Goal: Task Accomplishment & Management: Use online tool/utility

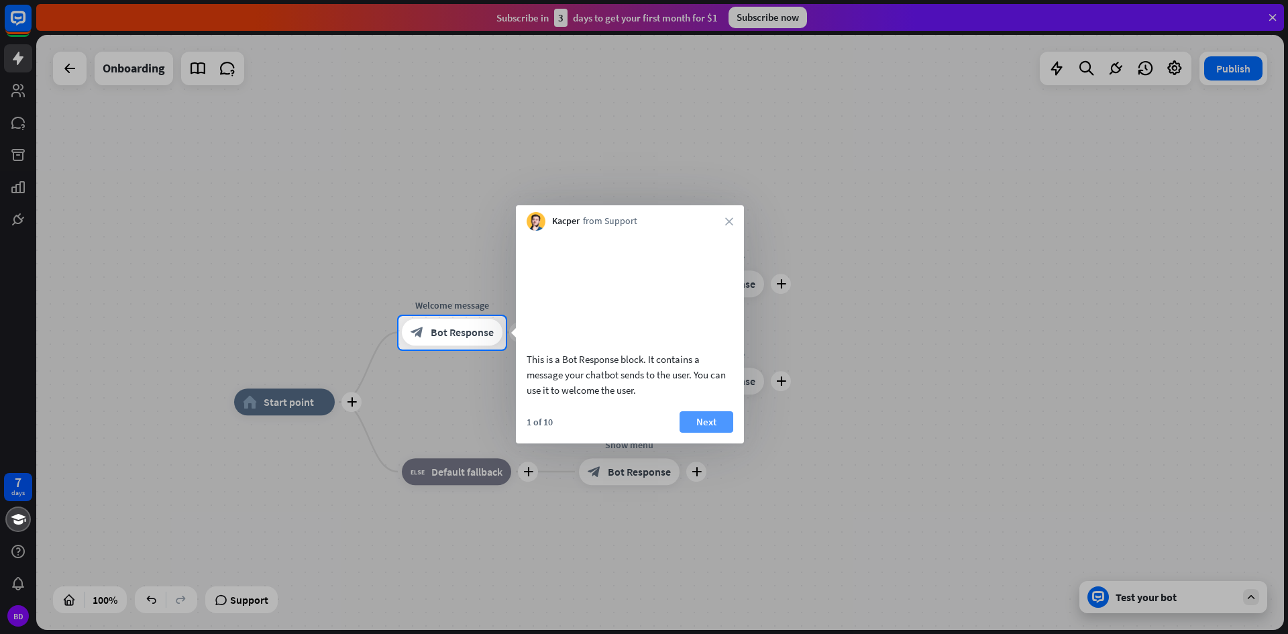
click at [714, 433] on button "Next" at bounding box center [707, 421] width 54 height 21
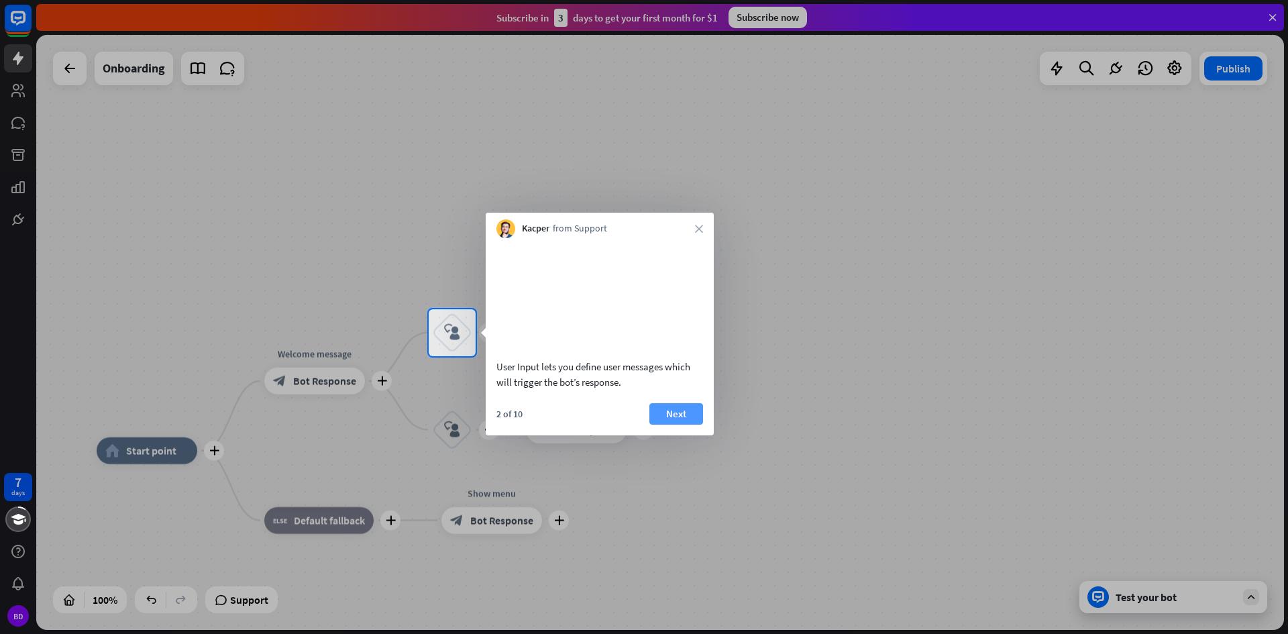
click at [688, 425] on button "Next" at bounding box center [676, 413] width 54 height 21
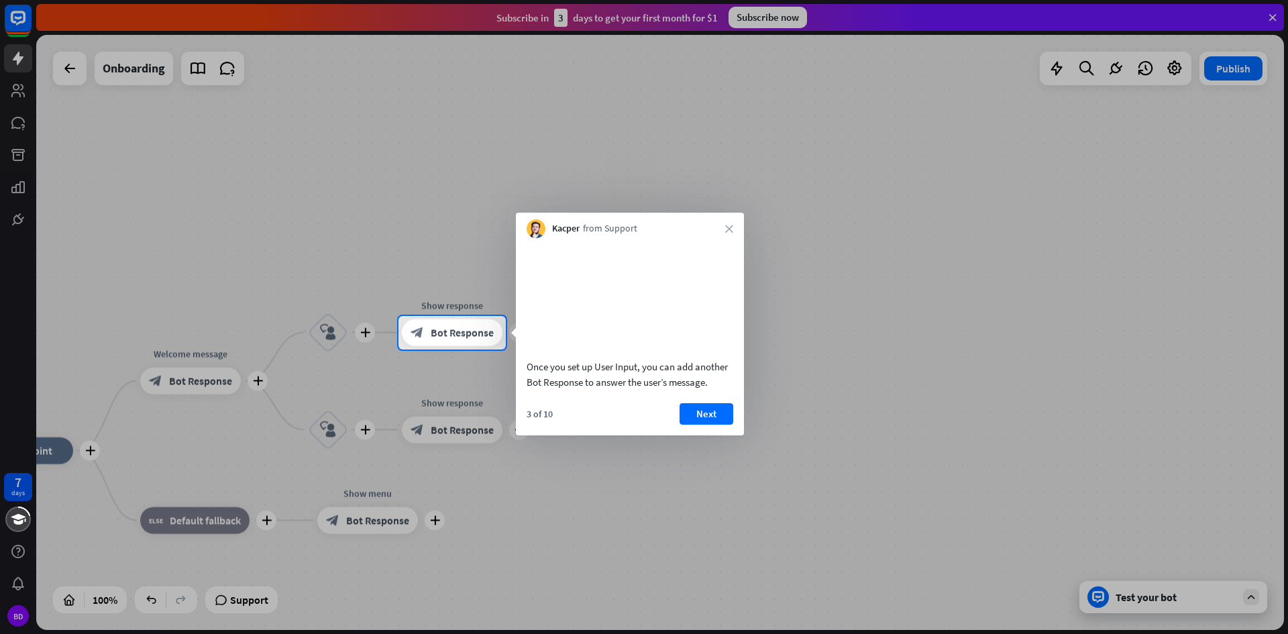
click at [688, 425] on button "Next" at bounding box center [707, 413] width 54 height 21
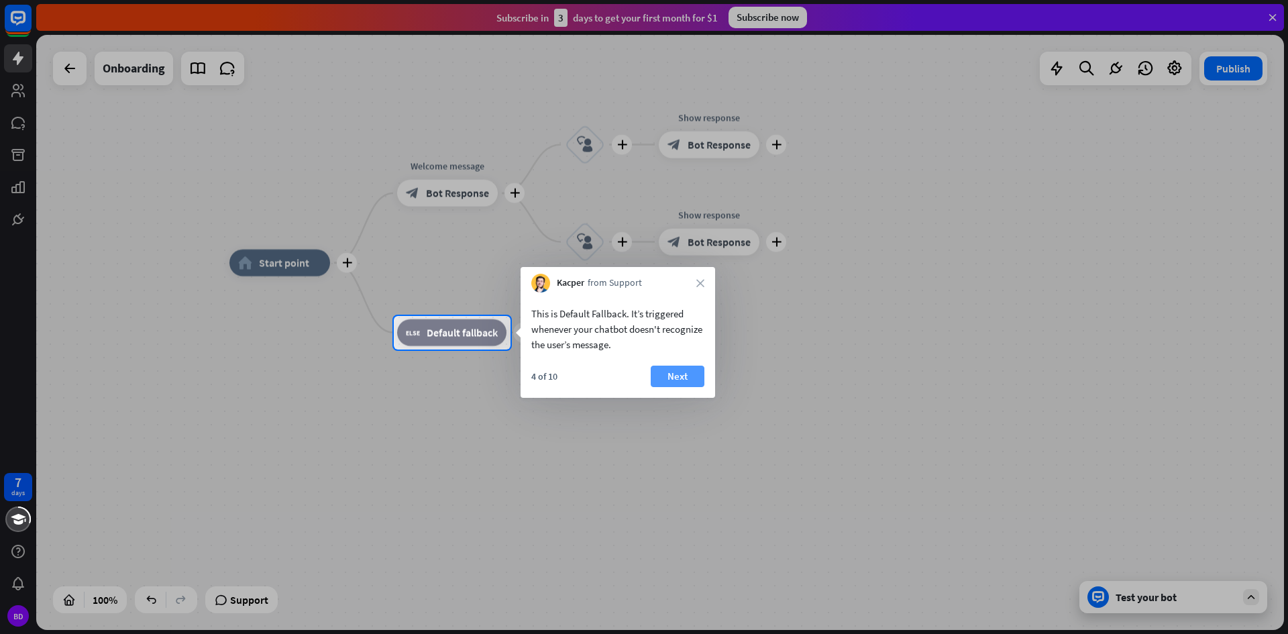
click at [680, 381] on button "Next" at bounding box center [678, 376] width 54 height 21
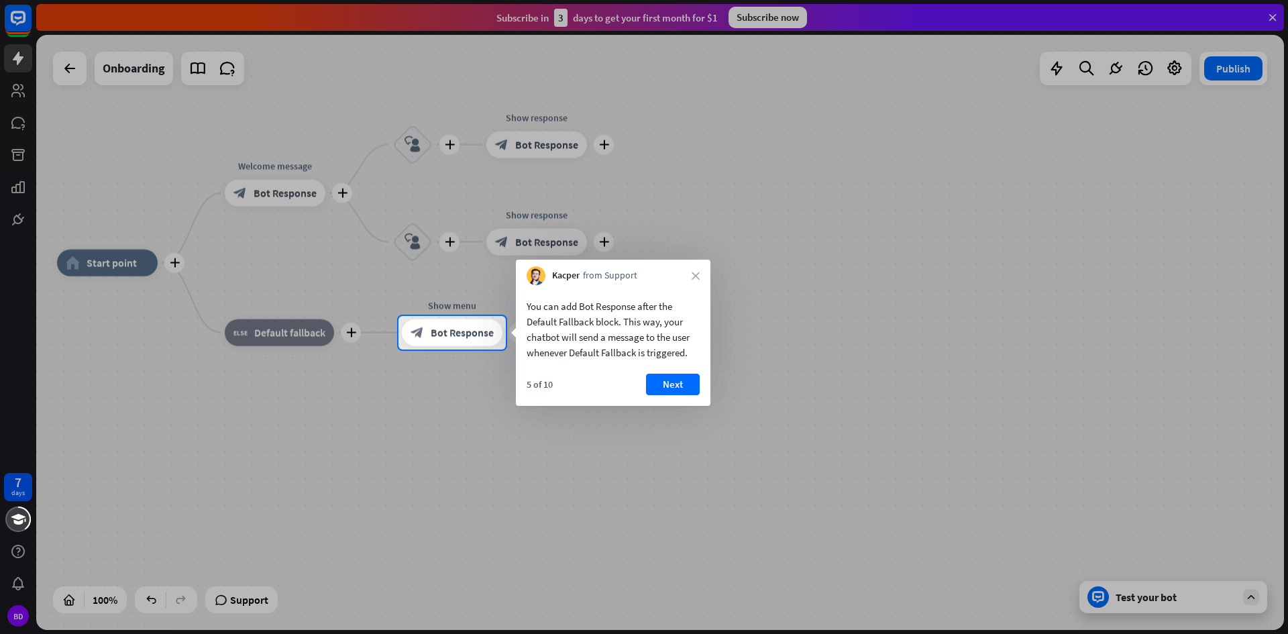
click at [679, 381] on button "Next" at bounding box center [673, 384] width 54 height 21
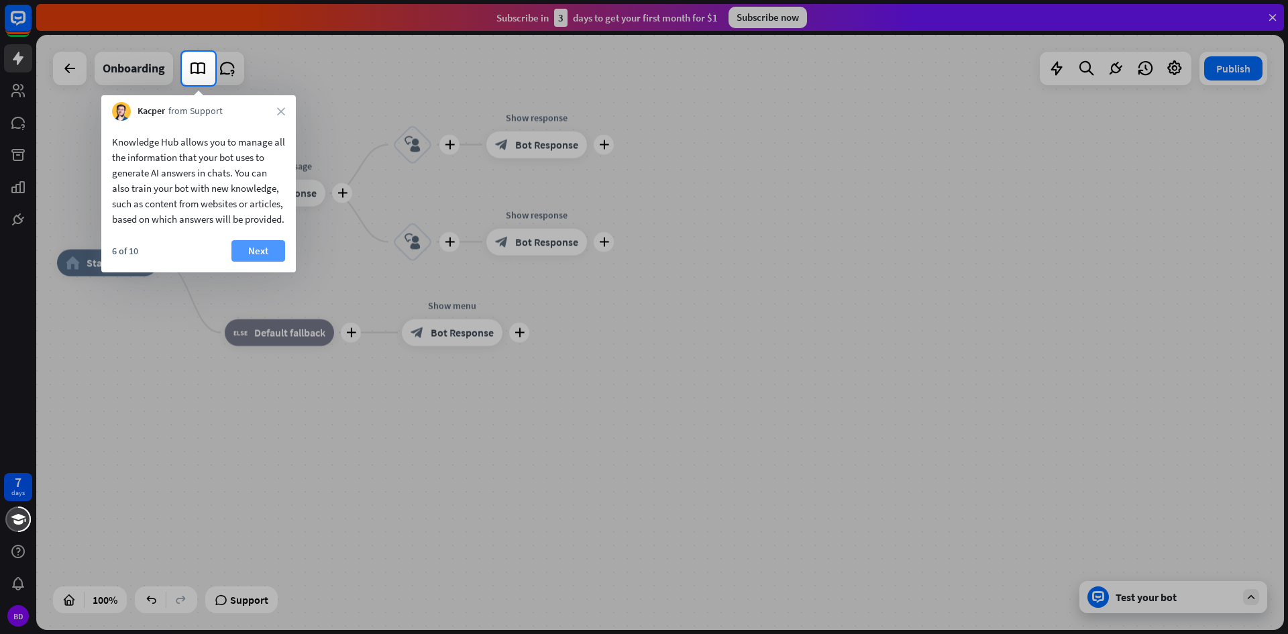
click at [270, 261] on button "Next" at bounding box center [258, 250] width 54 height 21
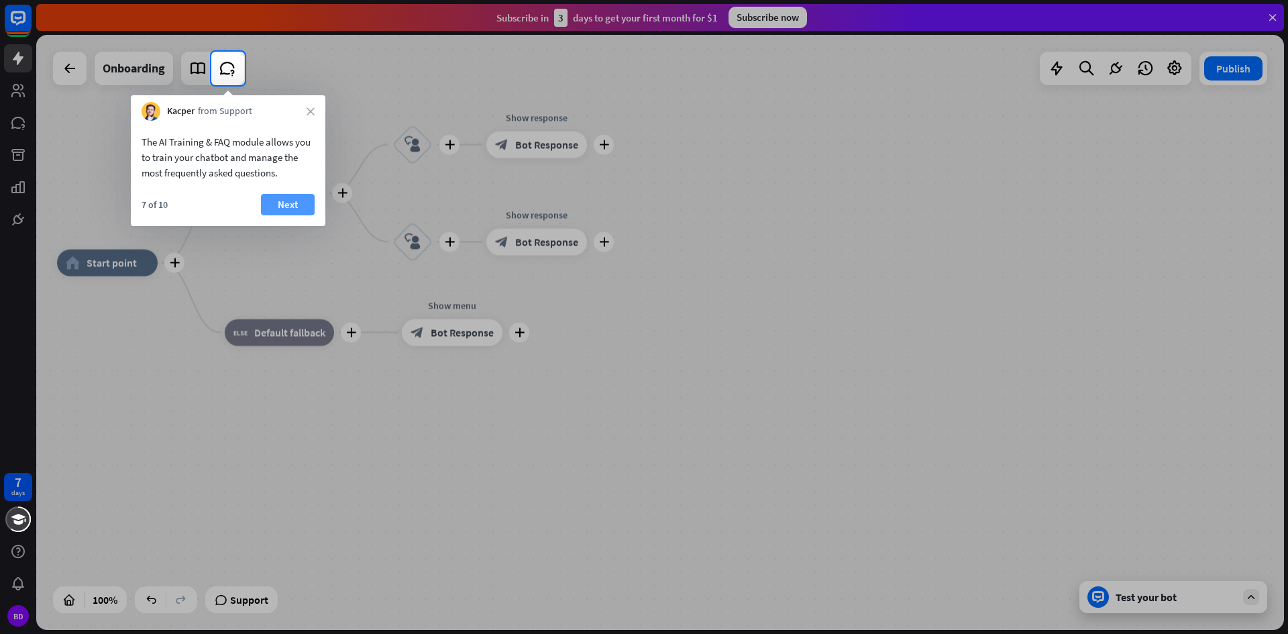
click at [272, 205] on button "Next" at bounding box center [288, 204] width 54 height 21
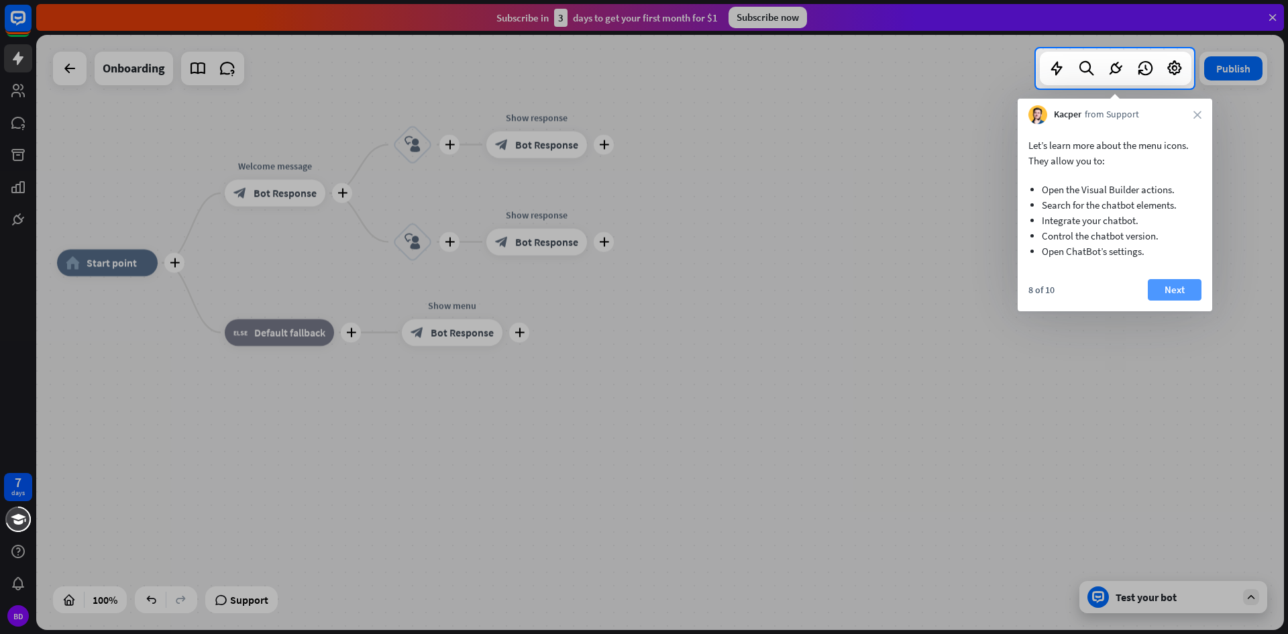
click at [1166, 286] on button "Next" at bounding box center [1175, 289] width 54 height 21
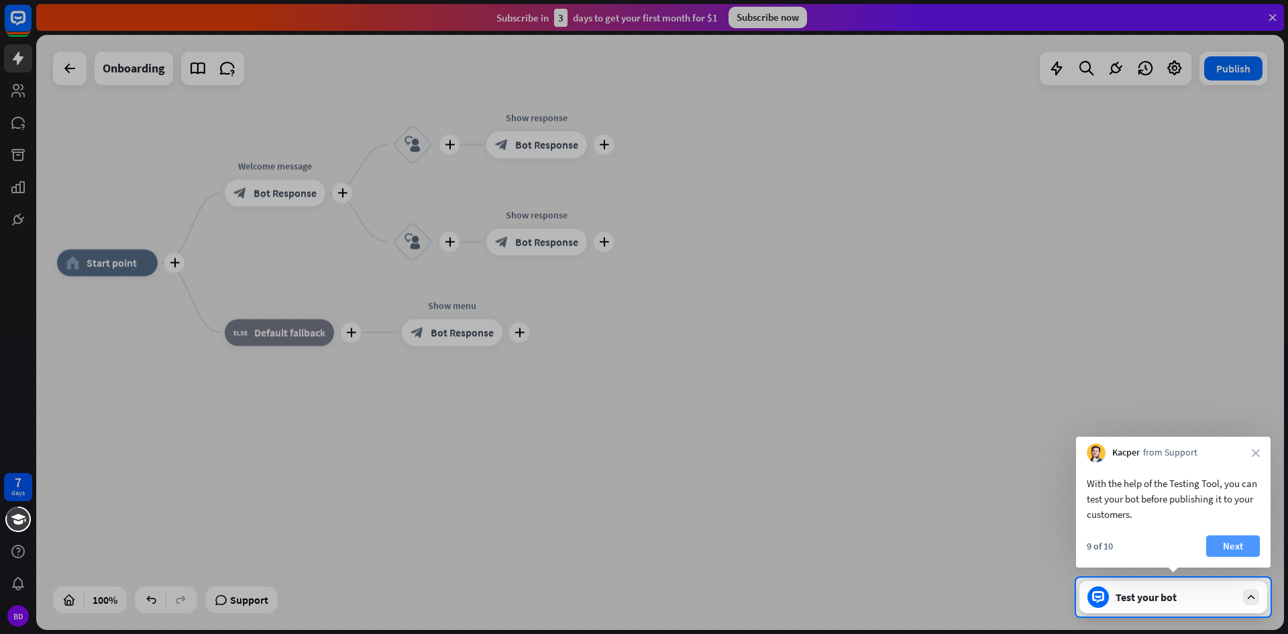
click at [1236, 545] on button "Next" at bounding box center [1233, 545] width 54 height 21
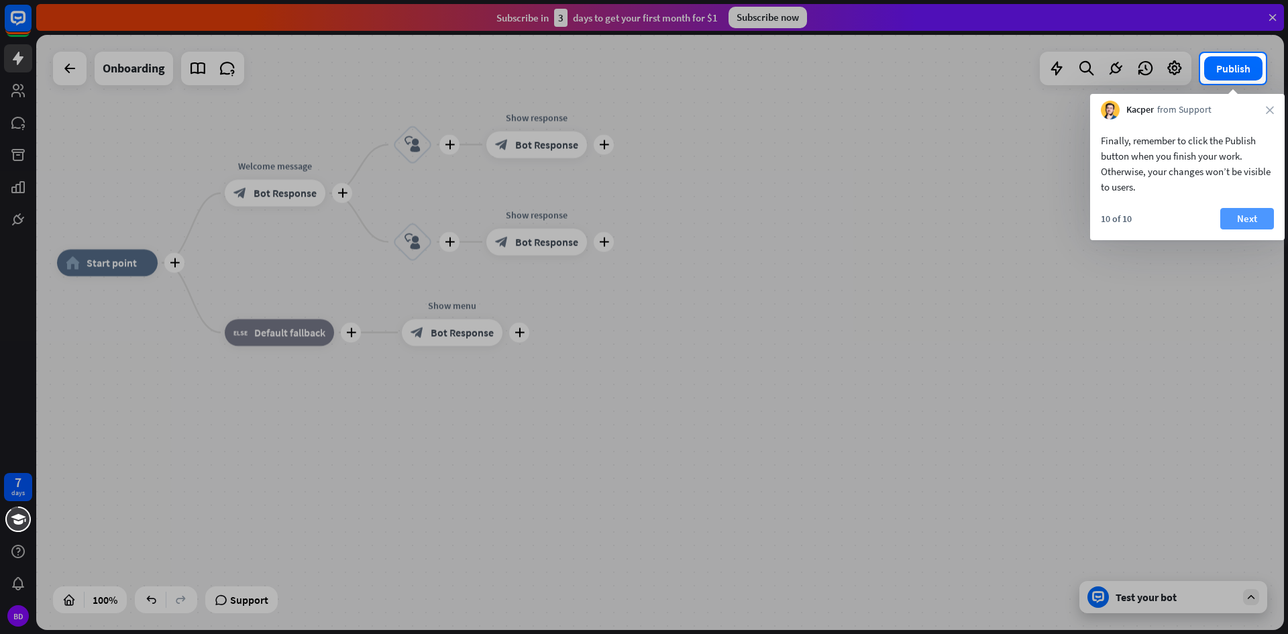
click at [1234, 217] on button "Next" at bounding box center [1247, 218] width 54 height 21
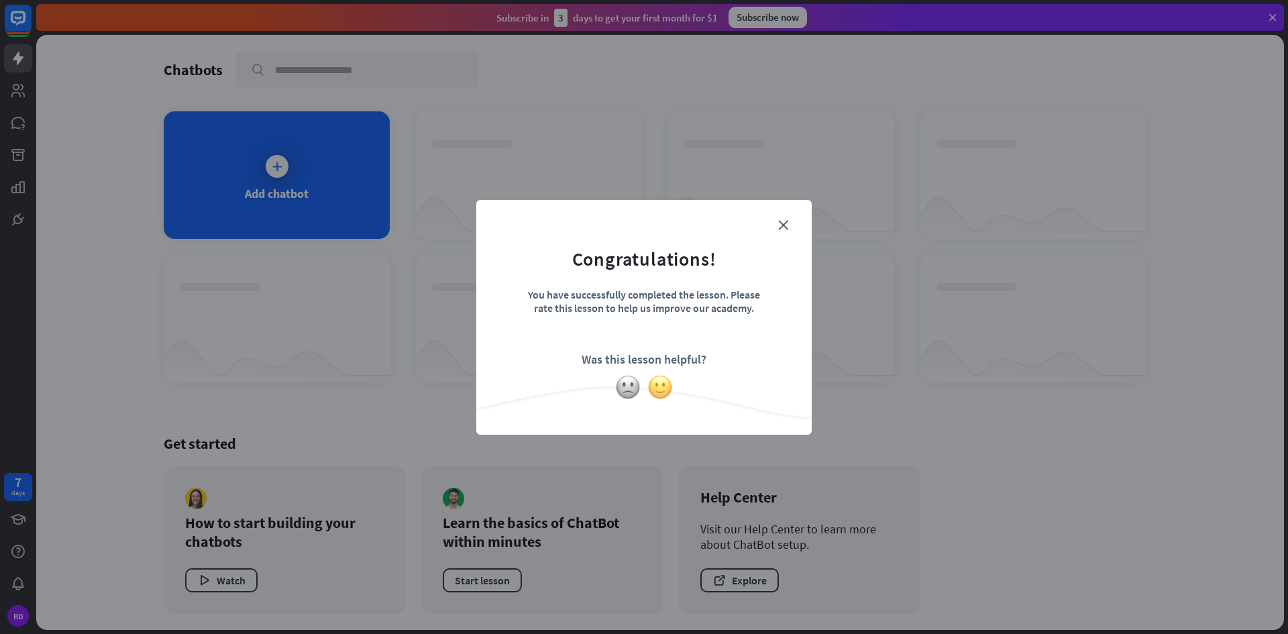
click at [657, 387] on img at bounding box center [659, 386] width 25 height 25
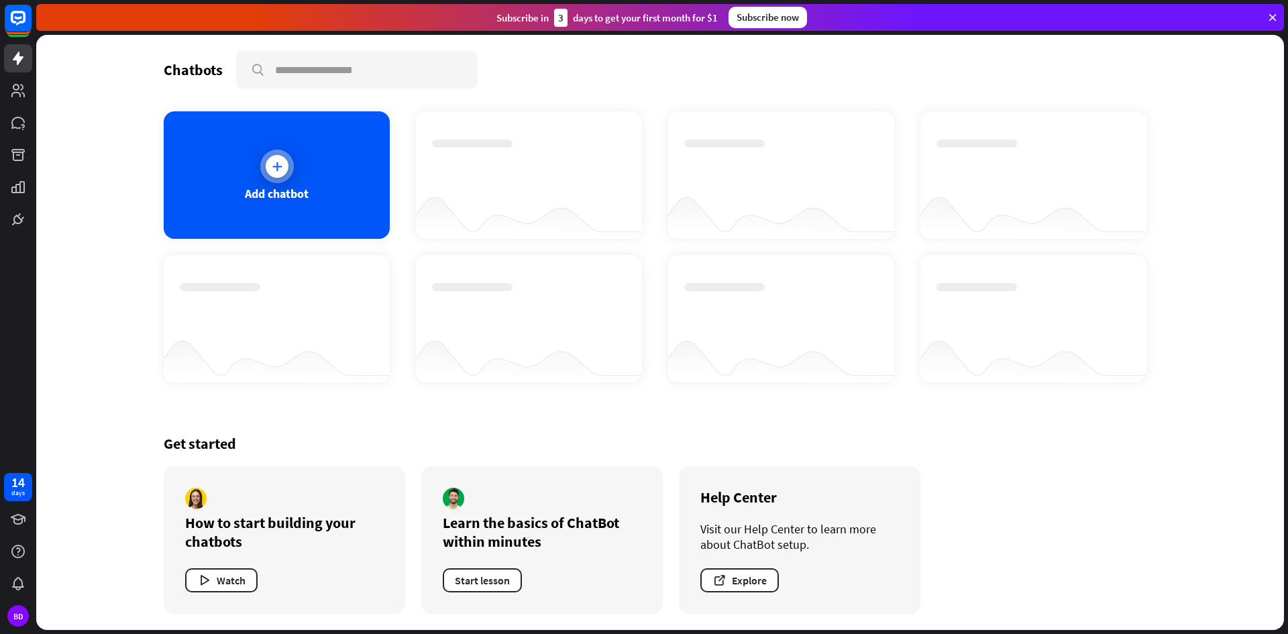
click at [280, 167] on icon at bounding box center [276, 166] width 13 height 13
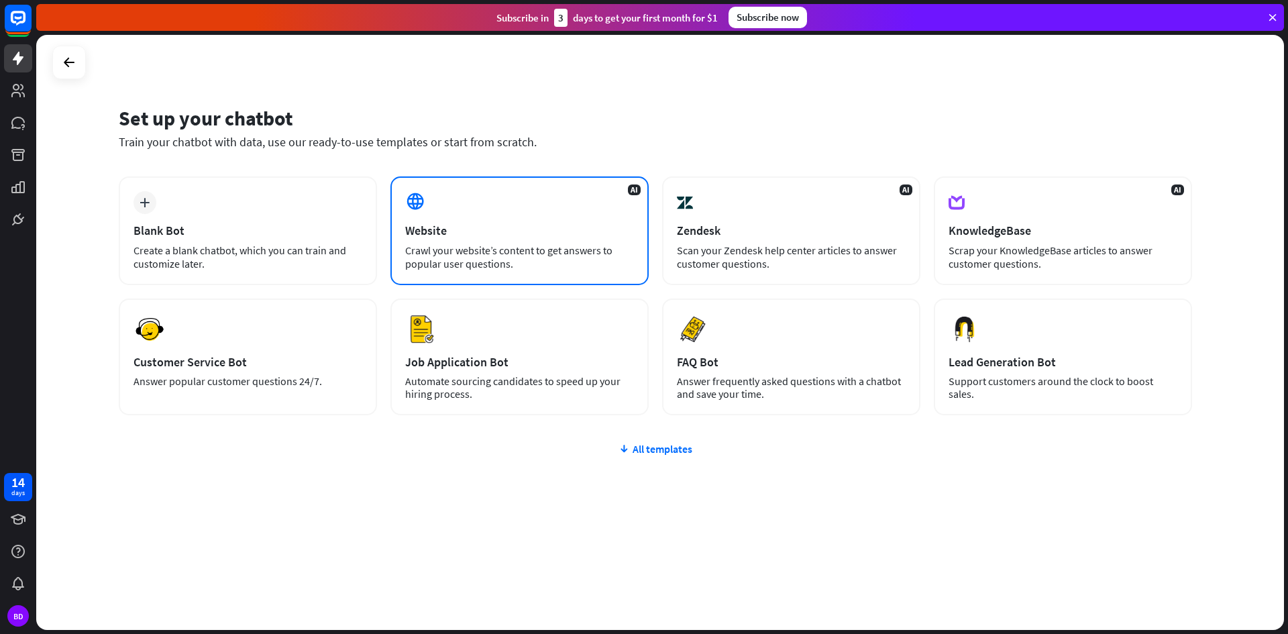
click at [435, 208] on div "AI Website Crawl your website’s content to get answers to popular user question…" at bounding box center [519, 230] width 258 height 109
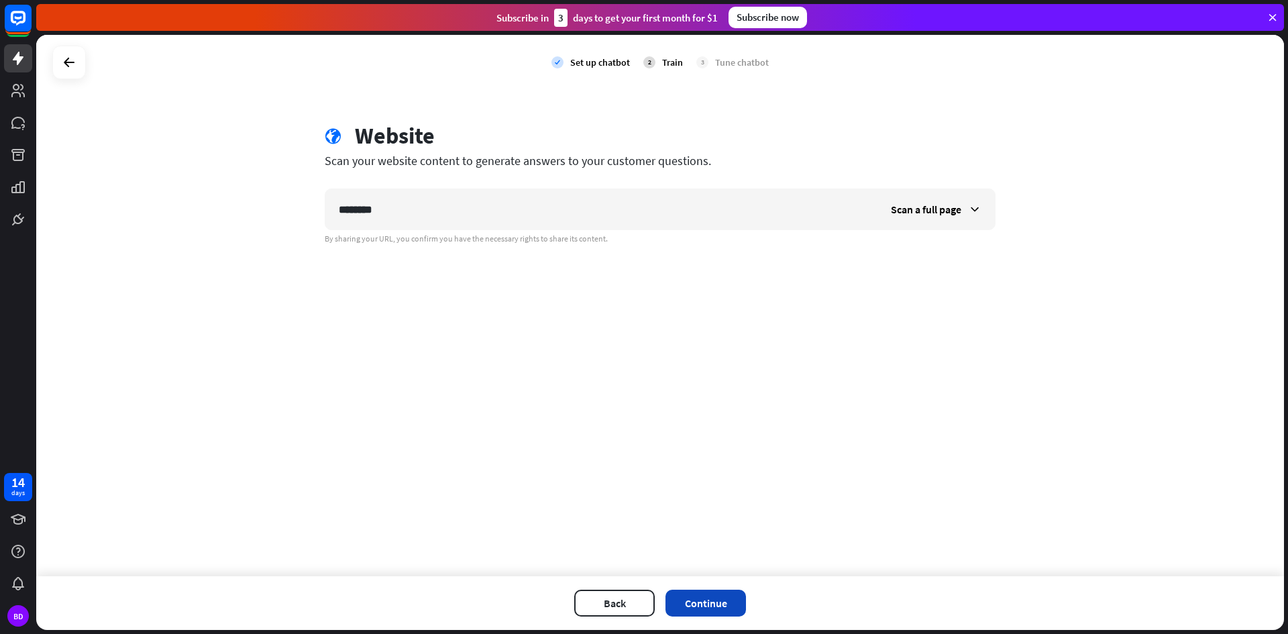
type input "********"
click at [737, 597] on button "Continue" at bounding box center [705, 603] width 80 height 27
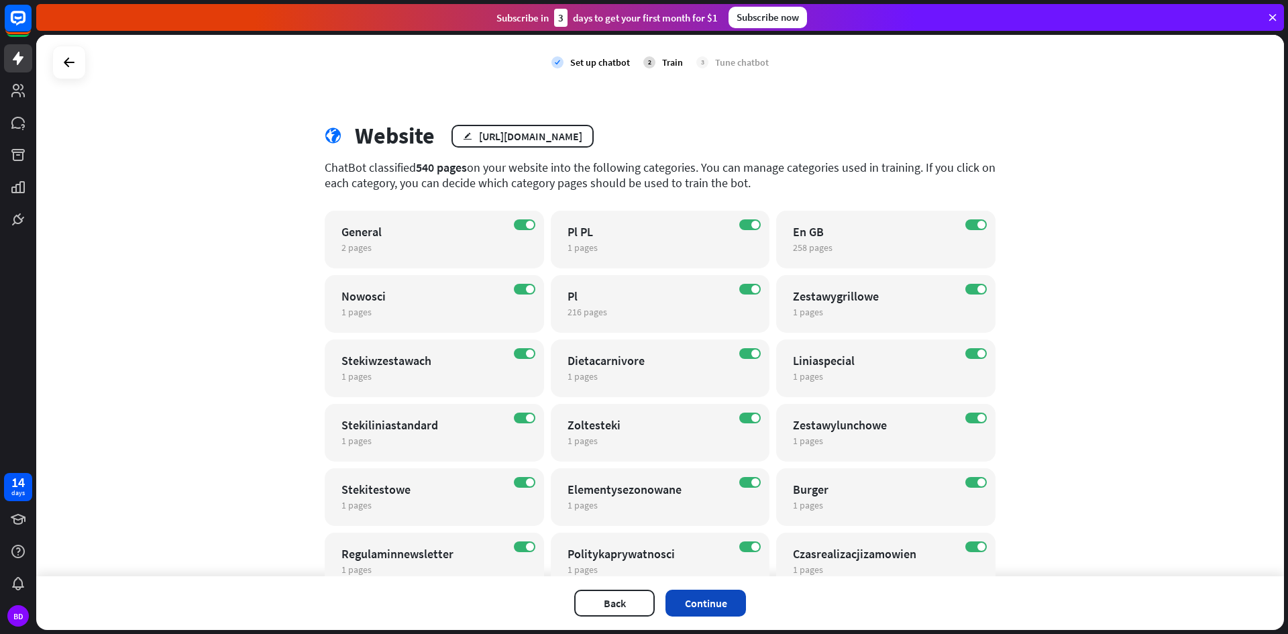
click at [721, 598] on button "Continue" at bounding box center [705, 603] width 80 height 27
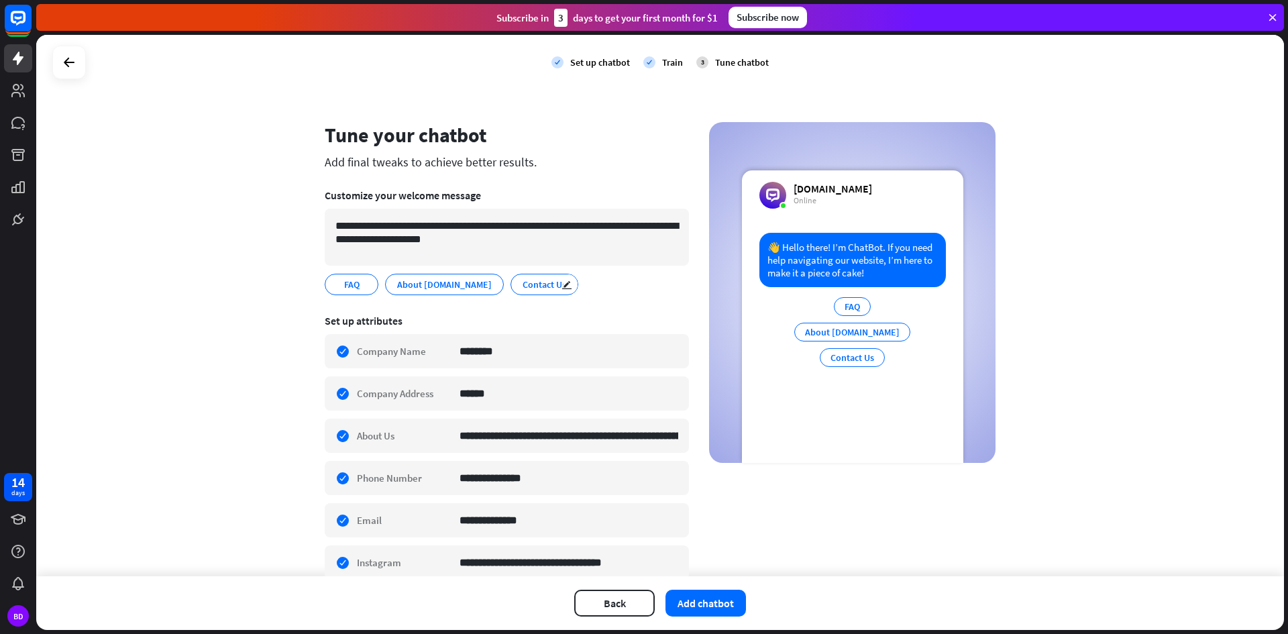
click at [521, 287] on span "Contact Us" at bounding box center [544, 284] width 46 height 15
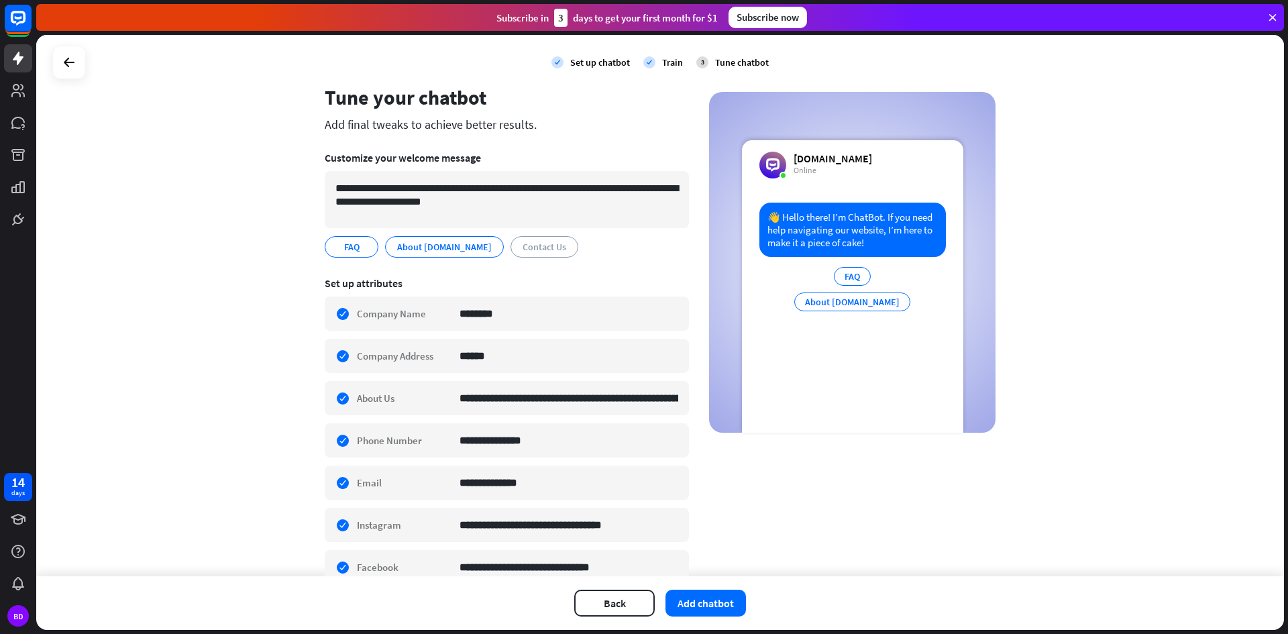
scroll to position [67, 0]
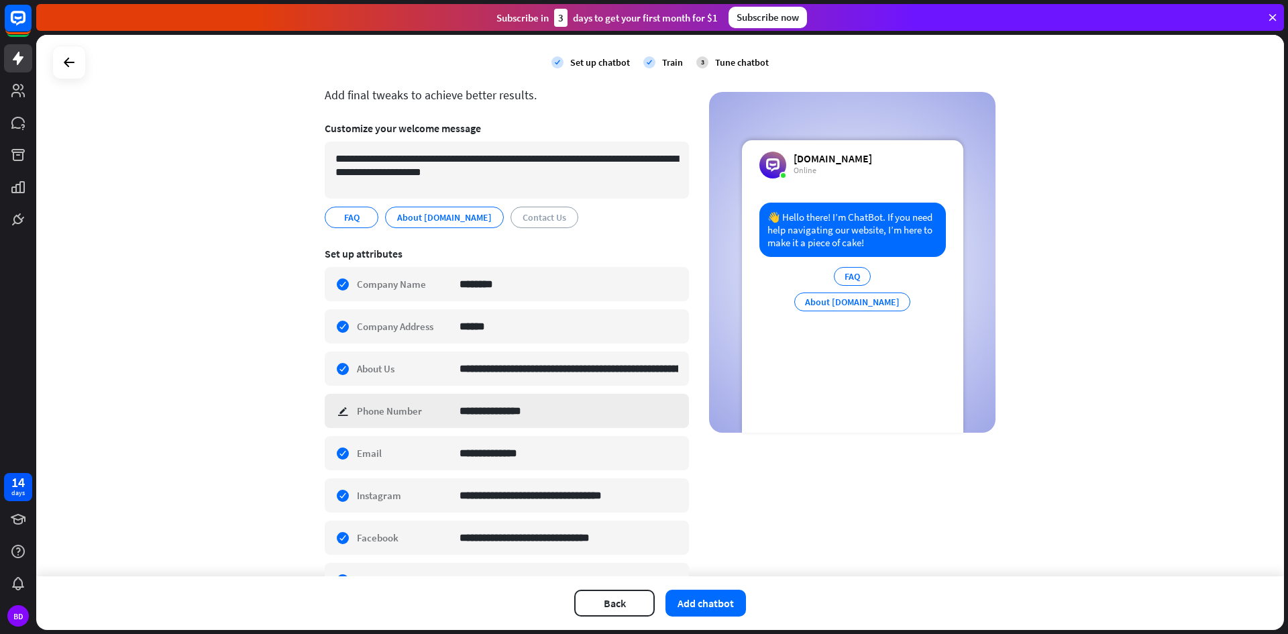
click at [396, 411] on div "**********" at bounding box center [507, 411] width 364 height 34
click at [362, 409] on div "**********" at bounding box center [507, 411] width 364 height 34
click at [335, 412] on div "**********" at bounding box center [507, 411] width 364 height 34
drag, startPoint x: 339, startPoint y: 412, endPoint x: 381, endPoint y: 304, distance: 116.0
click at [382, 288] on section "**********" at bounding box center [507, 468] width 364 height 462
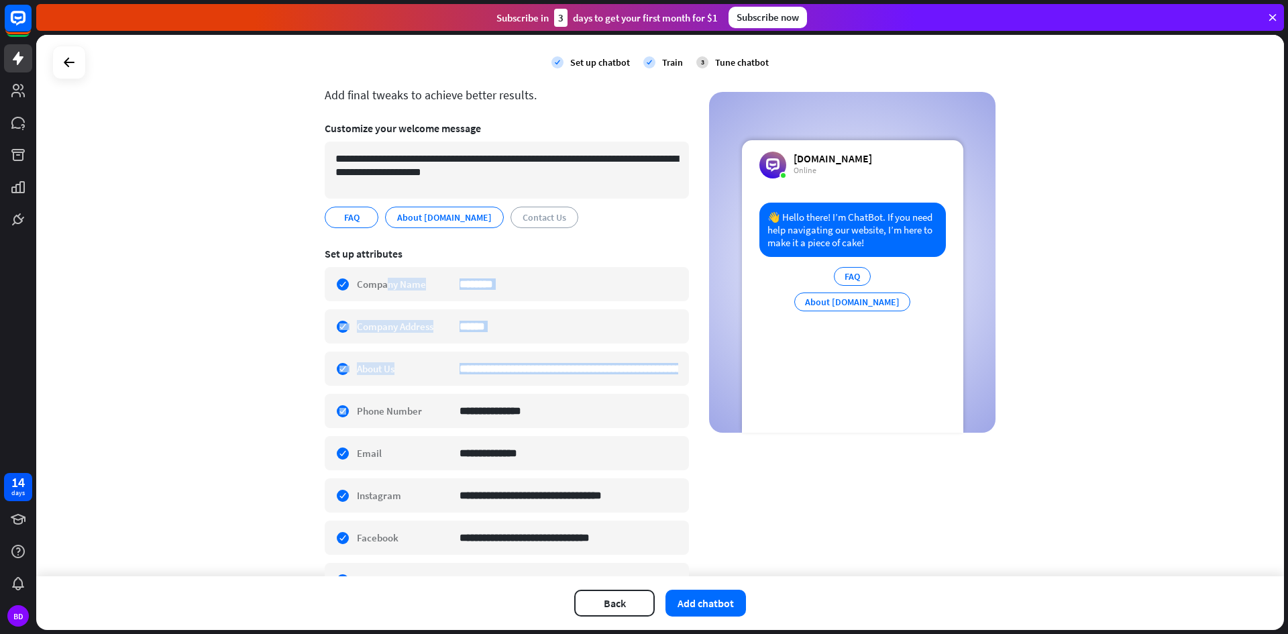
click at [287, 366] on div "**********" at bounding box center [660, 305] width 1248 height 541
click at [341, 411] on div "**********" at bounding box center [507, 411] width 364 height 34
click at [336, 411] on div "**********" at bounding box center [507, 411] width 364 height 34
click at [276, 378] on div "**********" at bounding box center [660, 305] width 1248 height 541
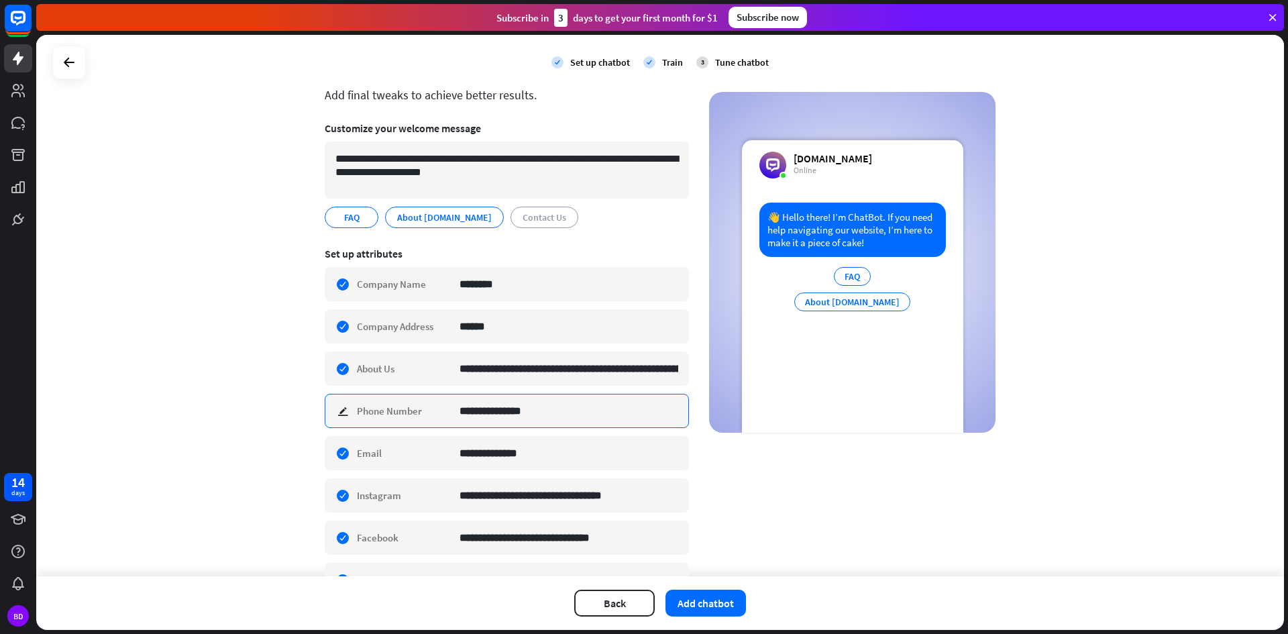
click at [668, 408] on input "**********" at bounding box center [569, 410] width 219 height 33
click at [702, 443] on div "**********" at bounding box center [660, 377] width 671 height 644
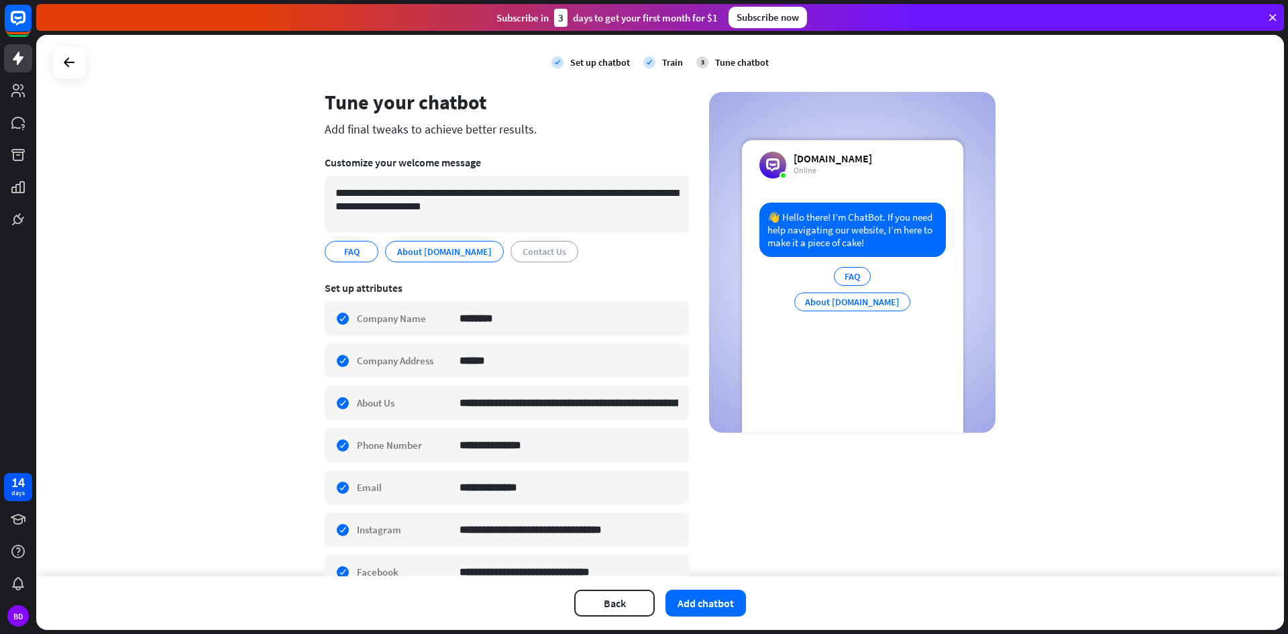
scroll to position [0, 0]
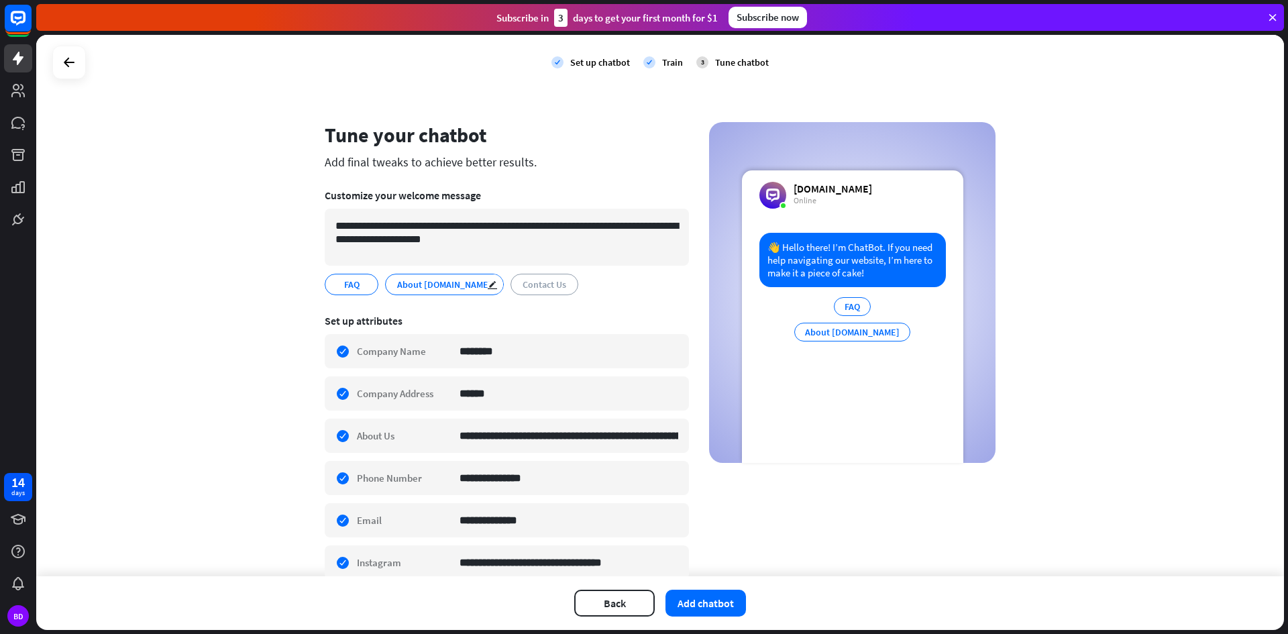
click at [424, 287] on span "About [DOMAIN_NAME]" at bounding box center [444, 284] width 97 height 15
click at [521, 284] on span "Contact Us" at bounding box center [544, 284] width 46 height 15
click at [423, 286] on span "About [DOMAIN_NAME]" at bounding box center [444, 284] width 97 height 15
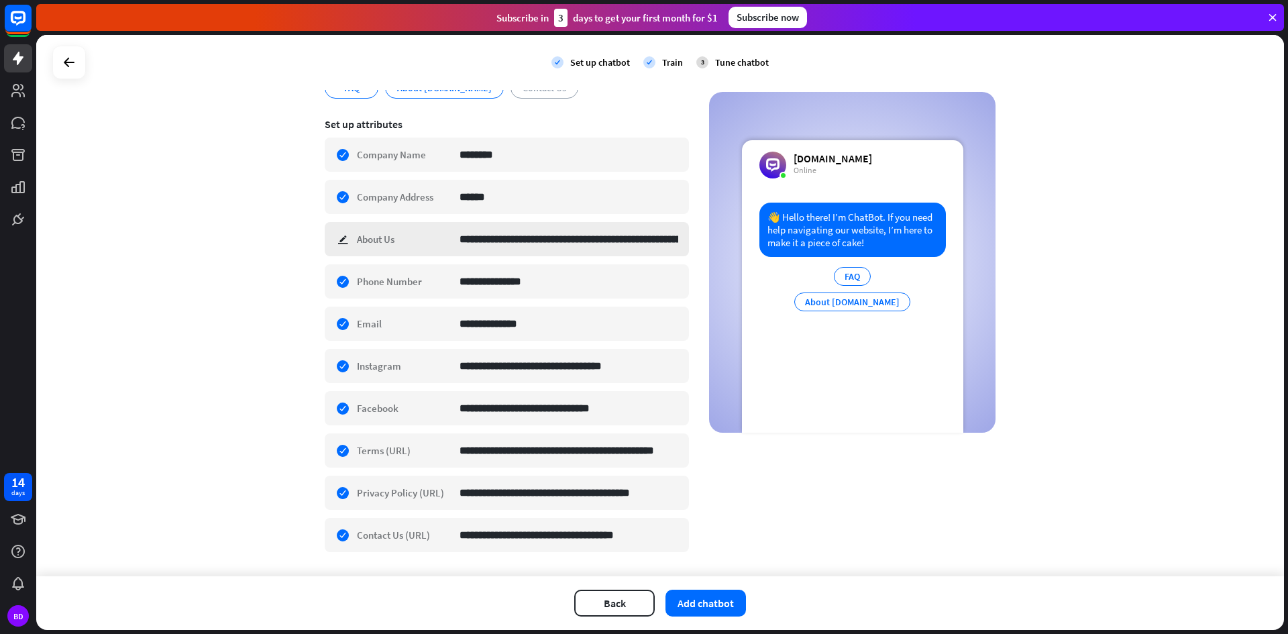
scroll to position [233, 0]
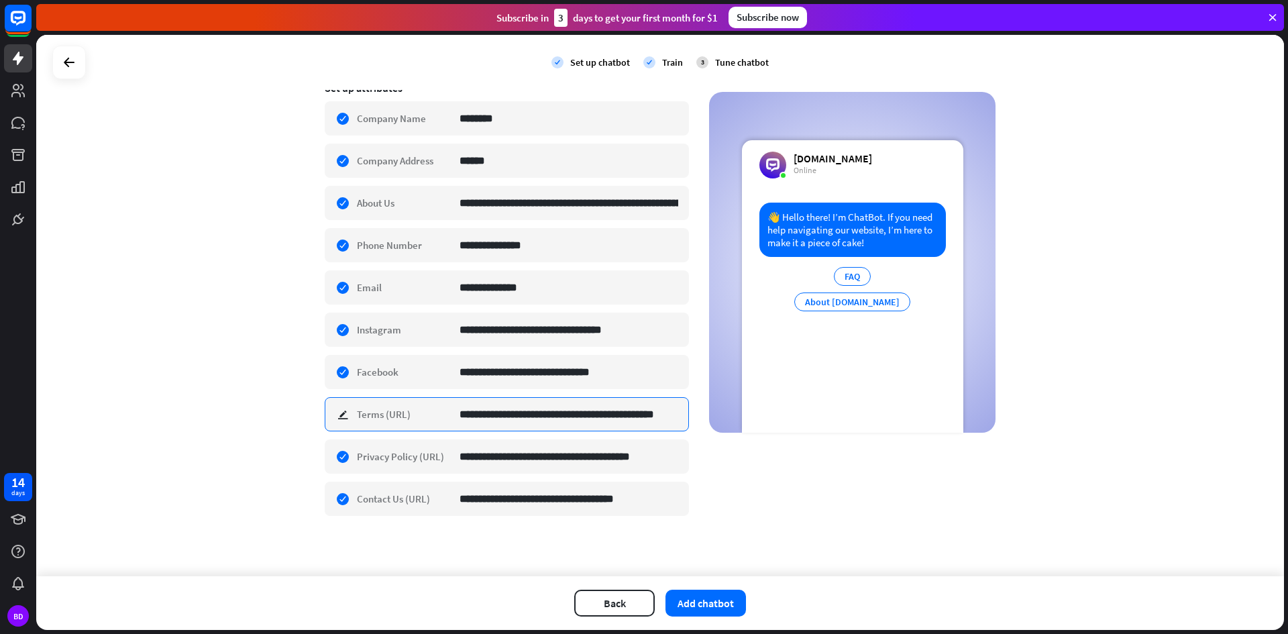
click at [533, 417] on input "**********" at bounding box center [569, 414] width 219 height 33
click at [534, 417] on input "**********" at bounding box center [569, 414] width 219 height 33
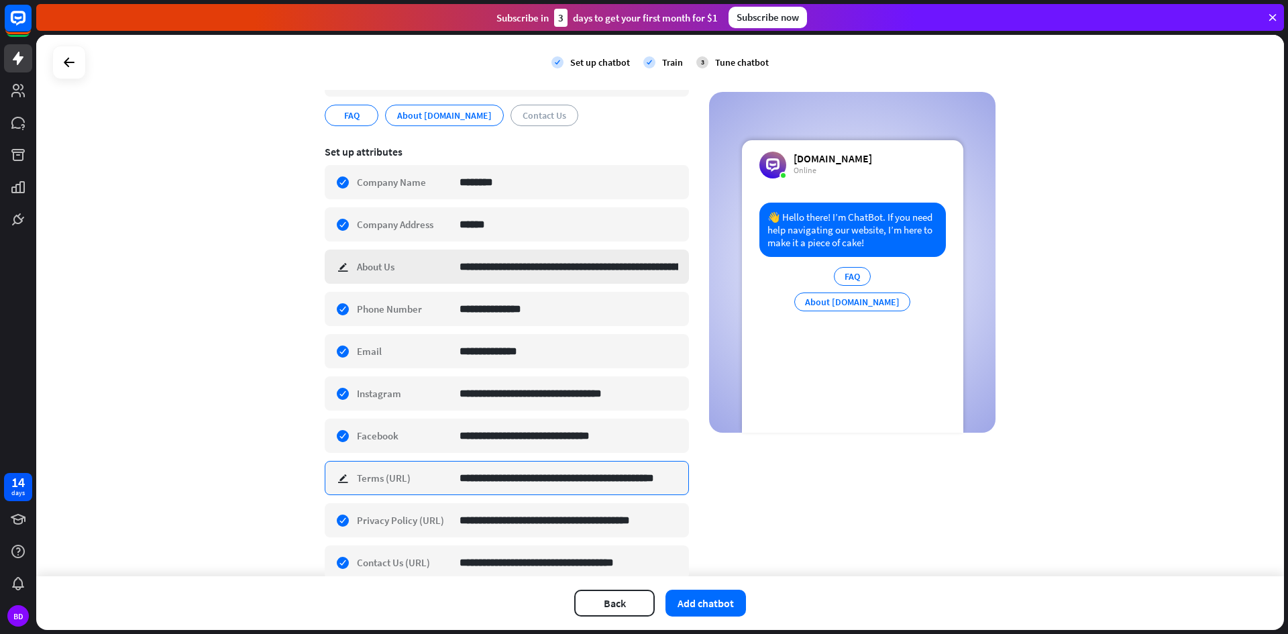
scroll to position [166, 0]
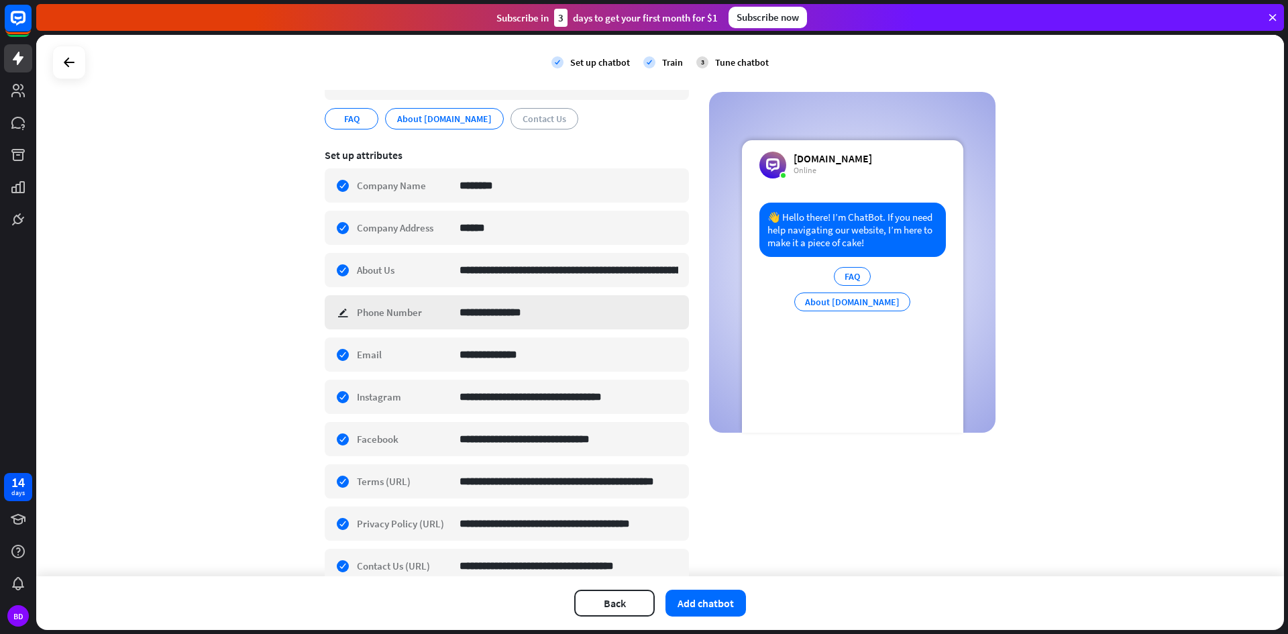
click at [366, 313] on div "**********" at bounding box center [507, 312] width 364 height 34
click at [365, 313] on div "**********" at bounding box center [507, 312] width 364 height 34
click at [591, 145] on section "**********" at bounding box center [507, 370] width 364 height 462
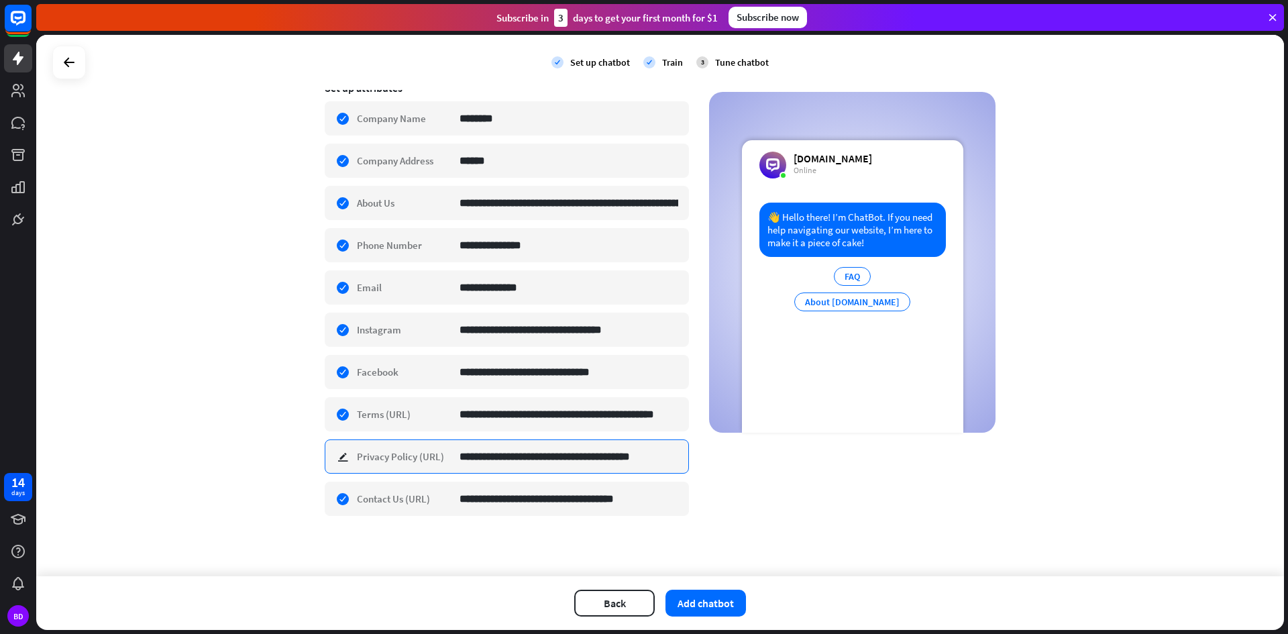
click at [532, 455] on input "**********" at bounding box center [569, 456] width 219 height 33
paste input
paste input "*******"
type input "**********"
click at [480, 499] on input "**********" at bounding box center [569, 498] width 219 height 33
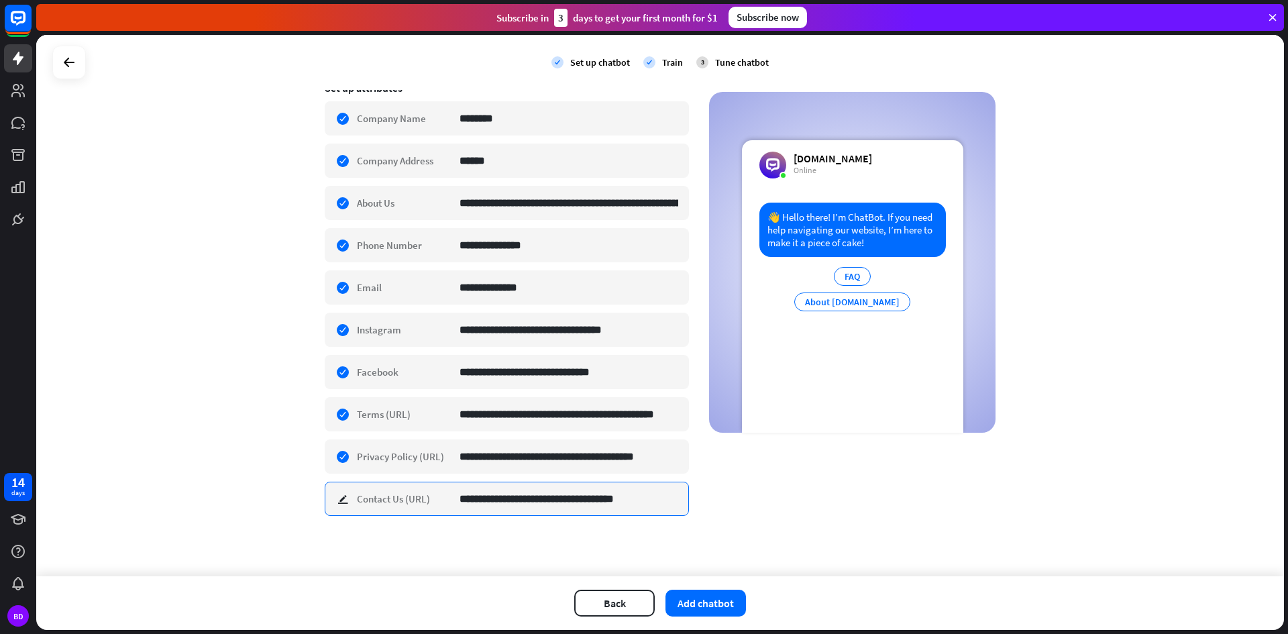
paste input "******"
type input "**********"
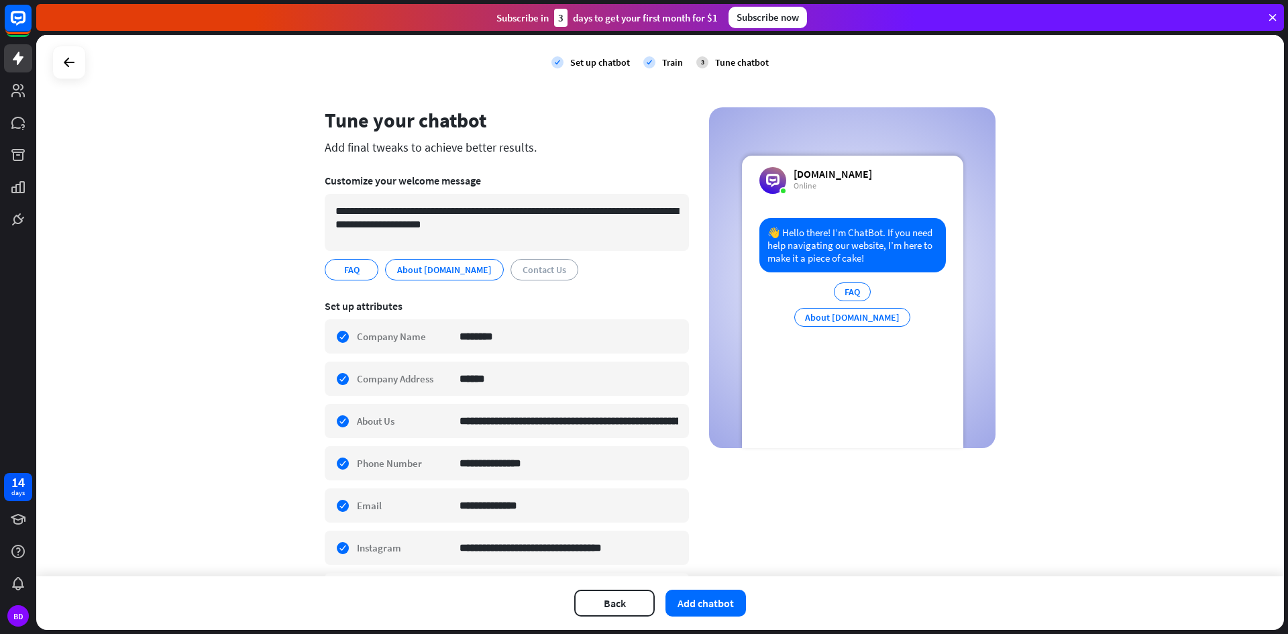
scroll to position [0, 0]
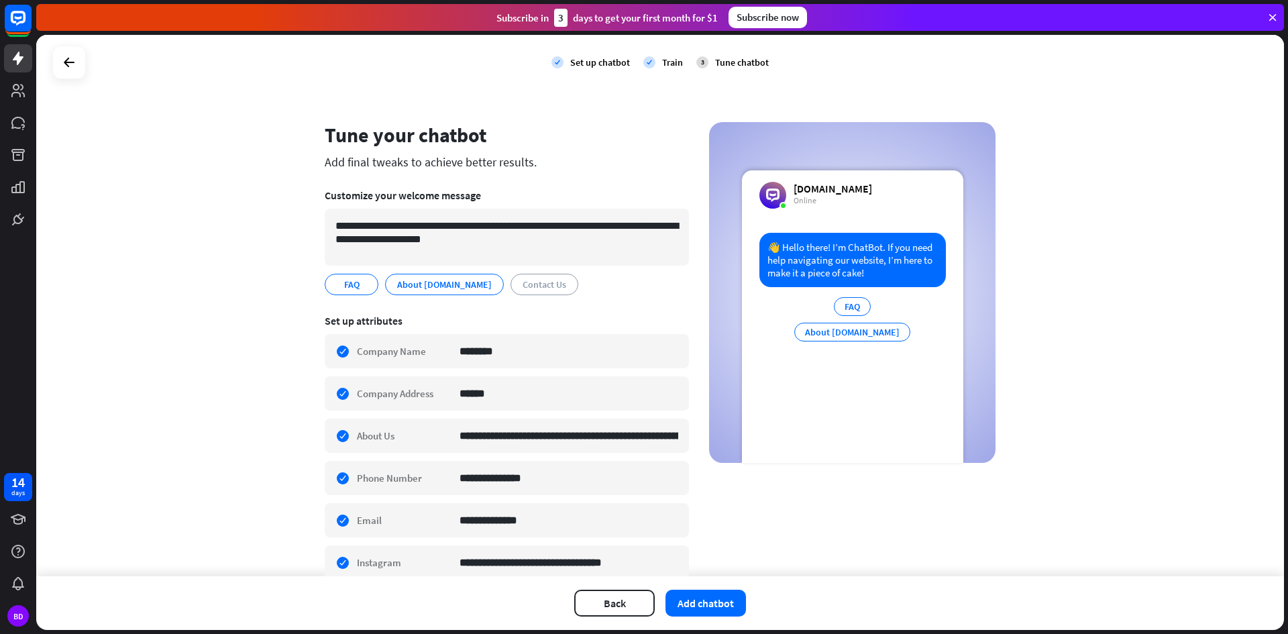
click at [853, 305] on div "FAQ" at bounding box center [852, 306] width 37 height 19
click at [711, 596] on button "Add chatbot" at bounding box center [705, 603] width 80 height 27
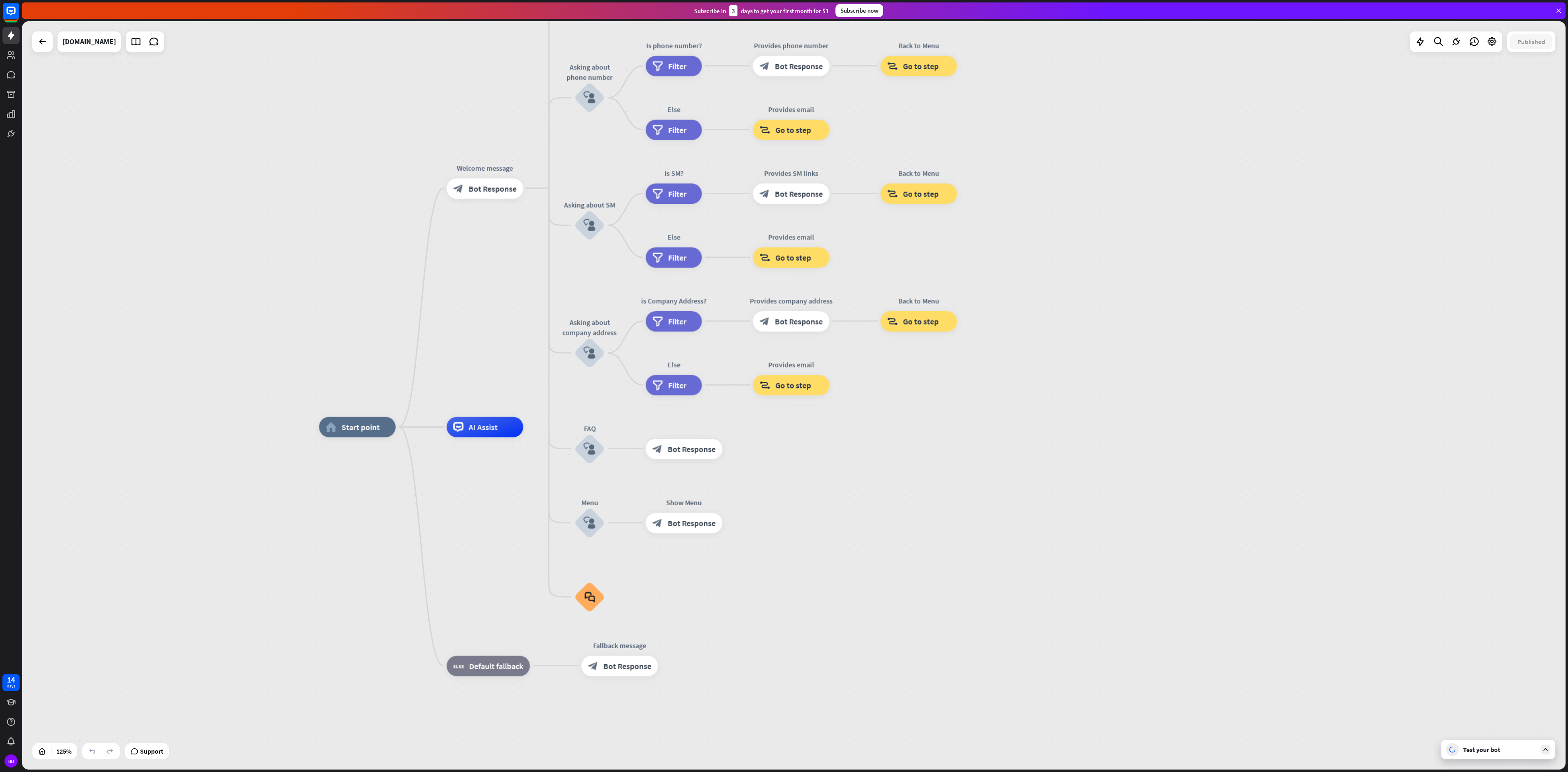
drag, startPoint x: 531, startPoint y: 334, endPoint x: 780, endPoint y: 617, distance: 376.9
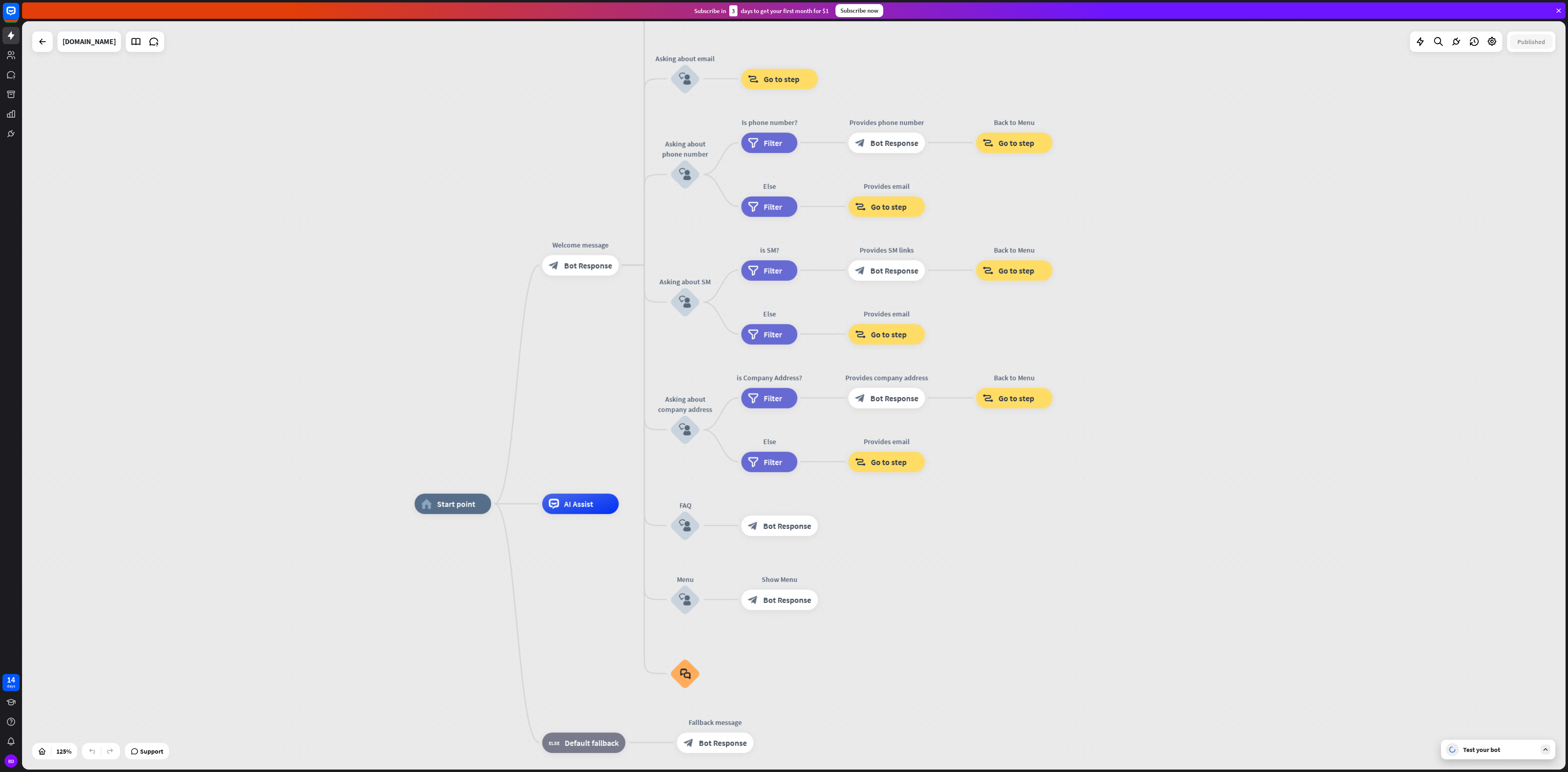
drag, startPoint x: 378, startPoint y: 291, endPoint x: 474, endPoint y: 368, distance: 123.1
click at [474, 368] on div "home_2 Start point Welcome message block_bot_response Bot Response About us blo…" at bounding box center [794, 395] width 1544 height 748
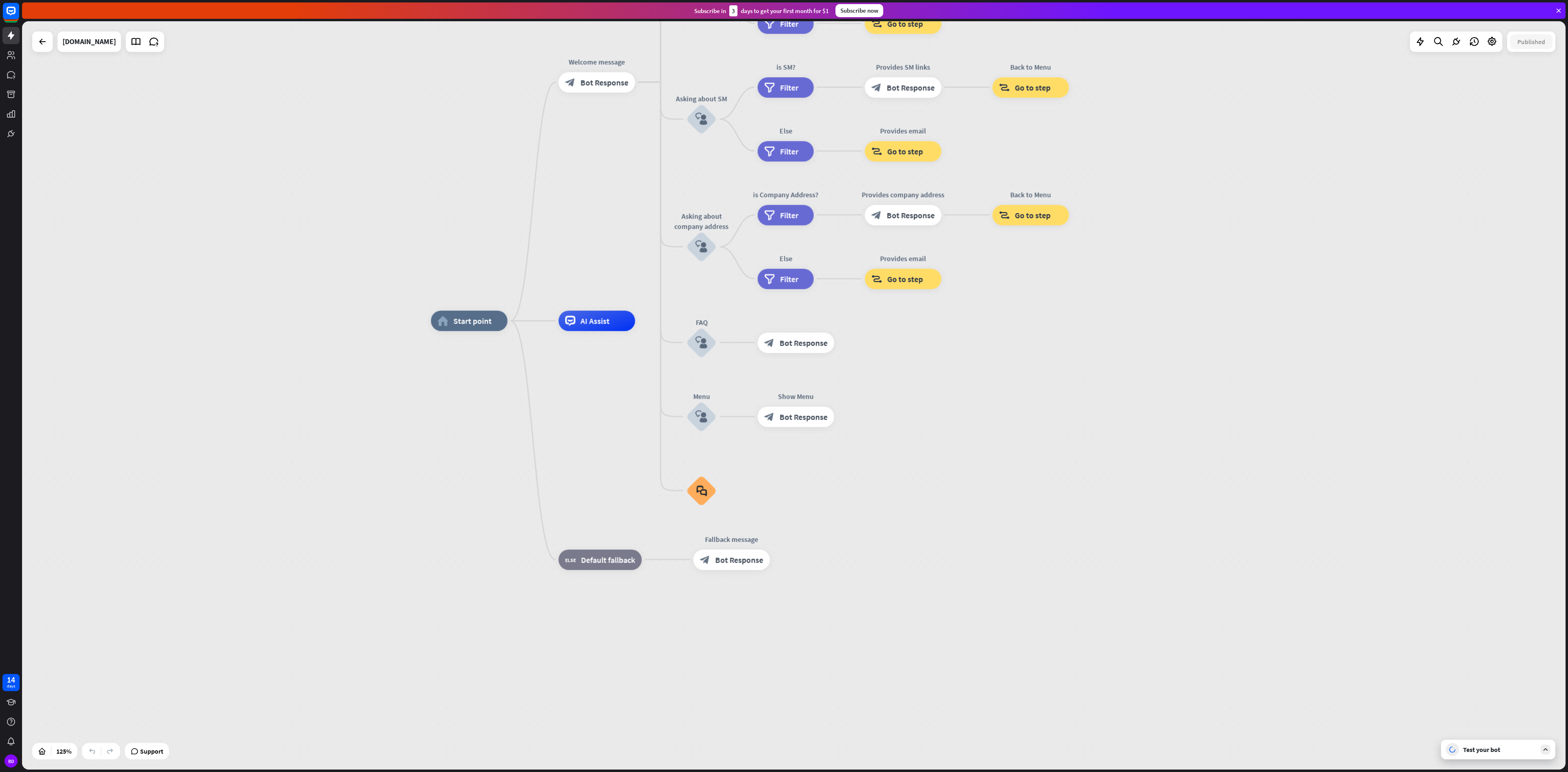
drag, startPoint x: 581, startPoint y: 633, endPoint x: 597, endPoint y: 452, distance: 181.7
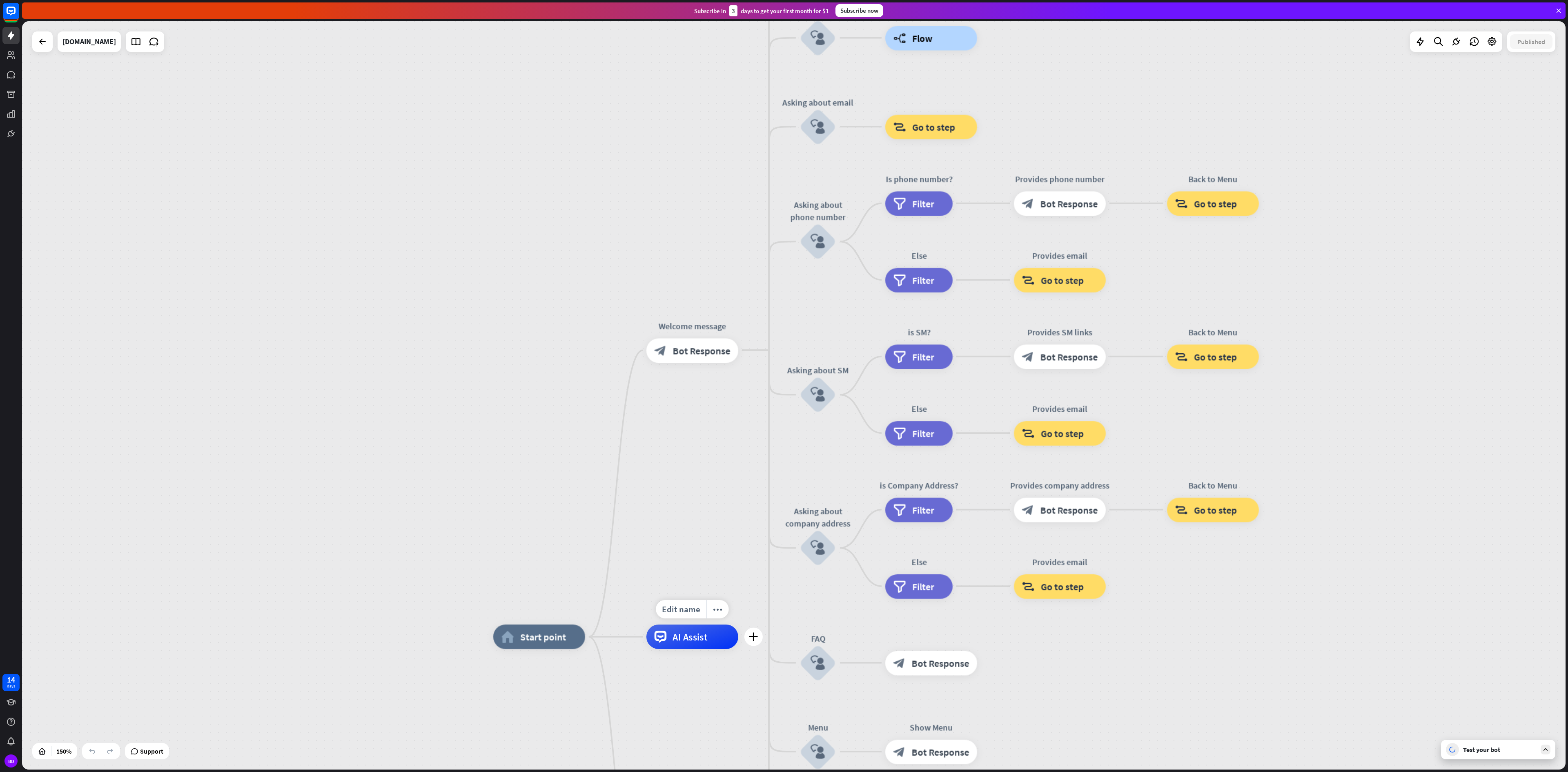
drag, startPoint x: 573, startPoint y: 279, endPoint x: 674, endPoint y: 656, distance: 390.3
click at [674, 385] on div "Edit name more_horiz plus AI Assist" at bounding box center [692, 637] width 92 height 24
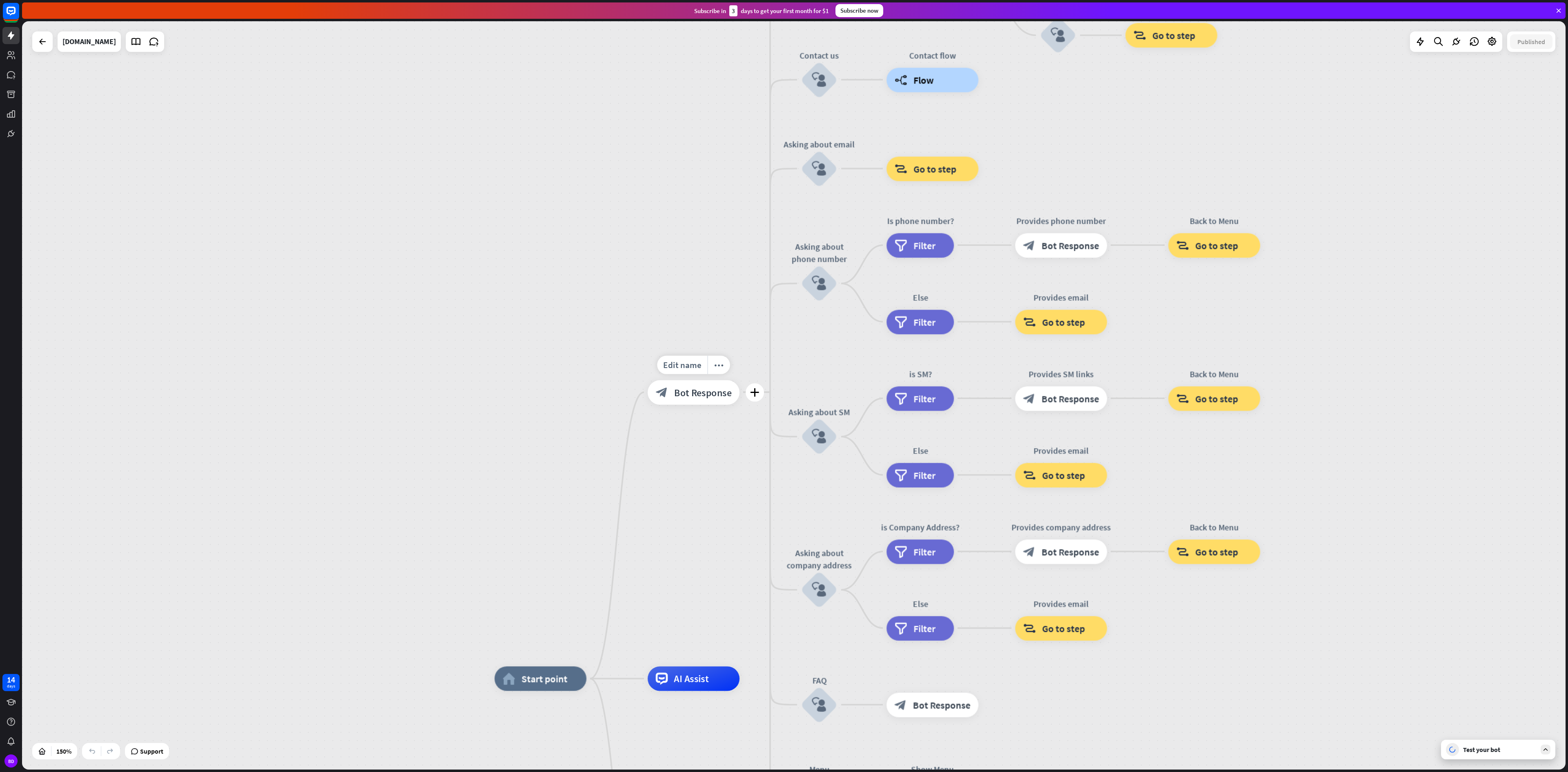
click at [687, 385] on span "Bot Response" at bounding box center [703, 392] width 58 height 12
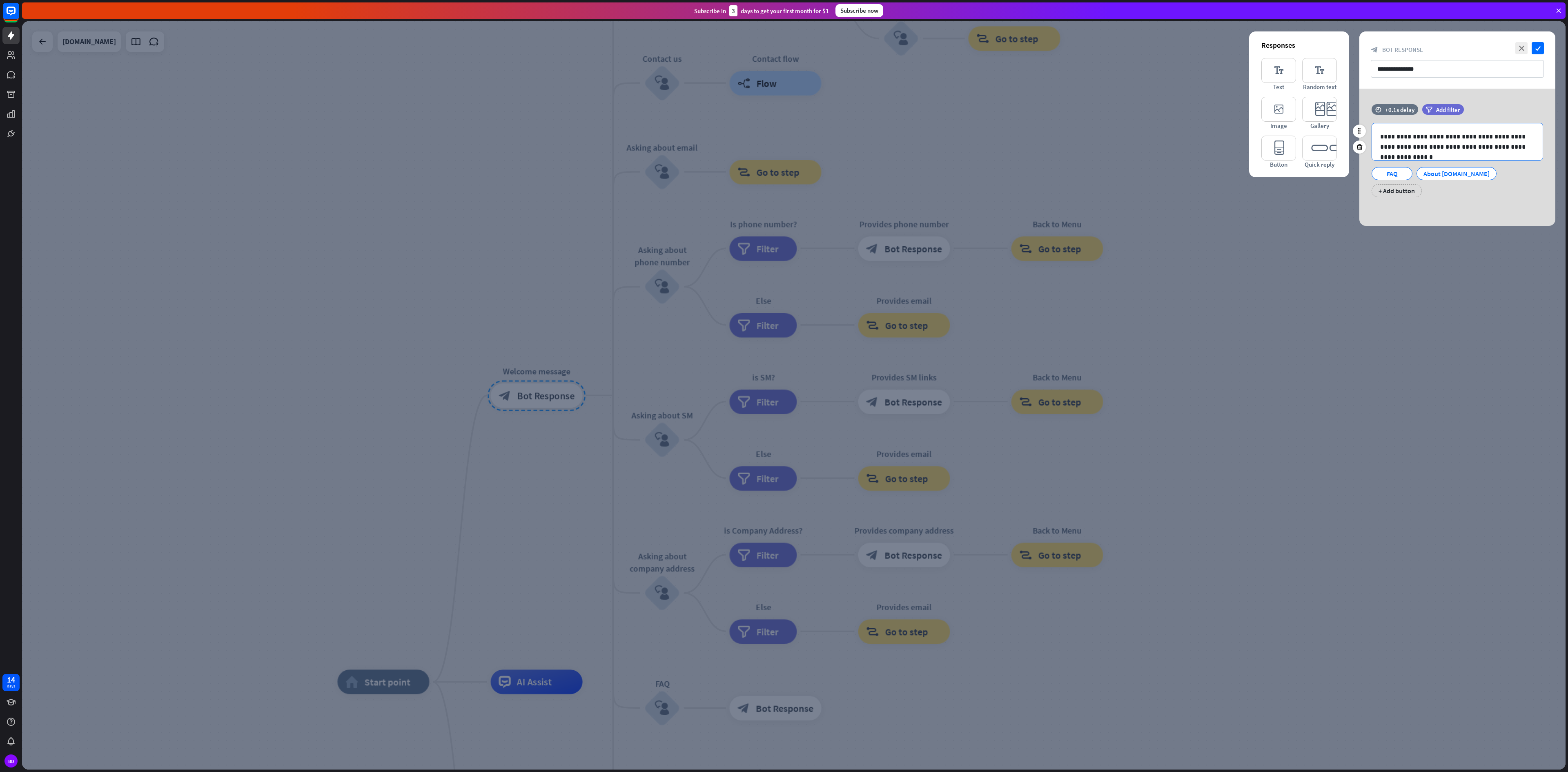
click at [783, 149] on p "**********" at bounding box center [1457, 142] width 153 height 21
click at [783, 172] on div "About [DOMAIN_NAME]" at bounding box center [1457, 174] width 66 height 12
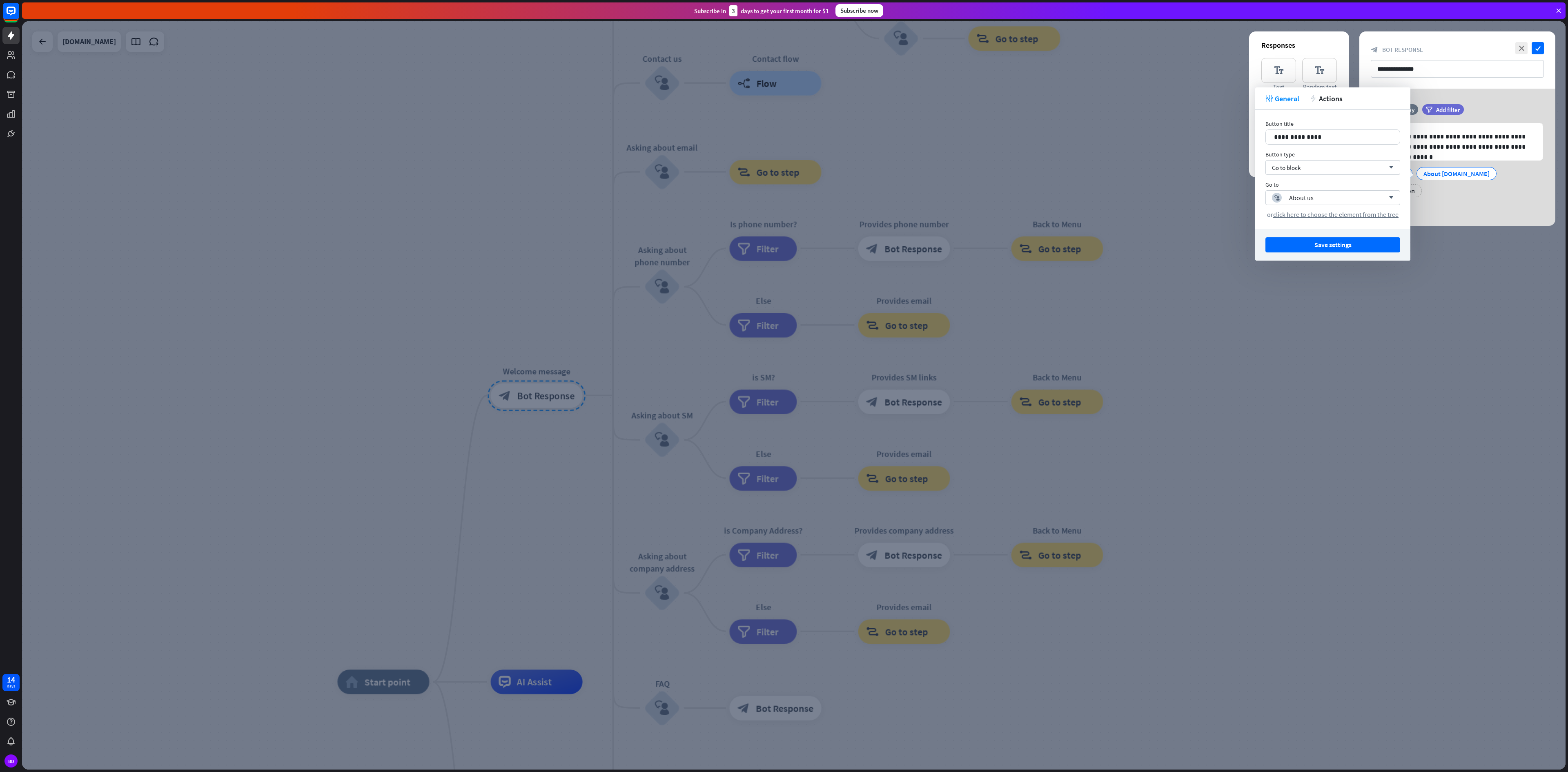
click at [783, 196] on div "**********" at bounding box center [1457, 157] width 196 height 137
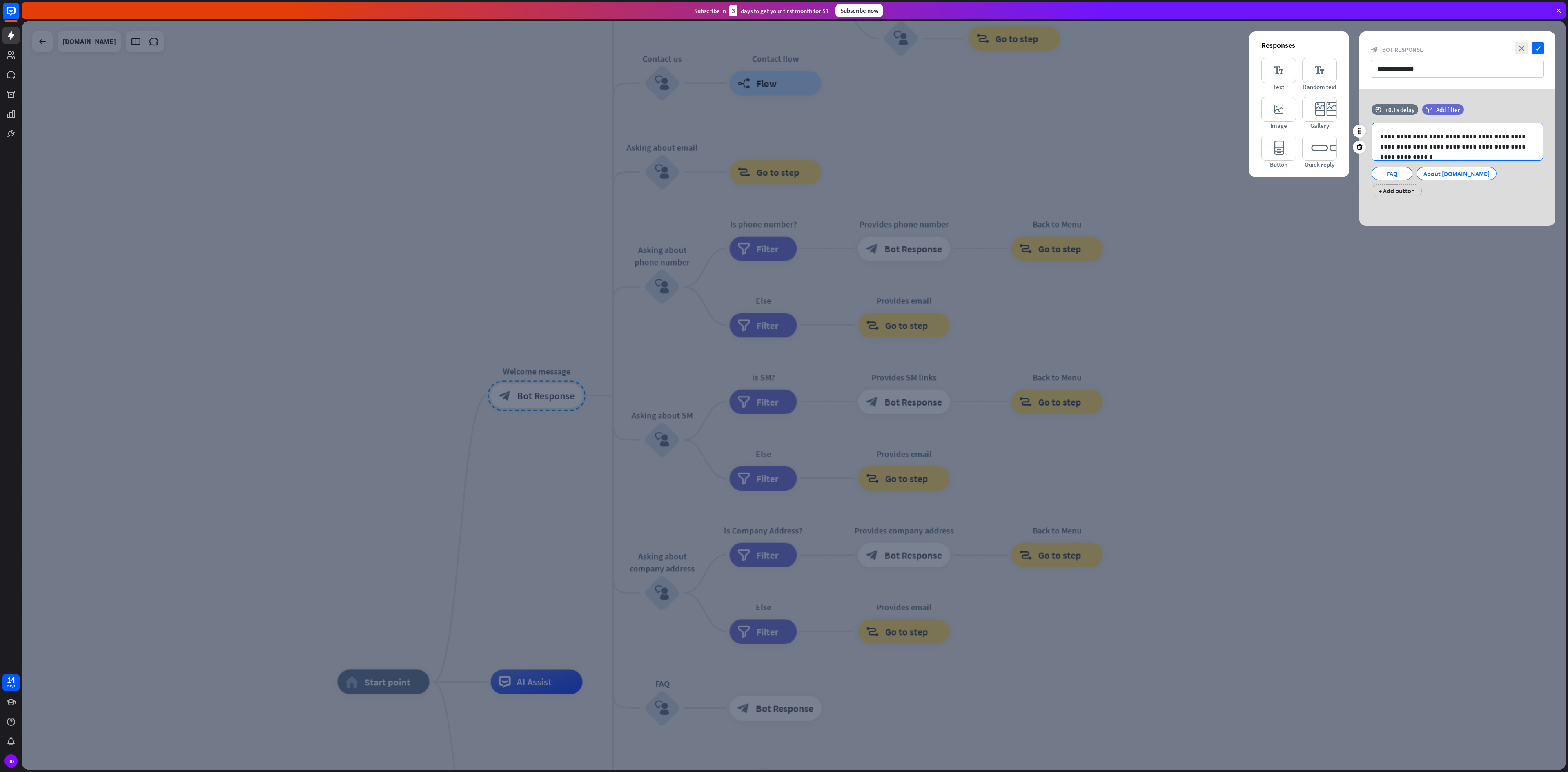
click at [783, 144] on p "**********" at bounding box center [1457, 142] width 153 height 21
click at [783, 244] on div at bounding box center [794, 395] width 1544 height 748
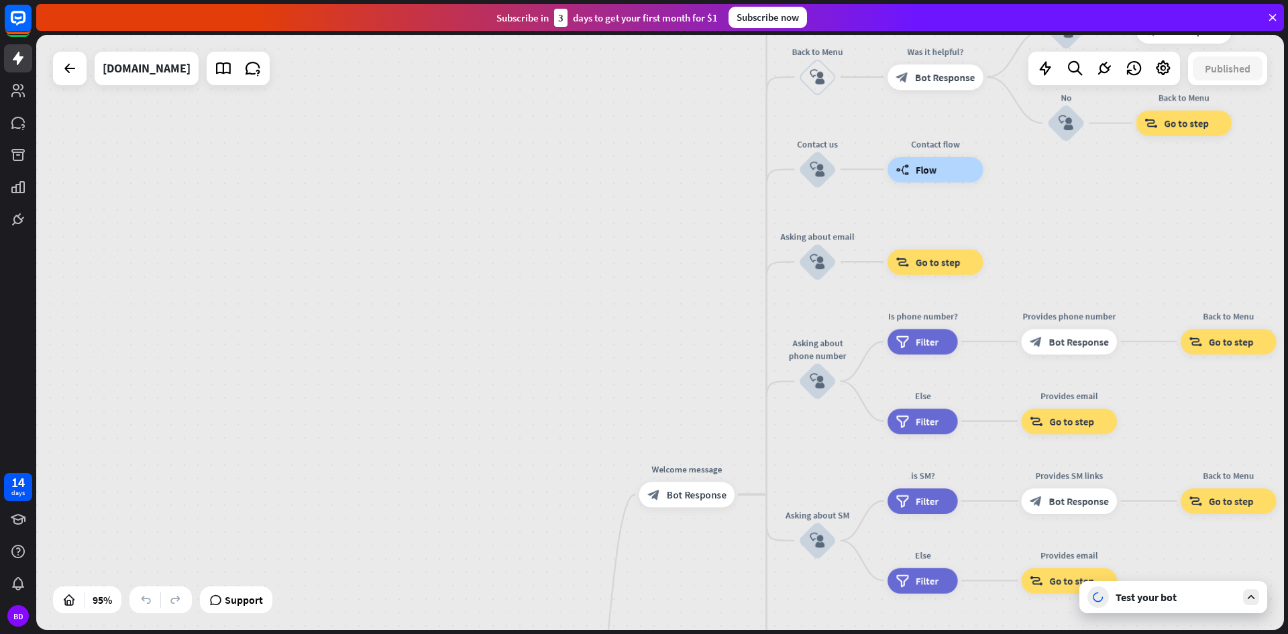
drag, startPoint x: 780, startPoint y: 249, endPoint x: 396, endPoint y: 224, distance: 384.5
click at [396, 224] on div "home_2 Start point Welcome message block_bot_response Bot Response About us blo…" at bounding box center [660, 332] width 1248 height 595
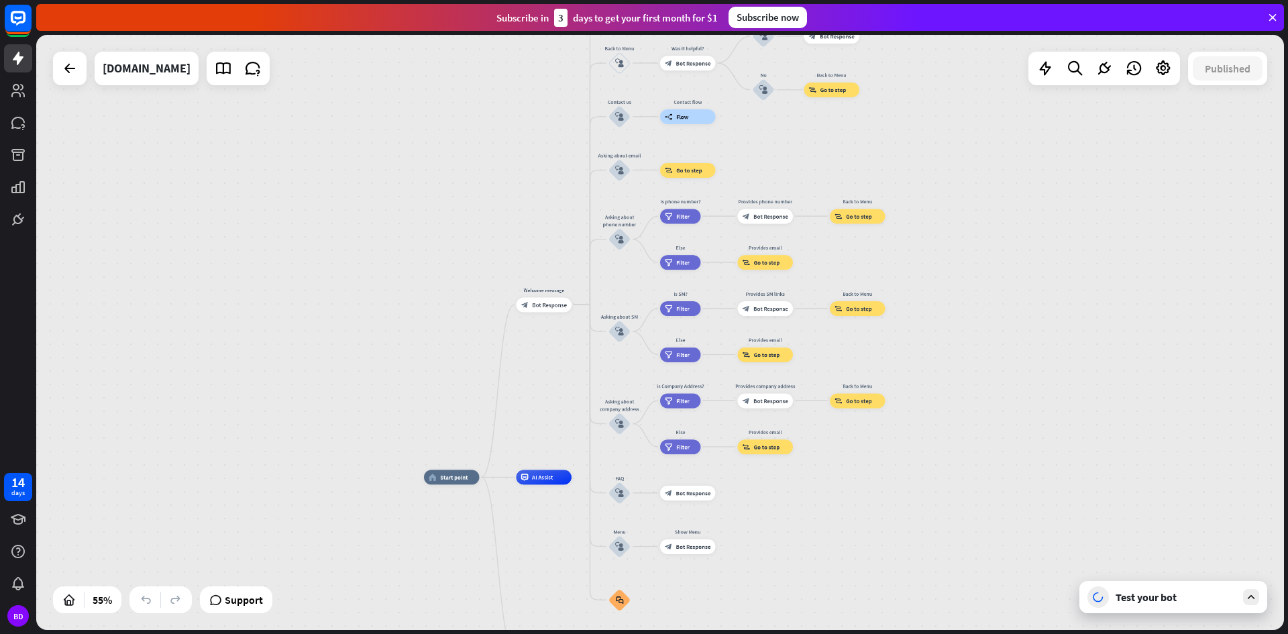
drag, startPoint x: 393, startPoint y: 264, endPoint x: 521, endPoint y: 171, distance: 157.5
click at [521, 171] on div "home_2 Start point Welcome message block_bot_response Bot Response About us blo…" at bounding box center [660, 332] width 1248 height 595
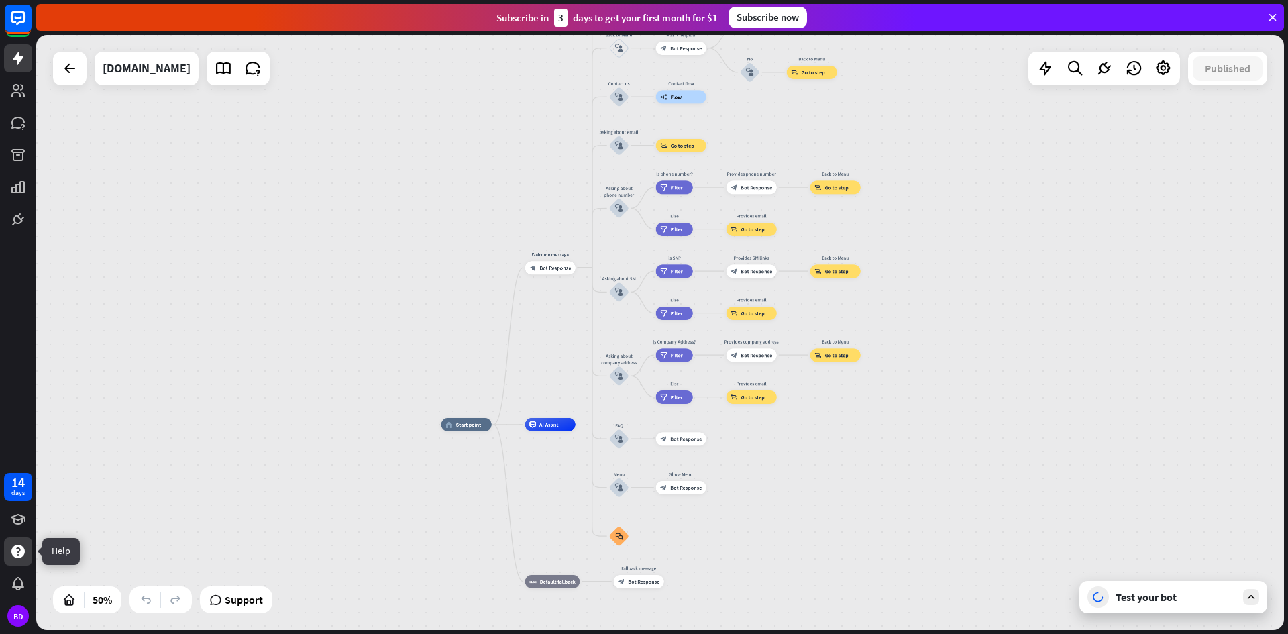
click at [23, 553] on icon at bounding box center [17, 551] width 13 height 13
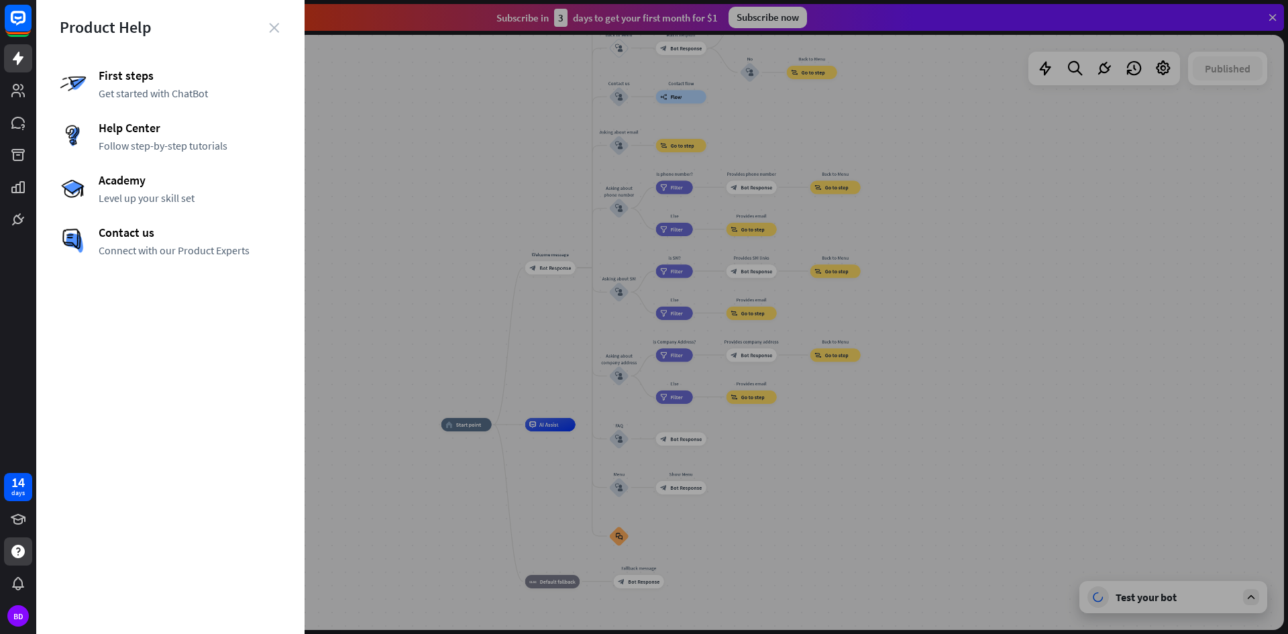
click at [274, 24] on icon "close" at bounding box center [274, 28] width 10 height 10
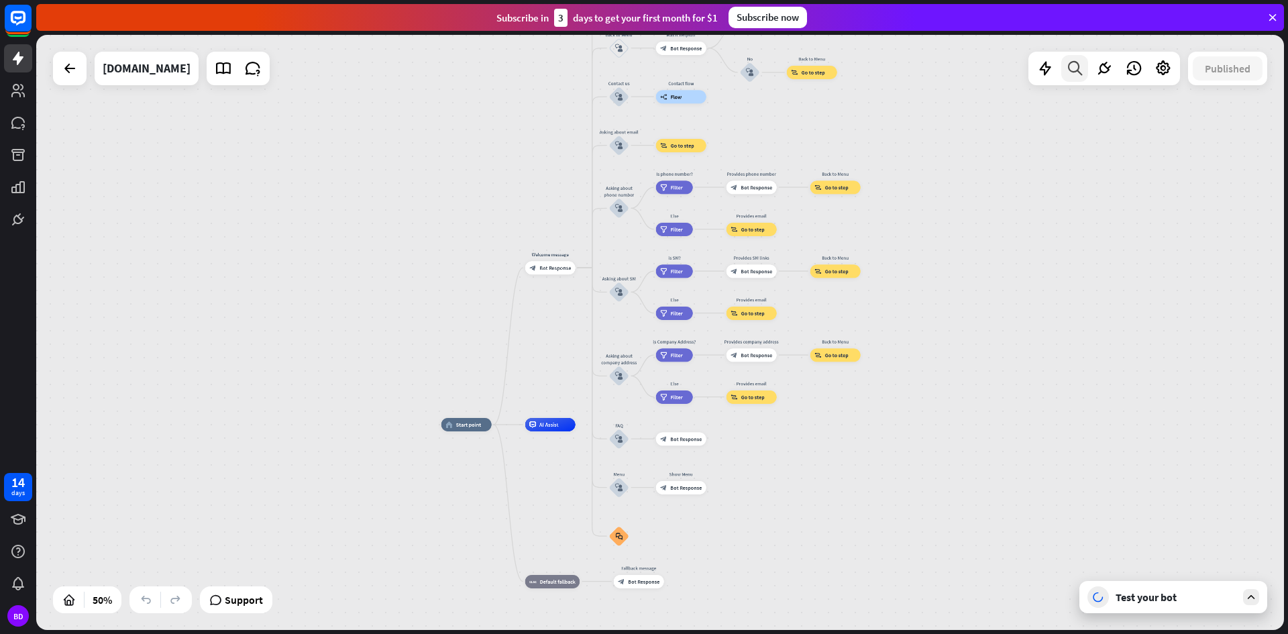
click at [1078, 68] on icon at bounding box center [1075, 68] width 18 height 17
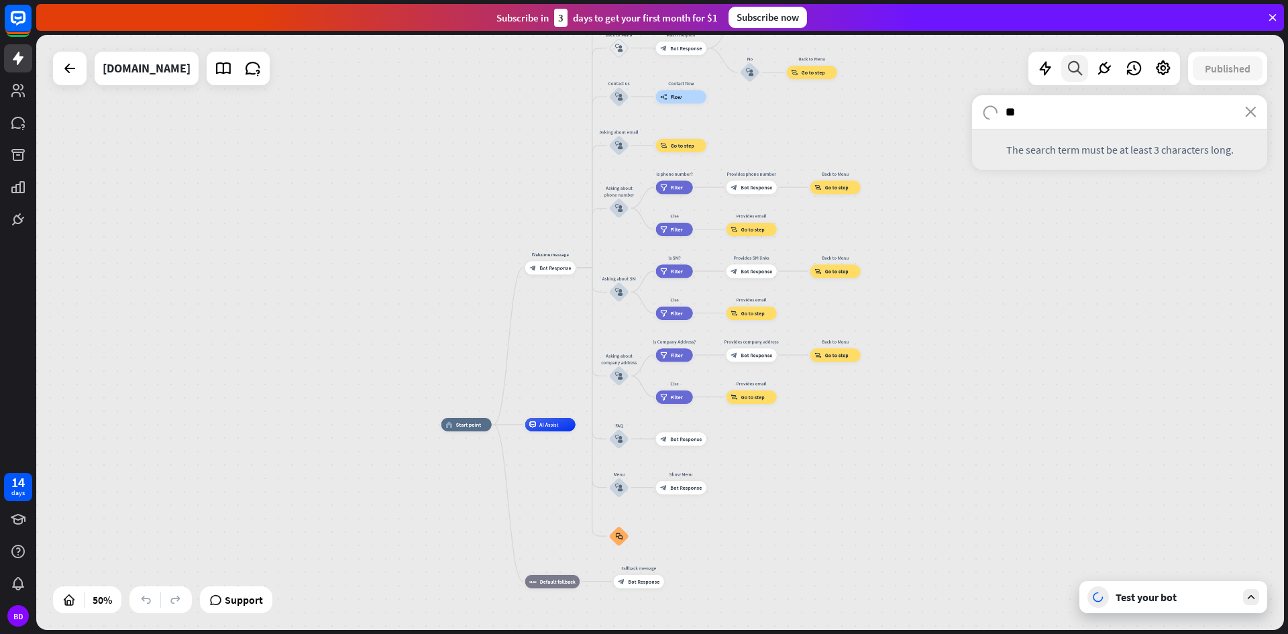
type input "*"
click at [1071, 217] on div "search close" at bounding box center [1119, 354] width 295 height 518
click at [559, 267] on span "Bot Response" at bounding box center [555, 267] width 32 height 7
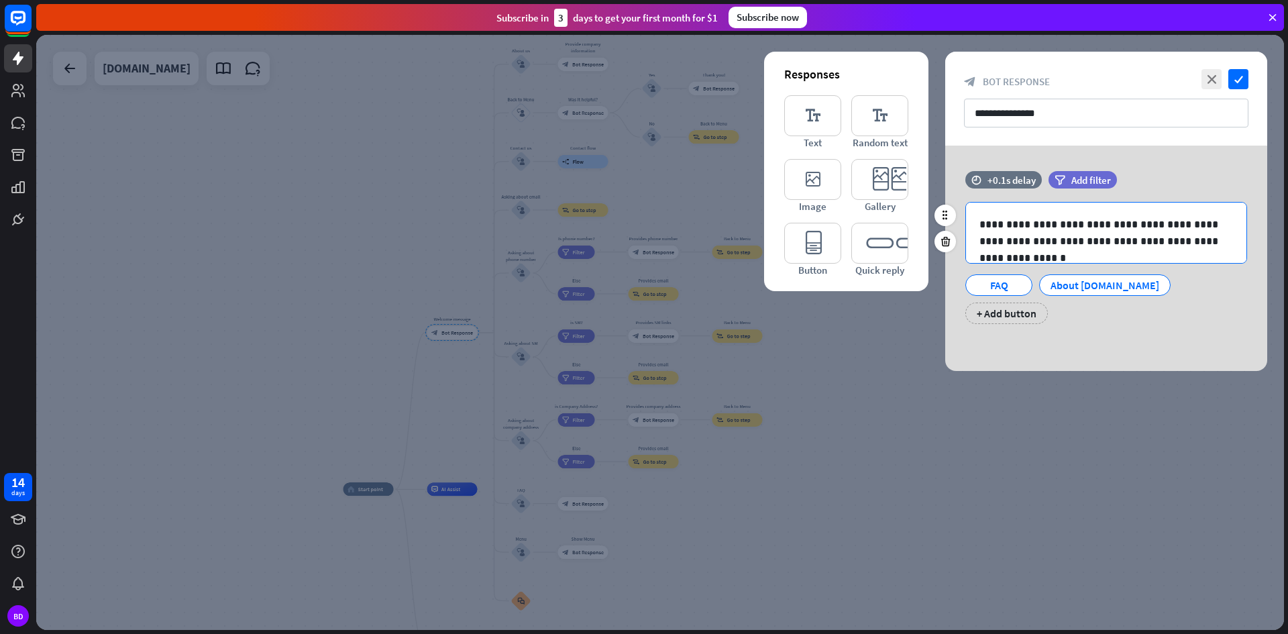
click at [1066, 221] on p "**********" at bounding box center [1106, 233] width 254 height 34
click at [1073, 229] on p "**********" at bounding box center [1106, 233] width 254 height 34
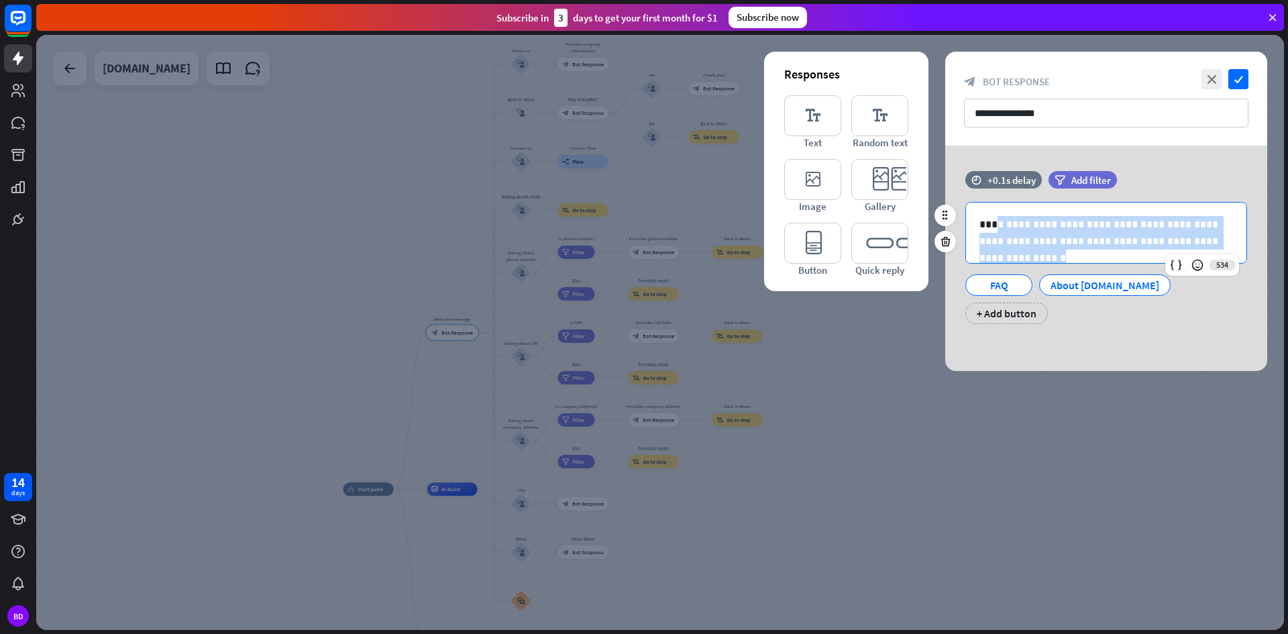
drag, startPoint x: 1191, startPoint y: 241, endPoint x: 998, endPoint y: 218, distance: 194.6
click at [998, 218] on p "**********" at bounding box center [1106, 233] width 254 height 34
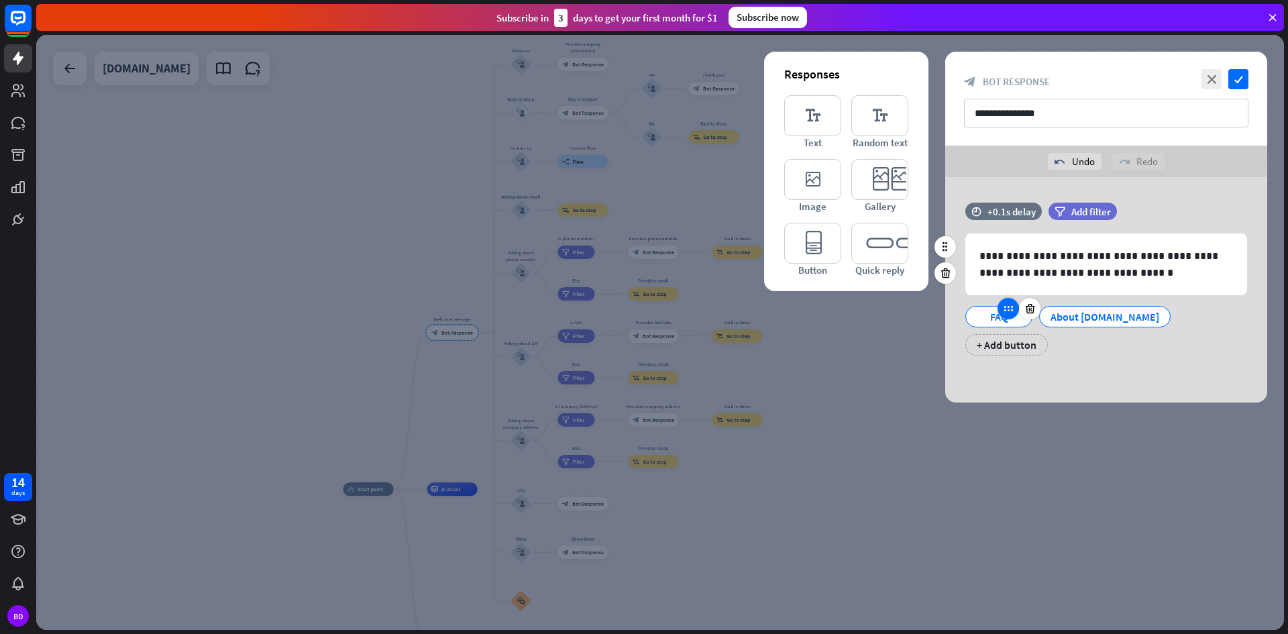
click at [1002, 314] on div at bounding box center [1008, 308] width 21 height 21
click at [1030, 310] on icon at bounding box center [1030, 309] width 13 height 12
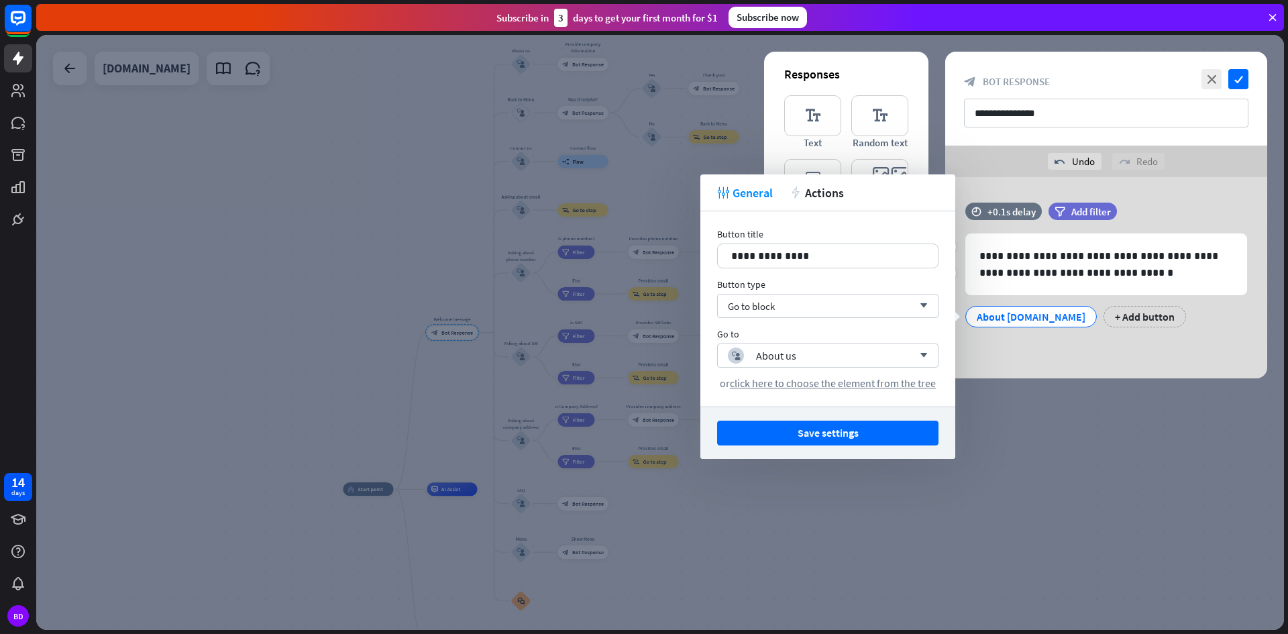
click at [1027, 364] on div "**********" at bounding box center [1106, 277] width 322 height 201
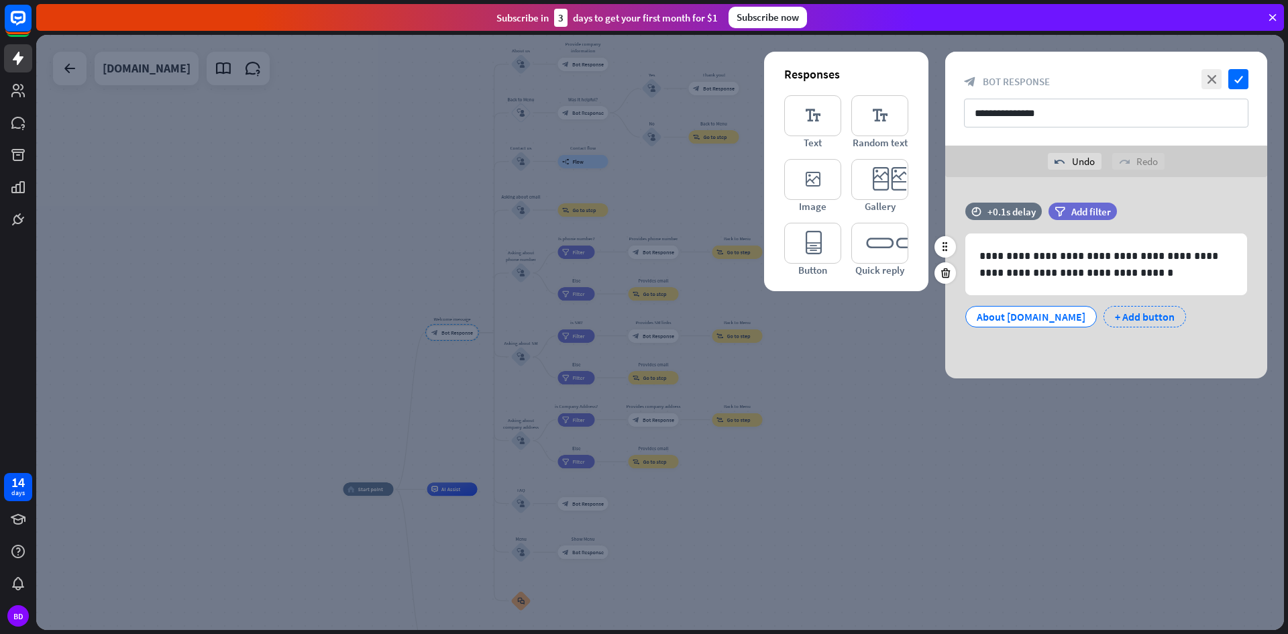
click at [1104, 319] on div "+ Add button" at bounding box center [1145, 316] width 83 height 21
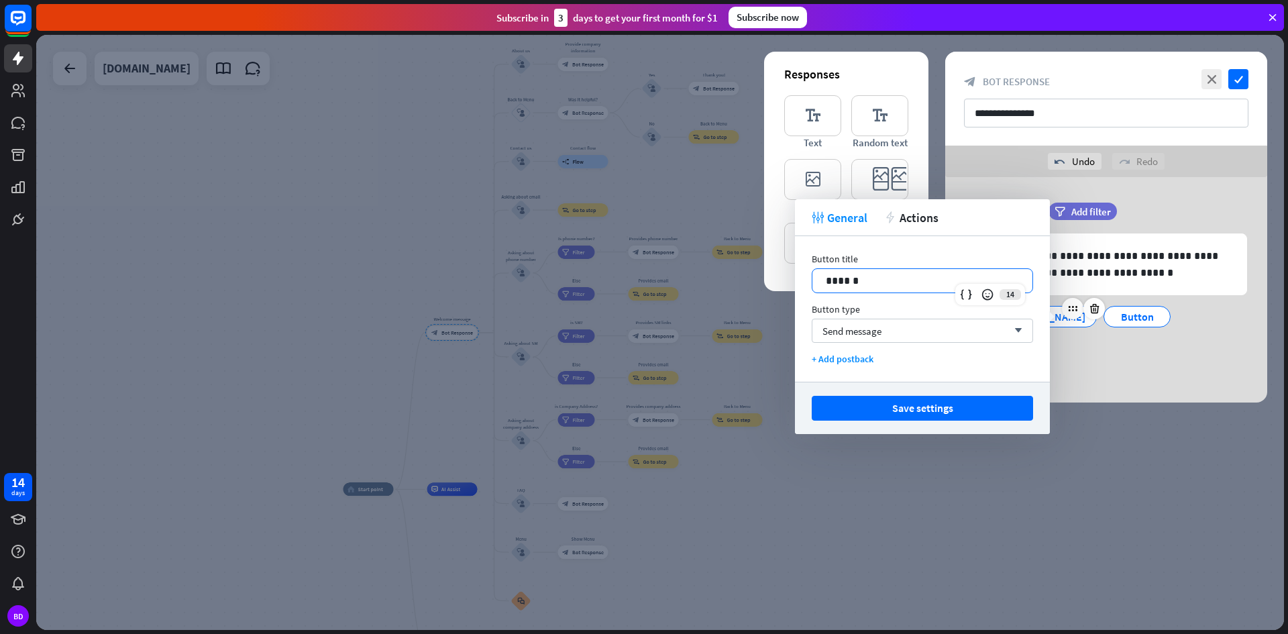
click at [904, 286] on p "******" at bounding box center [922, 280] width 193 height 17
click at [912, 330] on div "Send message arrow_down" at bounding box center [922, 331] width 221 height 24
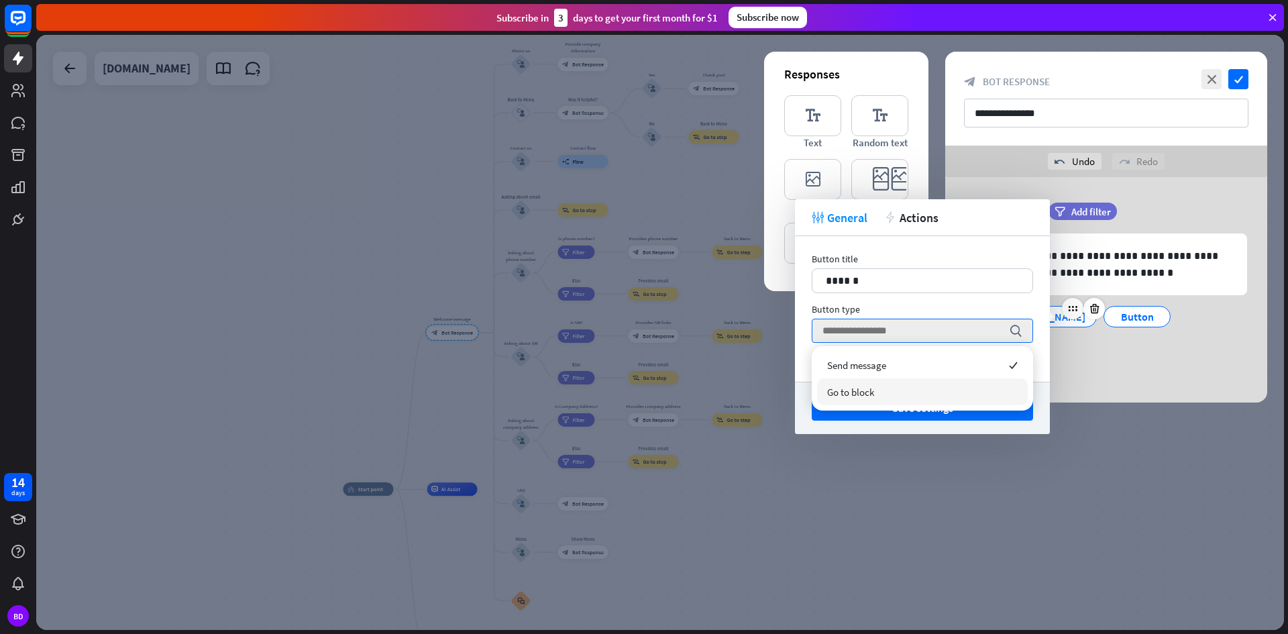
click at [934, 382] on div "Go to block" at bounding box center [922, 391] width 211 height 27
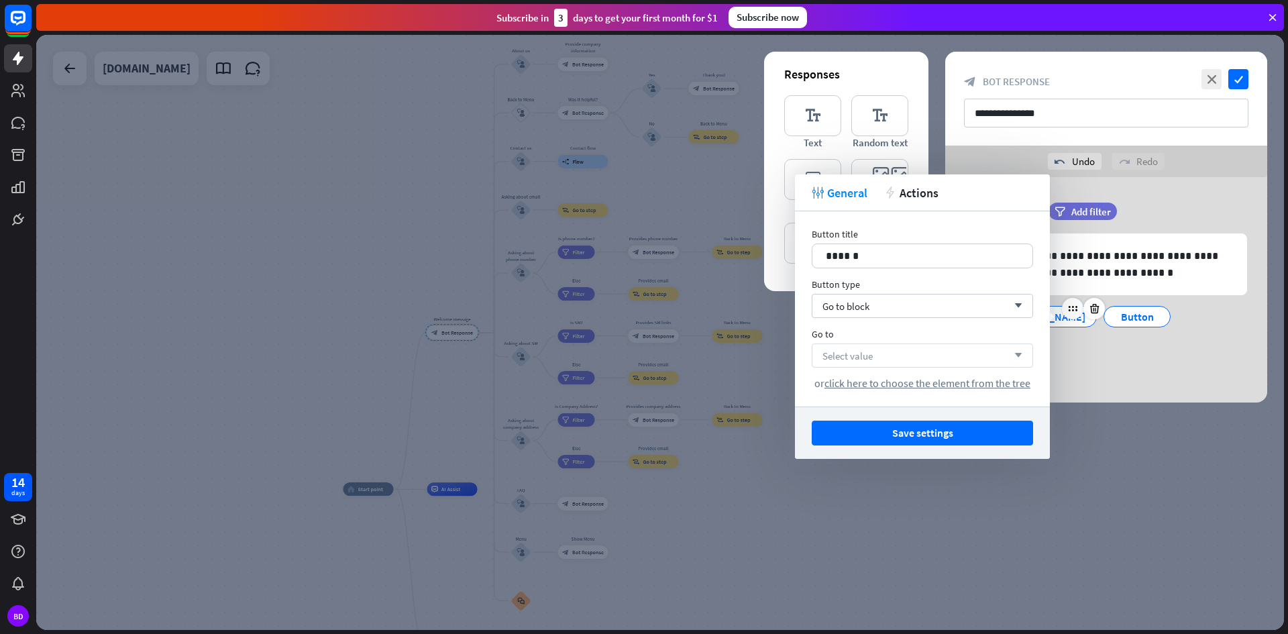
click at [918, 348] on div "Select value arrow_down" at bounding box center [922, 355] width 221 height 24
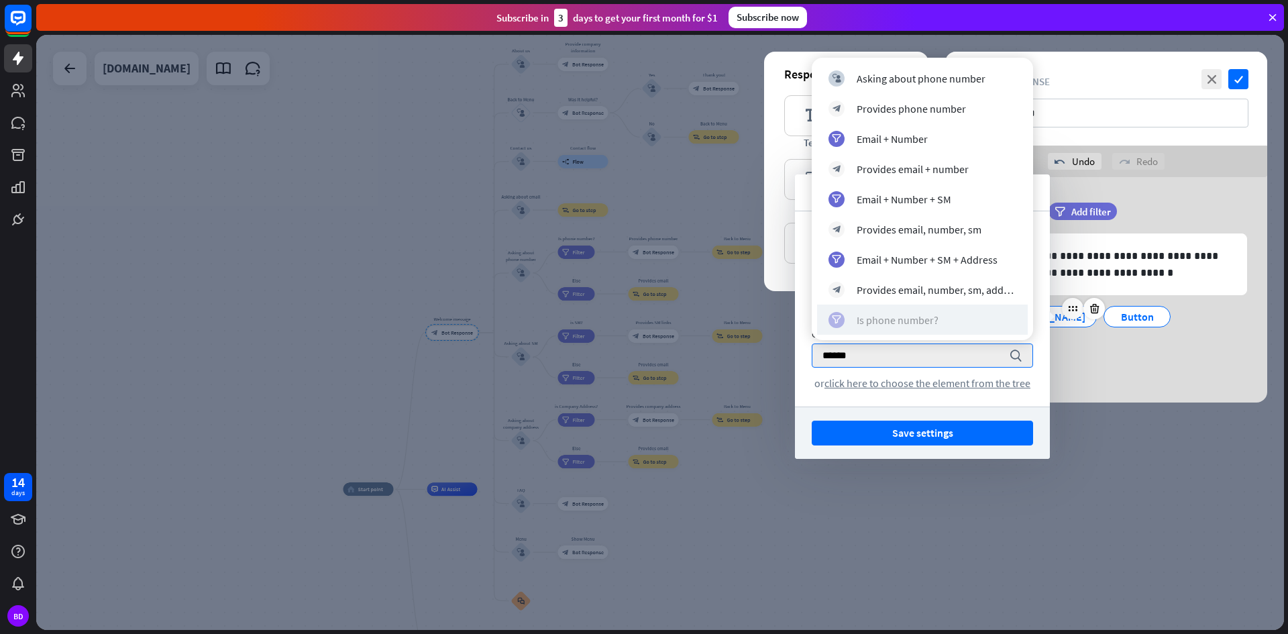
type input "******"
click at [897, 315] on div "Is phone number?" at bounding box center [898, 319] width 82 height 13
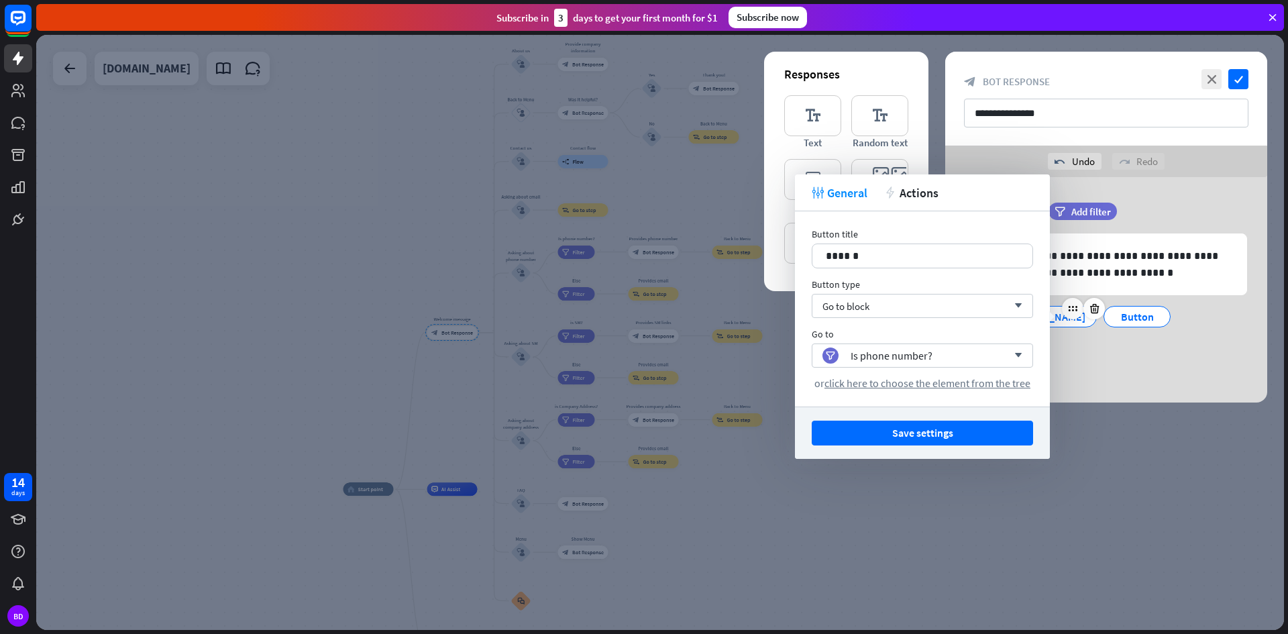
click at [1108, 364] on div "**********" at bounding box center [1106, 289] width 322 height 225
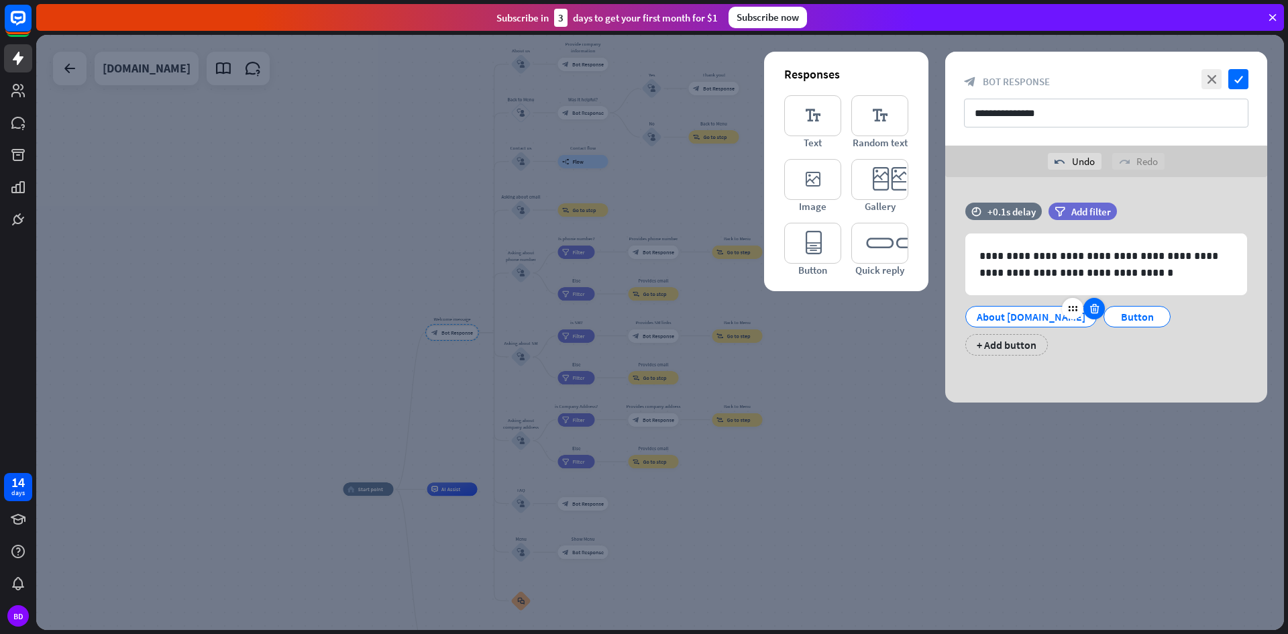
click at [1088, 311] on icon at bounding box center [1094, 309] width 13 height 12
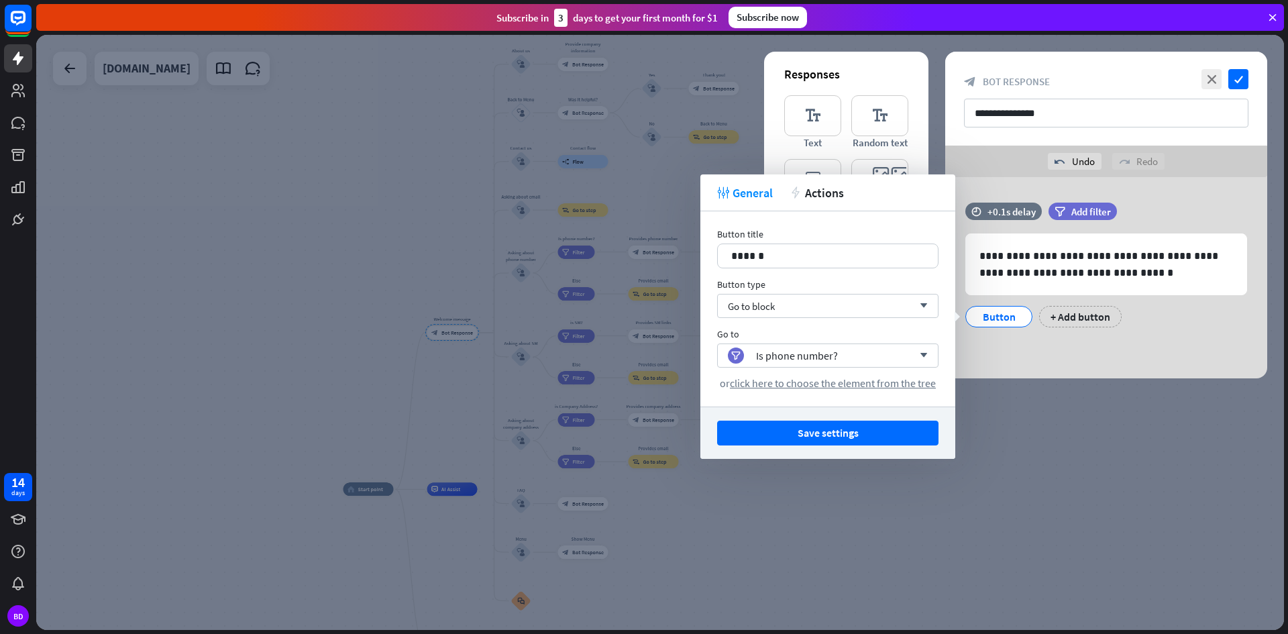
click at [1004, 312] on div "Button" at bounding box center [999, 317] width 44 height 20
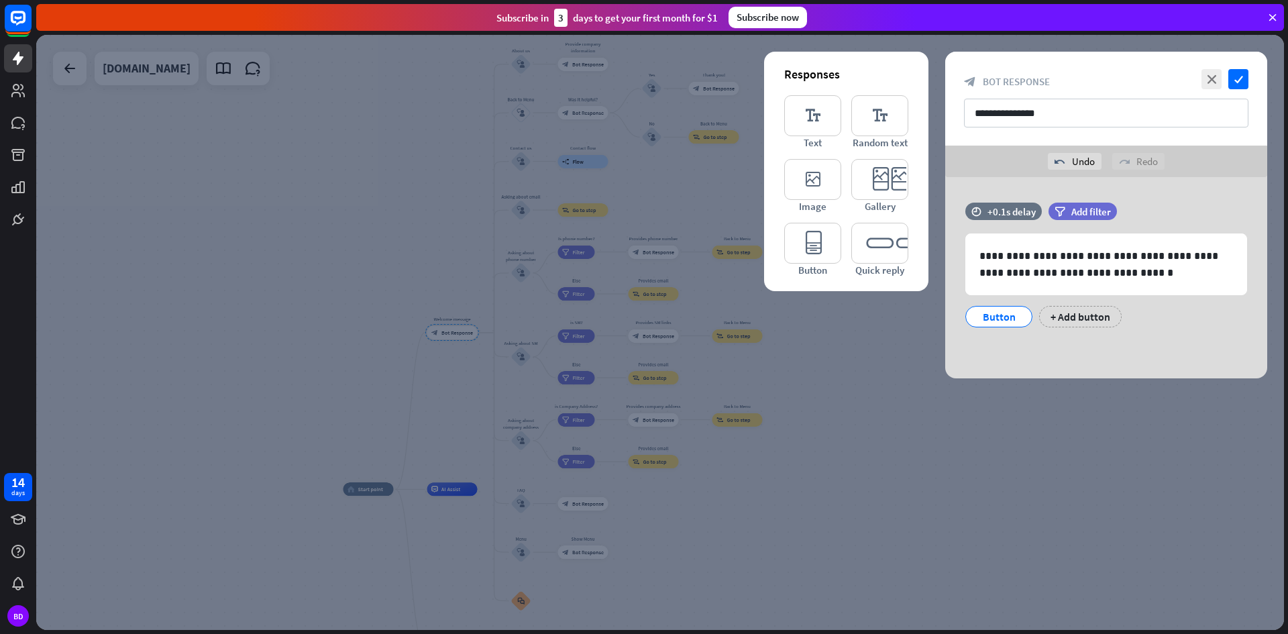
click at [1004, 312] on div "Button" at bounding box center [999, 317] width 44 height 20
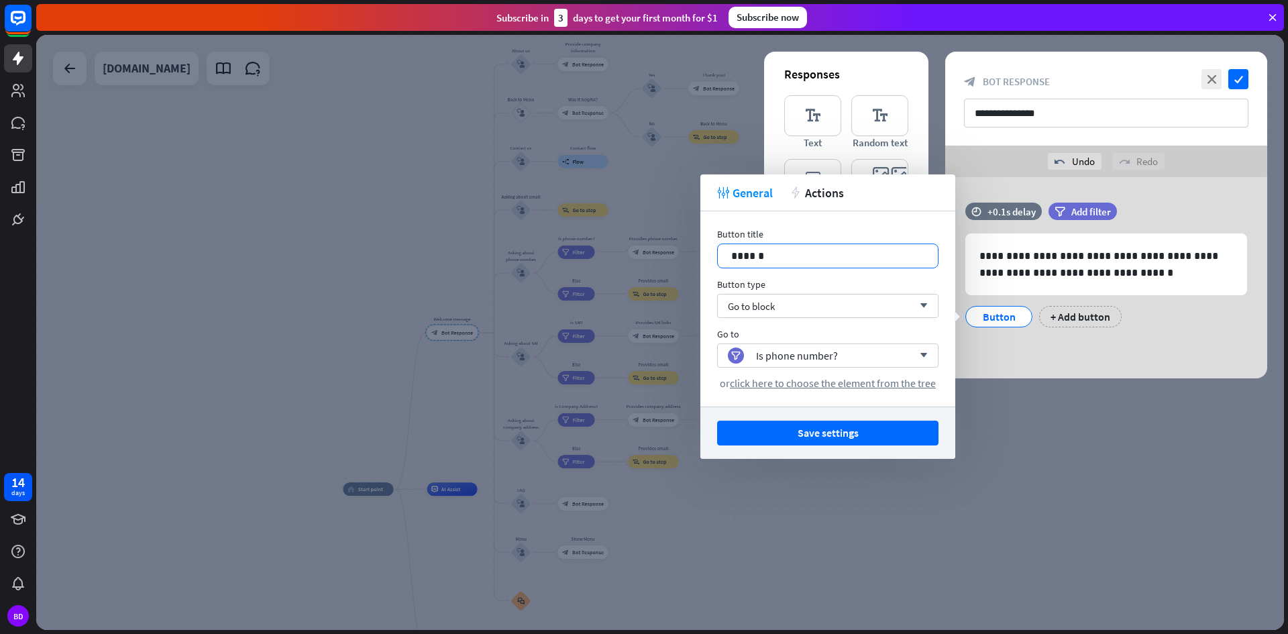
click at [812, 248] on p "******" at bounding box center [827, 256] width 193 height 17
drag, startPoint x: 804, startPoint y: 257, endPoint x: 726, endPoint y: 255, distance: 77.8
click at [726, 255] on div "******" at bounding box center [828, 255] width 220 height 23
click at [765, 296] on div "Go to block arrow_down" at bounding box center [827, 306] width 221 height 24
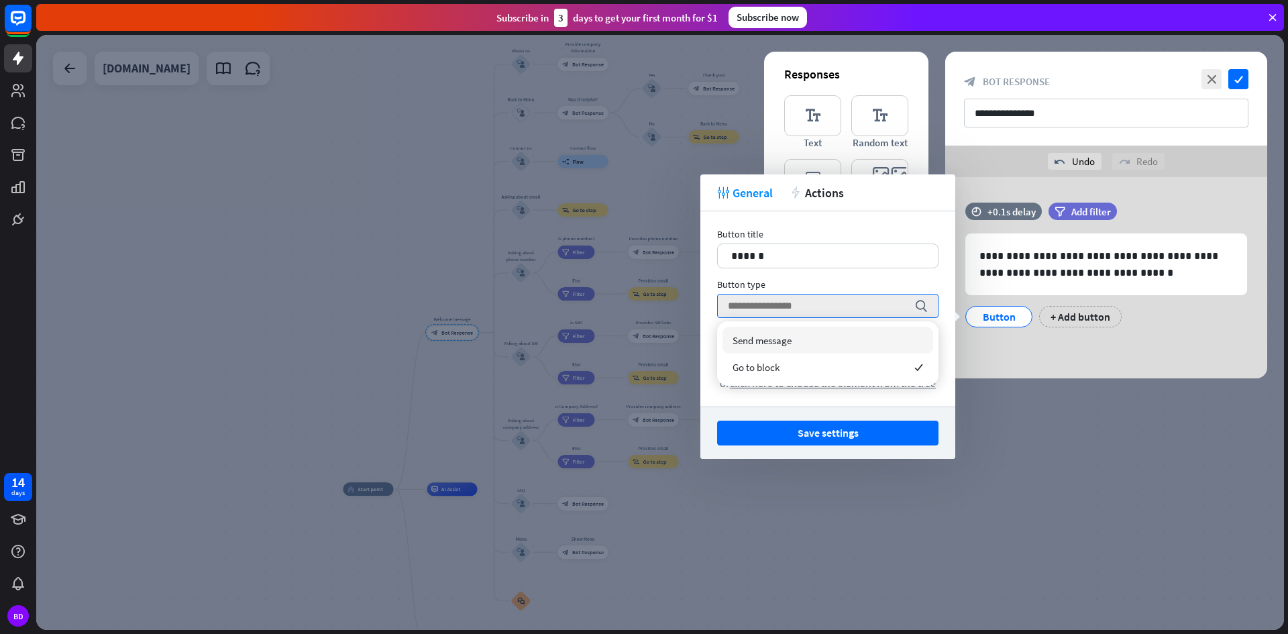
click at [781, 344] on span "Send message" at bounding box center [762, 340] width 59 height 13
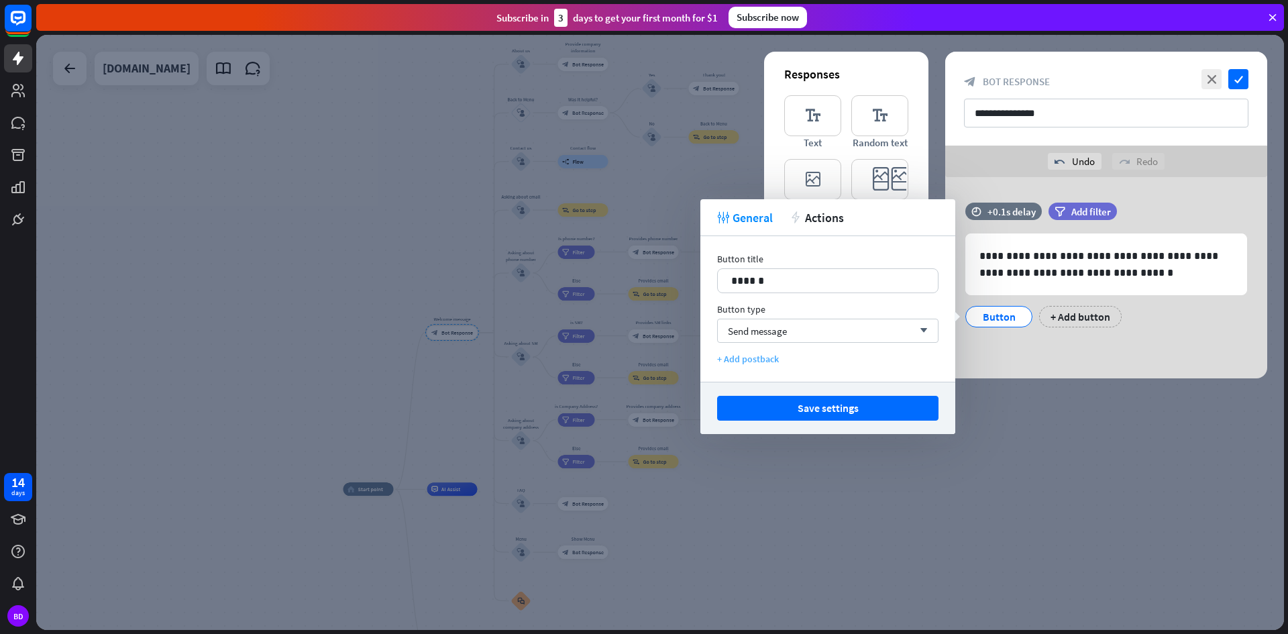
click at [771, 357] on div "+ Add postback" at bounding box center [827, 359] width 221 height 12
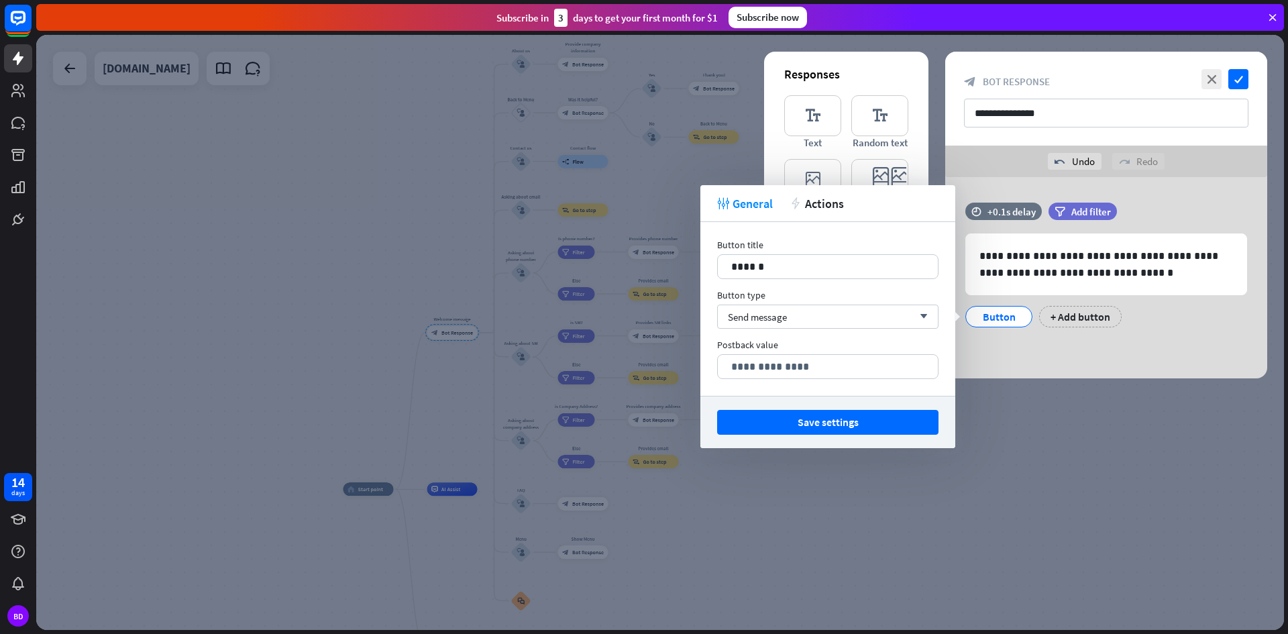
click at [998, 344] on div "**********" at bounding box center [1106, 277] width 322 height 201
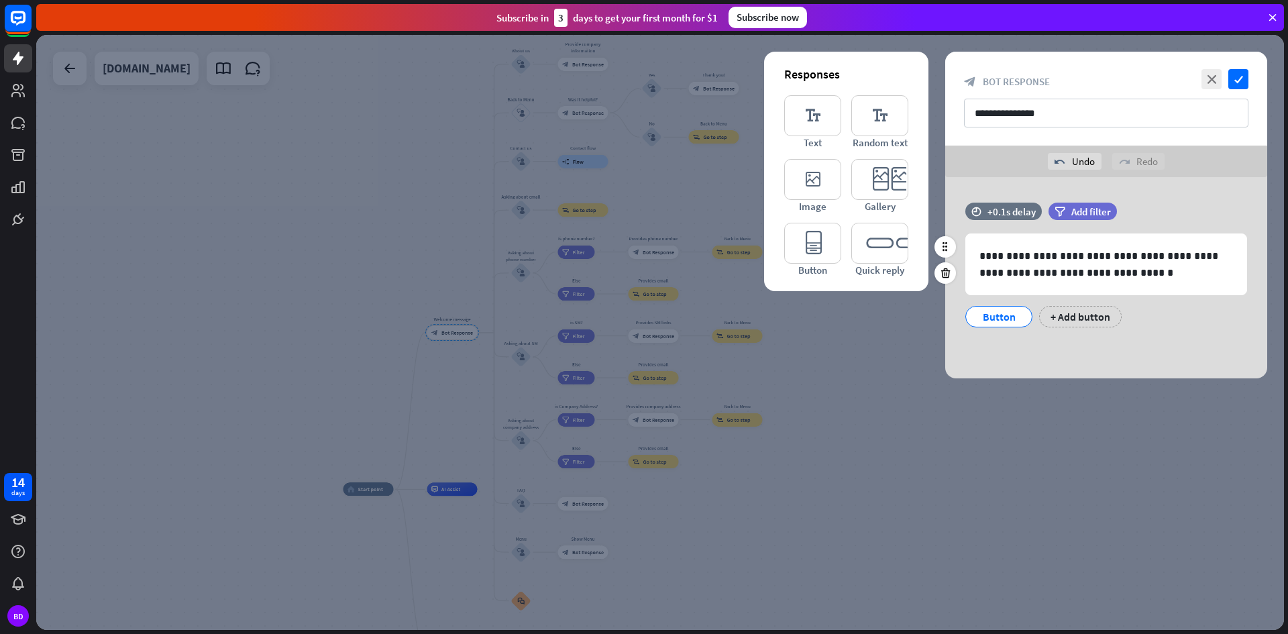
click at [1010, 311] on div "Button" at bounding box center [999, 317] width 44 height 20
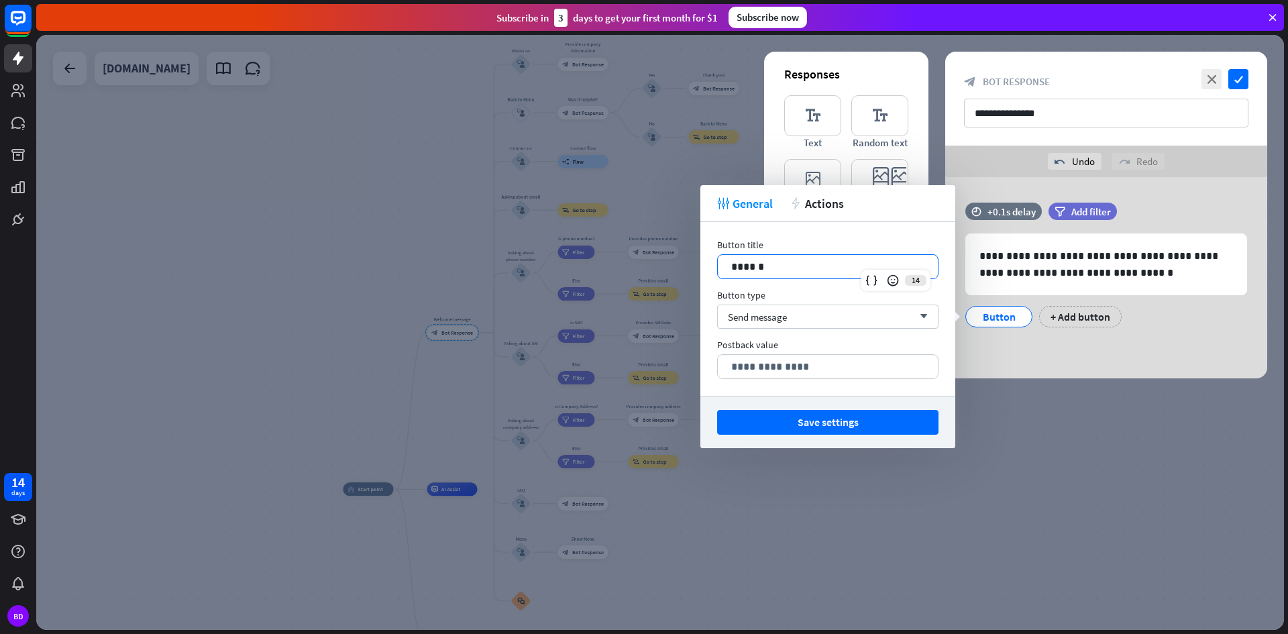
click at [803, 264] on p "******" at bounding box center [827, 266] width 193 height 17
drag, startPoint x: 792, startPoint y: 268, endPoint x: 733, endPoint y: 270, distance: 58.4
click at [733, 270] on p "******" at bounding box center [827, 266] width 193 height 17
click at [753, 321] on span "Send message" at bounding box center [757, 317] width 59 height 13
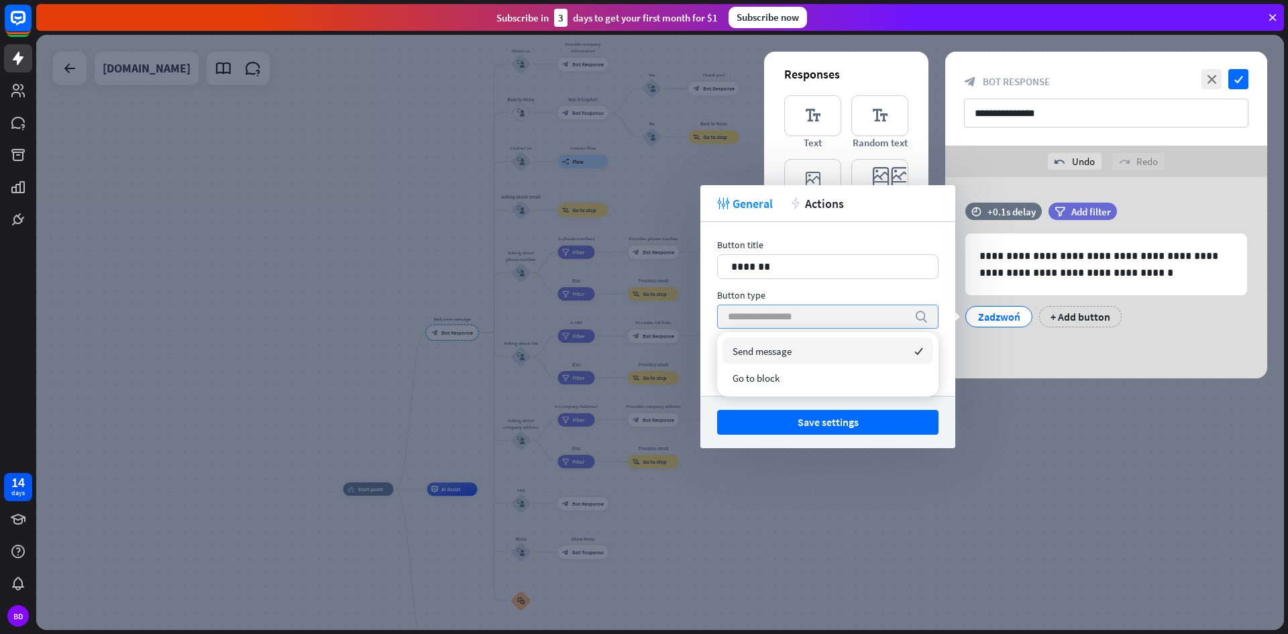
click at [759, 372] on span "Go to block" at bounding box center [756, 378] width 47 height 13
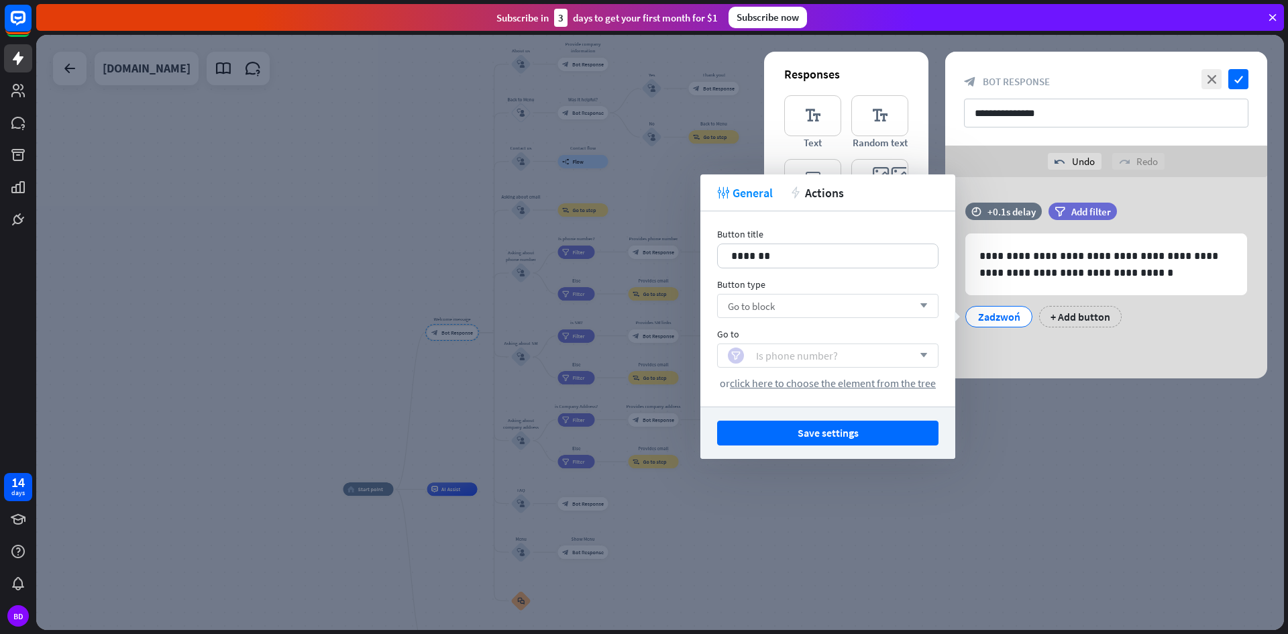
click at [761, 359] on div "Is phone number?" at bounding box center [797, 355] width 82 height 13
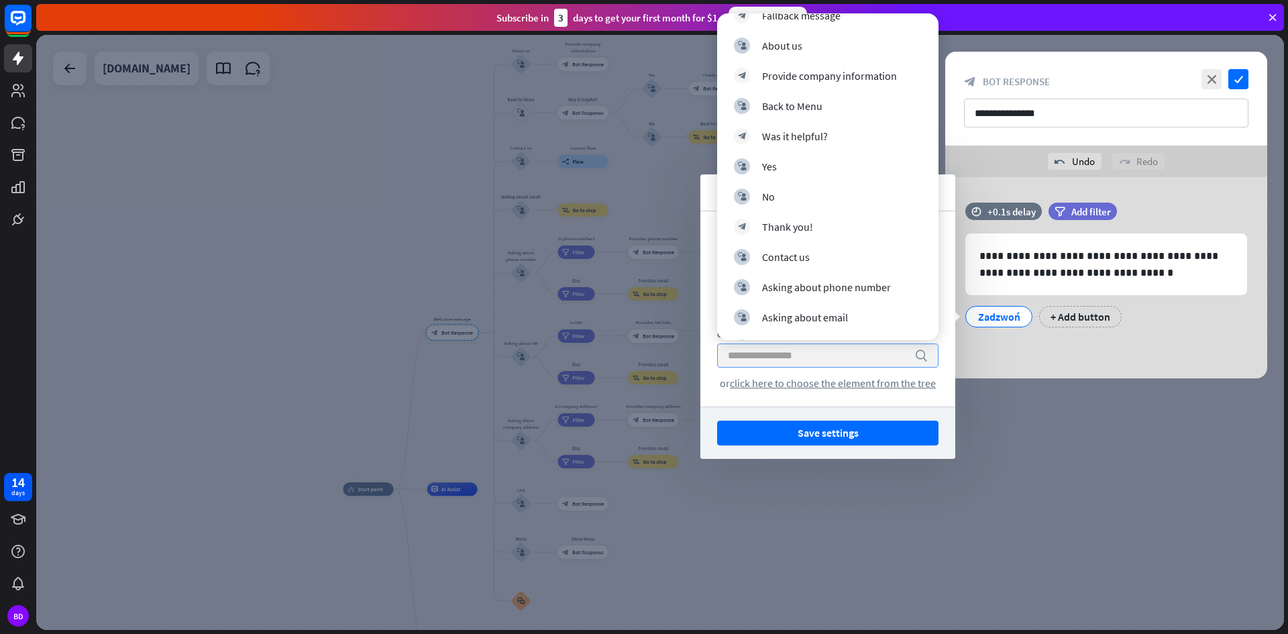
scroll to position [152, 0]
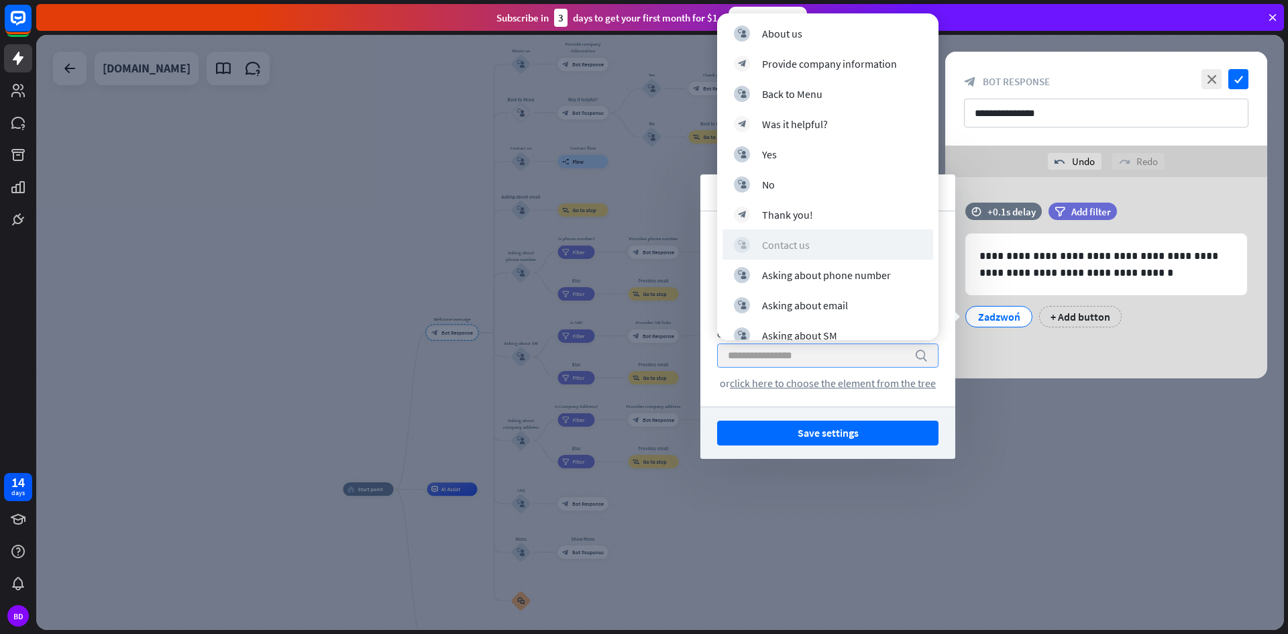
click at [788, 238] on div "Contact us" at bounding box center [786, 244] width 48 height 13
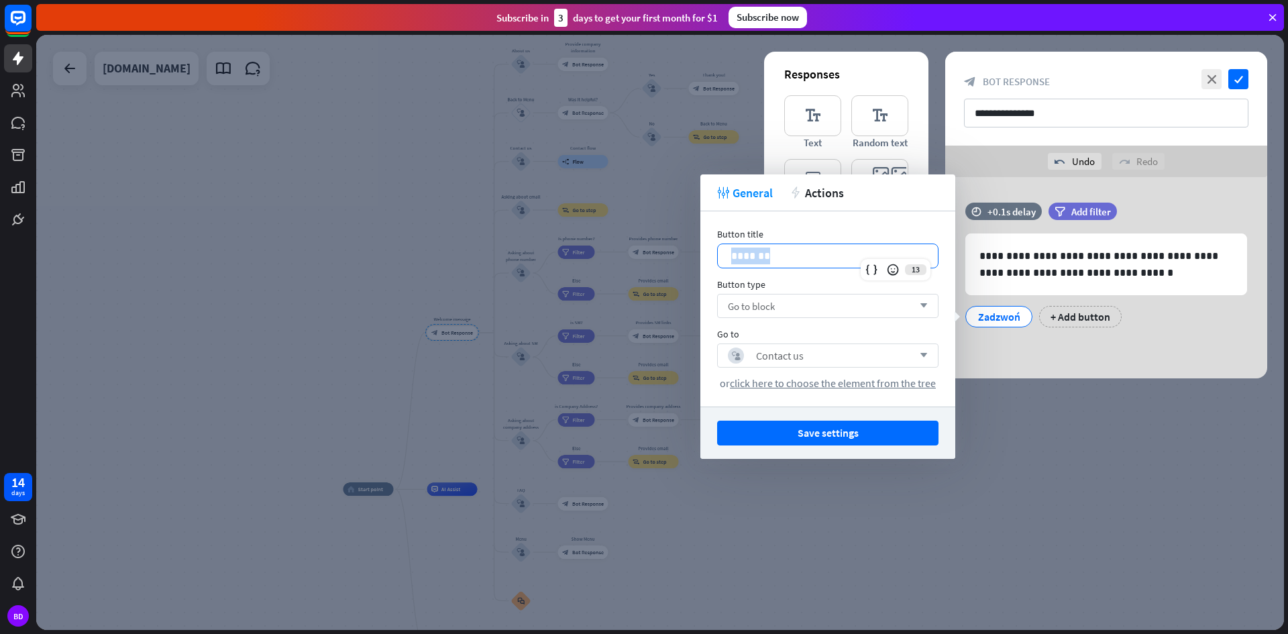
drag, startPoint x: 780, startPoint y: 255, endPoint x: 714, endPoint y: 258, distance: 65.8
click at [714, 258] on div "Button title 13 ******* Button type Go to block arrow_down Go to block_user_inp…" at bounding box center [827, 308] width 255 height 195
click at [863, 440] on button "Save settings" at bounding box center [827, 433] width 221 height 25
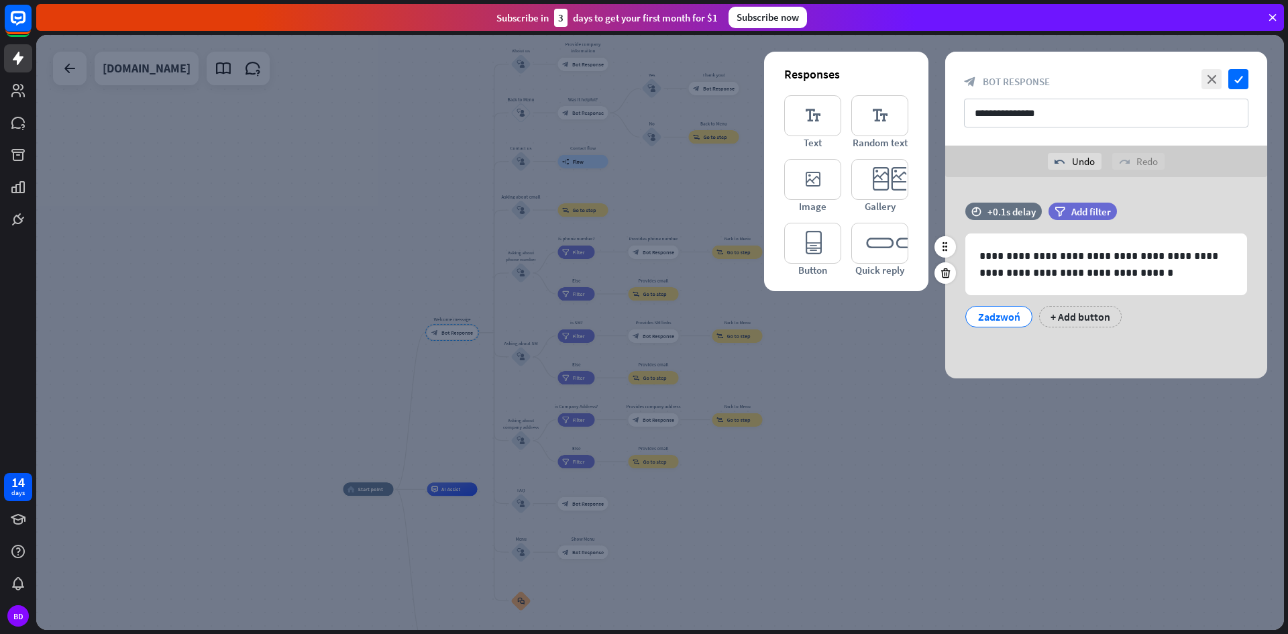
click at [1008, 317] on div "Zadzwoń" at bounding box center [999, 317] width 44 height 20
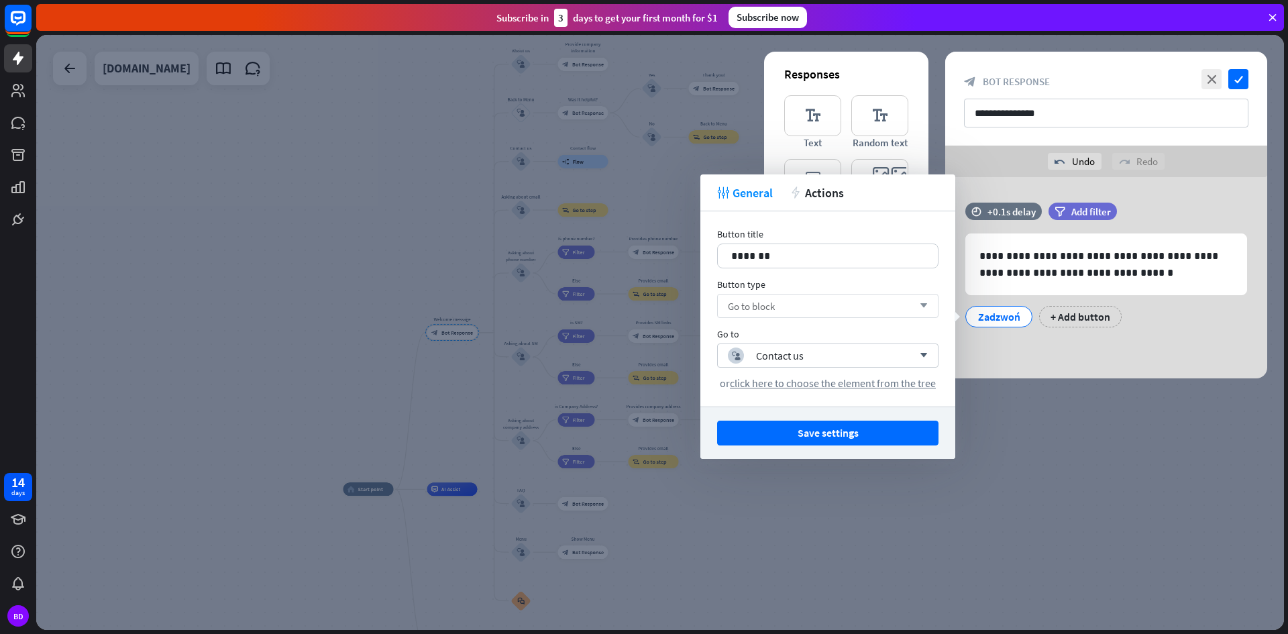
click at [833, 309] on div "Go to block arrow_down" at bounding box center [827, 306] width 221 height 24
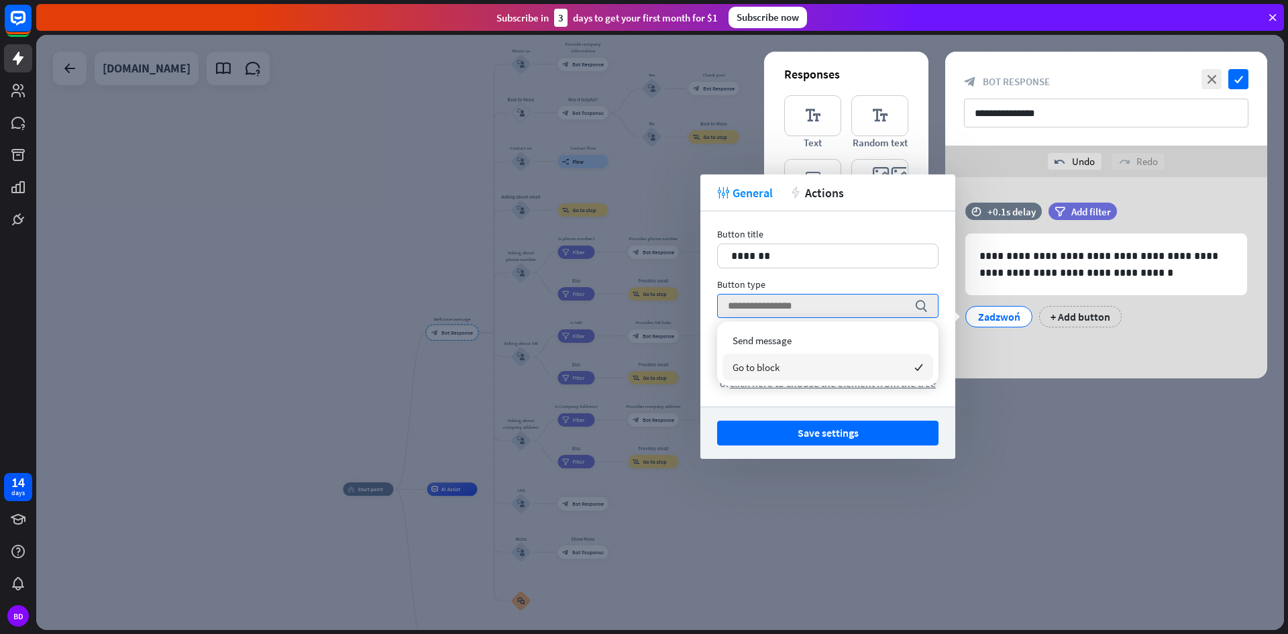
click at [838, 372] on div "Go to block checked" at bounding box center [827, 367] width 211 height 27
click at [831, 362] on div "block_user_input Contact us" at bounding box center [820, 355] width 185 height 16
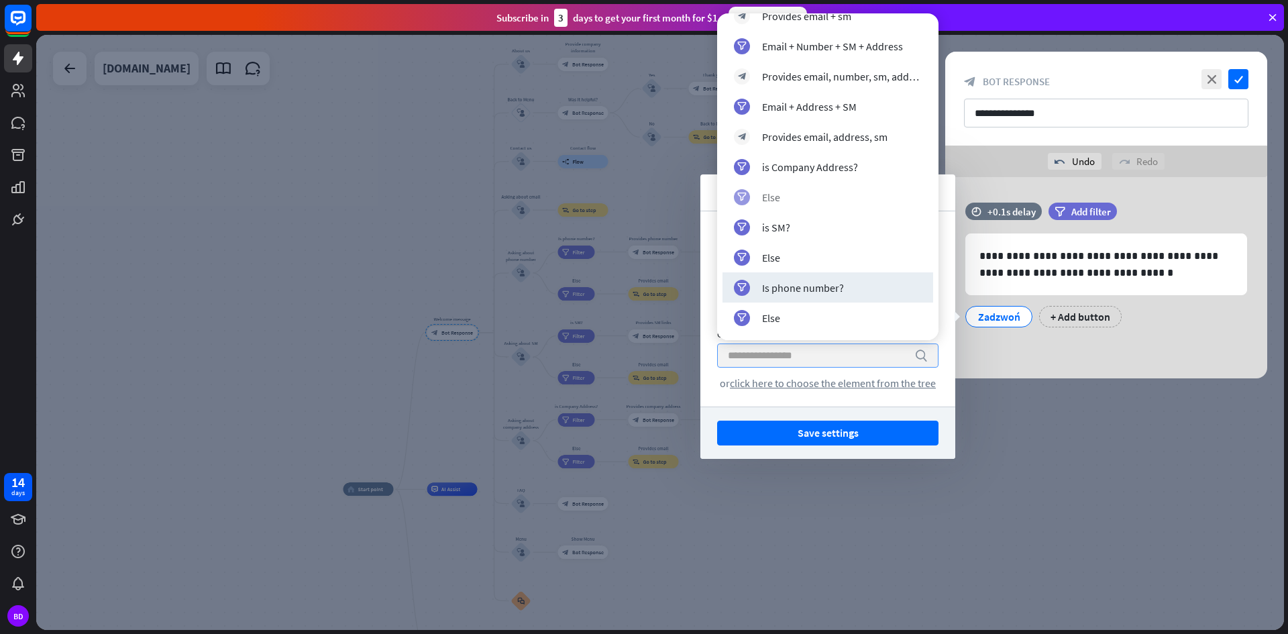
scroll to position [871, 0]
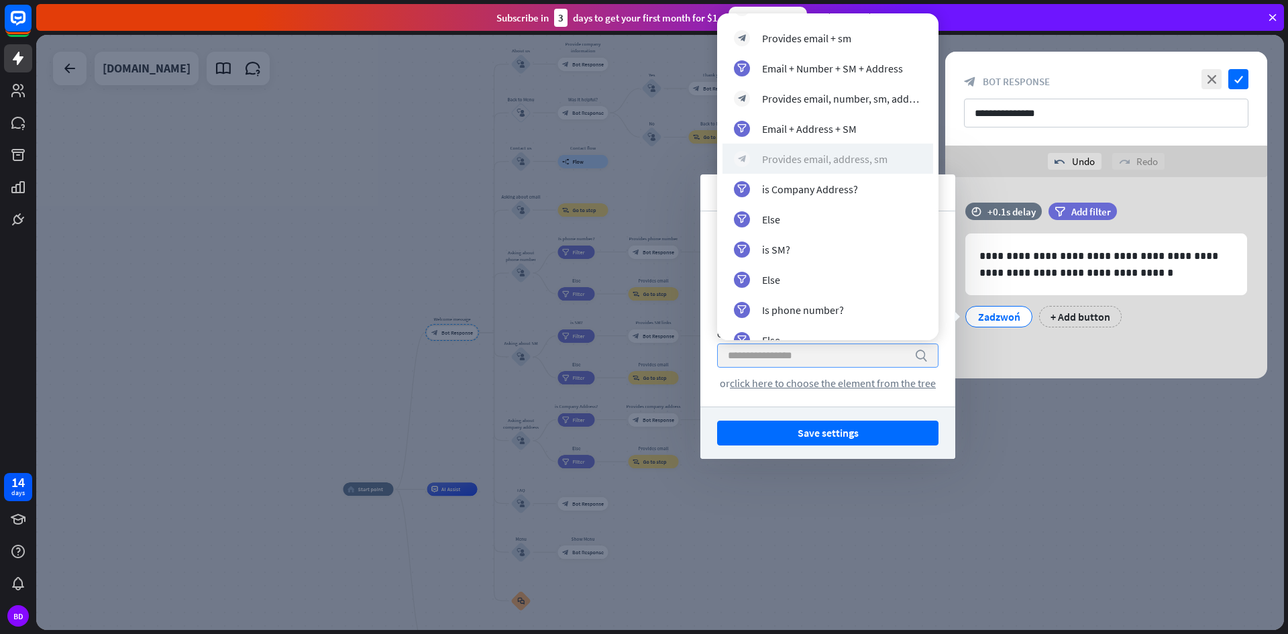
click at [826, 159] on div "Provides email, address, sm" at bounding box center [824, 158] width 125 height 13
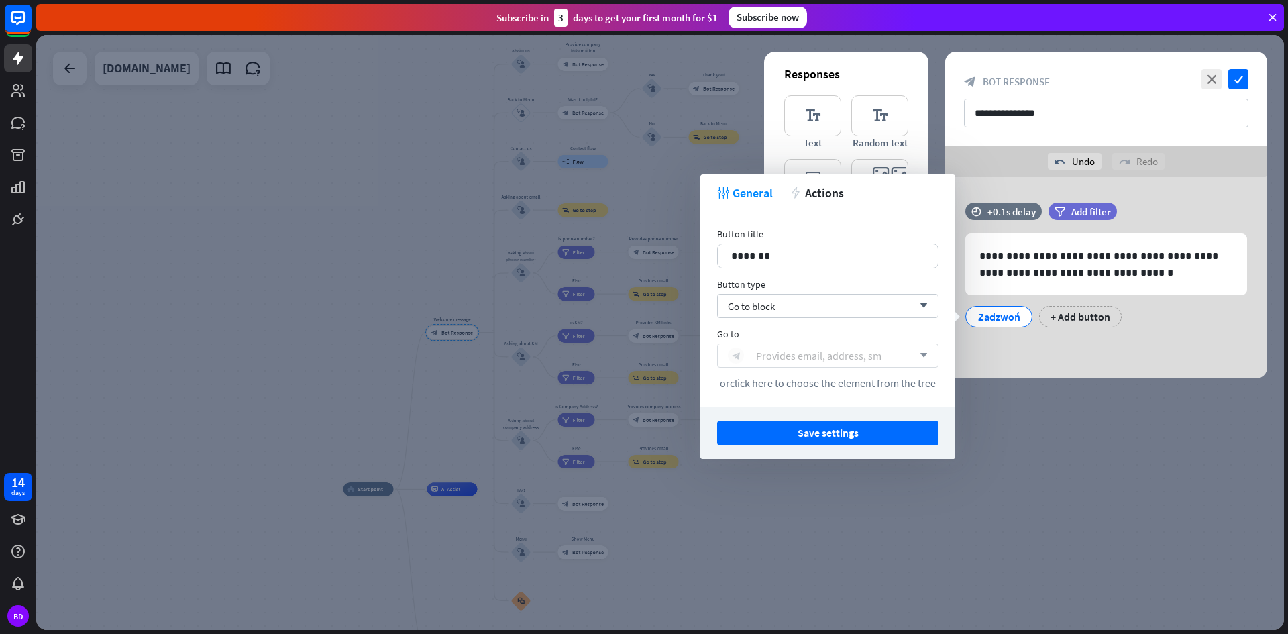
click at [808, 349] on div "Provides email, address, sm" at bounding box center [818, 355] width 125 height 13
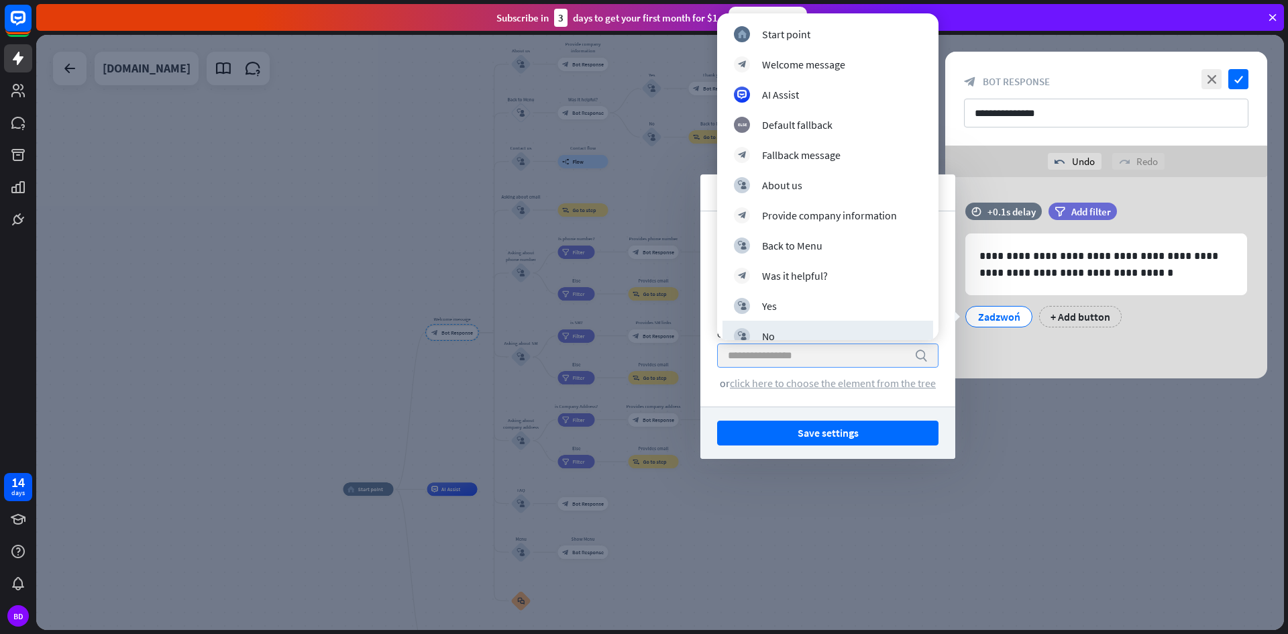
click at [824, 388] on span "click here to choose the element from the tree" at bounding box center [833, 382] width 206 height 13
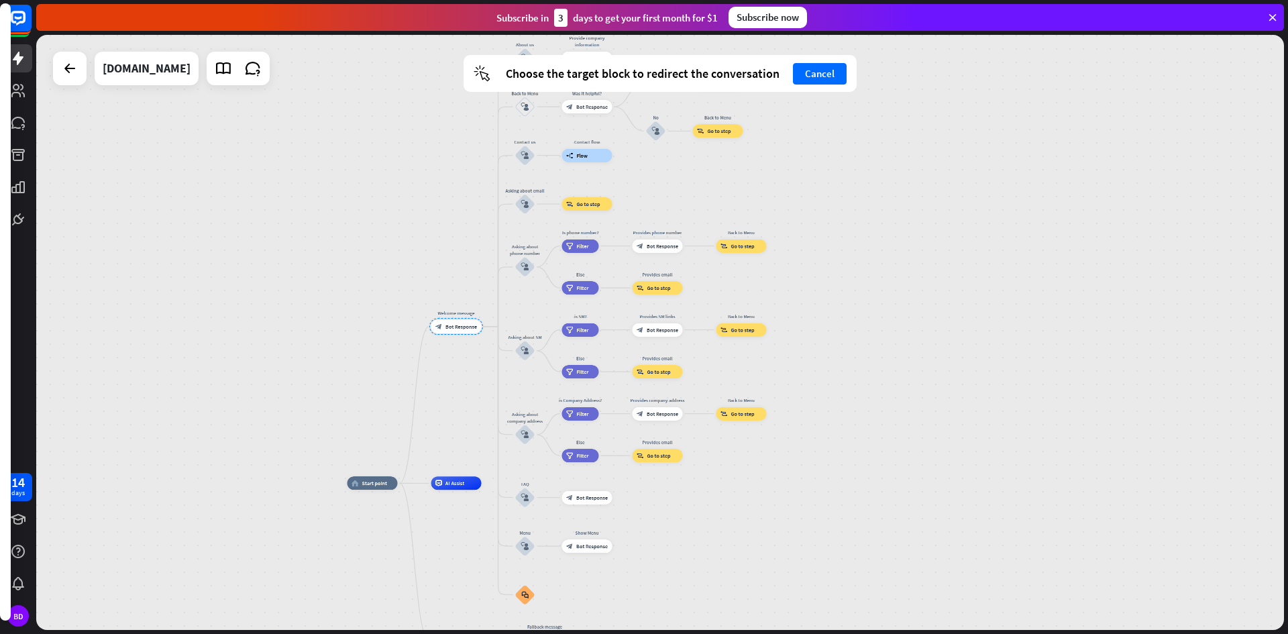
drag, startPoint x: 692, startPoint y: 533, endPoint x: 769, endPoint y: 292, distance: 252.2
click at [769, 483] on div "home_2 Start point Welcome message block_bot_response Bot Response About us blo…" at bounding box center [659, 632] width 624 height 298
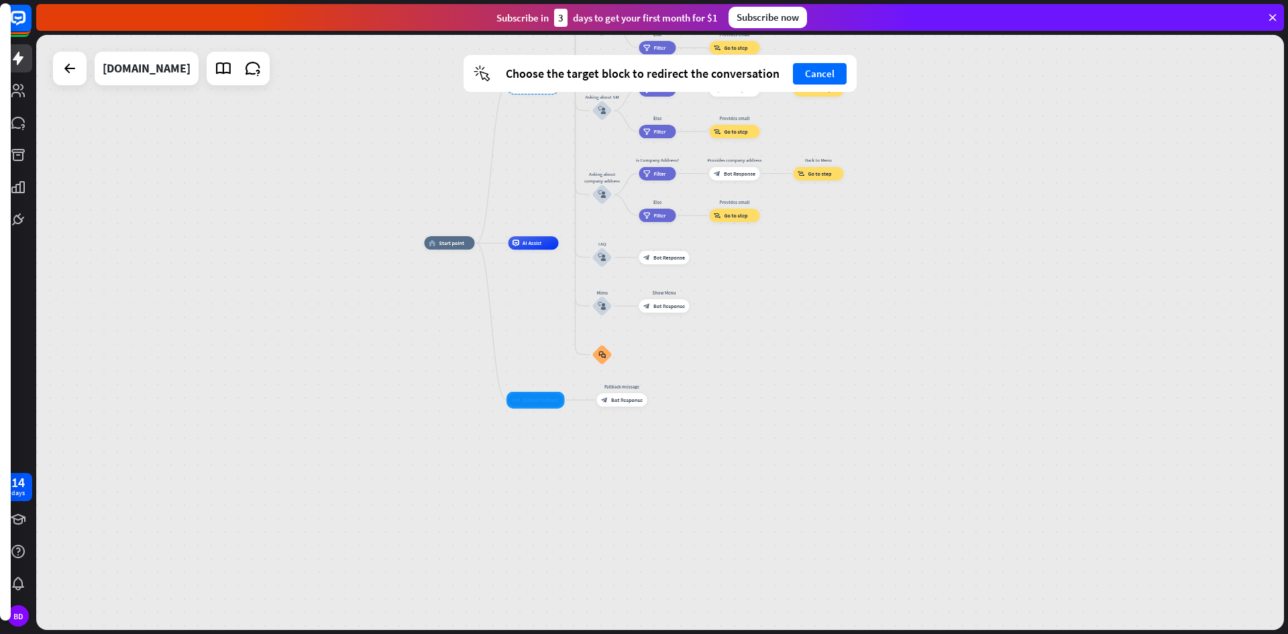
click at [553, 400] on div at bounding box center [535, 400] width 58 height 17
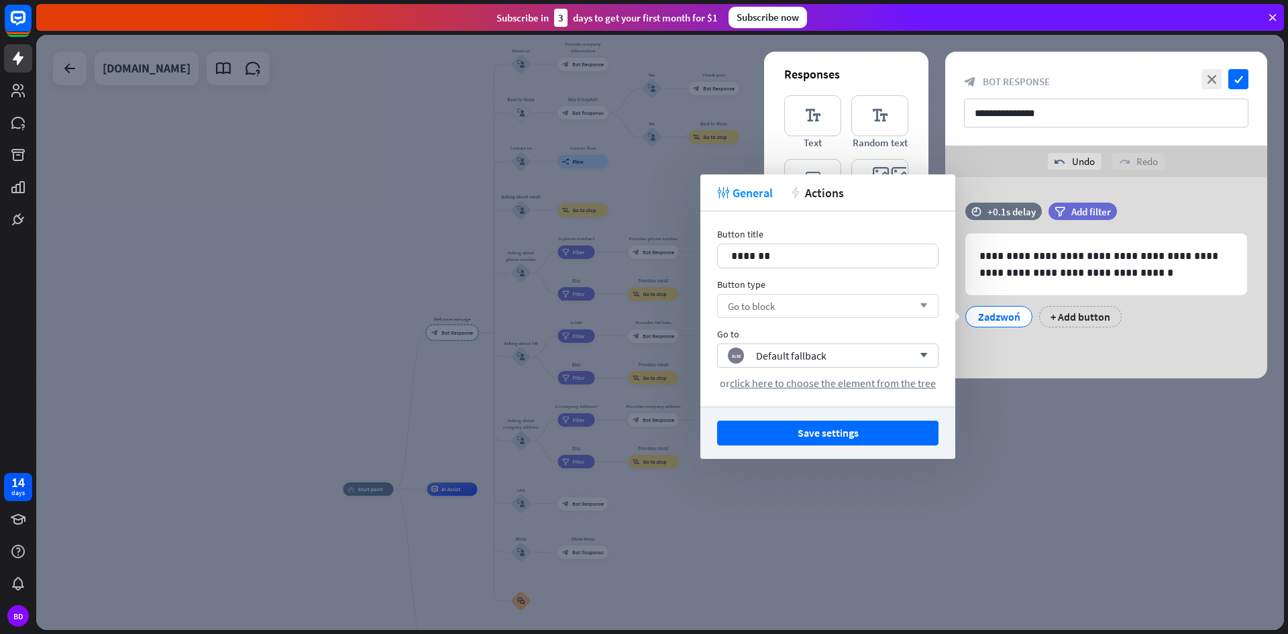
click at [799, 300] on div "Go to block arrow_down" at bounding box center [827, 306] width 221 height 24
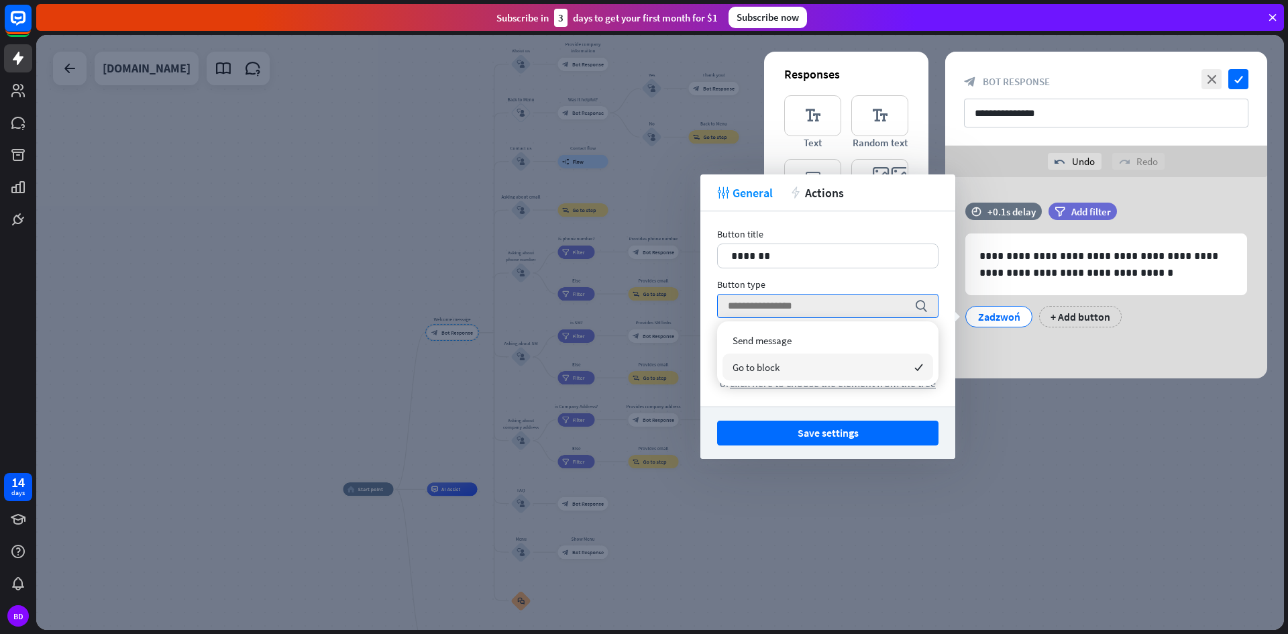
click at [866, 366] on div "Go to block checked" at bounding box center [827, 367] width 211 height 27
click at [849, 360] on div "block_fallback Default fallback" at bounding box center [820, 355] width 185 height 16
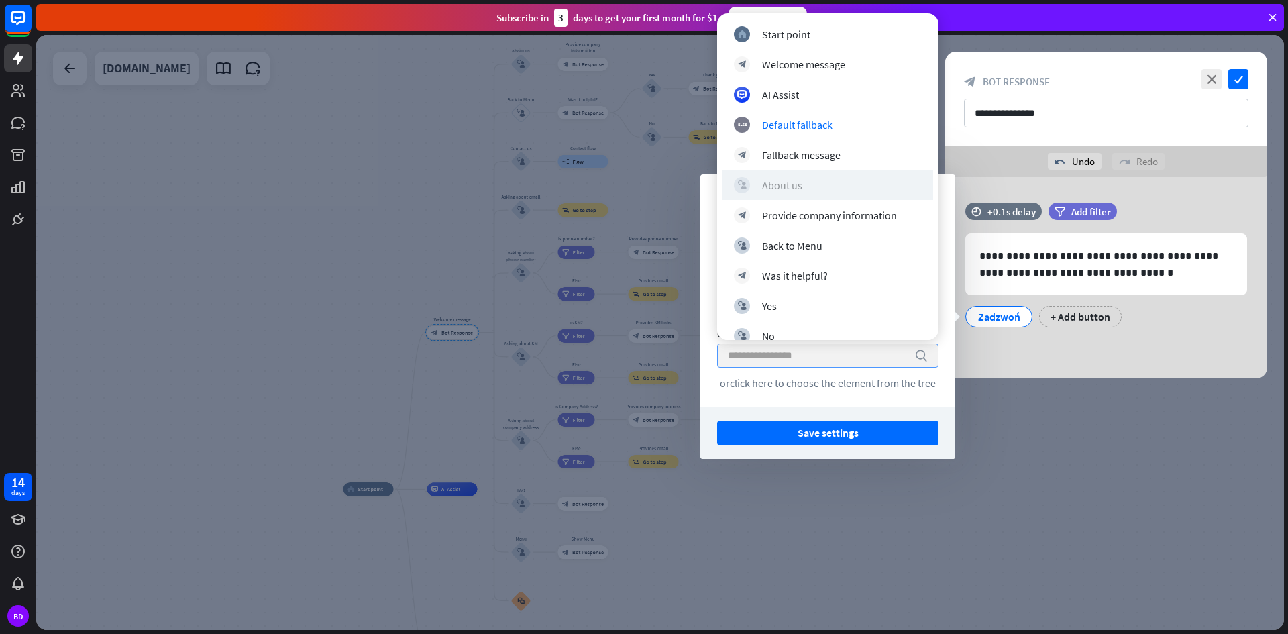
click at [785, 179] on div "About us" at bounding box center [782, 184] width 40 height 13
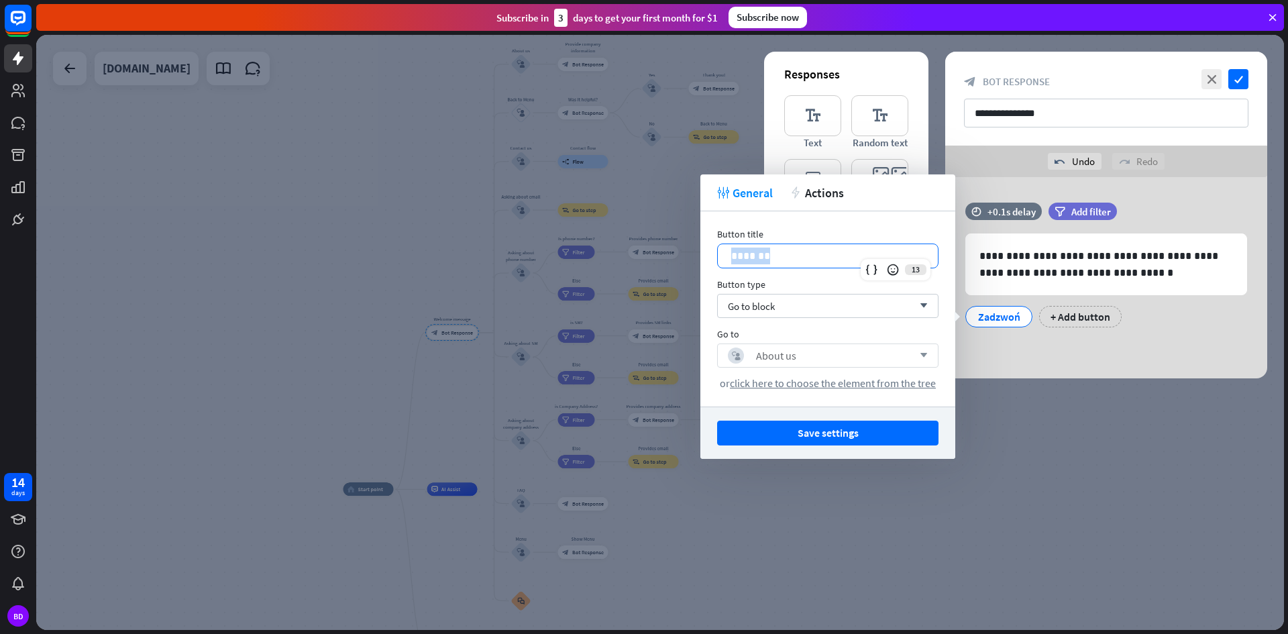
drag, startPoint x: 781, startPoint y: 258, endPoint x: 724, endPoint y: 258, distance: 57.0
click at [724, 258] on div "*******" at bounding box center [828, 255] width 220 height 23
click at [804, 345] on div "block_user_input About us arrow_down" at bounding box center [827, 355] width 221 height 24
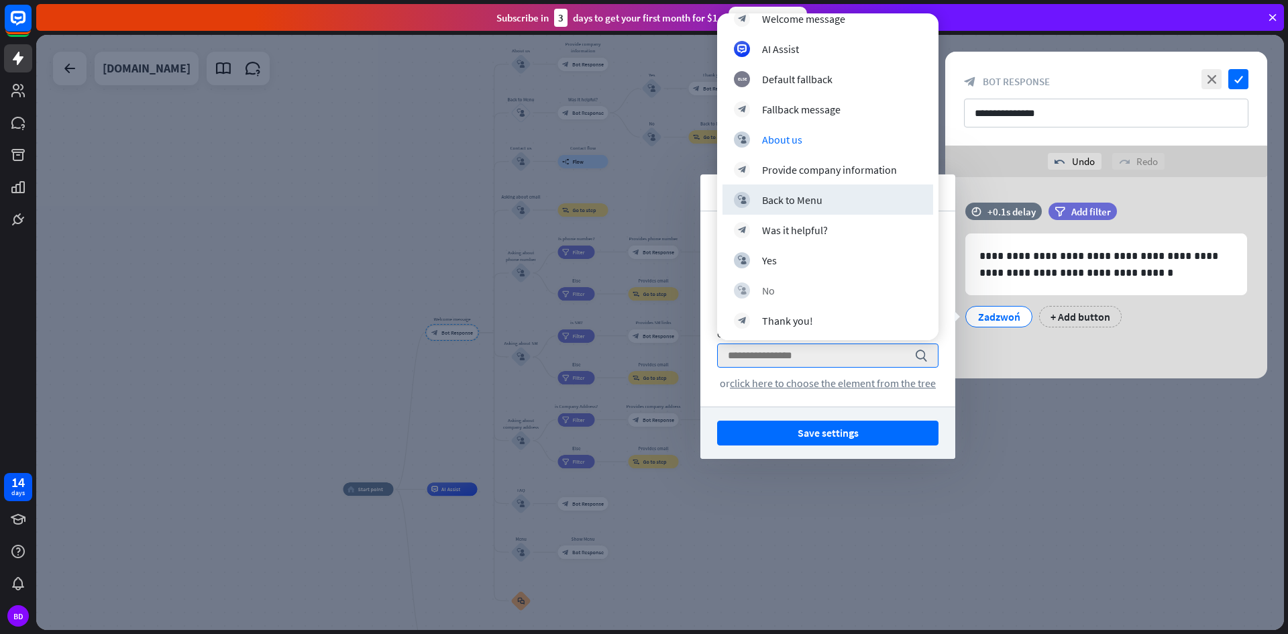
scroll to position [134, 0]
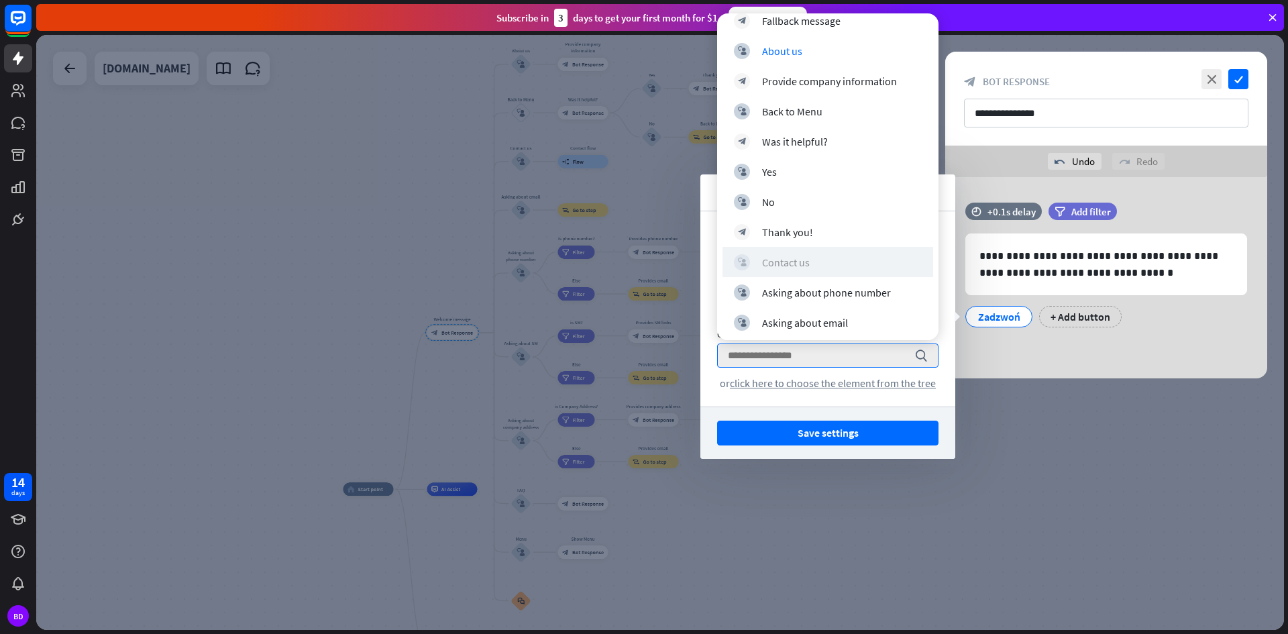
click at [813, 257] on div "block_user_input Contact us" at bounding box center [828, 262] width 188 height 16
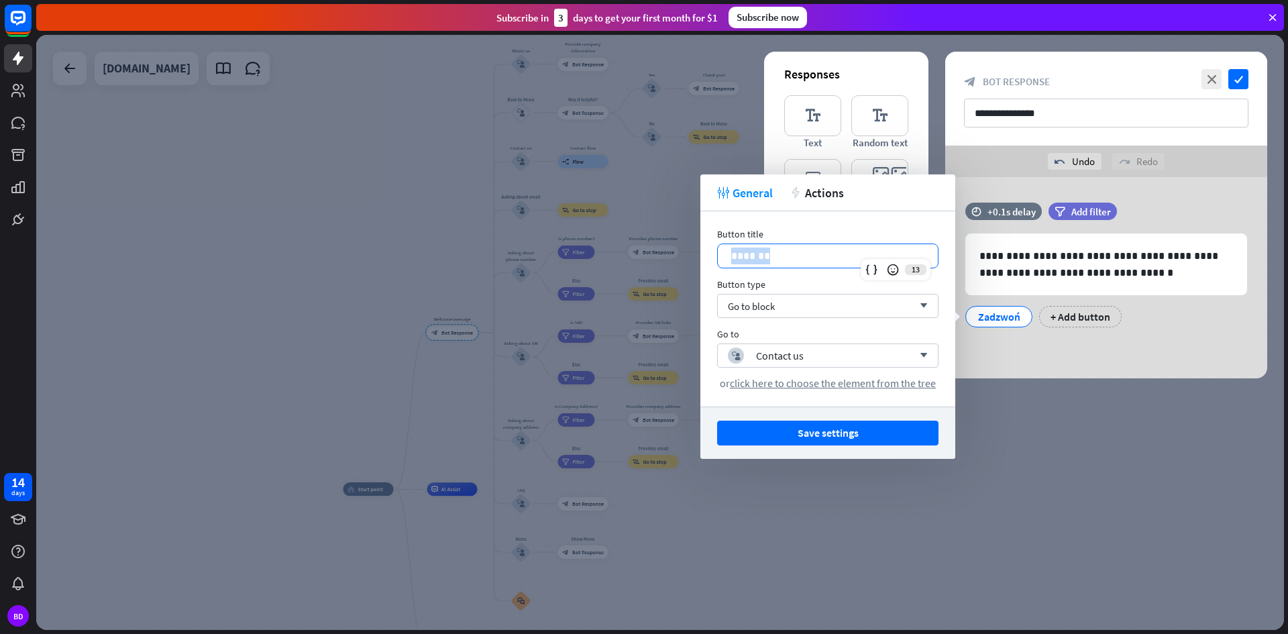
drag, startPoint x: 791, startPoint y: 260, endPoint x: 714, endPoint y: 252, distance: 77.5
click at [714, 252] on div "Button title 13 ******* Button type Go to block arrow_down Go to block_user_inp…" at bounding box center [827, 308] width 255 height 195
click at [817, 428] on button "Save settings" at bounding box center [827, 433] width 221 height 25
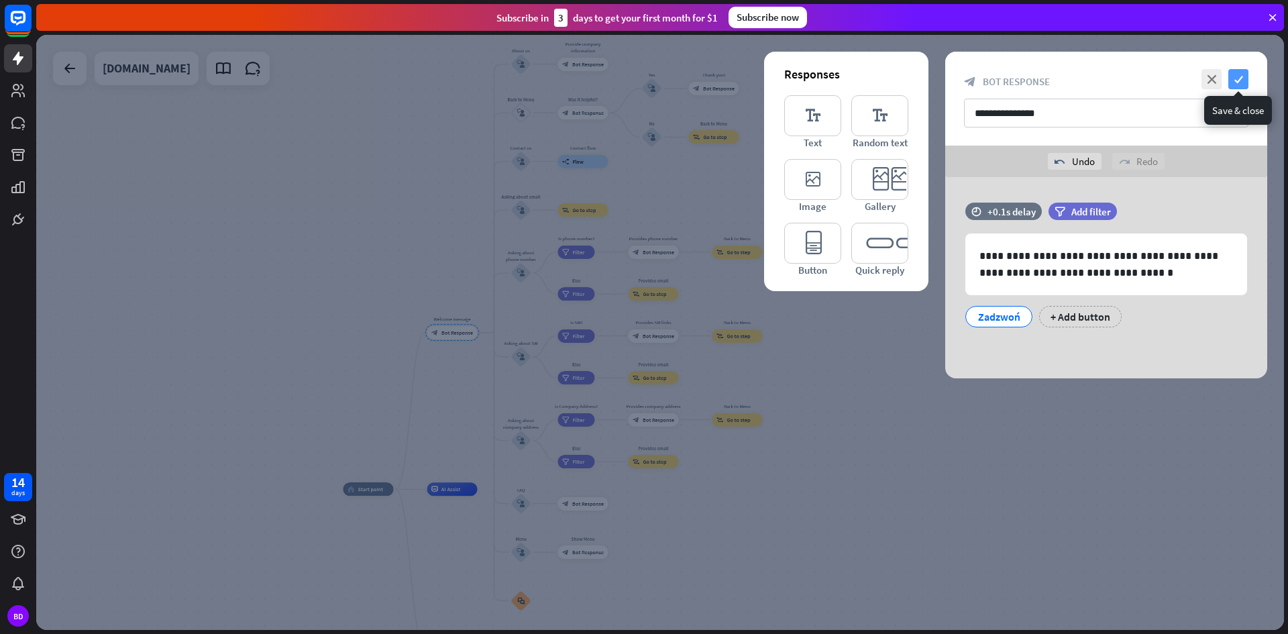
click at [1232, 77] on icon "check" at bounding box center [1238, 79] width 20 height 20
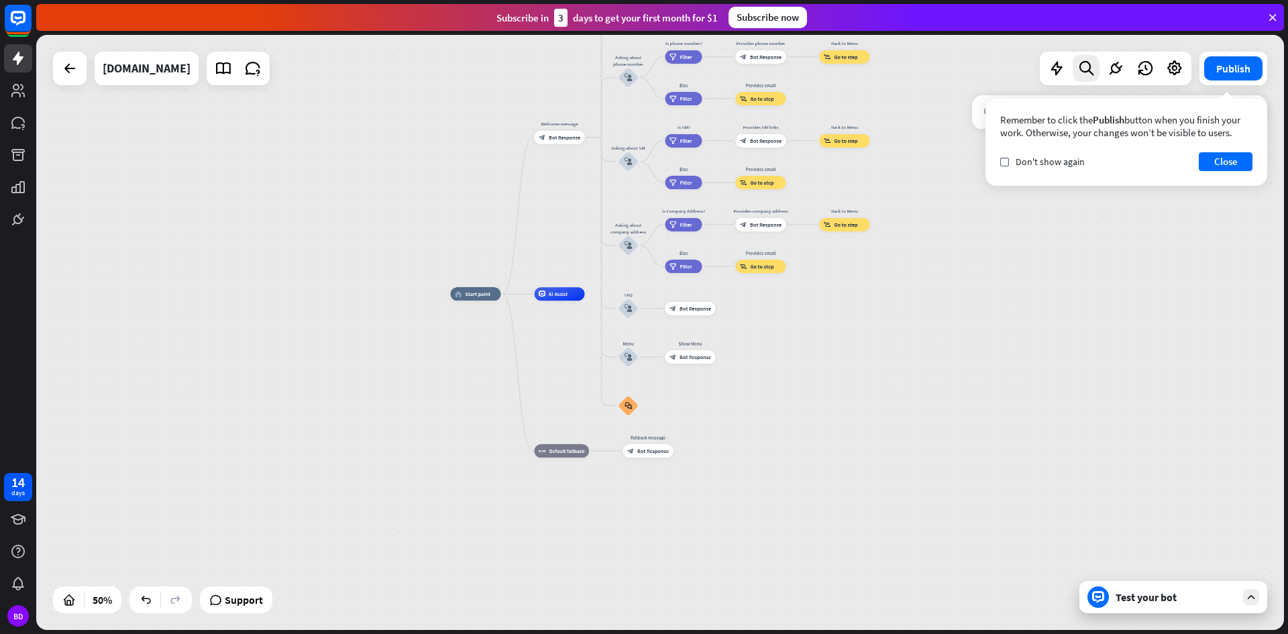
drag, startPoint x: 720, startPoint y: 503, endPoint x: 790, endPoint y: 345, distance: 173.0
click at [790, 345] on div "home_2 Start point Welcome message block_bot_response Bot Response About us blo…" at bounding box center [763, 443] width 624 height 298
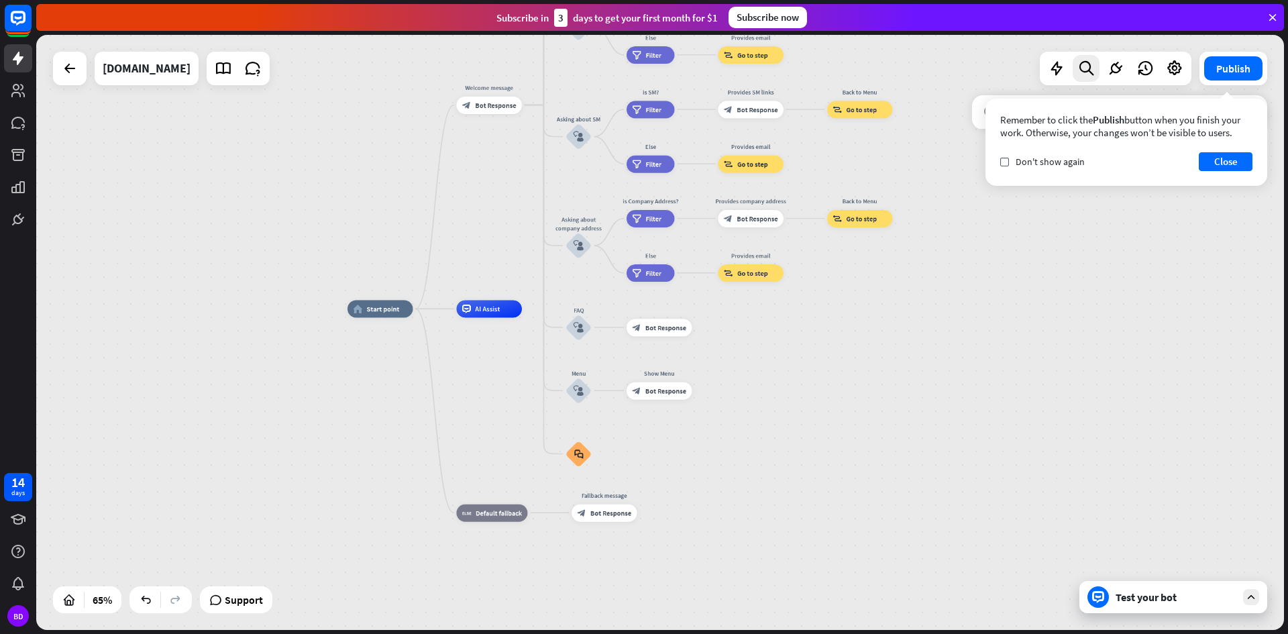
drag, startPoint x: 760, startPoint y: 311, endPoint x: 743, endPoint y: 393, distance: 83.5
click at [743, 393] on div "home_2 Start point Welcome message block_bot_response Bot Response About us blo…" at bounding box center [752, 502] width 811 height 387
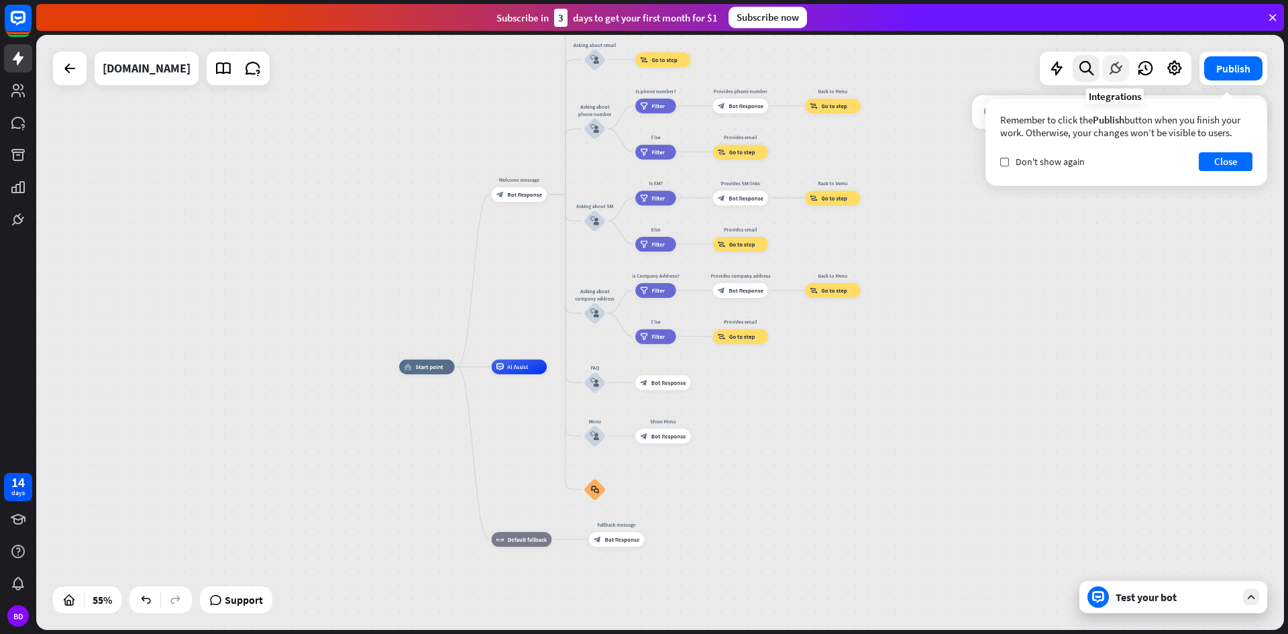
click at [1115, 67] on icon at bounding box center [1115, 68] width 17 height 17
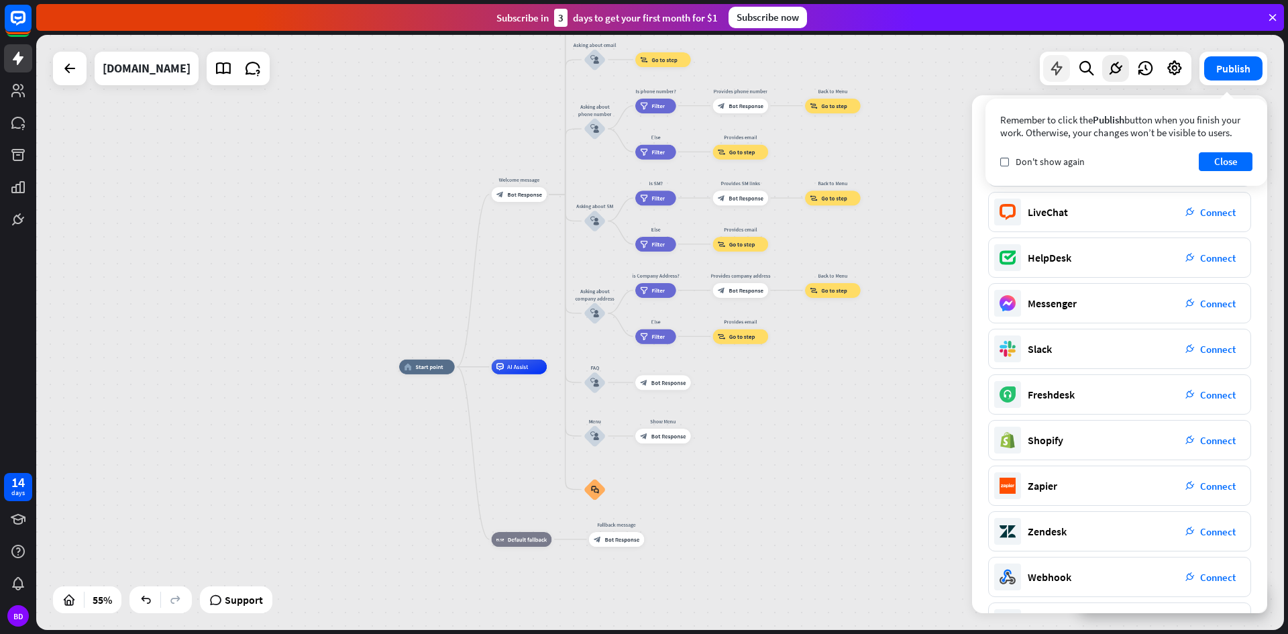
click at [1059, 65] on icon at bounding box center [1056, 68] width 17 height 17
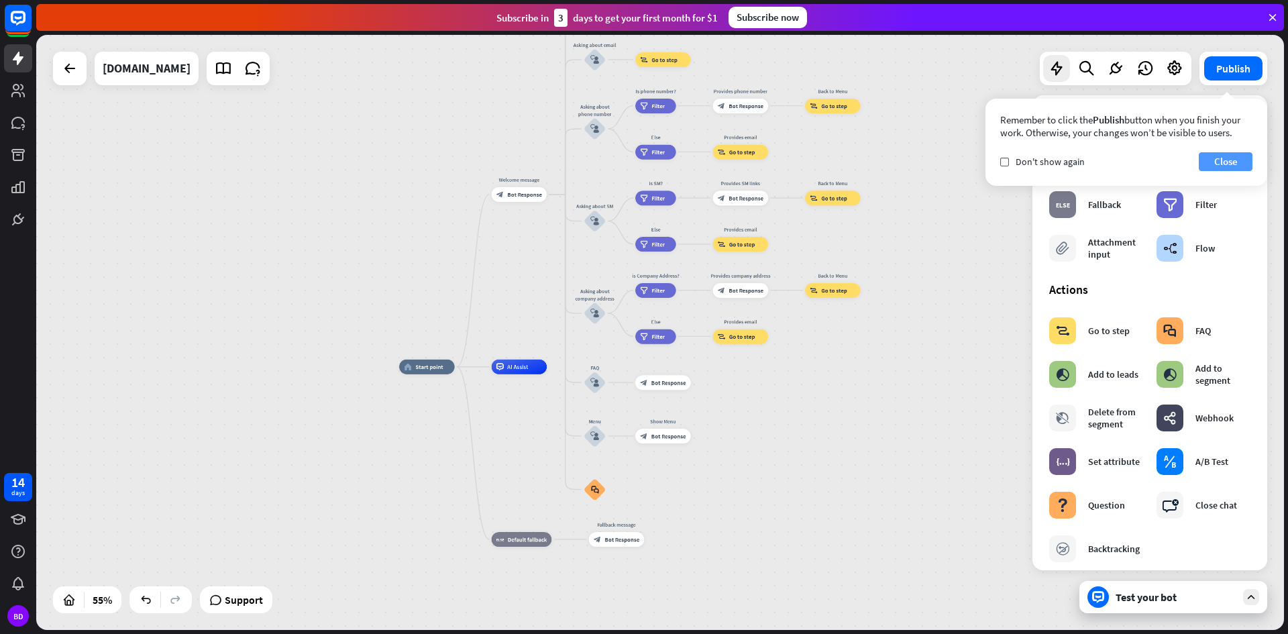
click at [1214, 162] on button "Close" at bounding box center [1226, 161] width 54 height 19
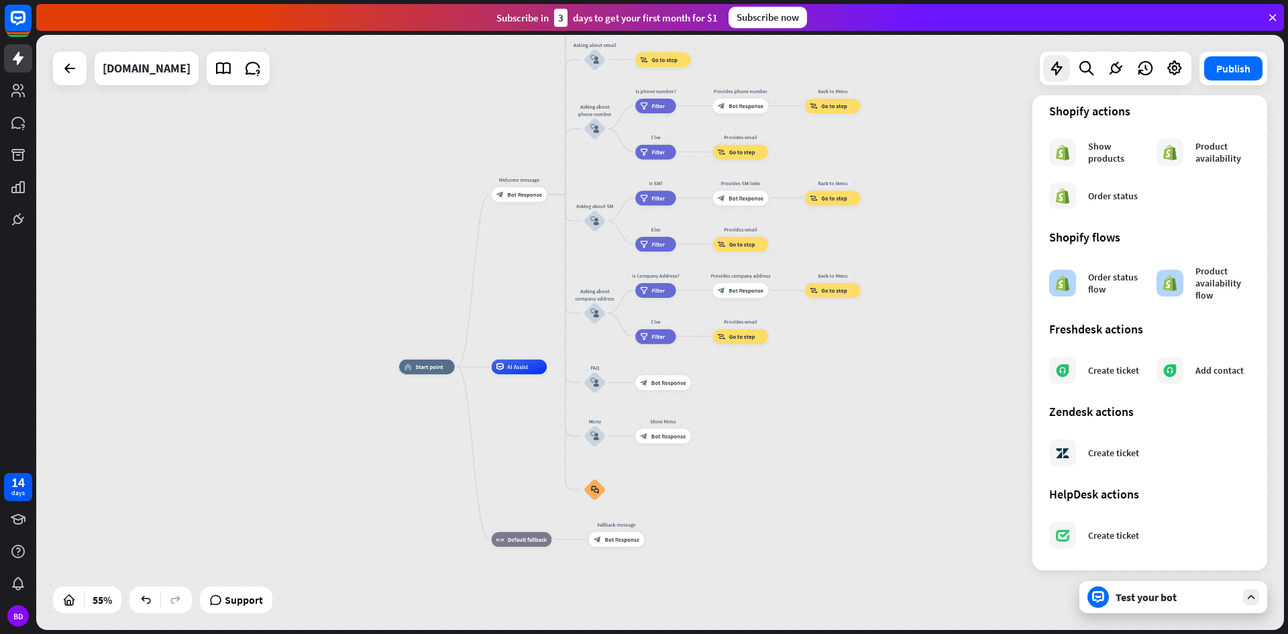
scroll to position [607, 0]
click at [21, 123] on icon at bounding box center [17, 123] width 13 height 12
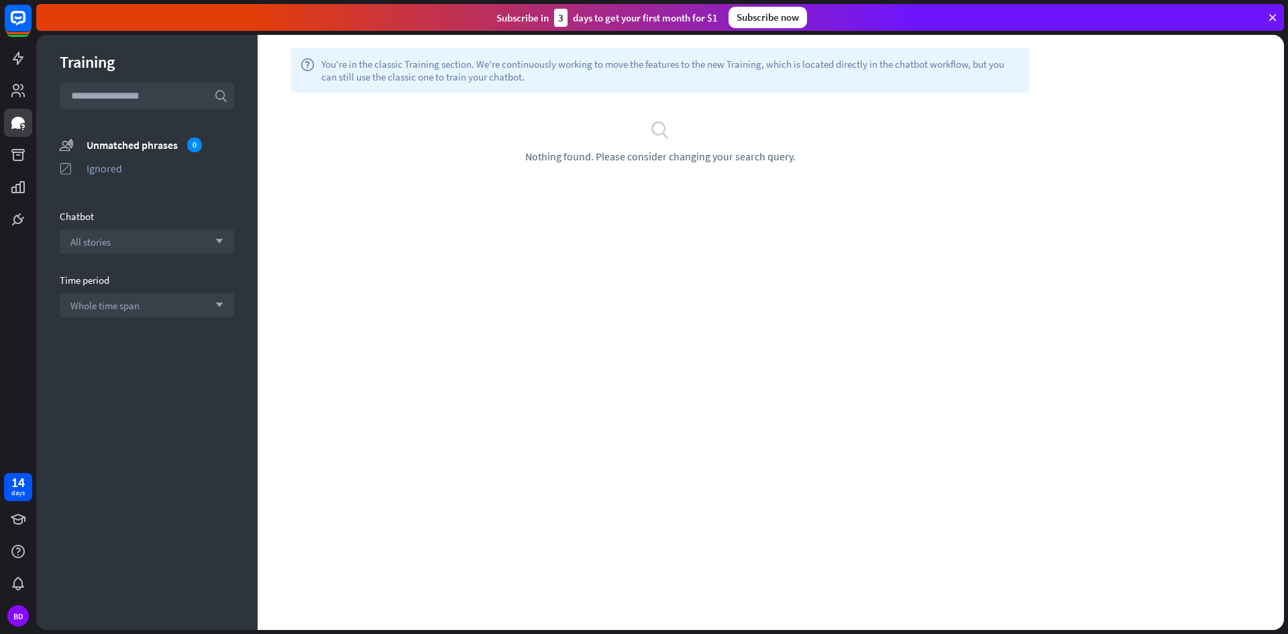
click at [101, 102] on input "text" at bounding box center [147, 96] width 174 height 27
click at [21, 87] on icon at bounding box center [17, 90] width 13 height 13
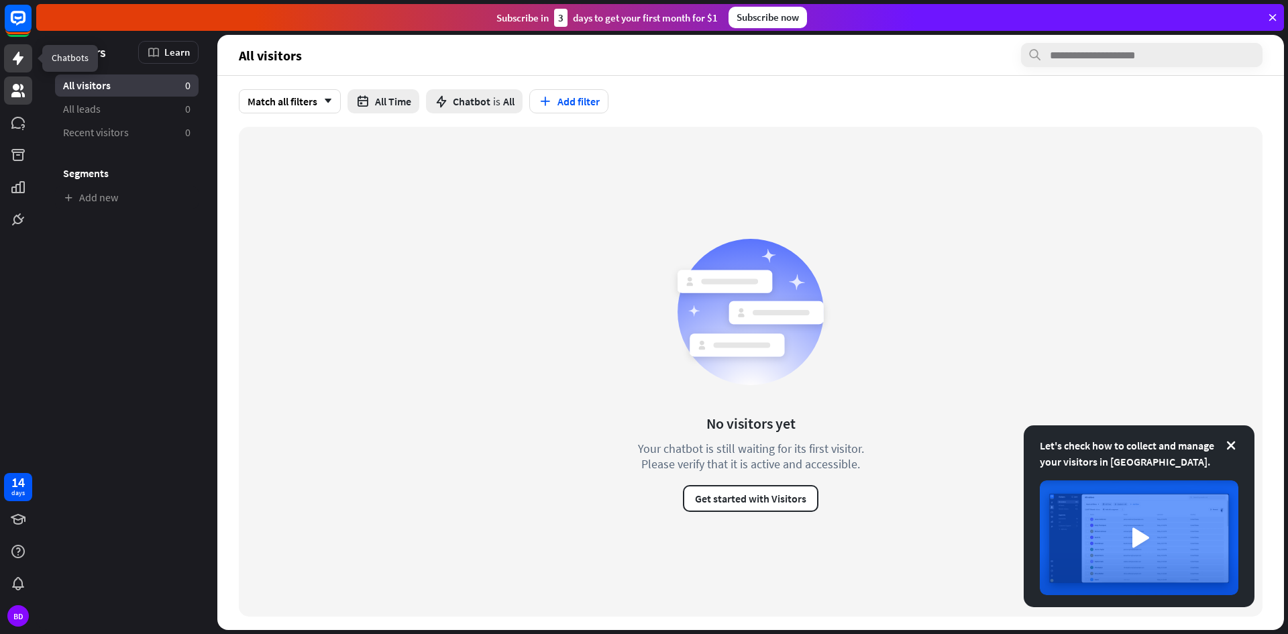
click at [19, 60] on icon at bounding box center [18, 58] width 11 height 13
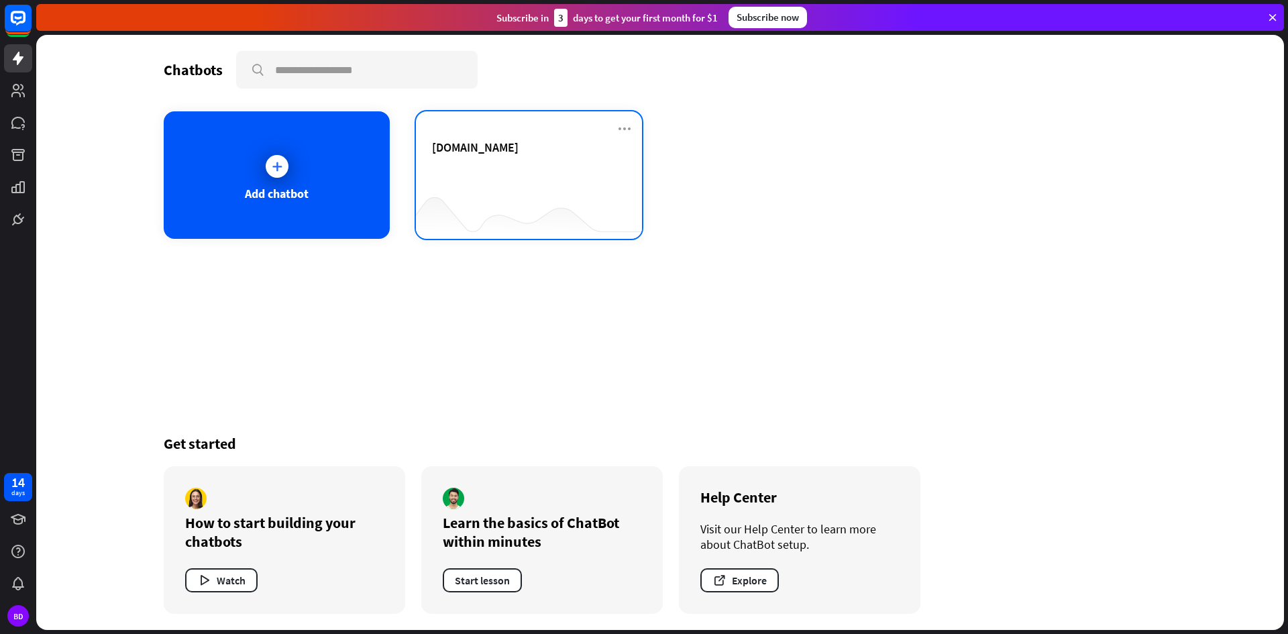
click at [555, 183] on div "[DOMAIN_NAME]" at bounding box center [529, 163] width 194 height 47
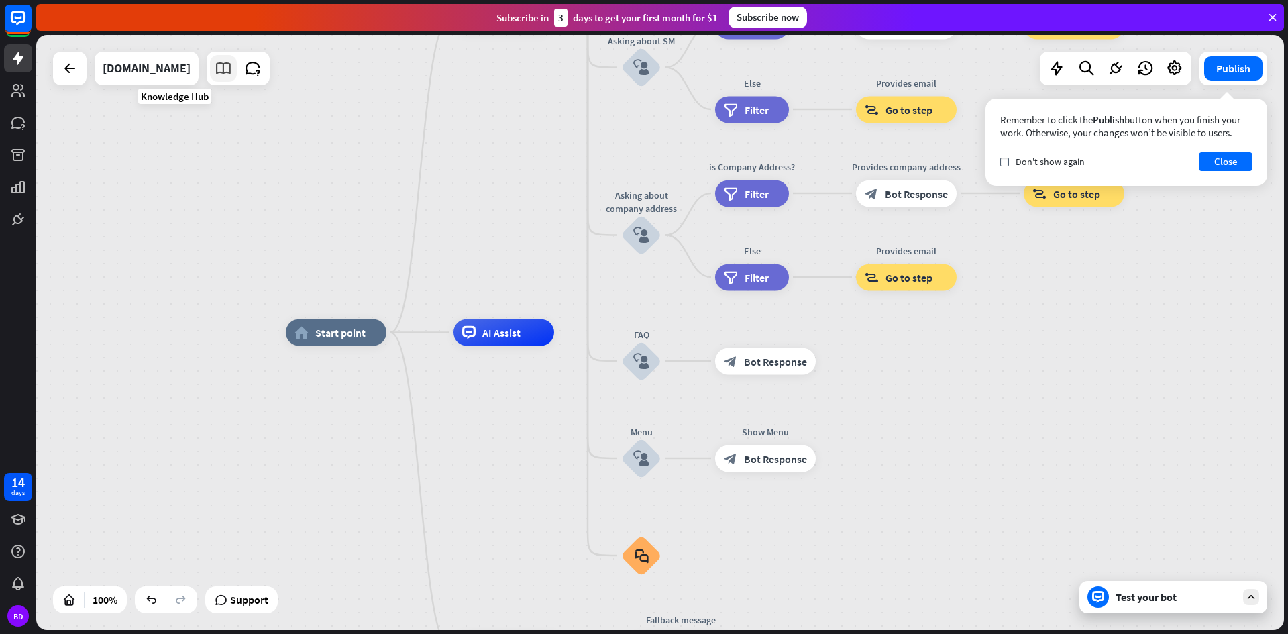
click at [215, 66] on icon at bounding box center [223, 68] width 17 height 17
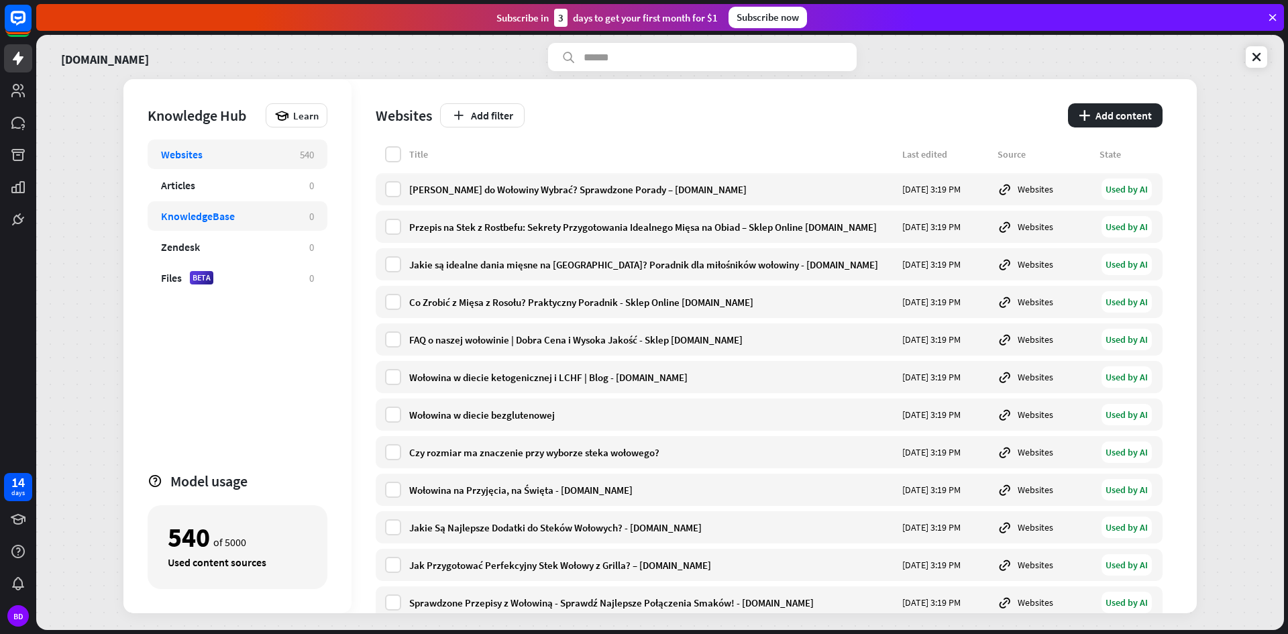
click at [243, 217] on div "KnowledgeBase" at bounding box center [228, 215] width 135 height 13
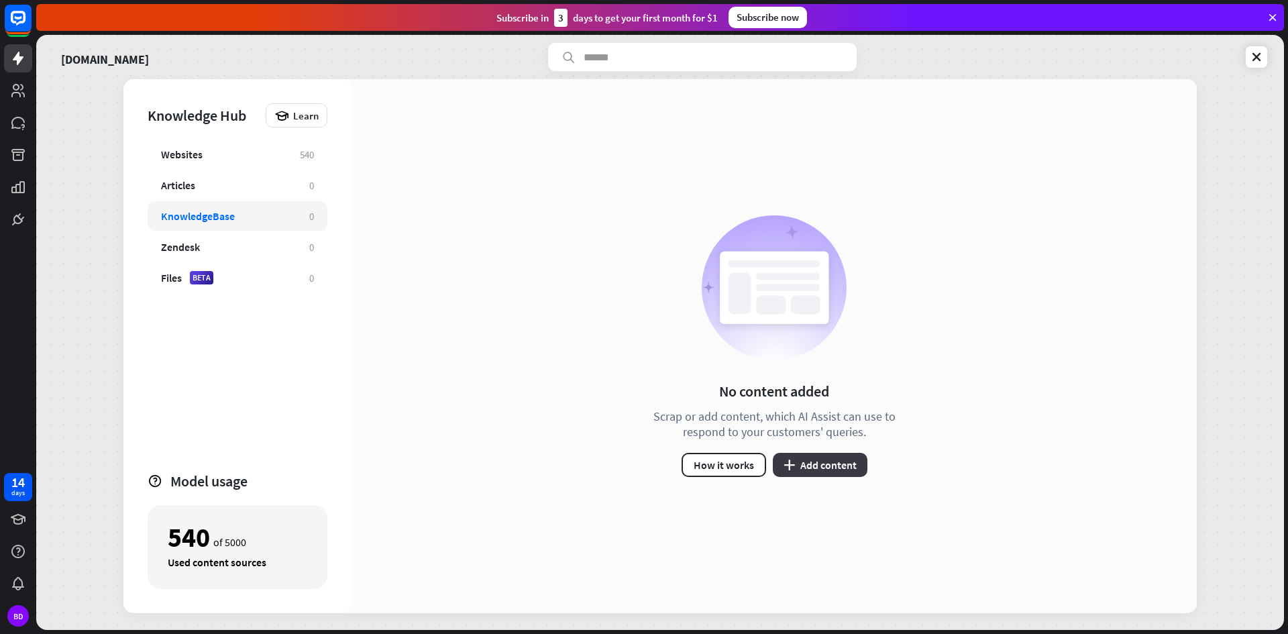
click at [808, 472] on button "plus Add content" at bounding box center [820, 465] width 95 height 24
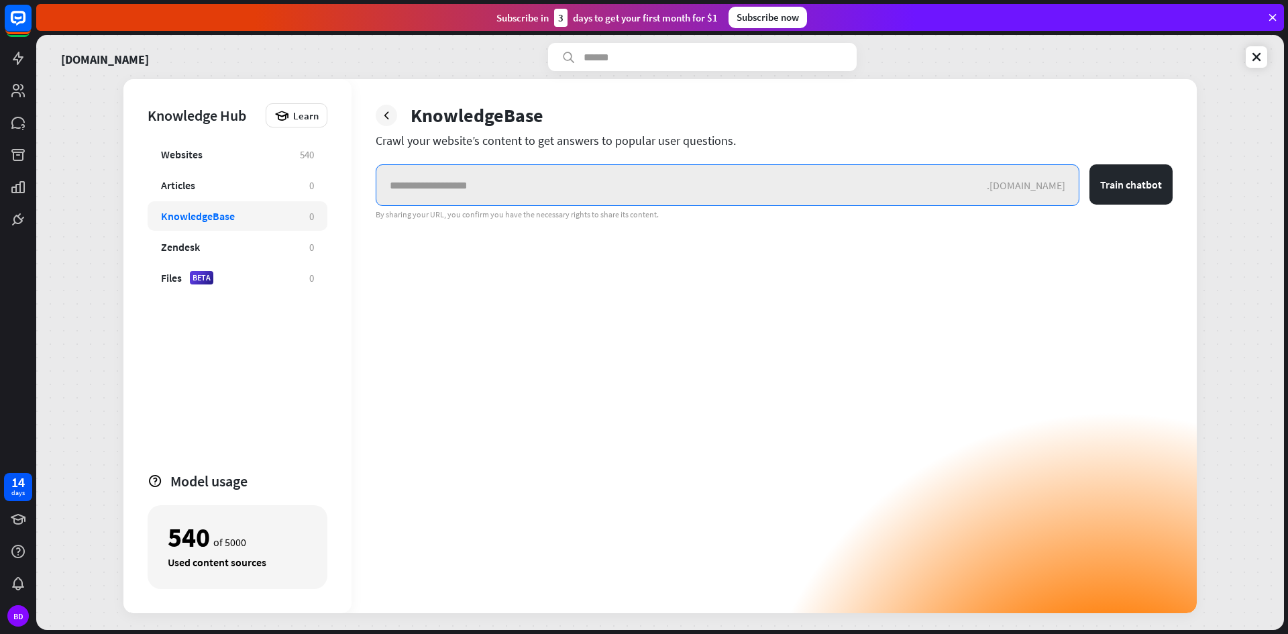
paste input "**********"
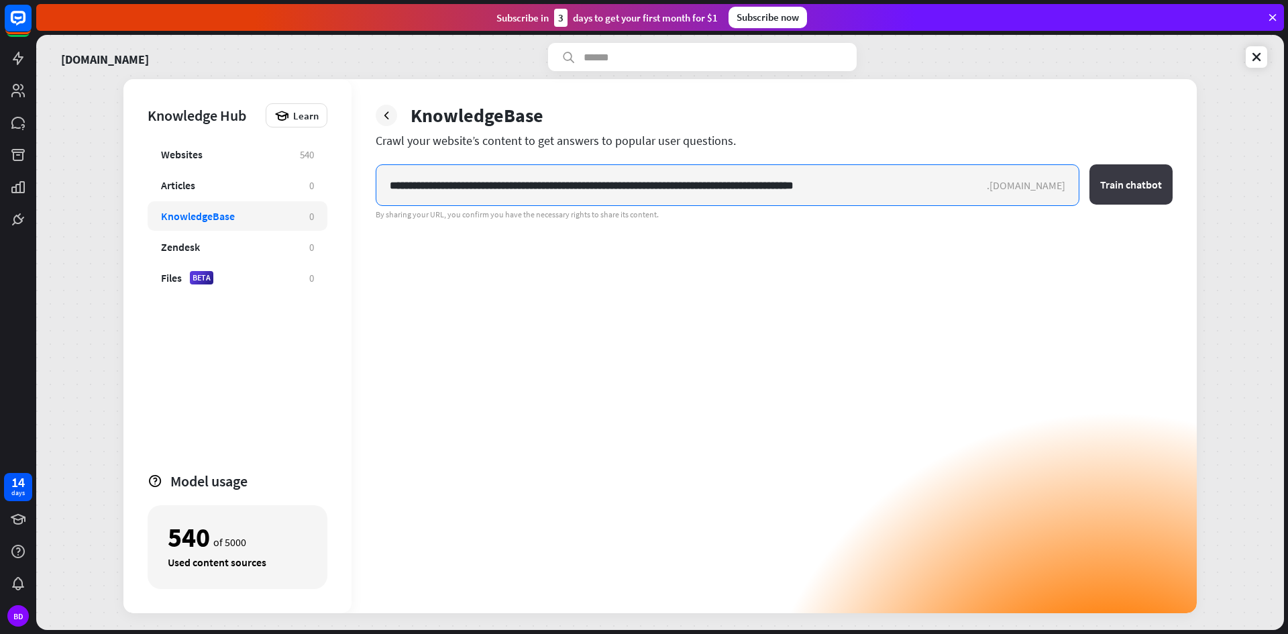
type input "**********"
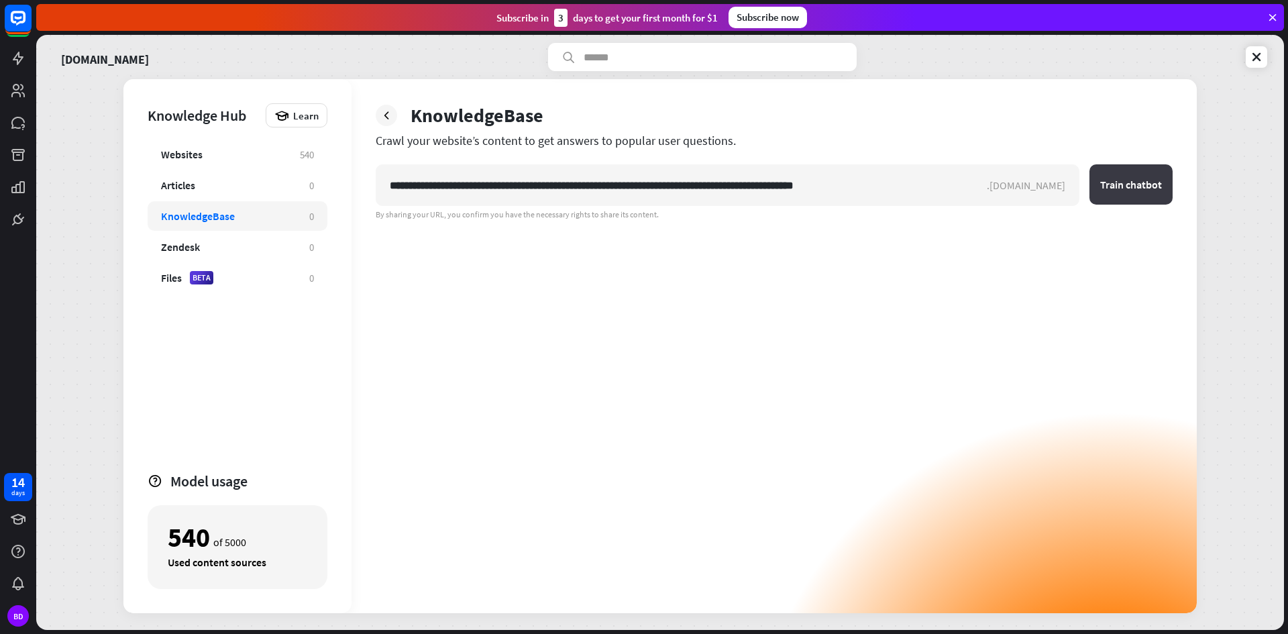
click at [1108, 192] on button "Train chatbot" at bounding box center [1130, 184] width 83 height 40
click at [466, 188] on input "**********" at bounding box center [681, 185] width 610 height 40
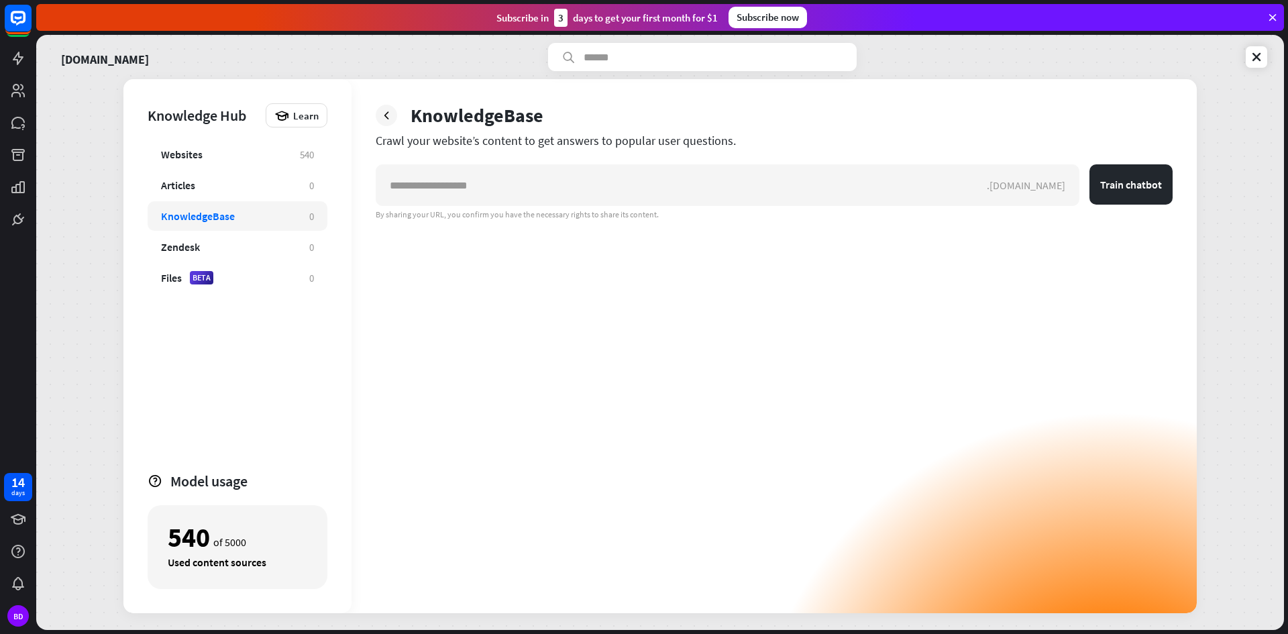
click at [366, 241] on div "KnowledgeBase Crawl your website’s content to get answers to popular user quest…" at bounding box center [774, 346] width 845 height 534
click at [225, 147] on div "Websites 540" at bounding box center [238, 155] width 180 height 30
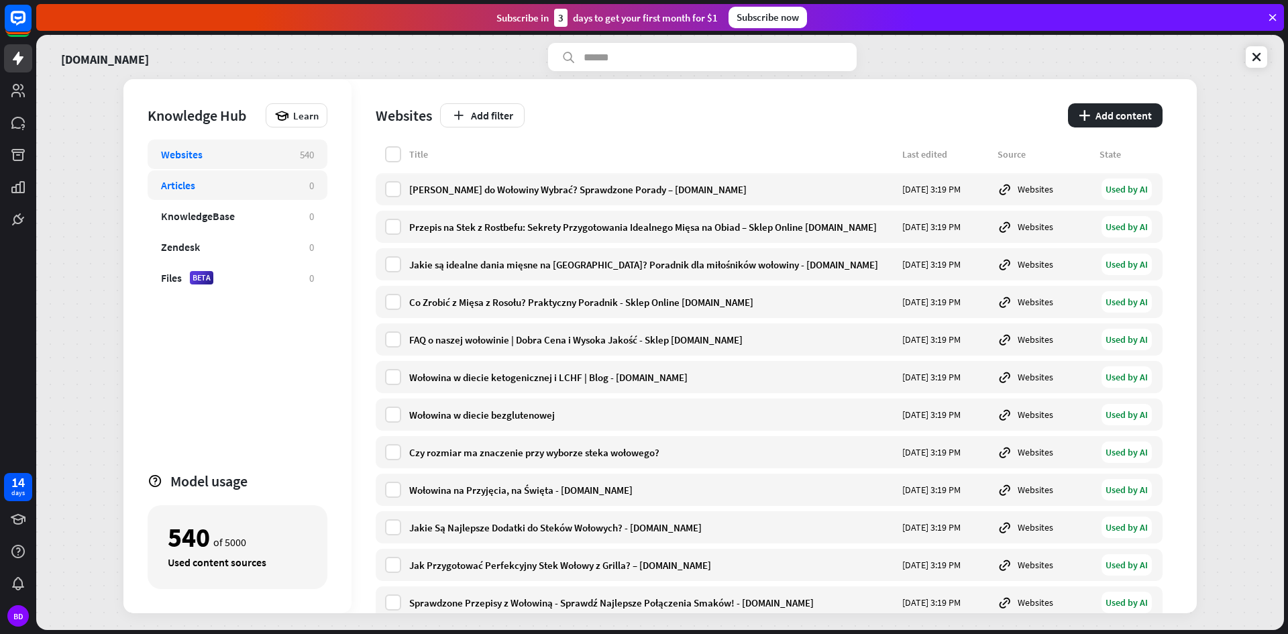
click at [233, 182] on div "Articles" at bounding box center [228, 184] width 135 height 13
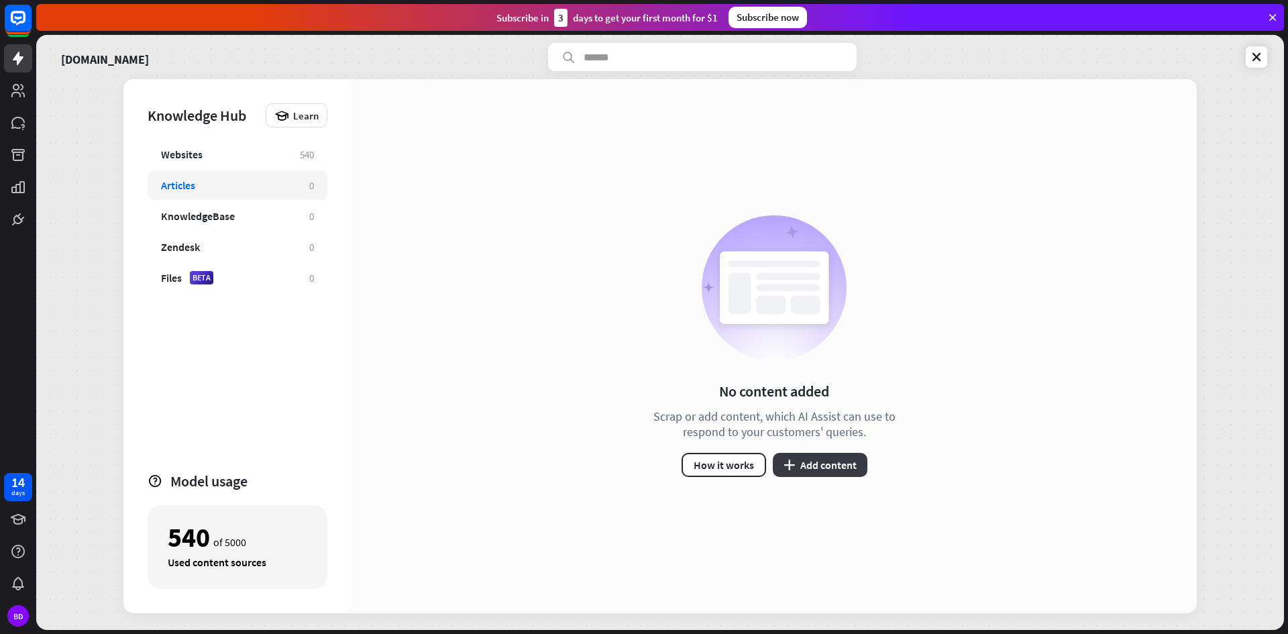
click at [800, 462] on button "plus Add content" at bounding box center [820, 465] width 95 height 24
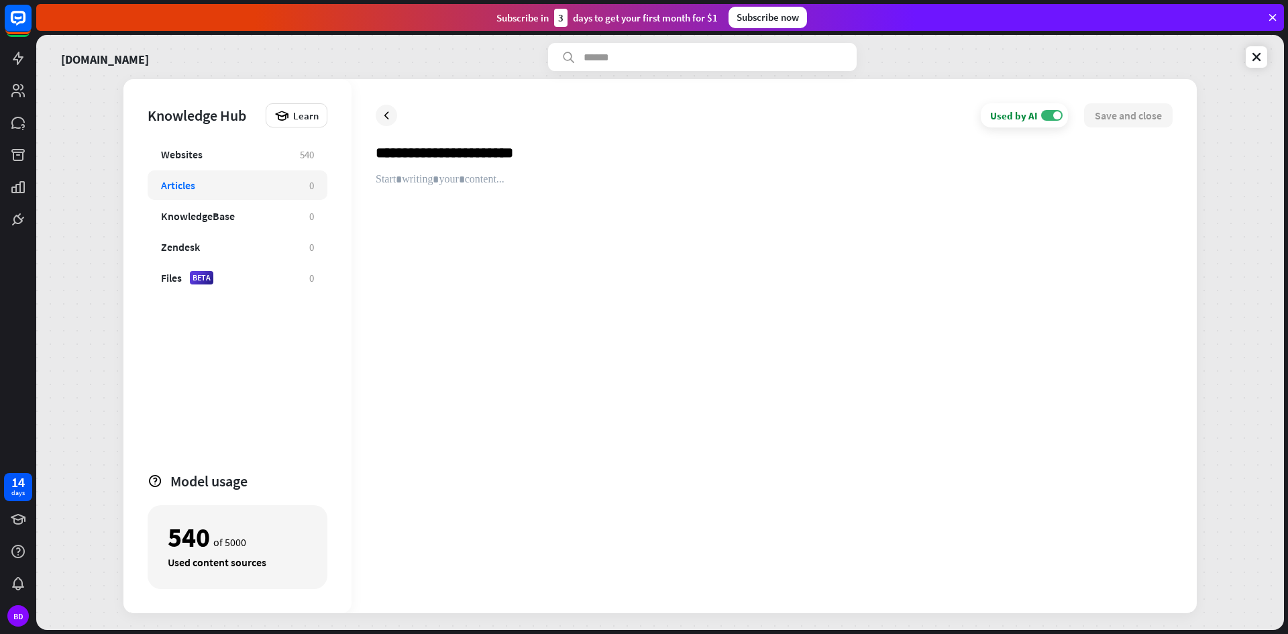
type input "**********"
click at [405, 181] on div at bounding box center [774, 381] width 797 height 416
paste div
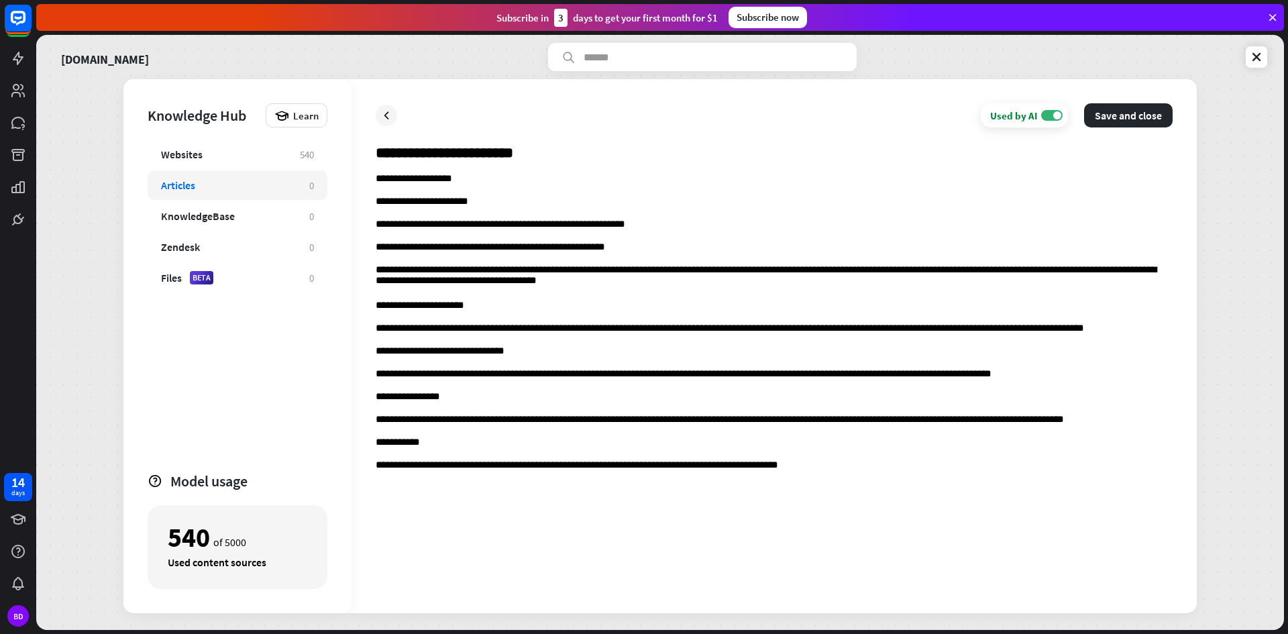
click at [525, 500] on div "**********" at bounding box center [774, 381] width 797 height 416
click at [835, 476] on div "**********" at bounding box center [774, 381] width 797 height 416
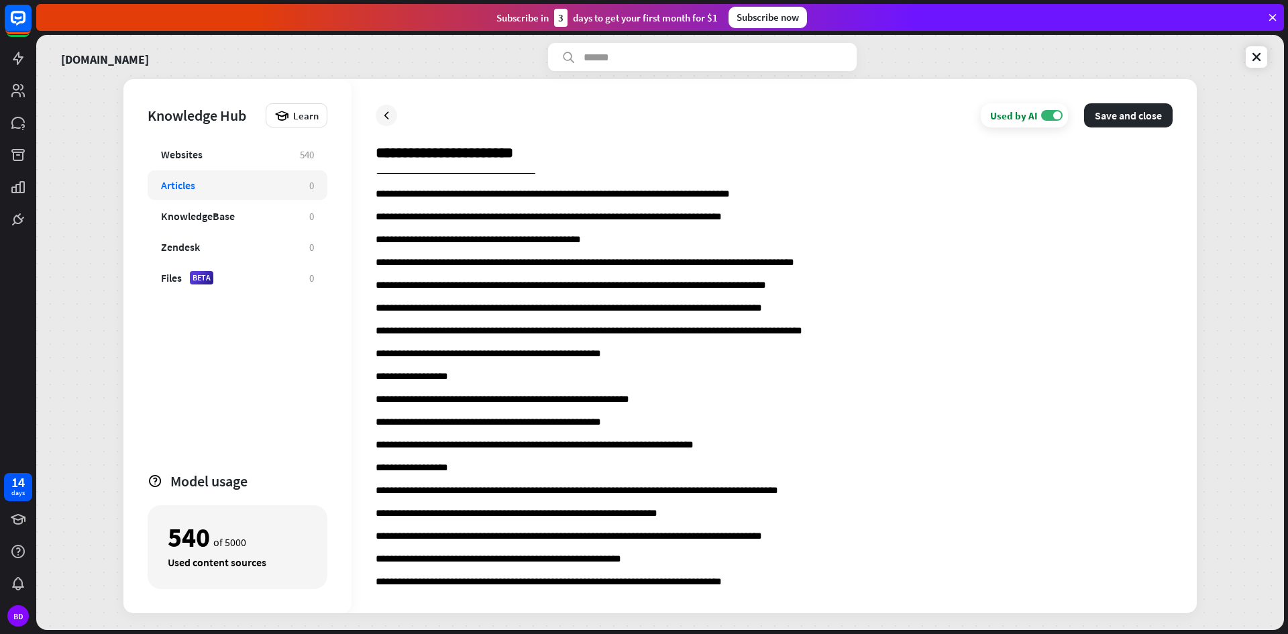
scroll to position [578, 0]
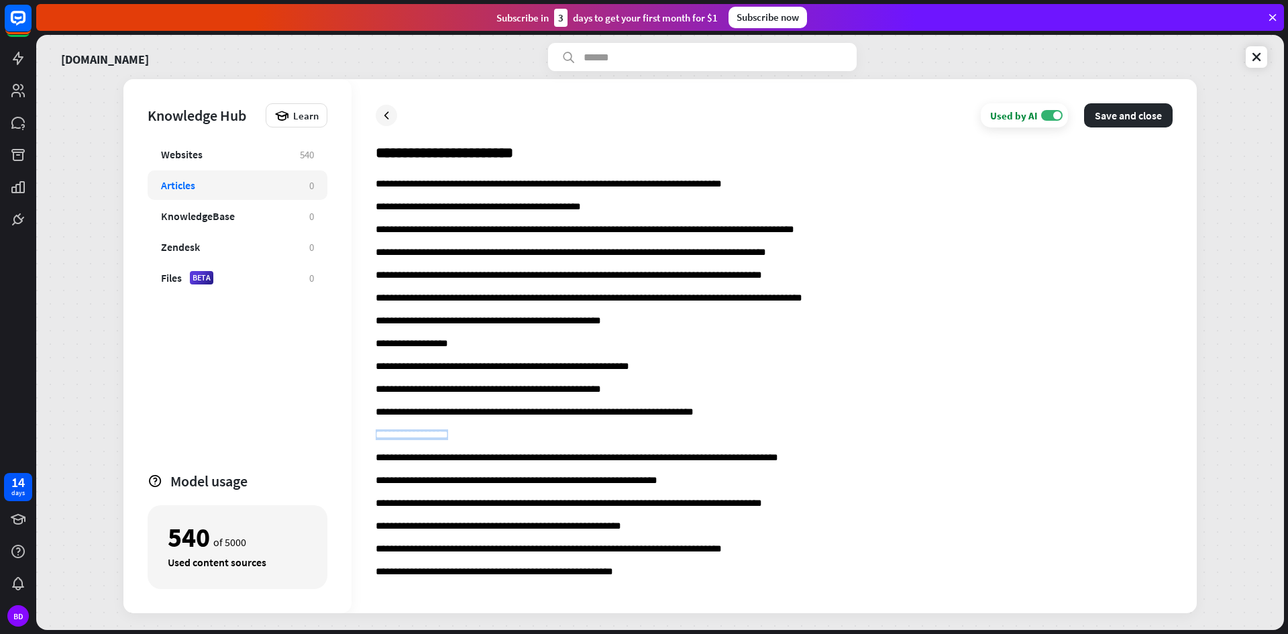
drag, startPoint x: 508, startPoint y: 435, endPoint x: 344, endPoint y: 438, distance: 163.7
click at [344, 438] on div "**********" at bounding box center [659, 346] width 1073 height 534
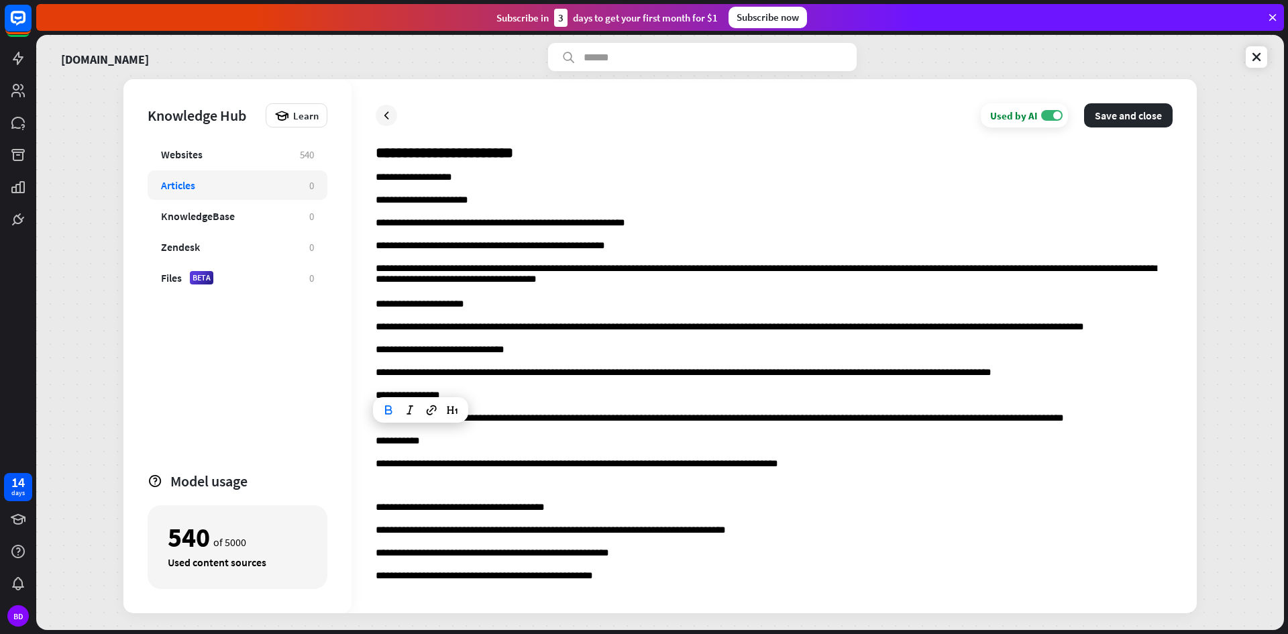
scroll to position [0, 0]
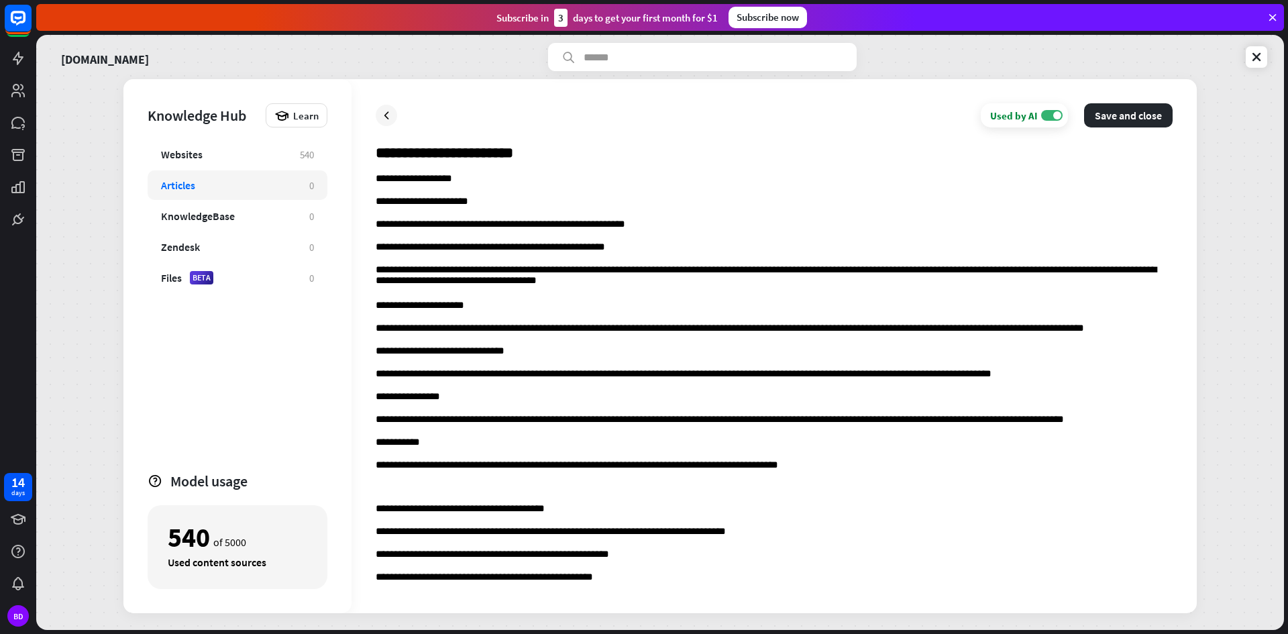
click at [505, 151] on input "**********" at bounding box center [774, 159] width 797 height 30
drag, startPoint x: 476, startPoint y: 181, endPoint x: 373, endPoint y: 169, distance: 103.3
click at [373, 169] on div "**********" at bounding box center [774, 346] width 845 height 534
click at [454, 152] on icon "header type 1" at bounding box center [452, 153] width 13 height 13
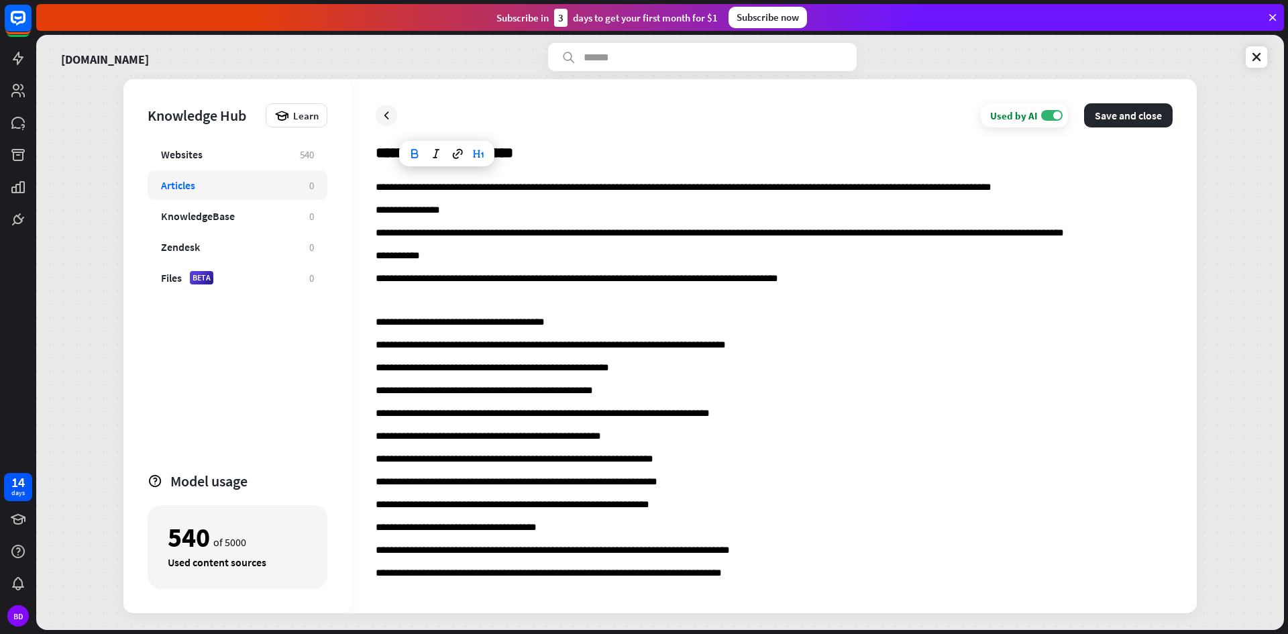
scroll to position [201, 0]
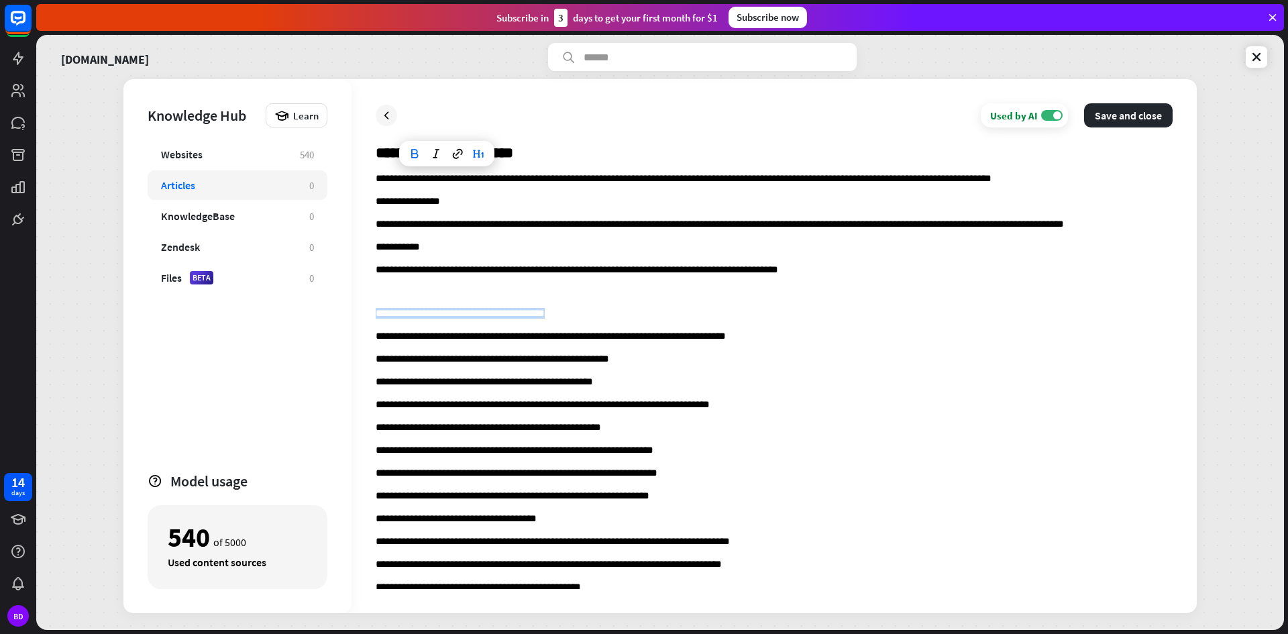
drag, startPoint x: 517, startPoint y: 317, endPoint x: 370, endPoint y: 312, distance: 147.0
click at [371, 313] on div "**********" at bounding box center [774, 346] width 845 height 534
click at [499, 286] on icon "header type 1" at bounding box center [500, 290] width 13 height 13
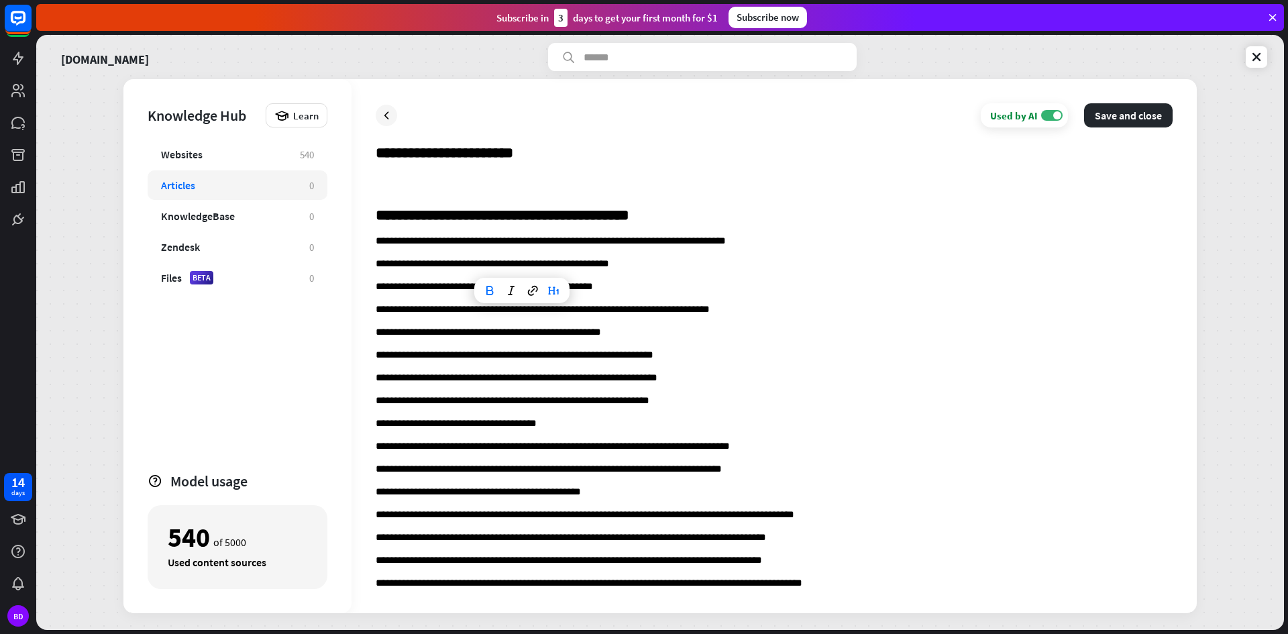
scroll to position [590, 0]
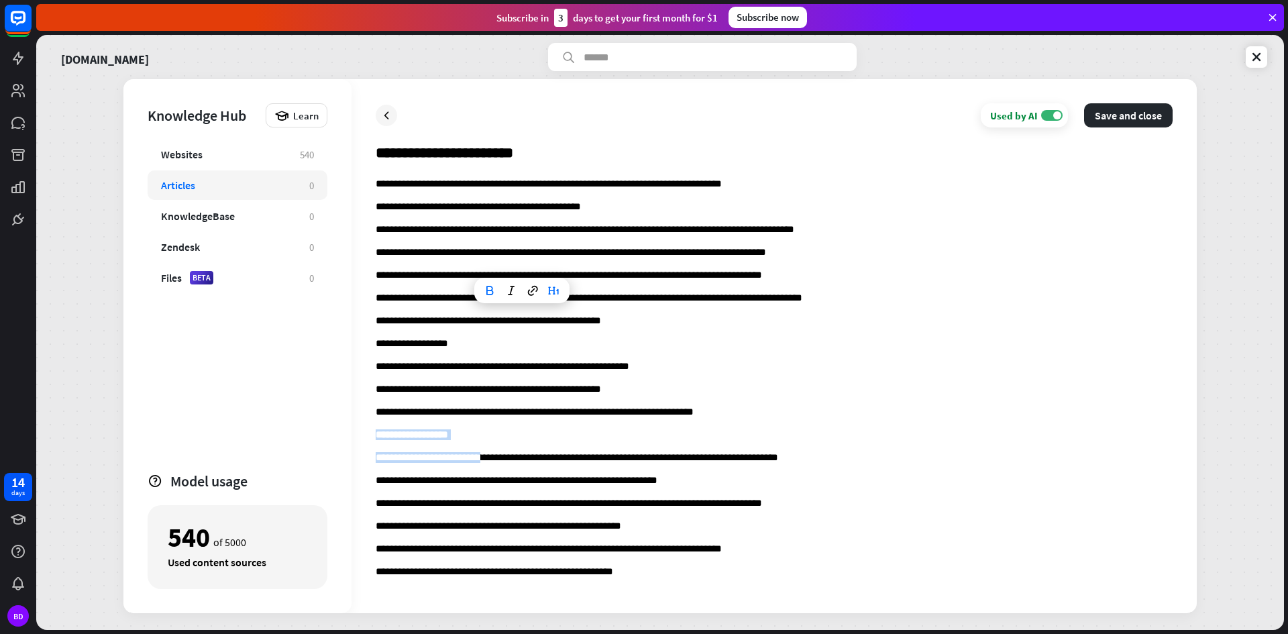
drag, startPoint x: 482, startPoint y: 442, endPoint x: 357, endPoint y: 435, distance: 125.6
click at [357, 435] on div "**********" at bounding box center [774, 346] width 845 height 534
click at [398, 437] on b "**********" at bounding box center [412, 434] width 72 height 10
click at [472, 425] on div "**********" at bounding box center [774, 82] width 797 height 994
drag, startPoint x: 484, startPoint y: 433, endPoint x: 368, endPoint y: 435, distance: 116.1
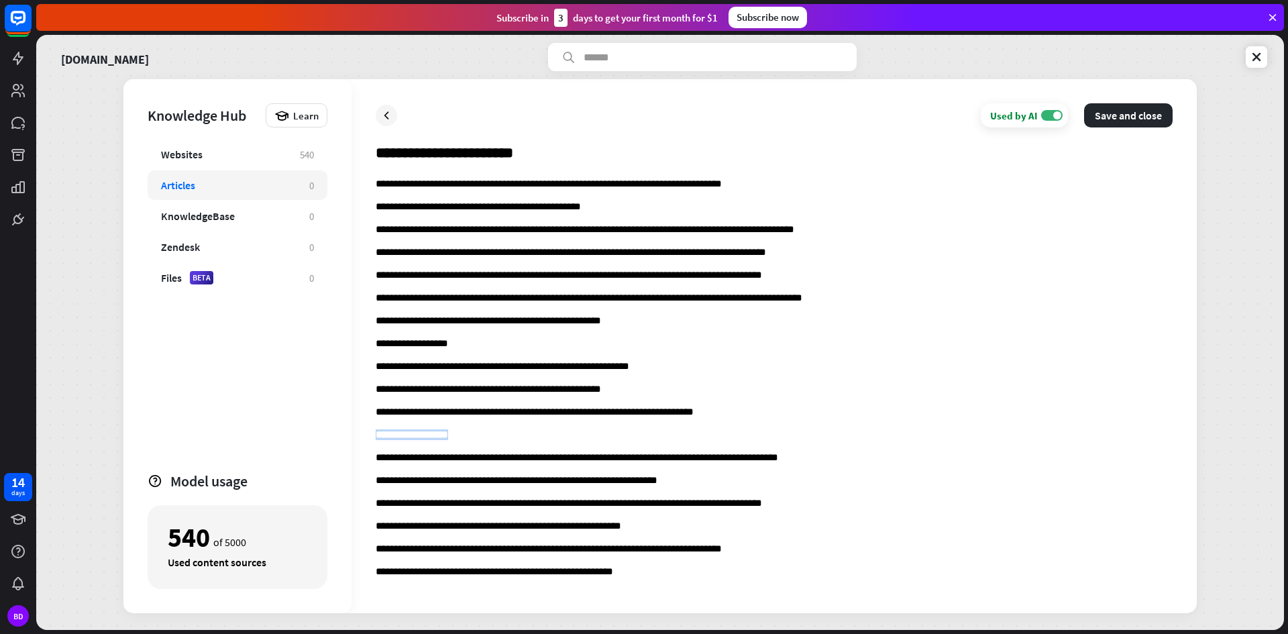
click at [368, 435] on div "**********" at bounding box center [774, 346] width 845 height 534
click at [451, 409] on icon "header type 1" at bounding box center [452, 409] width 13 height 13
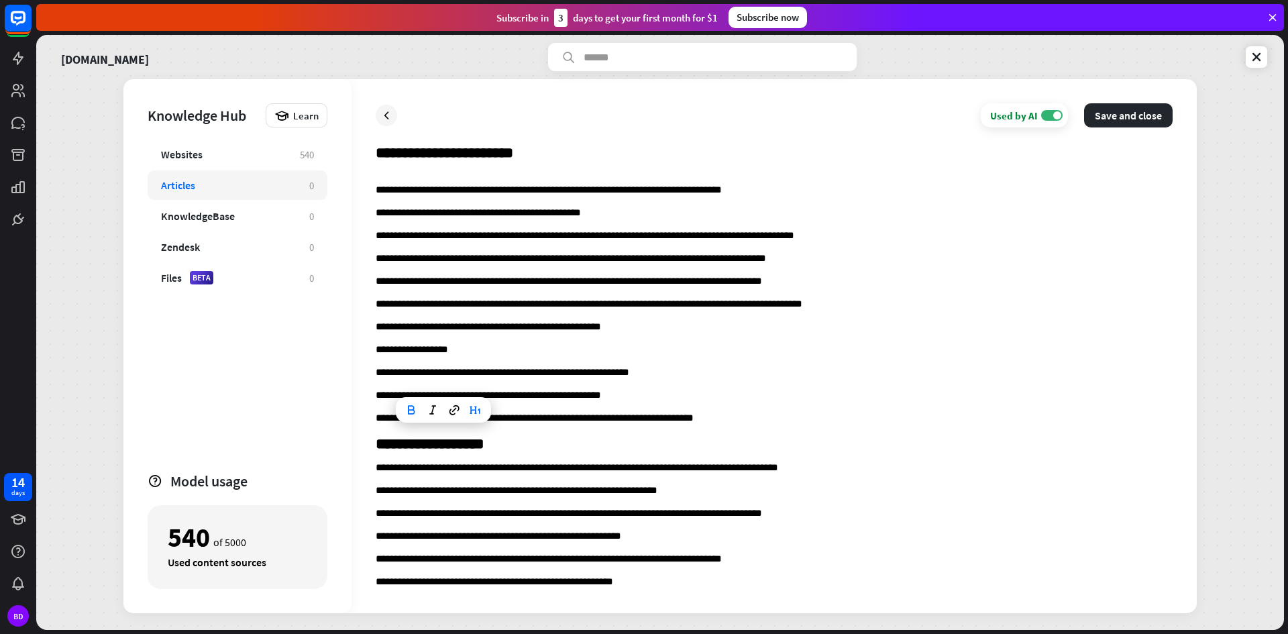
scroll to position [596, 0]
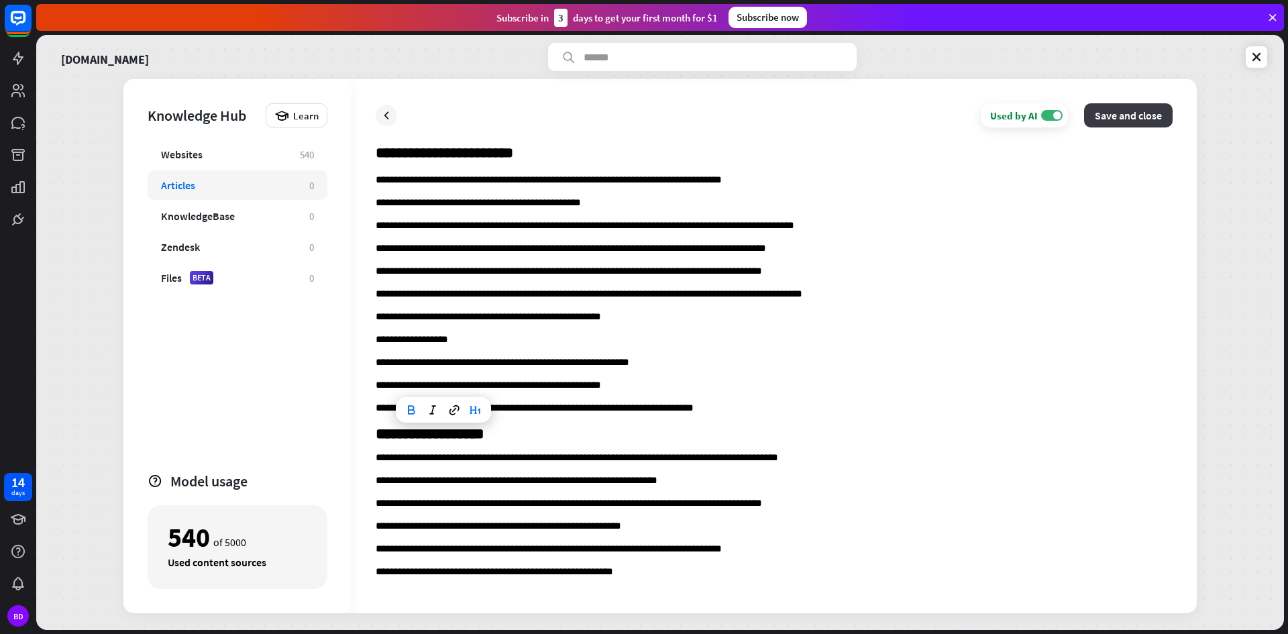
click at [1118, 115] on button "Save and close" at bounding box center [1128, 115] width 89 height 24
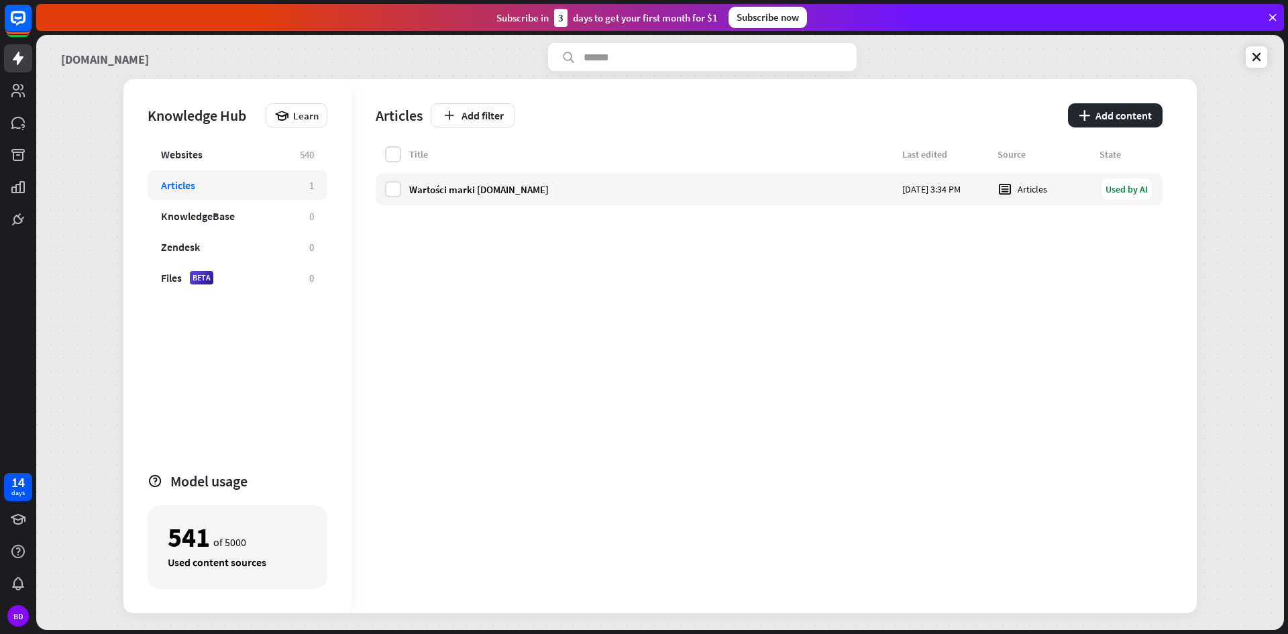
click at [79, 61] on link "[DOMAIN_NAME]" at bounding box center [105, 57] width 88 height 28
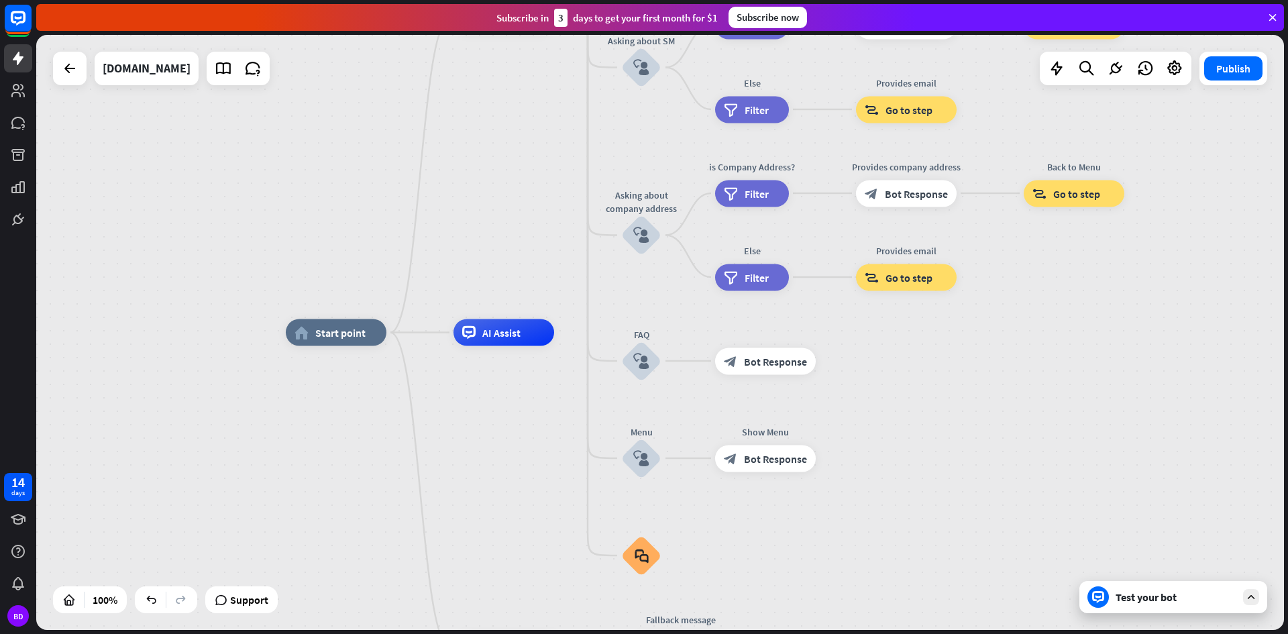
click at [1170, 600] on div "Test your bot" at bounding box center [1176, 596] width 121 height 13
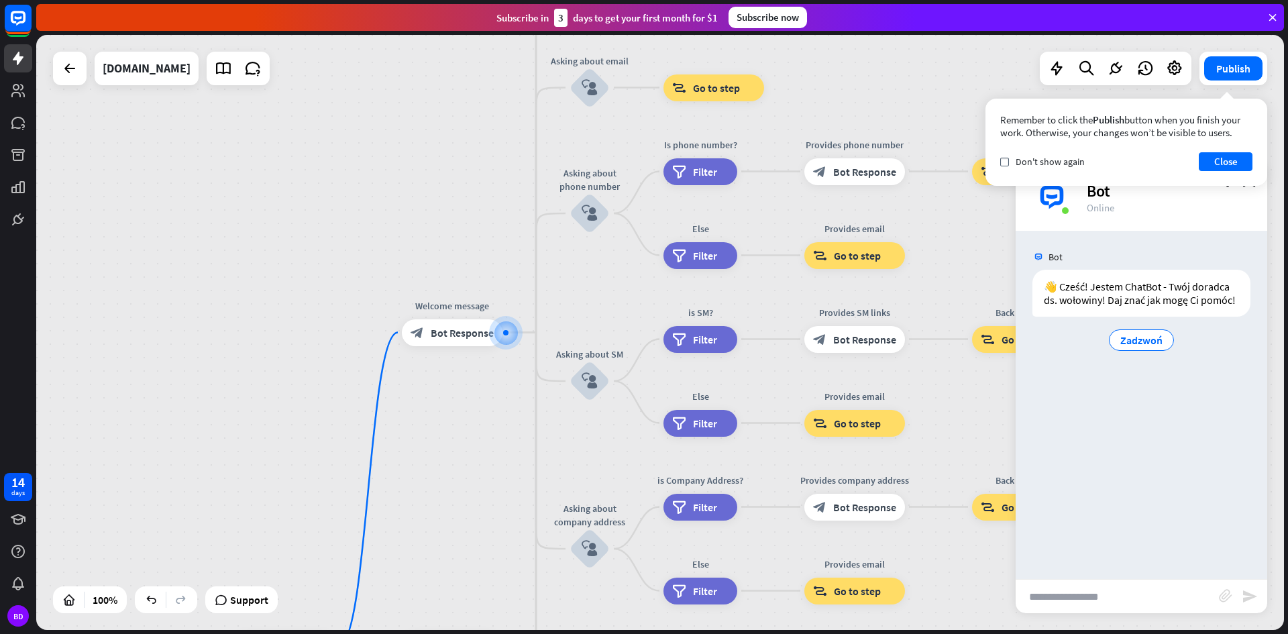
click at [1157, 591] on input "text" at bounding box center [1117, 597] width 203 height 34
click at [1118, 343] on div "Zadzwoń" at bounding box center [1141, 339] width 65 height 21
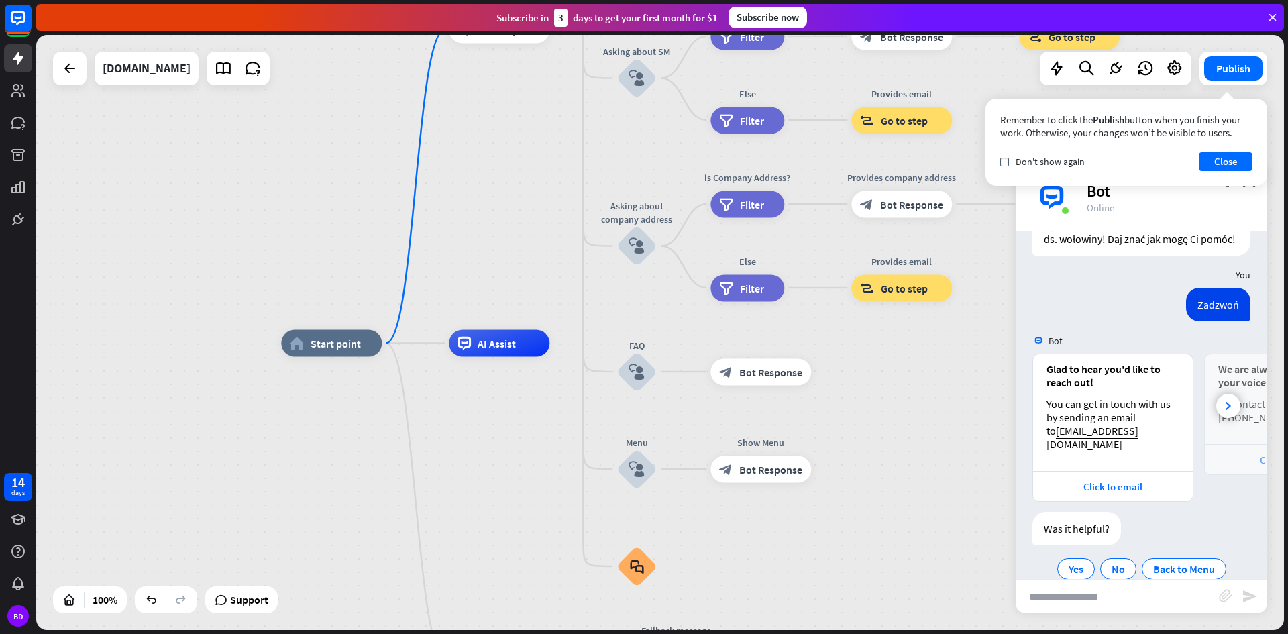
scroll to position [98, 0]
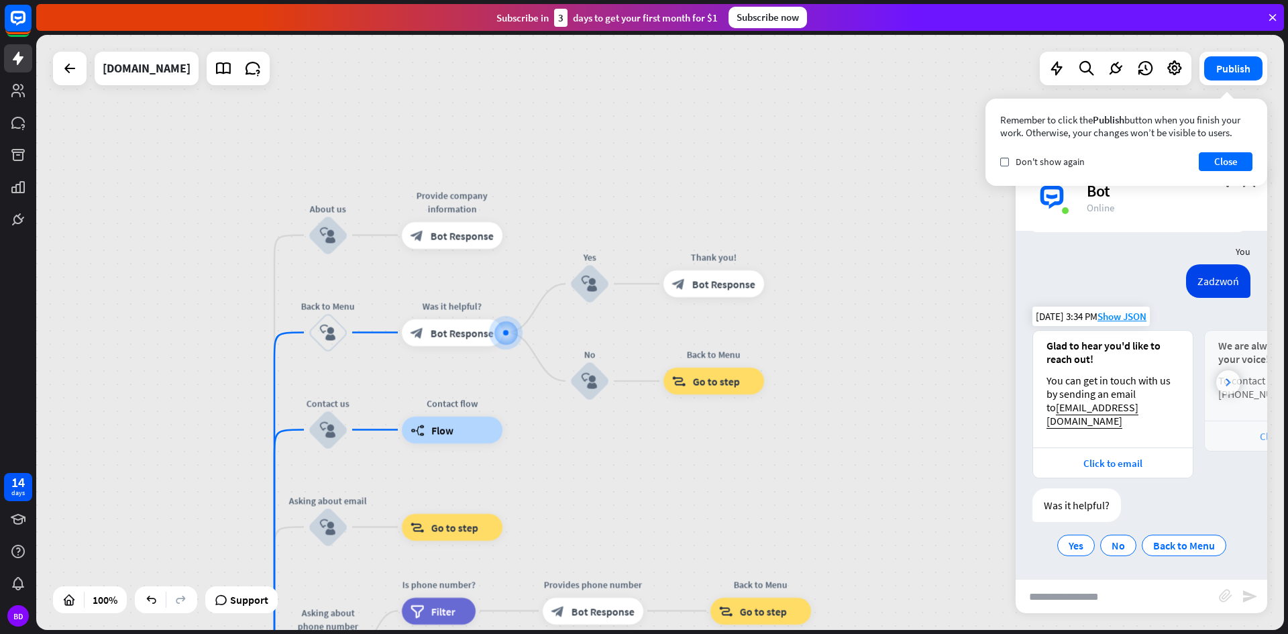
click at [1221, 380] on div at bounding box center [1228, 382] width 24 height 24
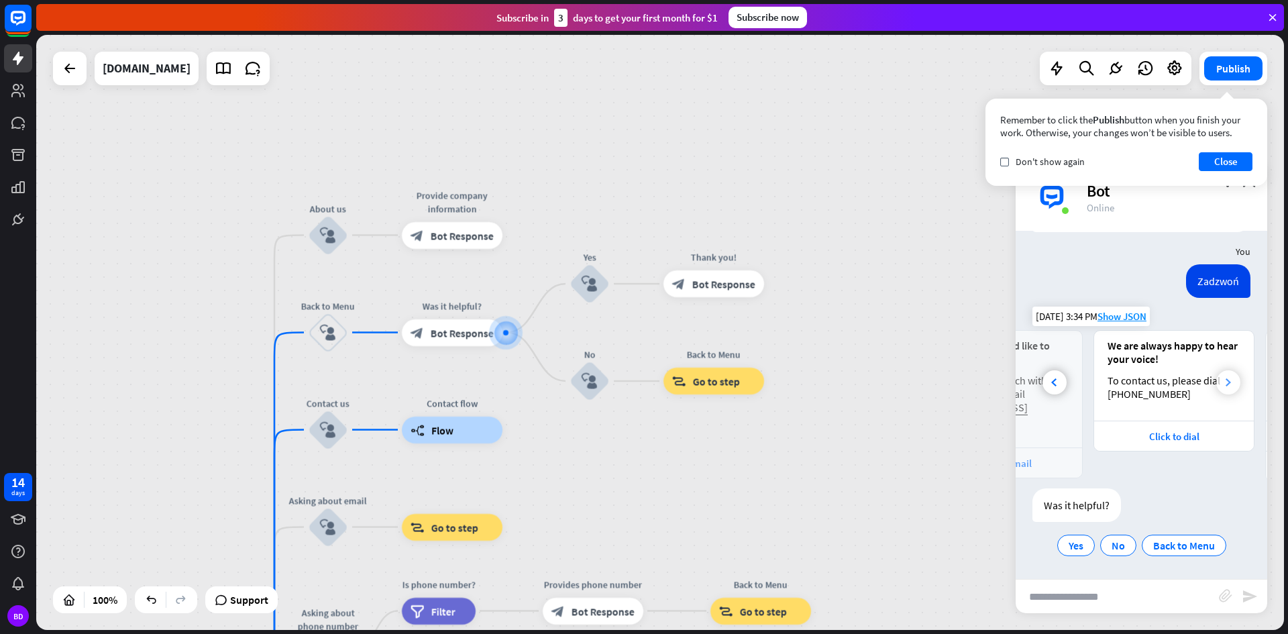
scroll to position [0, 148]
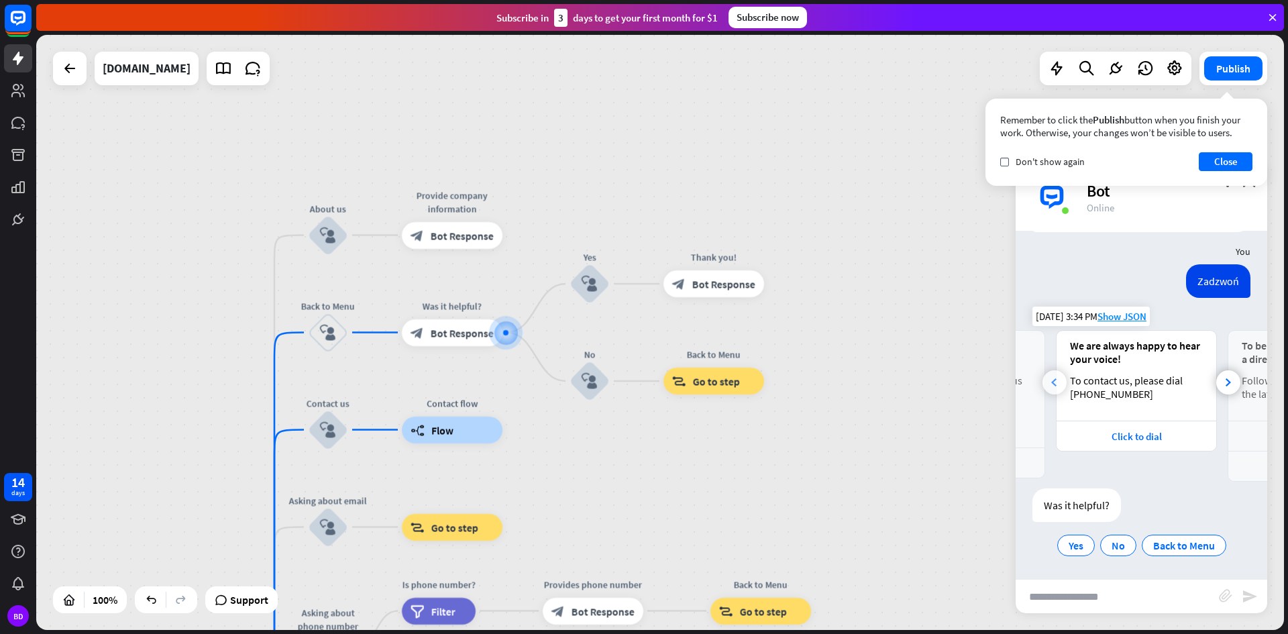
click at [1057, 386] on div at bounding box center [1054, 382] width 24 height 24
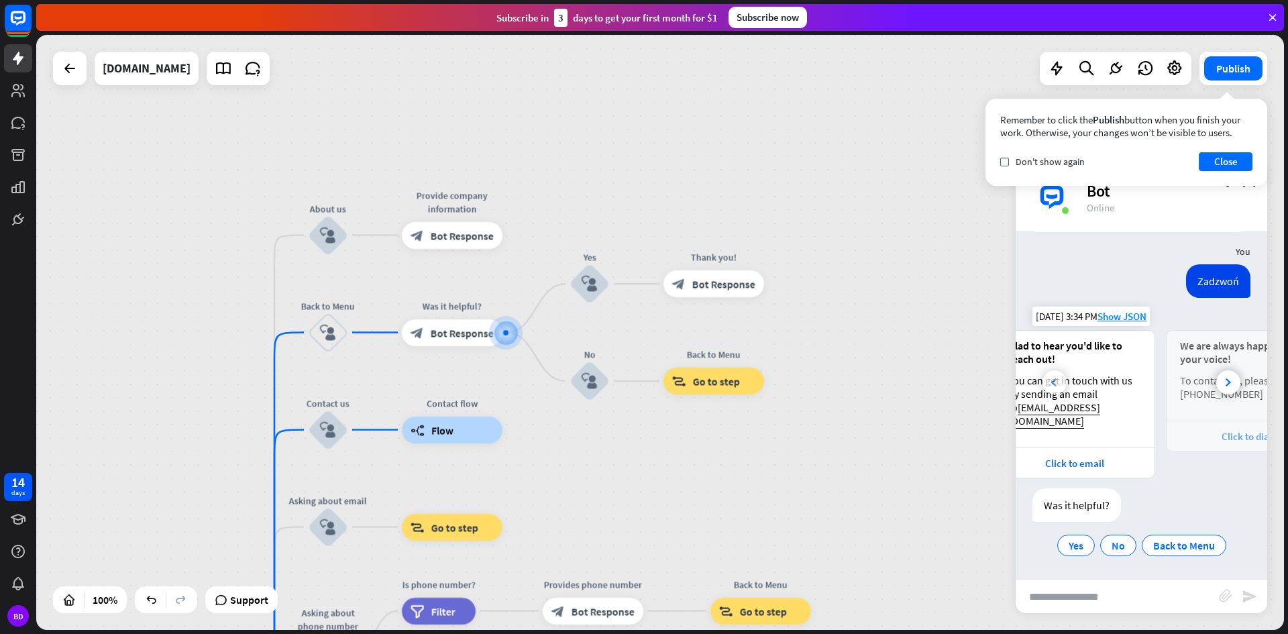
scroll to position [0, 0]
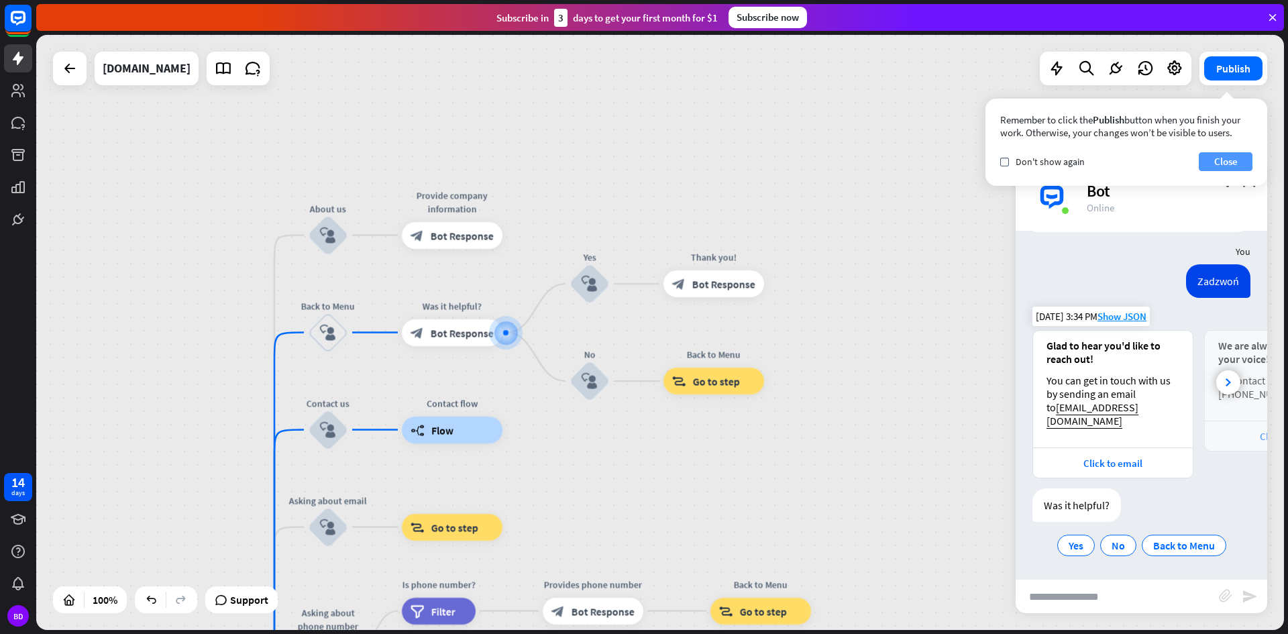
click at [1218, 162] on button "Close" at bounding box center [1226, 161] width 54 height 19
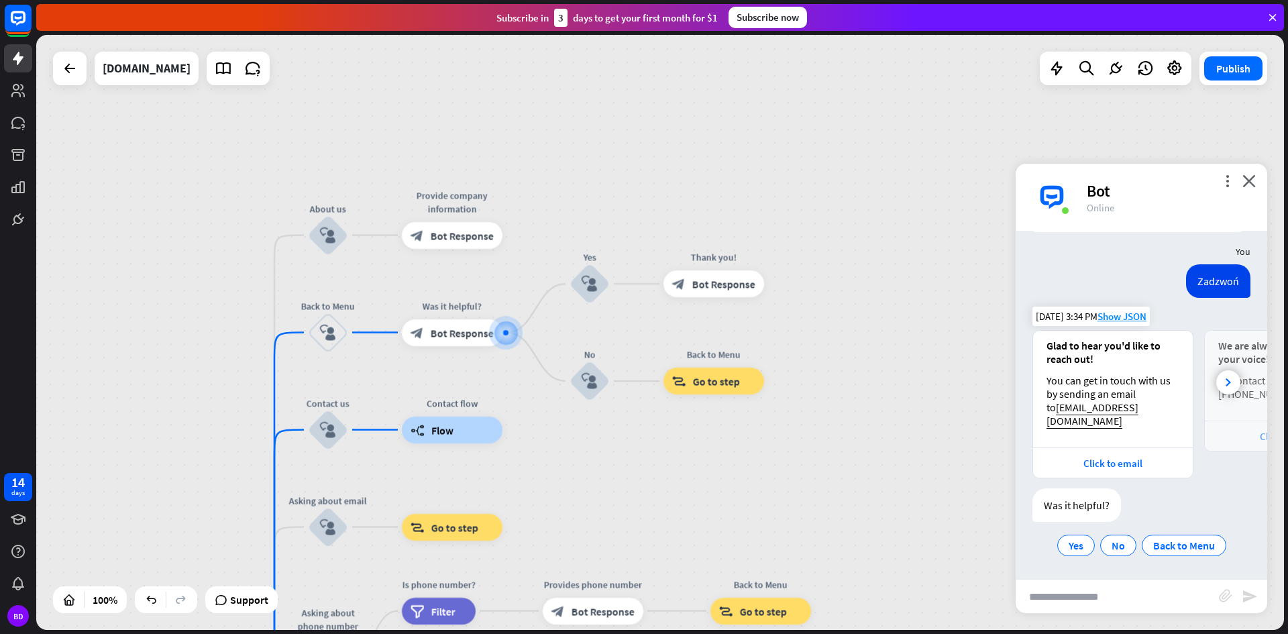
click at [1063, 591] on input "text" at bounding box center [1117, 597] width 203 height 34
click at [1201, 279] on div "Zadzwoń" at bounding box center [1218, 281] width 64 height 34
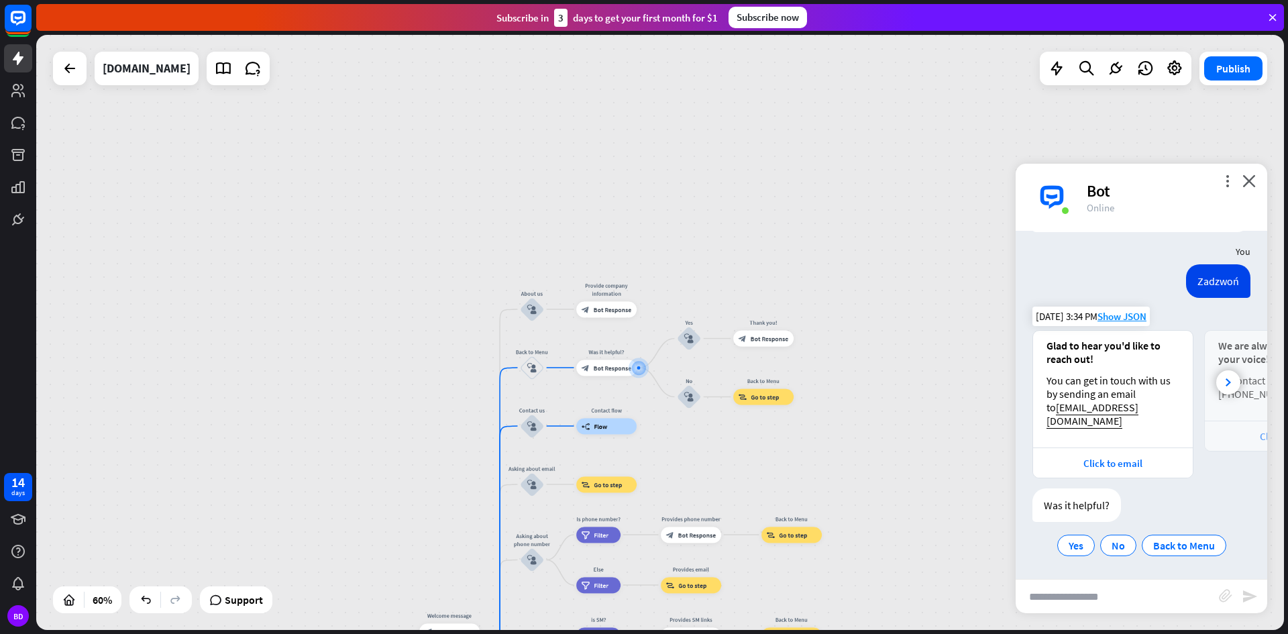
drag, startPoint x: 759, startPoint y: 335, endPoint x: 753, endPoint y: 232, distance: 102.8
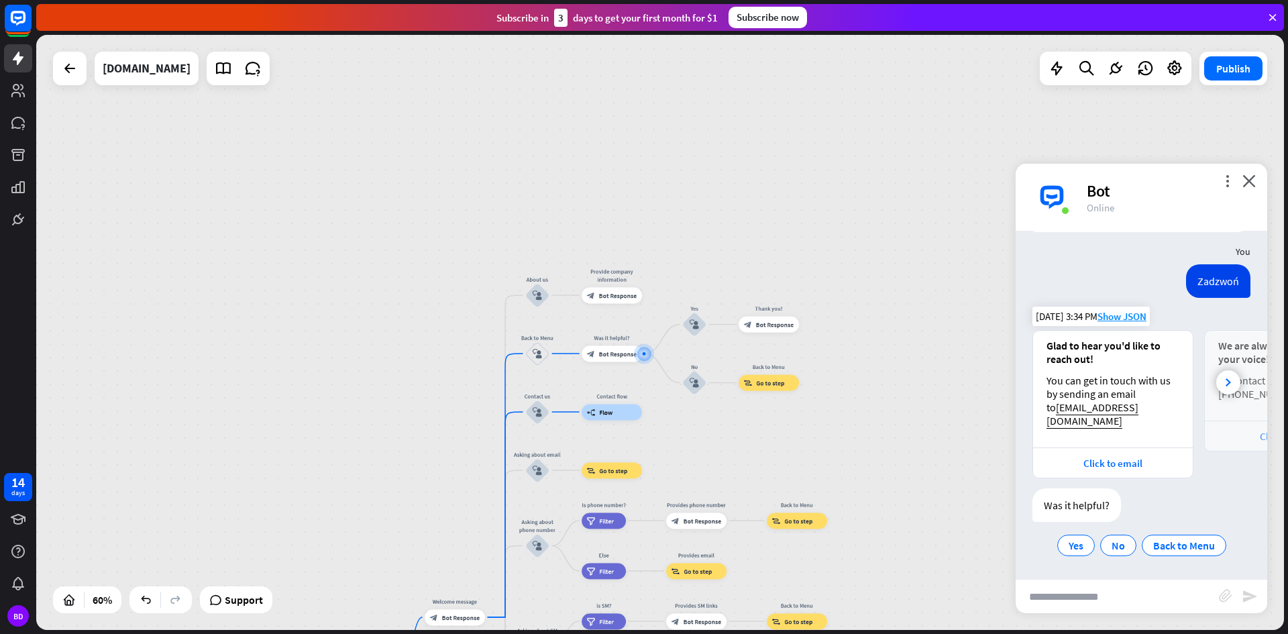
drag, startPoint x: 673, startPoint y: 246, endPoint x: 714, endPoint y: 111, distance: 140.9
click at [714, 123] on div "home_2 Start point Welcome message block_bot_response Bot Response About us blo…" at bounding box center [660, 332] width 1248 height 595
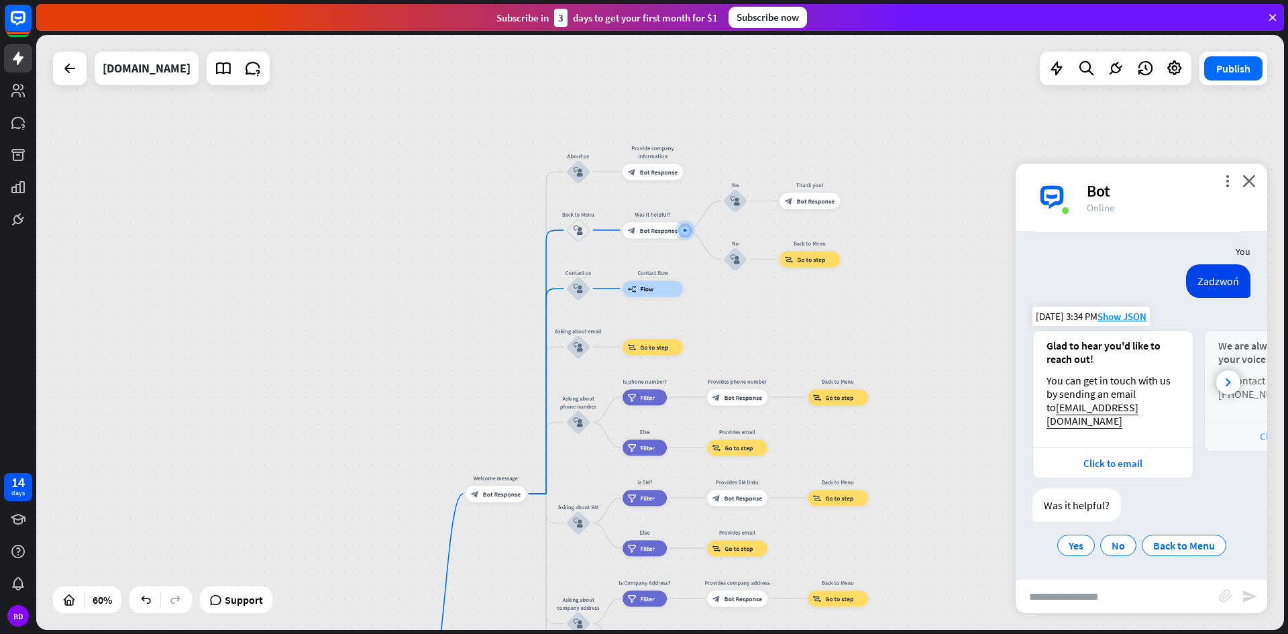
drag, startPoint x: 635, startPoint y: 437, endPoint x: 590, endPoint y: 308, distance: 137.1
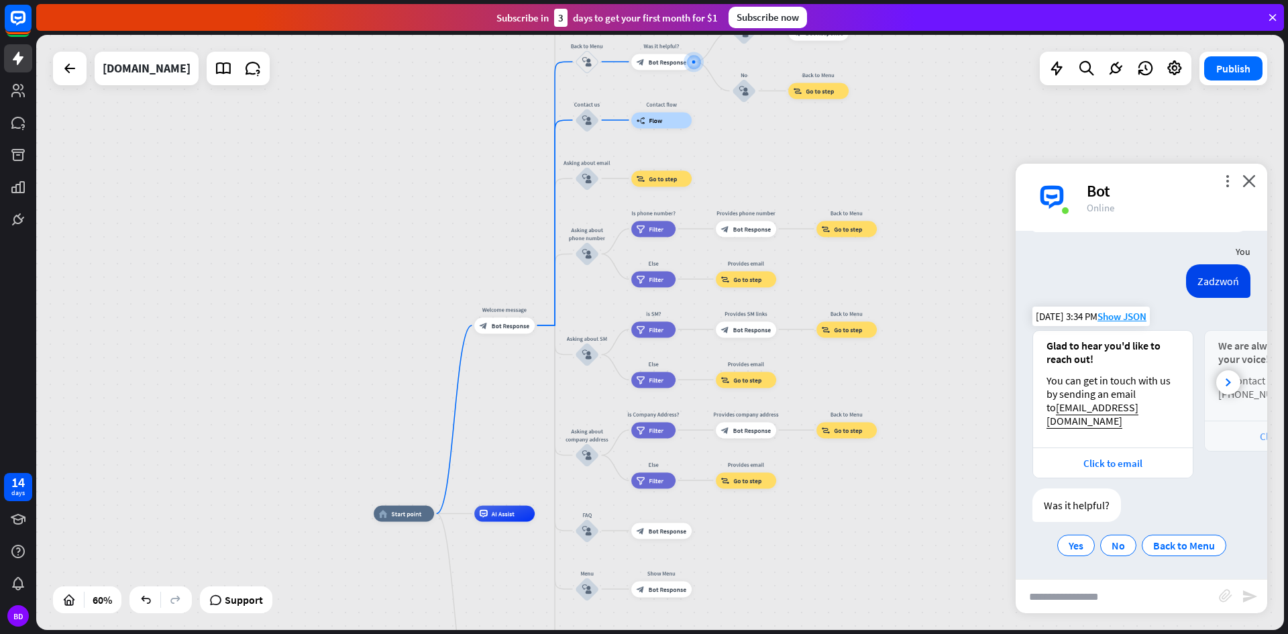
drag, startPoint x: 477, startPoint y: 392, endPoint x: 486, endPoint y: 223, distance: 168.6
click at [486, 223] on div "home_2 Start point Welcome message block_bot_response Bot Response About us blo…" at bounding box center [660, 332] width 1248 height 595
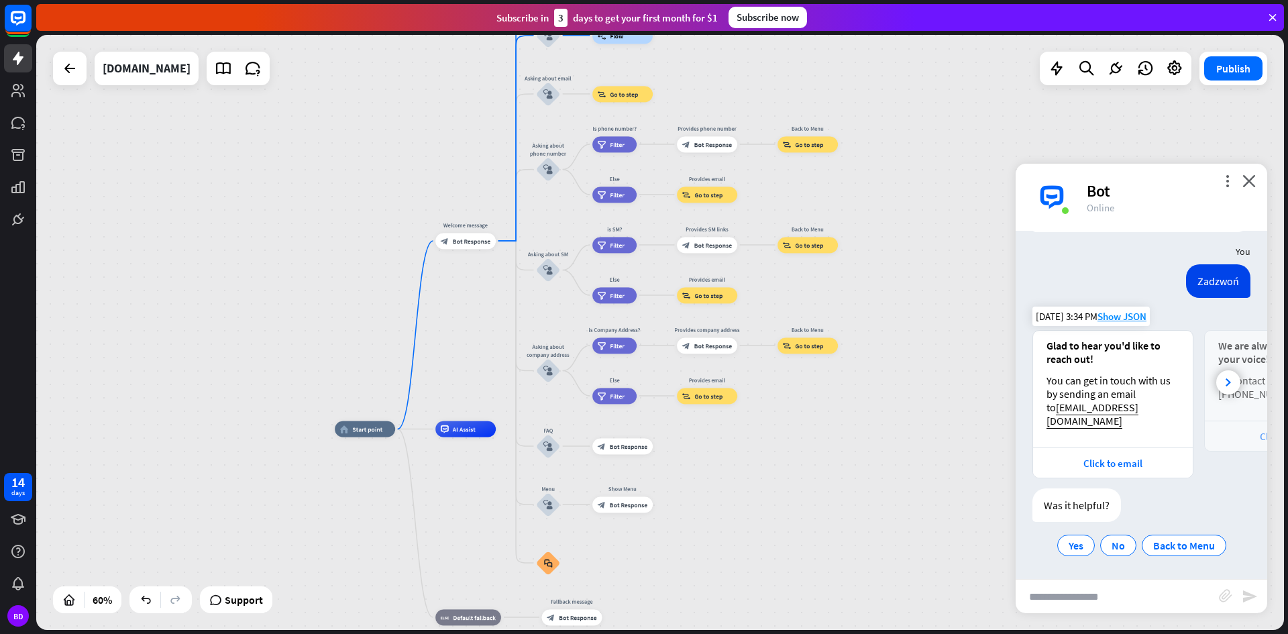
drag, startPoint x: 534, startPoint y: 439, endPoint x: 498, endPoint y: 492, distance: 63.3
click at [498, 493] on div "home_2 Start point Welcome message block_bot_response Bot Response About us blo…" at bounding box center [660, 332] width 1248 height 595
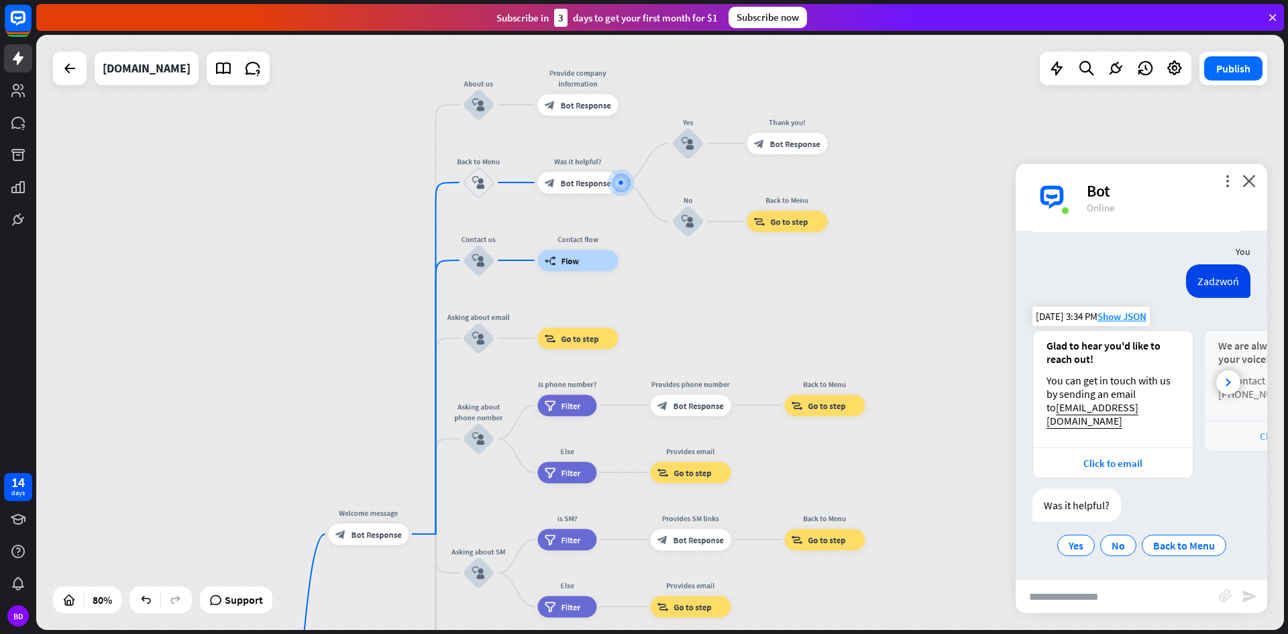
drag, startPoint x: 724, startPoint y: 174, endPoint x: 665, endPoint y: 276, distance: 118.7
click at [665, 276] on div "home_2 Start point Welcome message block_bot_response Bot Response About us blo…" at bounding box center [660, 332] width 1248 height 595
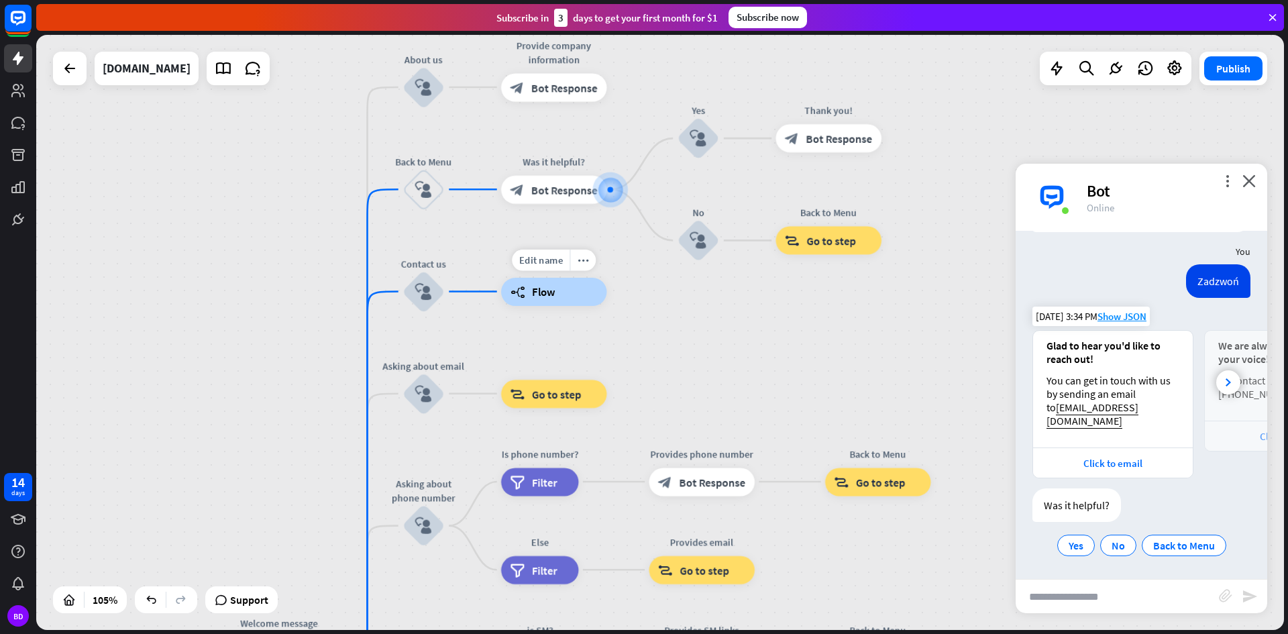
drag, startPoint x: 605, startPoint y: 248, endPoint x: 626, endPoint y: 345, distance: 98.8
click at [606, 306] on div "Edit name more_horiz Contact flow builder_tree Flow" at bounding box center [553, 292] width 105 height 28
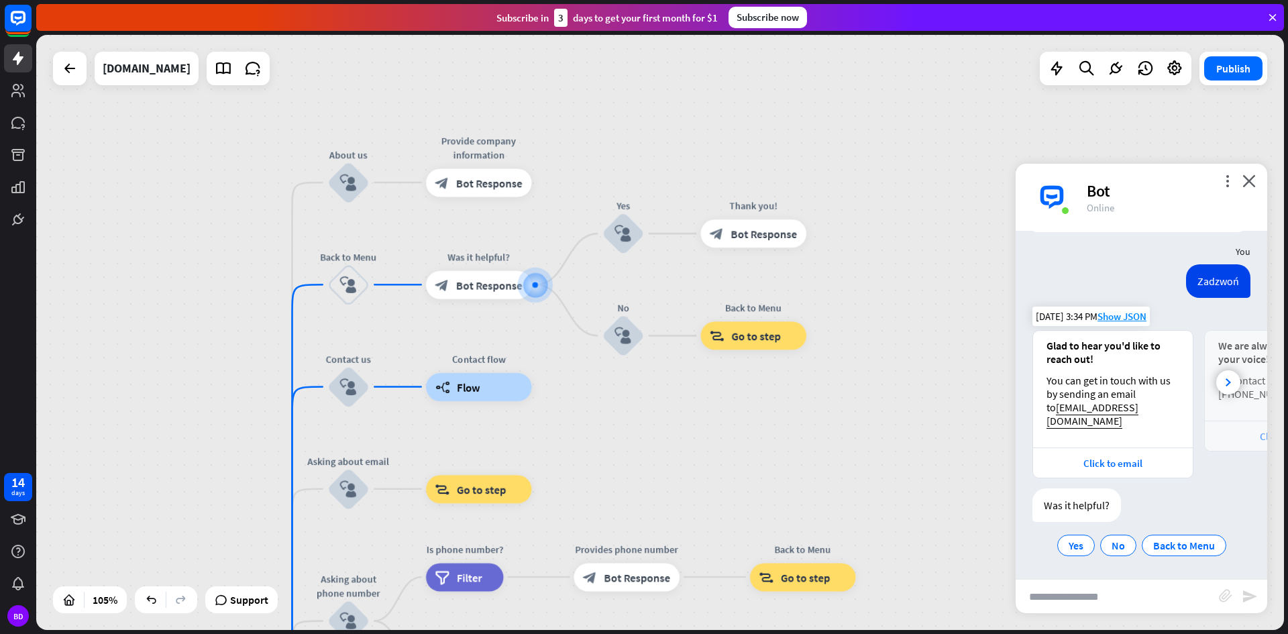
drag, startPoint x: 777, startPoint y: 382, endPoint x: 694, endPoint y: 402, distance: 85.7
click at [694, 402] on div "home_2 Start point Welcome message block_bot_response Bot Response About us blo…" at bounding box center [660, 332] width 1248 height 595
click at [1159, 541] on span "Back to Menu" at bounding box center [1184, 545] width 62 height 13
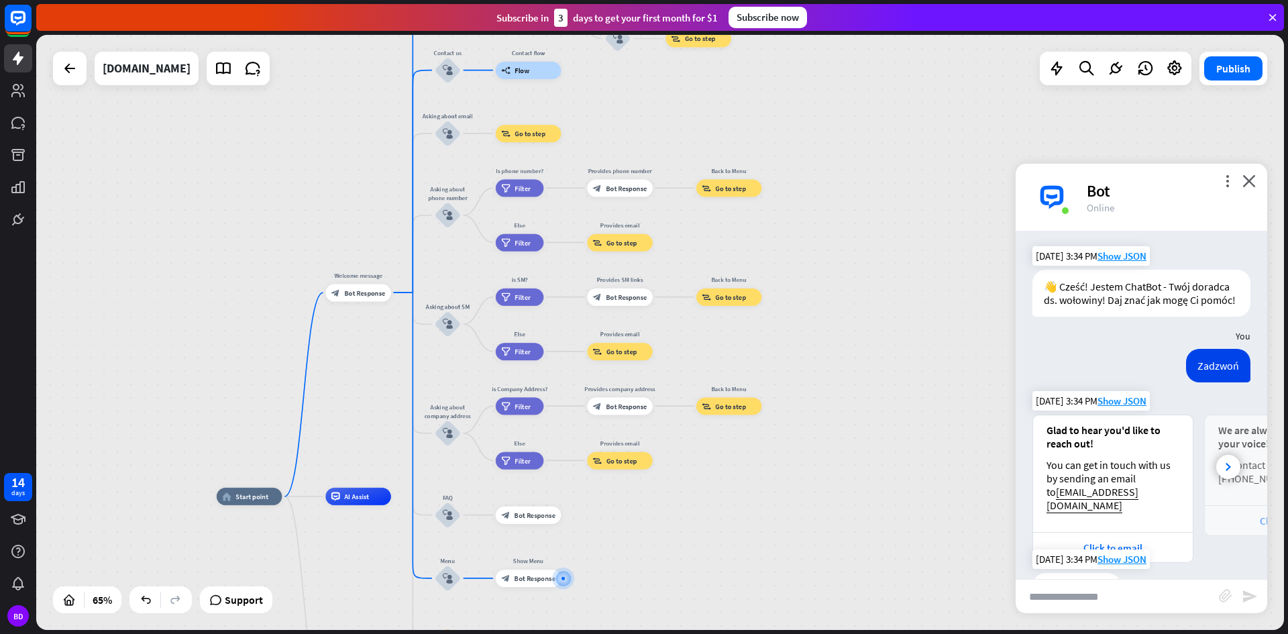
drag, startPoint x: 777, startPoint y: 262, endPoint x: 728, endPoint y: 537, distance: 279.5
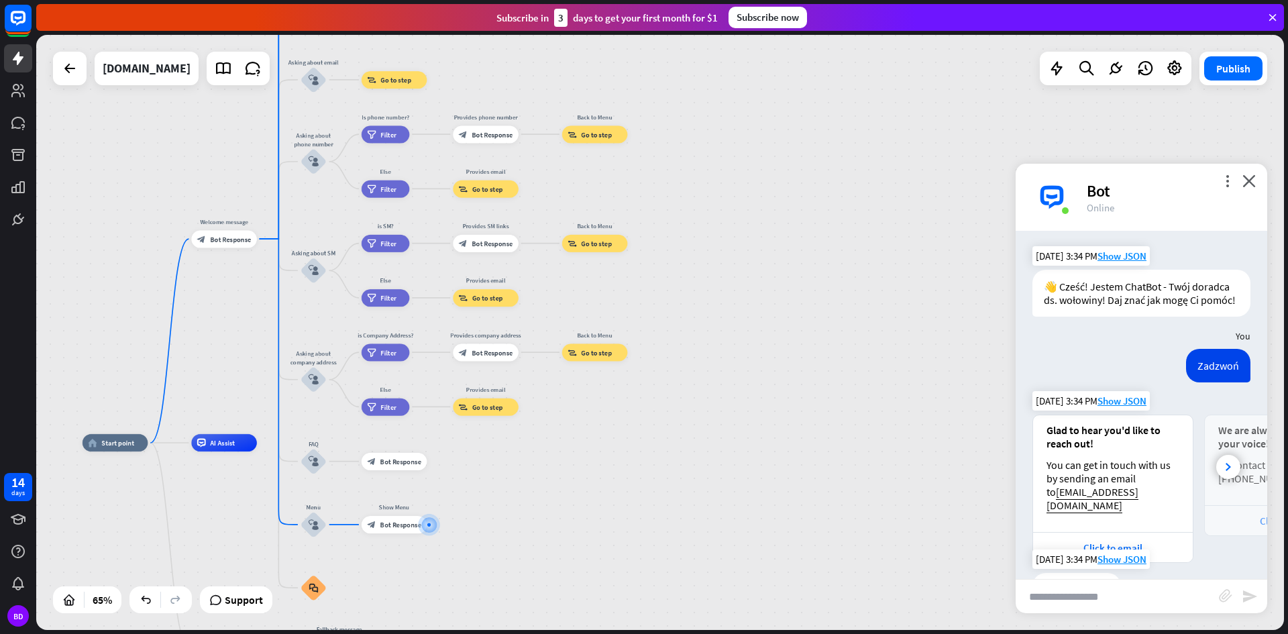
drag, startPoint x: 850, startPoint y: 312, endPoint x: 718, endPoint y: 252, distance: 144.4
click at [718, 252] on div "home_2 Start point Welcome message block_bot_response Bot Response About us blo…" at bounding box center [660, 332] width 1248 height 595
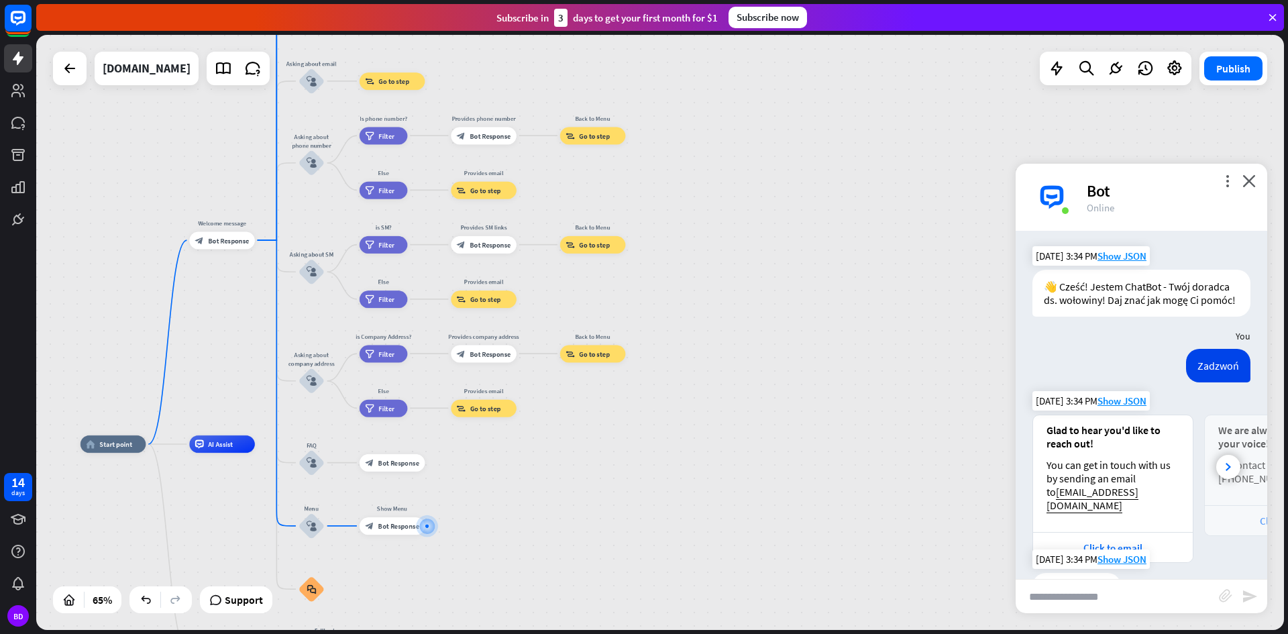
click at [1121, 586] on input "text" at bounding box center [1117, 597] width 203 height 34
type input "**********"
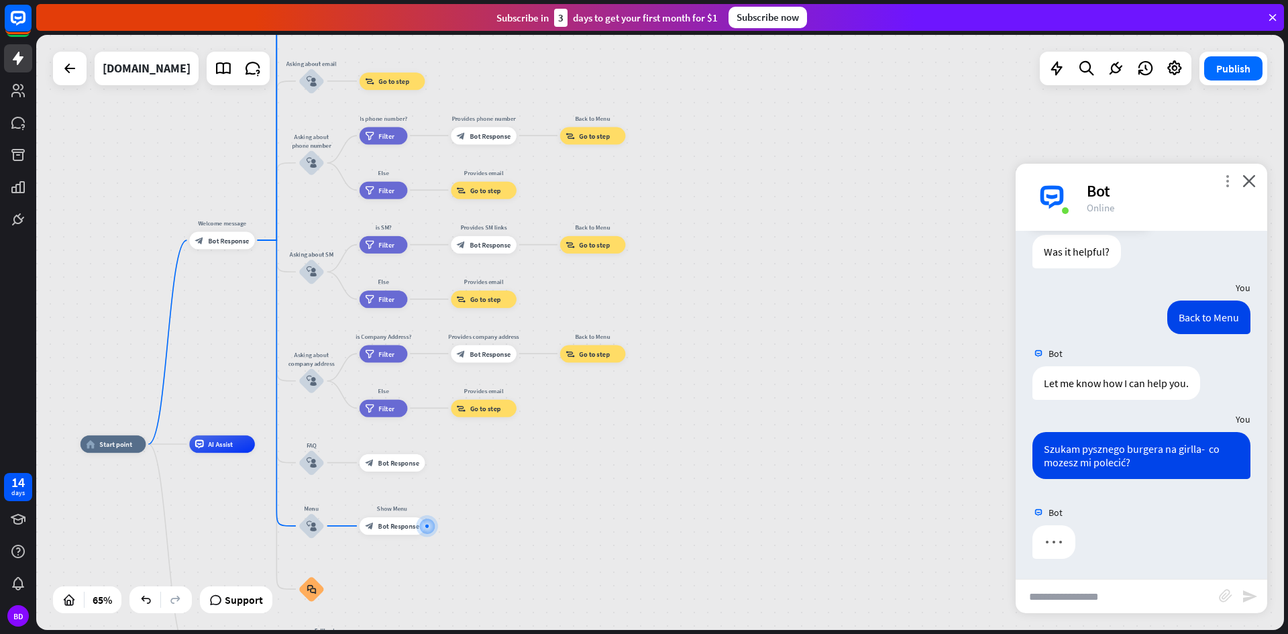
click at [1226, 176] on icon "more_vert" at bounding box center [1227, 180] width 13 height 13
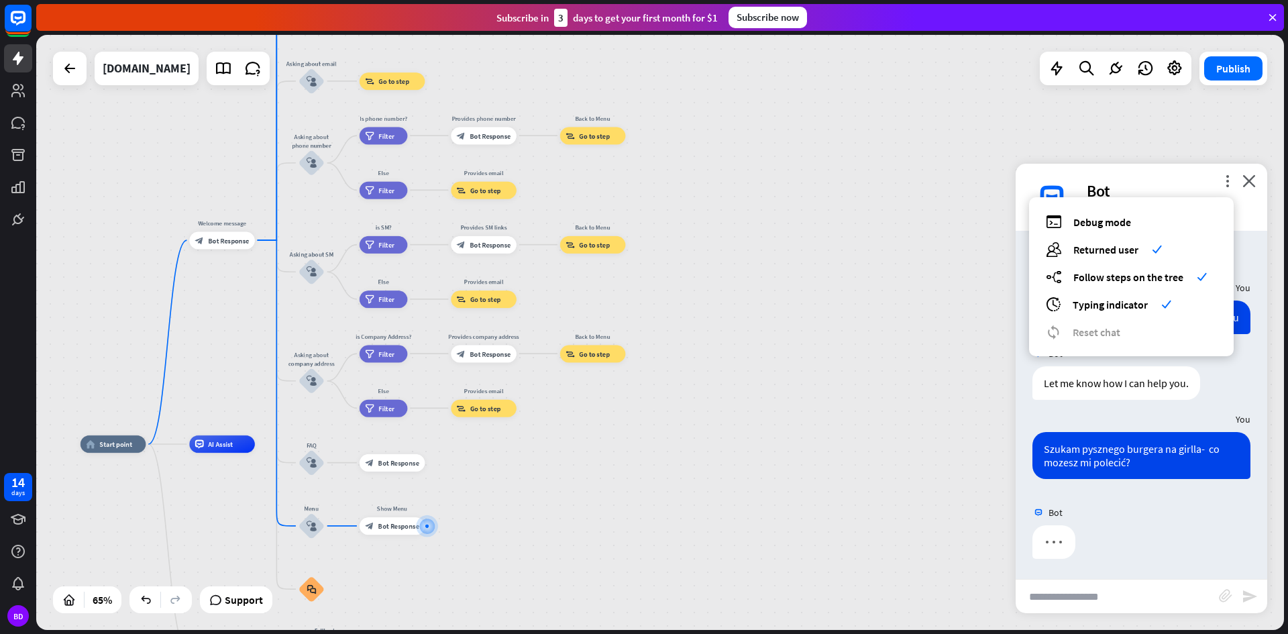
click at [820, 231] on div "home_2 Start point Welcome message block_bot_response Bot Response About us blo…" at bounding box center [660, 332] width 1248 height 595
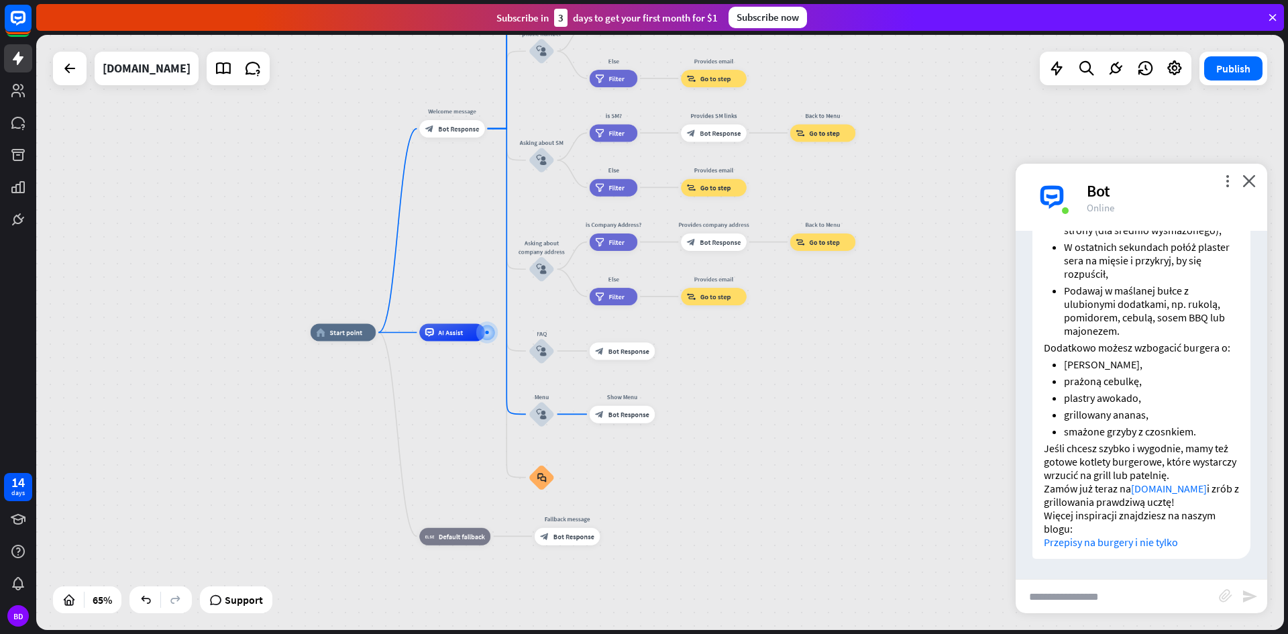
scroll to position [934, 0]
click at [1148, 582] on input "text" at bounding box center [1117, 597] width 203 height 34
type input "**********"
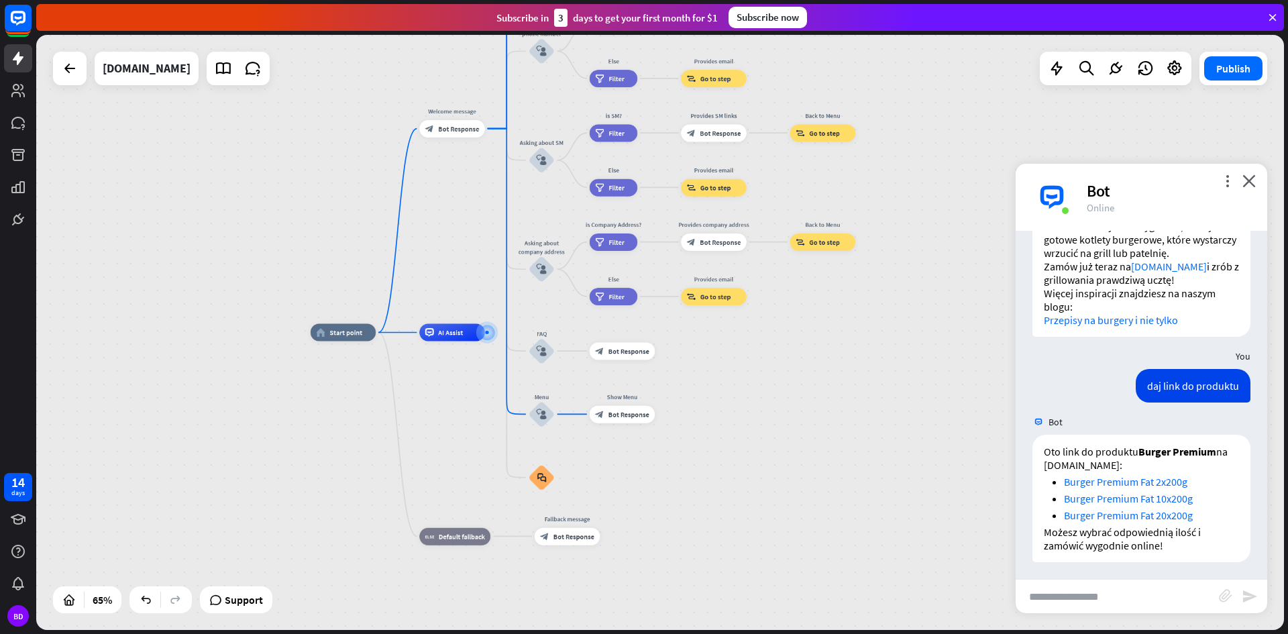
scroll to position [1160, 0]
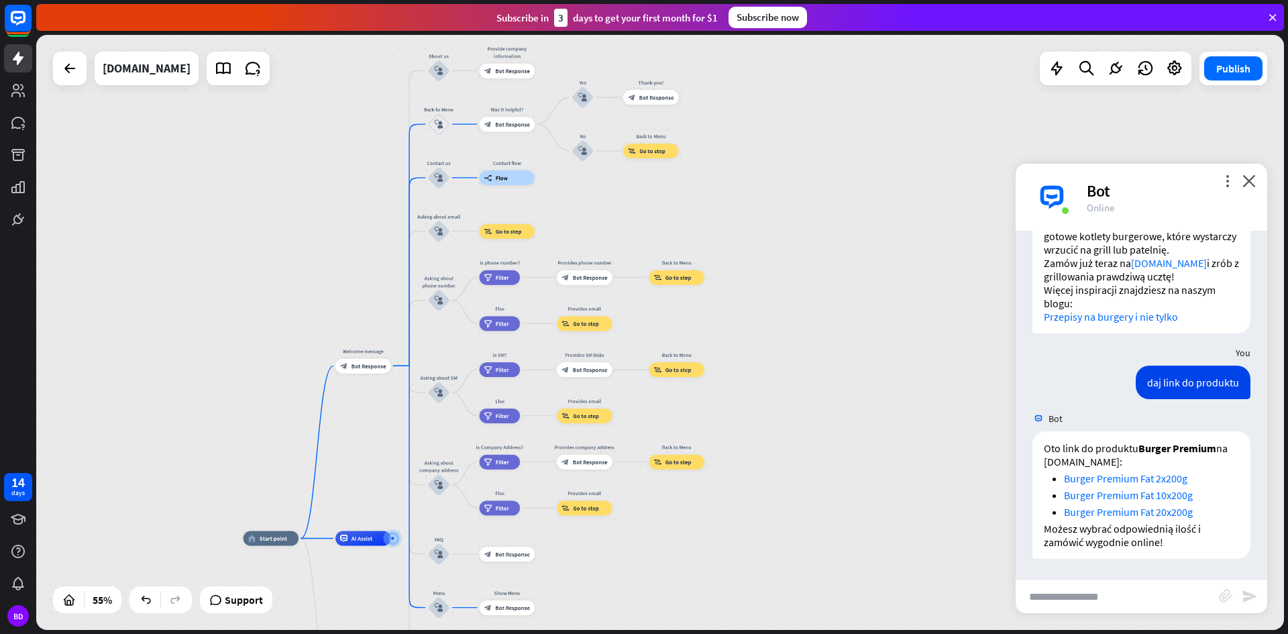
drag, startPoint x: 881, startPoint y: 333, endPoint x: 727, endPoint y: 527, distance: 248.2
click at [727, 527] on div "home_2 Start point Welcome message block_bot_response Bot Response About us blo…" at bounding box center [660, 332] width 1248 height 595
click at [1223, 68] on button "Publish" at bounding box center [1233, 68] width 58 height 24
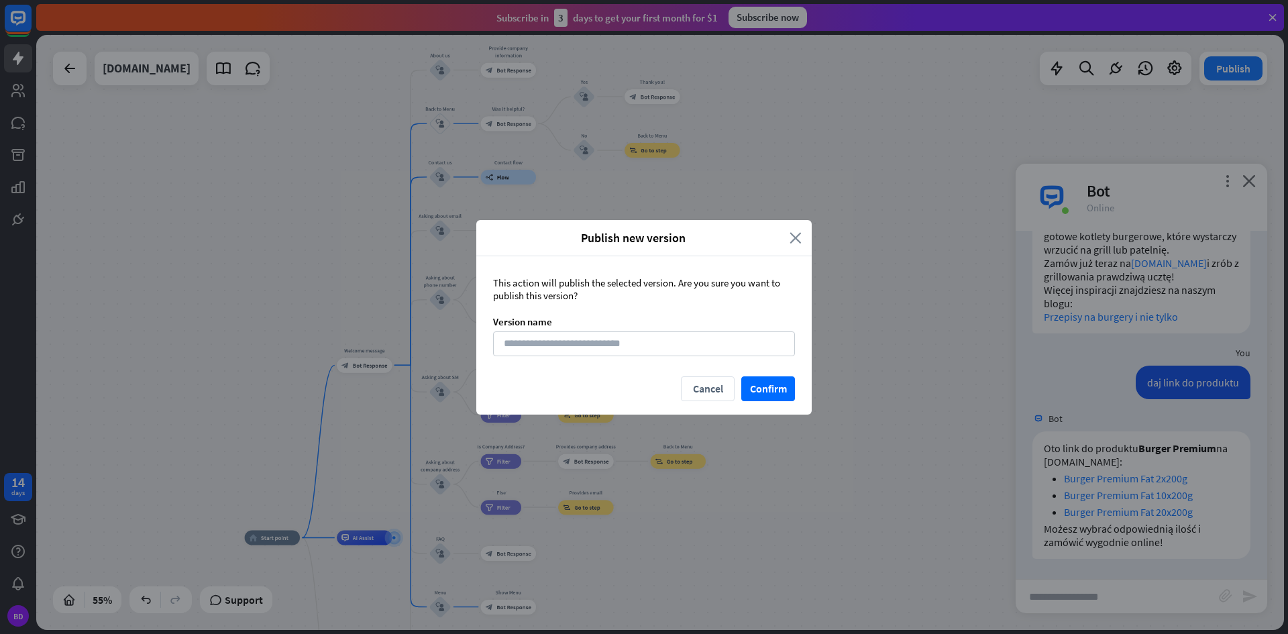
click at [797, 238] on icon "close" at bounding box center [796, 237] width 12 height 15
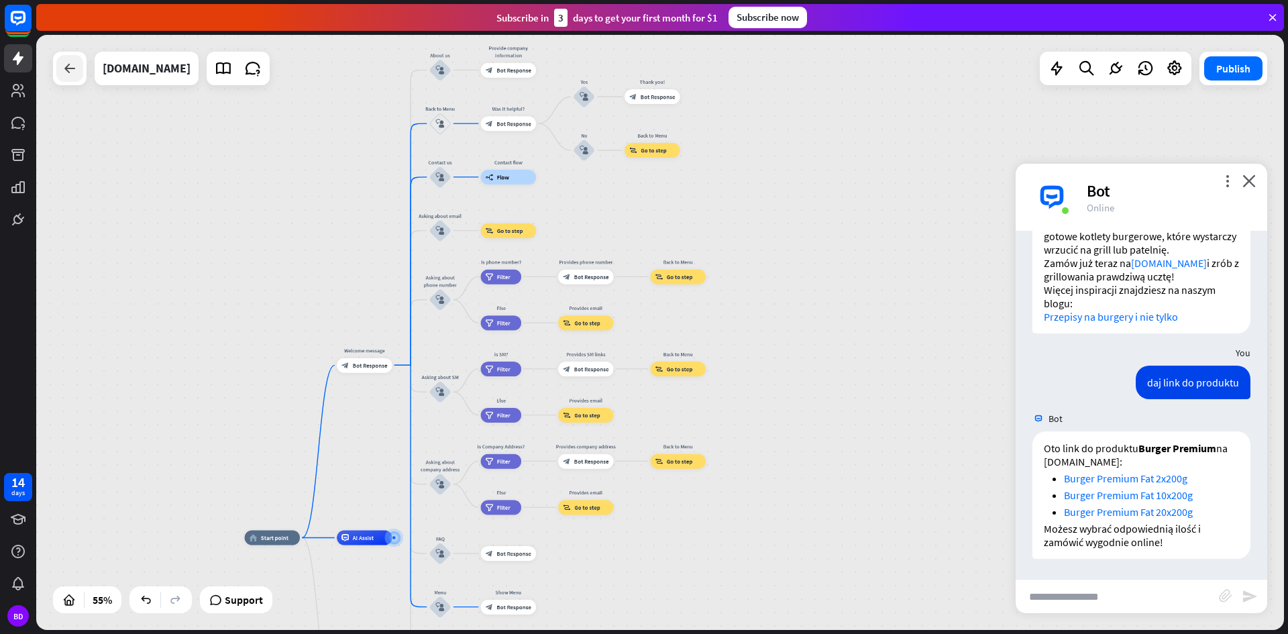
click at [78, 66] on div at bounding box center [69, 68] width 27 height 27
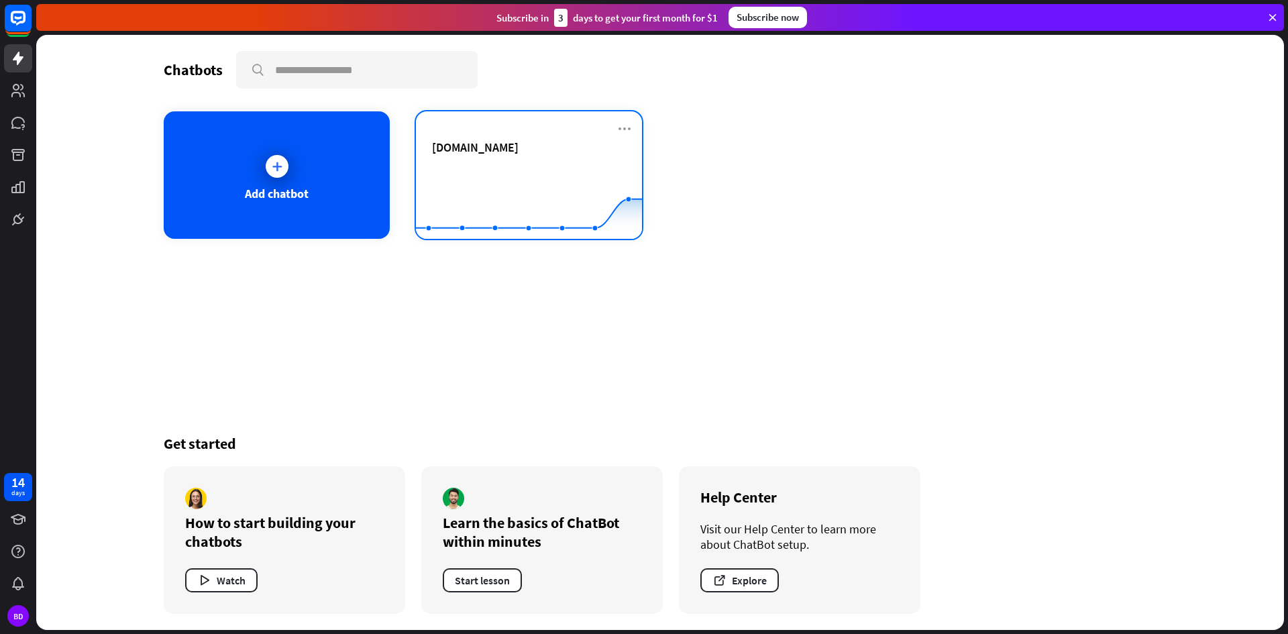
click at [498, 165] on rect at bounding box center [529, 206] width 226 height 84
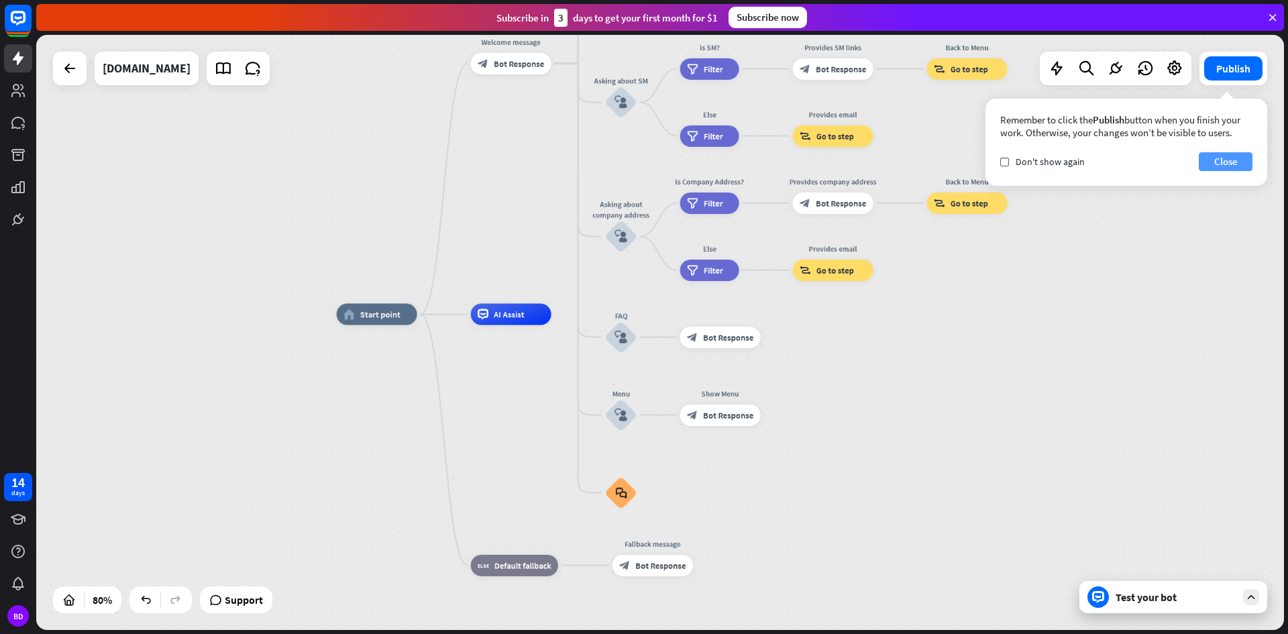
click at [1222, 163] on button "Close" at bounding box center [1226, 161] width 54 height 19
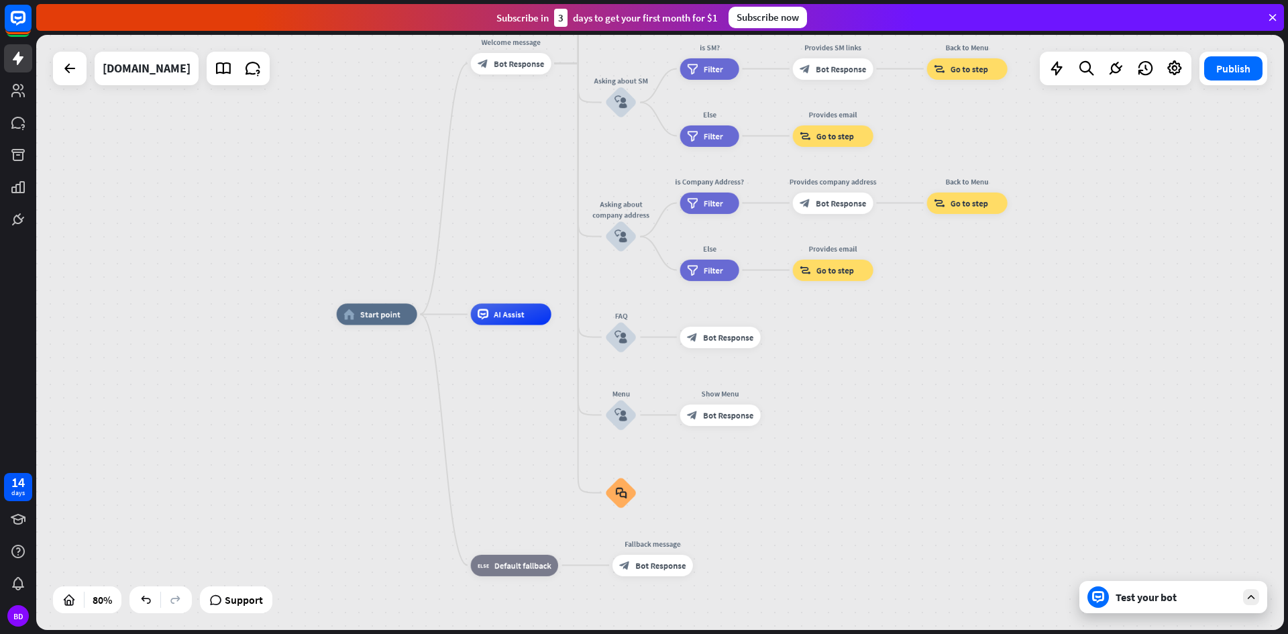
click at [251, 616] on div "home_2 Start point Welcome message block_bot_response Bot Response About us blo…" at bounding box center [660, 332] width 1248 height 595
click at [241, 603] on span "Support" at bounding box center [244, 599] width 38 height 21
click at [235, 597] on span "Support" at bounding box center [244, 599] width 38 height 21
click at [78, 66] on div at bounding box center [69, 68] width 27 height 27
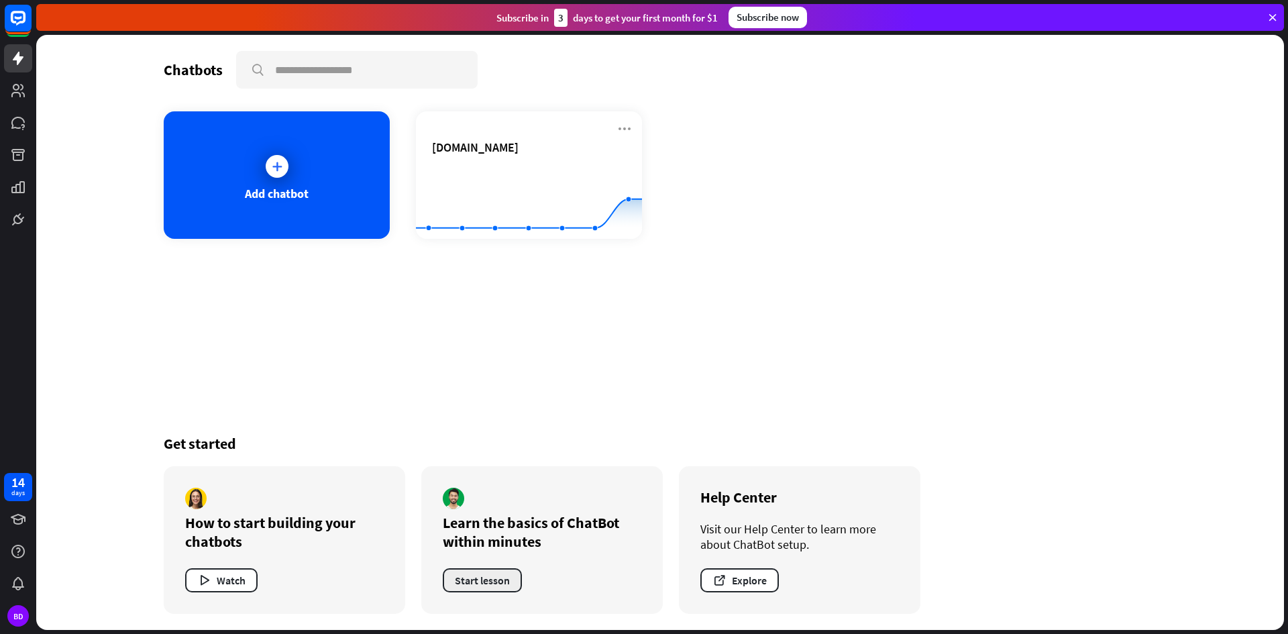
click at [496, 586] on button "Start lesson" at bounding box center [482, 580] width 79 height 24
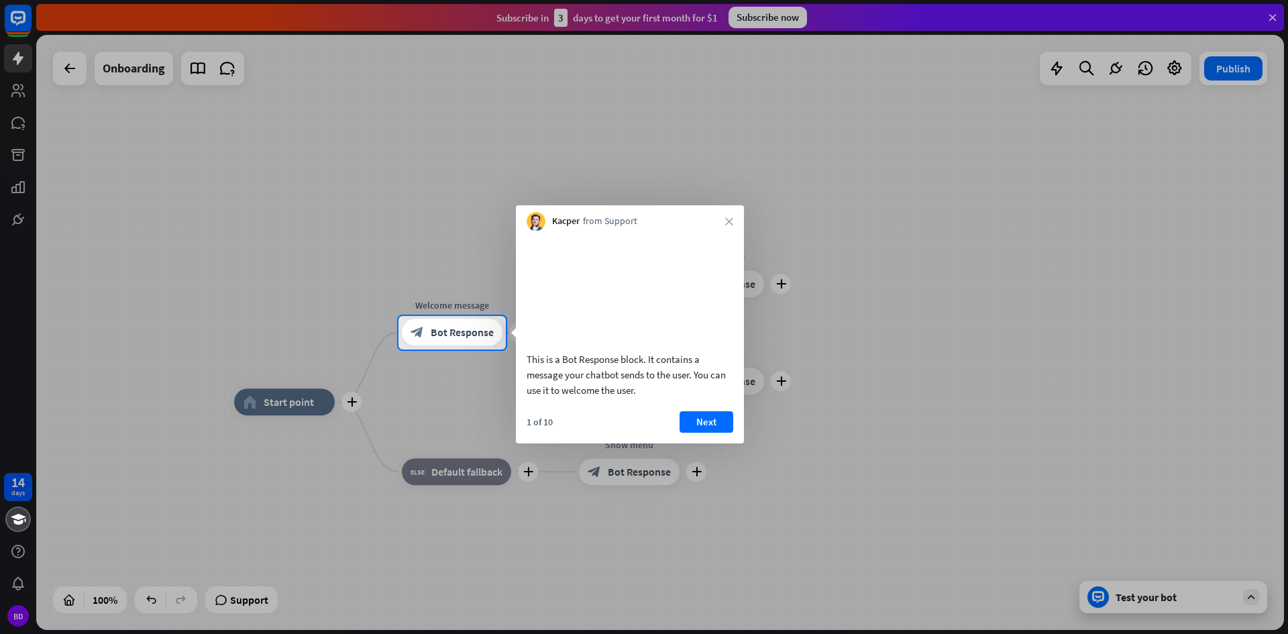
click at [729, 217] on div "Kacper from Support close" at bounding box center [630, 217] width 228 height 25
click at [729, 221] on icon "close" at bounding box center [729, 221] width 8 height 8
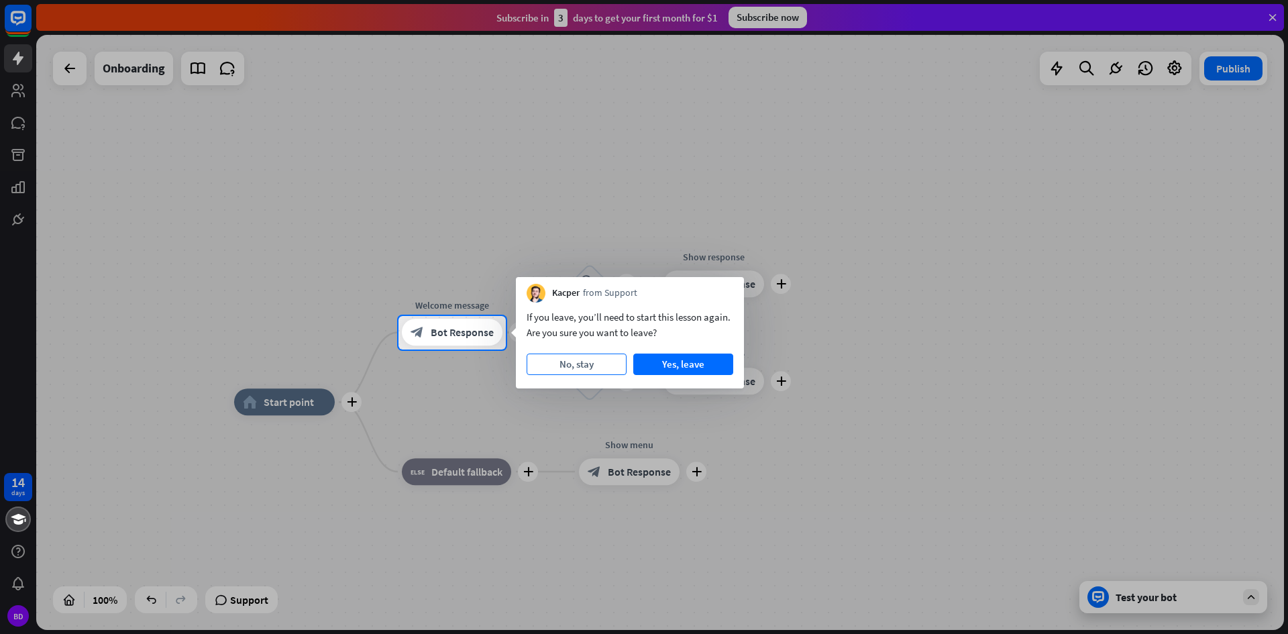
click at [571, 360] on button "No, stay" at bounding box center [577, 364] width 100 height 21
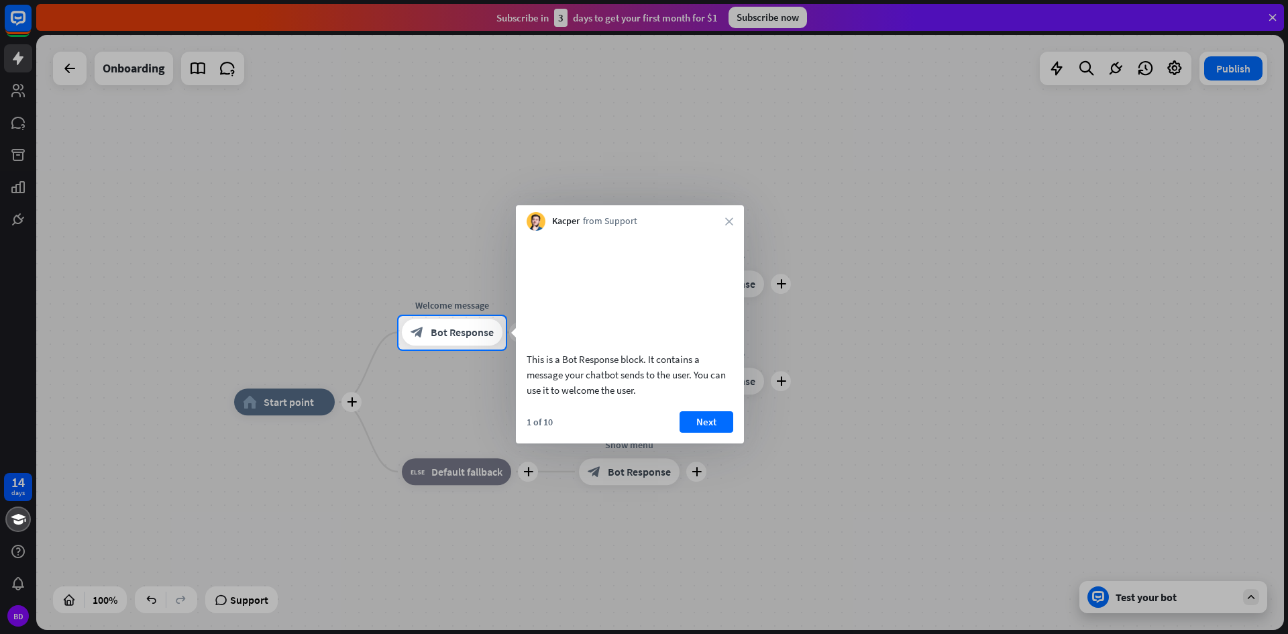
click at [732, 224] on icon "close" at bounding box center [729, 221] width 8 height 8
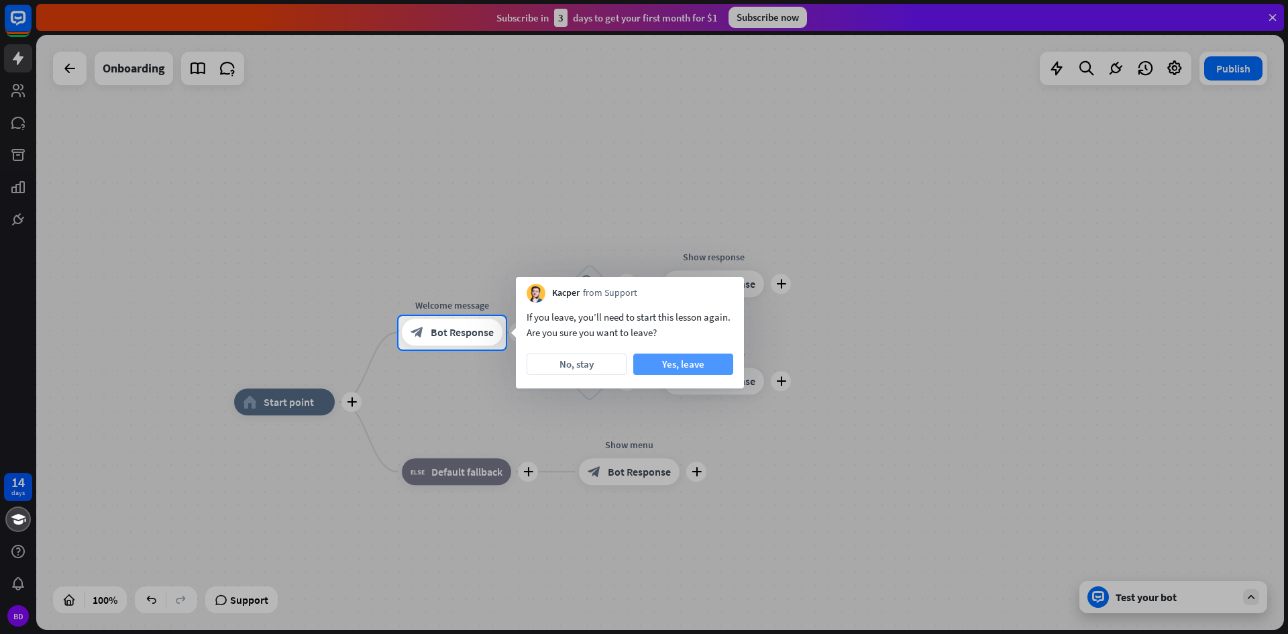
click at [657, 358] on button "Yes, leave" at bounding box center [683, 364] width 100 height 21
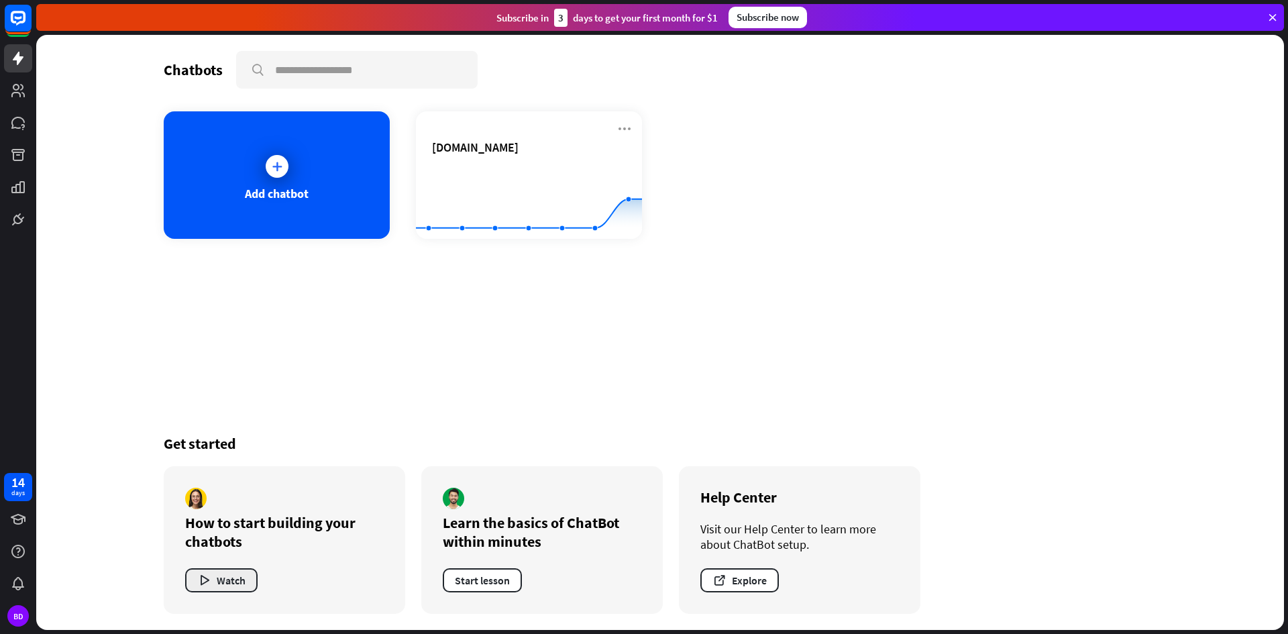
click at [211, 581] on icon "button" at bounding box center [204, 581] width 14 height 14
click at [320, 289] on div "close" at bounding box center [644, 317] width 1288 height 634
click at [947, 458] on div "Get started How to start building your chatbots Watch Learn the basics of ChatB…" at bounding box center [660, 524] width 993 height 212
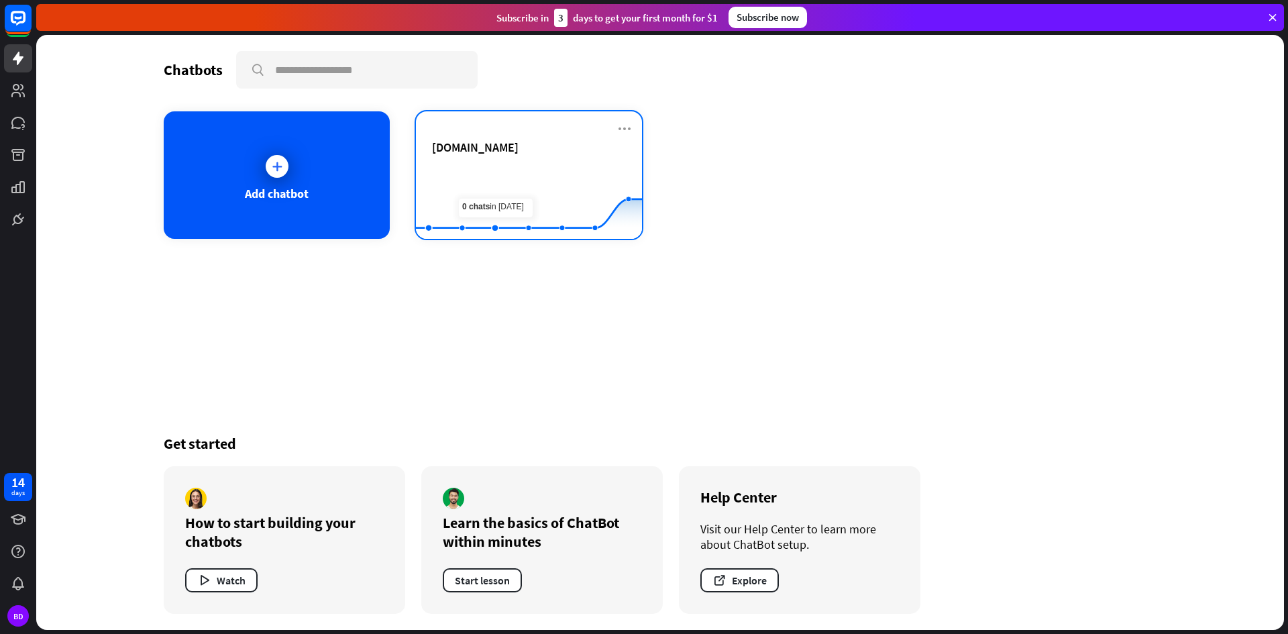
click at [510, 159] on div "[DOMAIN_NAME]" at bounding box center [529, 163] width 194 height 47
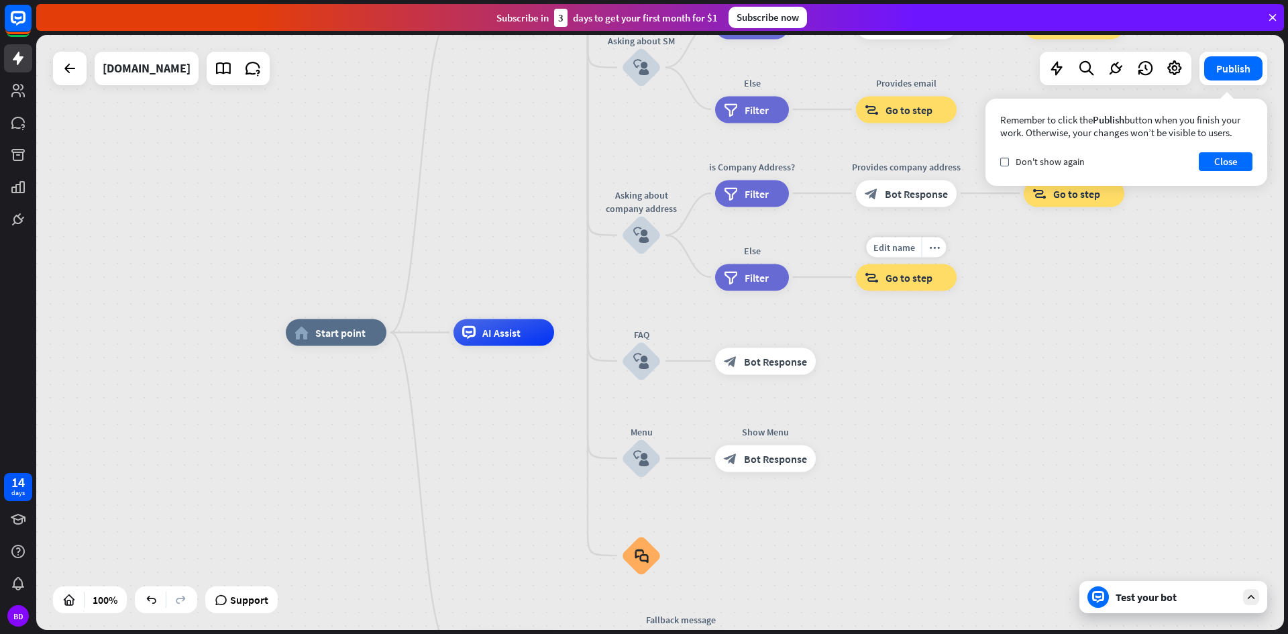
click at [957, 274] on div "Edit name more_horiz Provides email block_goto Go to step" at bounding box center [906, 277] width 101 height 27
click at [1004, 311] on div "home_2 Start point Welcome message block_bot_response Bot Response About us blo…" at bounding box center [660, 332] width 1248 height 595
click at [1216, 170] on button "Close" at bounding box center [1226, 161] width 54 height 19
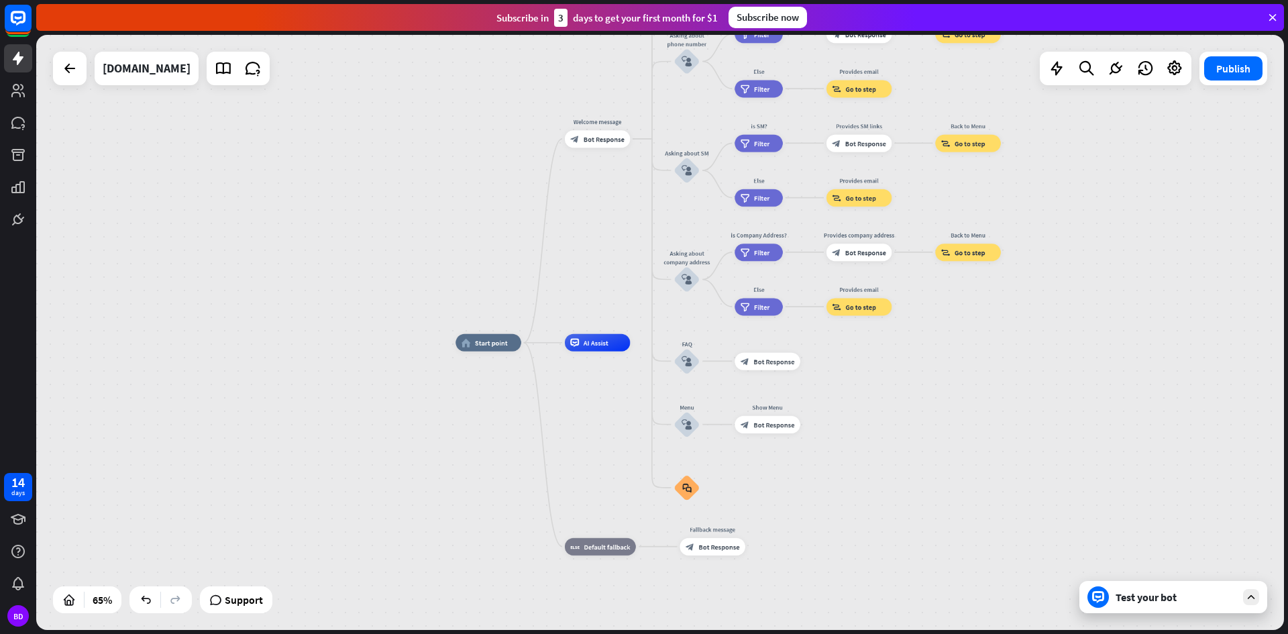
click at [949, 339] on div "home_2 Start point Welcome message block_bot_response Bot Response About us blo…" at bounding box center [660, 332] width 1248 height 595
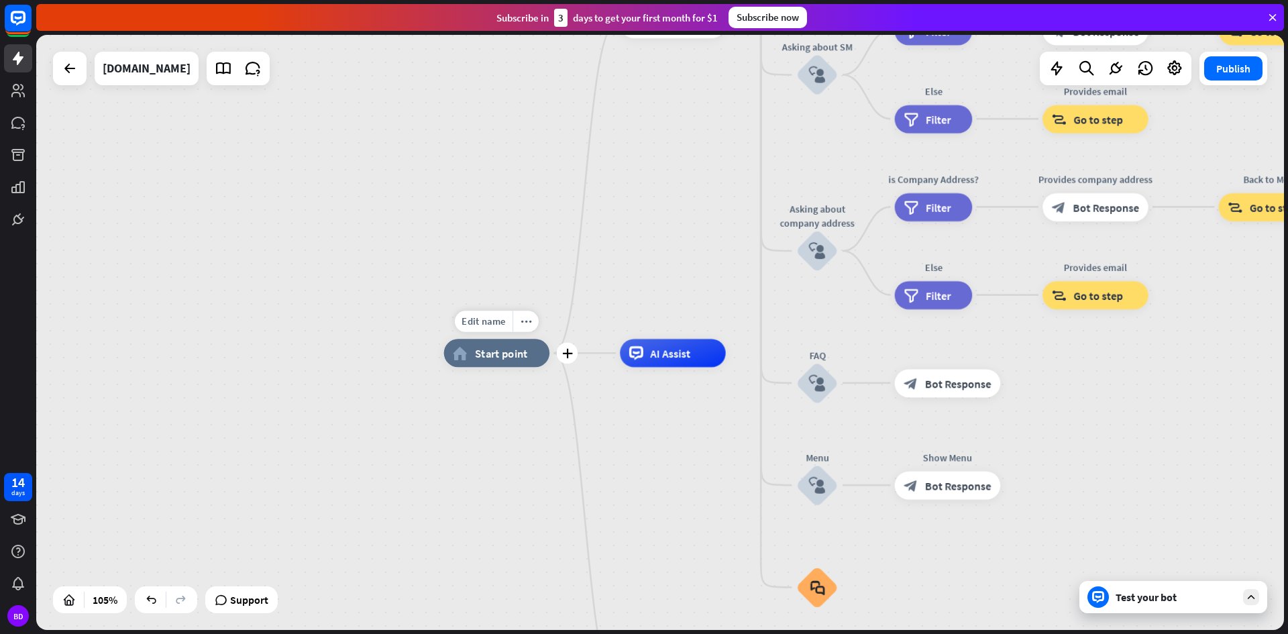
click at [484, 357] on span "Start point" at bounding box center [501, 353] width 53 height 14
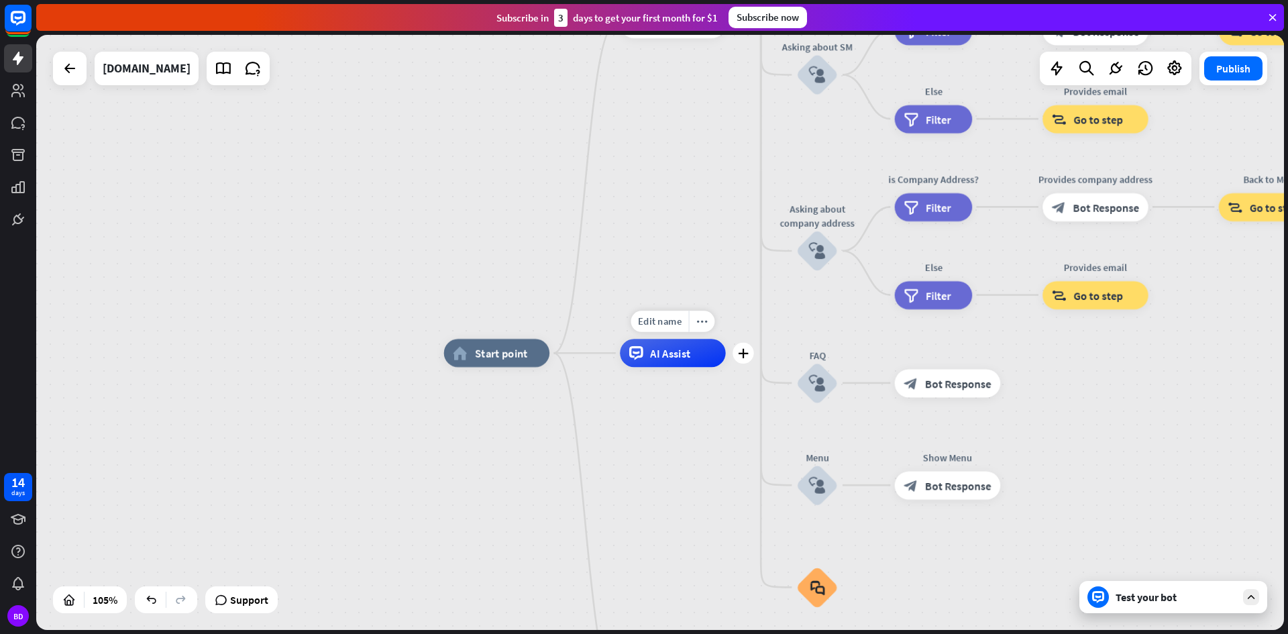
click at [667, 354] on span "AI Assist" at bounding box center [670, 353] width 40 height 14
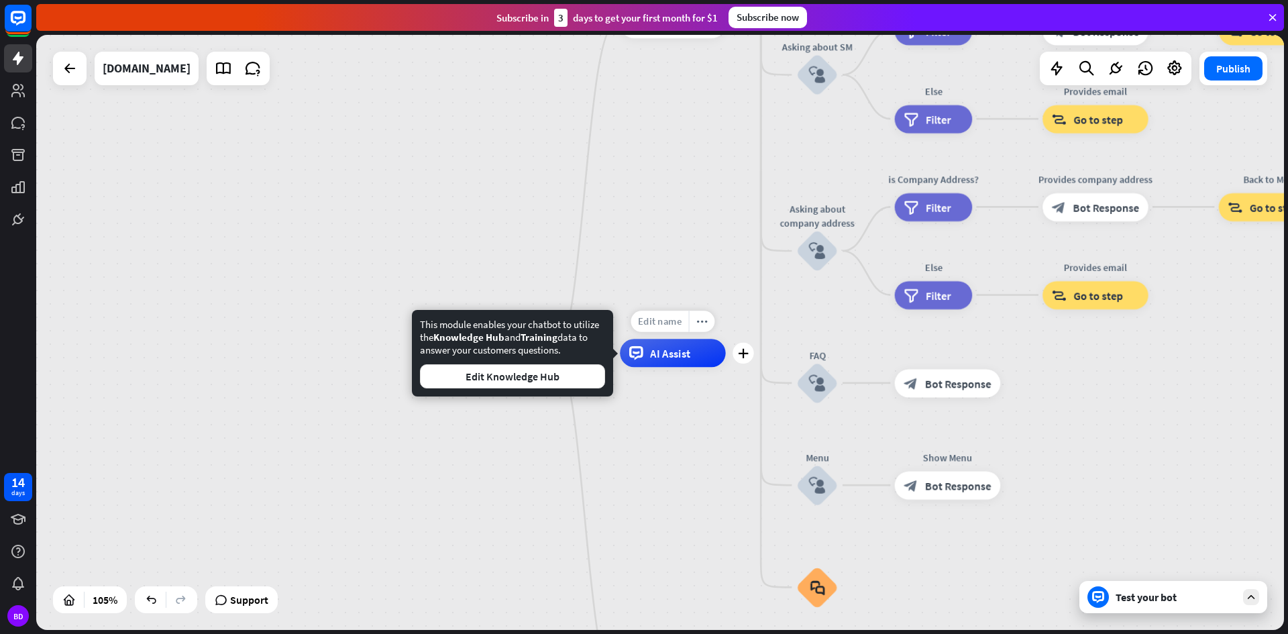
click at [658, 318] on span "Edit name" at bounding box center [660, 321] width 44 height 13
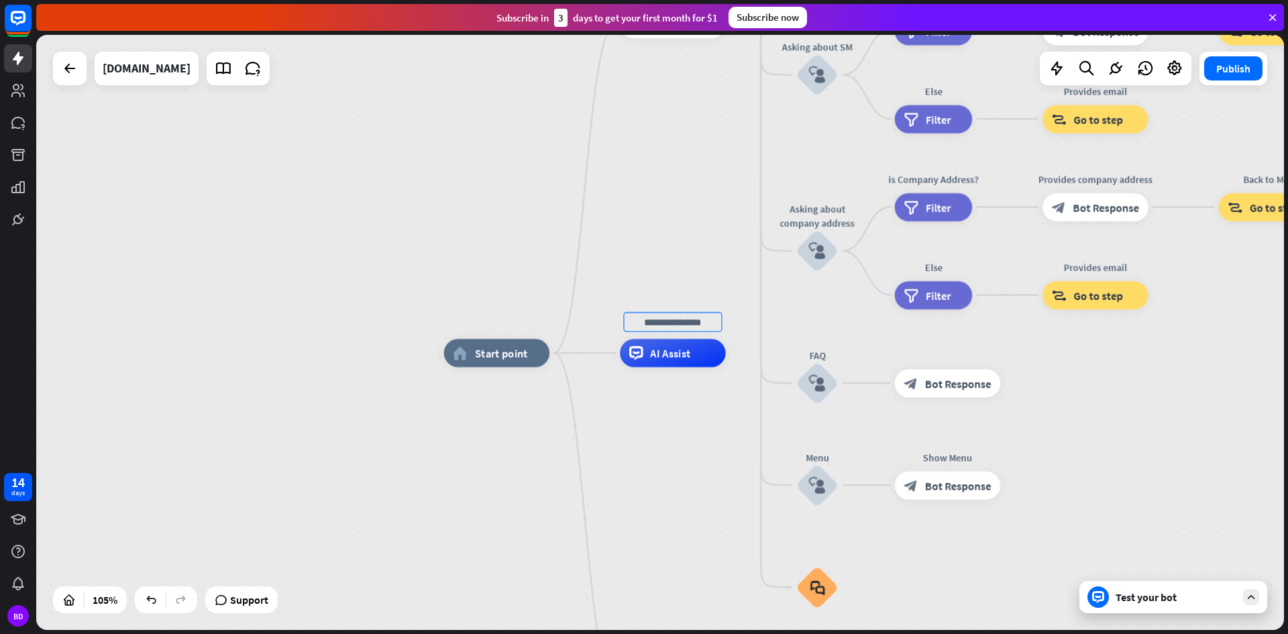
click at [678, 360] on span "AI Assist" at bounding box center [670, 353] width 40 height 14
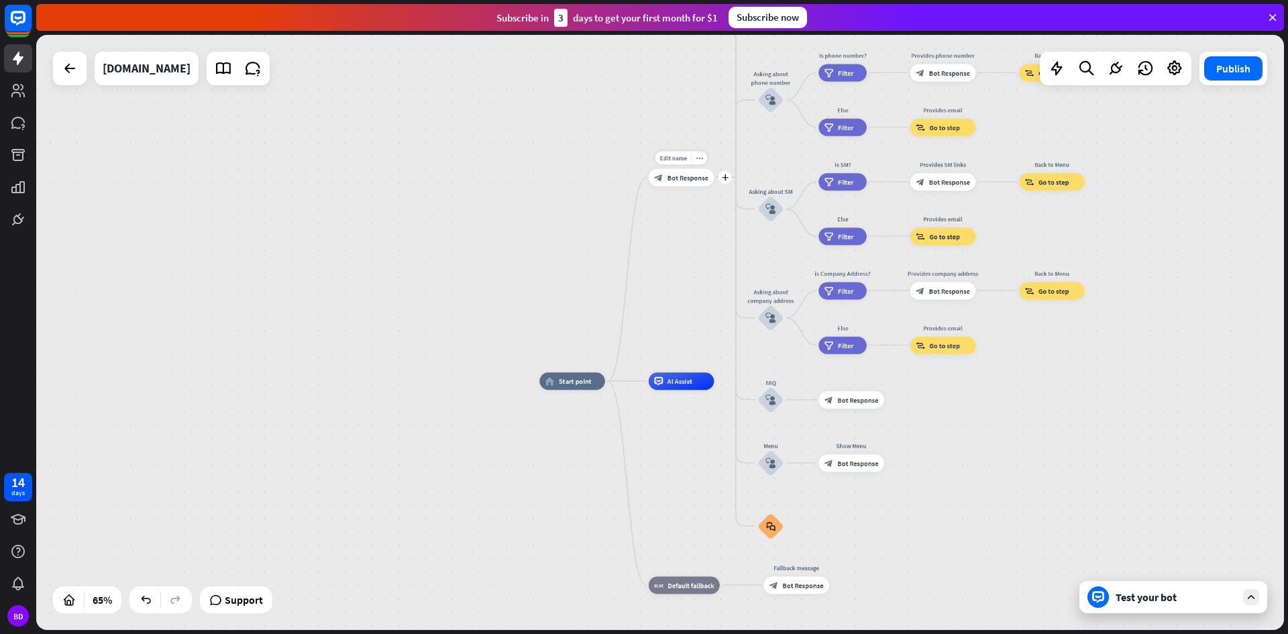
click at [677, 174] on span "Bot Response" at bounding box center [687, 177] width 41 height 9
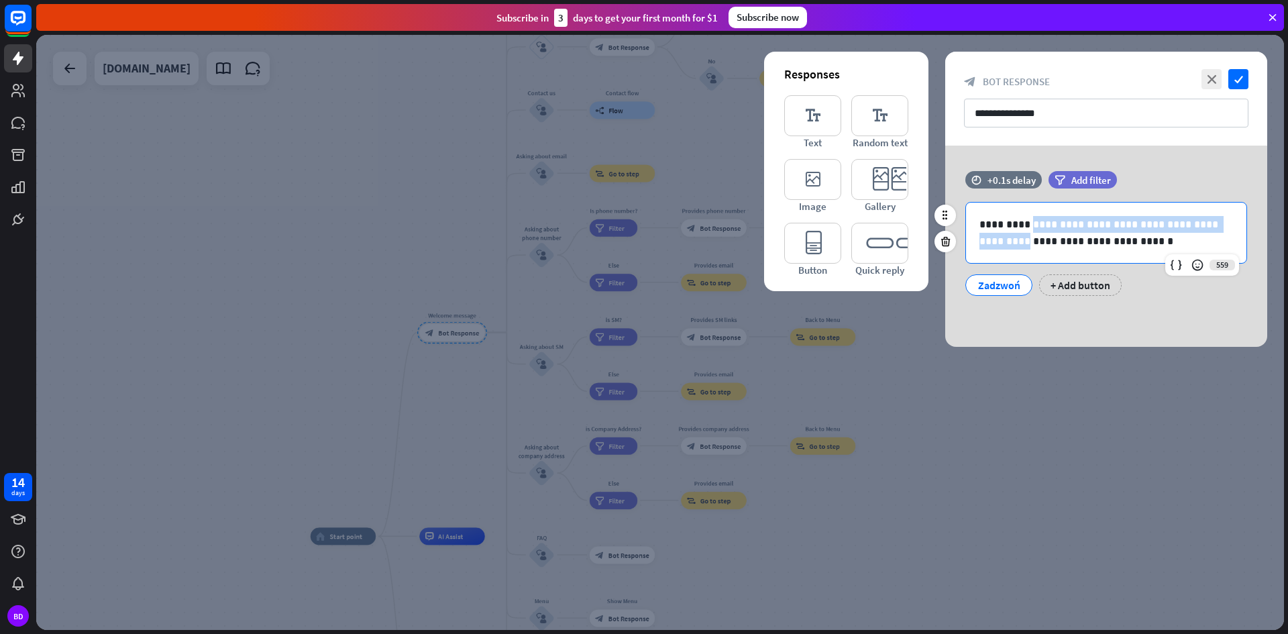
drag, startPoint x: 1231, startPoint y: 222, endPoint x: 1028, endPoint y: 221, distance: 202.6
click at [1028, 221] on p "**********" at bounding box center [1106, 233] width 254 height 34
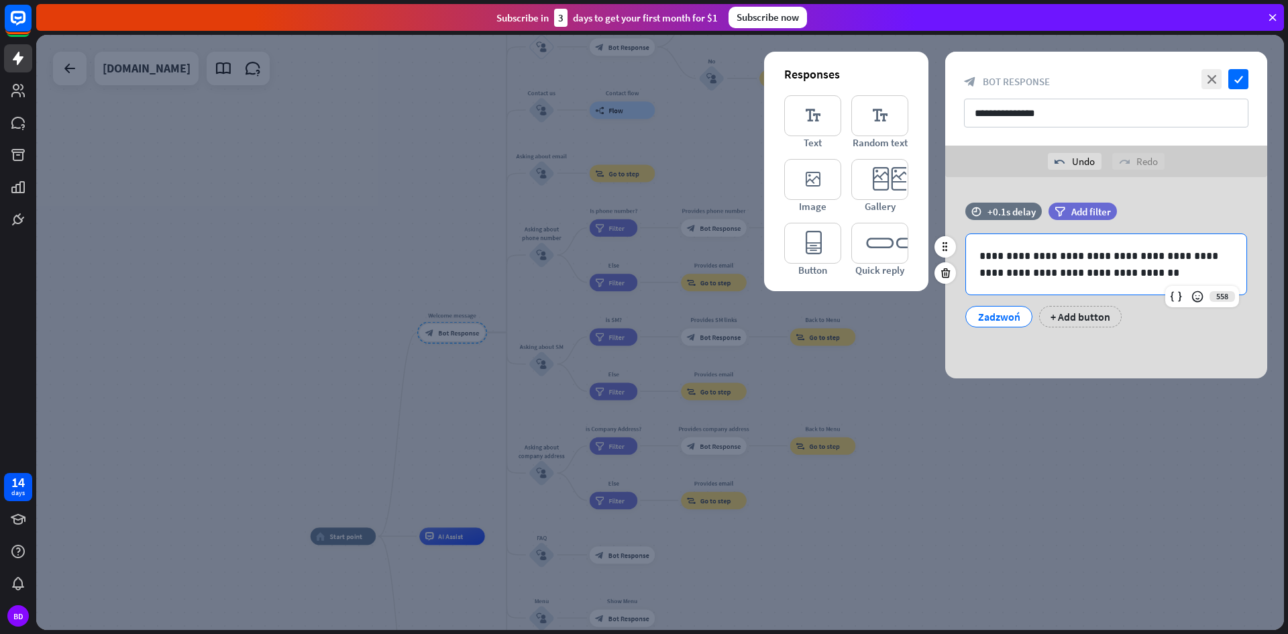
click at [1163, 268] on p "**********" at bounding box center [1106, 265] width 254 height 34
click at [1009, 317] on div "Zadzwoń" at bounding box center [999, 317] width 44 height 20
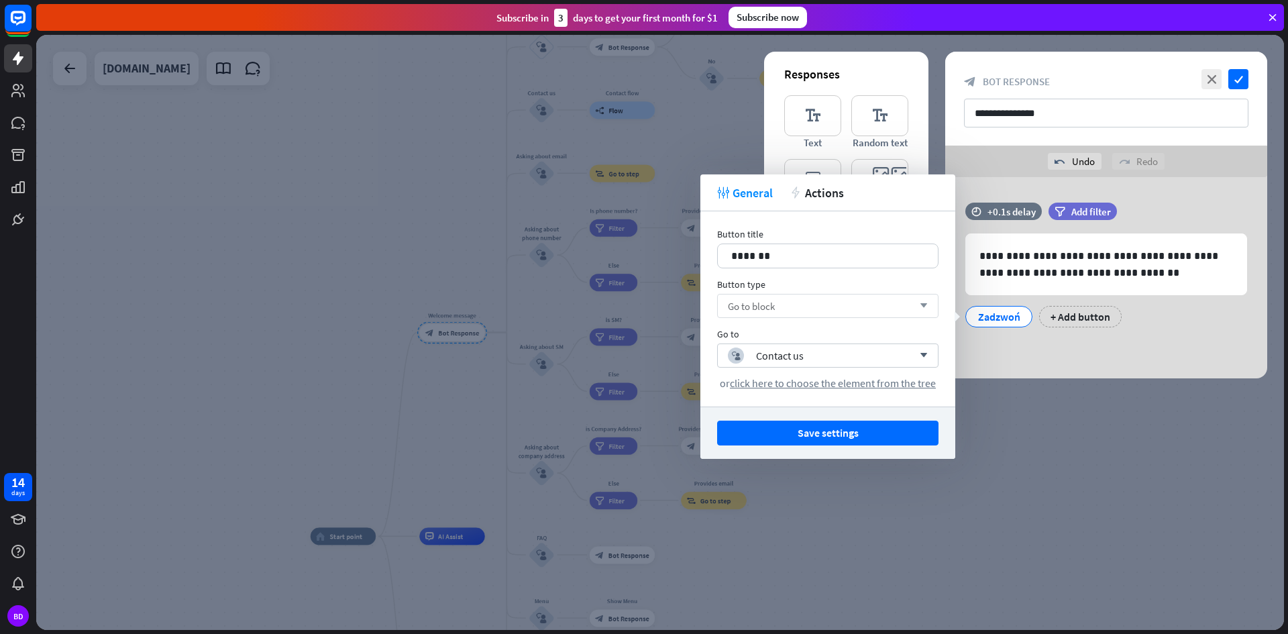
click at [773, 309] on span "Go to block" at bounding box center [751, 306] width 47 height 13
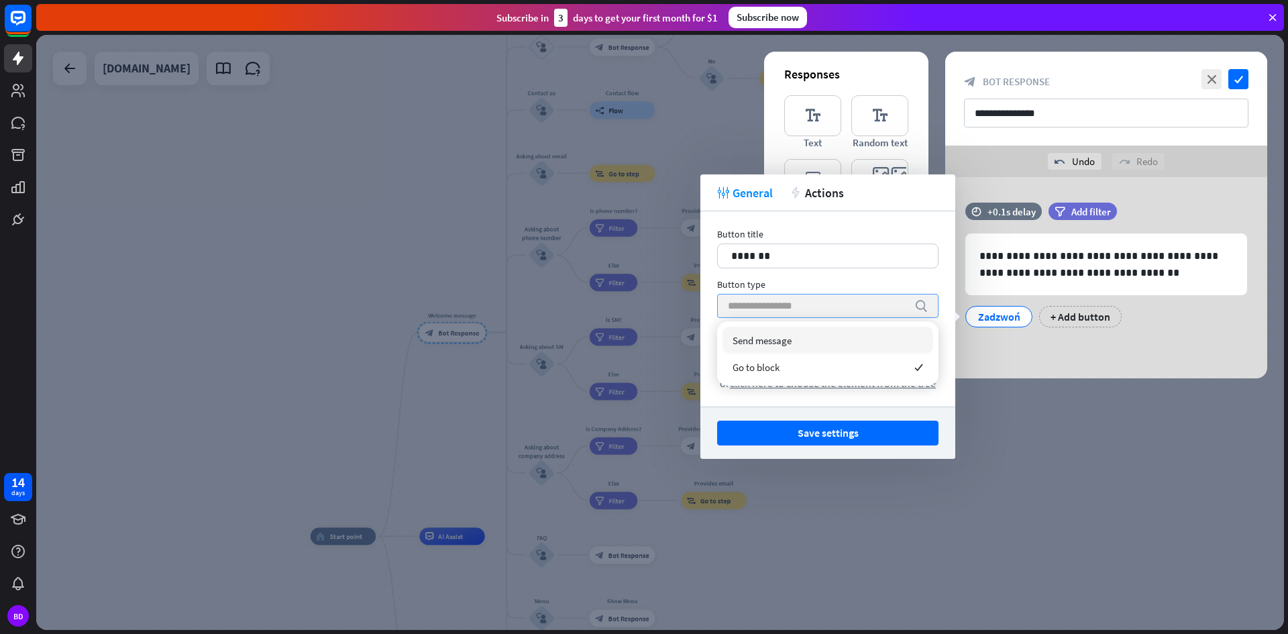
click at [780, 341] on span "Send message" at bounding box center [762, 340] width 59 height 13
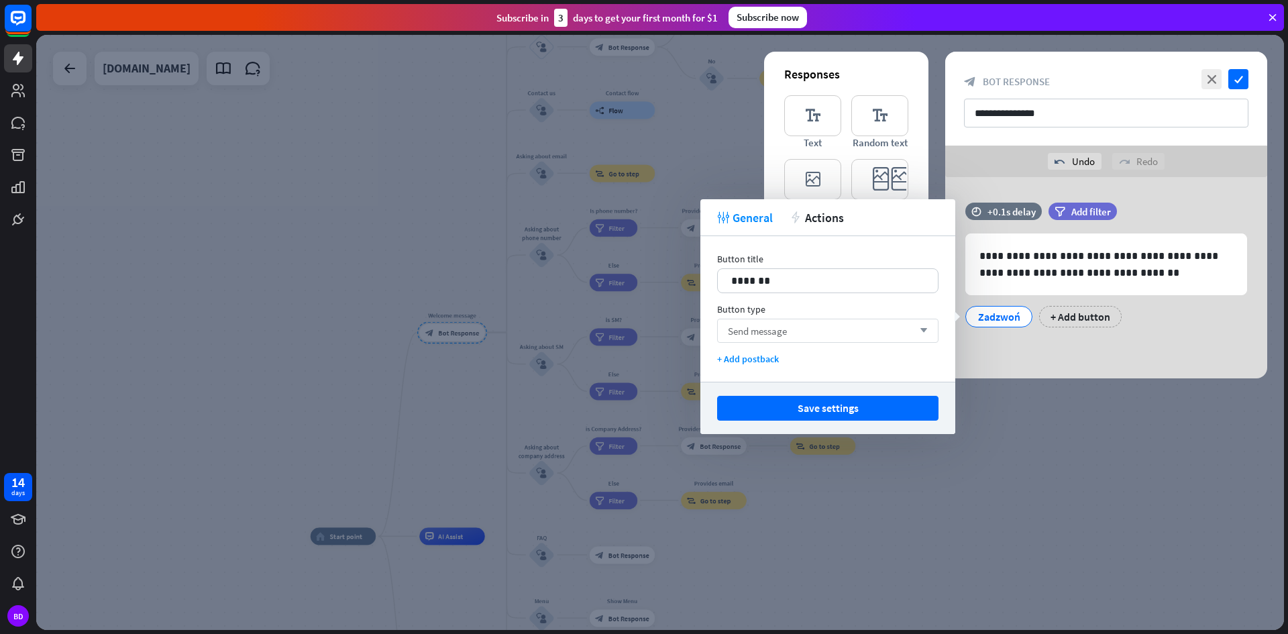
click at [769, 337] on div "Send message arrow_down" at bounding box center [827, 331] width 221 height 24
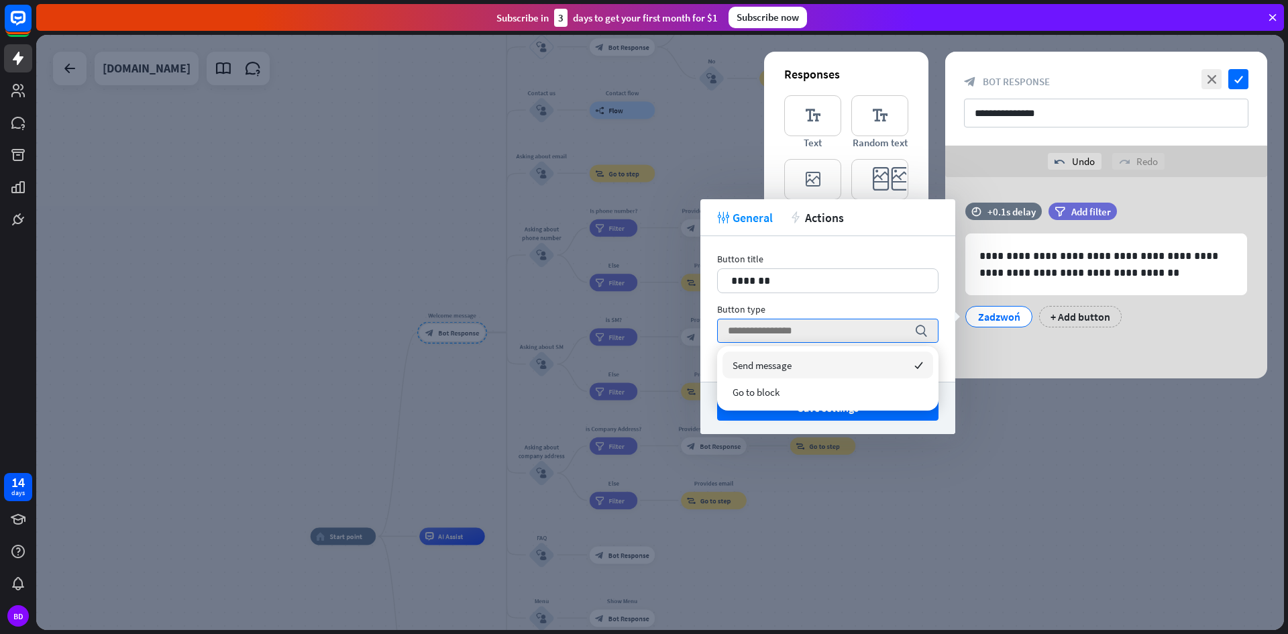
click at [777, 362] on span "Send message" at bounding box center [762, 365] width 59 height 13
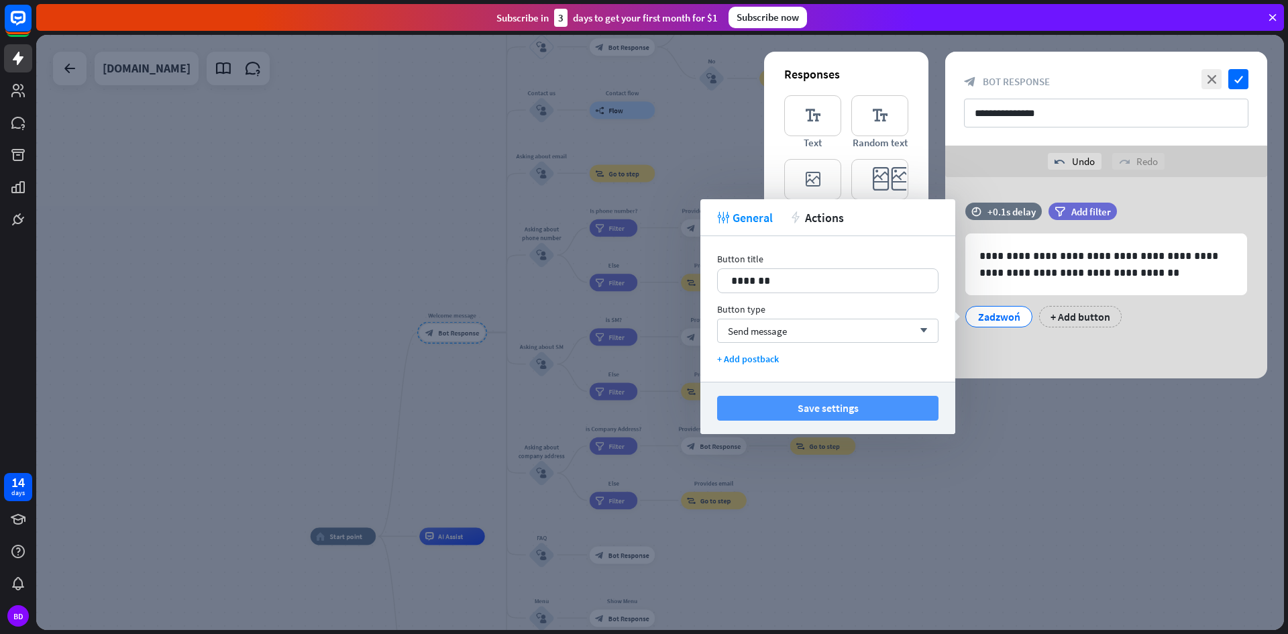
click at [809, 406] on button "Save settings" at bounding box center [827, 408] width 221 height 25
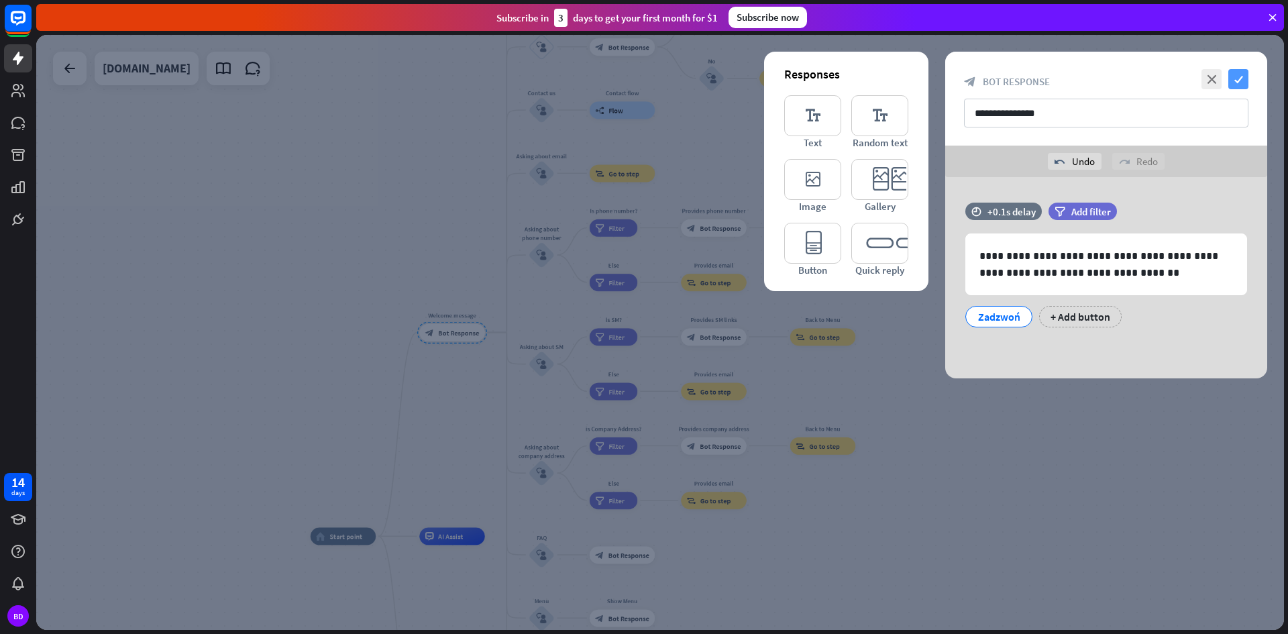
click at [1235, 78] on icon "check" at bounding box center [1238, 79] width 20 height 20
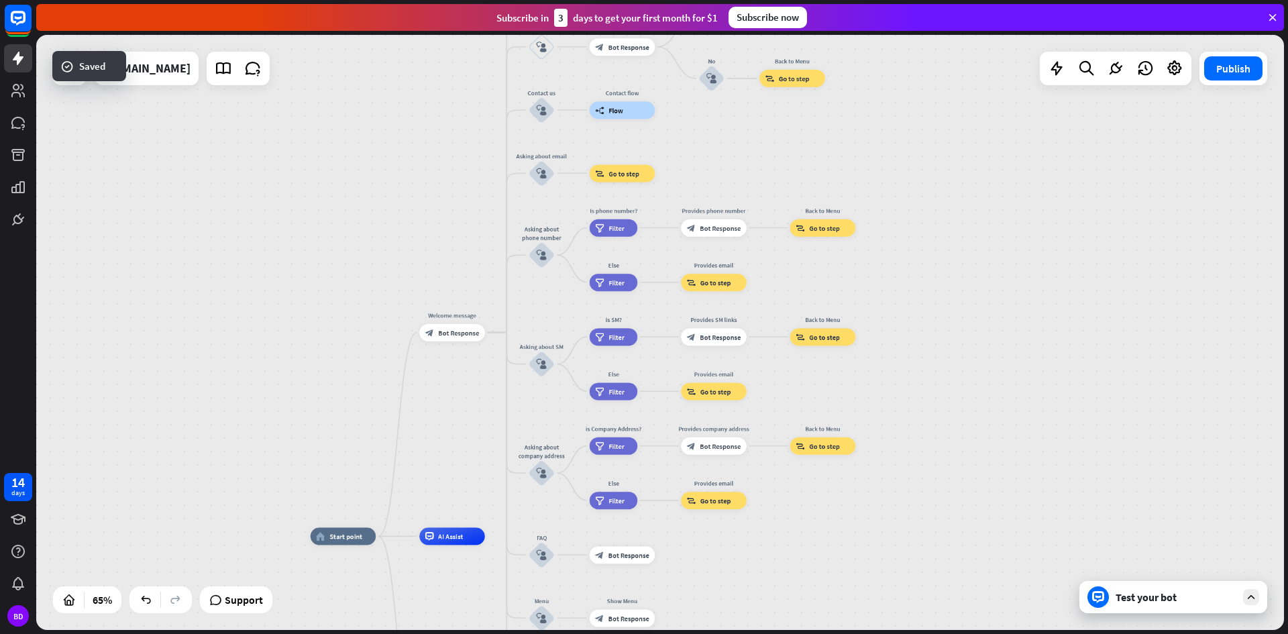
click at [1144, 599] on div "Test your bot" at bounding box center [1176, 596] width 121 height 13
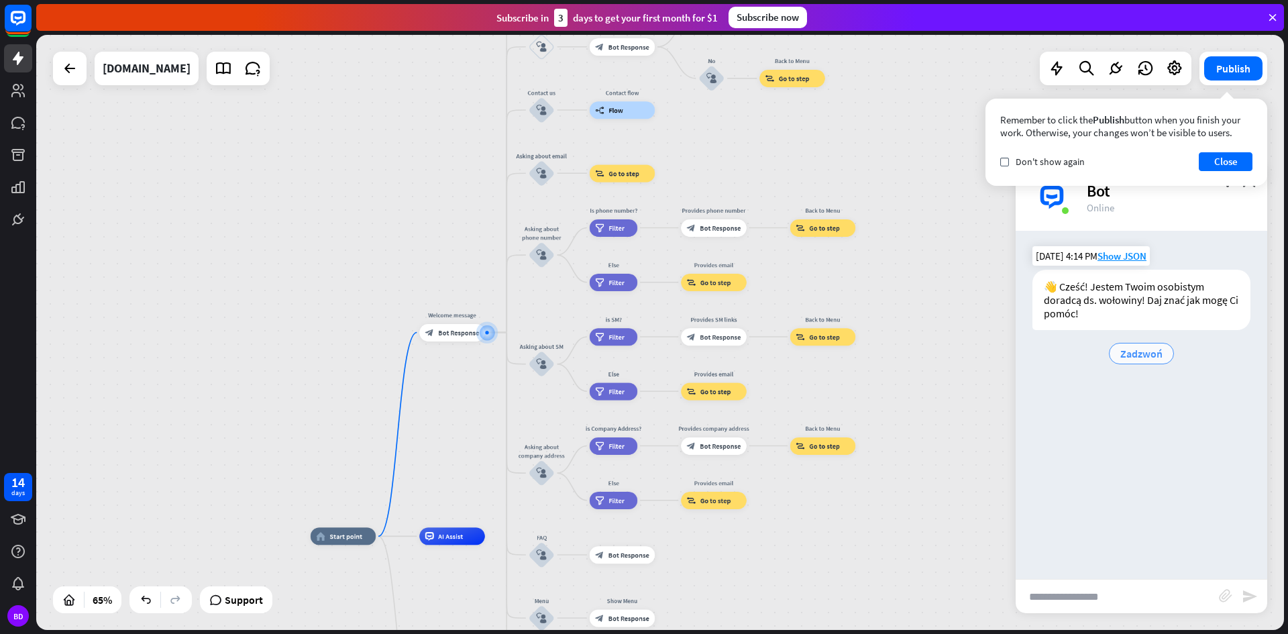
click at [1130, 358] on span "Zadzwoń" at bounding box center [1141, 353] width 42 height 13
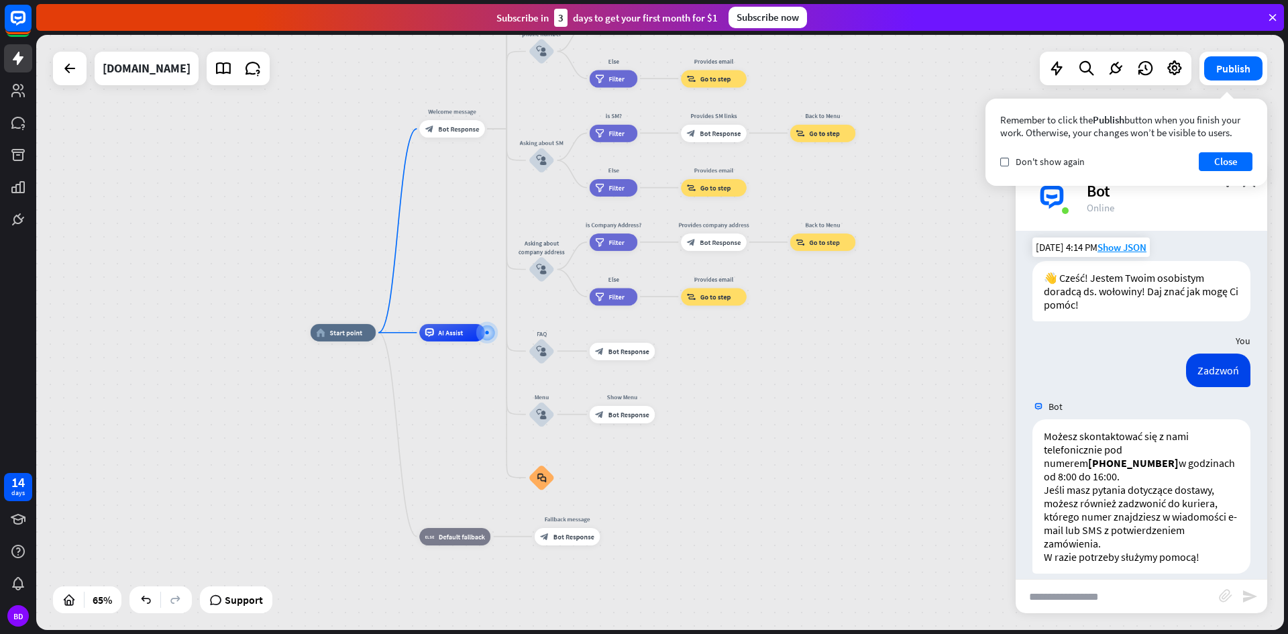
scroll to position [10, 0]
drag, startPoint x: 1170, startPoint y: 447, endPoint x: 1179, endPoint y: 453, distance: 10.2
click at [1179, 455] on strong "[PHONE_NUMBER]" at bounding box center [1133, 461] width 91 height 13
click at [964, 363] on div "home_2 Start point Welcome message block_bot_response Bot Response About us blo…" at bounding box center [716, 526] width 811 height 387
click at [1227, 160] on button "Close" at bounding box center [1226, 161] width 54 height 19
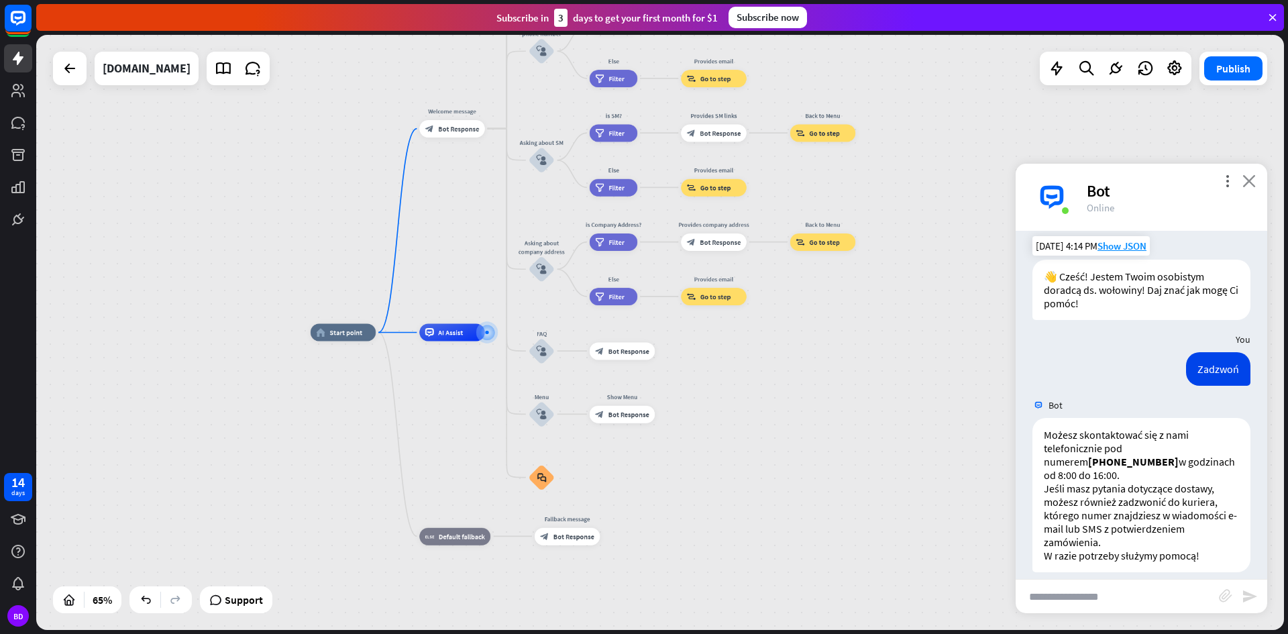
click at [1244, 184] on icon "close" at bounding box center [1248, 180] width 13 height 13
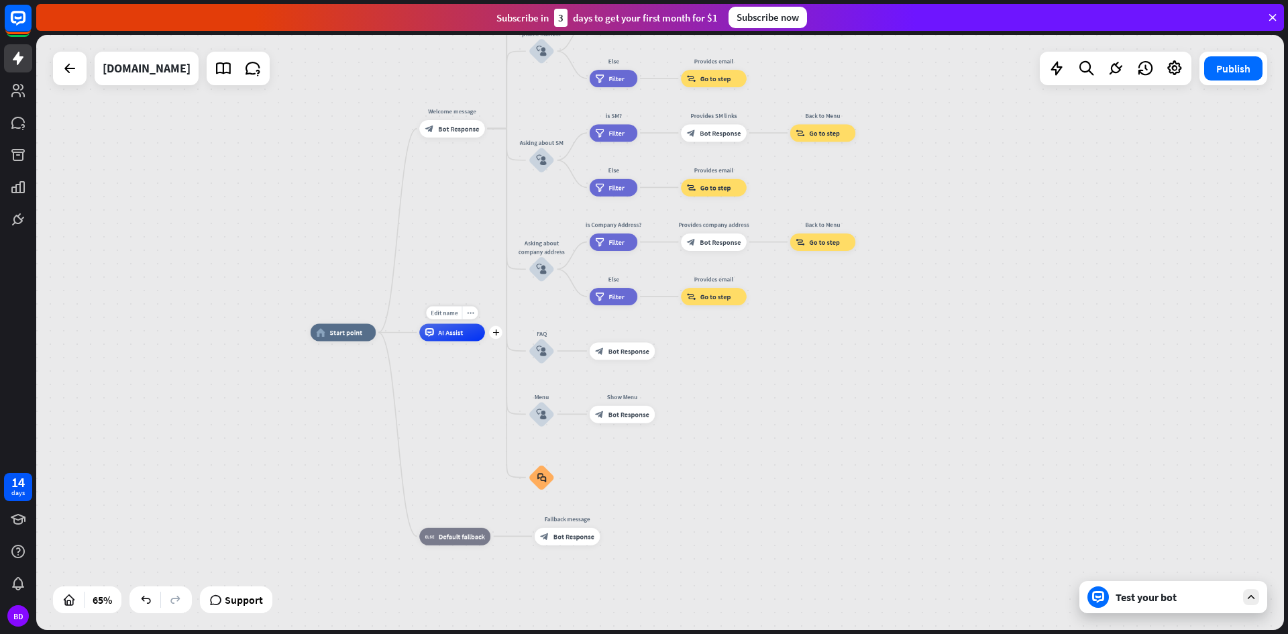
click at [453, 337] on div "AI Assist" at bounding box center [452, 332] width 66 height 17
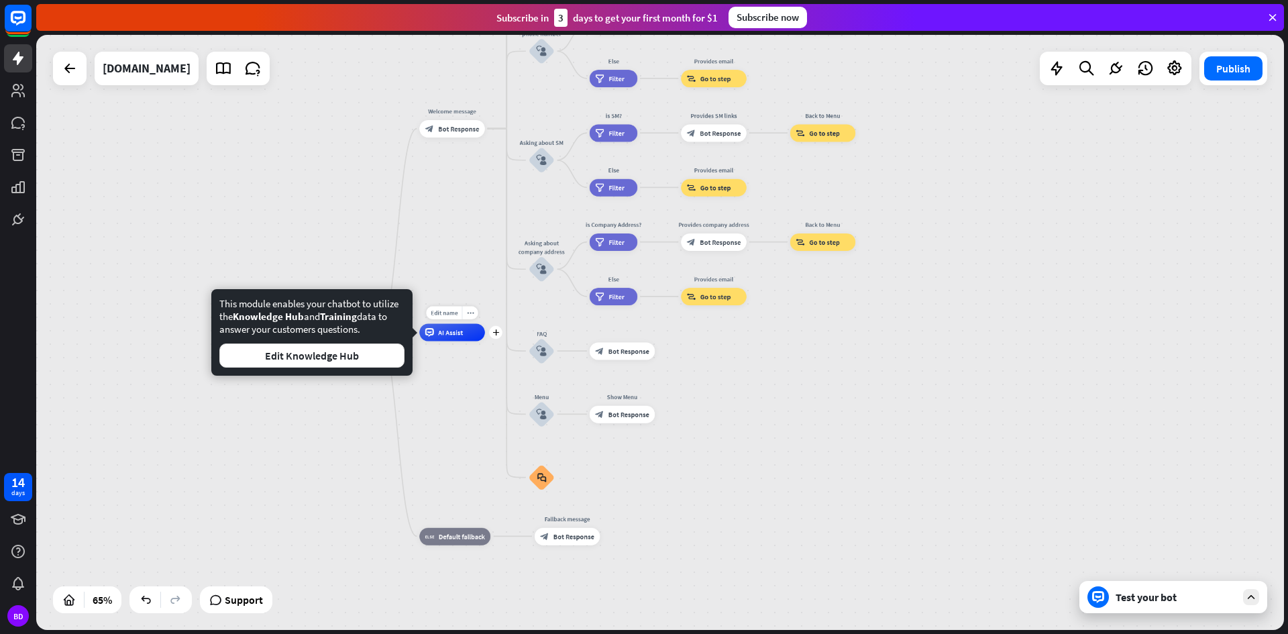
click at [458, 329] on span "AI Assist" at bounding box center [450, 332] width 25 height 9
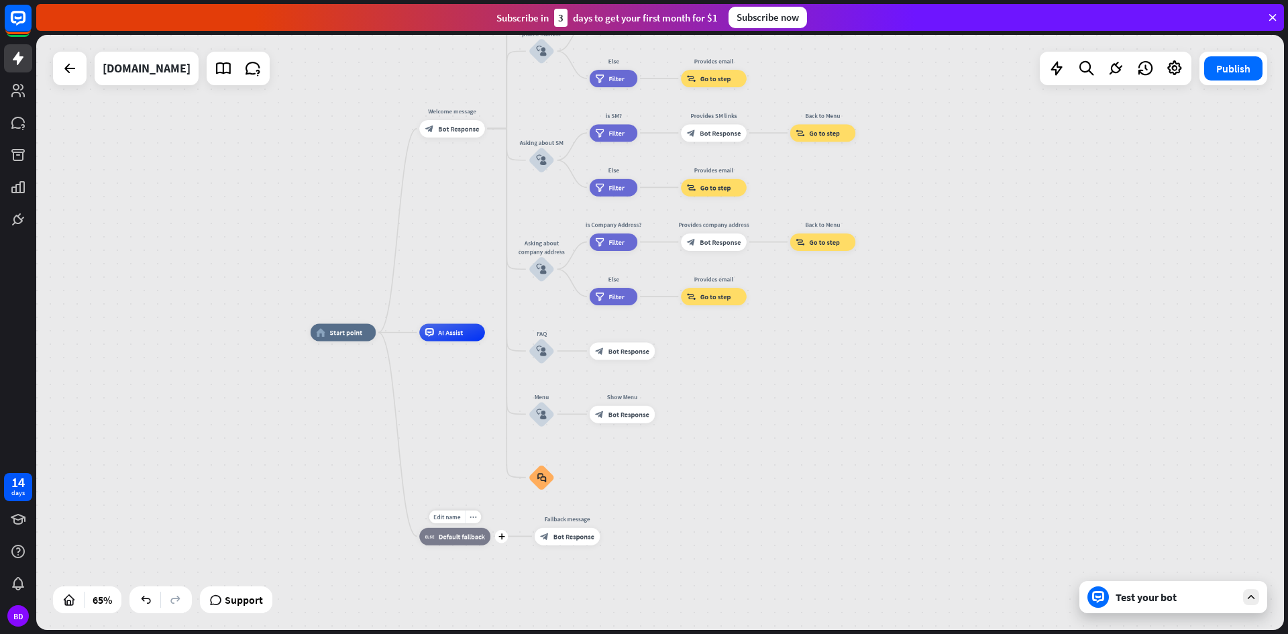
click at [464, 531] on div "block_fallback Default fallback" at bounding box center [454, 535] width 71 height 17
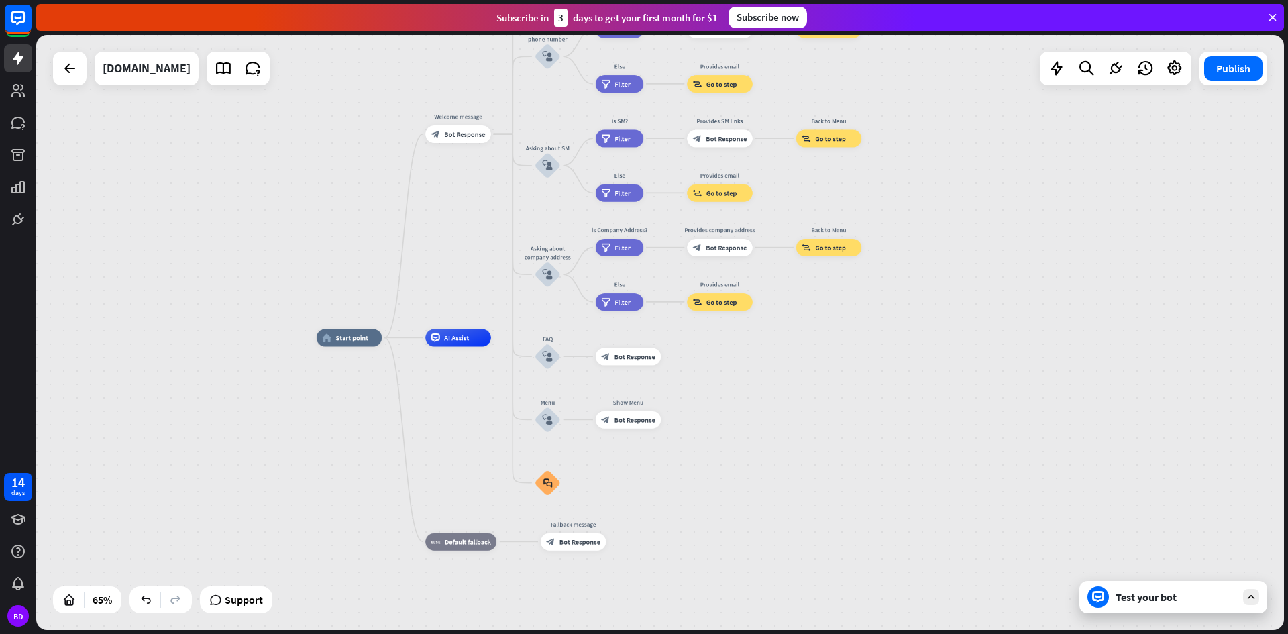
drag, startPoint x: 470, startPoint y: 184, endPoint x: 521, endPoint y: 202, distance: 54.7
click at [521, 202] on div "home_2 Start point Welcome message block_bot_response Bot Response About us blo…" at bounding box center [660, 332] width 1248 height 595
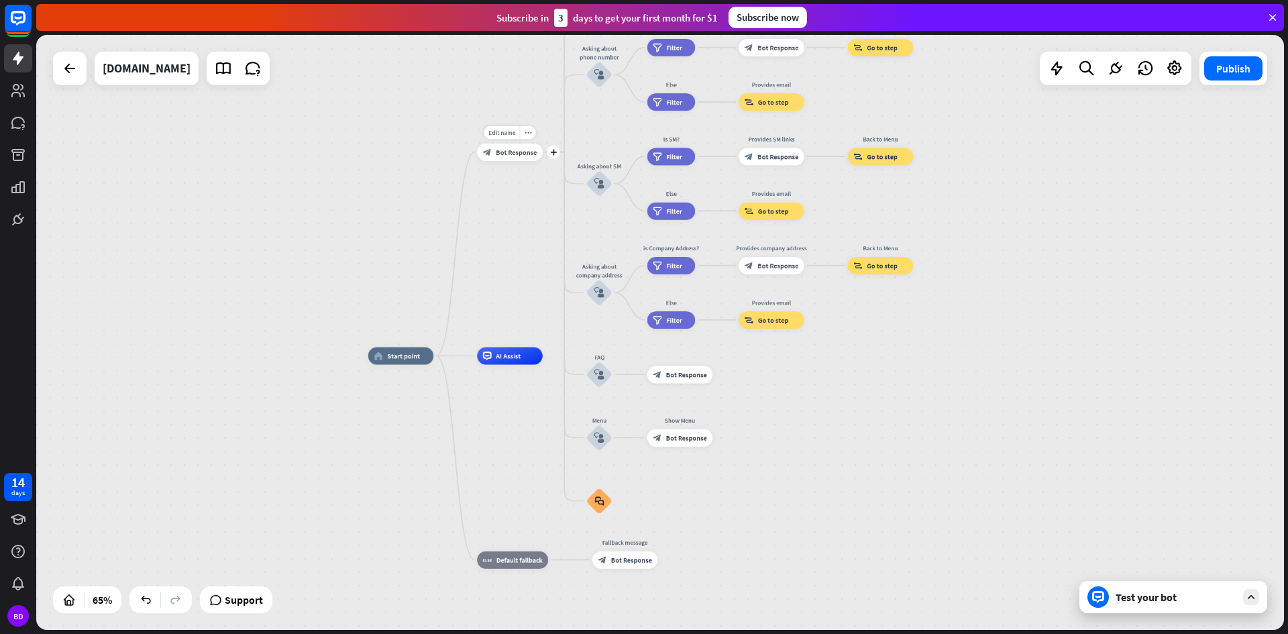
click at [520, 155] on span "Bot Response" at bounding box center [516, 152] width 41 height 9
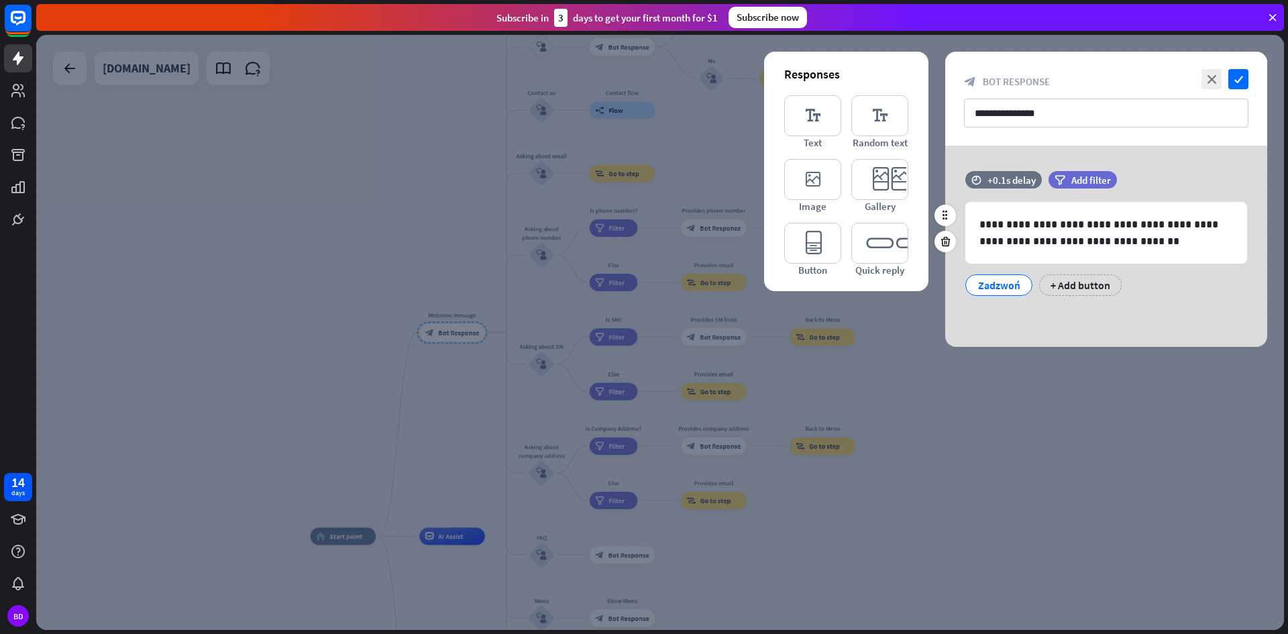
click at [1017, 284] on div "Zadzwoń" at bounding box center [999, 285] width 44 height 20
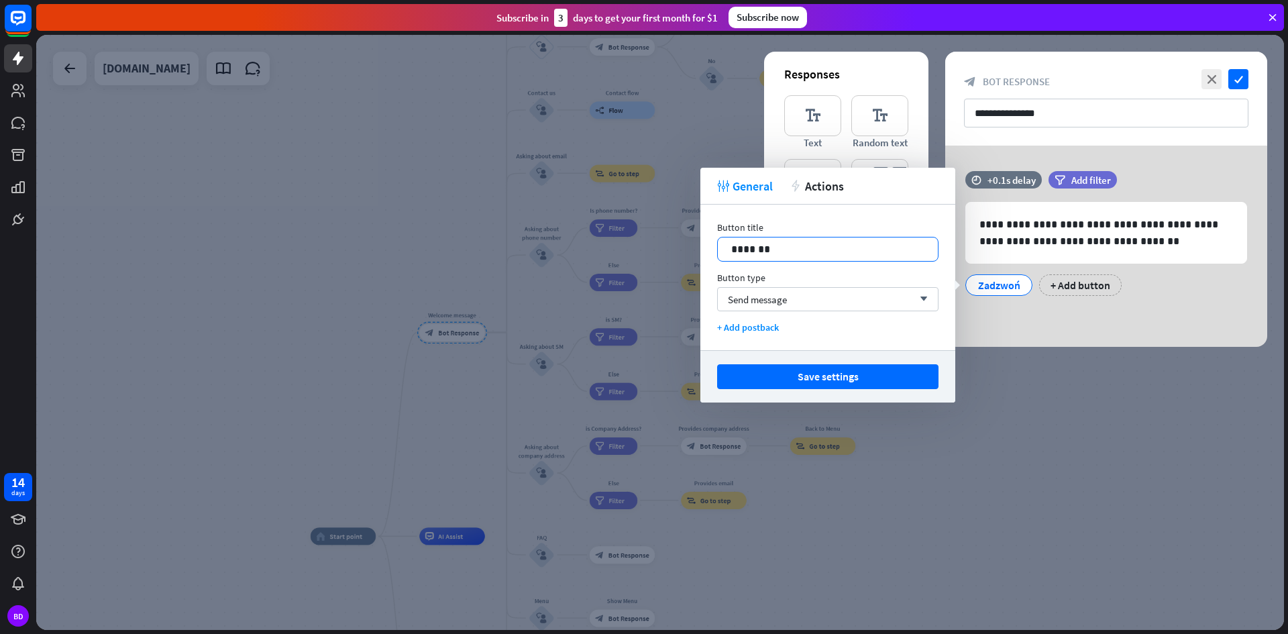
click at [827, 241] on div "*******" at bounding box center [828, 248] width 220 height 23
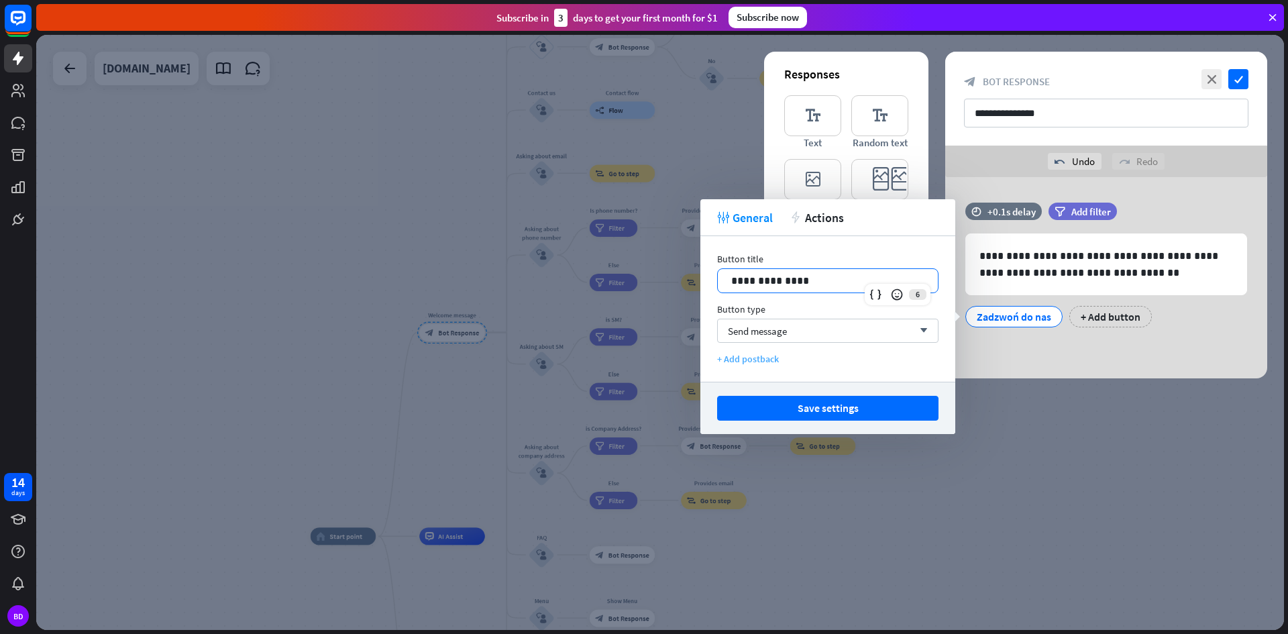
click at [764, 357] on div "+ Add postback" at bounding box center [827, 359] width 221 height 12
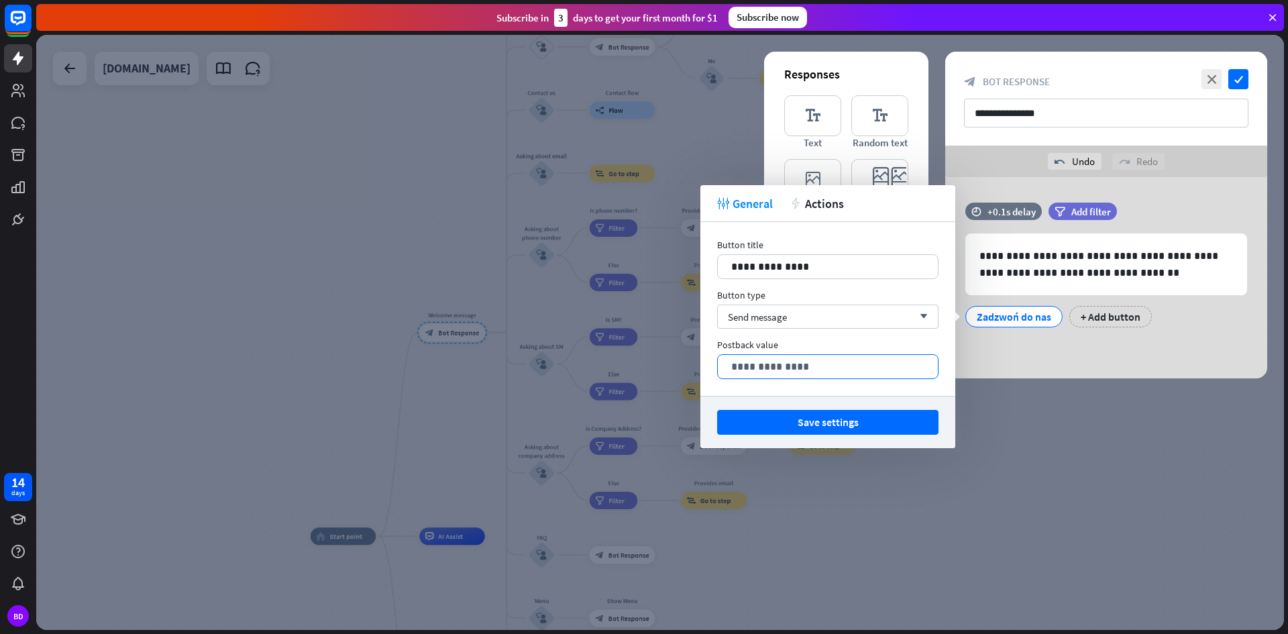
click at [773, 364] on p "**********" at bounding box center [827, 366] width 193 height 17
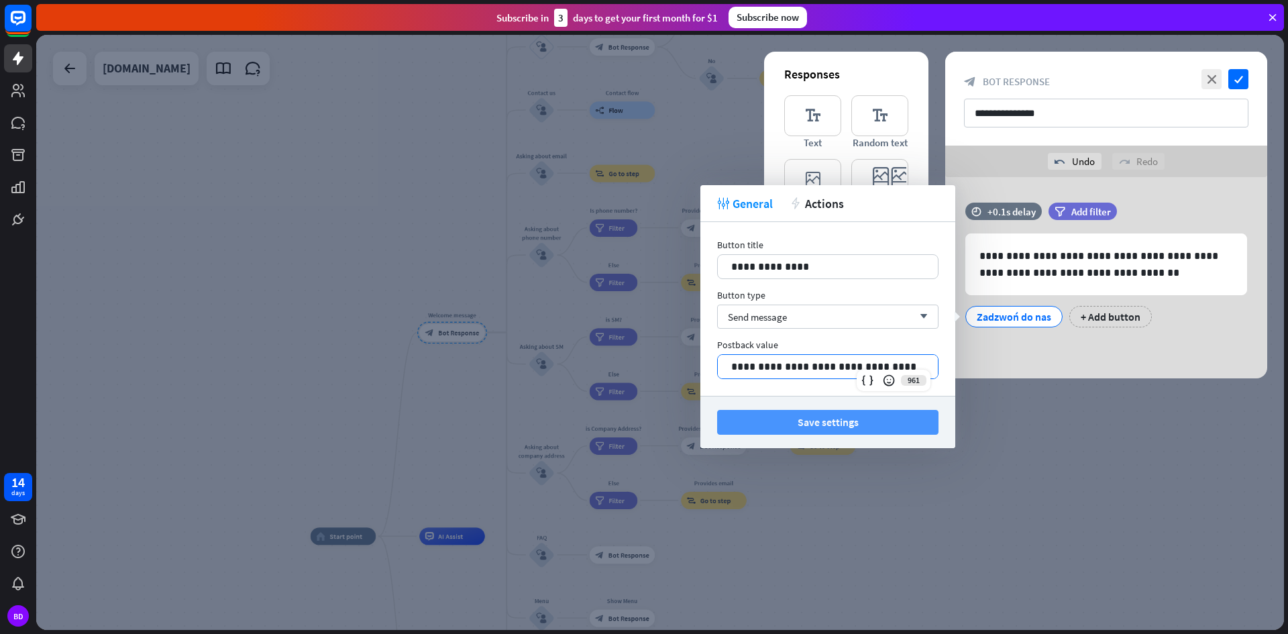
click at [868, 427] on button "Save settings" at bounding box center [827, 422] width 221 height 25
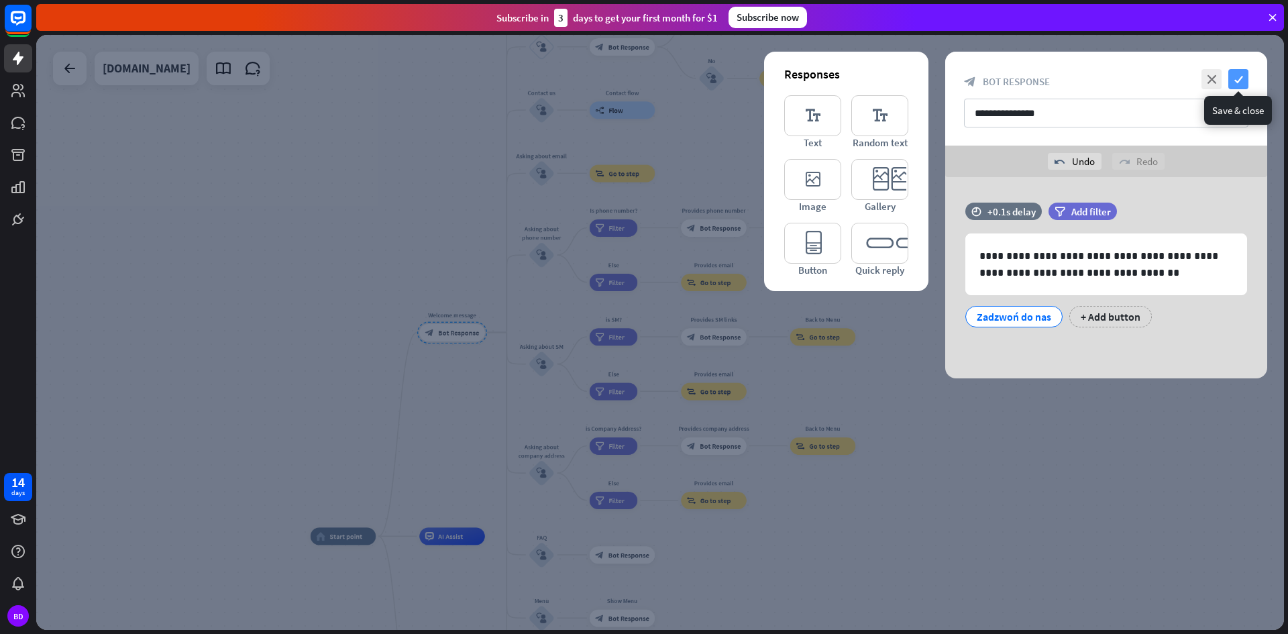
click at [1242, 78] on icon "check" at bounding box center [1238, 79] width 20 height 20
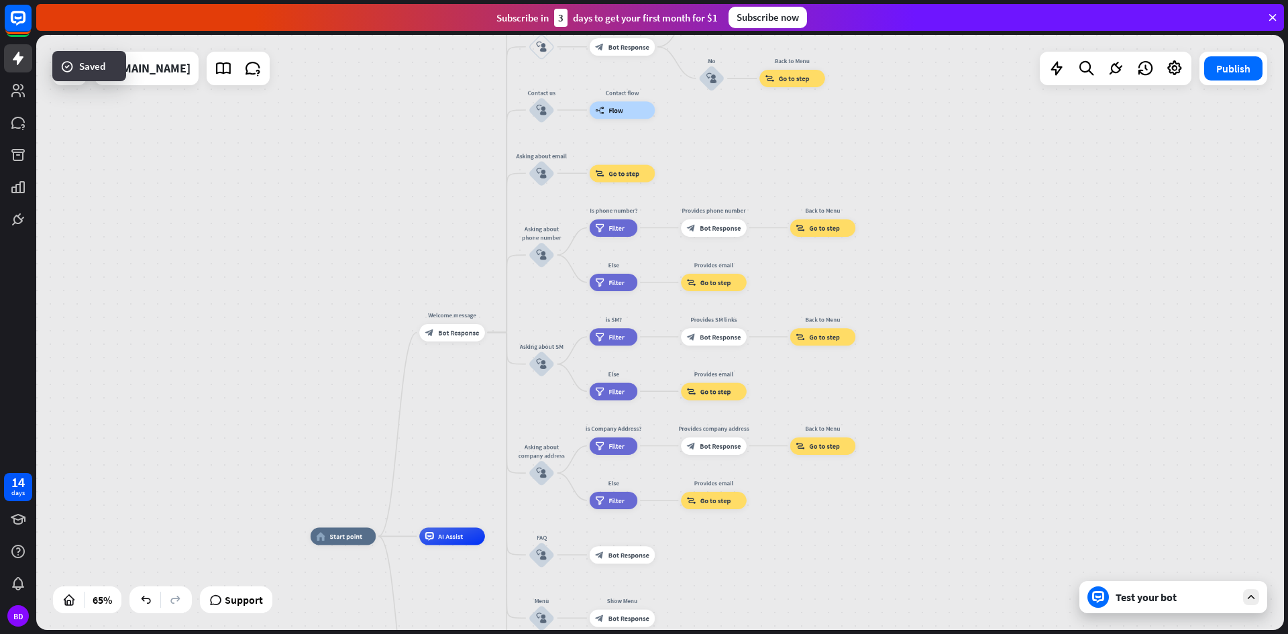
click at [1157, 601] on div "Test your bot" at bounding box center [1176, 596] width 121 height 13
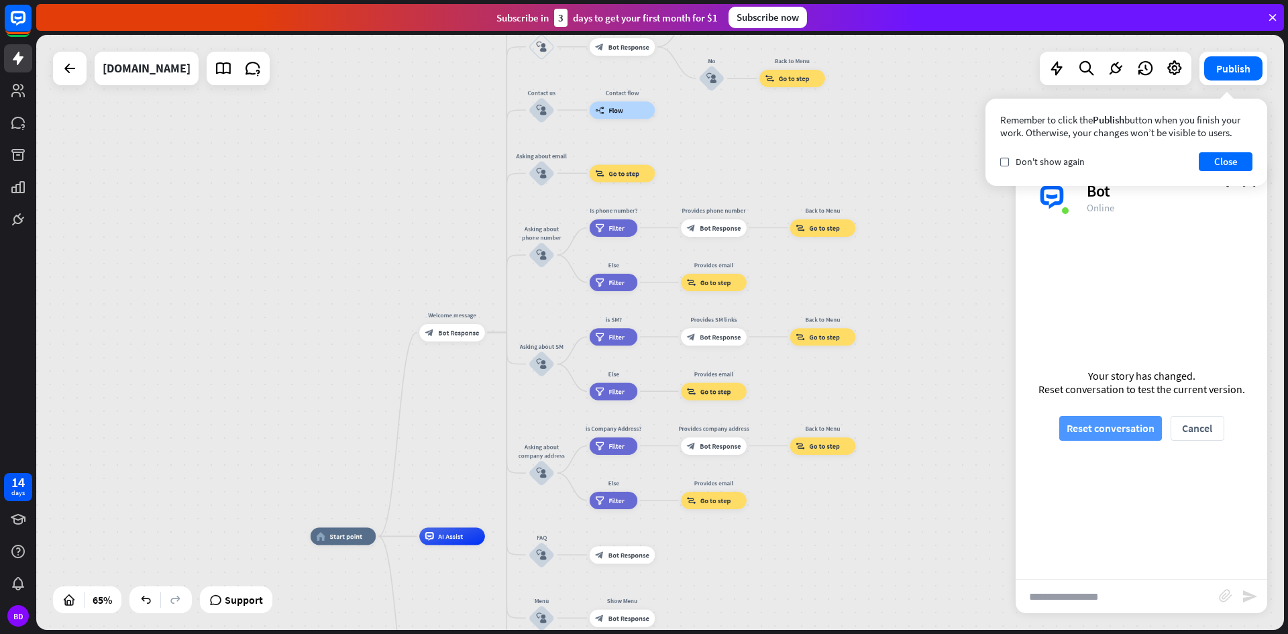
click at [1122, 433] on button "Reset conversation" at bounding box center [1110, 428] width 103 height 25
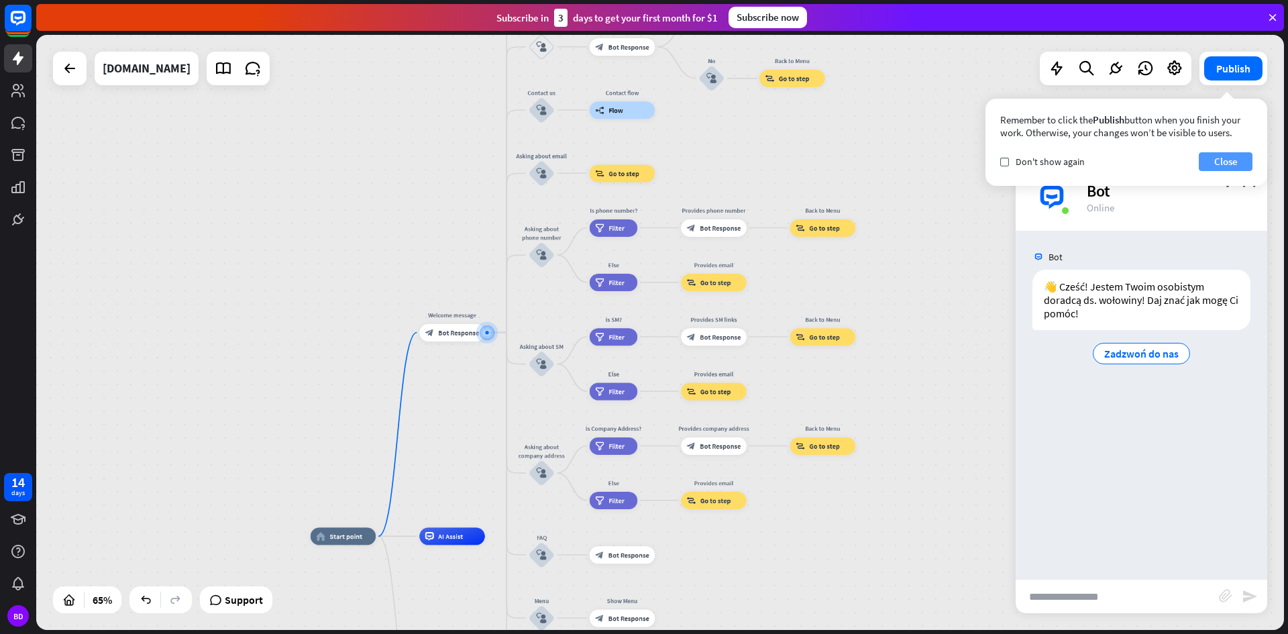
click at [1203, 160] on button "Close" at bounding box center [1226, 161] width 54 height 19
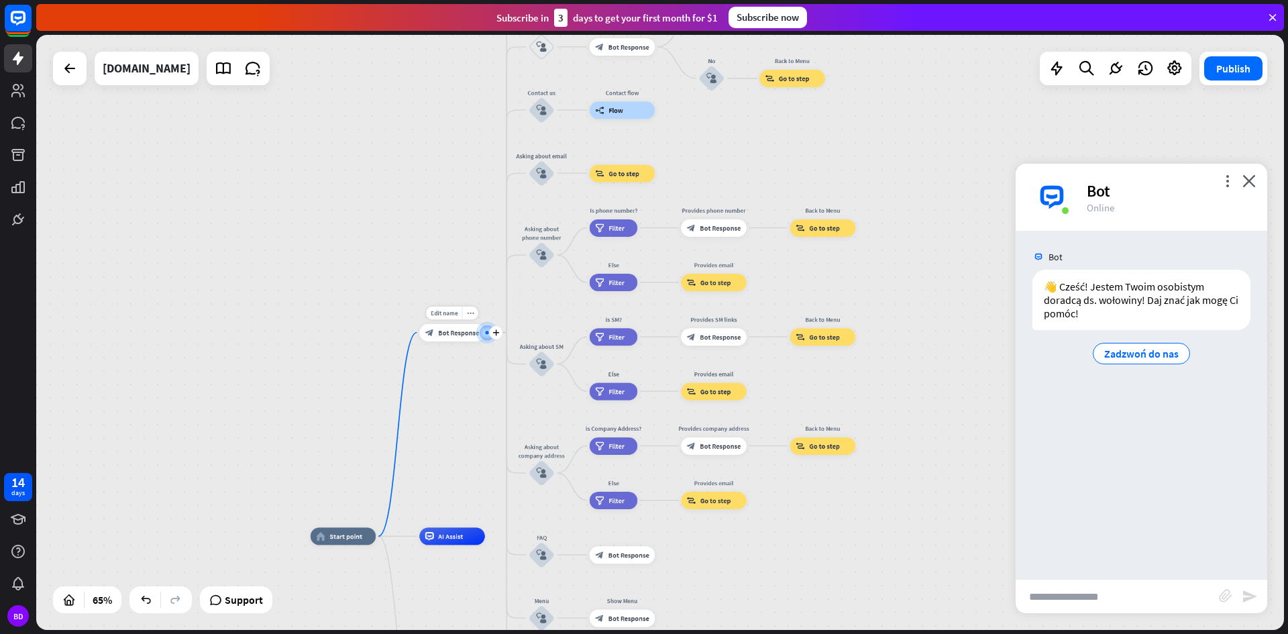
click at [456, 331] on span "Bot Response" at bounding box center [458, 332] width 41 height 9
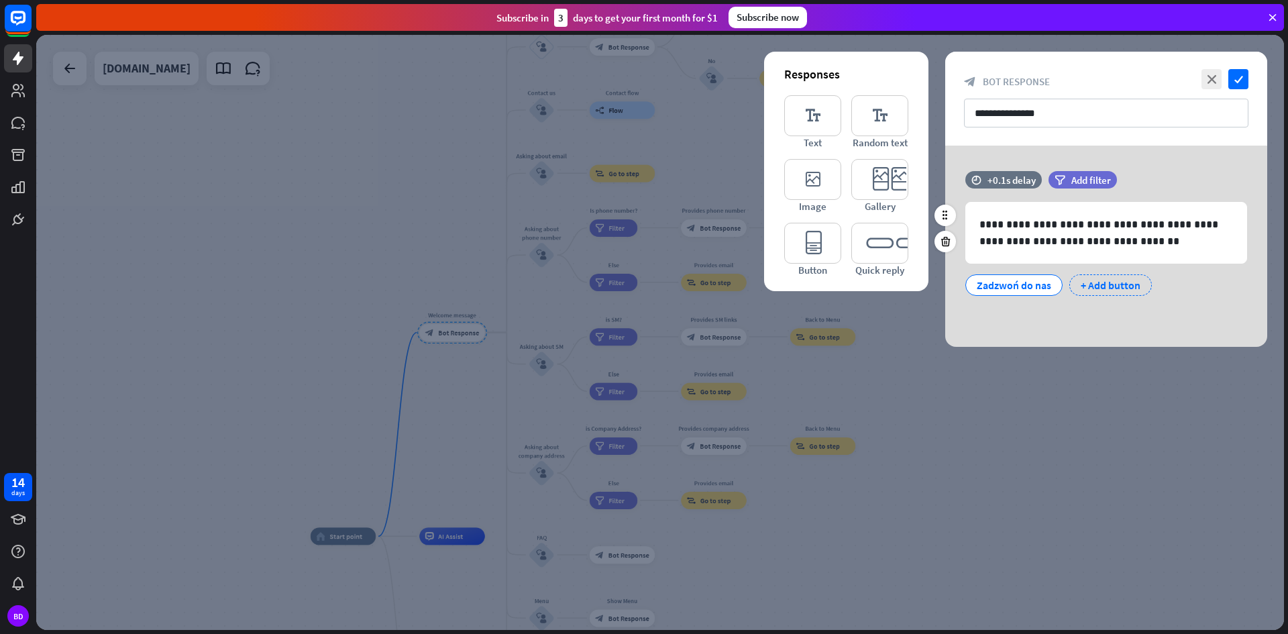
click at [1091, 283] on div "+ Add button" at bounding box center [1110, 284] width 83 height 21
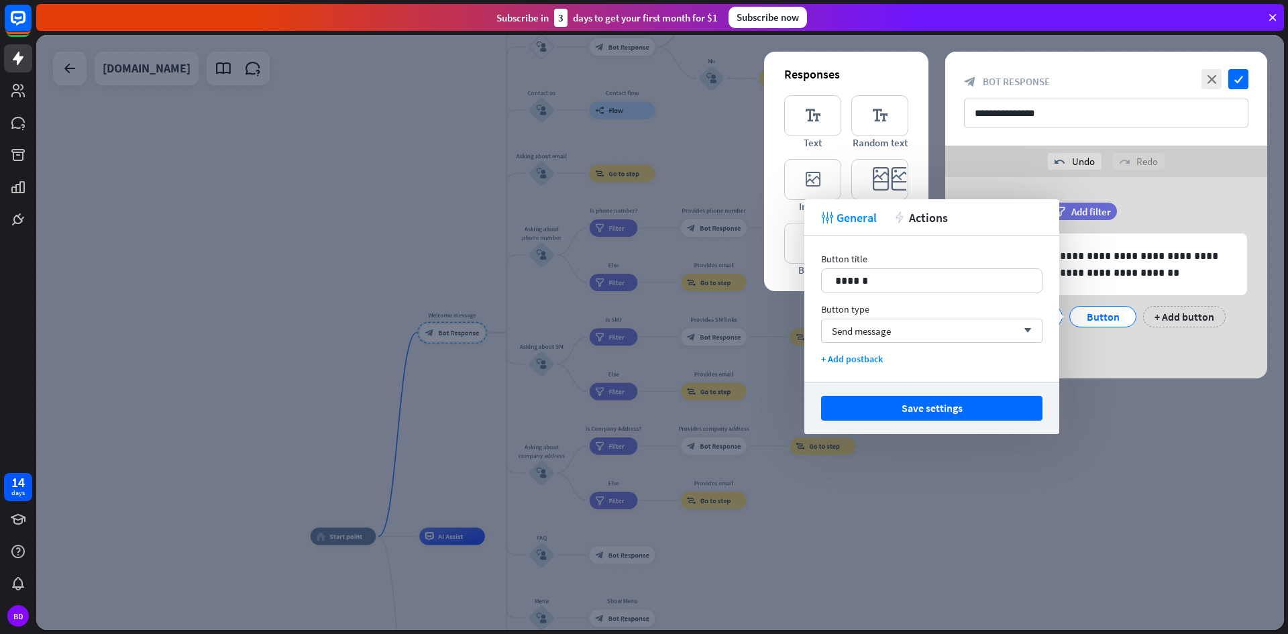
click at [1117, 362] on div "**********" at bounding box center [1106, 277] width 322 height 201
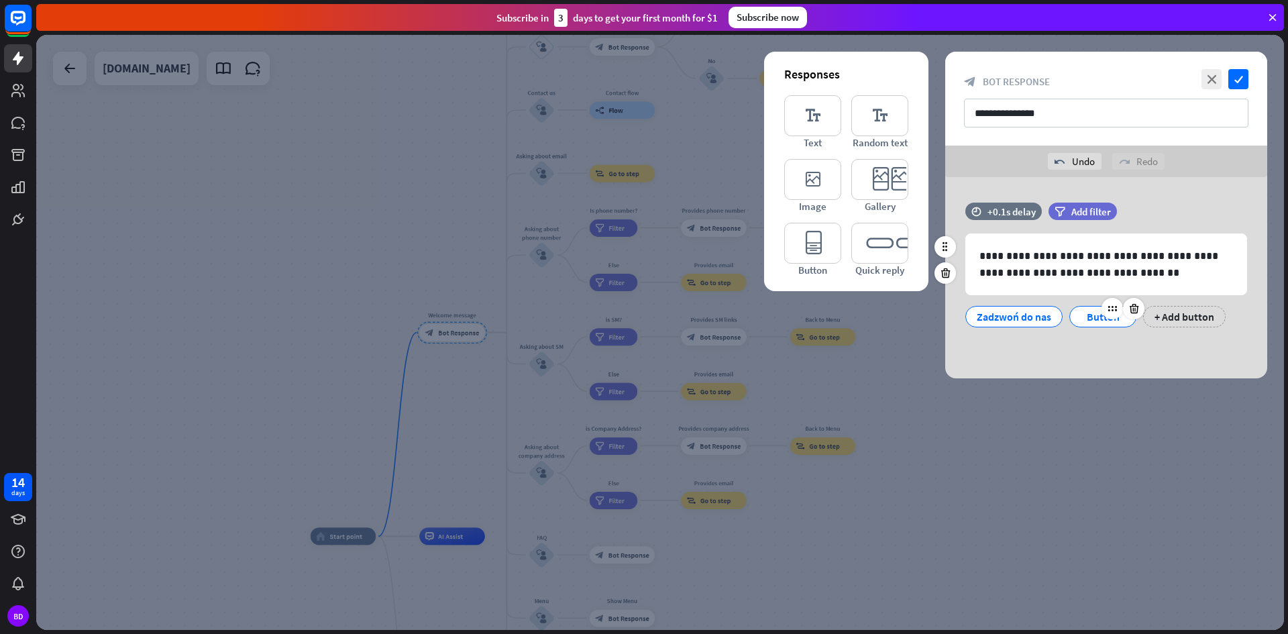
click at [1091, 317] on div "Button" at bounding box center [1103, 317] width 44 height 20
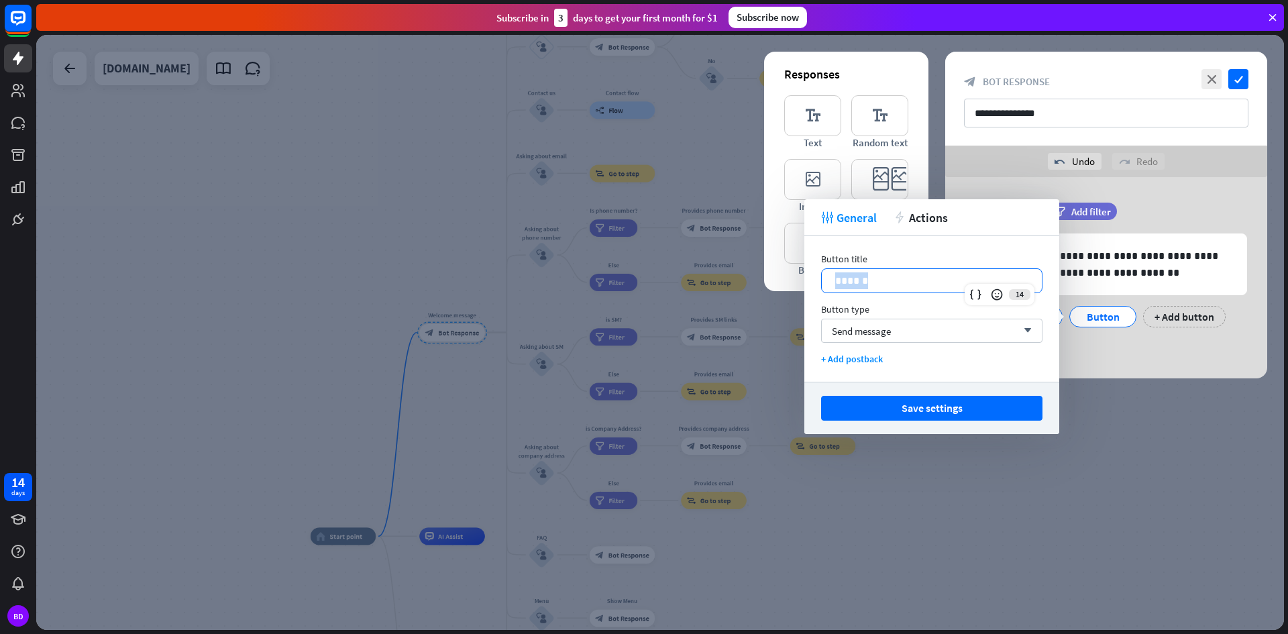
drag, startPoint x: 904, startPoint y: 282, endPoint x: 812, endPoint y: 286, distance: 92.0
click at [812, 286] on div "Button title 14 ****** Button type Send message arrow_down + Add postback" at bounding box center [931, 309] width 255 height 146
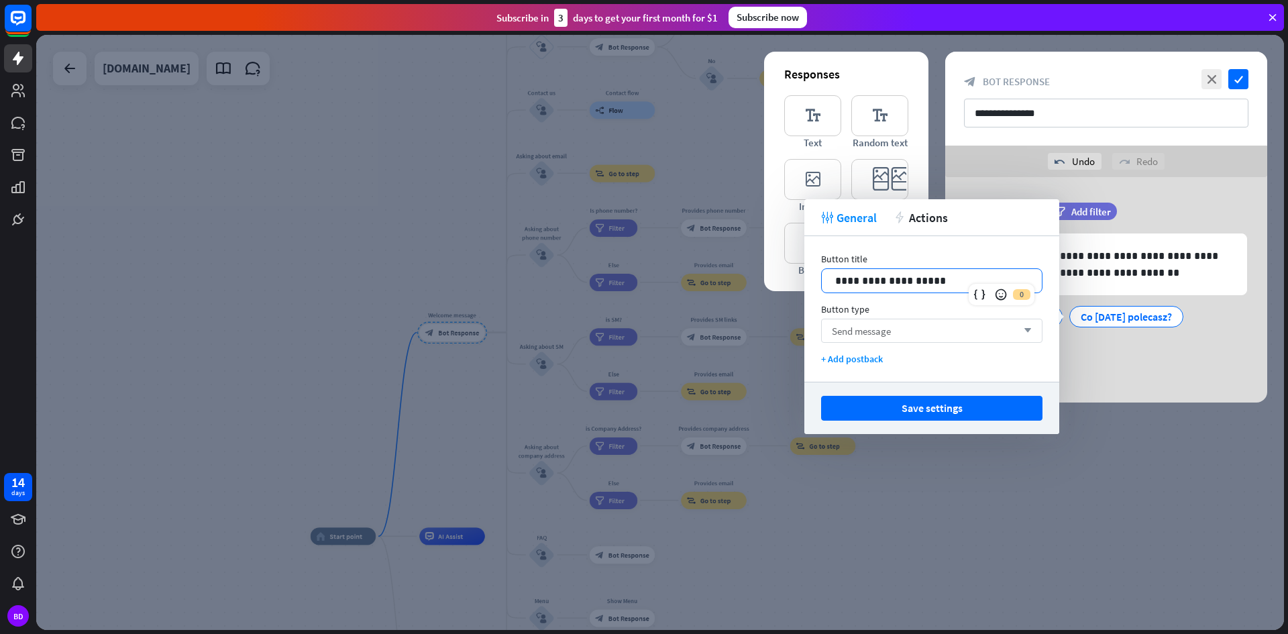
click at [926, 329] on div "Send message arrow_down" at bounding box center [931, 331] width 221 height 24
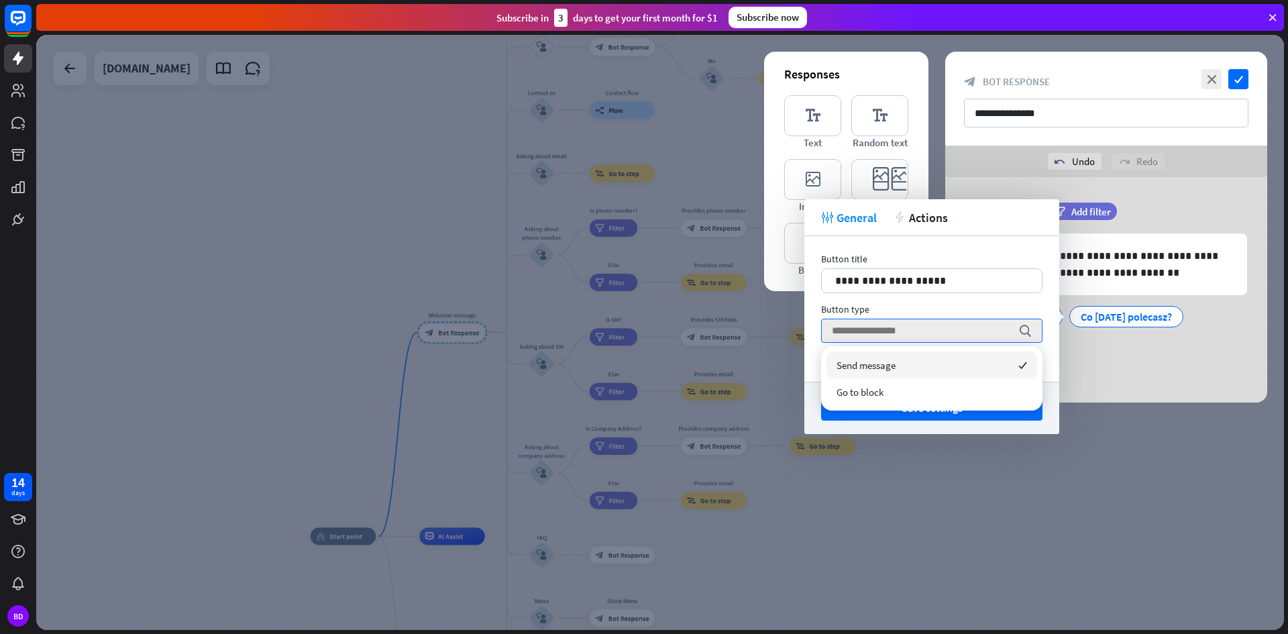
click at [929, 366] on div "Send message checked" at bounding box center [931, 365] width 211 height 27
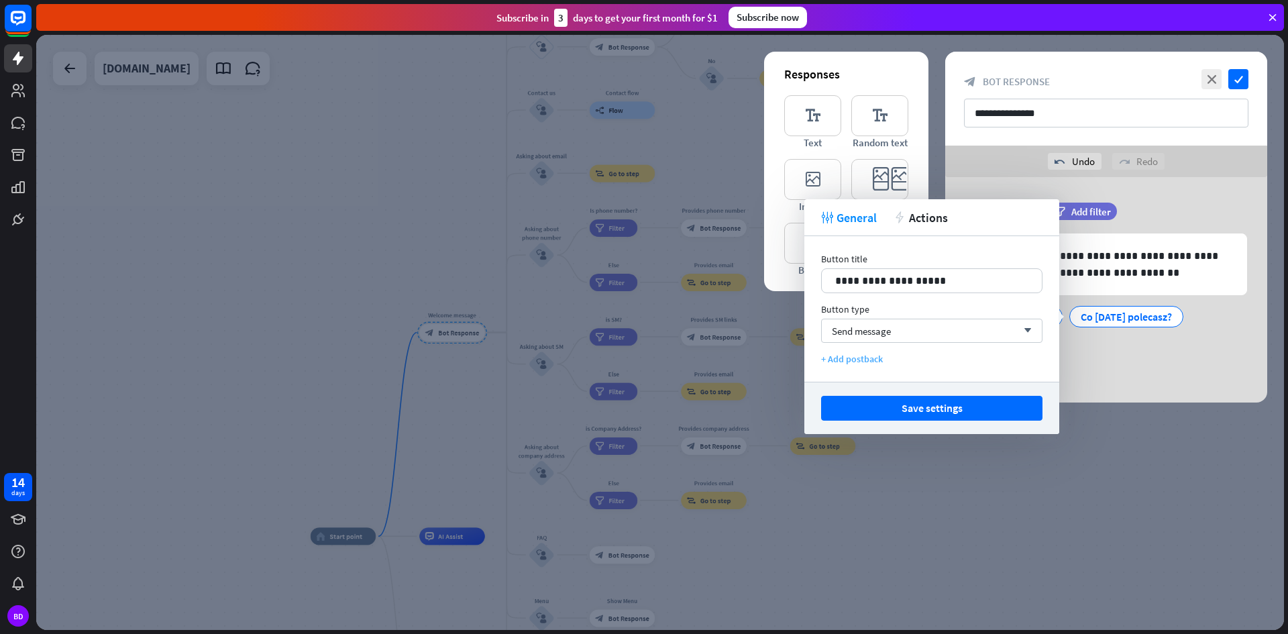
click at [871, 362] on div "+ Add postback" at bounding box center [931, 359] width 221 height 12
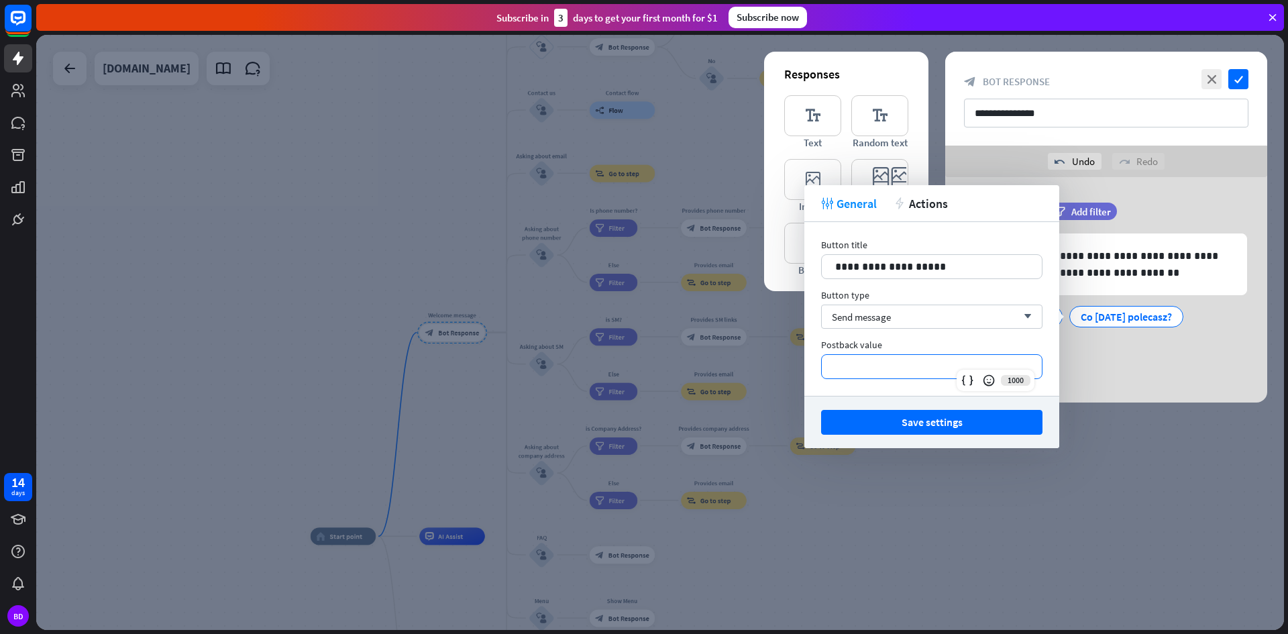
click at [872, 368] on p "**********" at bounding box center [931, 366] width 193 height 17
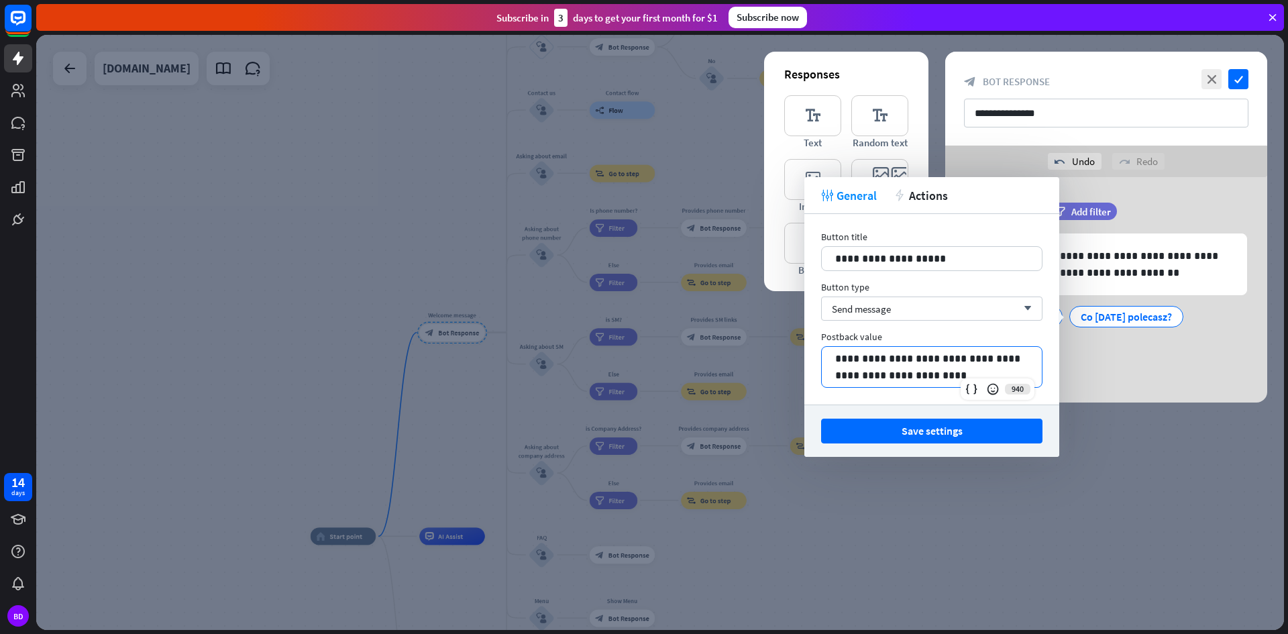
click at [1018, 362] on p "**********" at bounding box center [931, 367] width 193 height 34
click at [997, 372] on p "**********" at bounding box center [931, 367] width 193 height 34
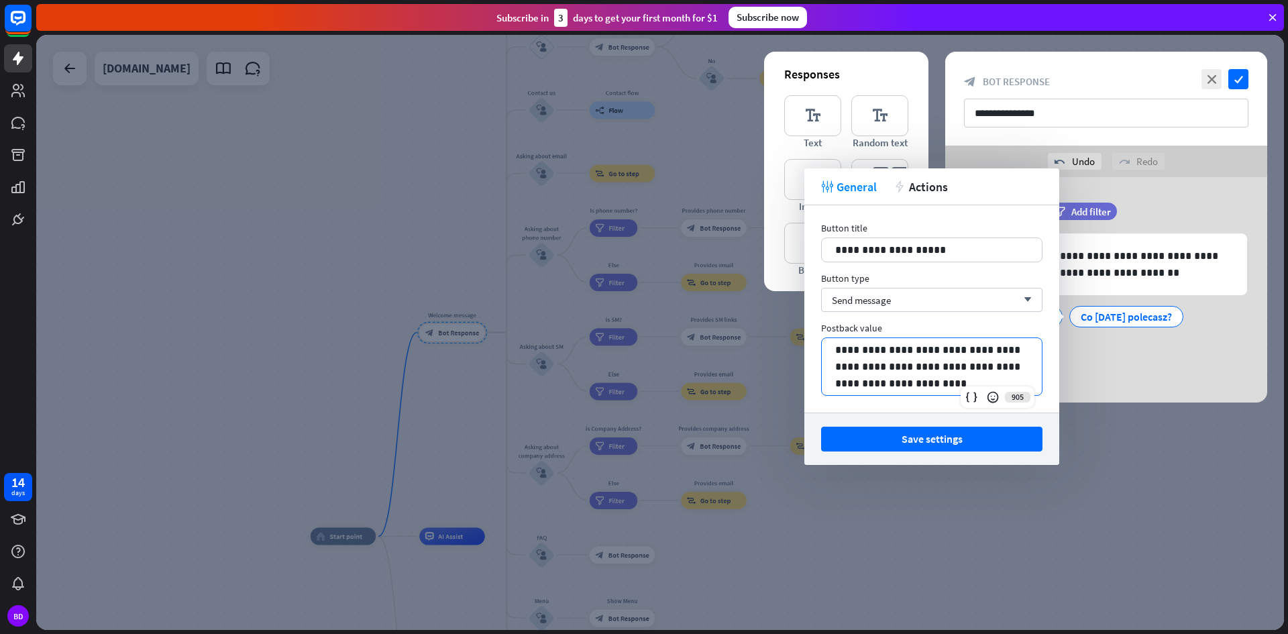
click at [1016, 347] on p "**********" at bounding box center [931, 366] width 193 height 50
drag, startPoint x: 843, startPoint y: 382, endPoint x: 835, endPoint y: 384, distance: 8.3
click at [835, 384] on div "**********" at bounding box center [932, 366] width 220 height 57
click at [957, 381] on p "**********" at bounding box center [931, 366] width 193 height 50
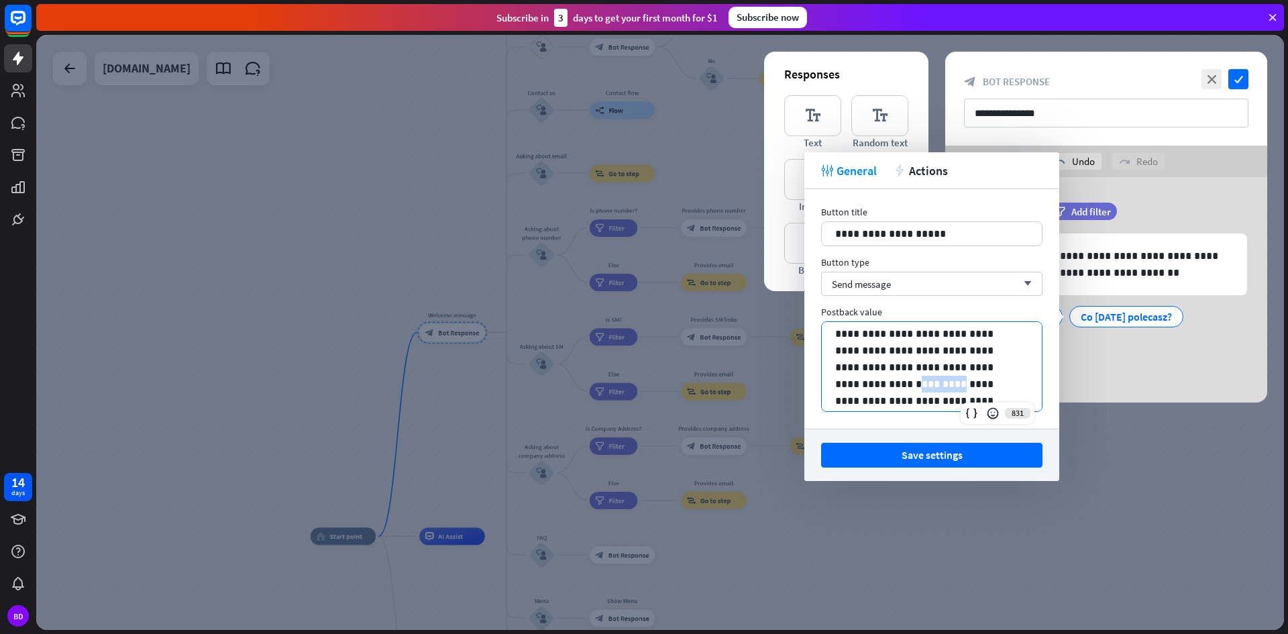
drag, startPoint x: 868, startPoint y: 384, endPoint x: 836, endPoint y: 387, distance: 32.3
click at [836, 387] on p "**********" at bounding box center [926, 367] width 183 height 84
click at [967, 413] on icon at bounding box center [971, 413] width 13 height 13
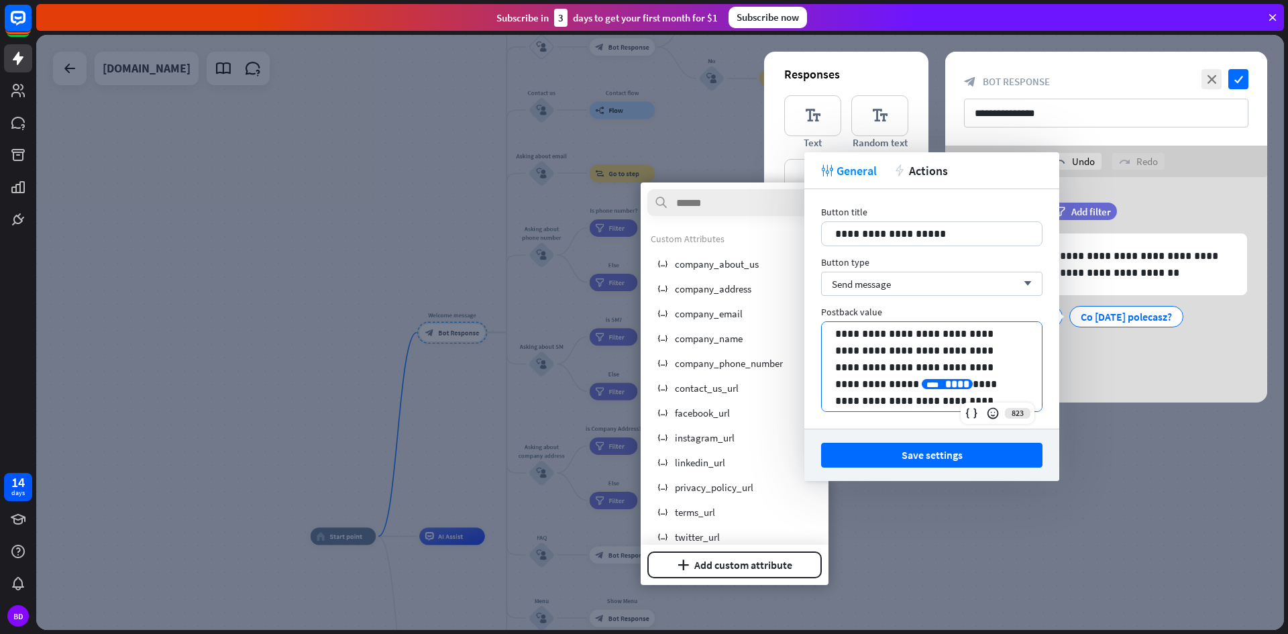
click at [921, 394] on p "**********" at bounding box center [926, 367] width 183 height 84
click at [945, 385] on span "****" at bounding box center [957, 384] width 24 height 10
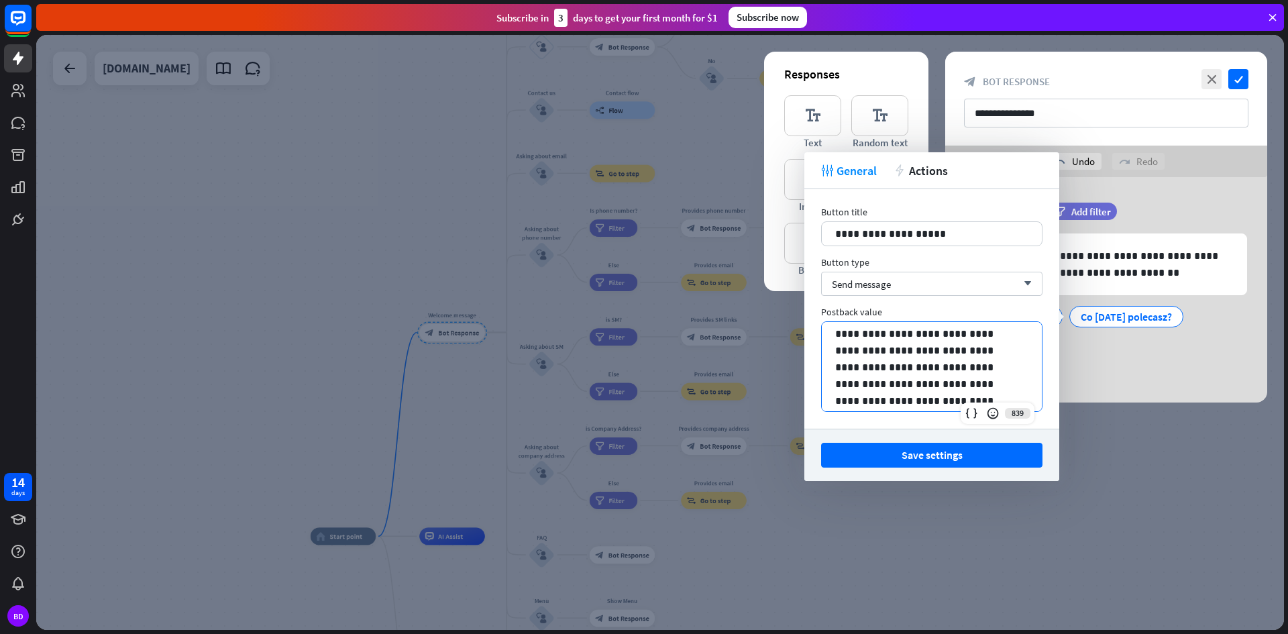
click at [929, 400] on p "**********" at bounding box center [926, 367] width 183 height 84
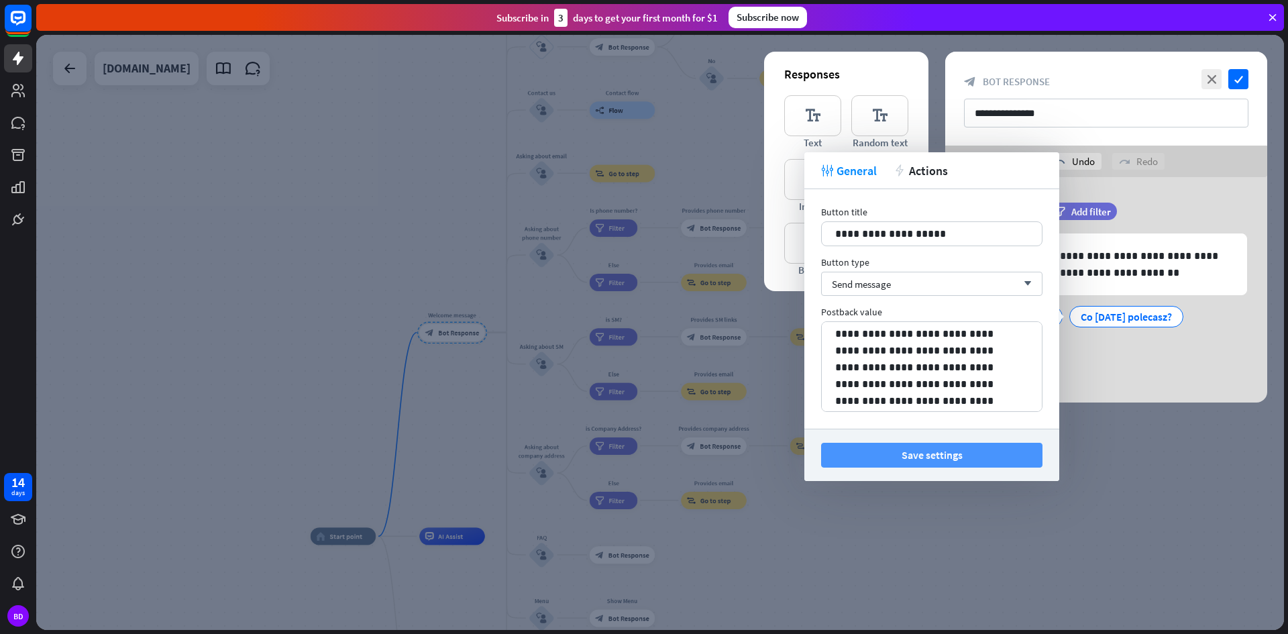
click at [929, 449] on button "Save settings" at bounding box center [931, 455] width 221 height 25
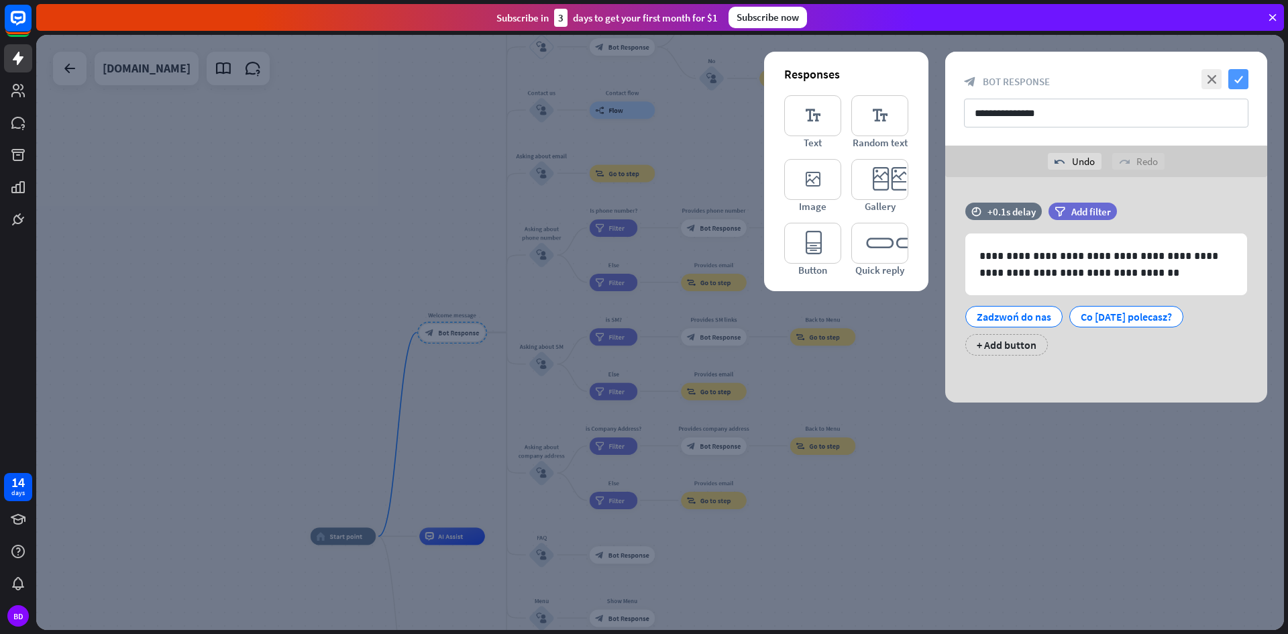
click at [1238, 83] on icon "check" at bounding box center [1238, 79] width 20 height 20
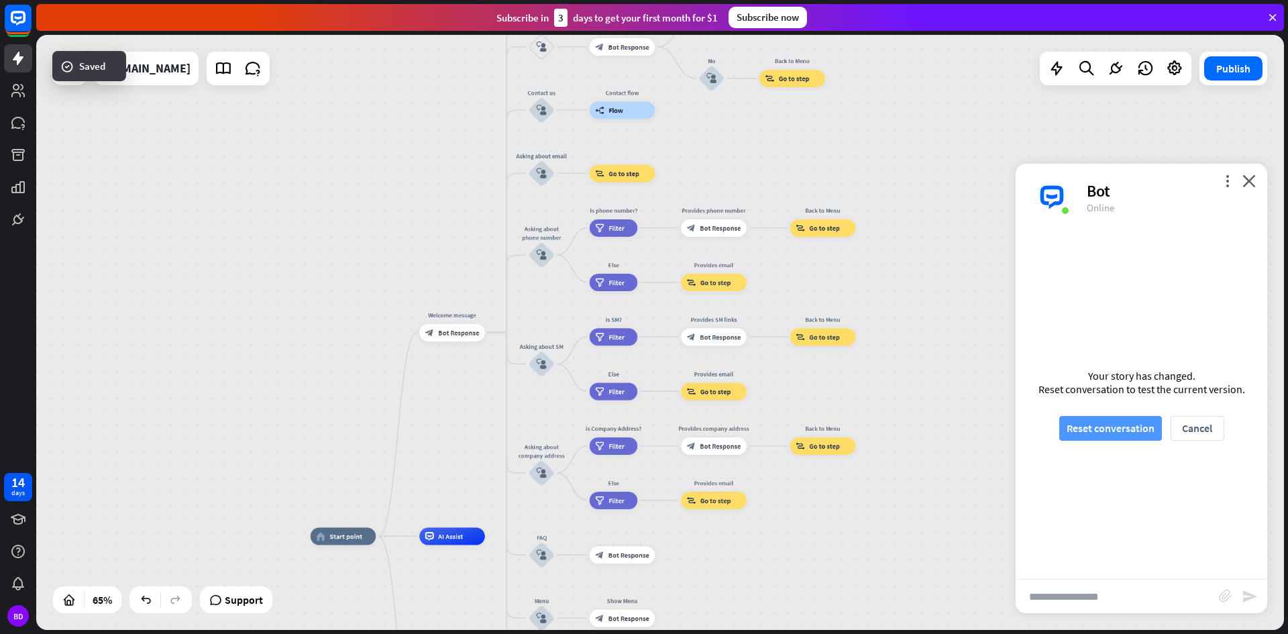
click at [1134, 427] on button "Reset conversation" at bounding box center [1110, 428] width 103 height 25
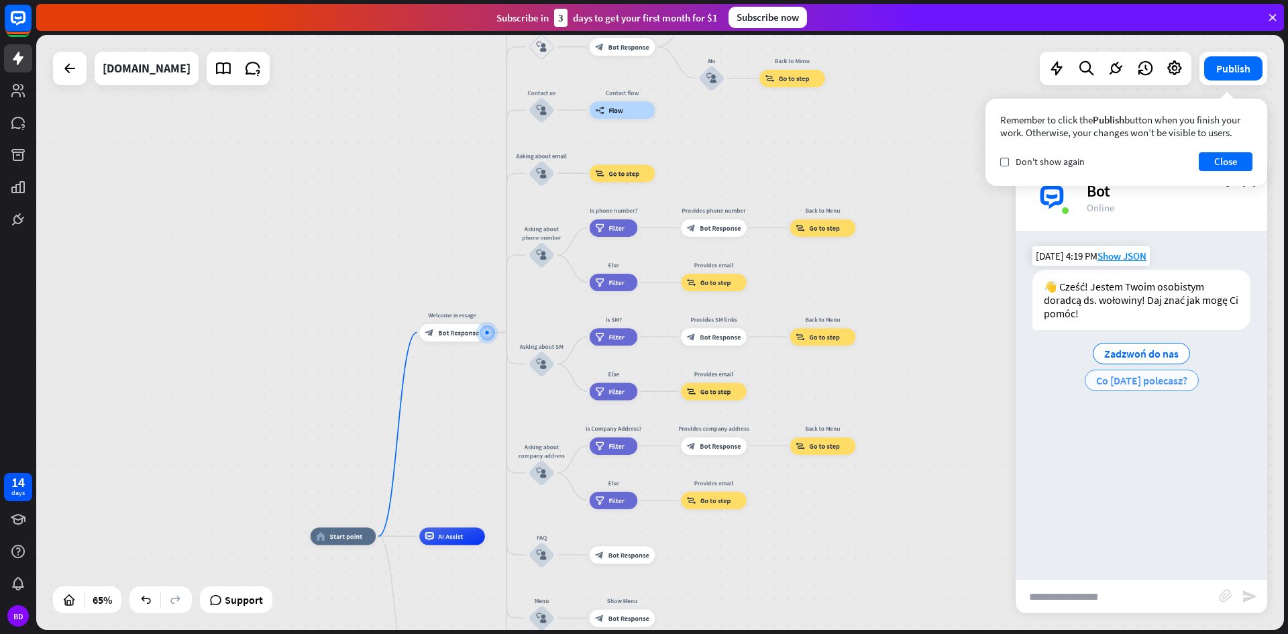
click at [1128, 385] on span "Co [DATE] polecasz?" at bounding box center [1141, 380] width 91 height 13
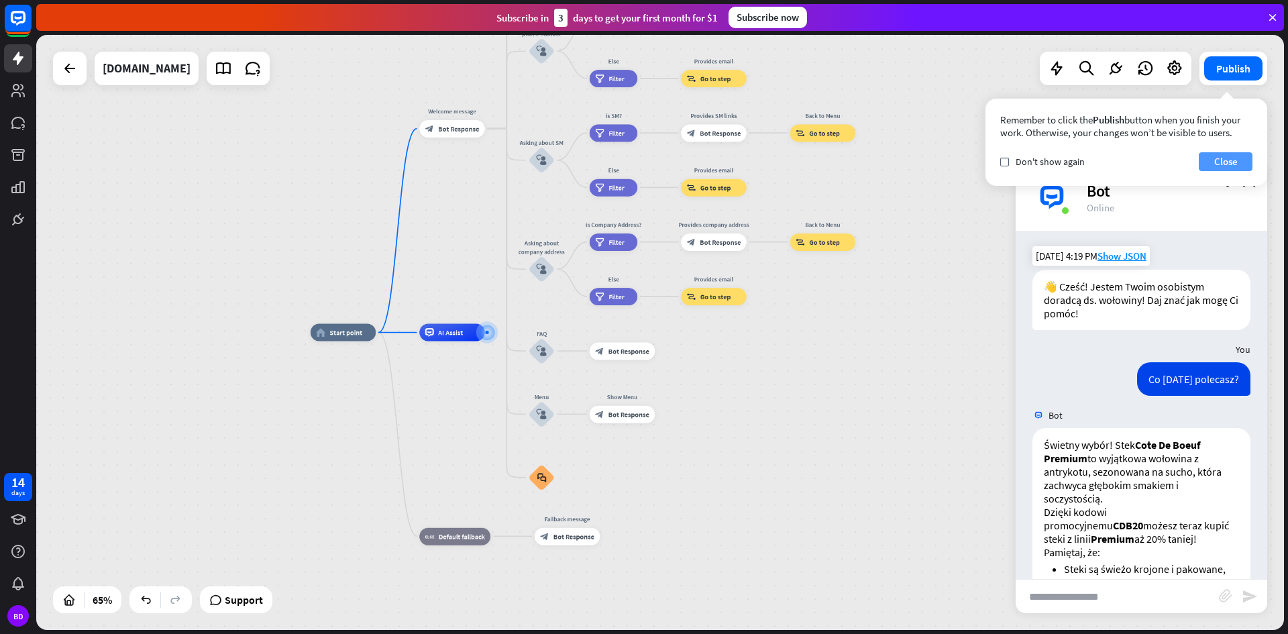
click at [1208, 159] on button "Close" at bounding box center [1226, 161] width 54 height 19
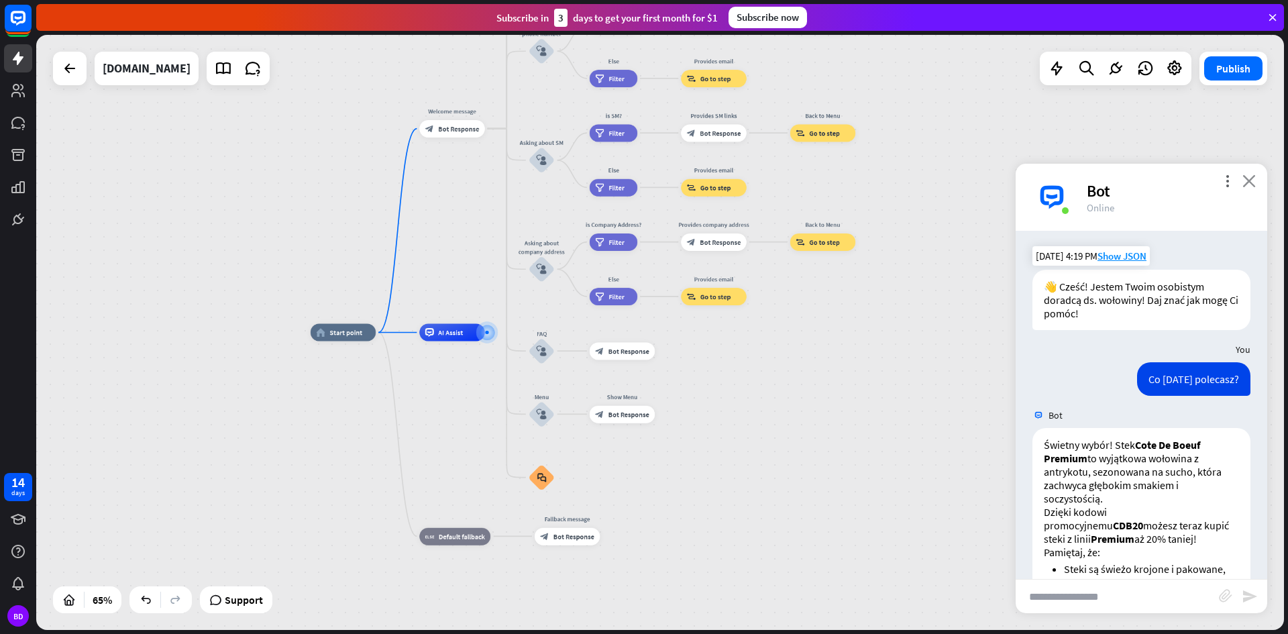
click at [1244, 184] on icon "close" at bounding box center [1248, 180] width 13 height 13
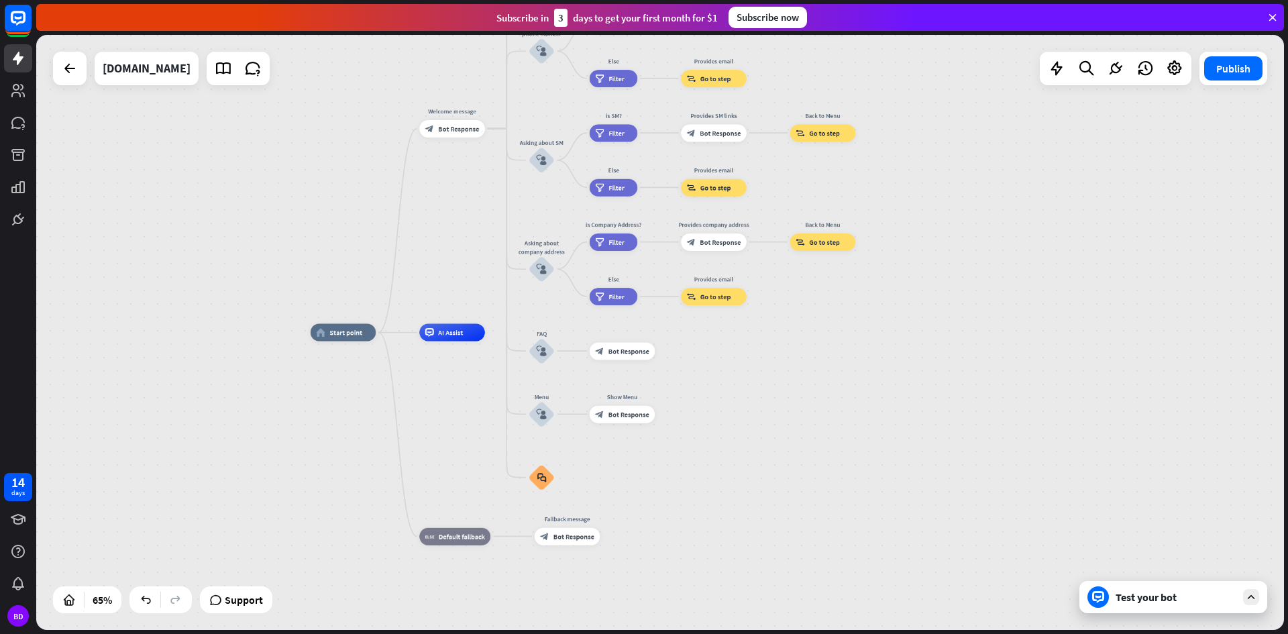
click at [1130, 592] on div "Test your bot" at bounding box center [1176, 596] width 121 height 13
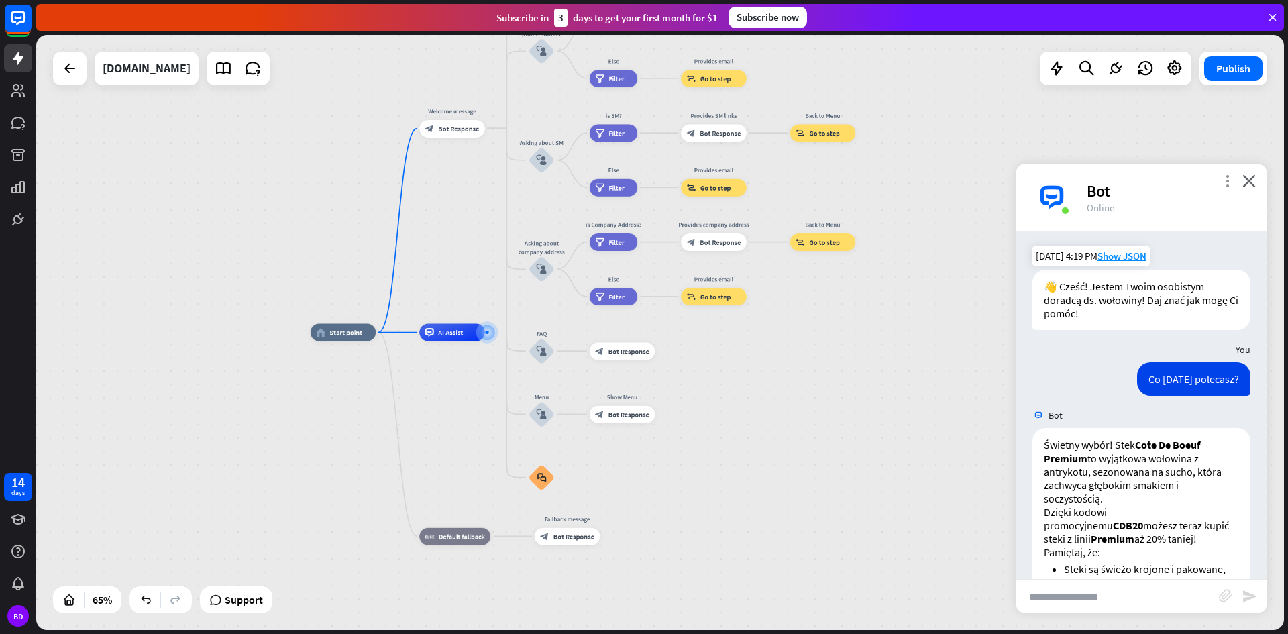
click at [1220, 178] on div "more_vert close Bot Online" at bounding box center [1142, 197] width 252 height 67
click at [1228, 180] on icon "more_vert" at bounding box center [1227, 180] width 13 height 13
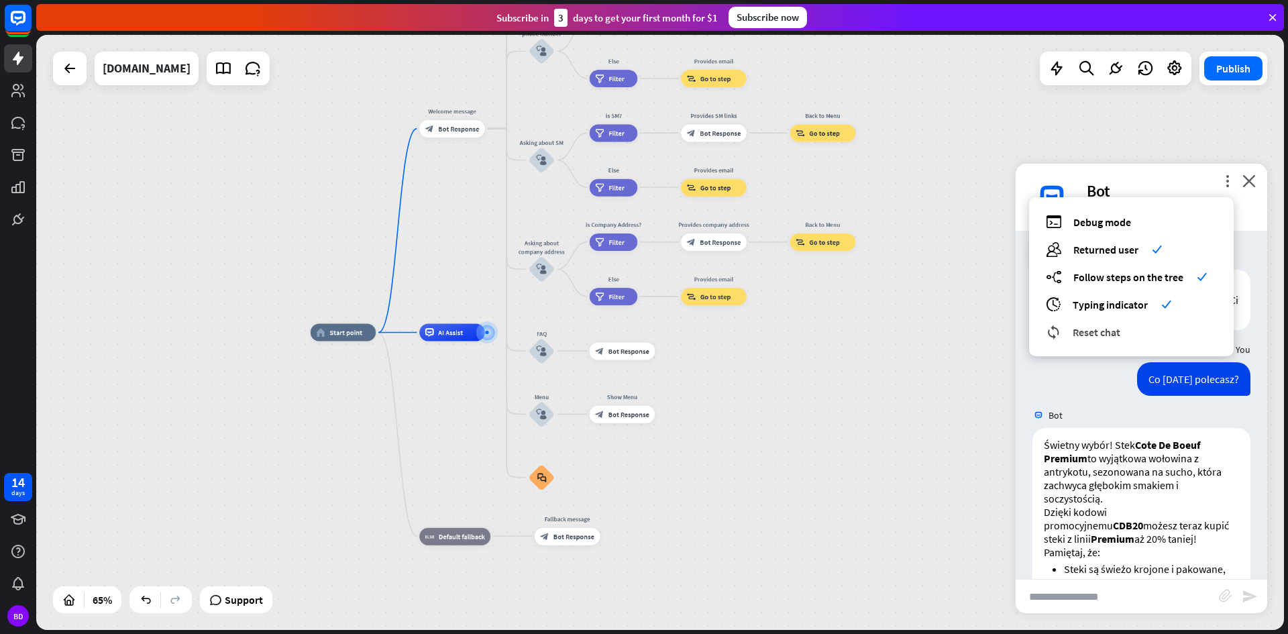
click at [1150, 335] on div "reset_chat Reset chat" at bounding box center [1131, 331] width 171 height 15
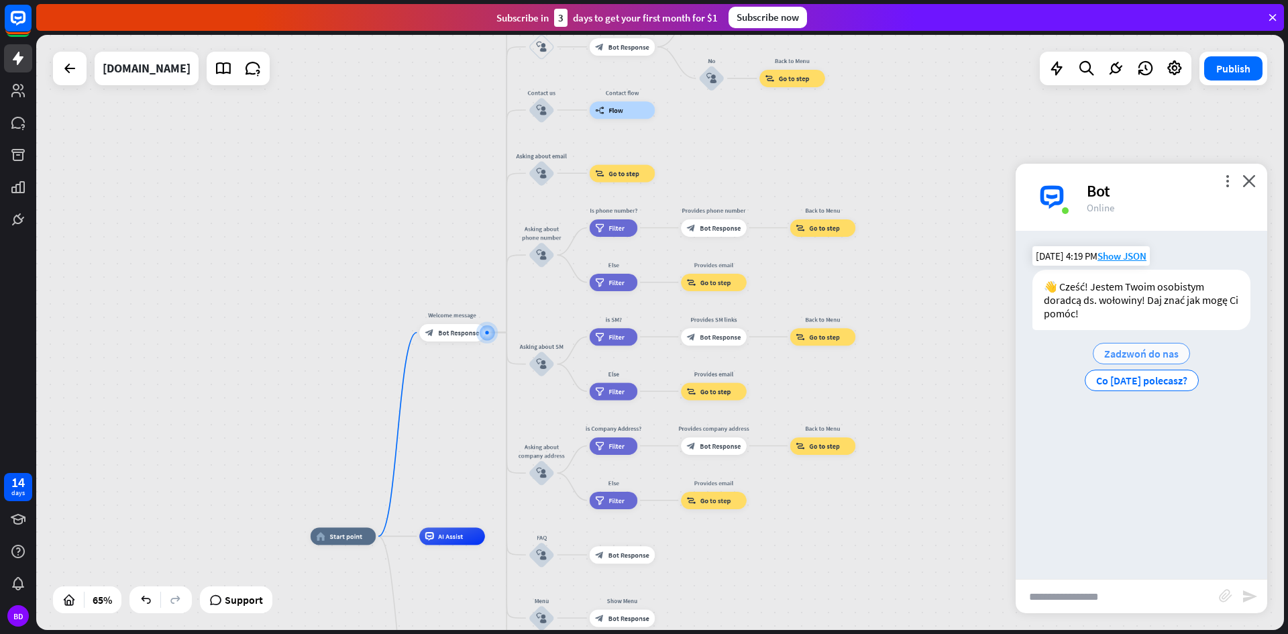
click at [1132, 354] on span "Zadzwoń do nas" at bounding box center [1141, 353] width 74 height 13
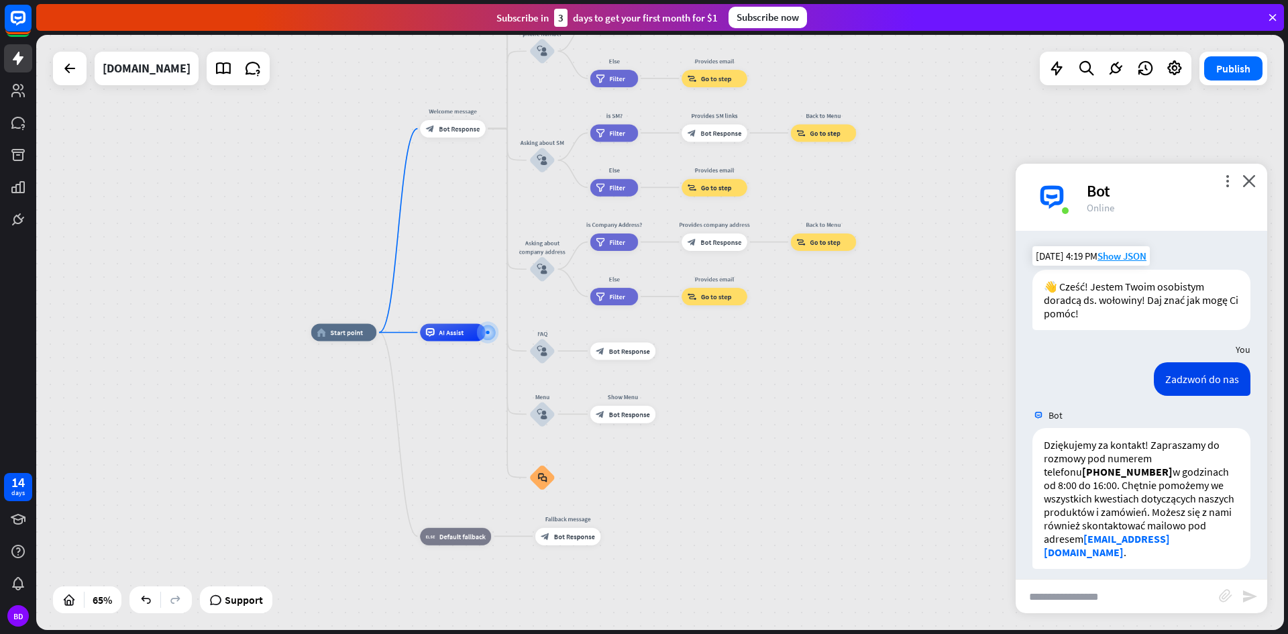
click at [733, 492] on div "home_2 Start point Welcome message block_bot_response Bot Response About us blo…" at bounding box center [716, 526] width 811 height 387
click at [574, 539] on span "Bot Response" at bounding box center [574, 536] width 41 height 9
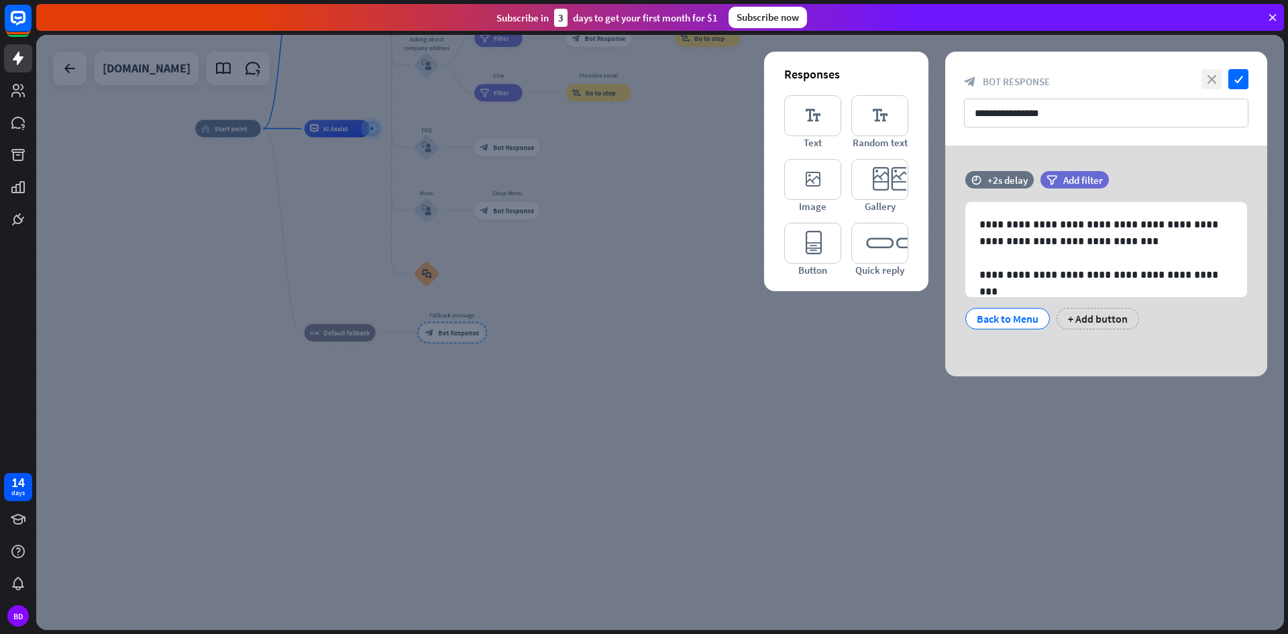
click at [1210, 73] on icon "close" at bounding box center [1211, 79] width 20 height 20
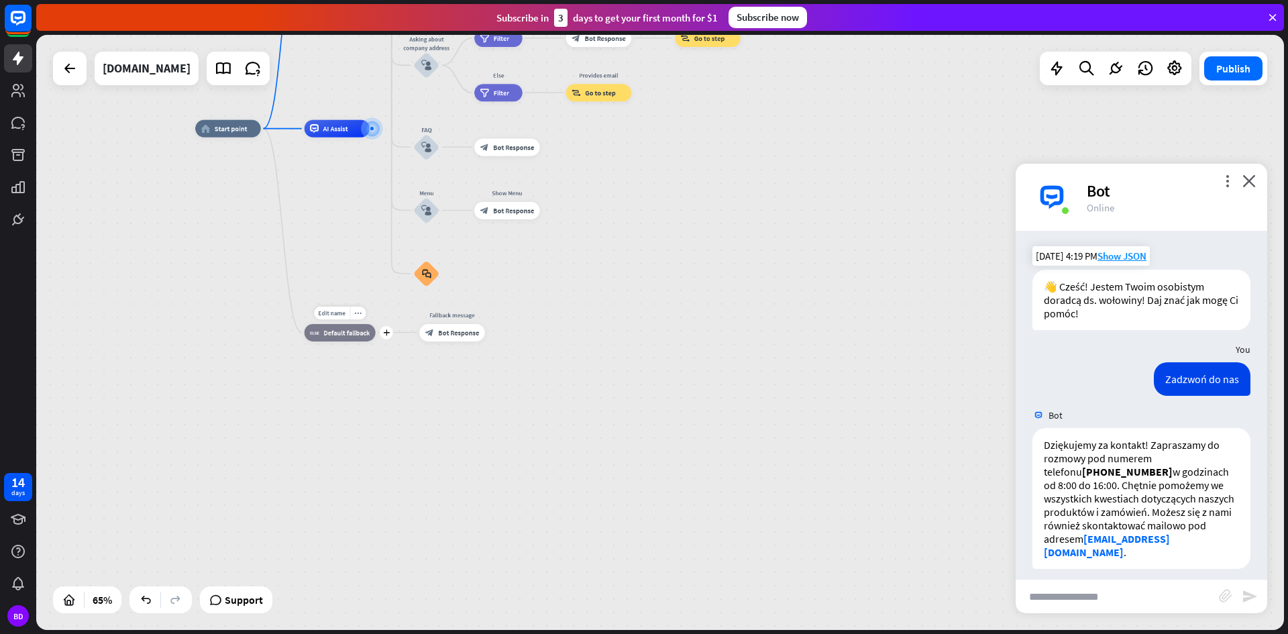
click at [344, 328] on div "block_fallback Default fallback" at bounding box center [340, 331] width 71 height 17
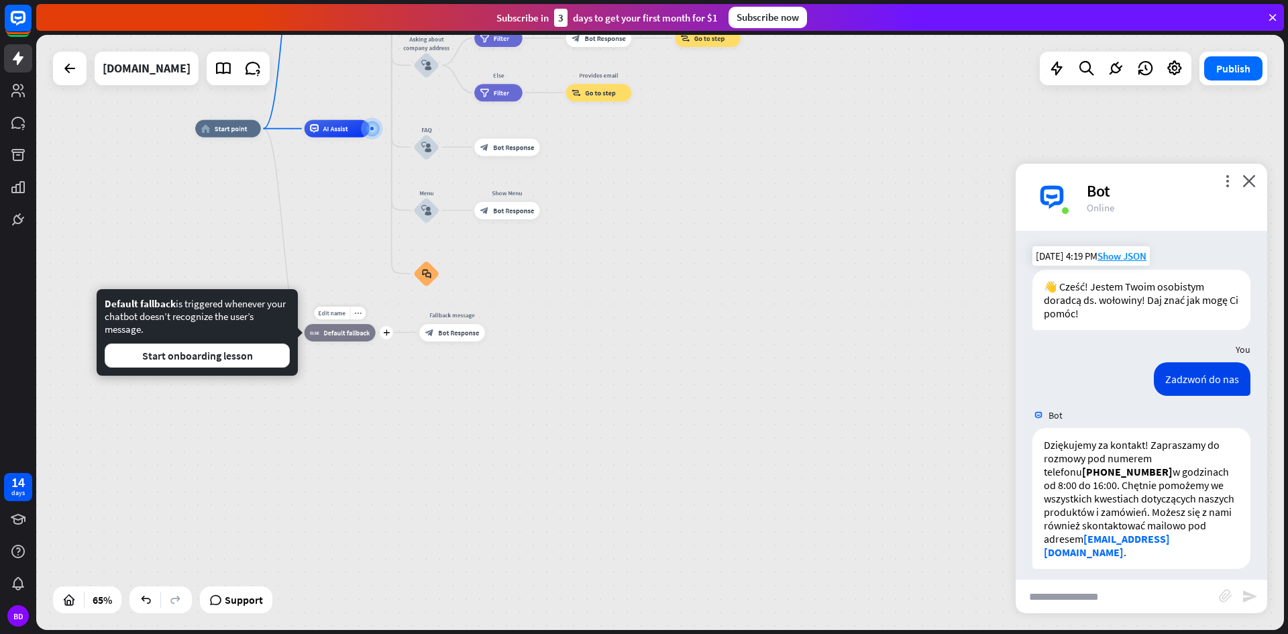
click at [344, 331] on span "Default fallback" at bounding box center [346, 332] width 46 height 9
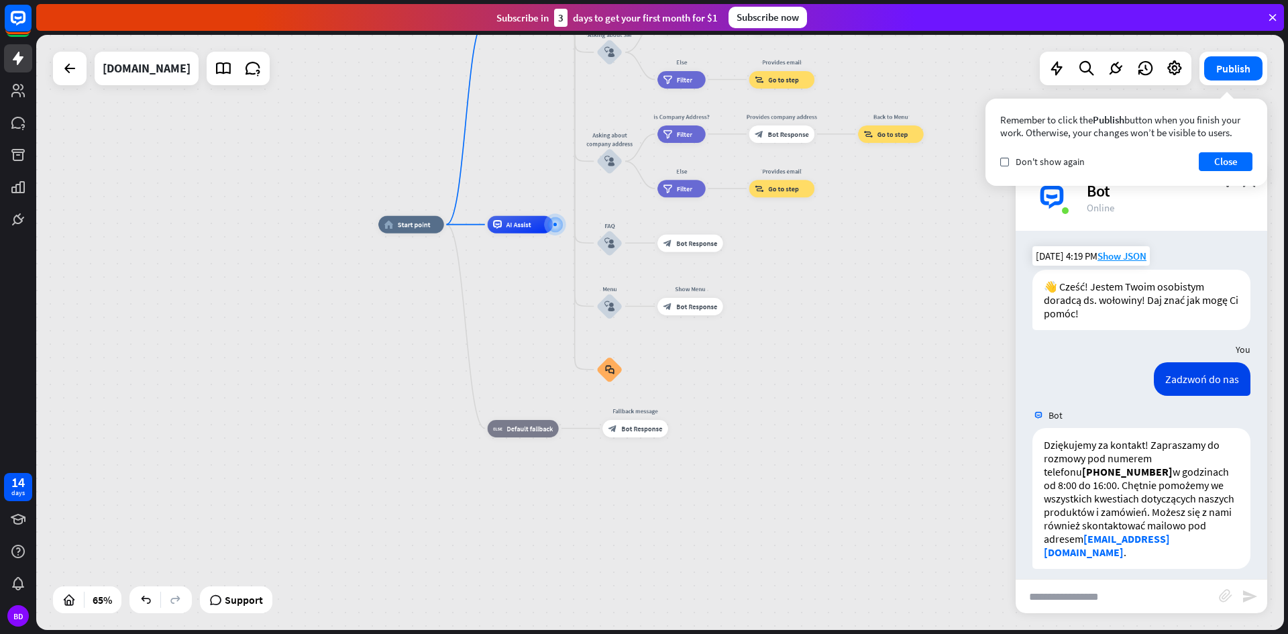
drag, startPoint x: 549, startPoint y: 310, endPoint x: 711, endPoint y: 407, distance: 188.7
click at [711, 407] on div "home_2 Start point Welcome message block_bot_response Bot Response About us blo…" at bounding box center [783, 418] width 811 height 387
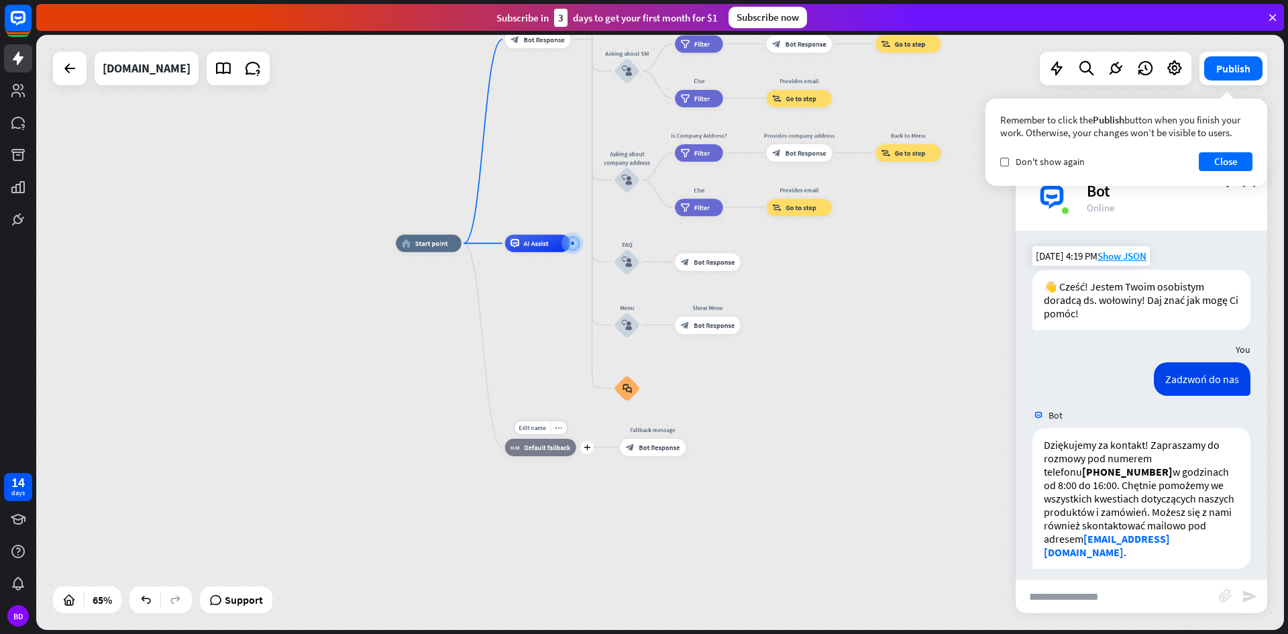
click at [544, 449] on span "Default fallback" at bounding box center [547, 447] width 46 height 9
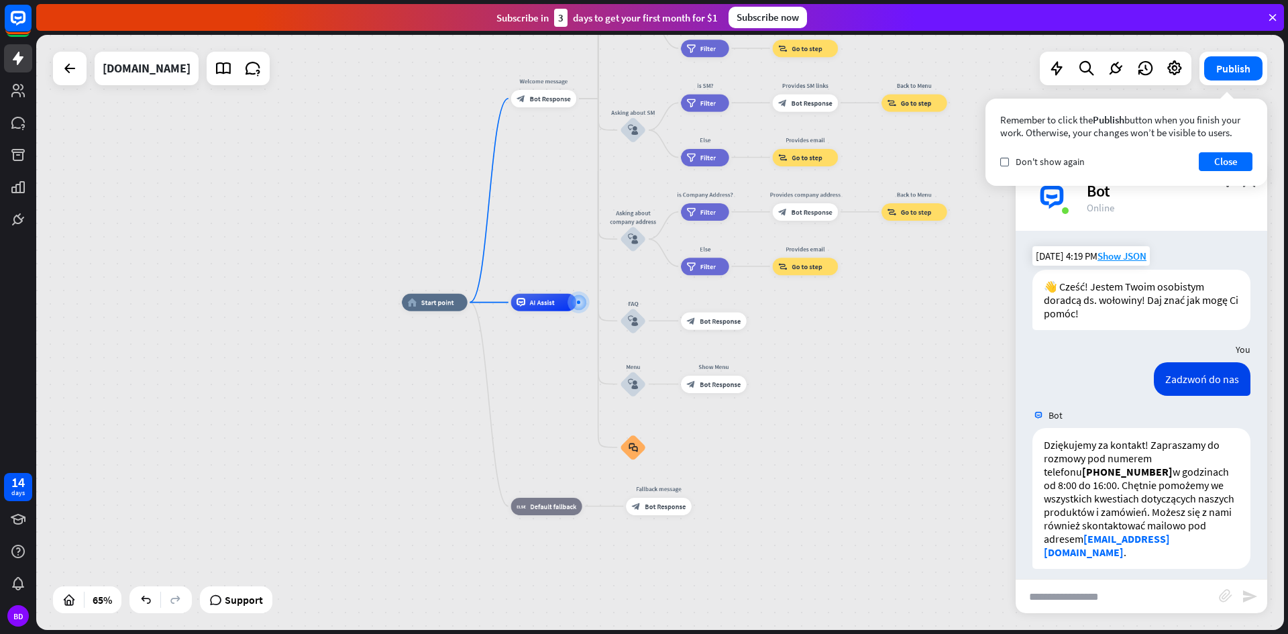
drag, startPoint x: 546, startPoint y: 323, endPoint x: 583, endPoint y: 553, distance: 233.7
click at [583, 553] on div "home_2 Start point Welcome message block_bot_response Bot Response About us blo…" at bounding box center [807, 496] width 811 height 387
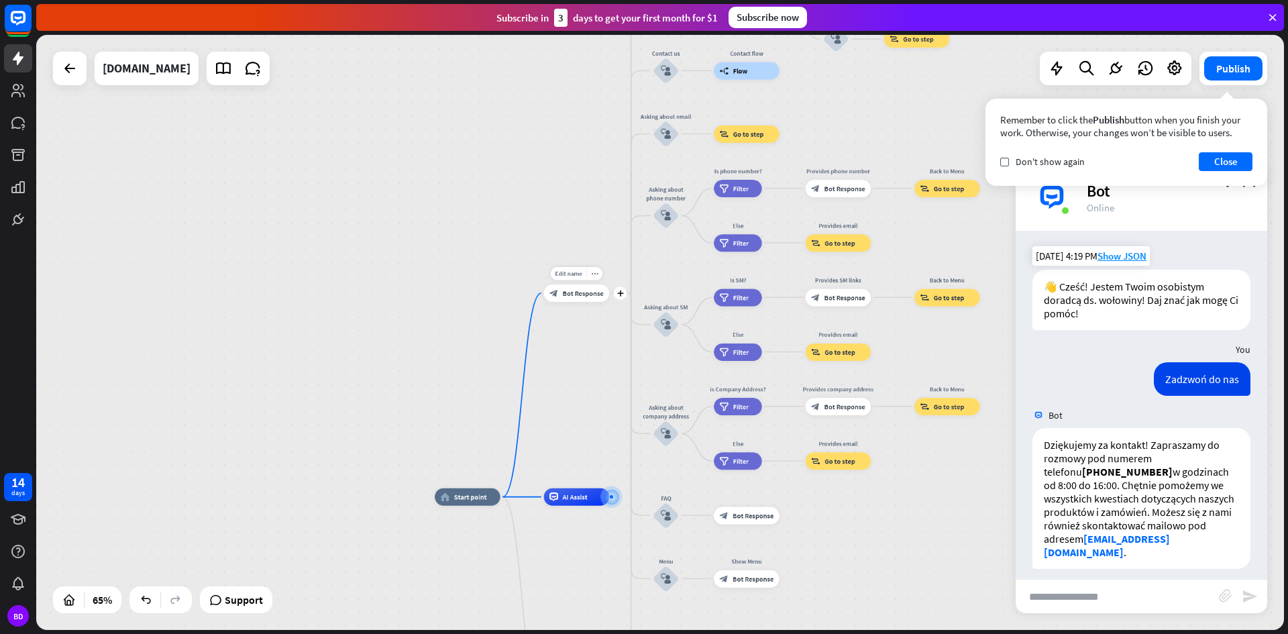
click at [572, 296] on span "Bot Response" at bounding box center [583, 292] width 41 height 9
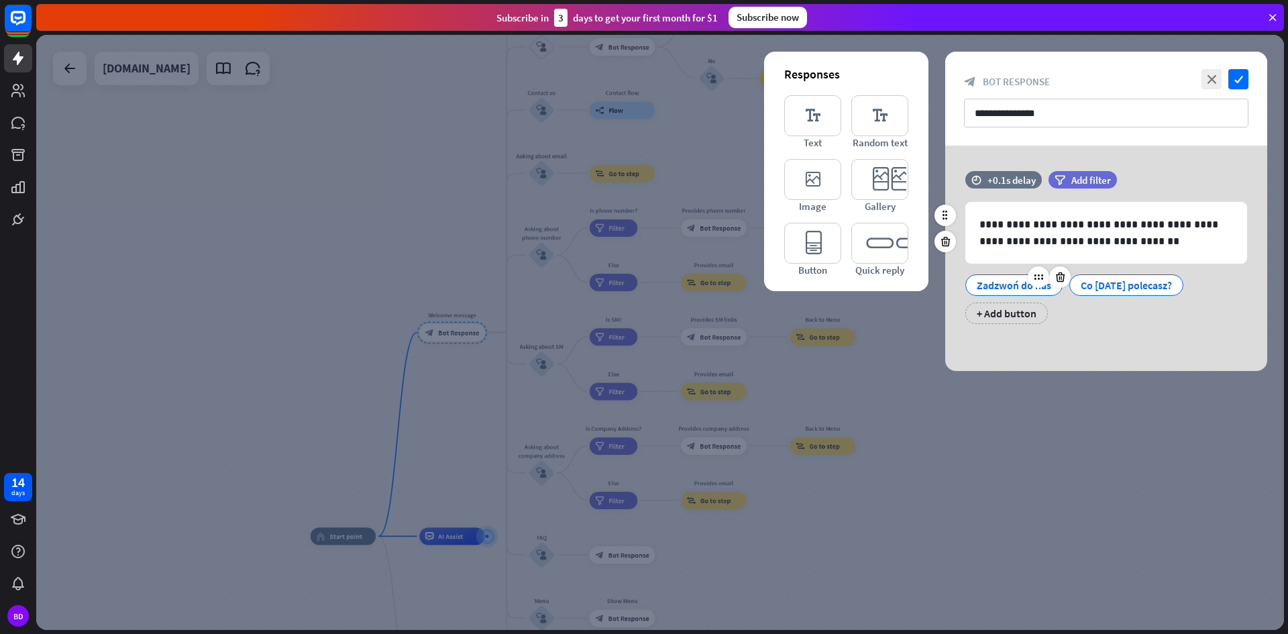
click at [1014, 286] on div "Zadzwoń do nas" at bounding box center [1014, 285] width 74 height 20
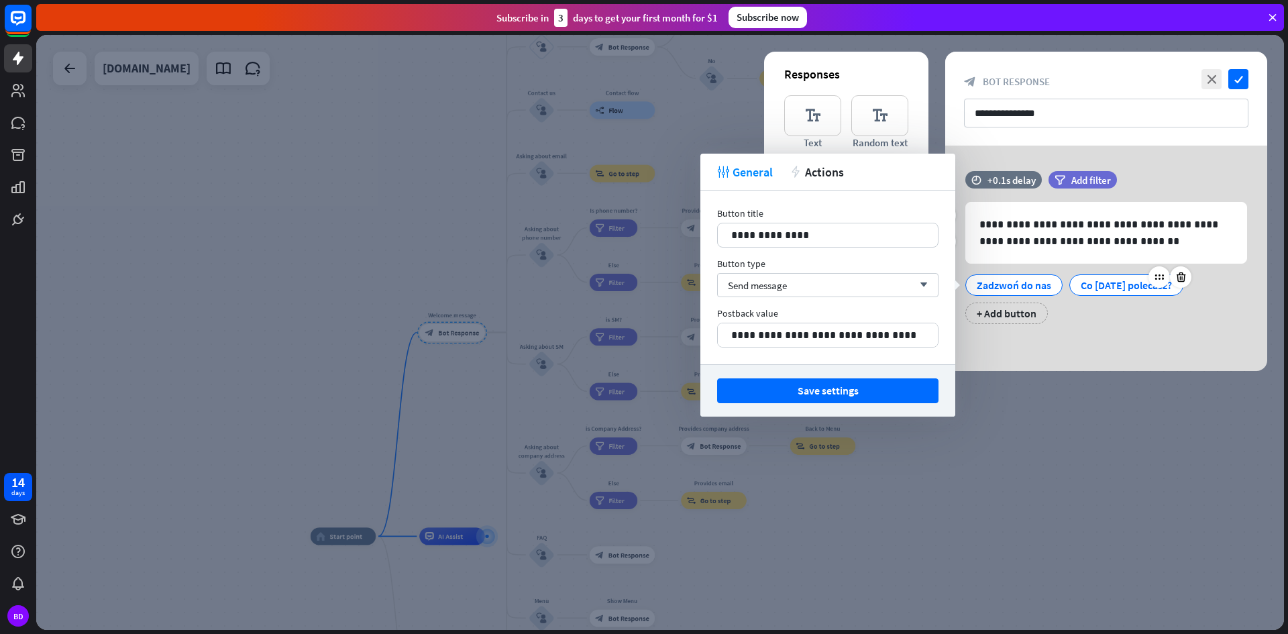
click at [1087, 281] on div "Co [DATE] polecasz?" at bounding box center [1126, 285] width 91 height 20
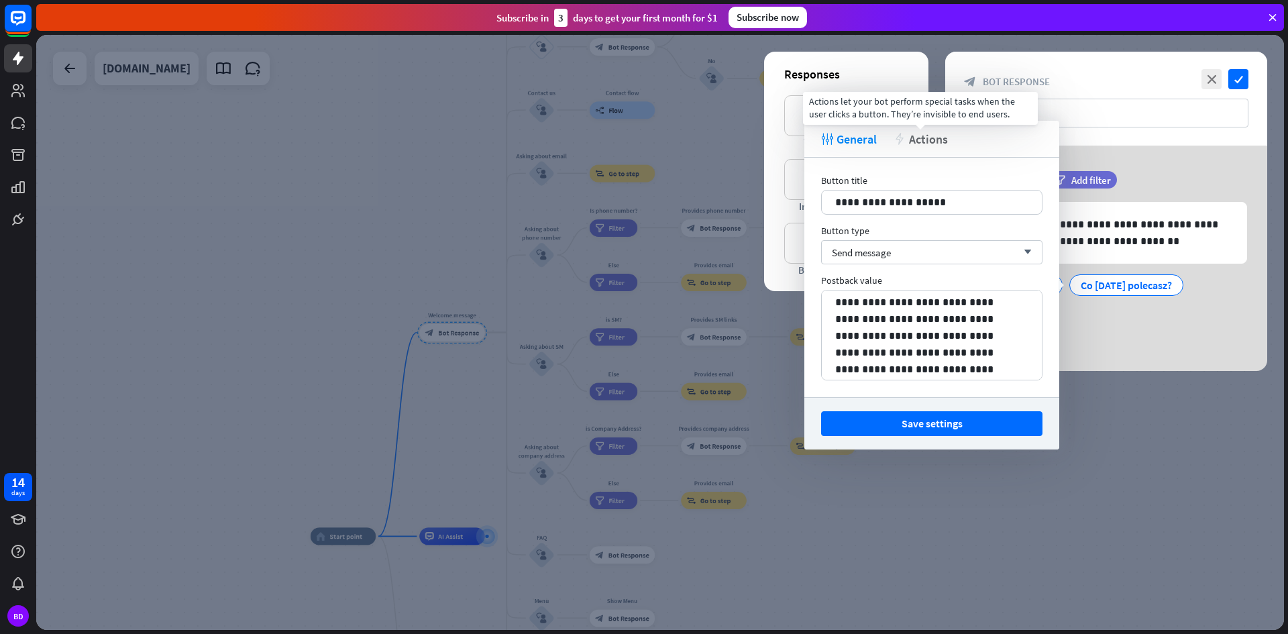
click at [918, 140] on span "Actions" at bounding box center [928, 138] width 39 height 15
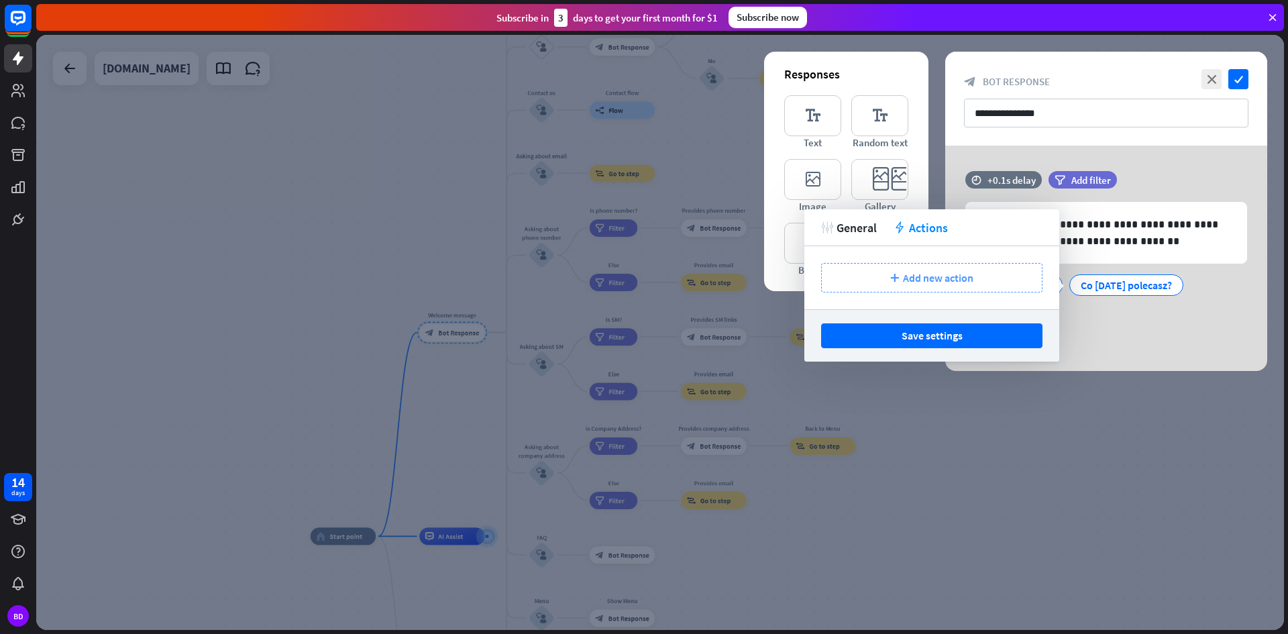
click at [882, 275] on div "plus Add new action" at bounding box center [931, 278] width 221 height 30
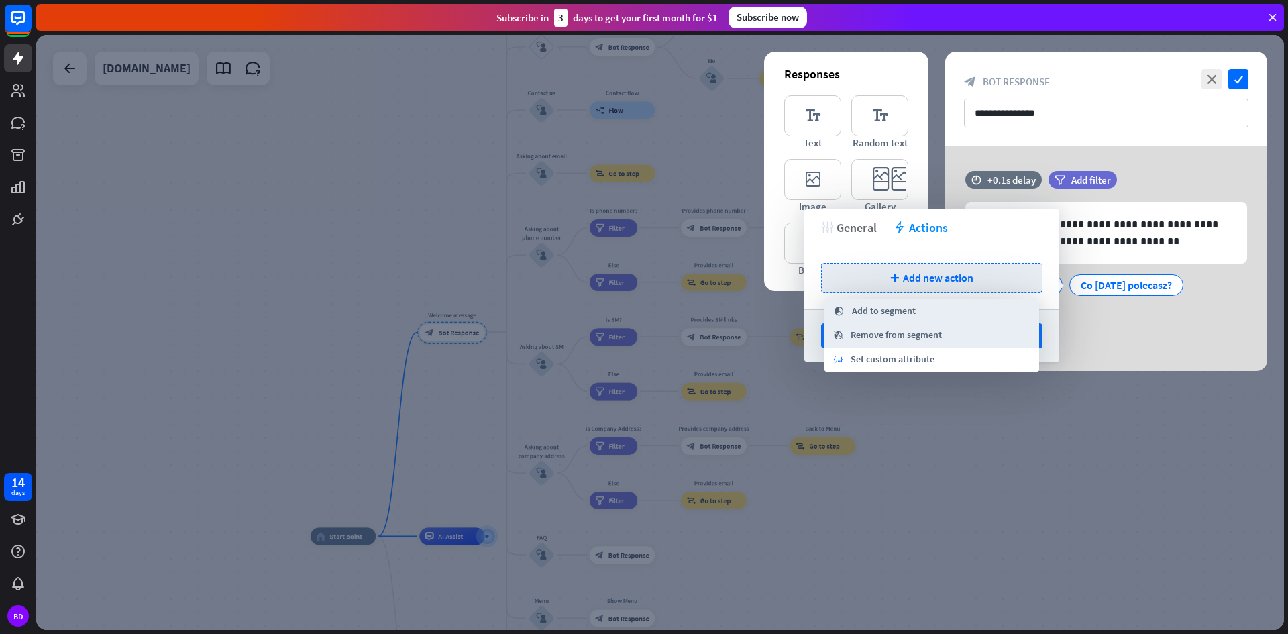
click at [867, 229] on span "General" at bounding box center [857, 227] width 40 height 15
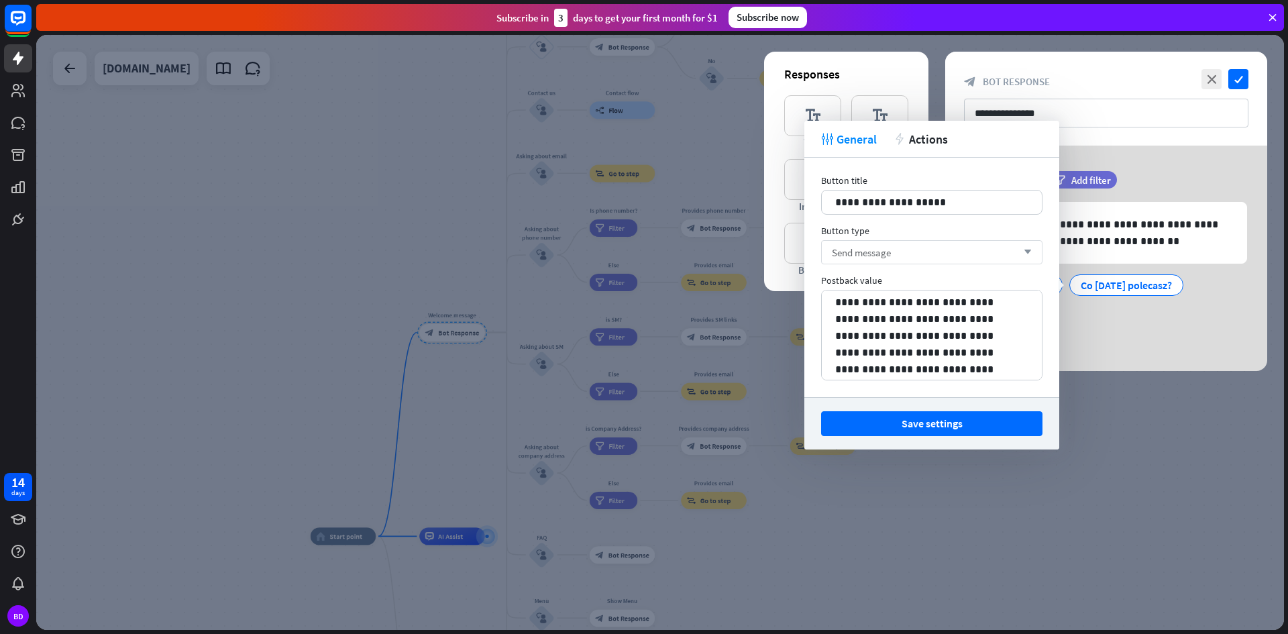
click at [877, 258] on span "Send message" at bounding box center [861, 252] width 59 height 13
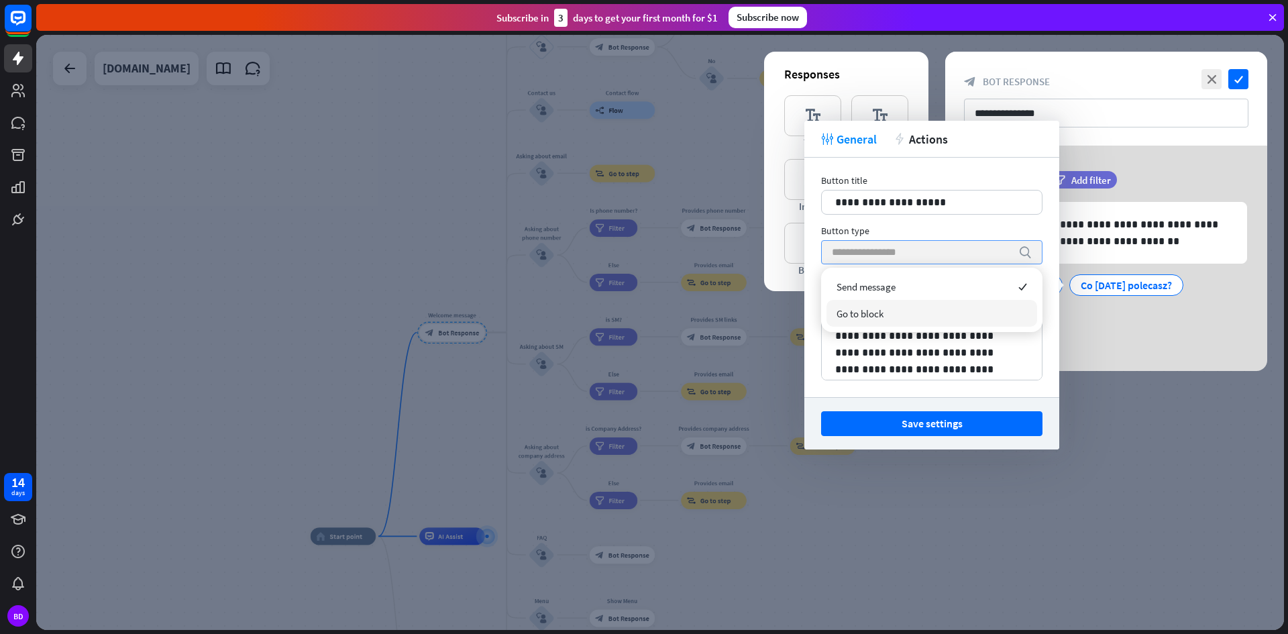
click at [882, 311] on span "Go to block" at bounding box center [860, 313] width 47 height 13
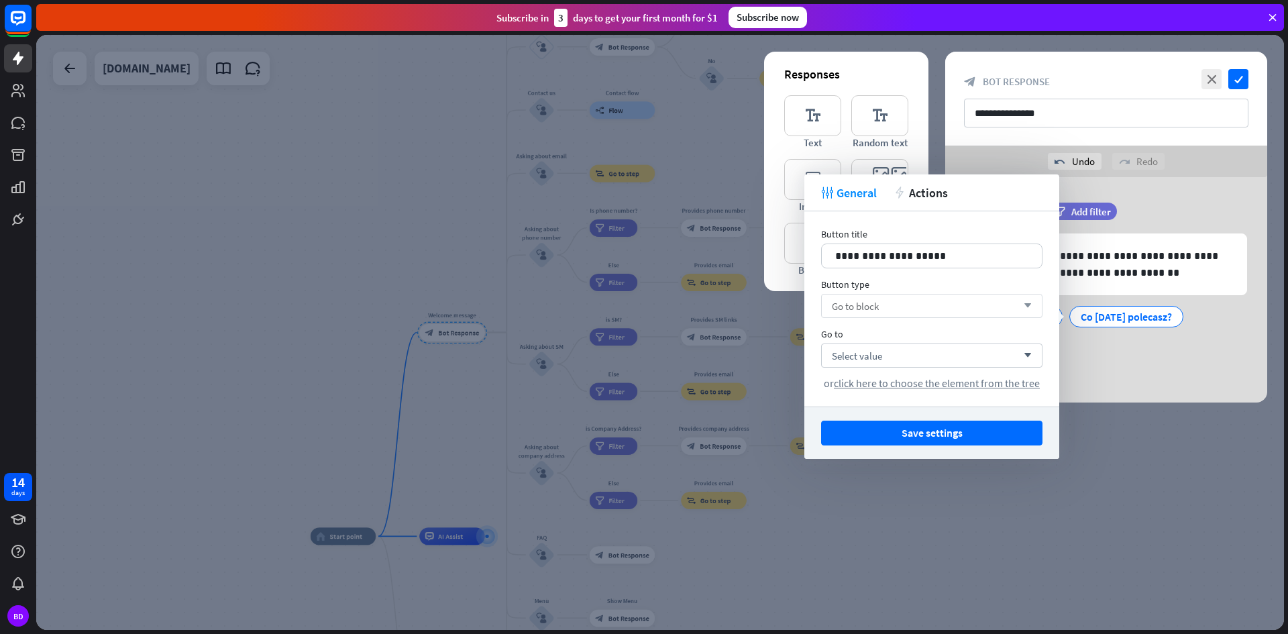
click at [865, 307] on span "Go to block" at bounding box center [855, 306] width 47 height 13
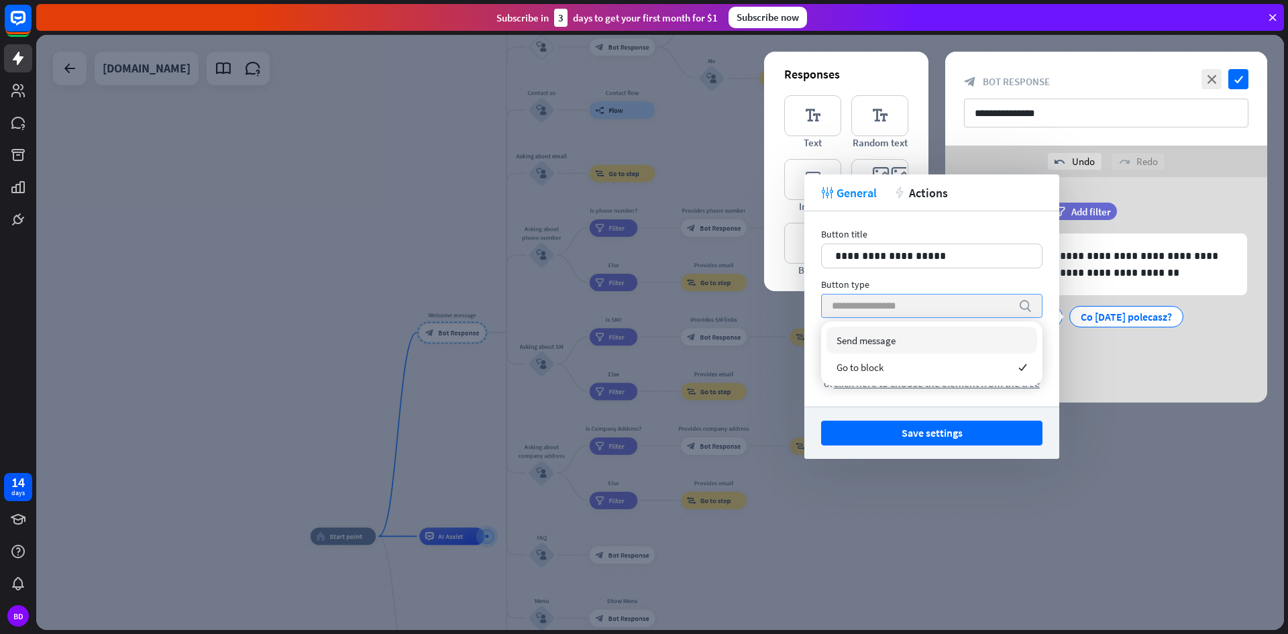
click at [875, 340] on span "Send message" at bounding box center [866, 340] width 59 height 13
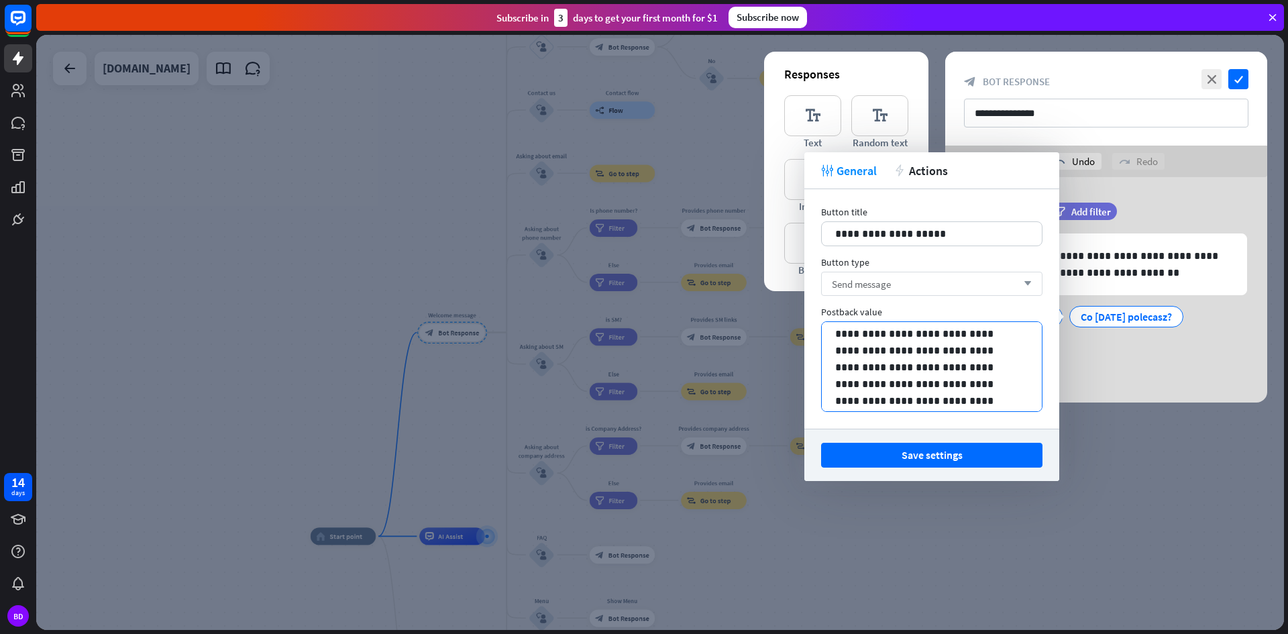
click at [877, 345] on p "**********" at bounding box center [926, 367] width 183 height 84
drag, startPoint x: 881, startPoint y: 312, endPoint x: 817, endPoint y: 312, distance: 63.7
click at [817, 312] on div "**********" at bounding box center [931, 308] width 255 height 239
copy div "Postback value"
click at [915, 364] on p "**********" at bounding box center [926, 367] width 183 height 84
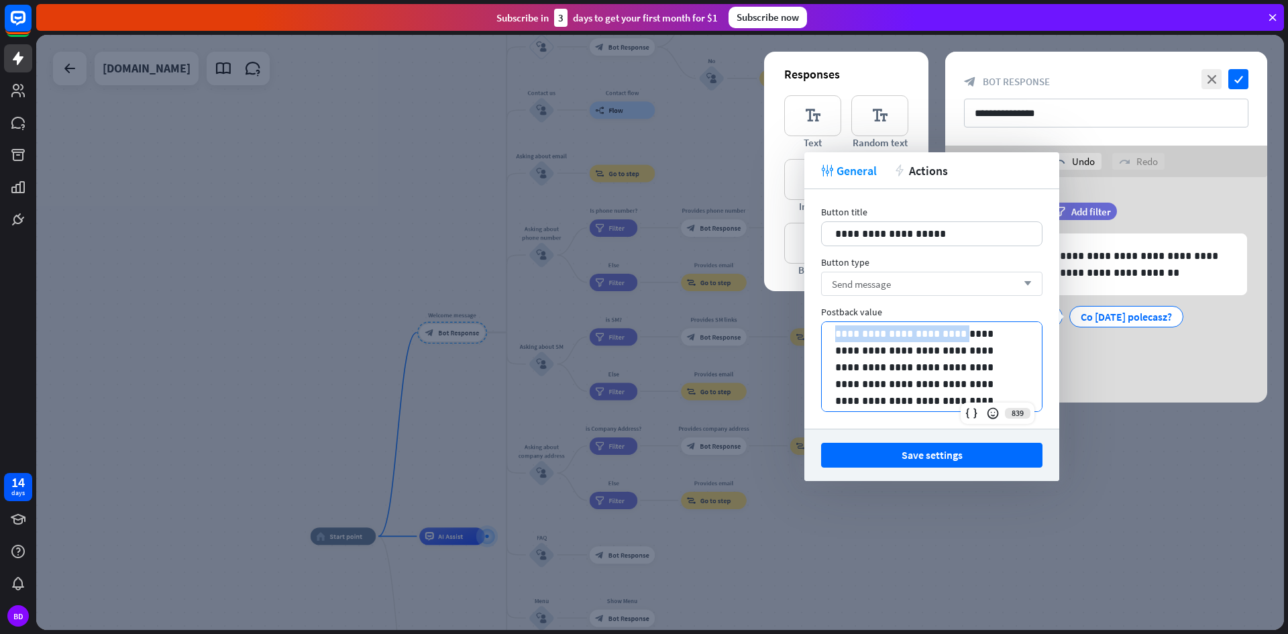
drag, startPoint x: 949, startPoint y: 332, endPoint x: 835, endPoint y: 331, distance: 114.0
click at [835, 331] on p "**********" at bounding box center [926, 367] width 183 height 84
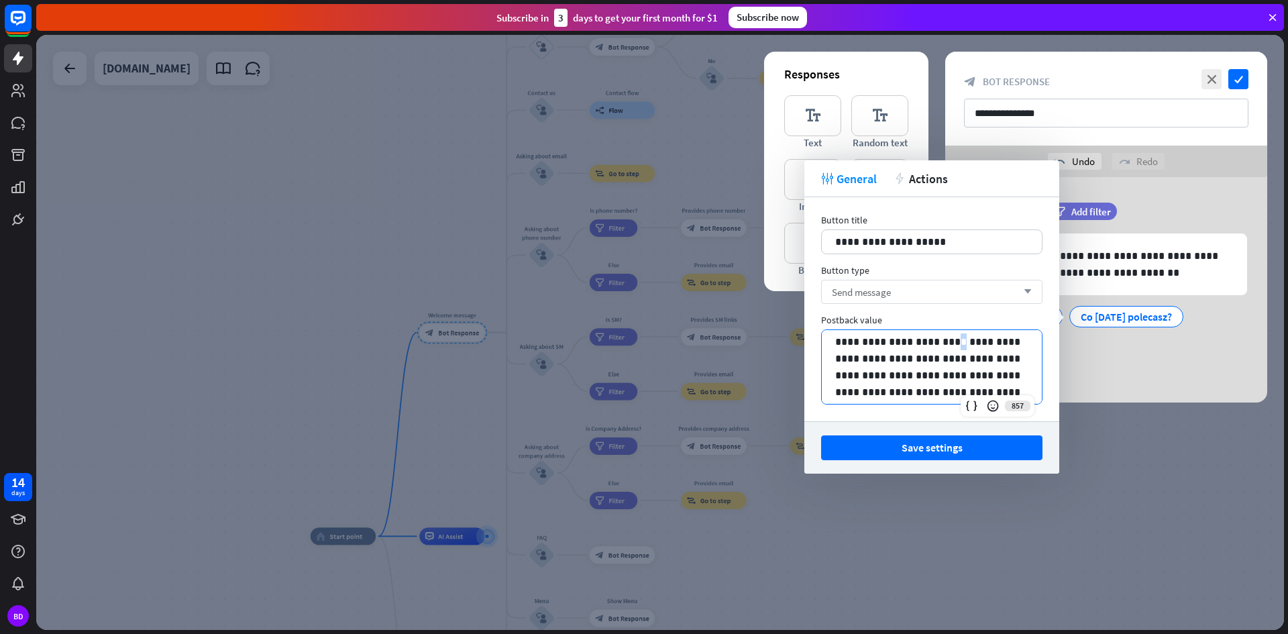
click at [941, 341] on p "**********" at bounding box center [931, 366] width 193 height 67
click at [936, 447] on button "Save settings" at bounding box center [931, 447] width 221 height 25
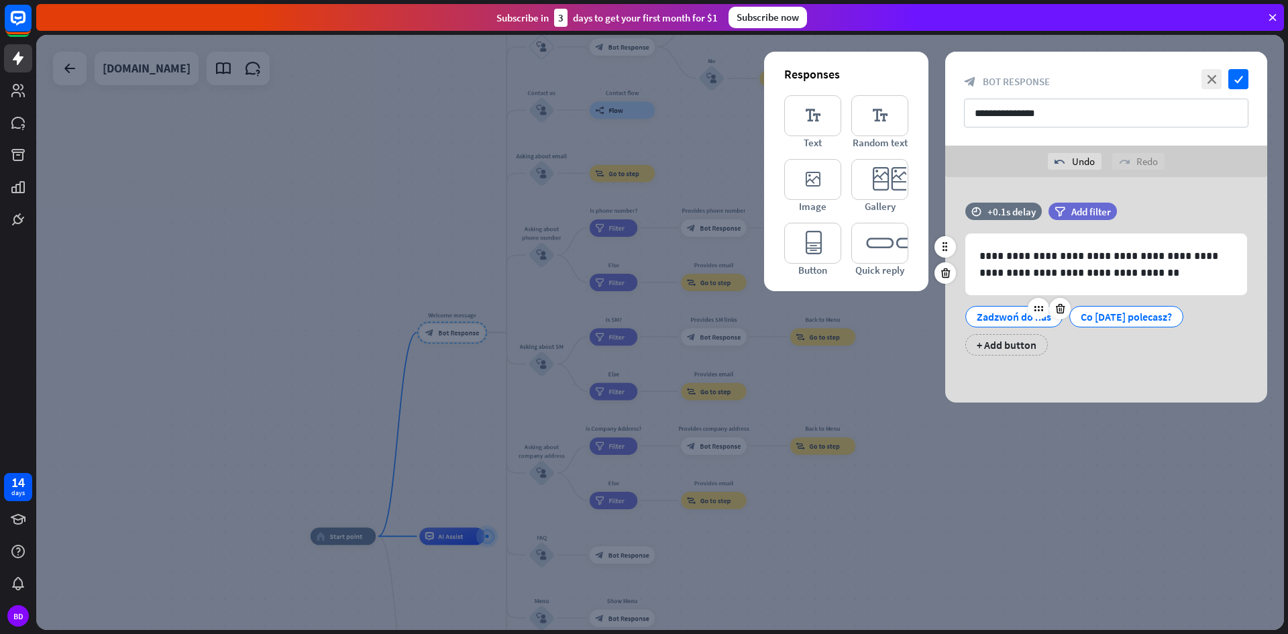
click at [1005, 317] on div "Zadzwoń do nas" at bounding box center [1014, 317] width 74 height 20
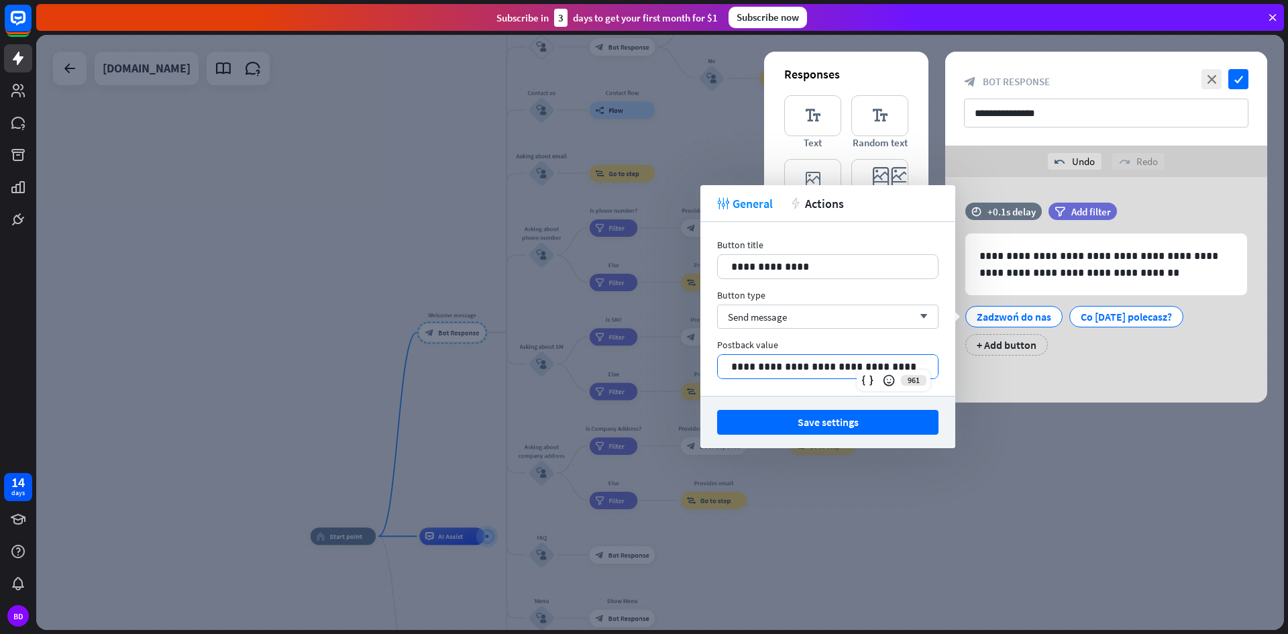
click at [806, 364] on p "**********" at bounding box center [827, 366] width 193 height 17
drag, startPoint x: 842, startPoint y: 368, endPoint x: 715, endPoint y: 359, distance: 127.1
click at [715, 359] on div "**********" at bounding box center [827, 309] width 255 height 174
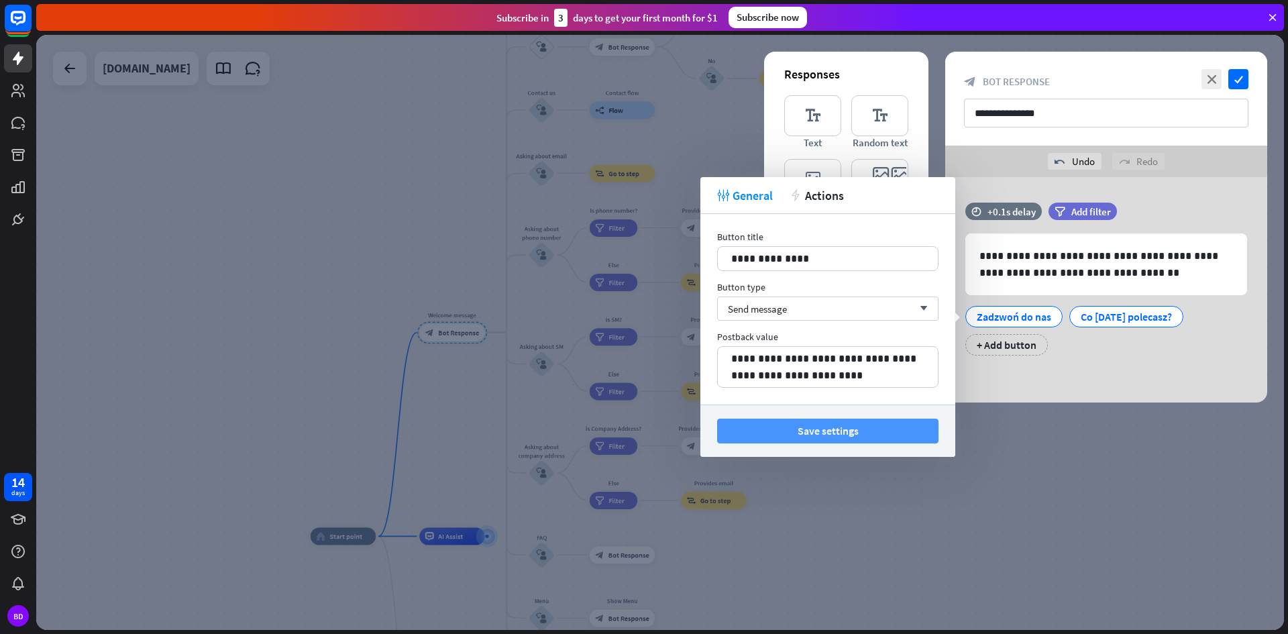
click at [824, 430] on button "Save settings" at bounding box center [827, 431] width 221 height 25
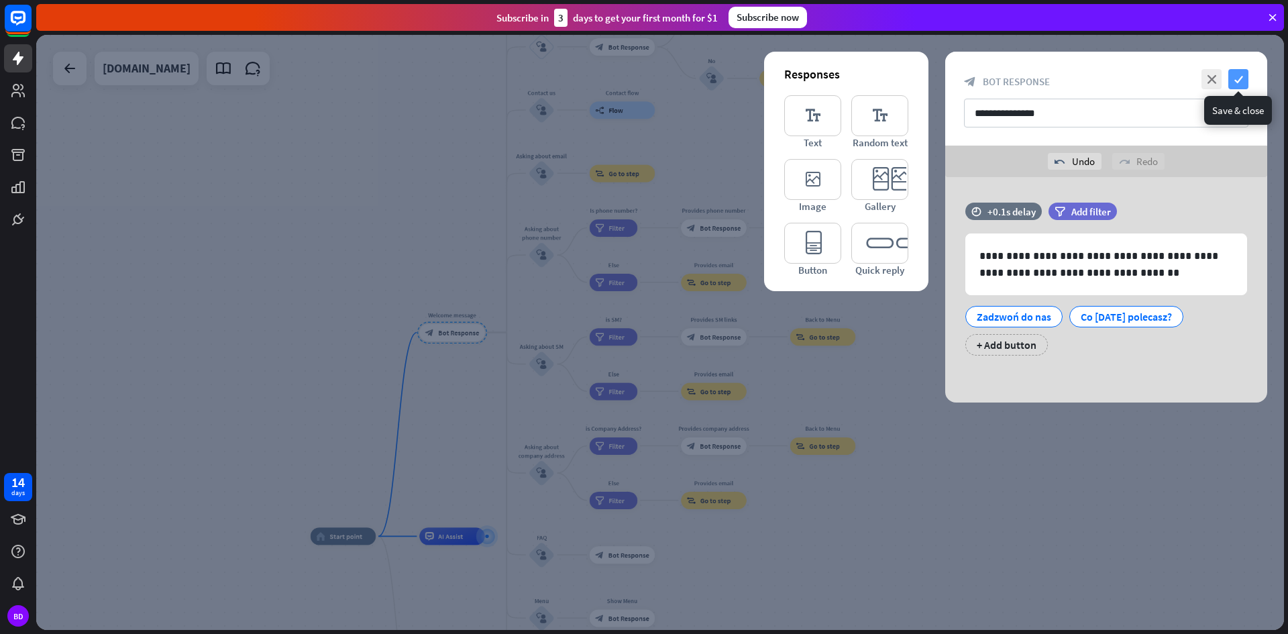
click at [1240, 77] on icon "check" at bounding box center [1238, 79] width 20 height 20
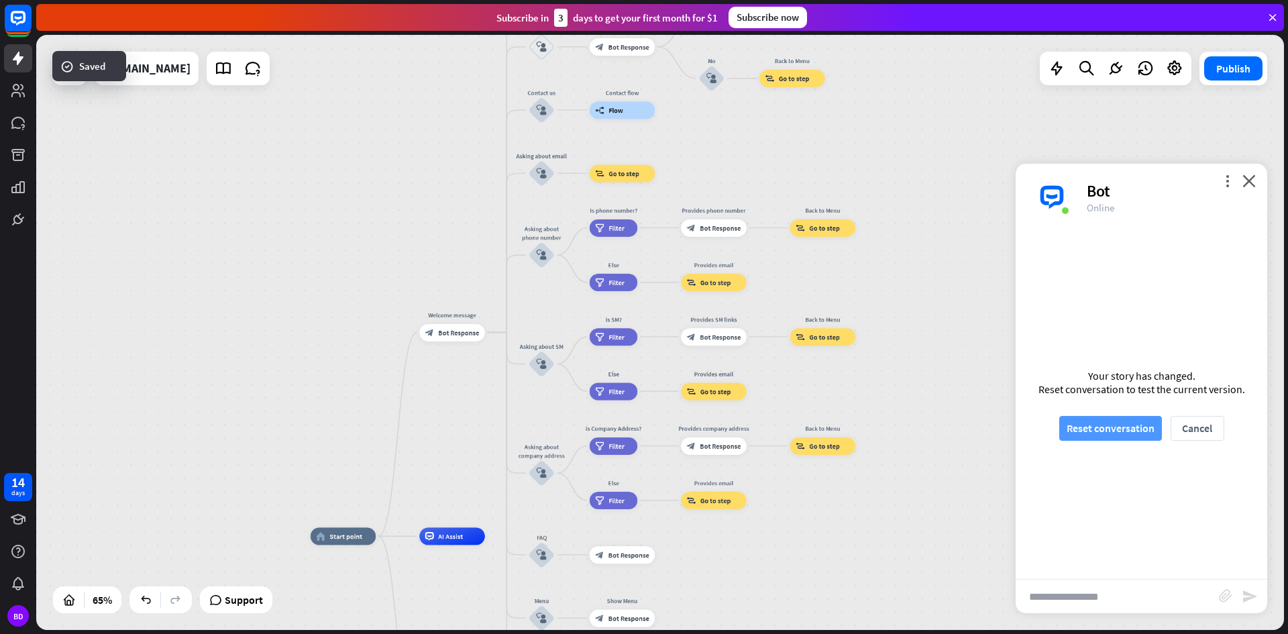
click at [1116, 425] on button "Reset conversation" at bounding box center [1110, 428] width 103 height 25
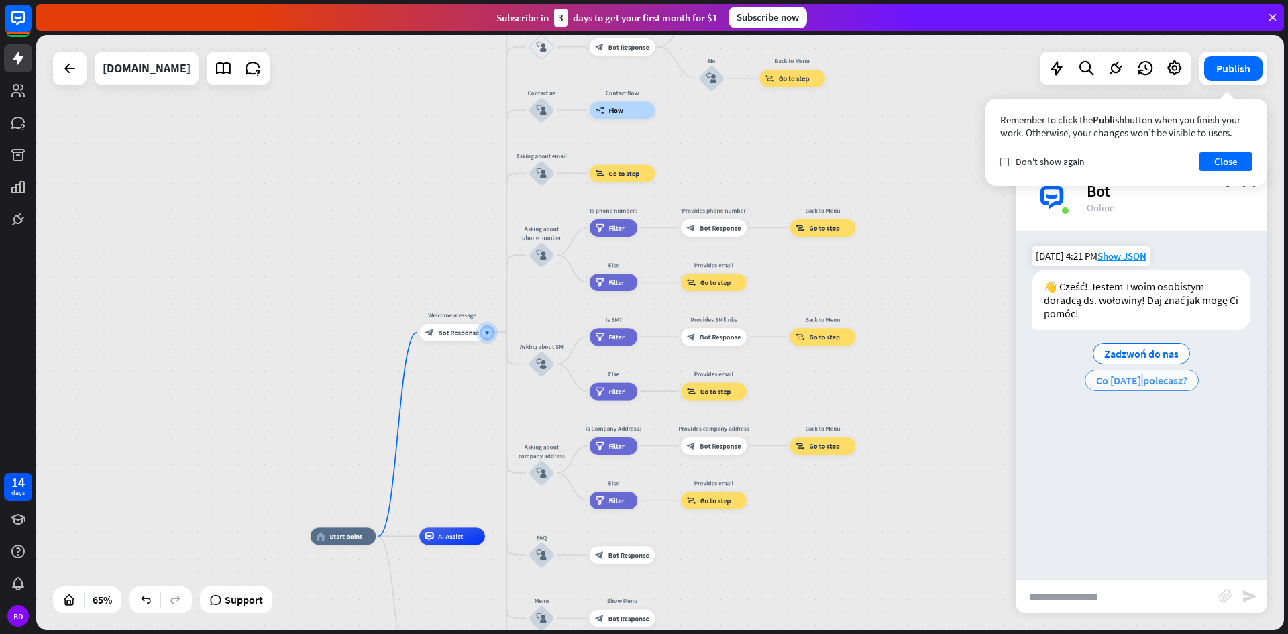
click at [1138, 380] on span "Co [DATE] polecasz?" at bounding box center [1141, 380] width 91 height 13
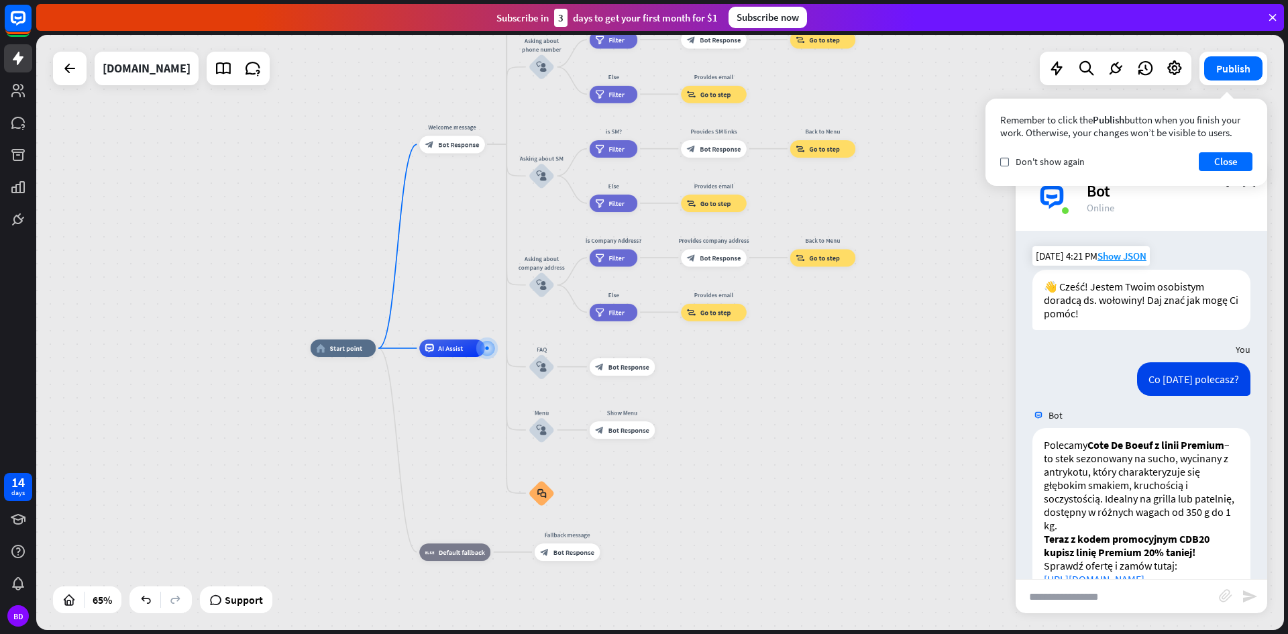
scroll to position [64, 0]
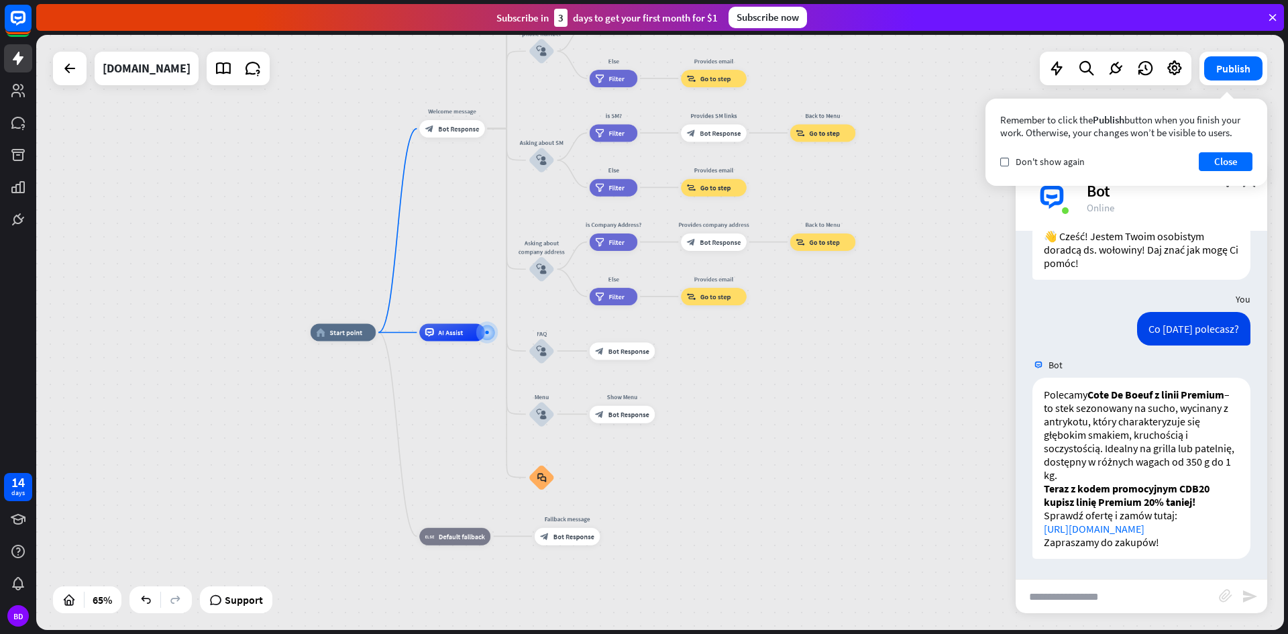
click at [965, 299] on div "home_2 Start point Welcome message block_bot_response Bot Response About us blo…" at bounding box center [660, 332] width 1248 height 595
click at [1208, 160] on button "Close" at bounding box center [1226, 161] width 54 height 19
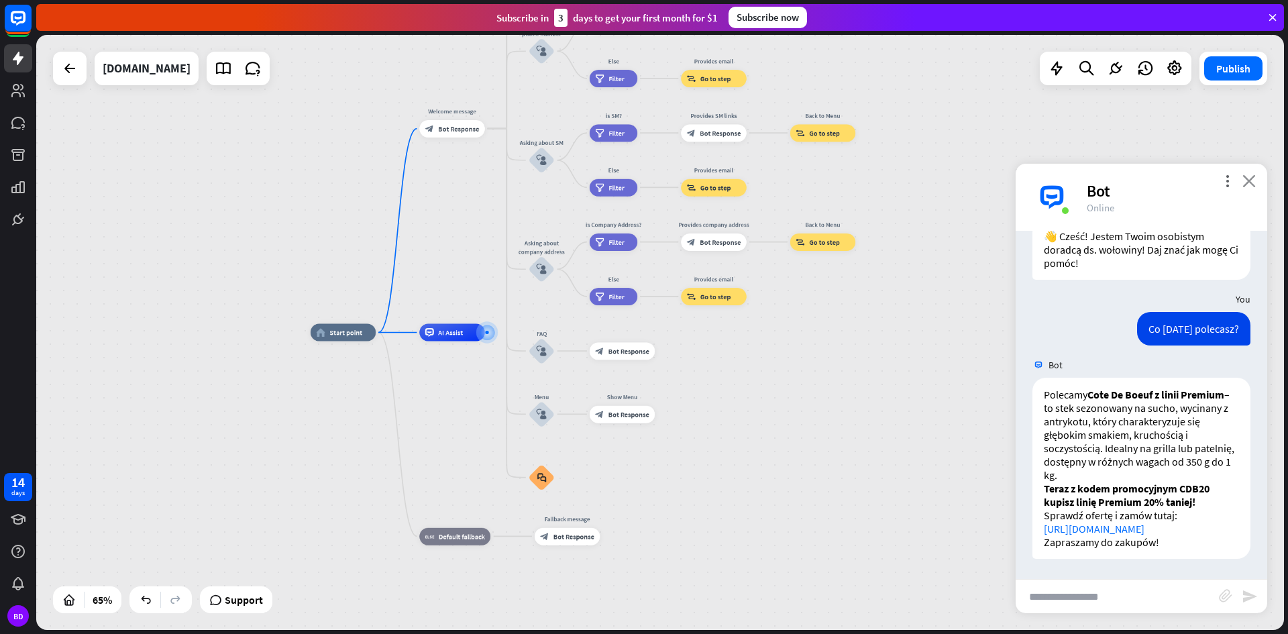
click at [1247, 177] on icon "close" at bounding box center [1248, 180] width 13 height 13
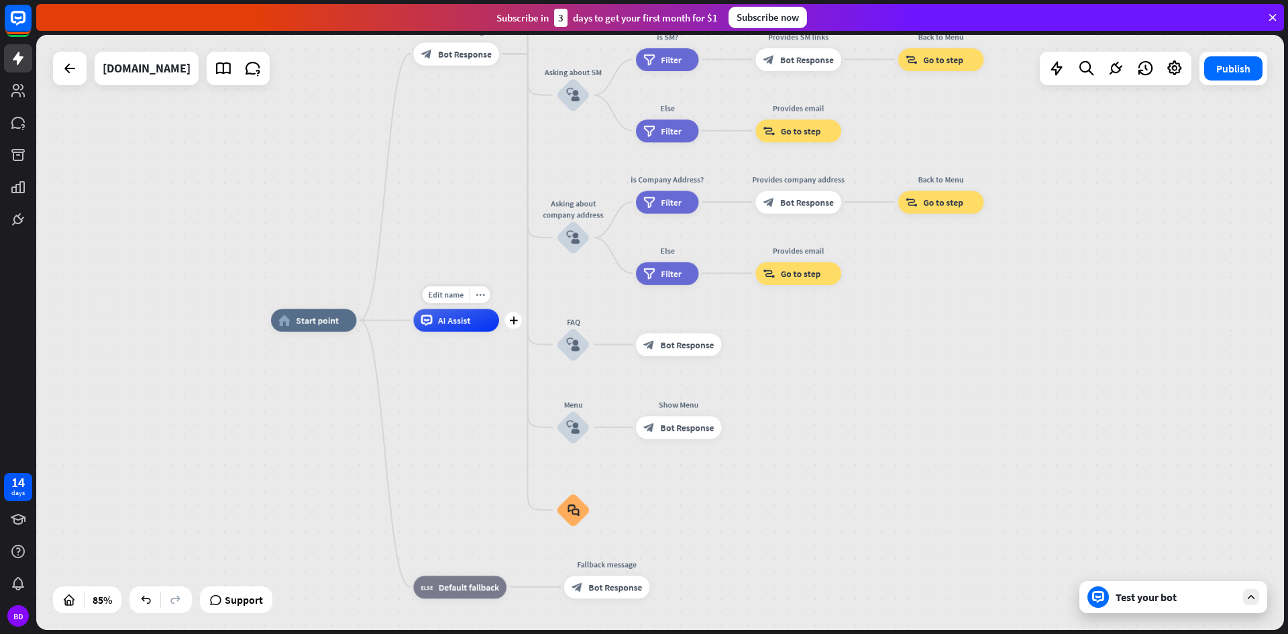
click at [450, 332] on div "Edit name more_horiz plus AI Assist" at bounding box center [456, 320] width 86 height 23
click at [609, 590] on span "Bot Response" at bounding box center [615, 586] width 54 height 11
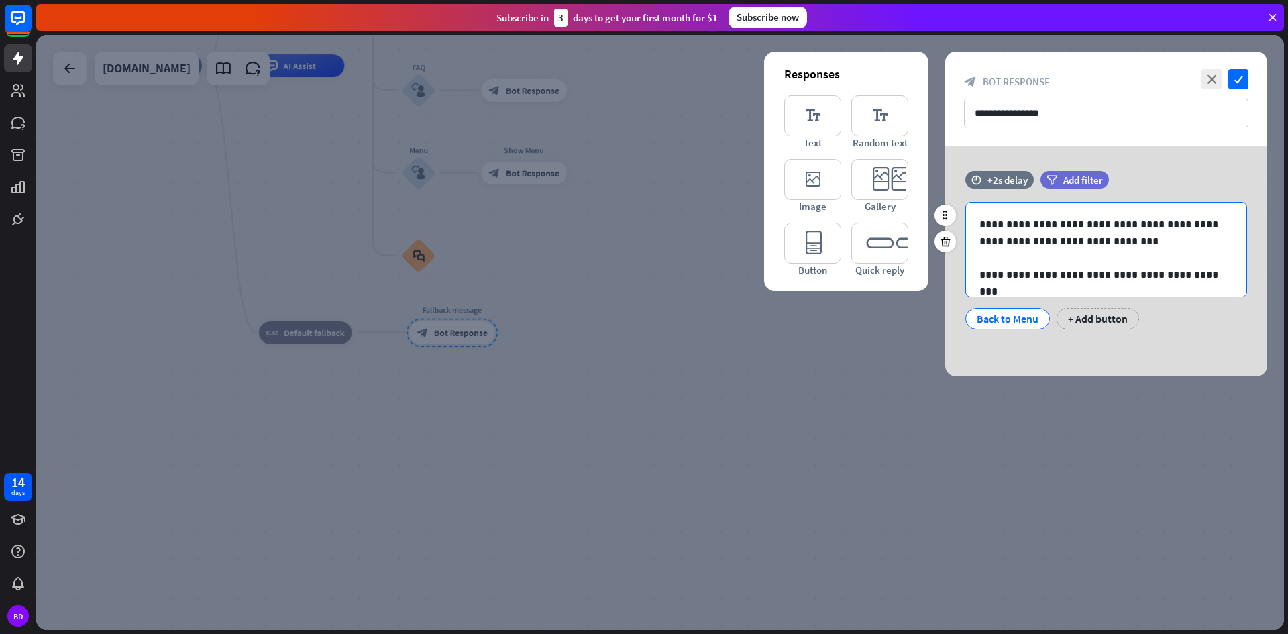
click at [1002, 237] on p "**********" at bounding box center [1106, 233] width 254 height 34
click at [1124, 268] on p "**********" at bounding box center [1106, 274] width 254 height 17
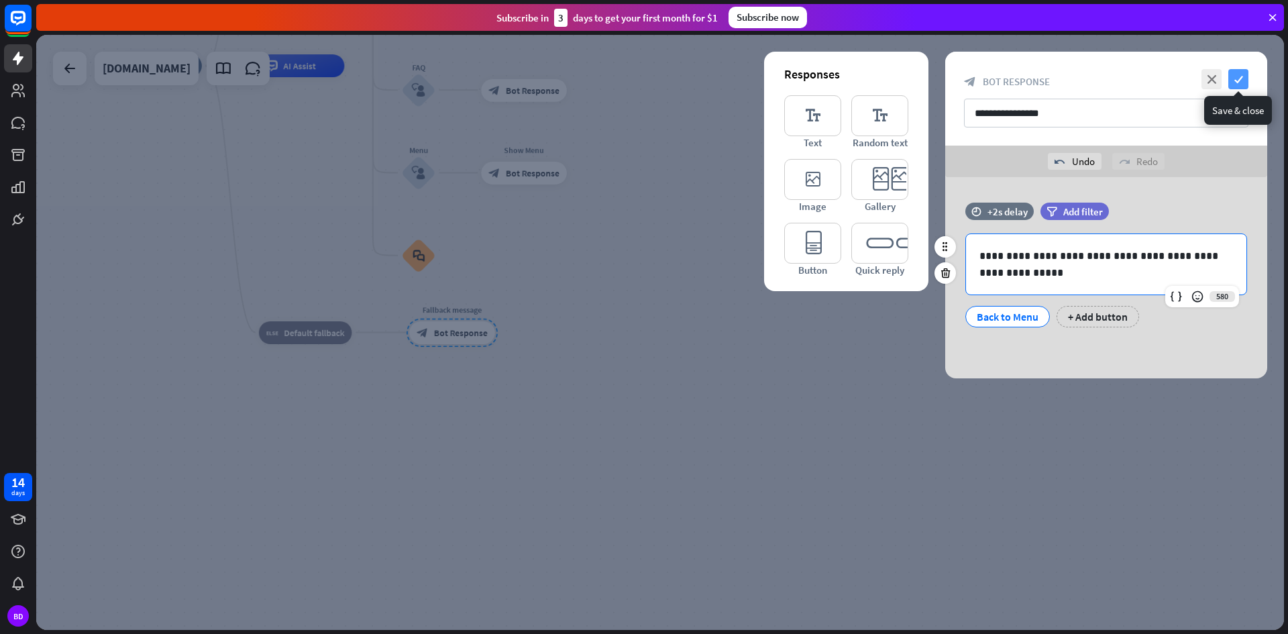
click at [1230, 78] on icon "check" at bounding box center [1238, 79] width 20 height 20
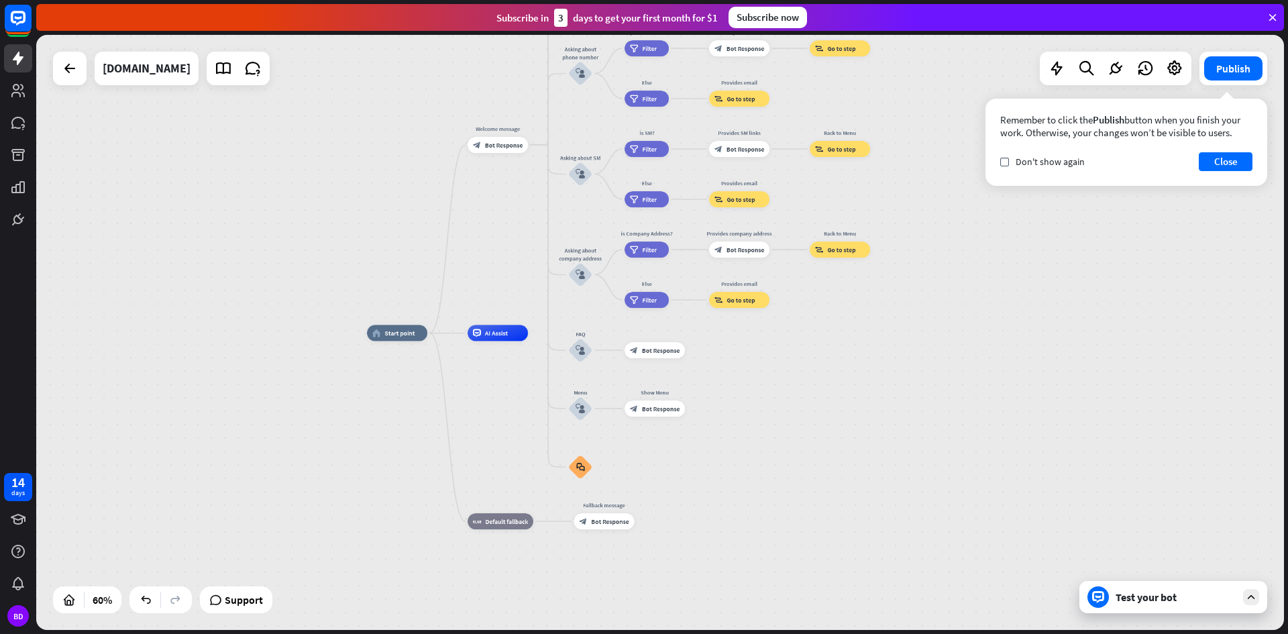
drag, startPoint x: 568, startPoint y: 277, endPoint x: 688, endPoint y: 489, distance: 244.0
click at [688, 489] on div "home_2 Start point Welcome message block_bot_response Bot Response About us blo…" at bounding box center [741, 511] width 749 height 357
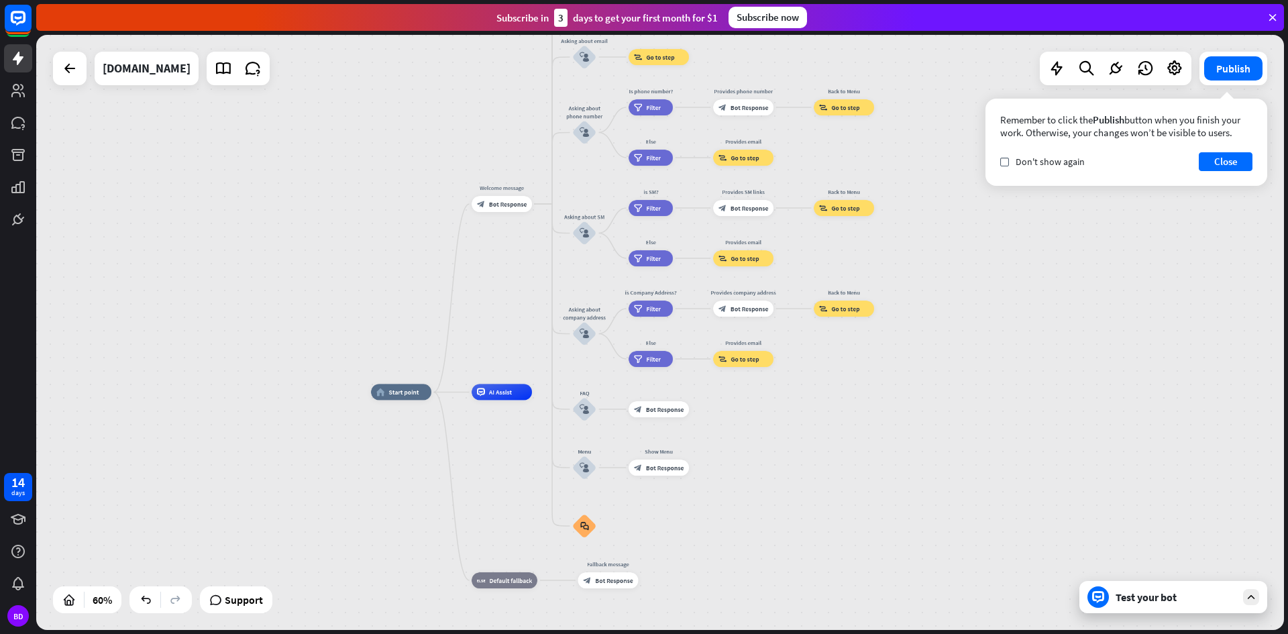
drag, startPoint x: 521, startPoint y: 244, endPoint x: 519, endPoint y: 309, distance: 65.1
click at [519, 309] on div "home_2 Start point Welcome message block_bot_response Bot Response About us blo…" at bounding box center [660, 332] width 1248 height 595
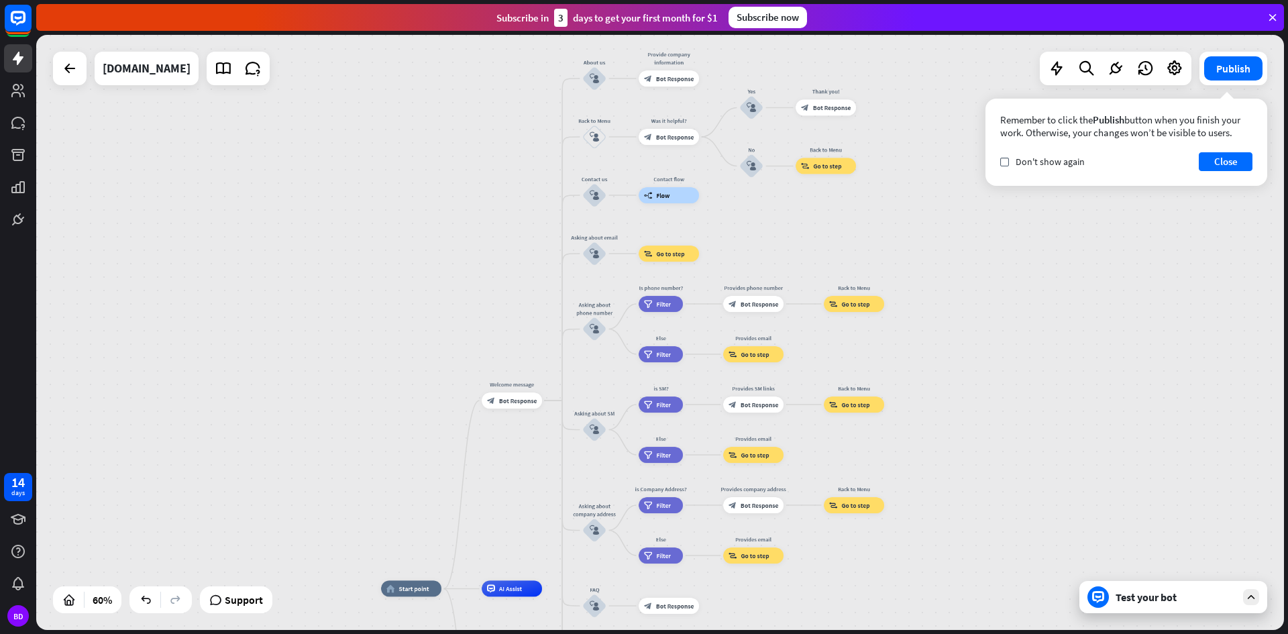
drag, startPoint x: 981, startPoint y: 274, endPoint x: 993, endPoint y: 454, distance: 180.8
click at [993, 454] on div "home_2 Start point Welcome message block_bot_response Bot Response About us blo…" at bounding box center [660, 332] width 1248 height 595
click at [527, 400] on span "Bot Response" at bounding box center [518, 400] width 38 height 8
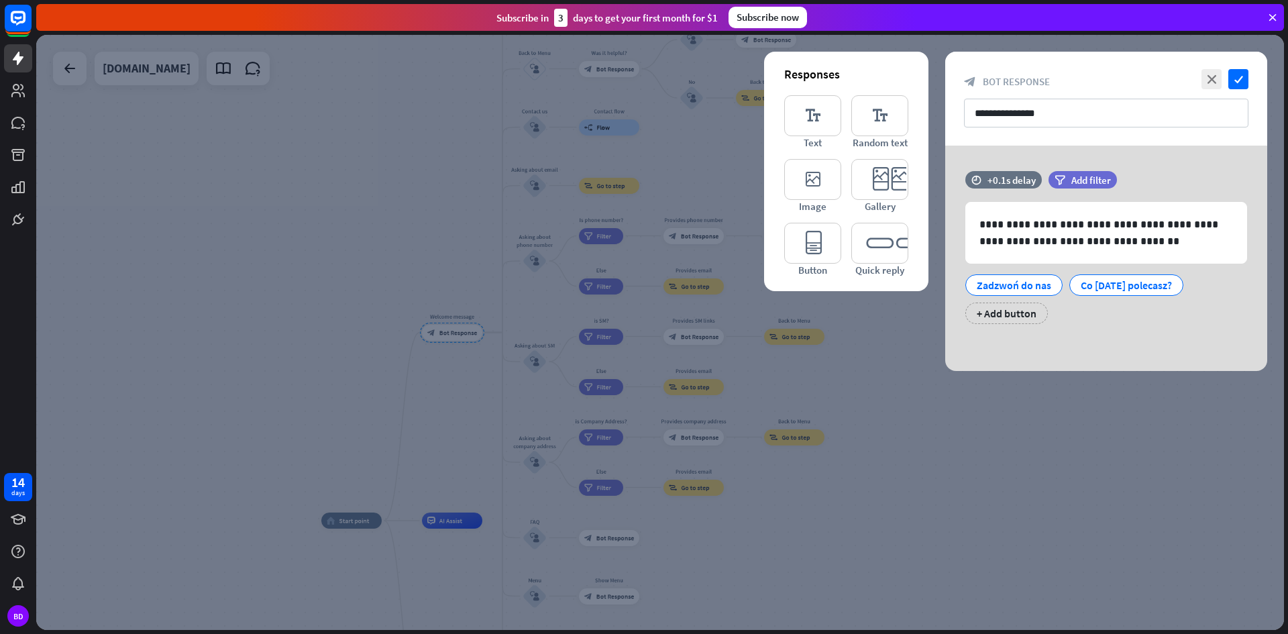
click at [1065, 392] on div at bounding box center [660, 332] width 1248 height 595
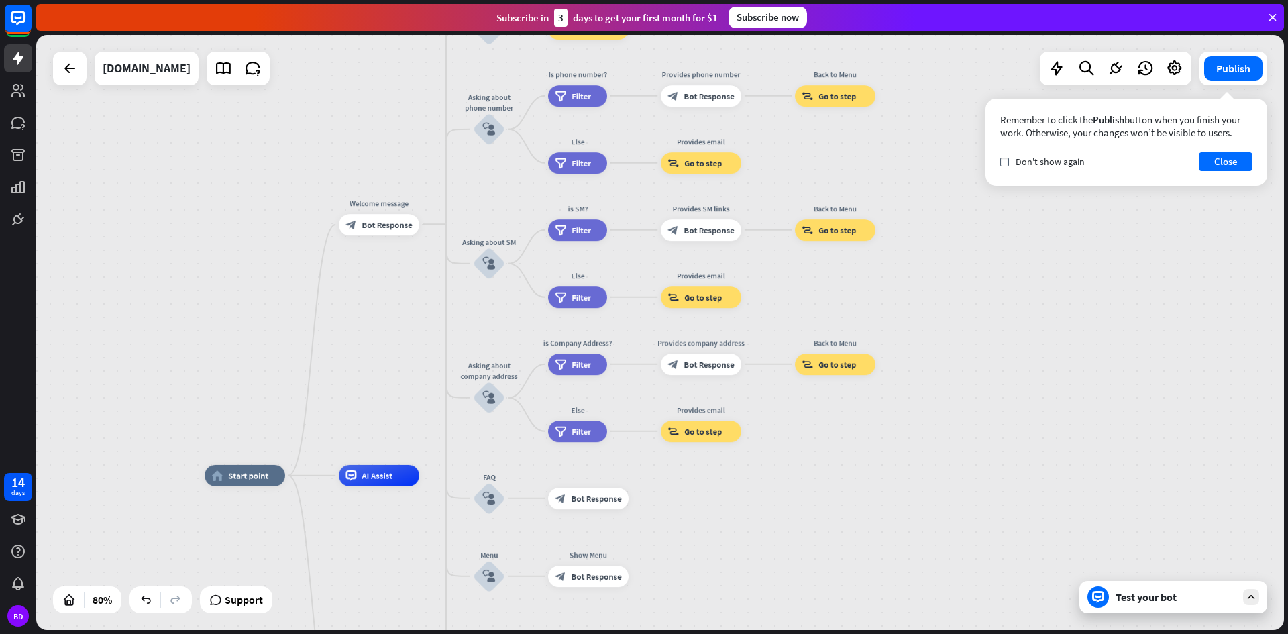
drag, startPoint x: 1019, startPoint y: 427, endPoint x: 942, endPoint y: 328, distance: 125.2
click at [942, 328] on div "home_2 Start point Welcome message block_bot_response Bot Response About us blo…" at bounding box center [660, 332] width 1248 height 595
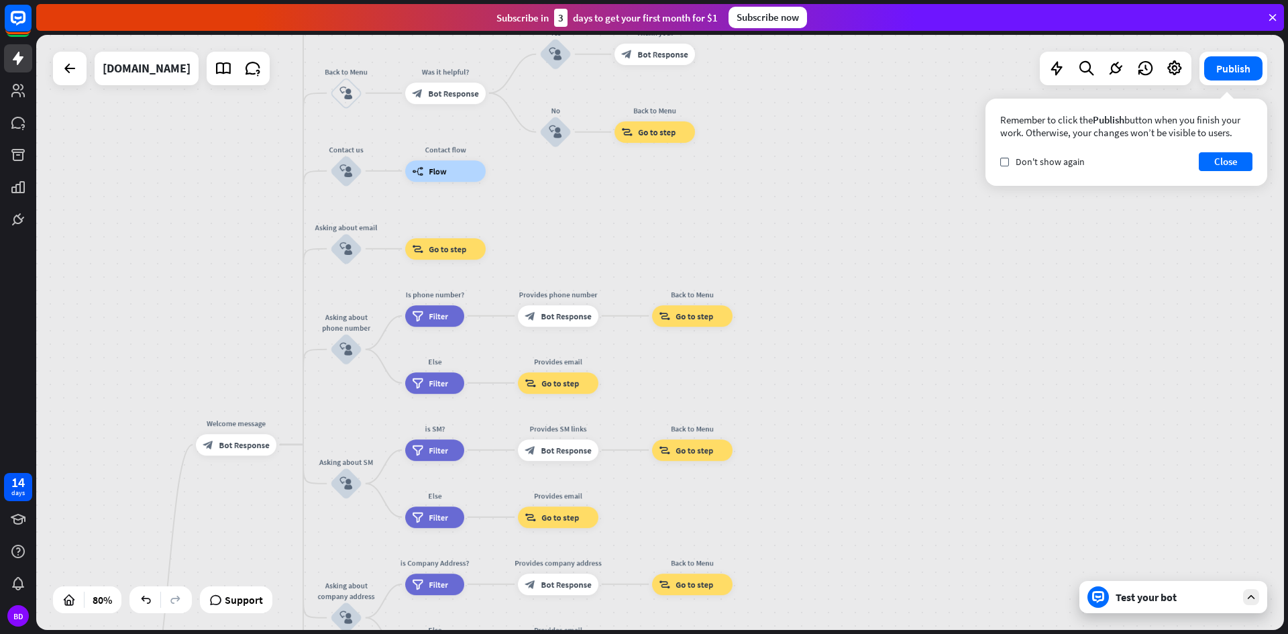
drag, startPoint x: 932, startPoint y: 325, endPoint x: 789, endPoint y: 545, distance: 262.4
click at [789, 545] on div "home_2 Start point Welcome message block_bot_response Bot Response About us blo…" at bounding box center [660, 332] width 1248 height 595
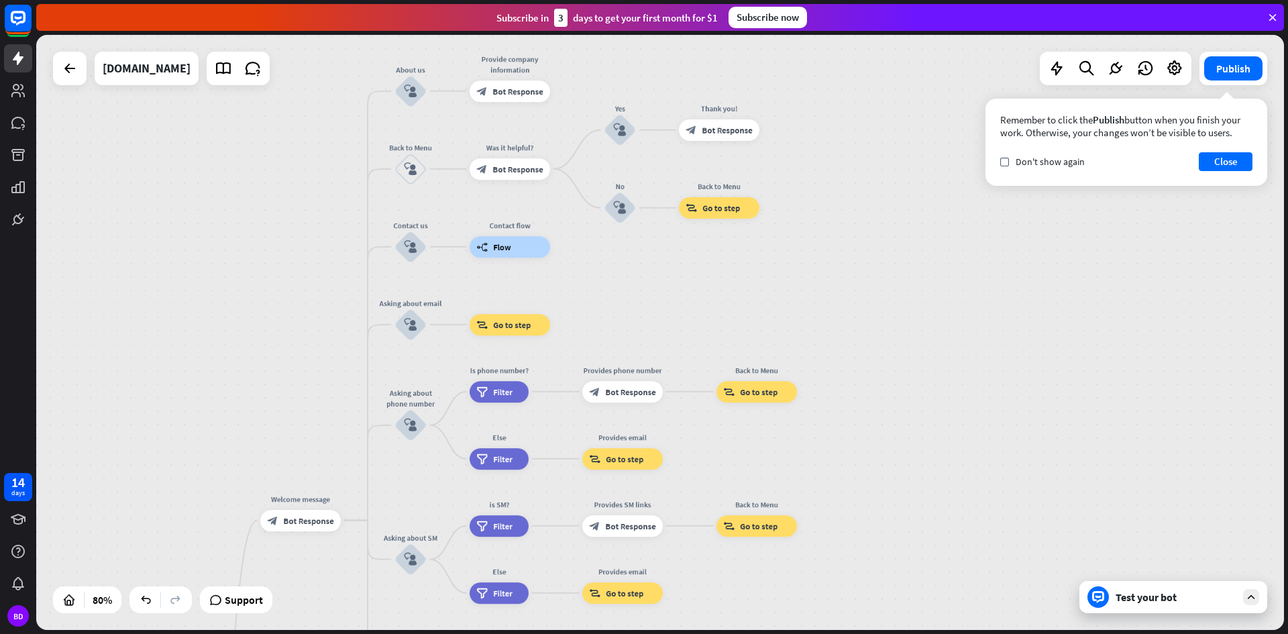
drag, startPoint x: 217, startPoint y: 246, endPoint x: 282, endPoint y: 322, distance: 99.9
click at [282, 322] on div "home_2 Start point Welcome message block_bot_response Bot Response About us blo…" at bounding box center [660, 332] width 1248 height 595
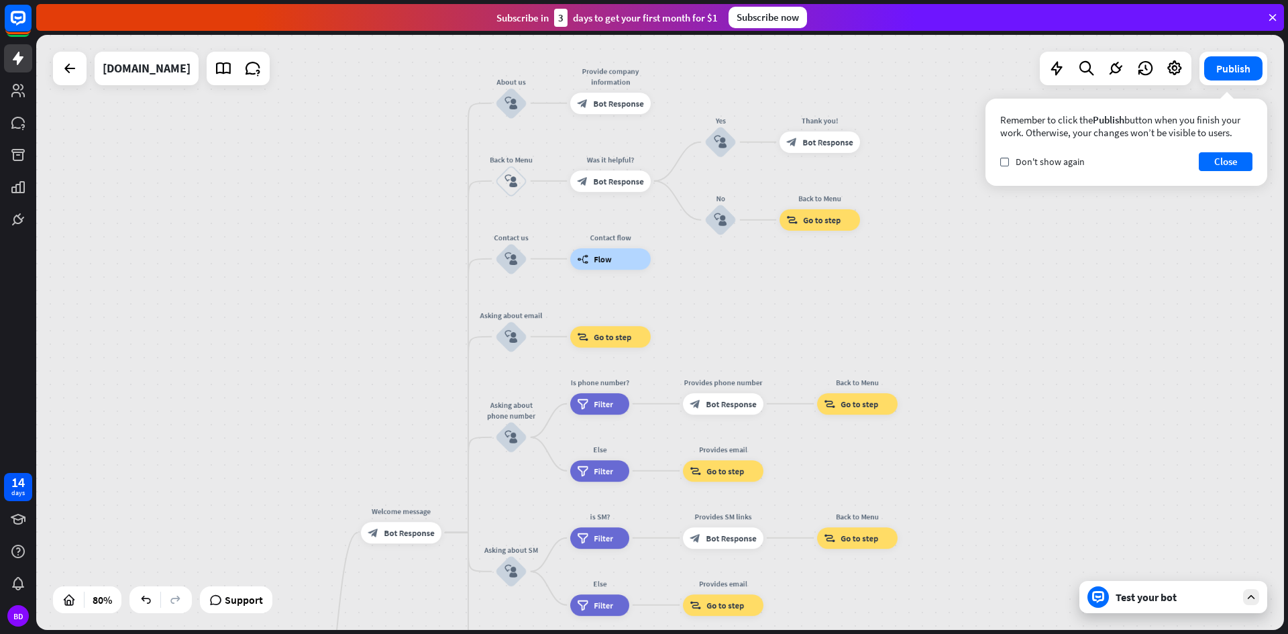
drag, startPoint x: 309, startPoint y: 382, endPoint x: 416, endPoint y: 420, distance: 113.7
click at [416, 420] on div "home_2 Start point Welcome message block_bot_response Bot Response About us blo…" at bounding box center [660, 332] width 1248 height 595
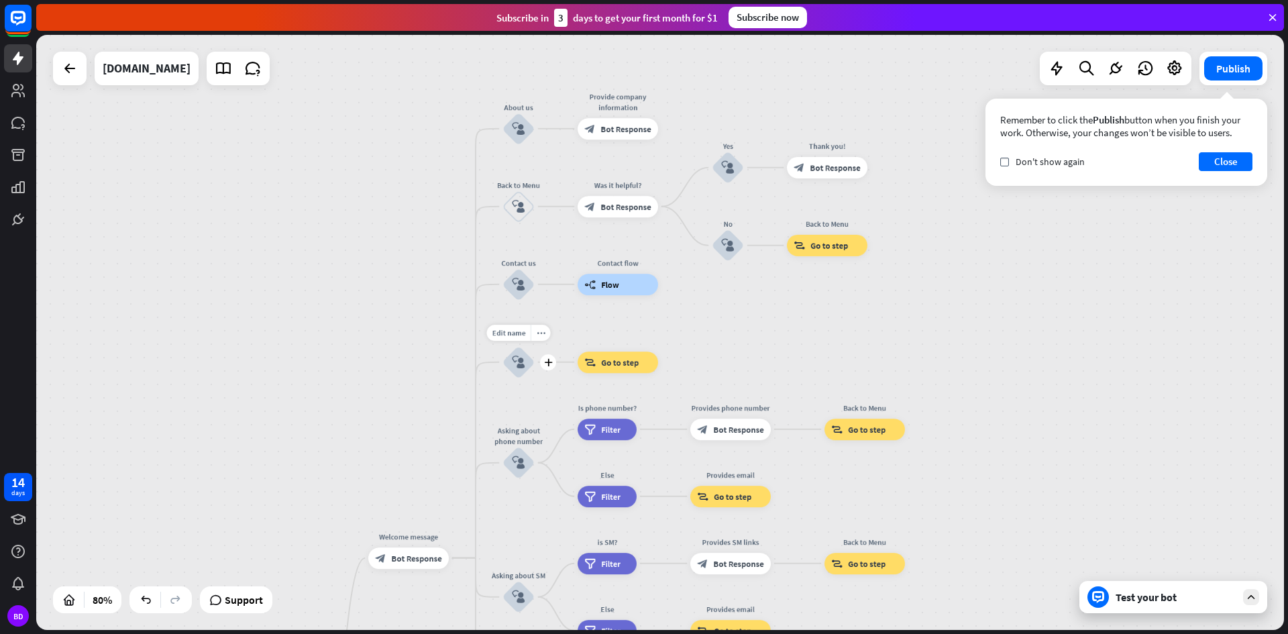
click at [514, 362] on icon "block_user_input" at bounding box center [518, 362] width 13 height 13
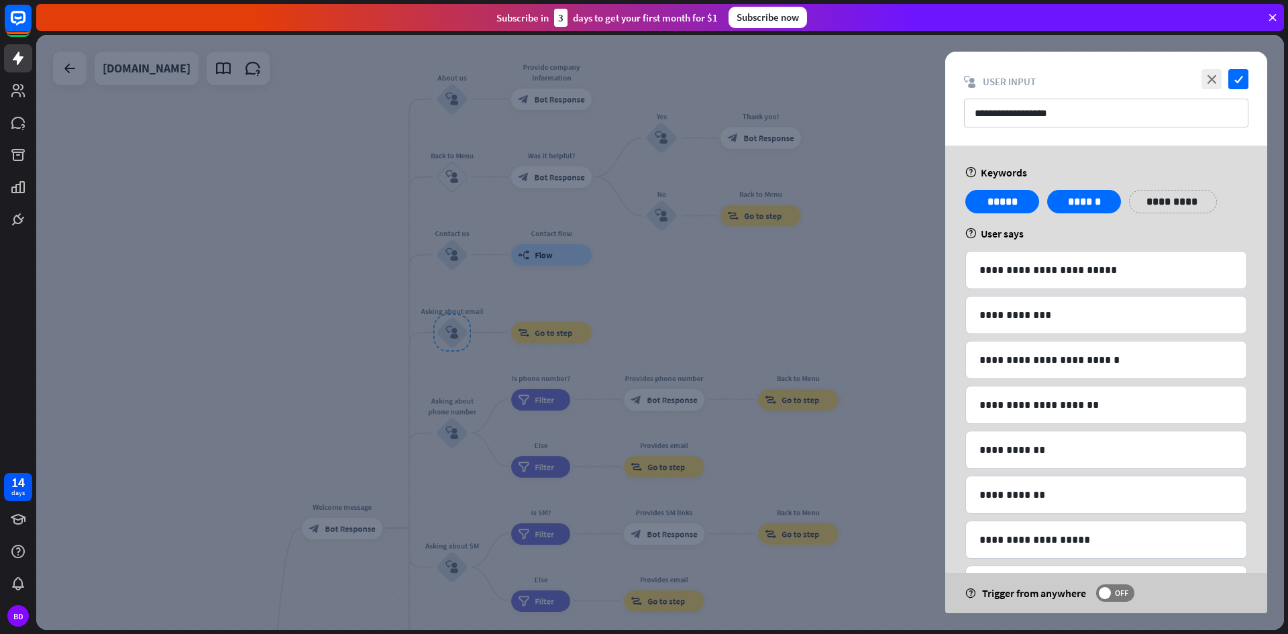
click at [833, 272] on div at bounding box center [660, 332] width 1248 height 595
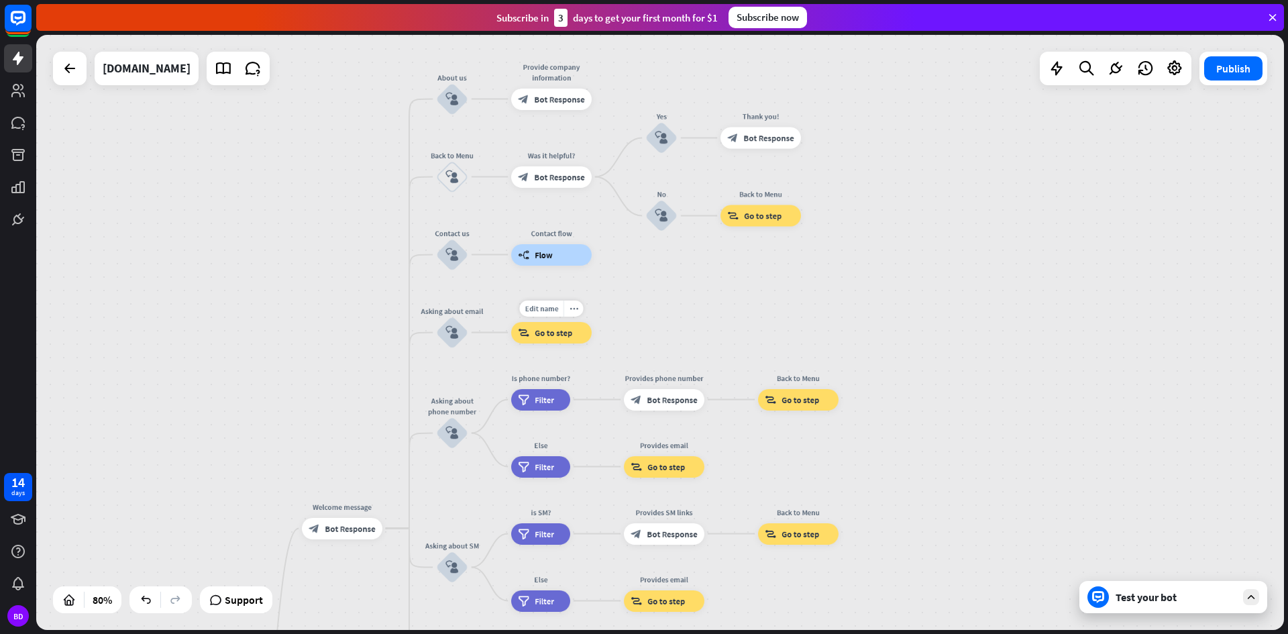
click at [568, 337] on span "Go to step" at bounding box center [554, 332] width 38 height 11
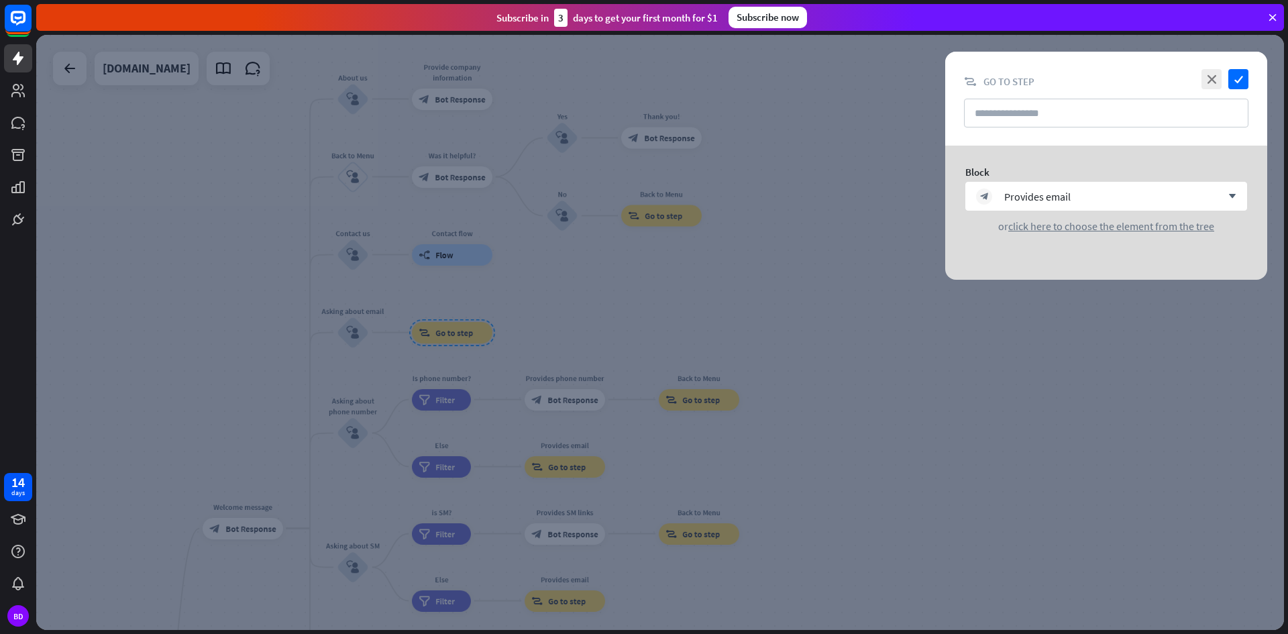
click at [722, 294] on div at bounding box center [660, 332] width 1248 height 595
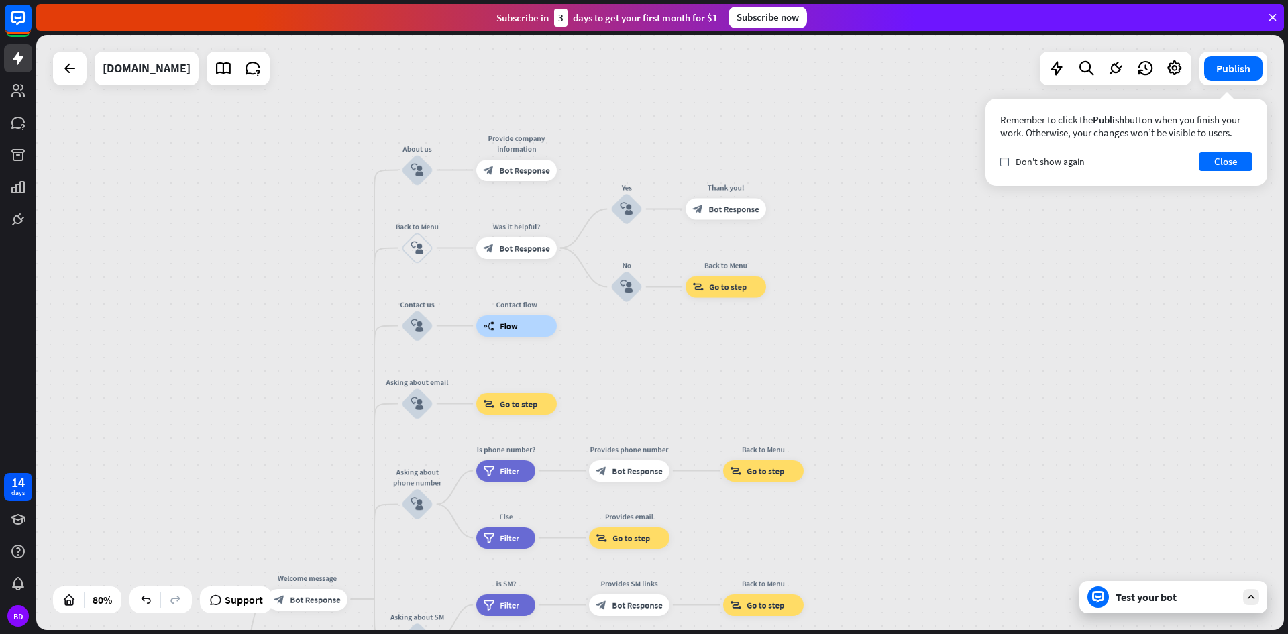
drag, startPoint x: 594, startPoint y: 280, endPoint x: 657, endPoint y: 346, distance: 91.6
click at [657, 346] on div "home_2 Start point Welcome message block_bot_response Bot Response About us blo…" at bounding box center [660, 332] width 1248 height 595
drag, startPoint x: 751, startPoint y: 302, endPoint x: 775, endPoint y: 254, distance: 53.7
click at [773, 257] on div "home_2 Start point Welcome message block_bot_response Bot Response About us blo…" at bounding box center [660, 332] width 1248 height 595
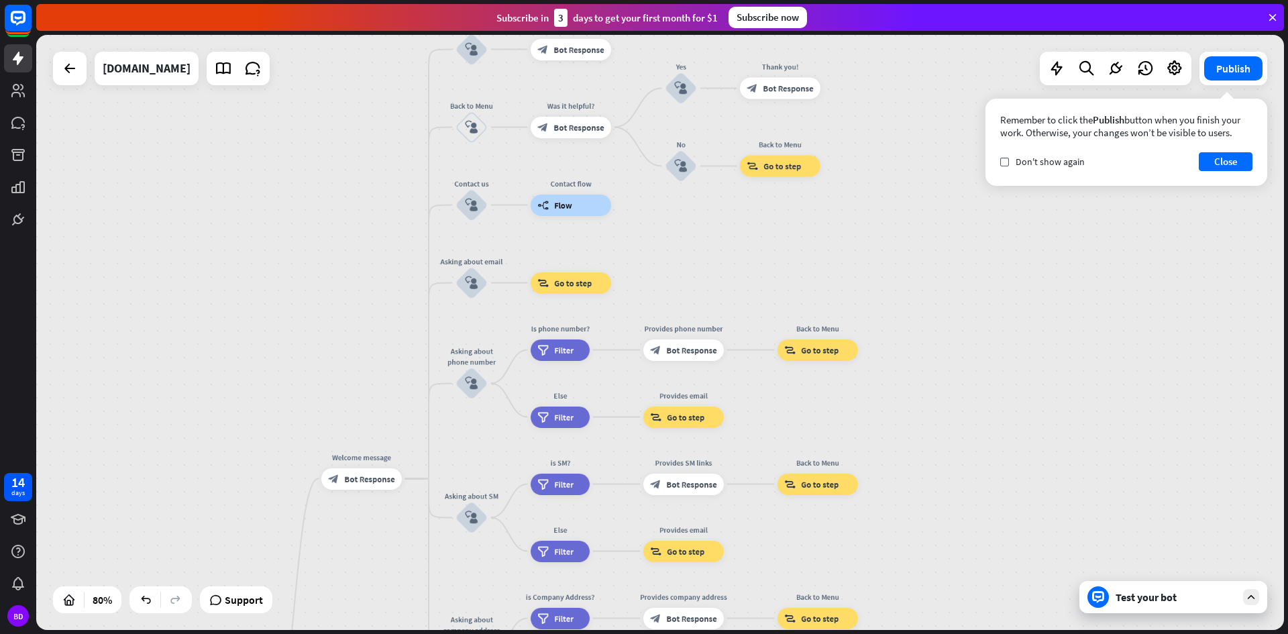
drag, startPoint x: 968, startPoint y: 447, endPoint x: 961, endPoint y: 399, distance: 48.1
click at [962, 402] on div "home_2 Start point Welcome message block_bot_response Bot Response About us blo…" at bounding box center [660, 332] width 1248 height 595
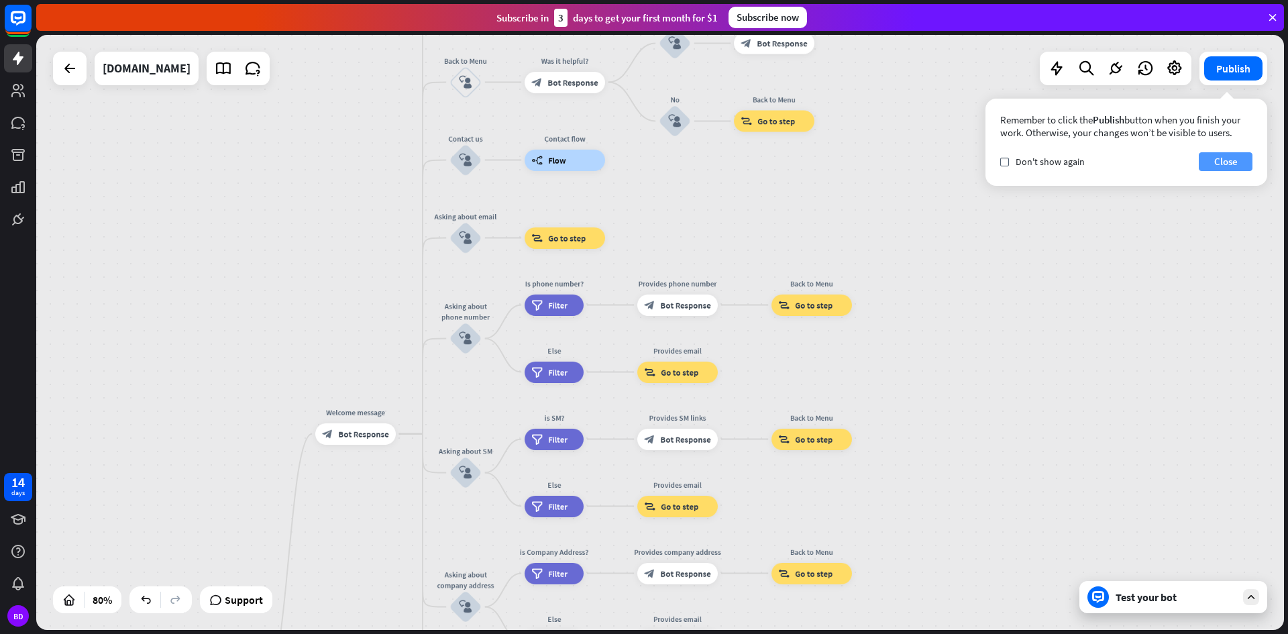
click at [1227, 164] on button "Close" at bounding box center [1226, 161] width 54 height 19
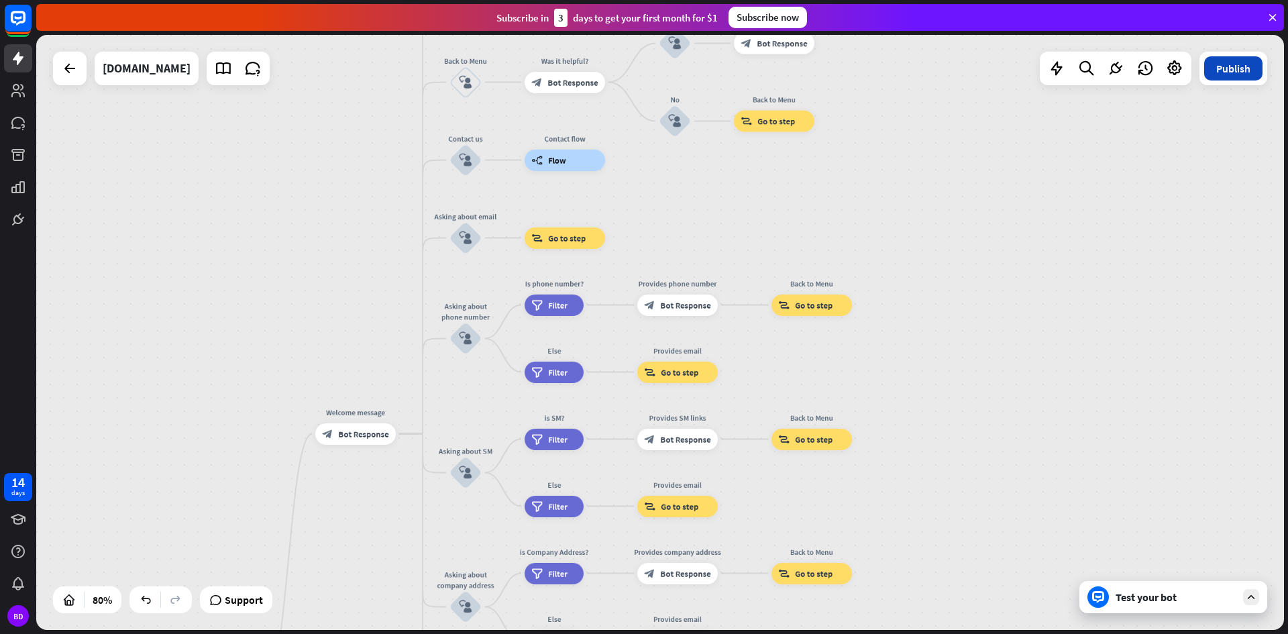
click at [1222, 76] on button "Publish" at bounding box center [1233, 68] width 58 height 24
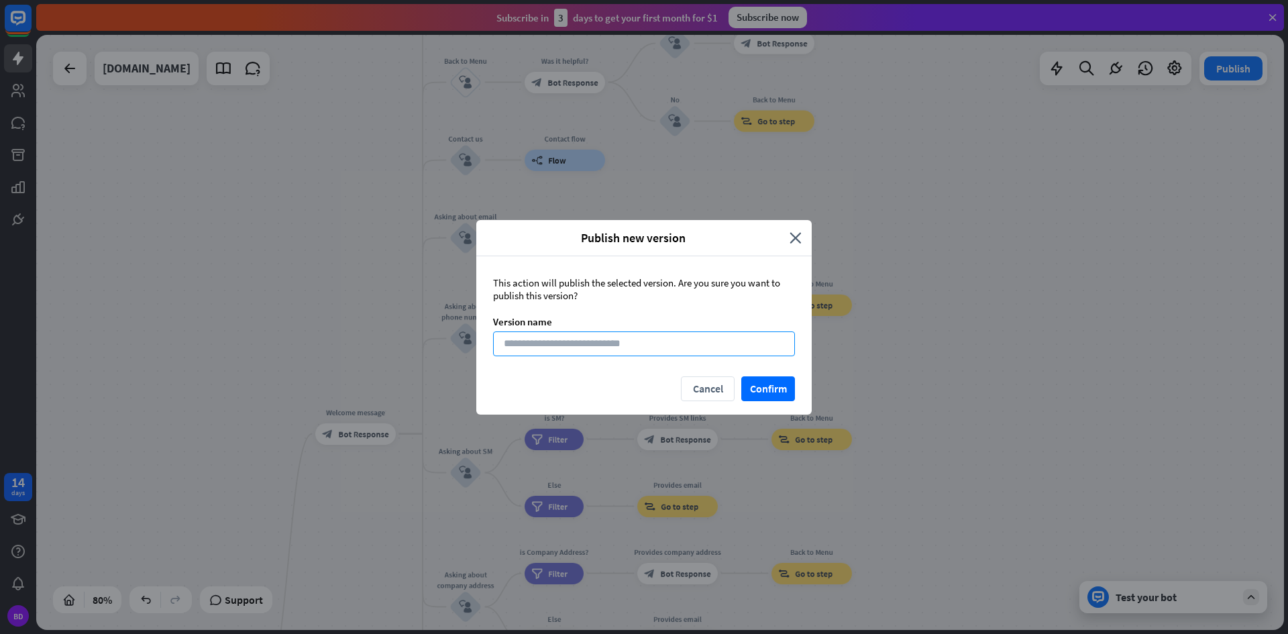
click at [645, 343] on input at bounding box center [644, 343] width 302 height 25
click at [763, 396] on button "Confirm" at bounding box center [768, 388] width 54 height 25
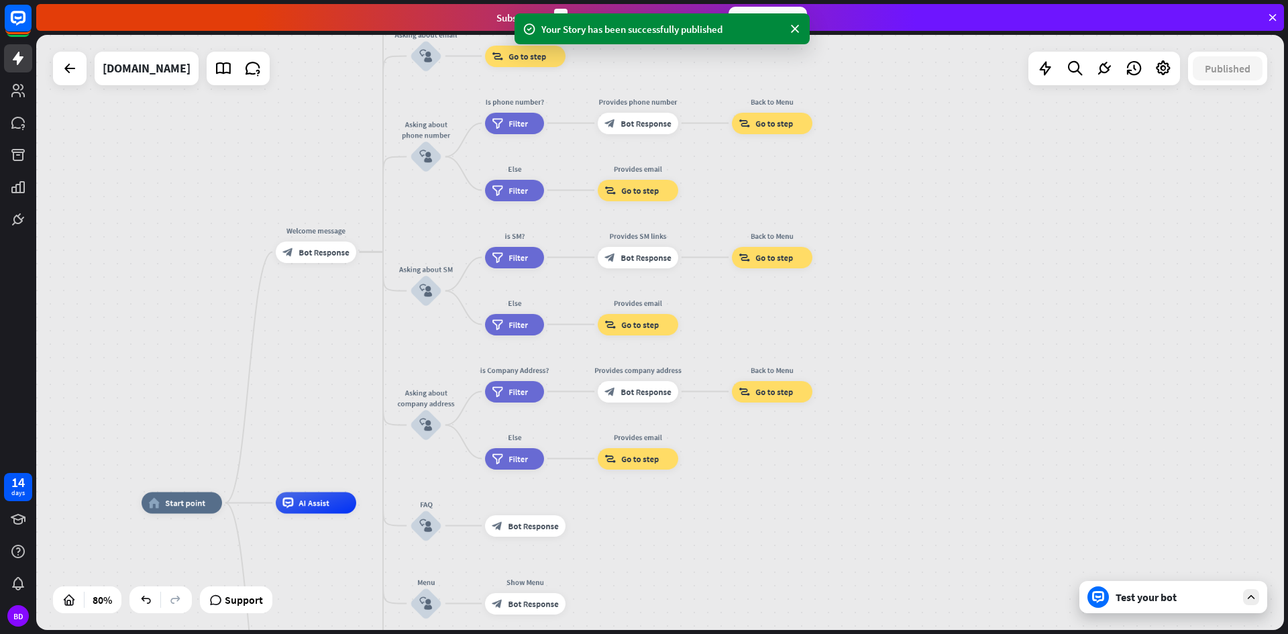
drag, startPoint x: 984, startPoint y: 455, endPoint x: 924, endPoint y: 208, distance: 254.0
click at [924, 208] on div "home_2 Start point Welcome message block_bot_response Bot Response About us blo…" at bounding box center [660, 332] width 1248 height 595
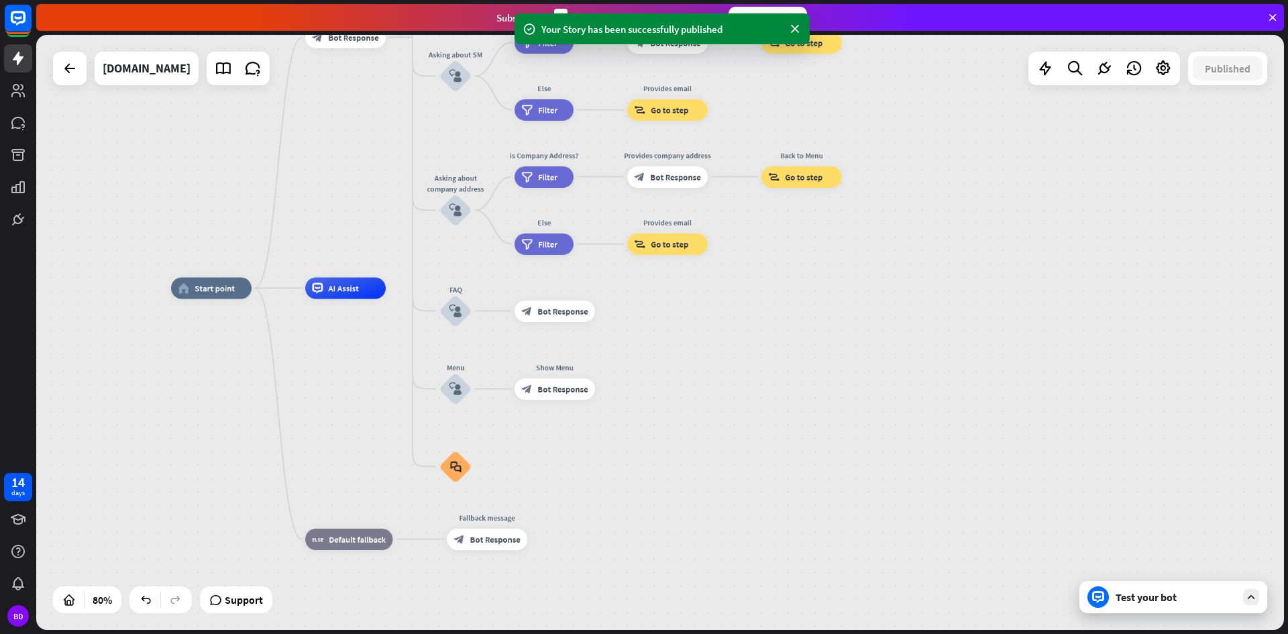
drag, startPoint x: 996, startPoint y: 386, endPoint x: 1033, endPoint y: 296, distance: 97.2
click at [1033, 296] on div "home_2 Start point Welcome message block_bot_response Bot Response About us blo…" at bounding box center [670, 526] width 998 height 476
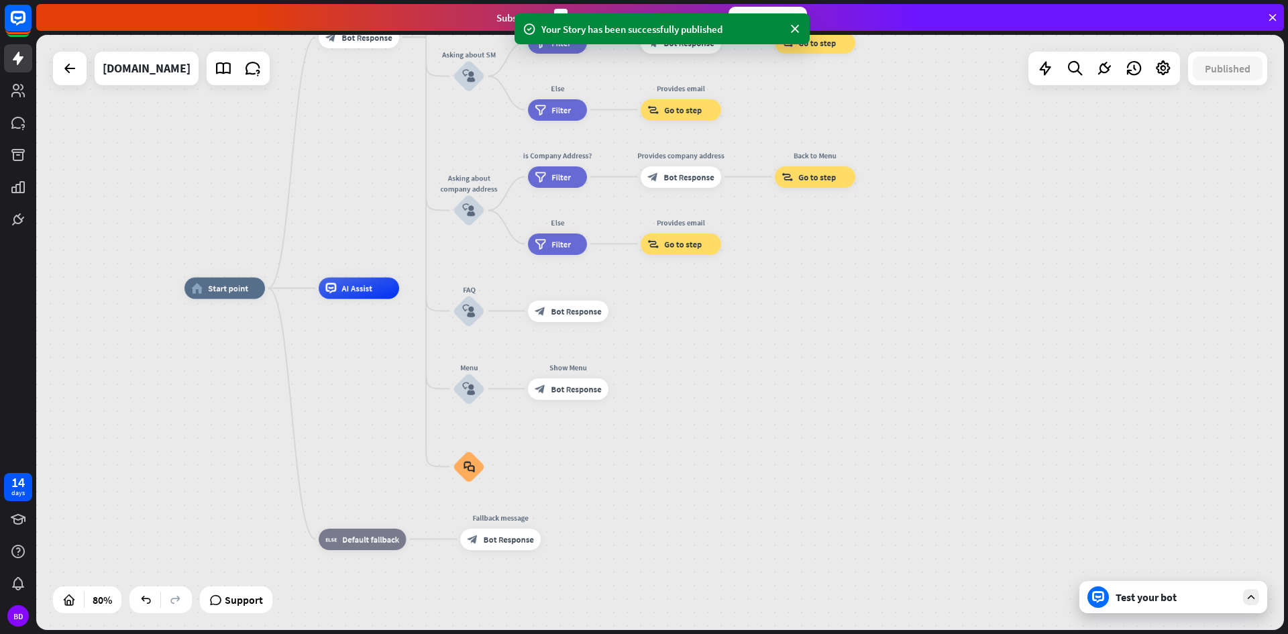
drag, startPoint x: 676, startPoint y: 493, endPoint x: 698, endPoint y: 491, distance: 22.9
click at [700, 492] on div "home_2 Start point Welcome message block_bot_response Bot Response About us blo…" at bounding box center [683, 526] width 998 height 476
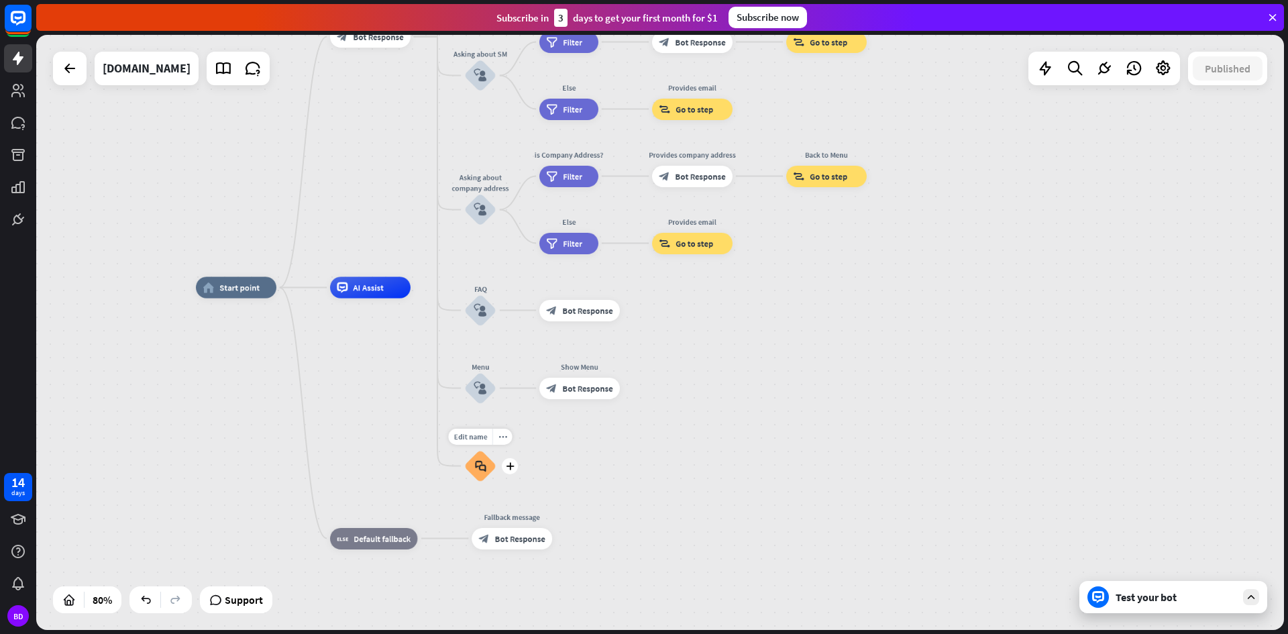
click at [477, 466] on icon "block_faq" at bounding box center [480, 466] width 11 height 12
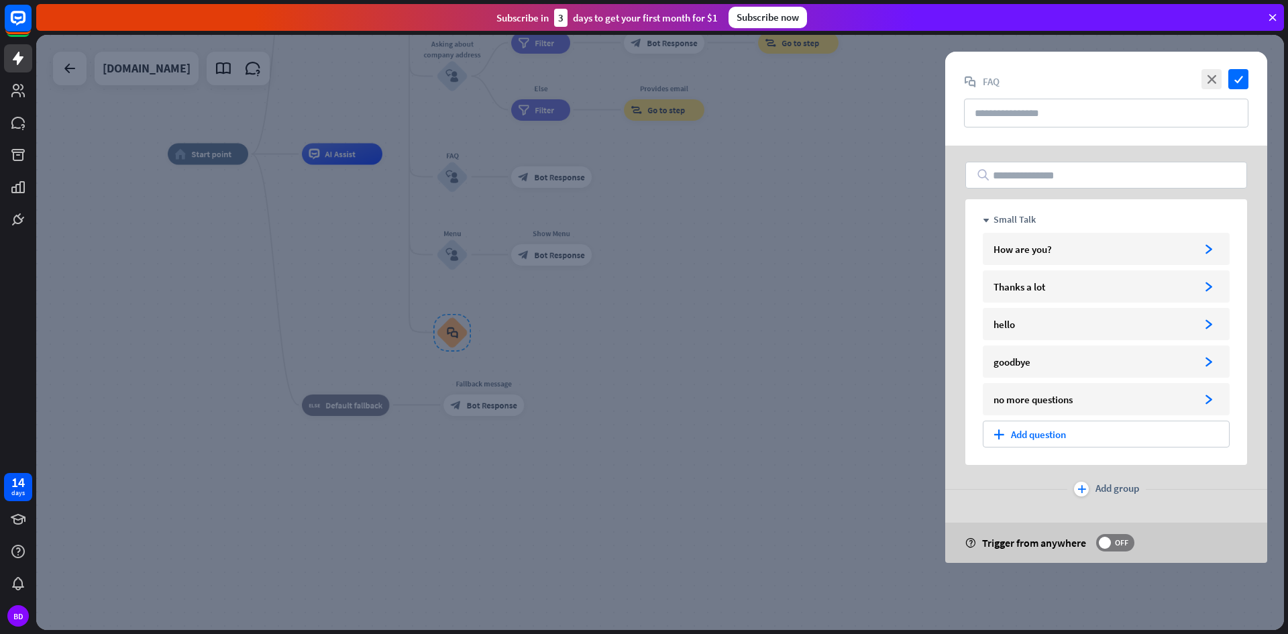
click at [842, 279] on div at bounding box center [660, 332] width 1248 height 595
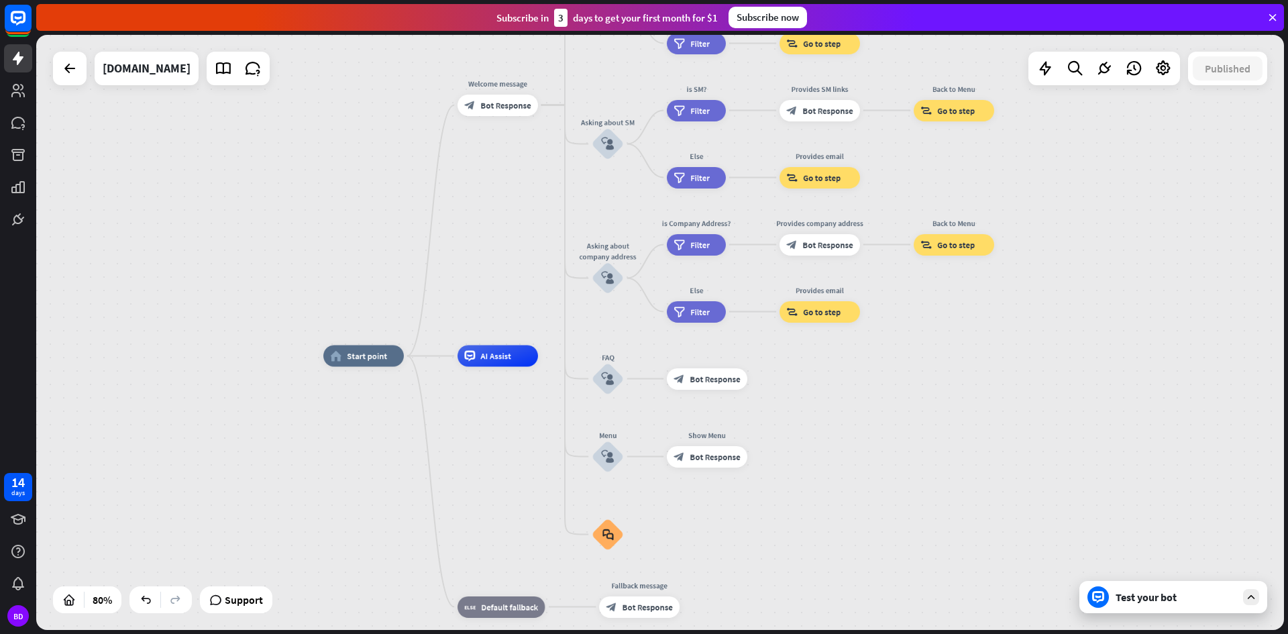
drag, startPoint x: 588, startPoint y: 292, endPoint x: 743, endPoint y: 494, distance: 254.9
click at [743, 494] on div "home_2 Start point Welcome message block_bot_response Bot Response About us blo…" at bounding box center [822, 594] width 998 height 476
click at [19, 127] on icon at bounding box center [17, 123] width 13 height 12
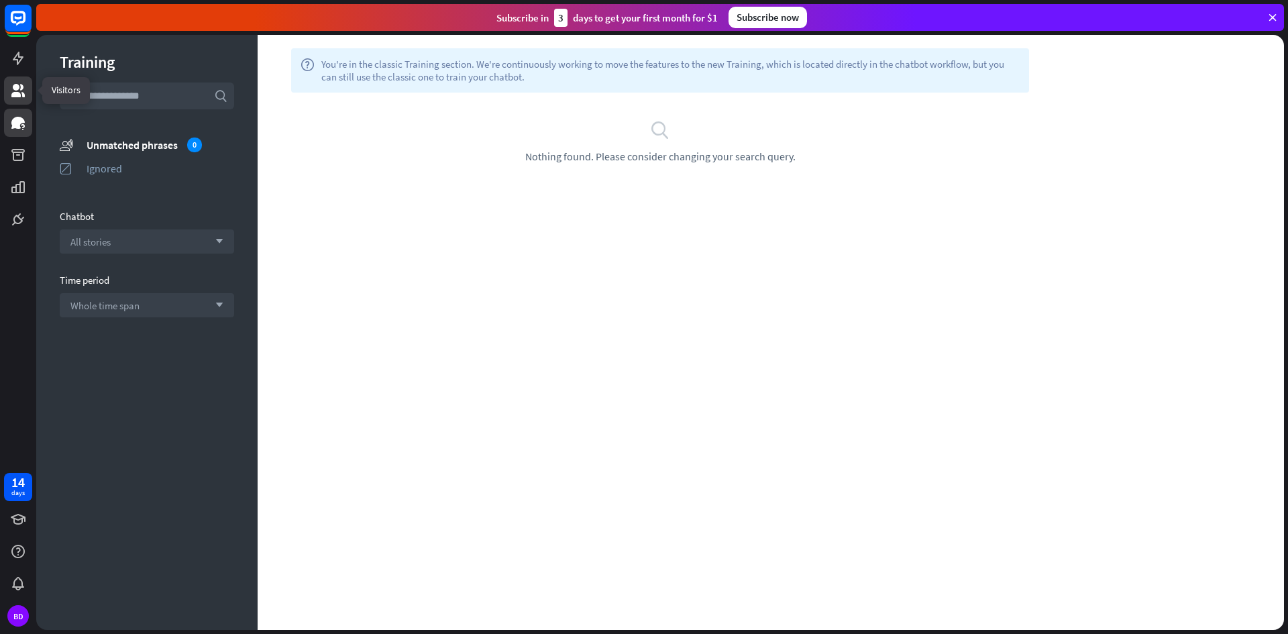
click at [13, 91] on icon at bounding box center [18, 91] width 16 height 16
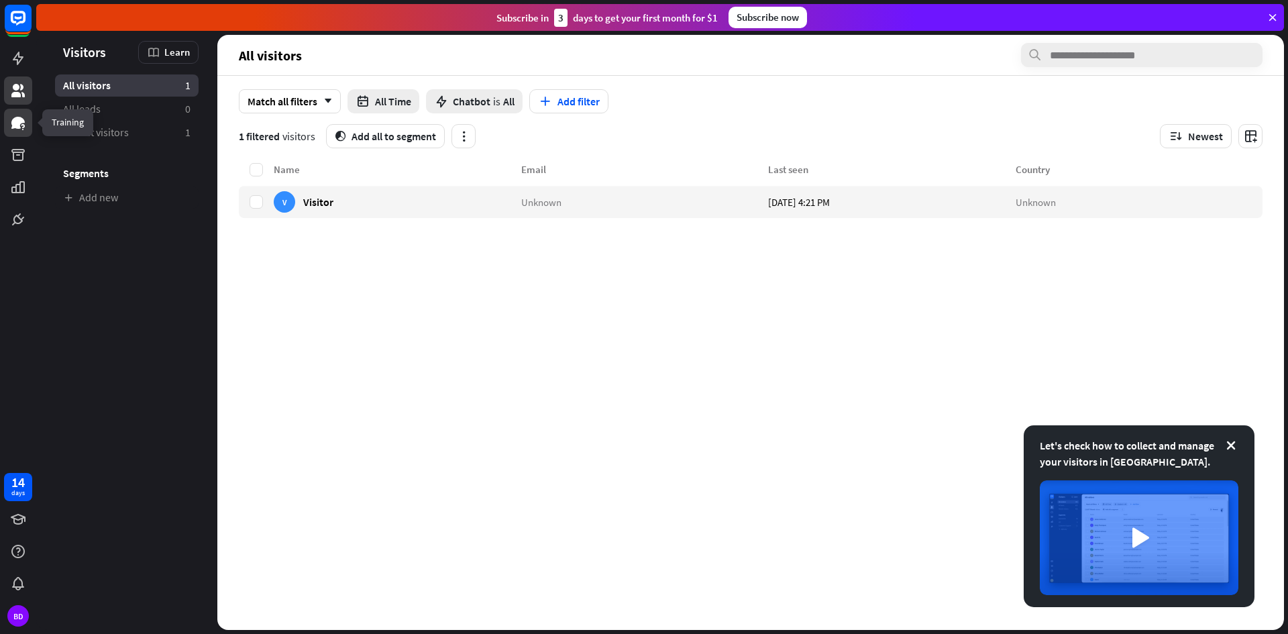
click at [22, 123] on icon at bounding box center [18, 123] width 16 height 16
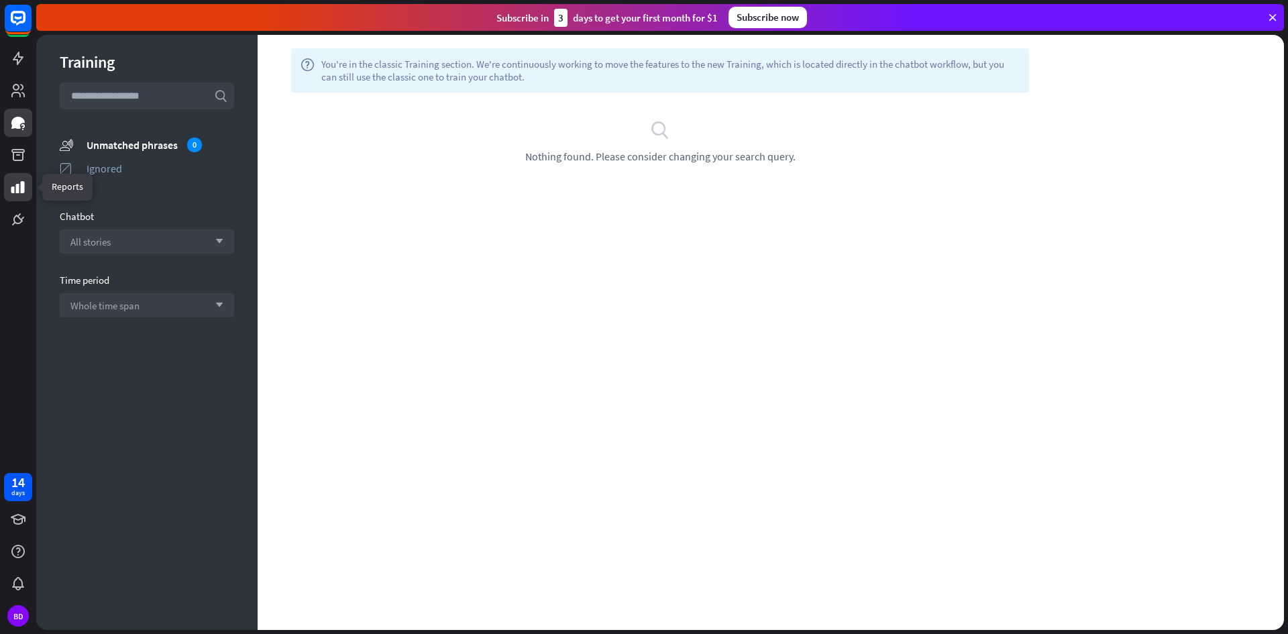
click at [24, 189] on icon at bounding box center [17, 187] width 13 height 12
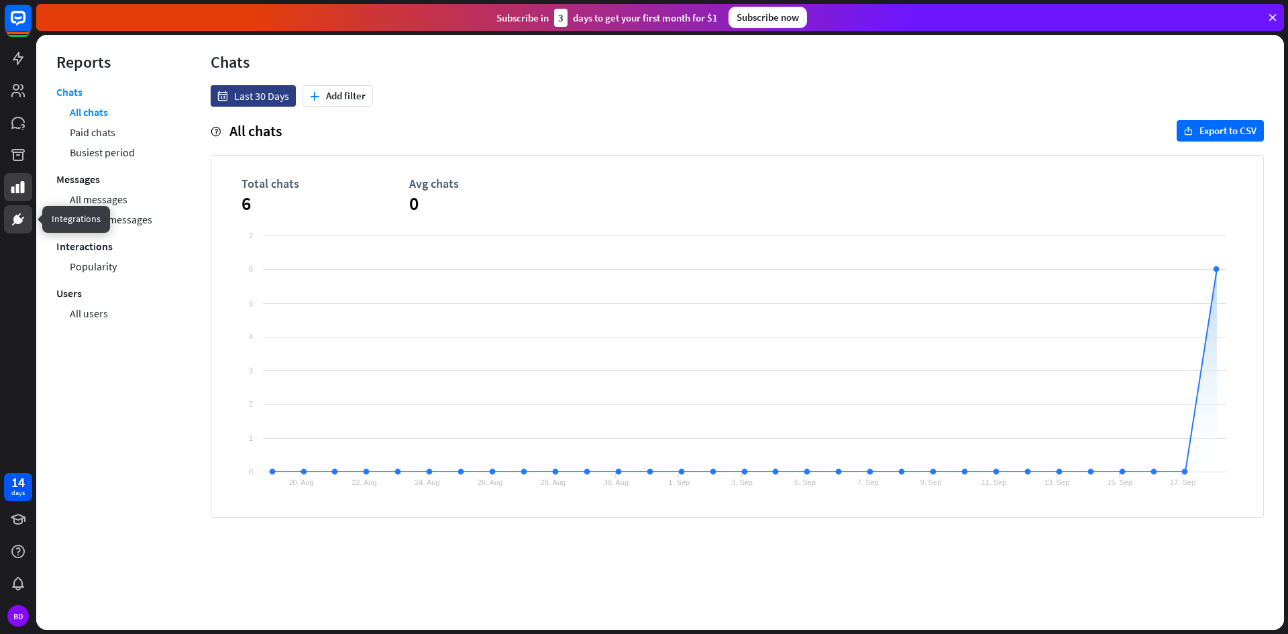
click at [16, 219] on icon at bounding box center [18, 219] width 8 height 8
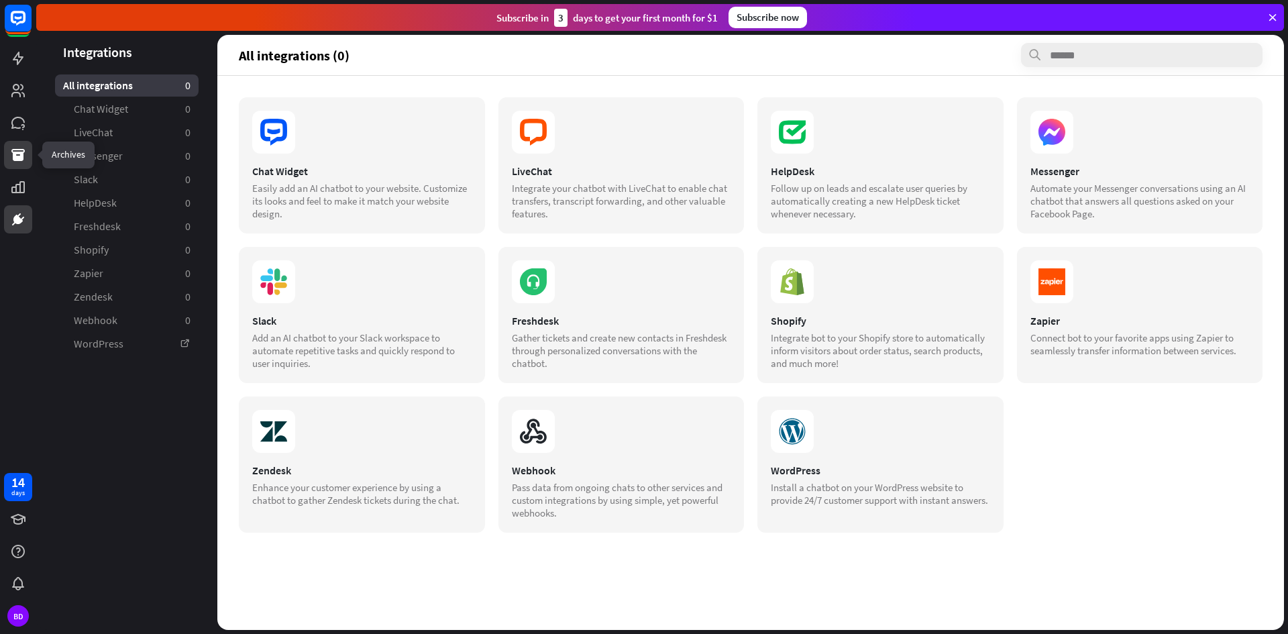
click at [8, 156] on link at bounding box center [18, 155] width 28 height 28
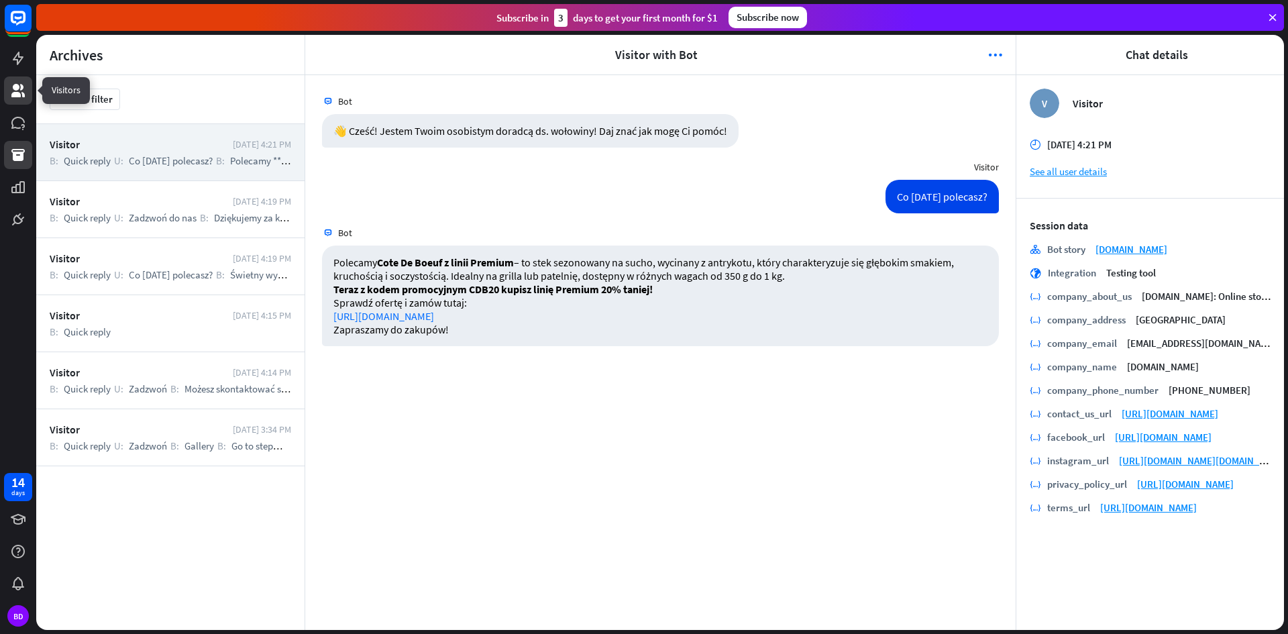
click at [20, 89] on icon at bounding box center [18, 91] width 16 height 16
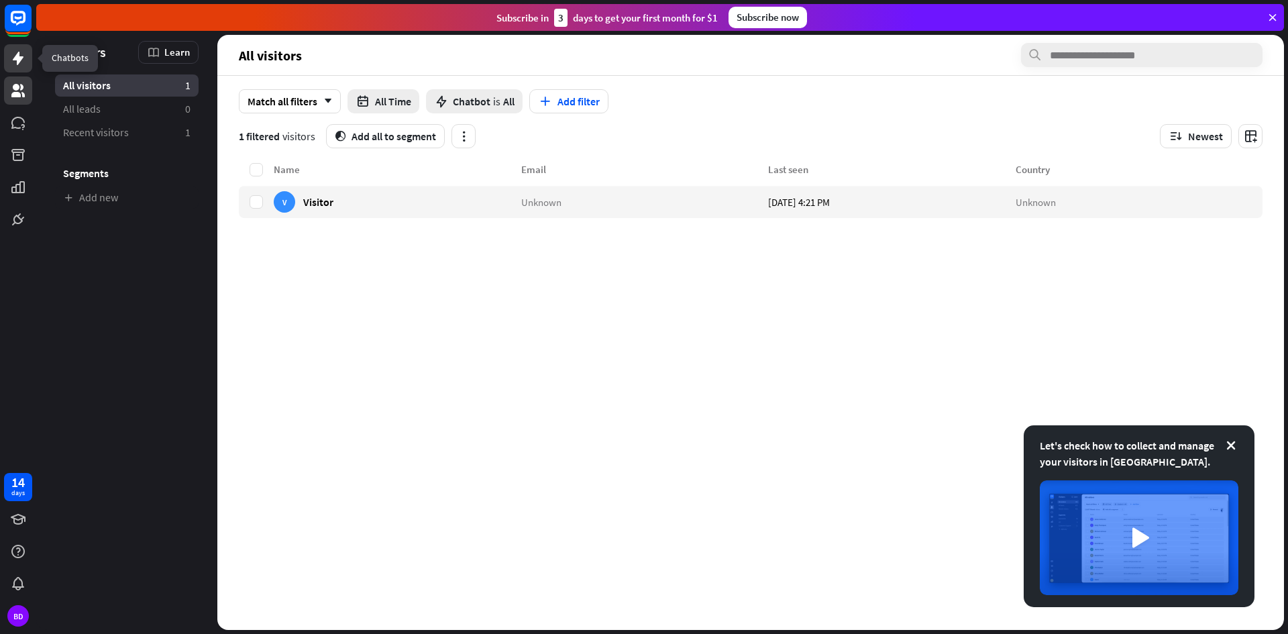
click at [19, 62] on icon at bounding box center [18, 58] width 11 height 13
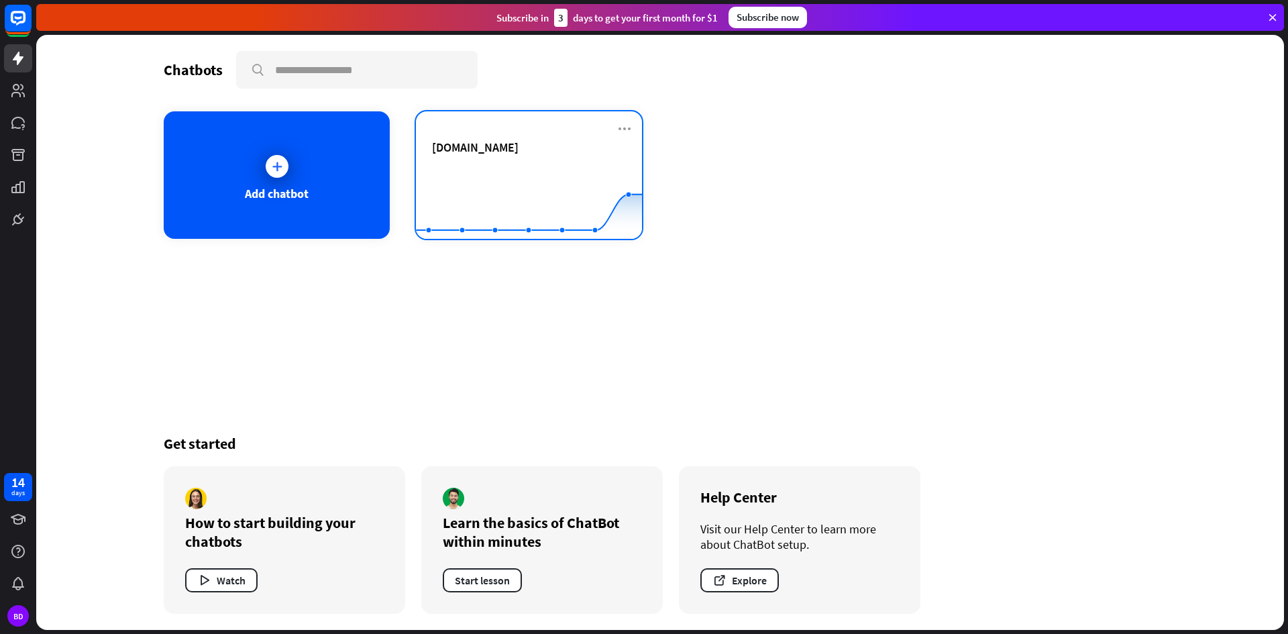
click at [472, 133] on div "[DOMAIN_NAME] Created with Highcharts 10.1.0 0 5 10" at bounding box center [529, 174] width 226 height 127
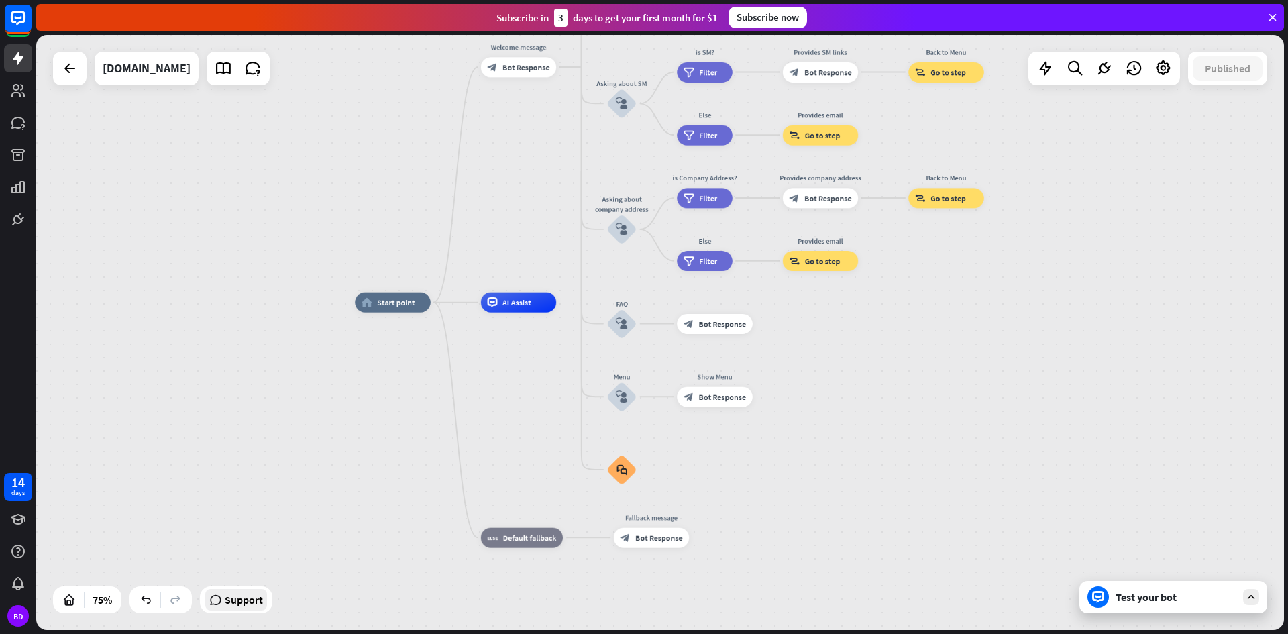
click at [250, 606] on span "Support" at bounding box center [244, 599] width 38 height 21
click at [1146, 606] on div "Test your bot" at bounding box center [1173, 597] width 188 height 32
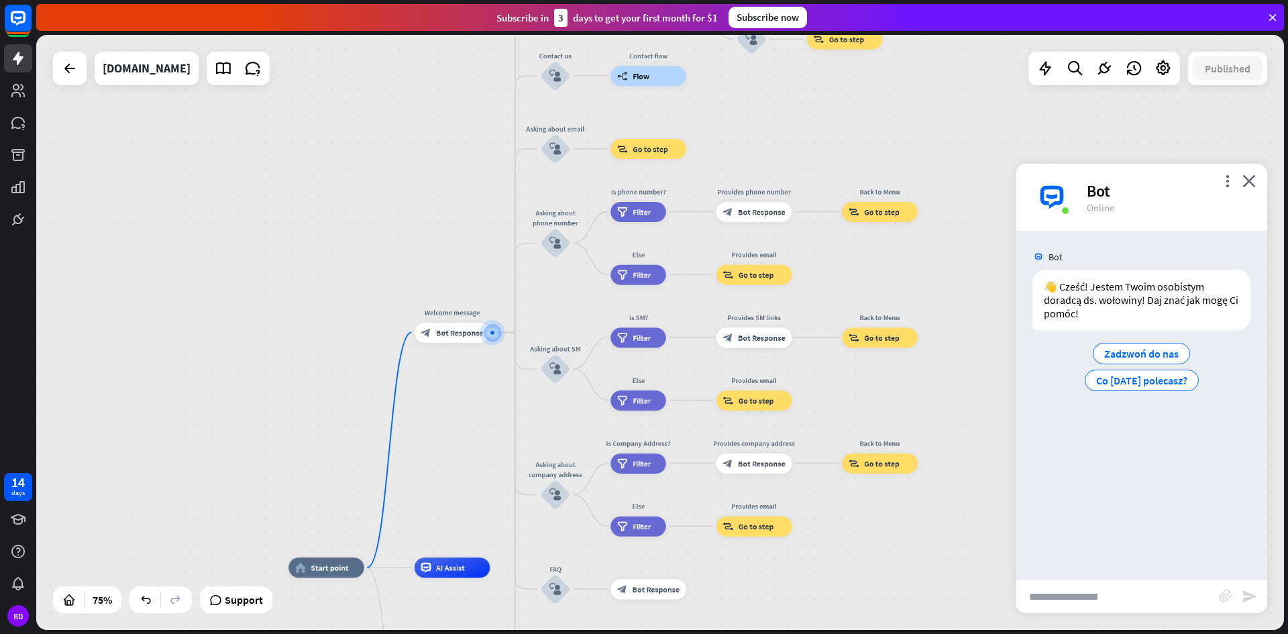
click at [1134, 596] on input "text" at bounding box center [1117, 597] width 203 height 34
click at [22, 111] on link at bounding box center [18, 123] width 28 height 28
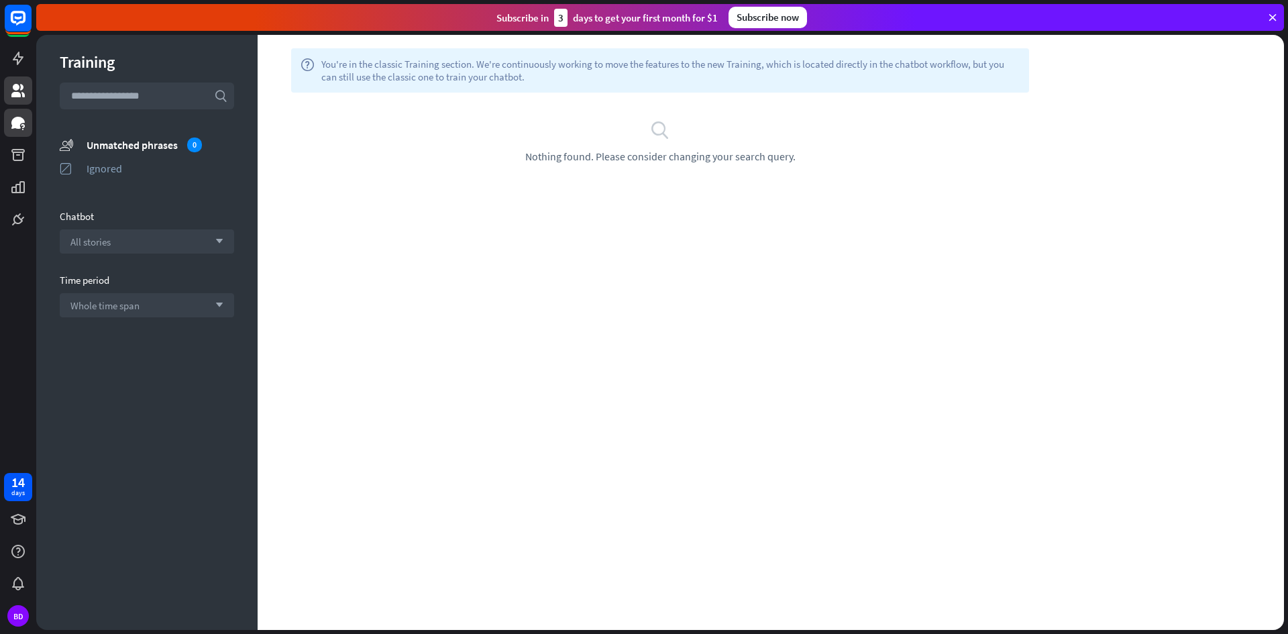
click at [19, 89] on icon at bounding box center [17, 90] width 13 height 13
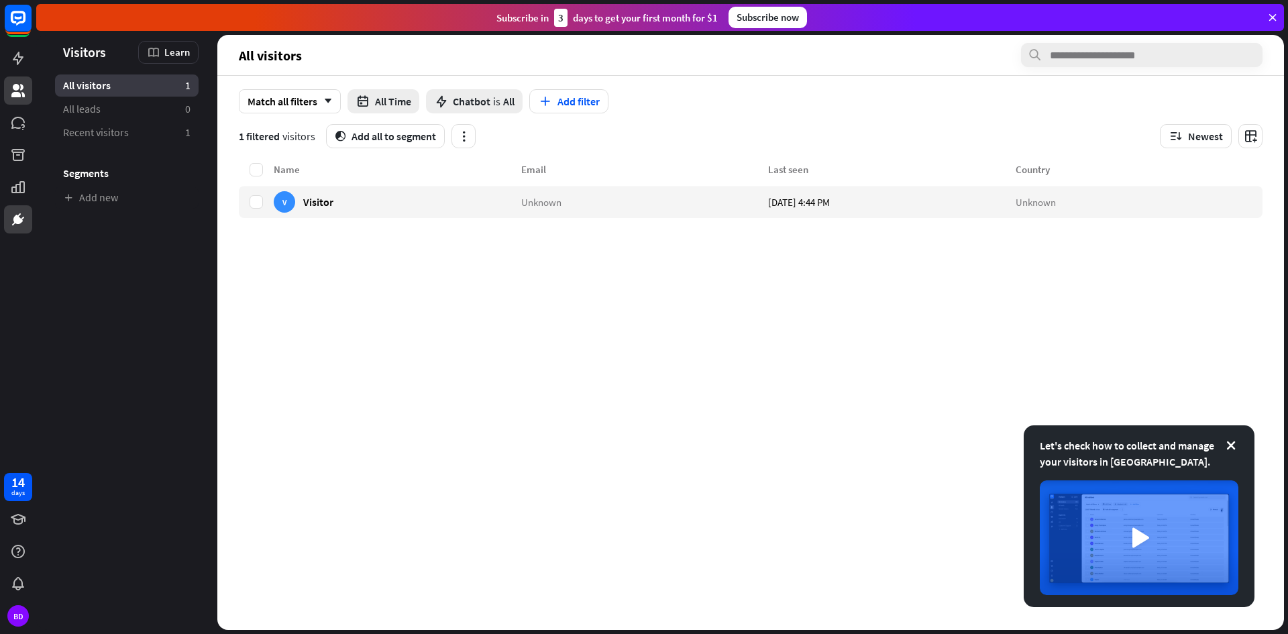
click at [21, 221] on icon at bounding box center [18, 219] width 8 height 8
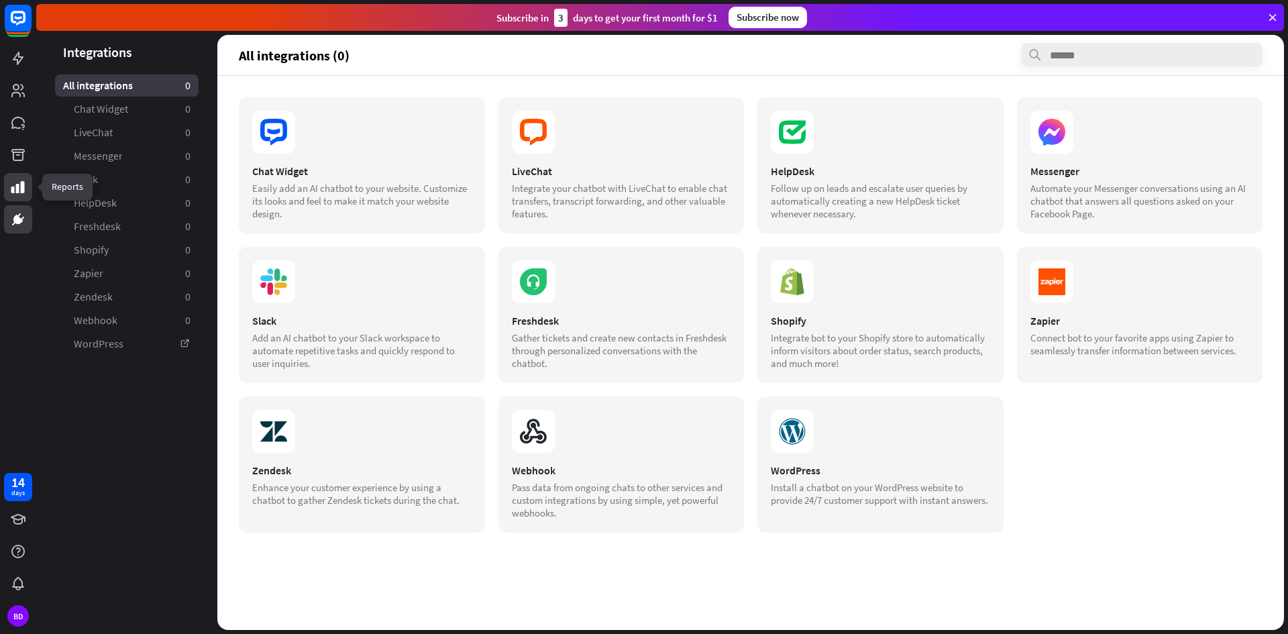
click at [17, 193] on icon at bounding box center [17, 187] width 13 height 12
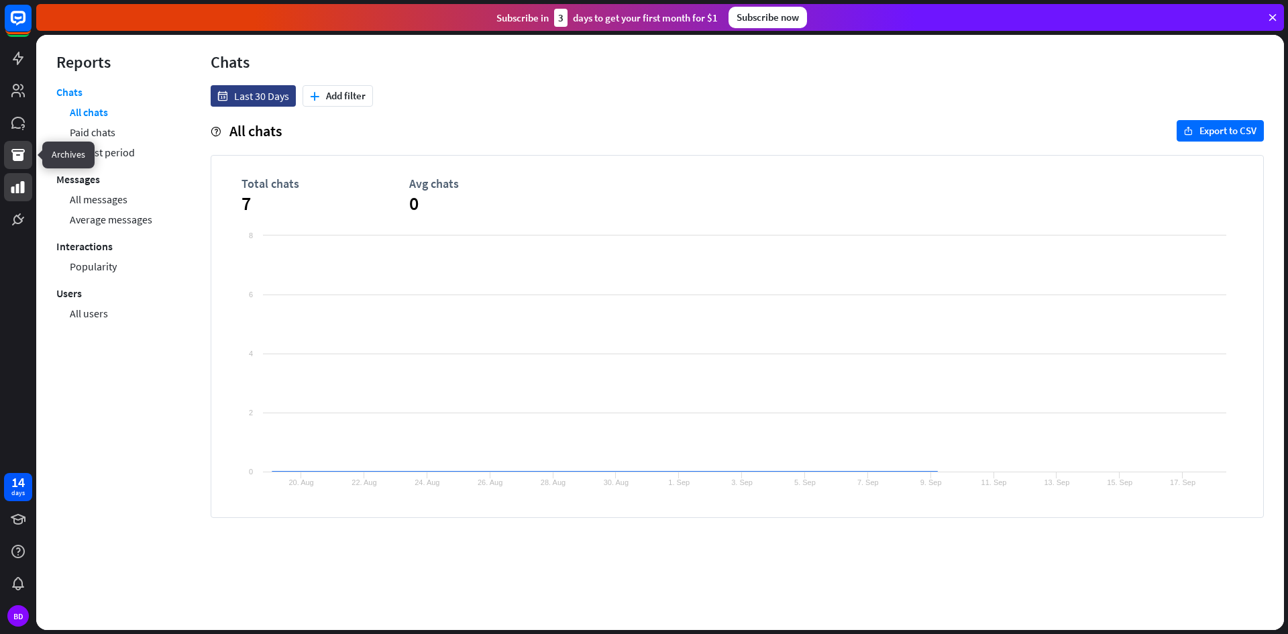
click at [17, 152] on icon at bounding box center [17, 155] width 13 height 12
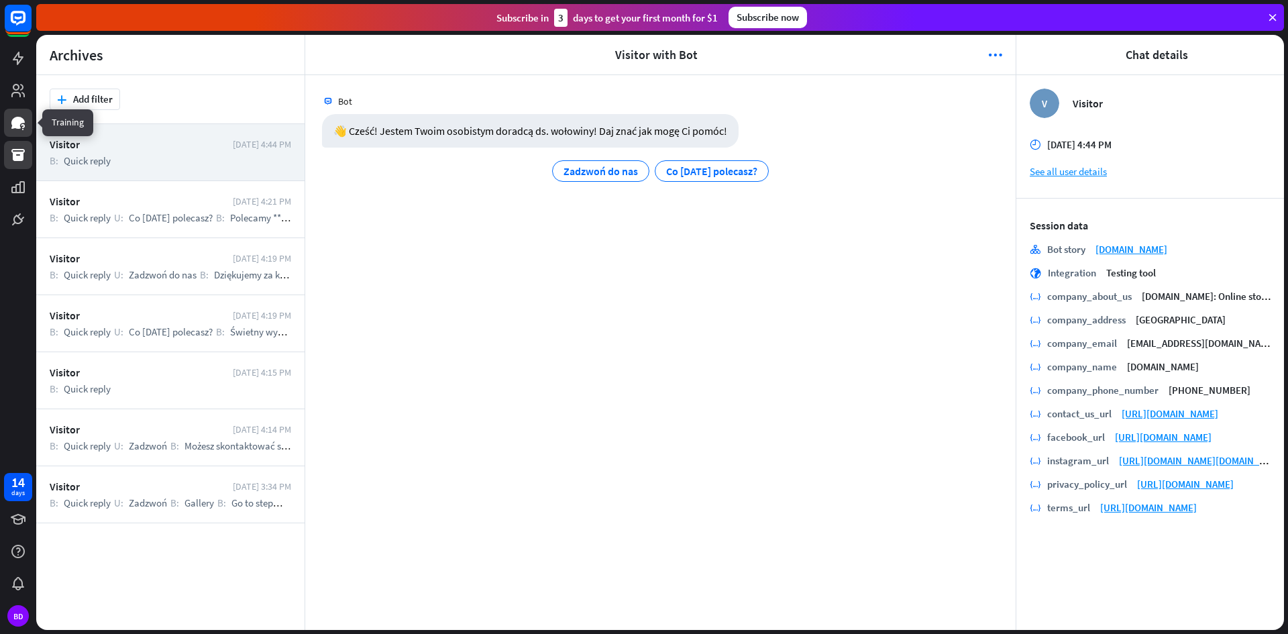
click at [13, 120] on icon at bounding box center [17, 123] width 13 height 12
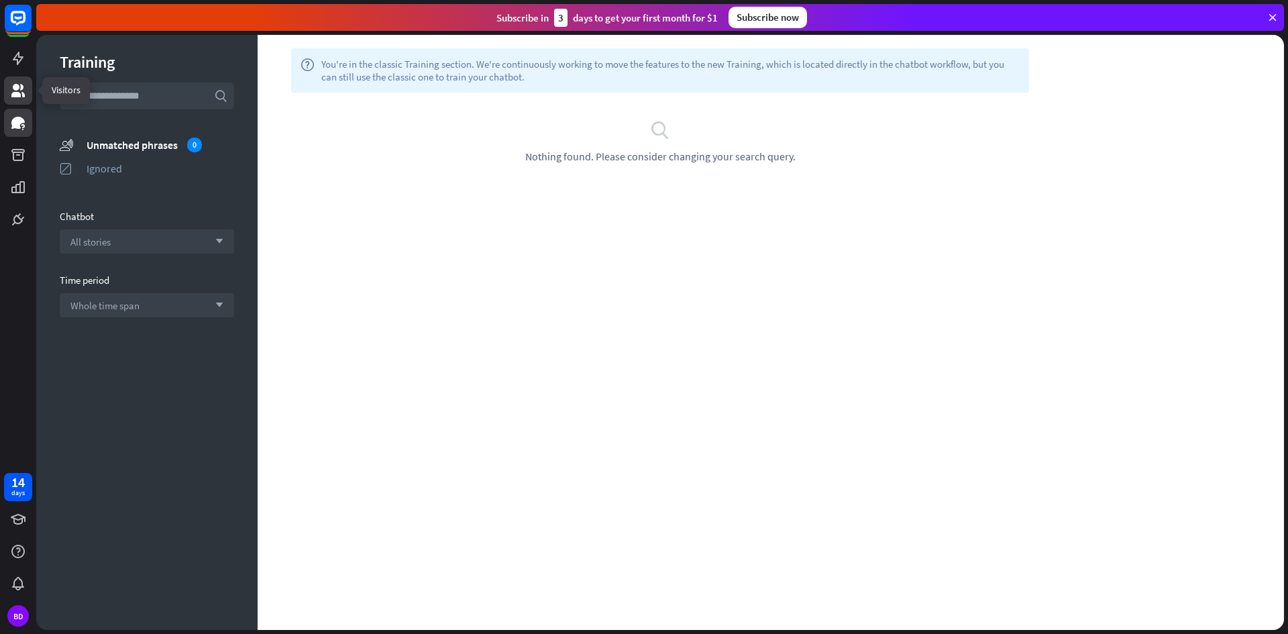
click at [15, 85] on icon at bounding box center [17, 90] width 13 height 13
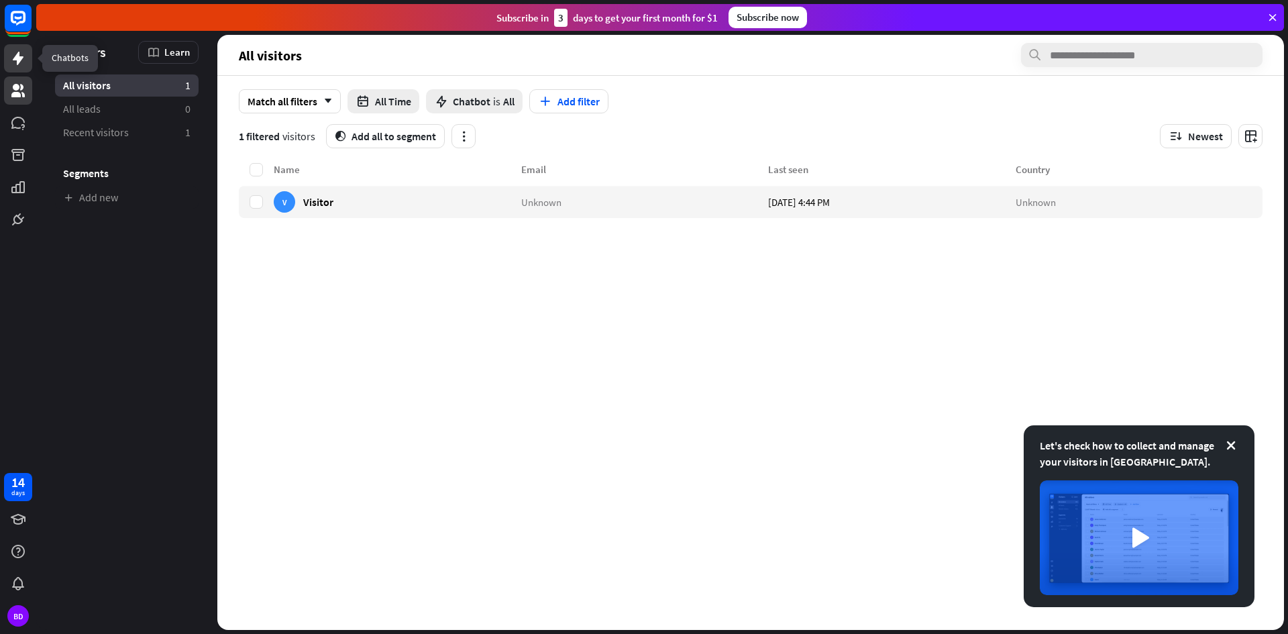
click at [15, 67] on link at bounding box center [18, 58] width 28 height 28
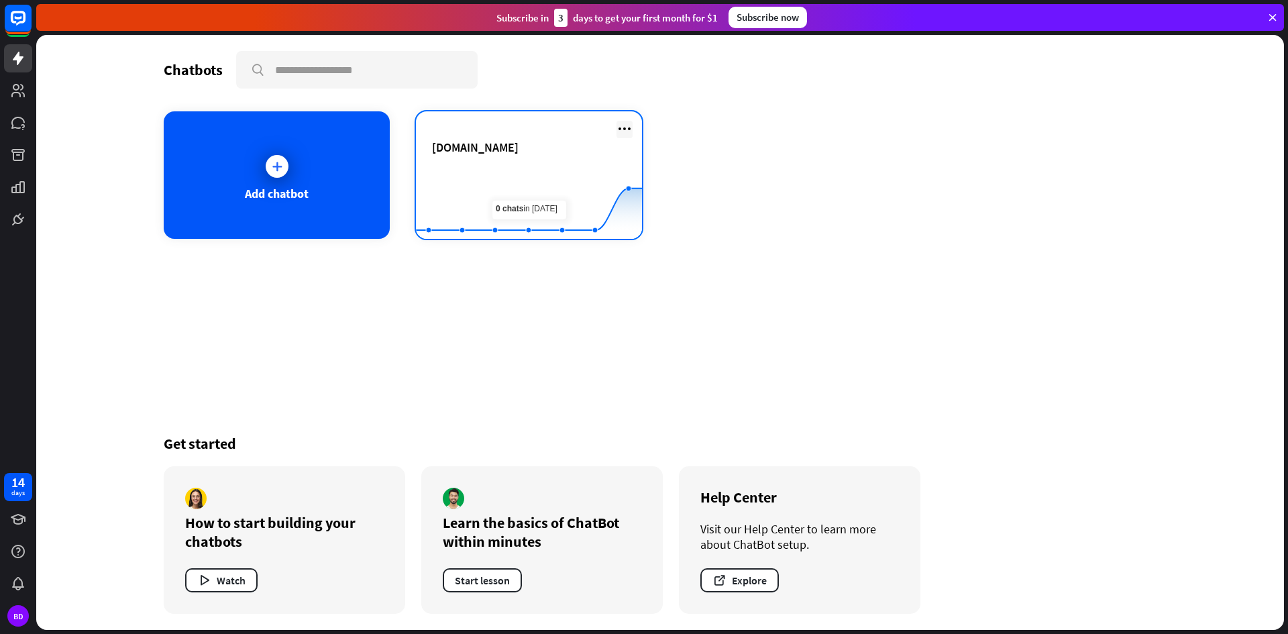
click at [630, 126] on icon at bounding box center [624, 129] width 16 height 16
click at [506, 141] on div "[DOMAIN_NAME]" at bounding box center [529, 147] width 194 height 15
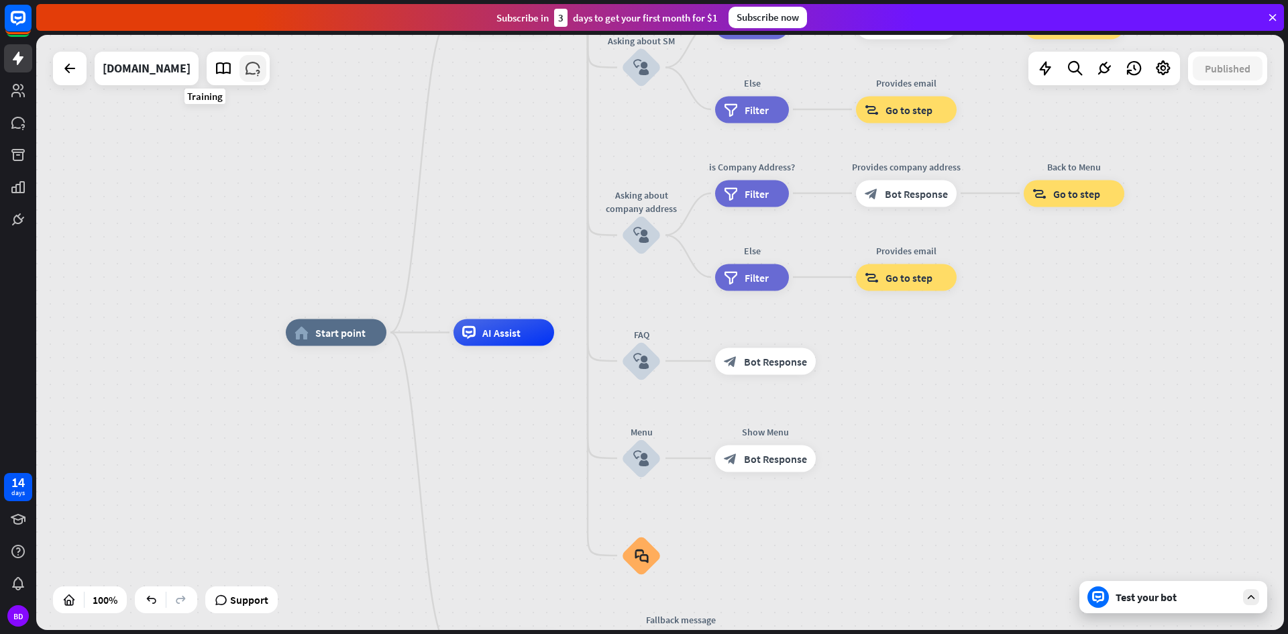
click at [244, 69] on icon at bounding box center [252, 68] width 17 height 17
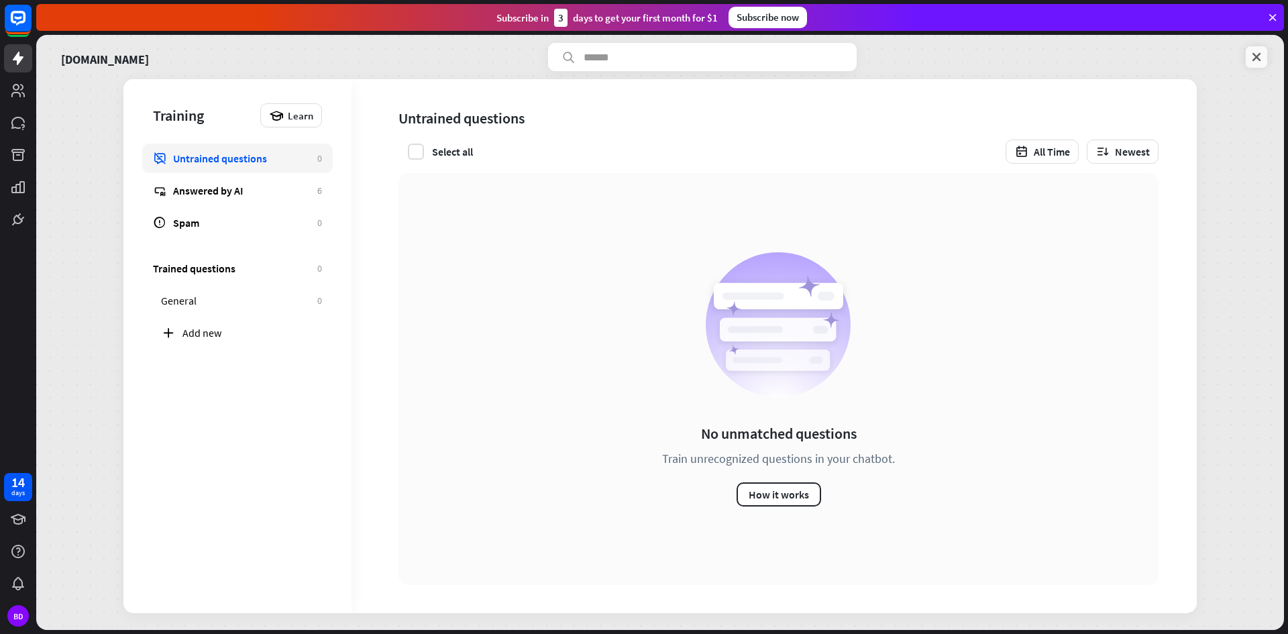
click at [1258, 56] on icon at bounding box center [1256, 56] width 13 height 13
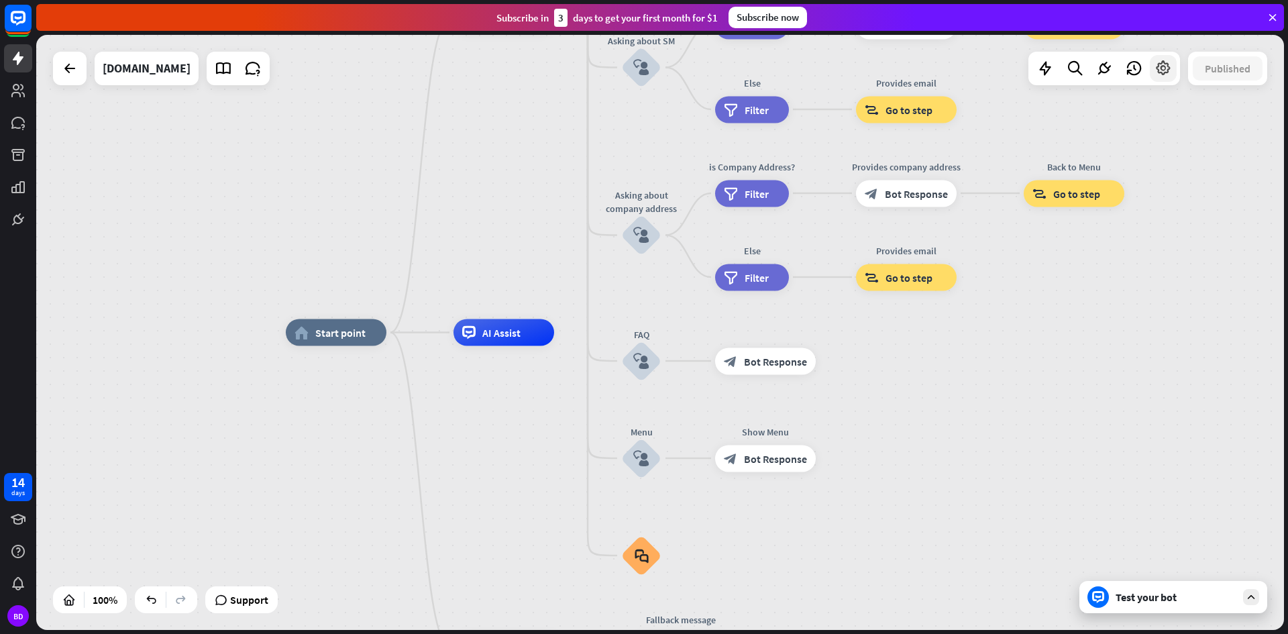
click at [1167, 72] on icon at bounding box center [1163, 68] width 17 height 17
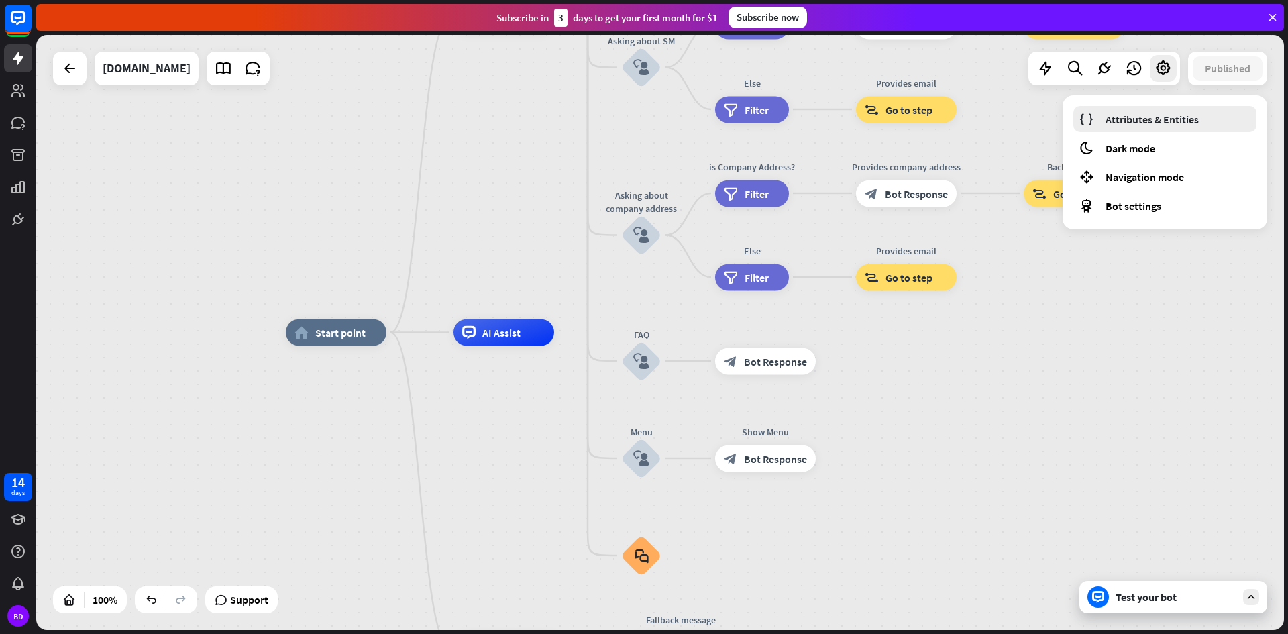
click at [1140, 120] on span "Attributes & Entities" at bounding box center [1152, 119] width 93 height 13
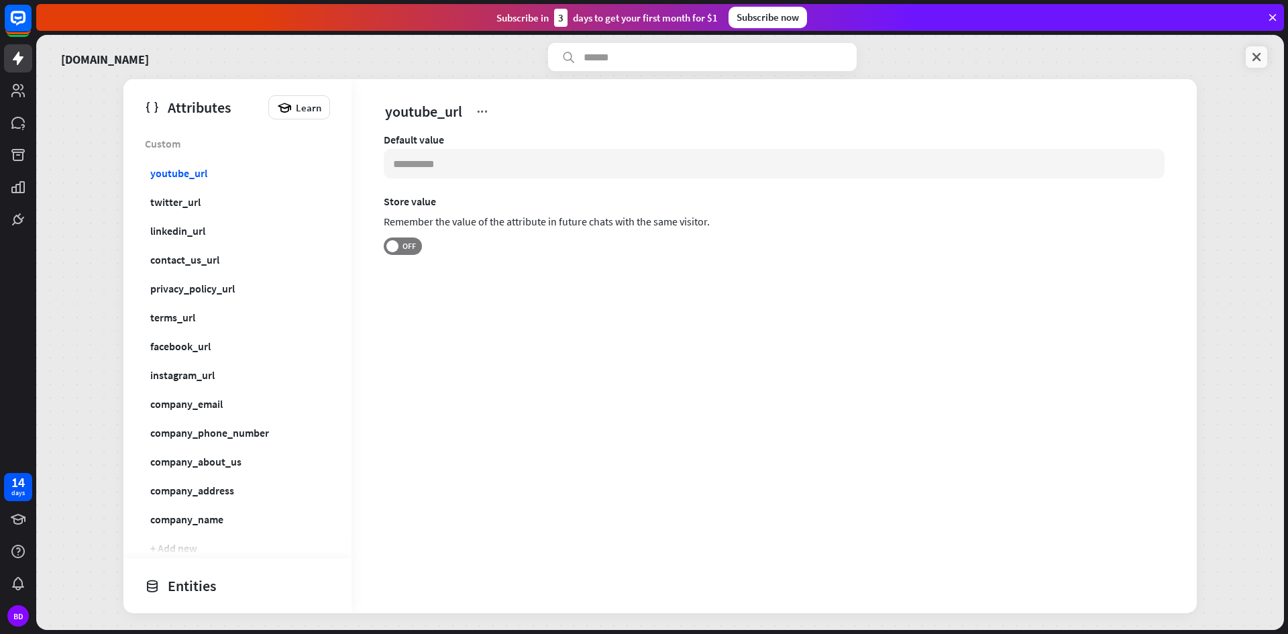
click at [1255, 52] on icon at bounding box center [1256, 56] width 13 height 13
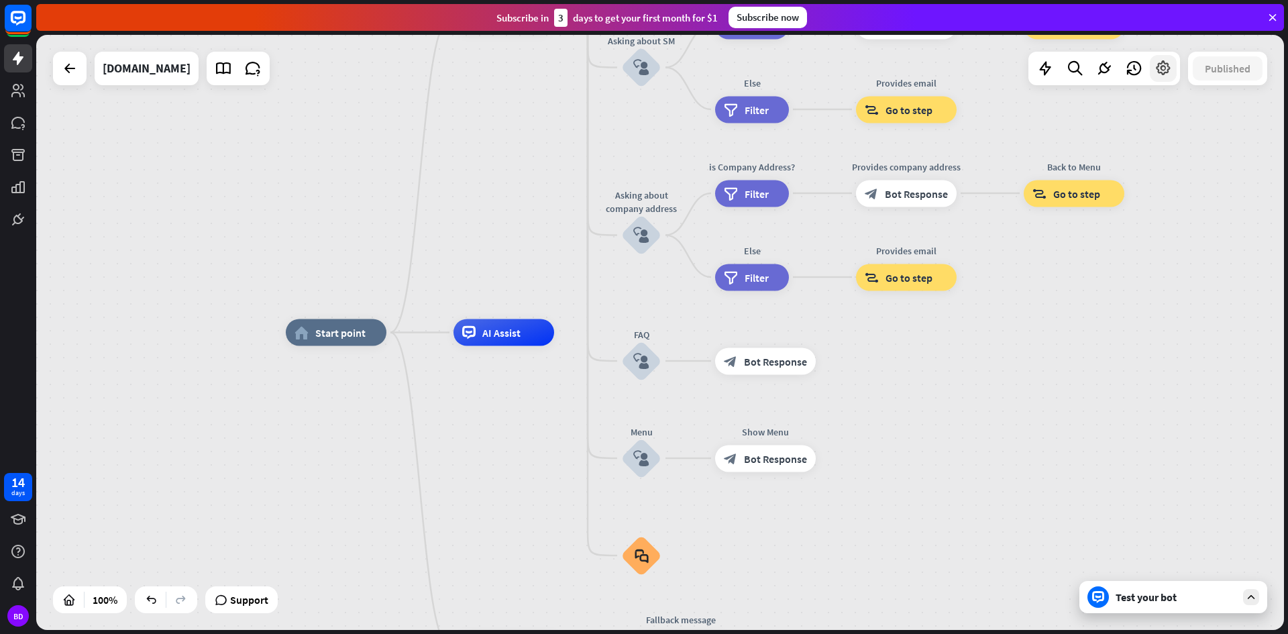
click at [1167, 70] on icon at bounding box center [1163, 68] width 17 height 17
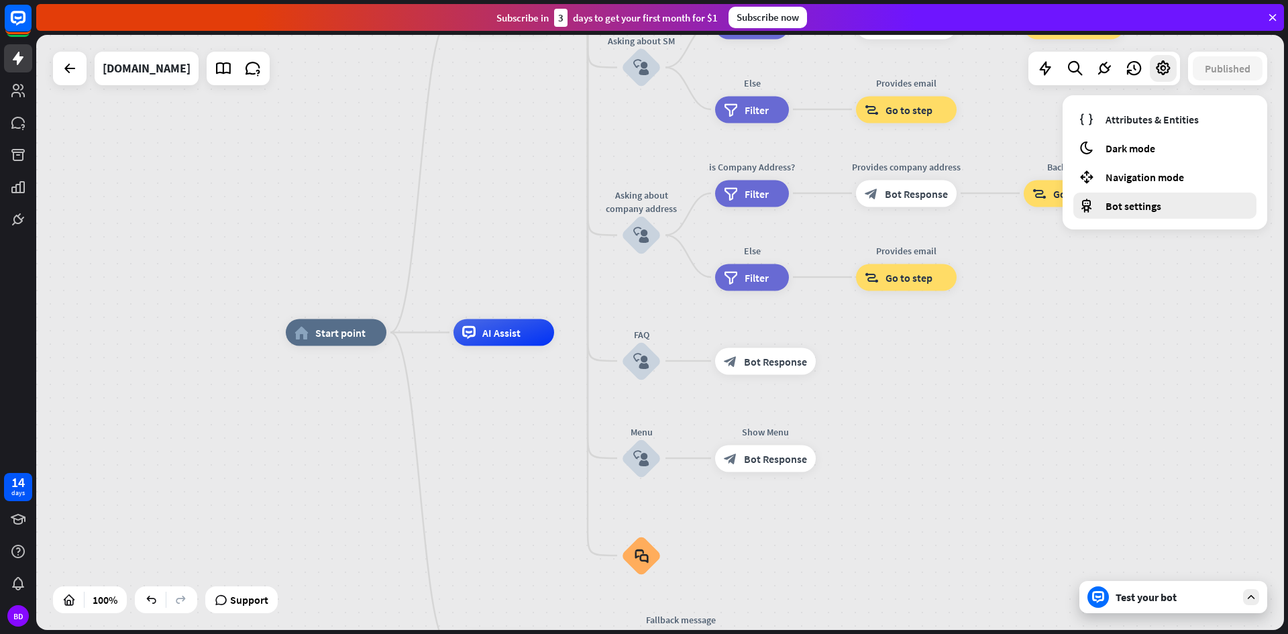
click at [1115, 208] on span "Bot settings" at bounding box center [1134, 205] width 56 height 13
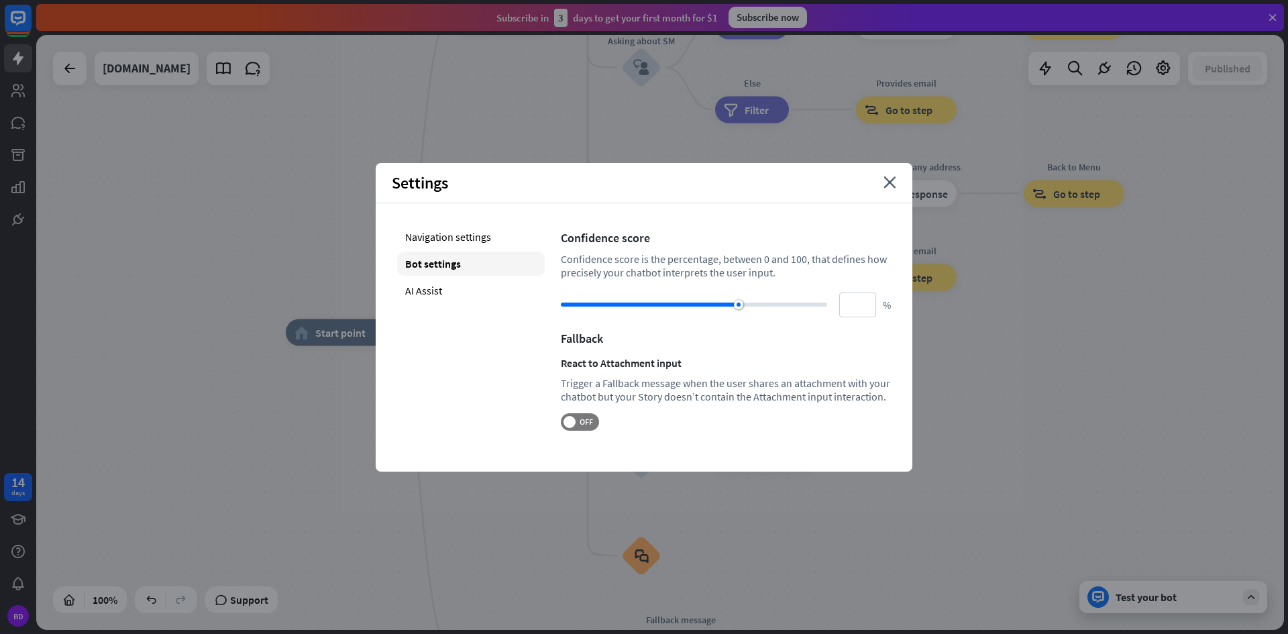
click at [768, 305] on div at bounding box center [694, 305] width 266 height 4
click at [769, 308] on div at bounding box center [768, 304] width 9 height 9
click at [463, 295] on div "AI Assist" at bounding box center [471, 290] width 148 height 24
type input "**"
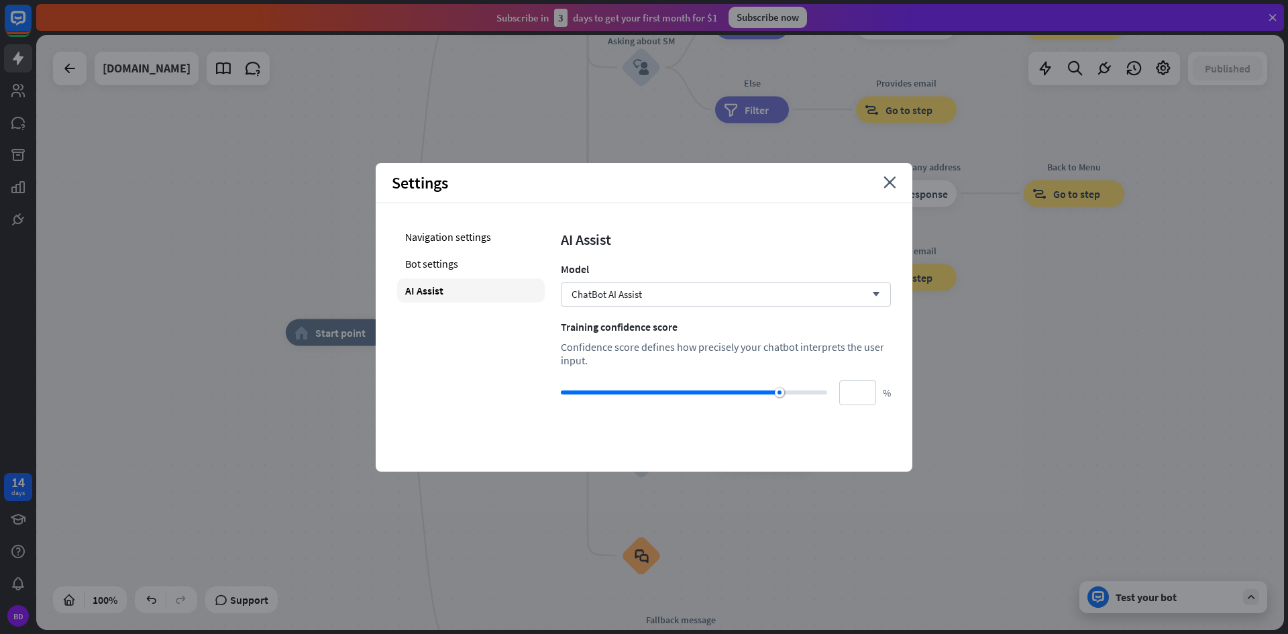
type input "**"
click at [782, 396] on div at bounding box center [781, 392] width 9 height 9
click at [684, 301] on div "ChatBot AI Assist arrow_down" at bounding box center [726, 294] width 330 height 24
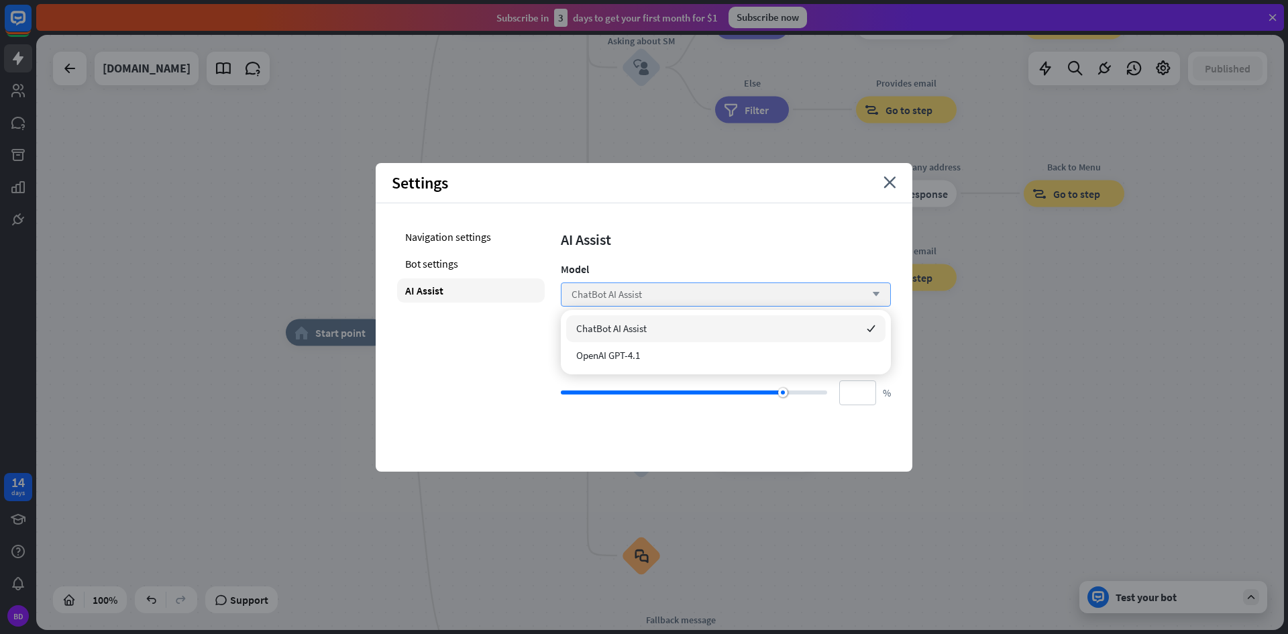
click at [684, 301] on div "ChatBot AI Assist arrow_down" at bounding box center [726, 294] width 330 height 24
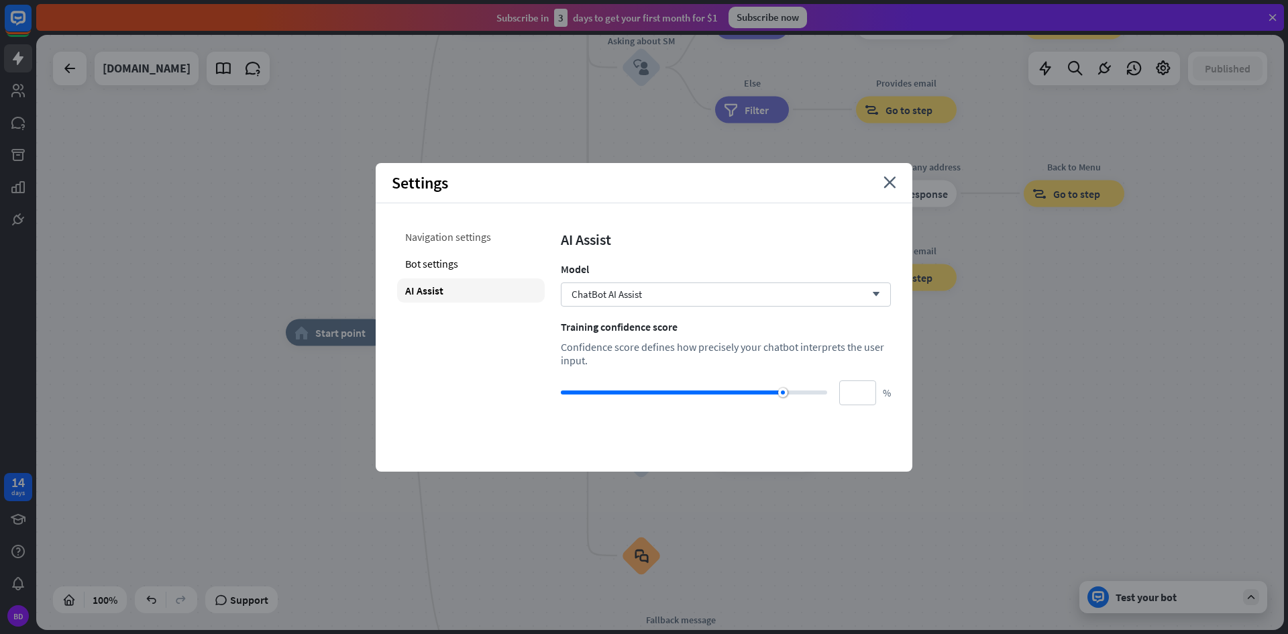
click at [466, 244] on div "Navigation settings" at bounding box center [471, 237] width 148 height 24
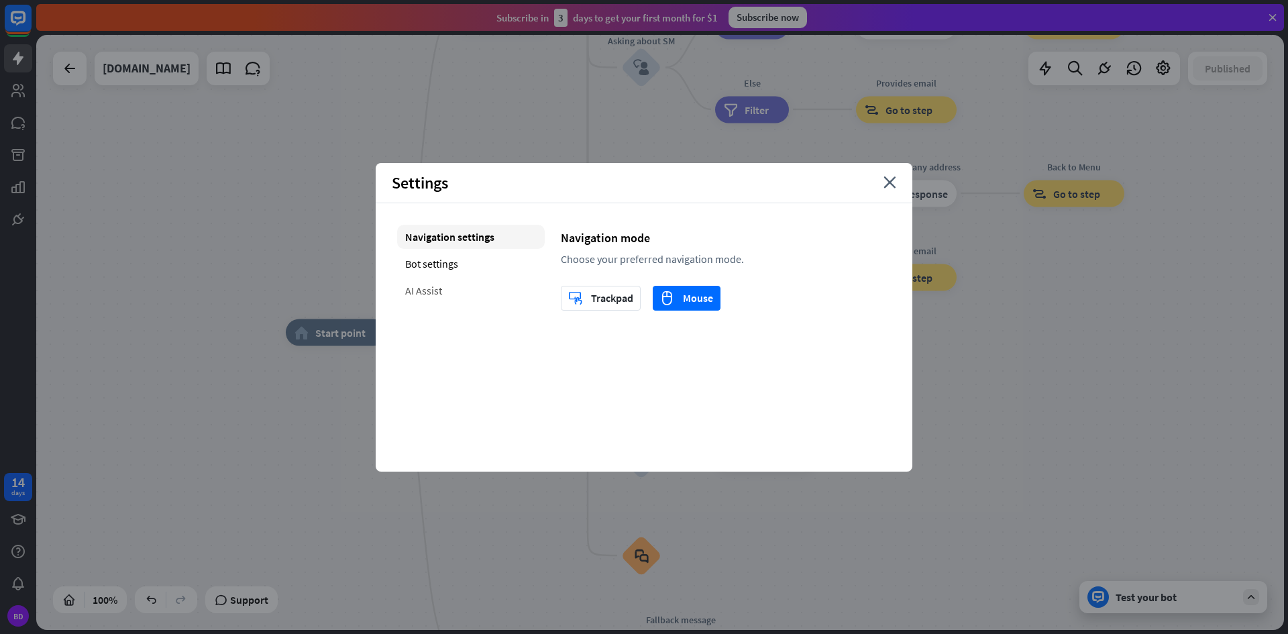
click at [455, 292] on div "AI Assist" at bounding box center [471, 290] width 148 height 24
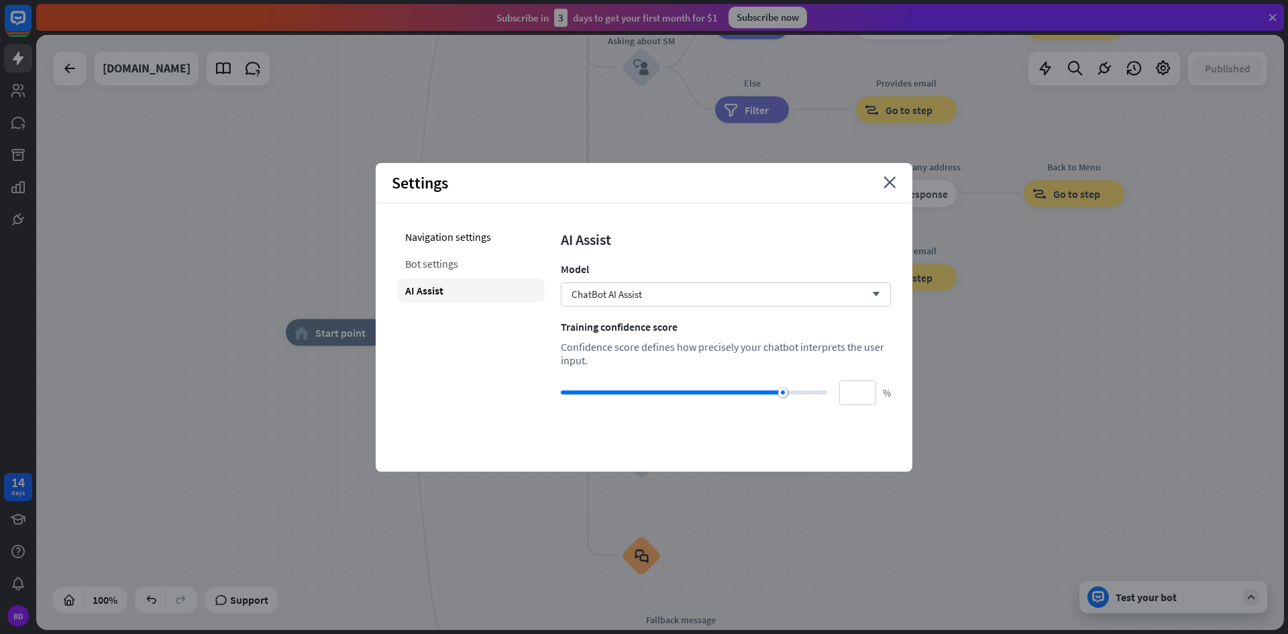
click at [468, 268] on div "Bot settings" at bounding box center [471, 264] width 148 height 24
type input "**"
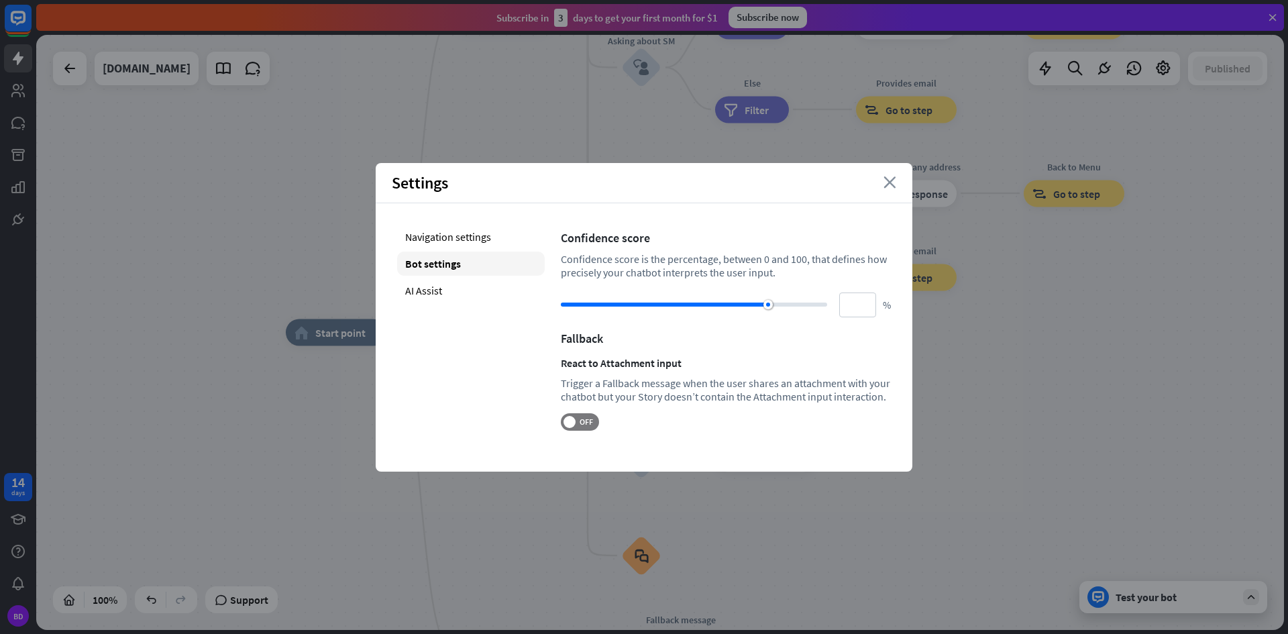
click at [887, 179] on icon "close" at bounding box center [889, 182] width 13 height 12
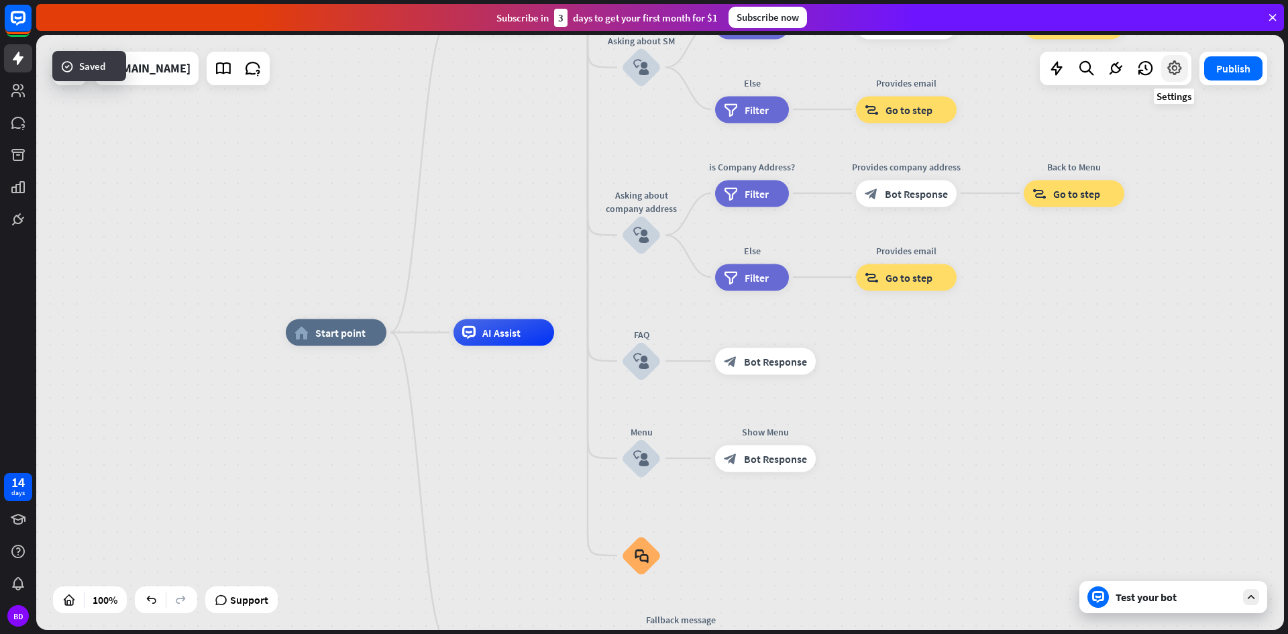
click at [1182, 72] on icon at bounding box center [1174, 68] width 17 height 17
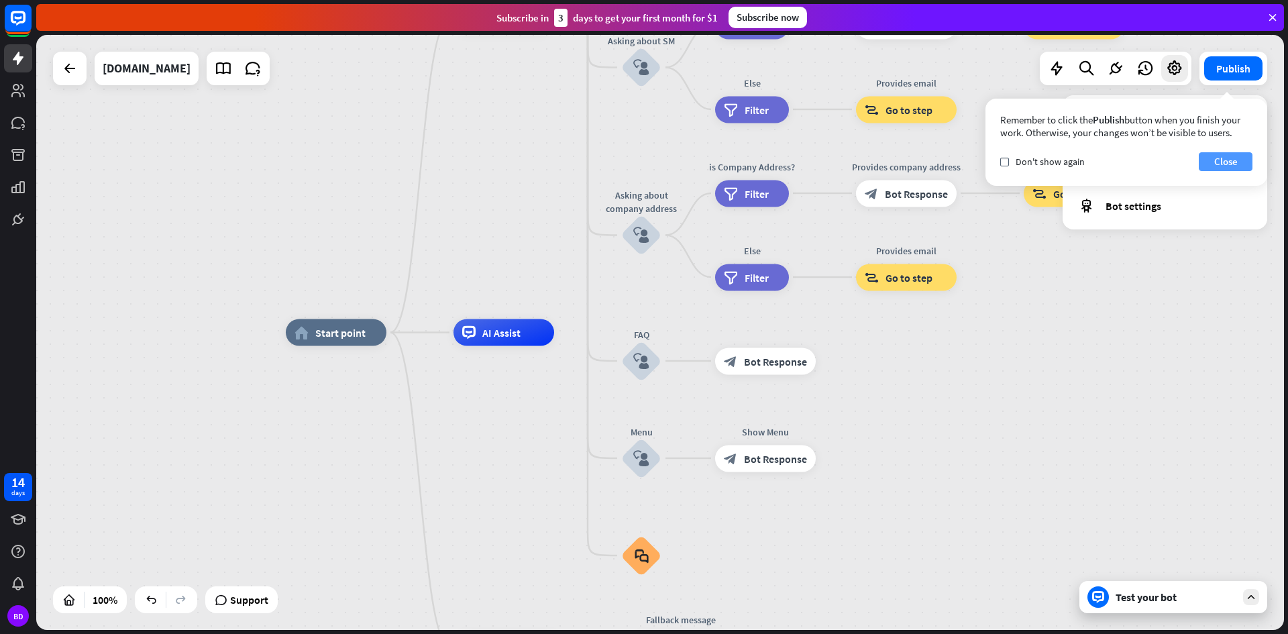
click at [1228, 160] on button "Close" at bounding box center [1226, 161] width 54 height 19
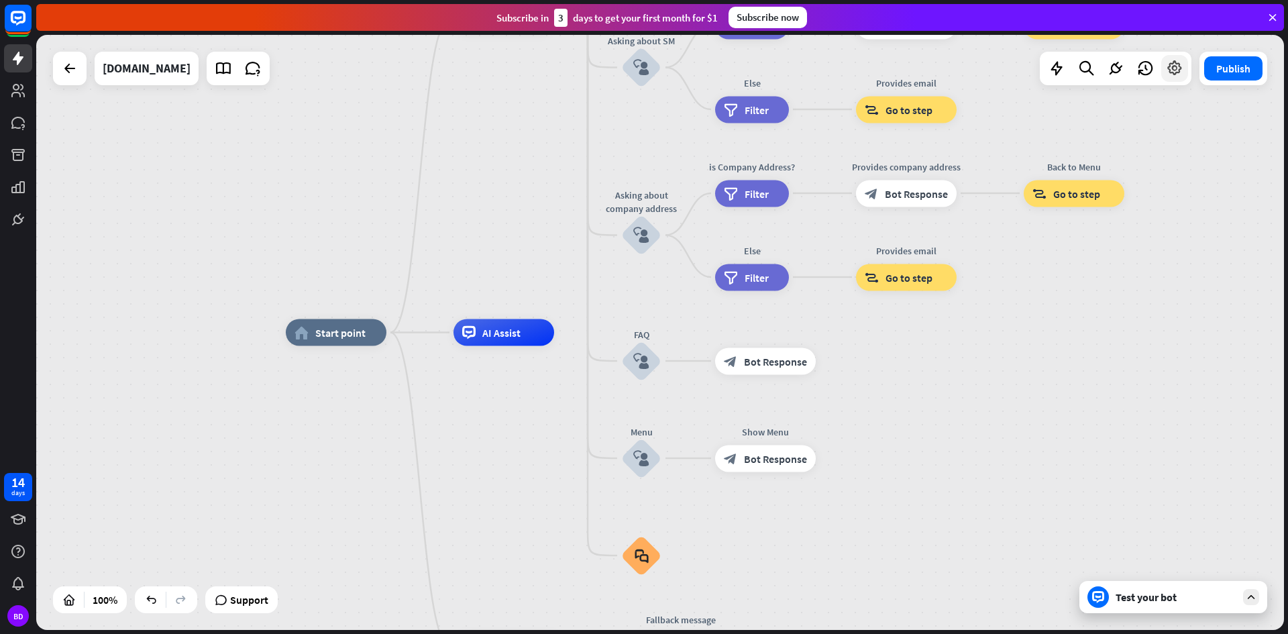
click at [1184, 78] on div at bounding box center [1174, 68] width 27 height 27
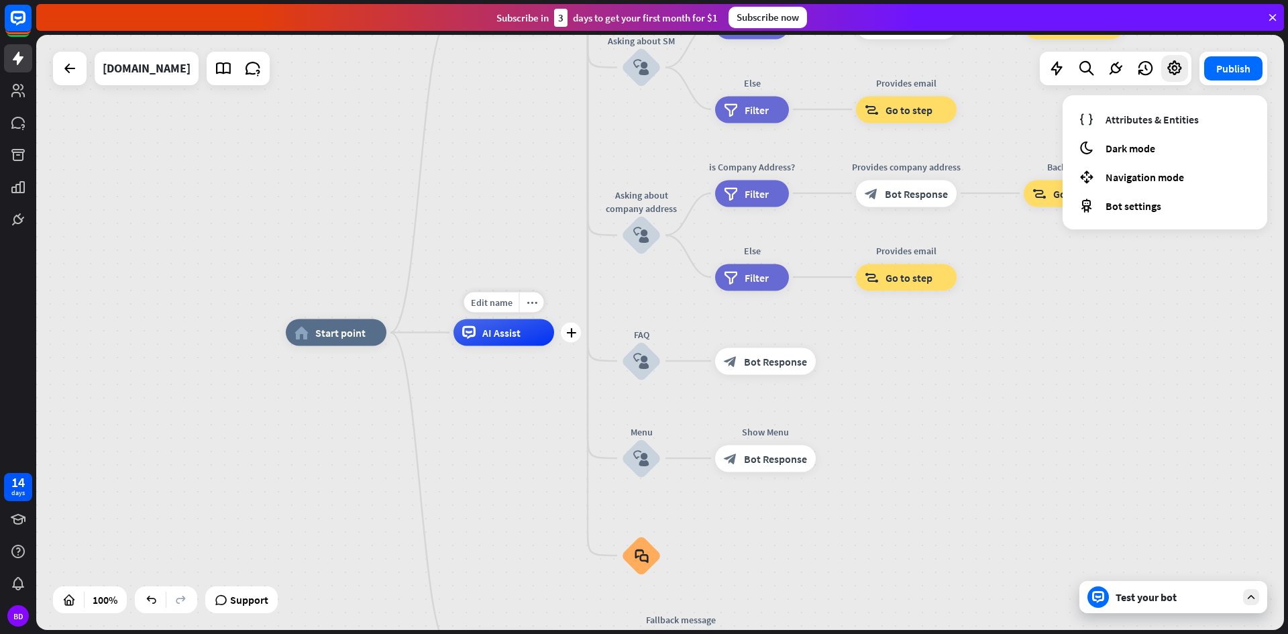
click at [508, 332] on span "AI Assist" at bounding box center [501, 332] width 38 height 13
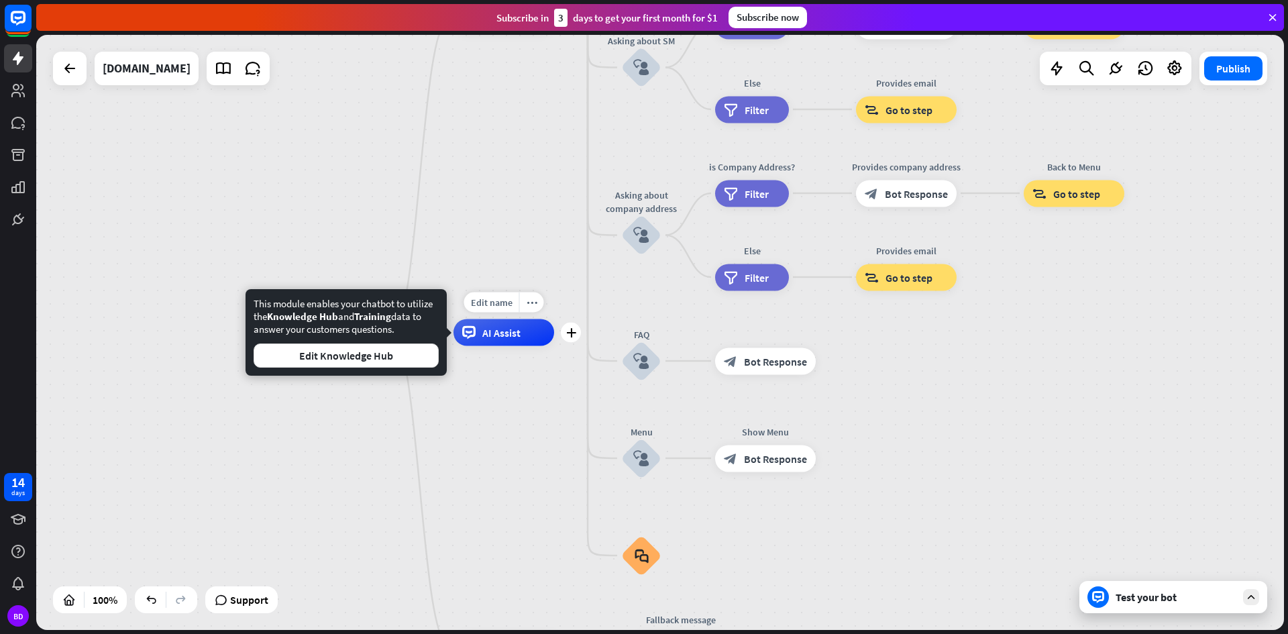
click at [529, 339] on div "AI Assist" at bounding box center [503, 332] width 101 height 27
click at [397, 361] on button "Edit Knowledge Hub" at bounding box center [346, 355] width 185 height 24
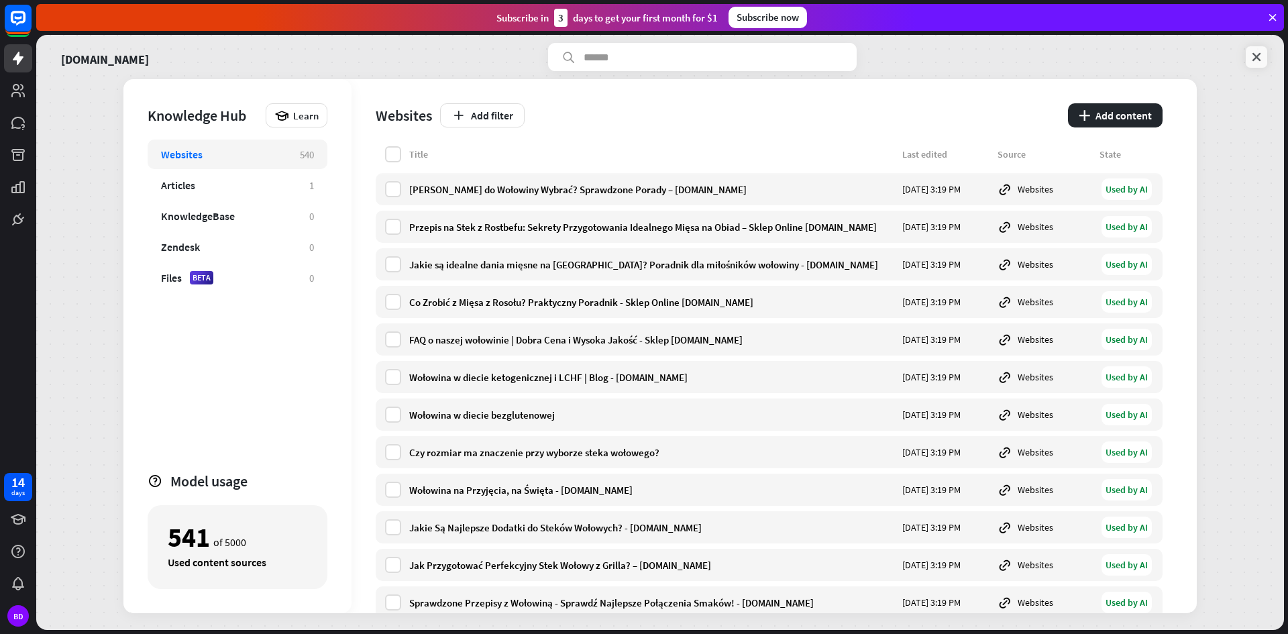
click at [1260, 52] on icon at bounding box center [1256, 56] width 13 height 13
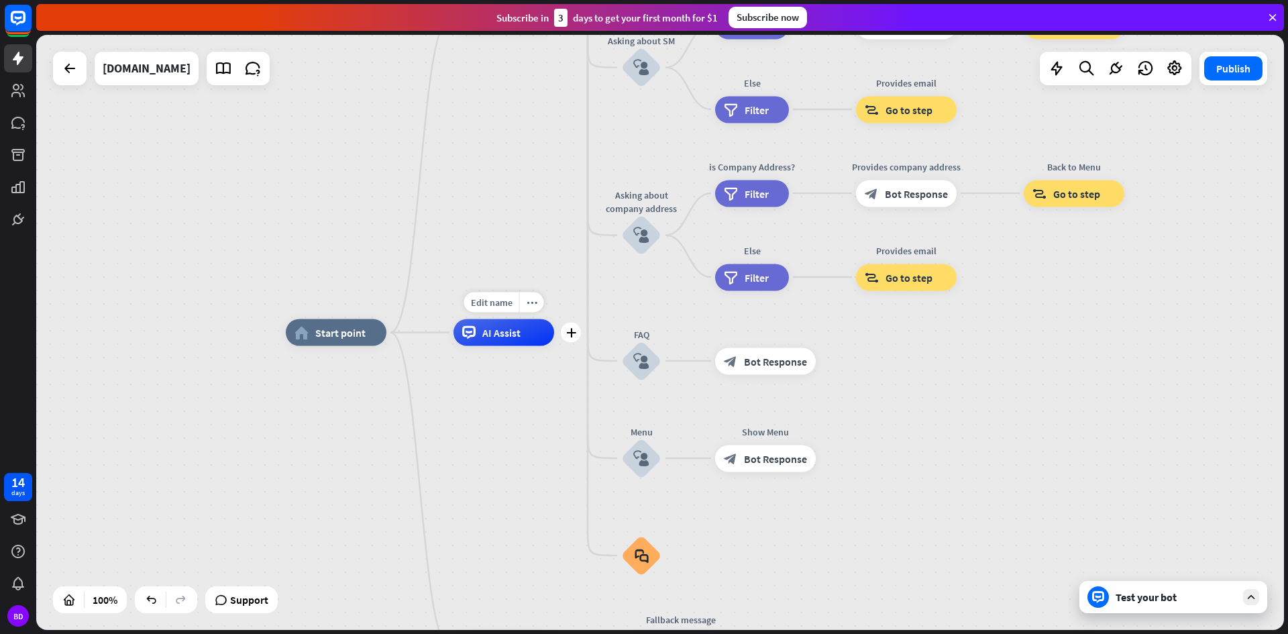
click at [488, 335] on span "AI Assist" at bounding box center [501, 332] width 38 height 13
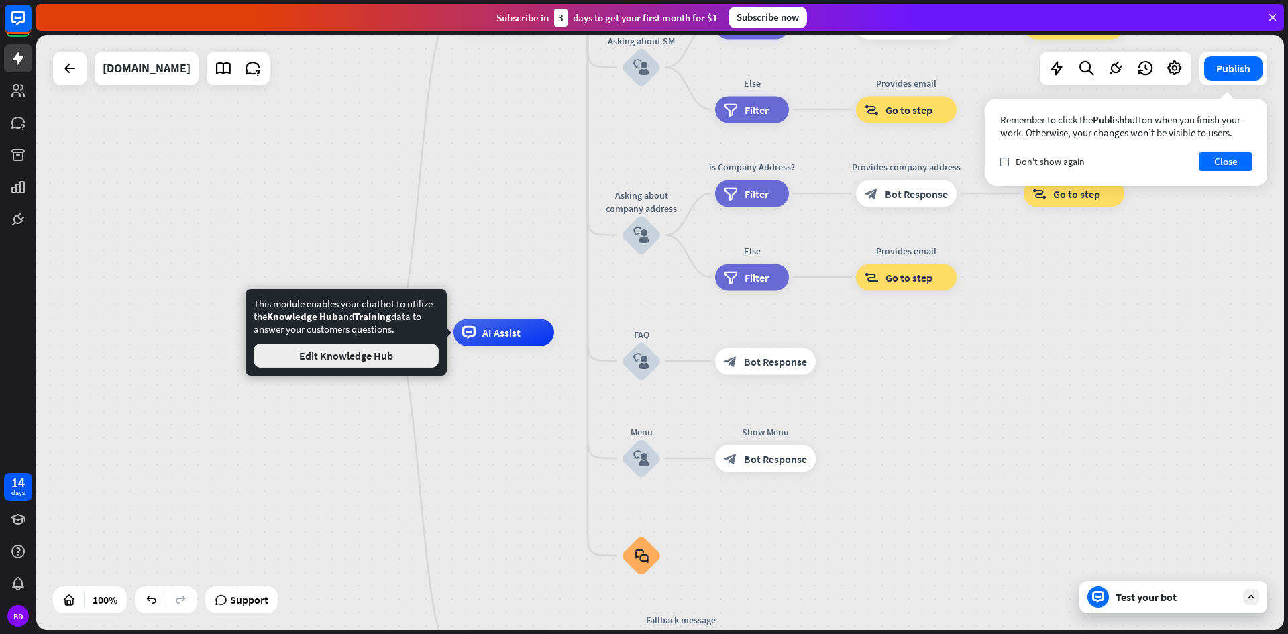
click at [388, 354] on button "Edit Knowledge Hub" at bounding box center [346, 355] width 185 height 24
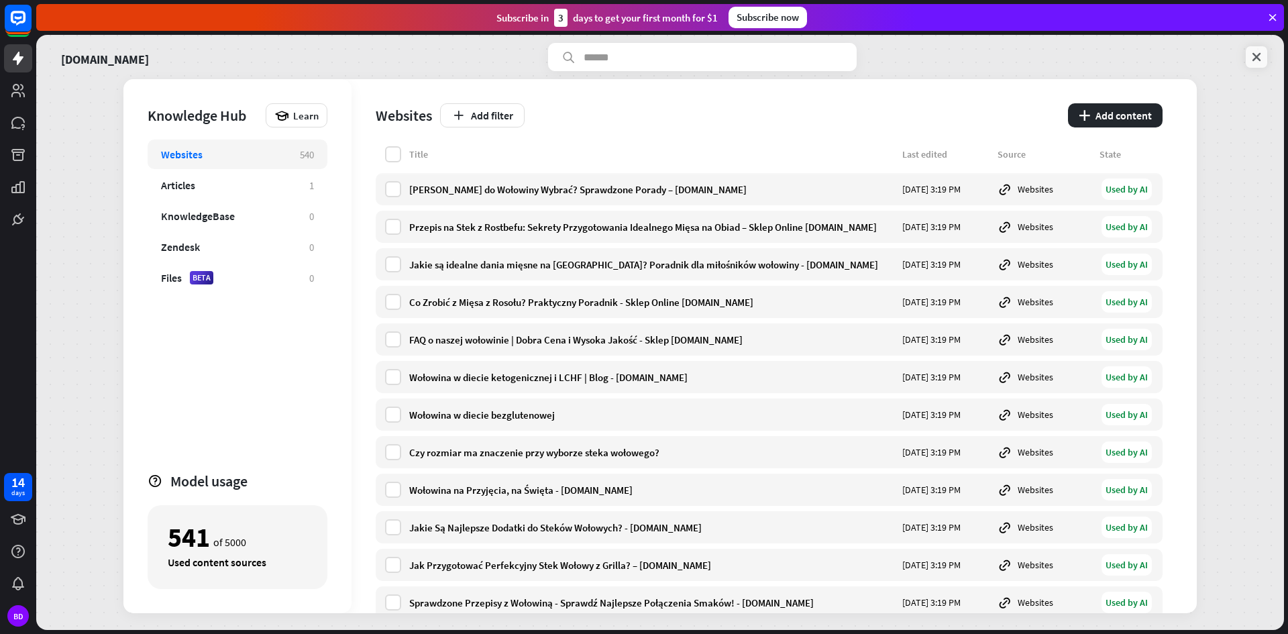
click at [1253, 57] on icon at bounding box center [1256, 56] width 13 height 13
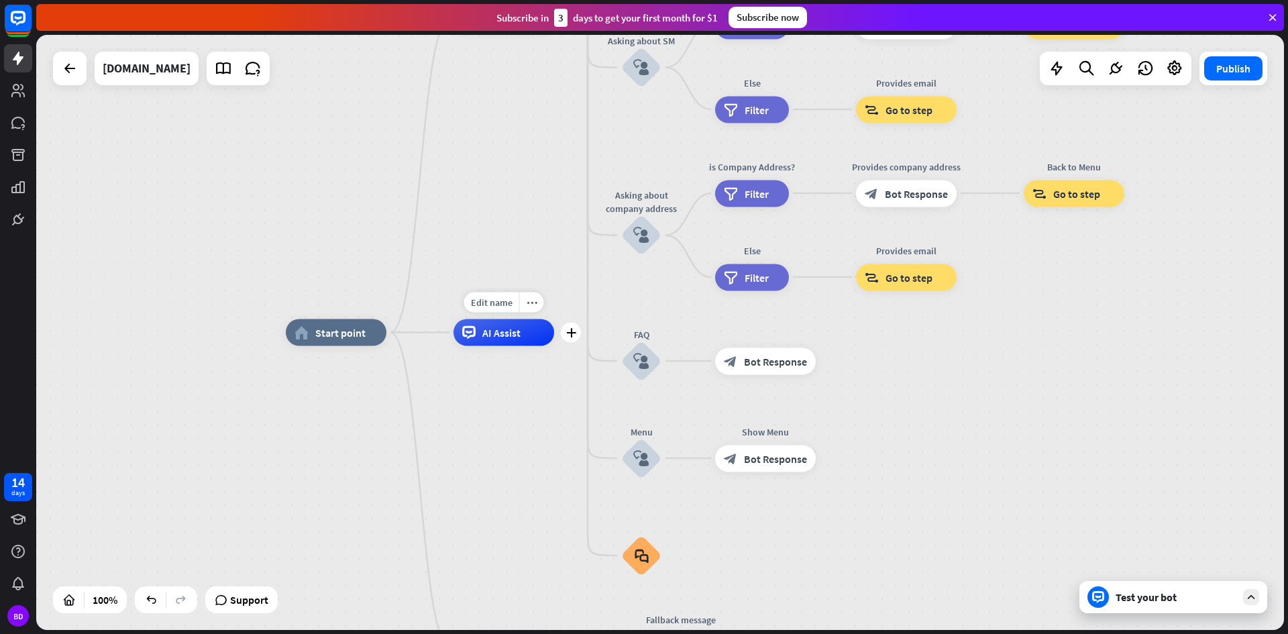
click at [537, 338] on div "AI Assist" at bounding box center [503, 332] width 101 height 27
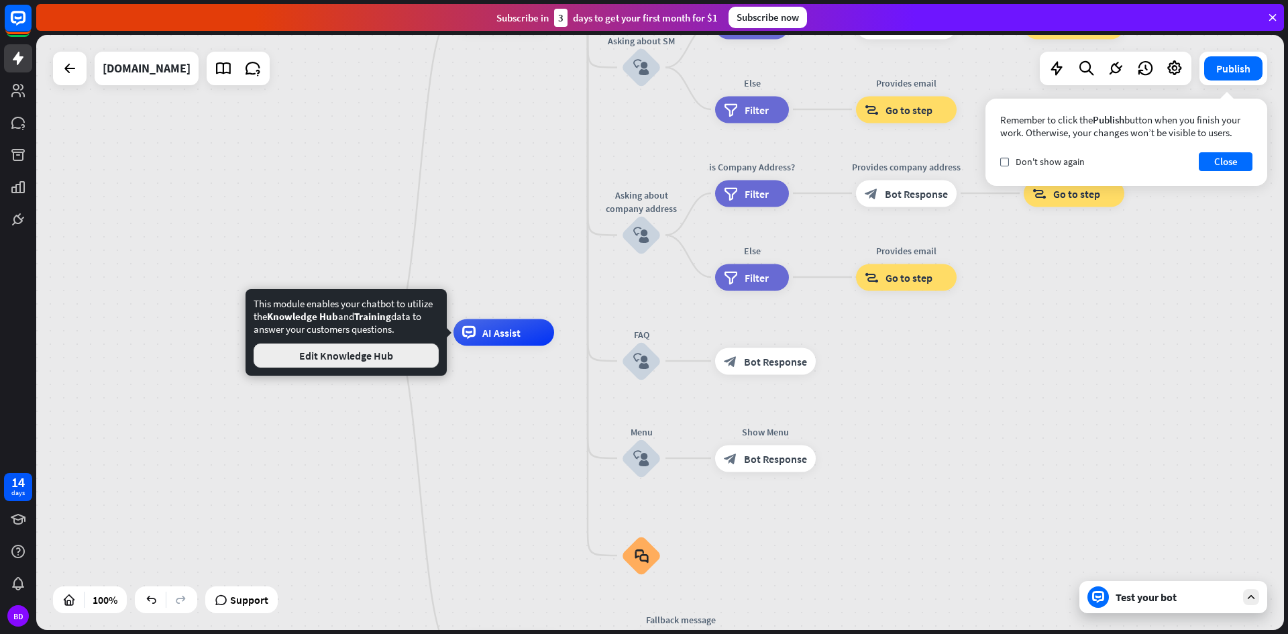
click at [370, 350] on button "Edit Knowledge Hub" at bounding box center [346, 355] width 185 height 24
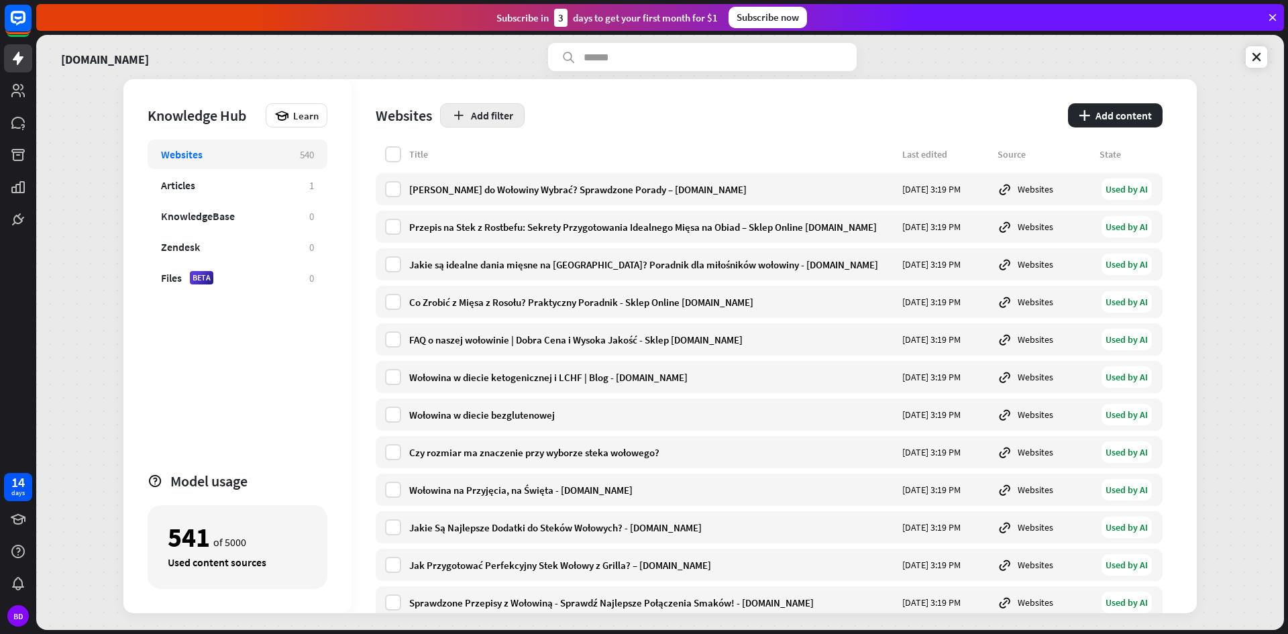
click at [458, 119] on icon "button" at bounding box center [458, 116] width 14 height 14
click at [582, 111] on div "Add filter" at bounding box center [750, 115] width 620 height 24
click at [238, 211] on div "KnowledgeBase" at bounding box center [228, 215] width 135 height 13
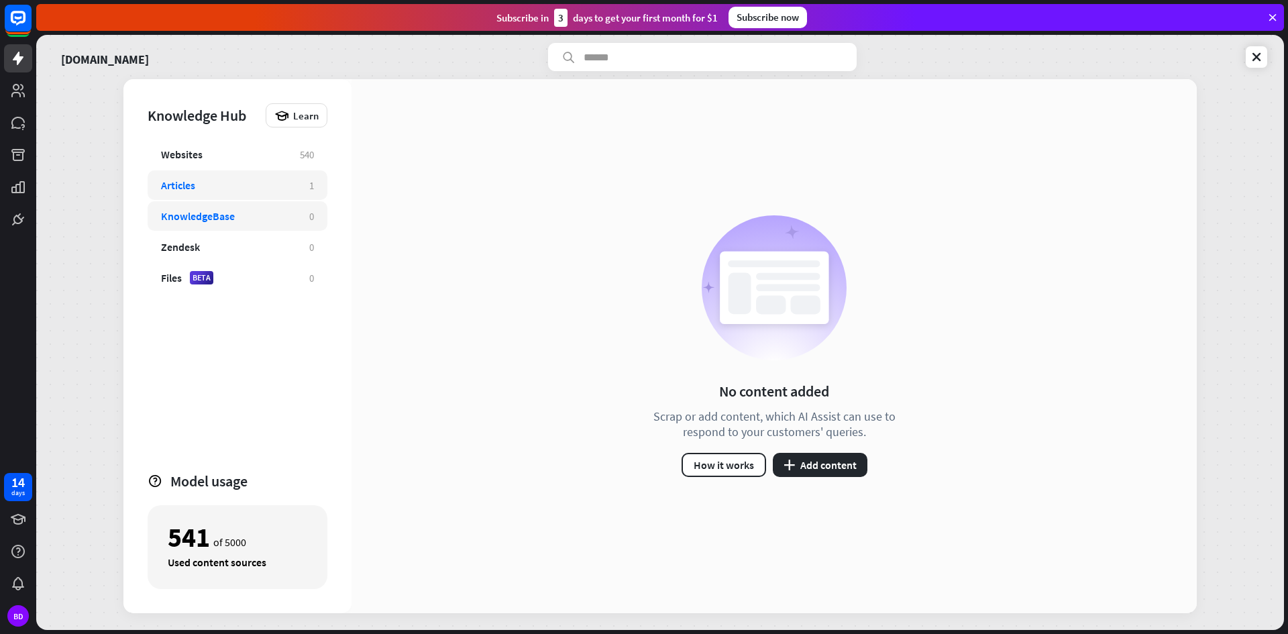
click at [235, 186] on div "Articles" at bounding box center [228, 184] width 135 height 13
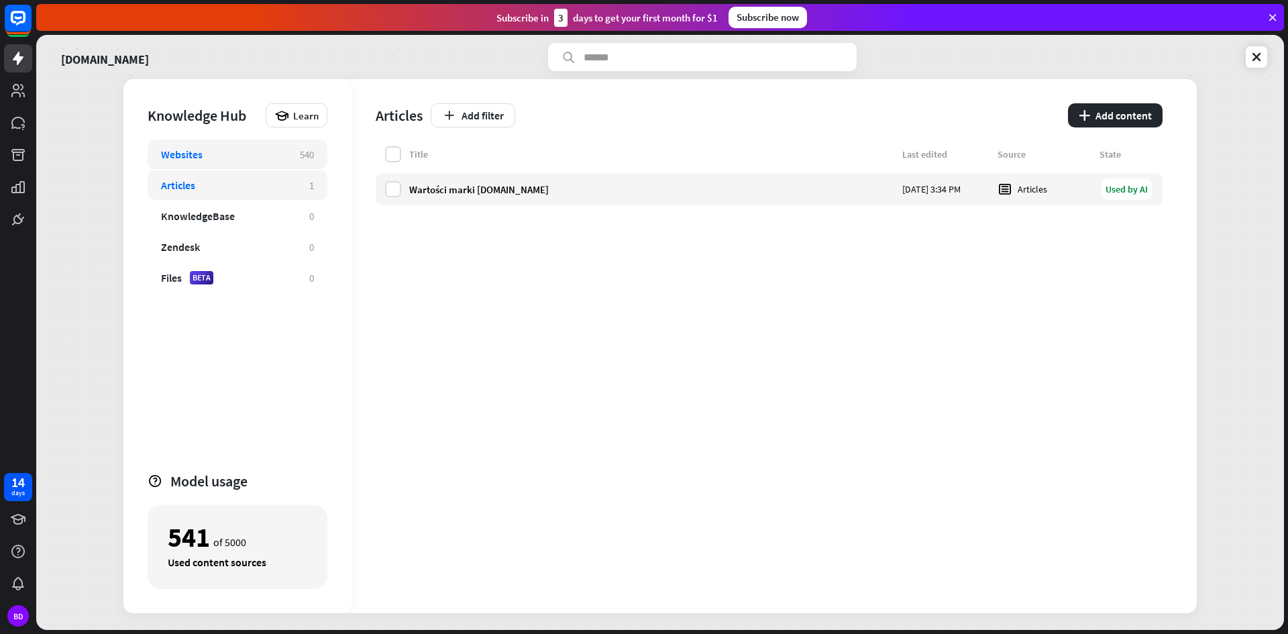
click at [221, 160] on div "Websites" at bounding box center [223, 154] width 125 height 13
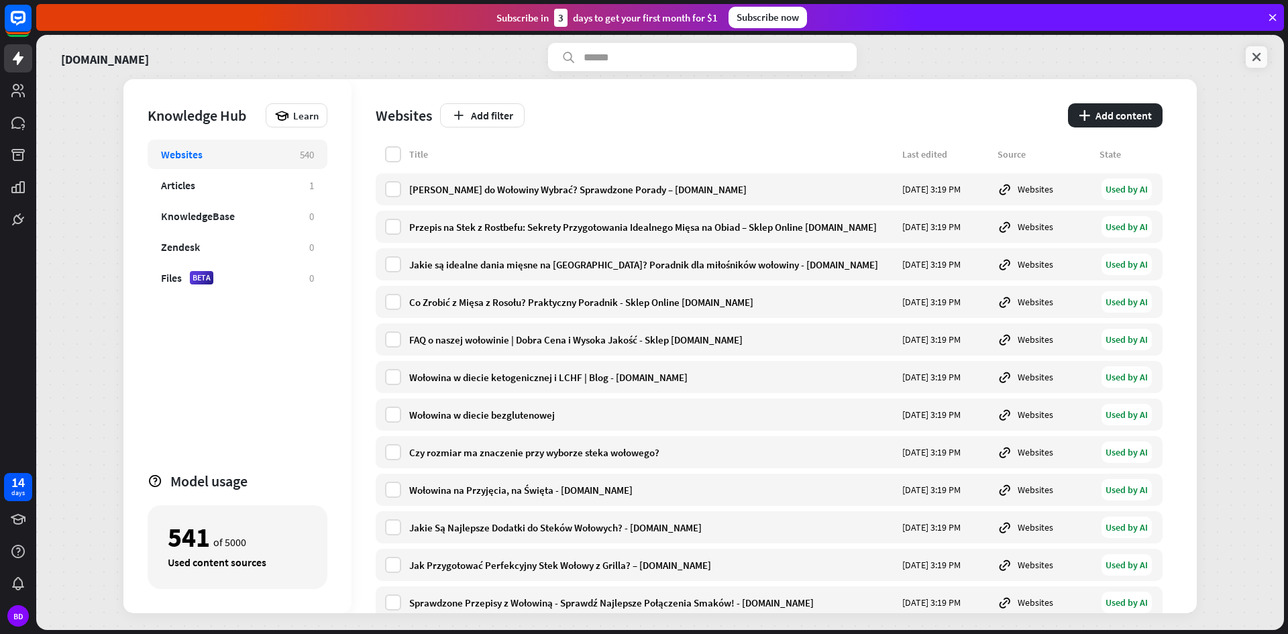
click at [1259, 54] on icon at bounding box center [1256, 56] width 13 height 13
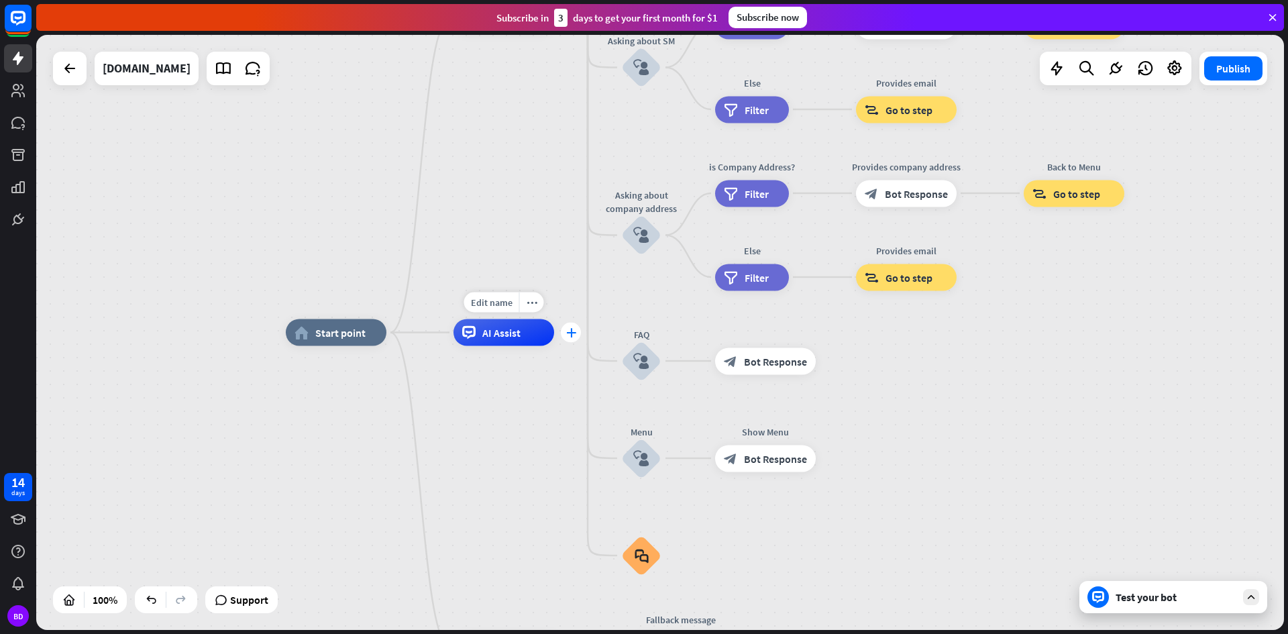
click at [565, 333] on div "plus" at bounding box center [571, 333] width 20 height 20
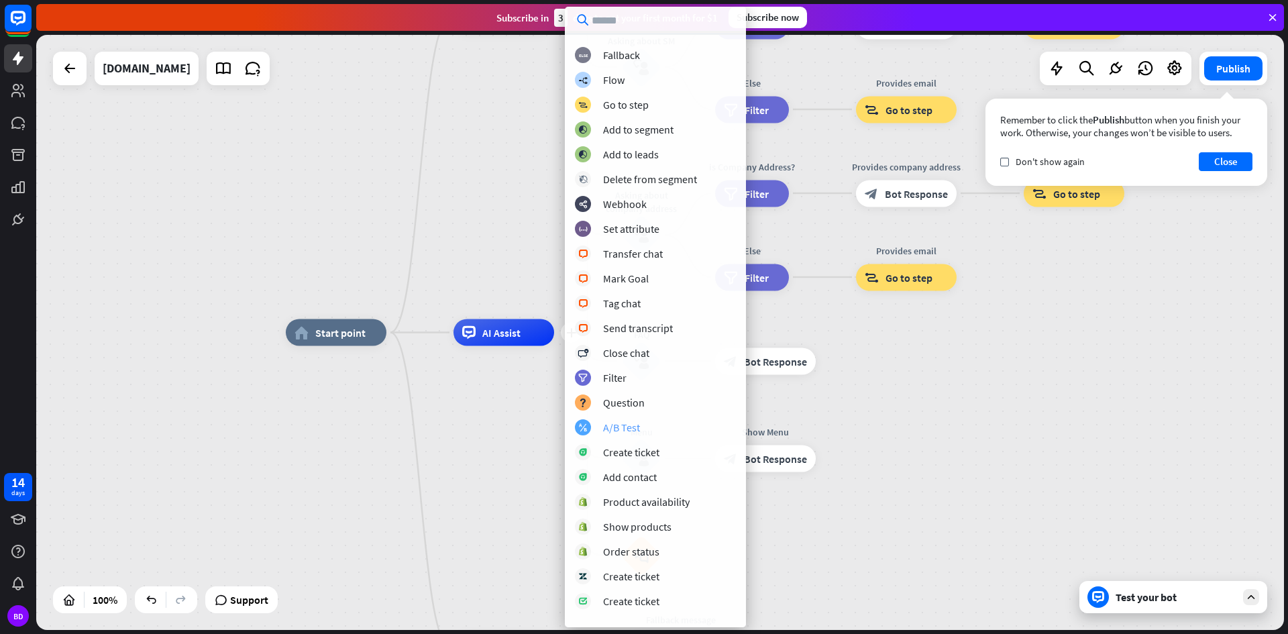
scroll to position [89, 0]
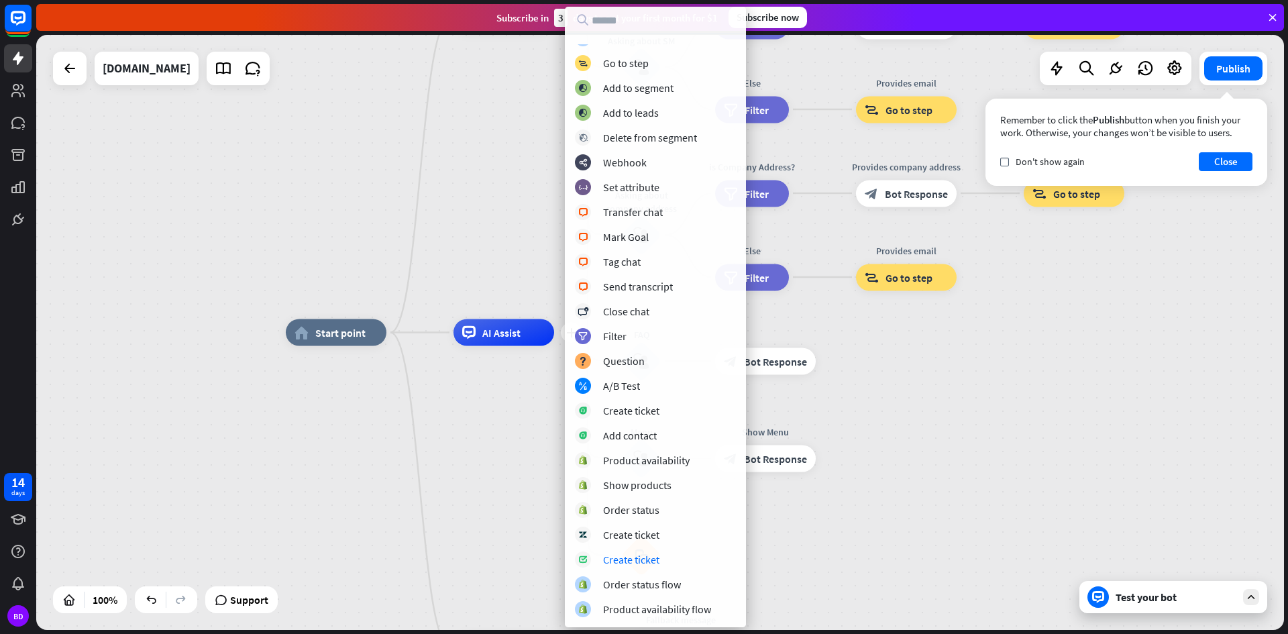
click at [504, 423] on div "home_2 Start point Welcome message block_bot_response Bot Response About us blo…" at bounding box center [910, 630] width 1248 height 595
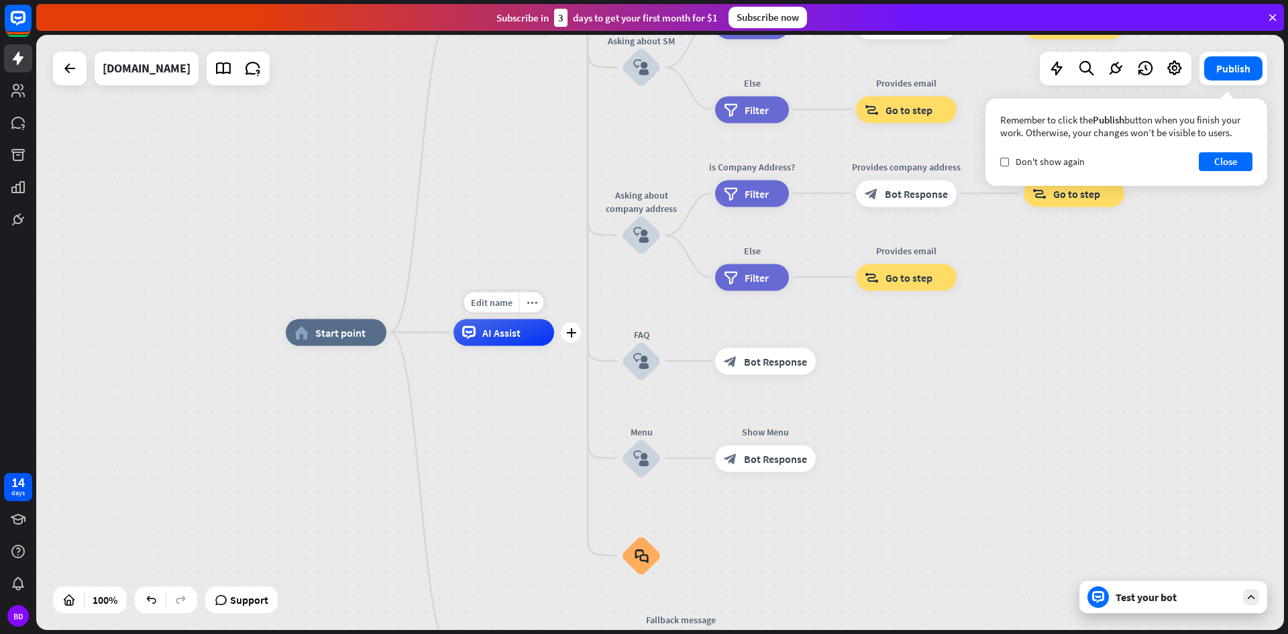
click at [500, 335] on span "AI Assist" at bounding box center [501, 332] width 38 height 13
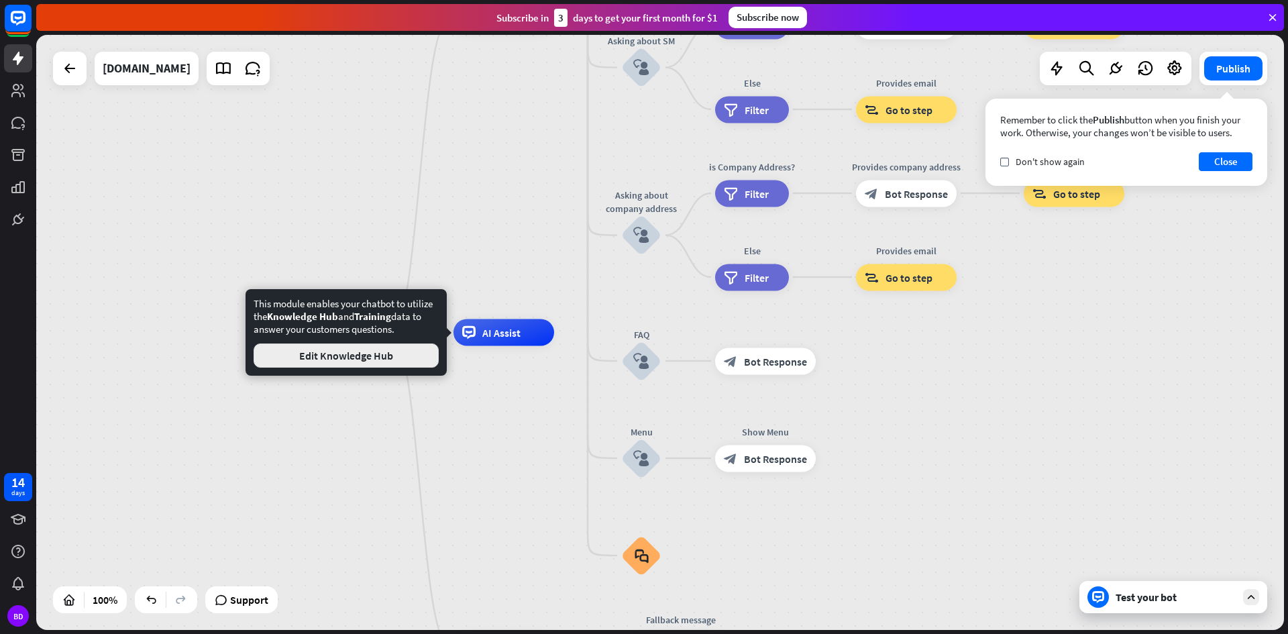
click at [376, 362] on button "Edit Knowledge Hub" at bounding box center [346, 355] width 185 height 24
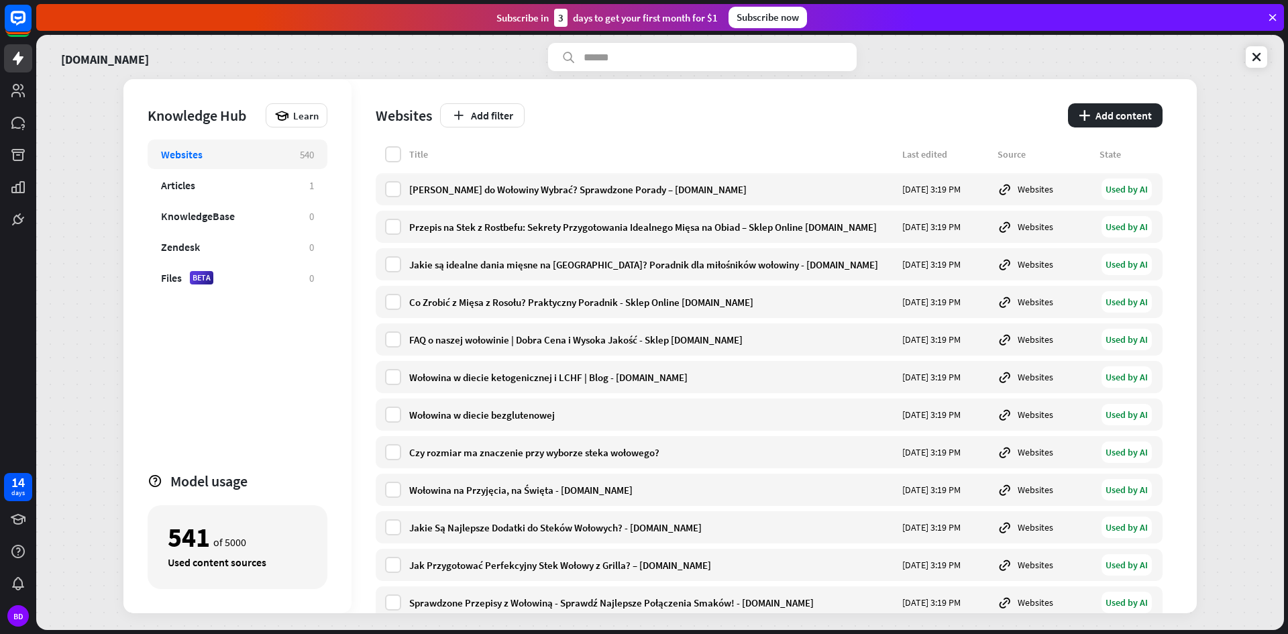
click at [1267, 58] on div "[DOMAIN_NAME] Knowledge Hub Learn Websites 540 Articles 1 KnowledgeBase 0 Zende…" at bounding box center [660, 332] width 1248 height 595
click at [1261, 56] on icon at bounding box center [1256, 56] width 13 height 13
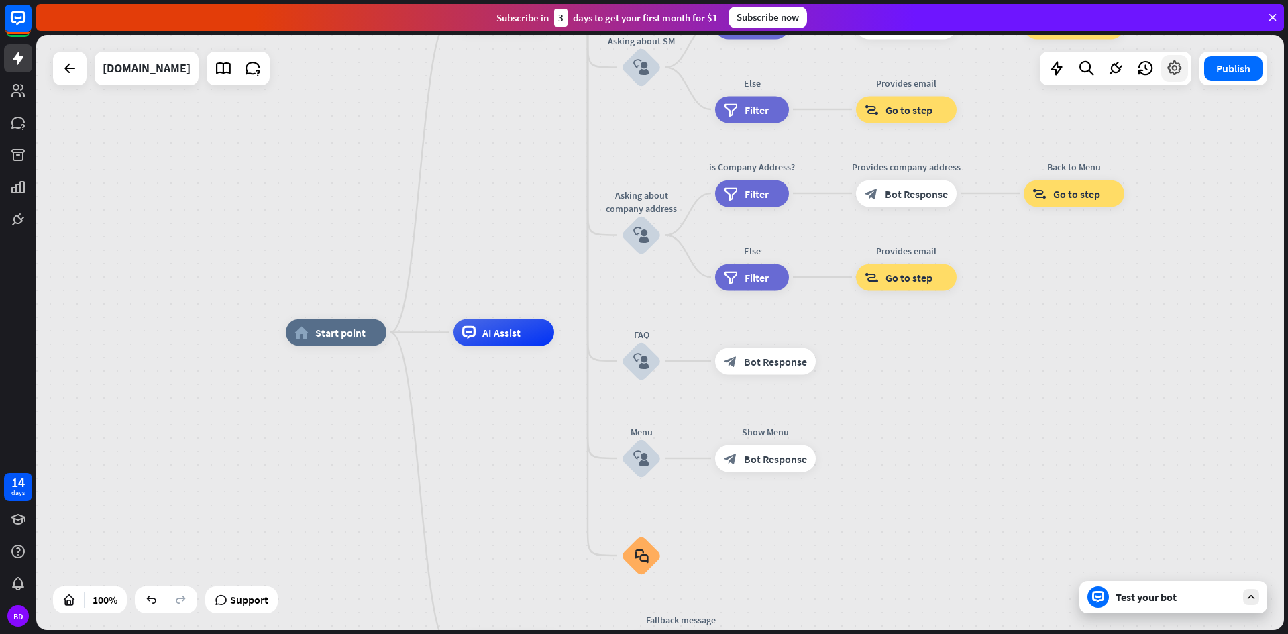
click at [1173, 68] on icon at bounding box center [1174, 68] width 17 height 17
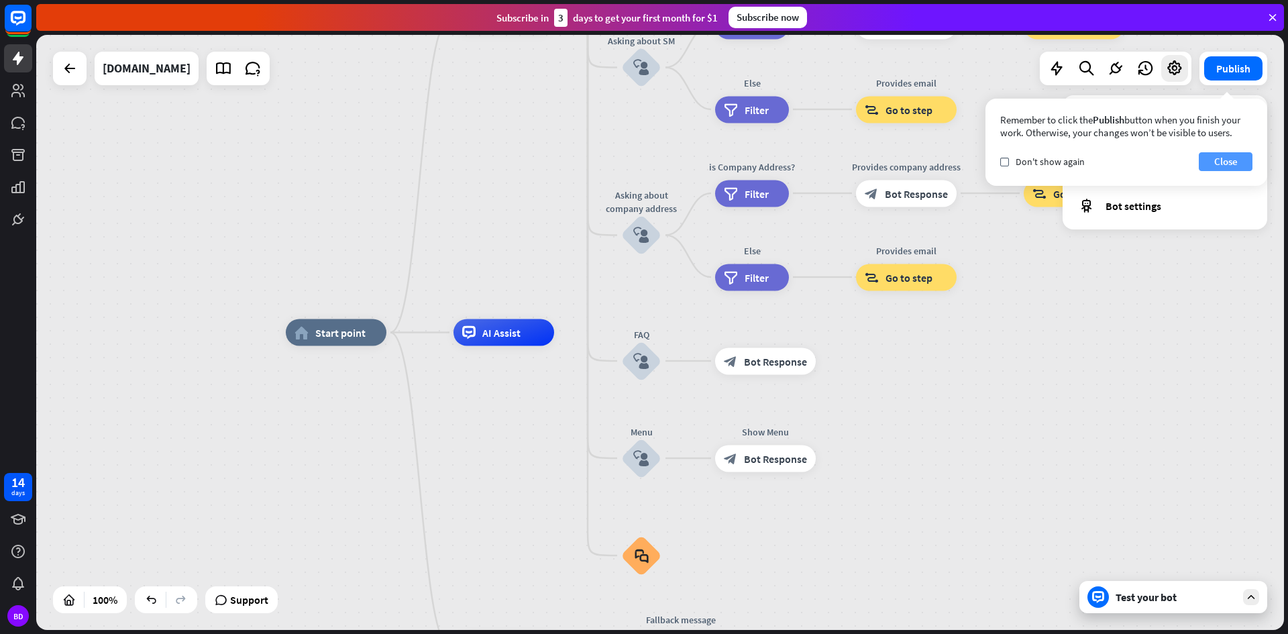
click at [1222, 155] on button "Close" at bounding box center [1226, 161] width 54 height 19
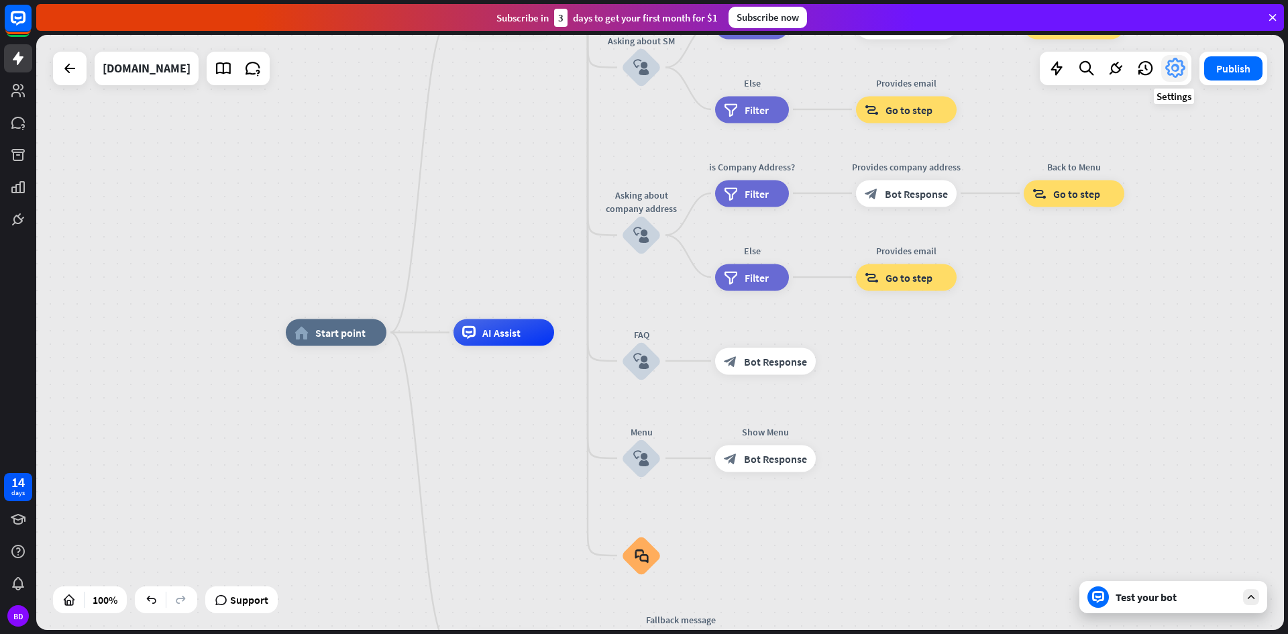
click at [1170, 75] on icon at bounding box center [1175, 68] width 24 height 24
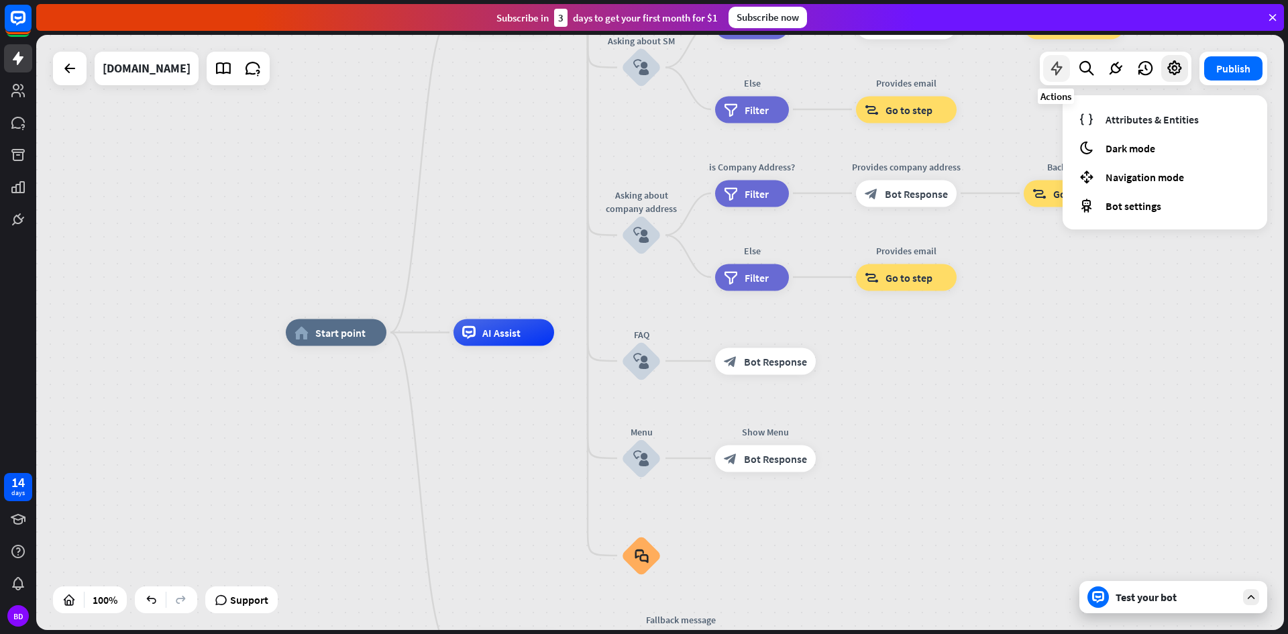
click at [1067, 65] on div at bounding box center [1056, 68] width 27 height 27
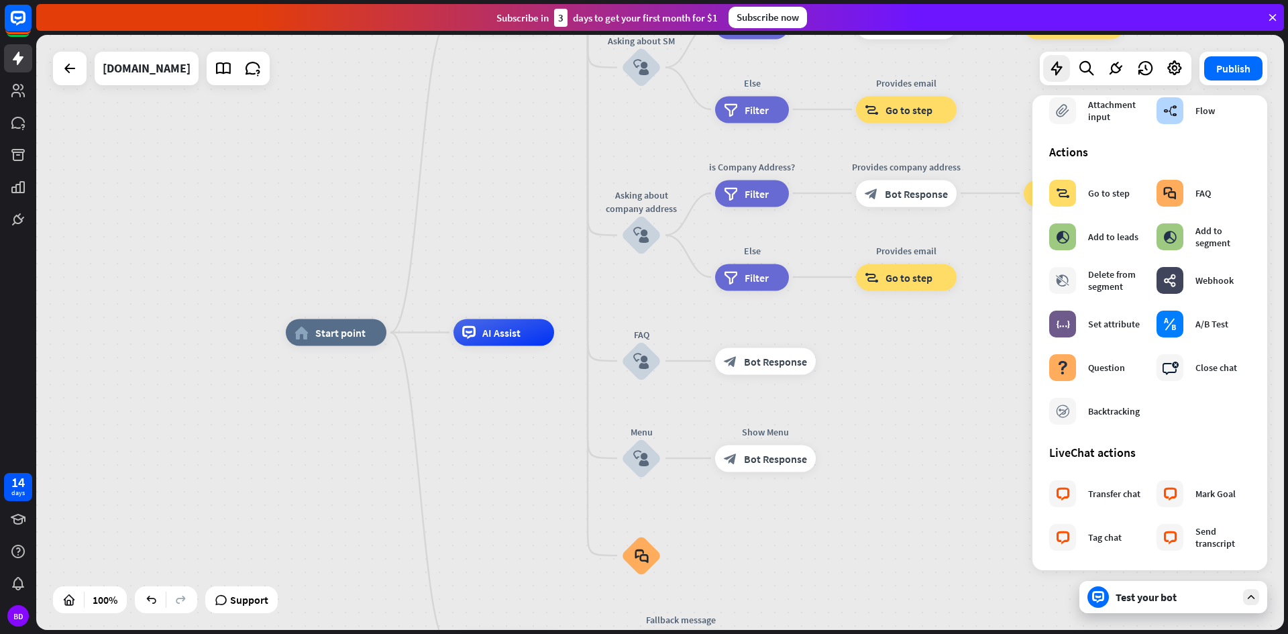
scroll to position [70, 0]
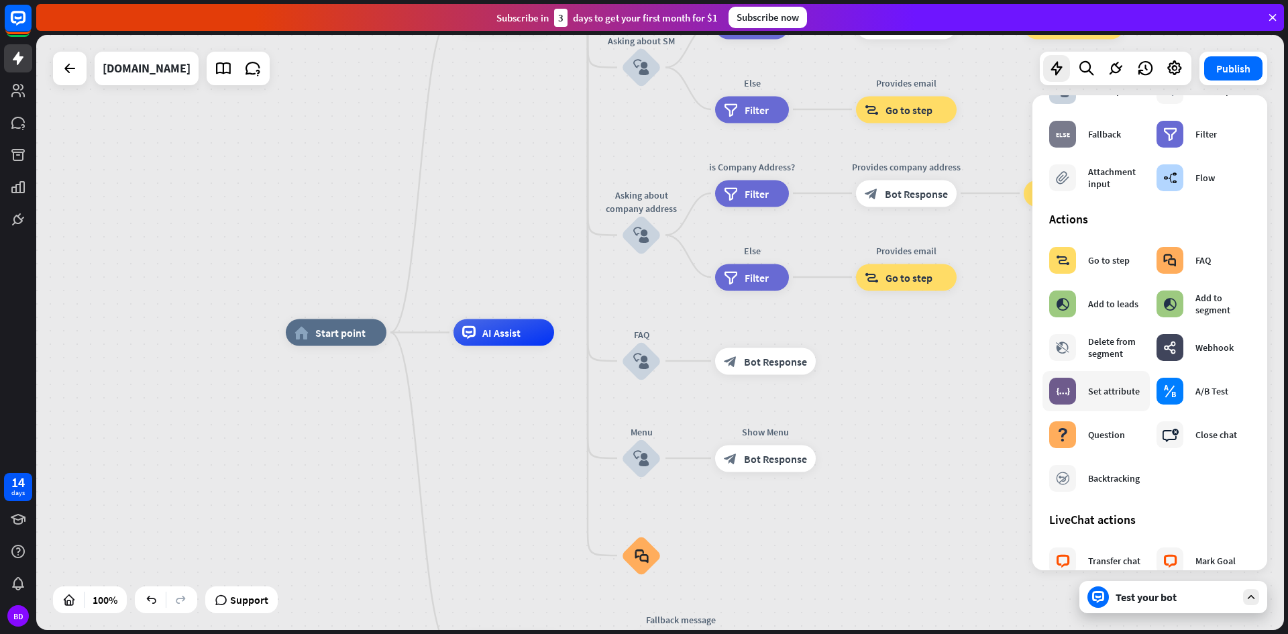
click at [1089, 390] on div "Set attribute" at bounding box center [1114, 391] width 52 height 12
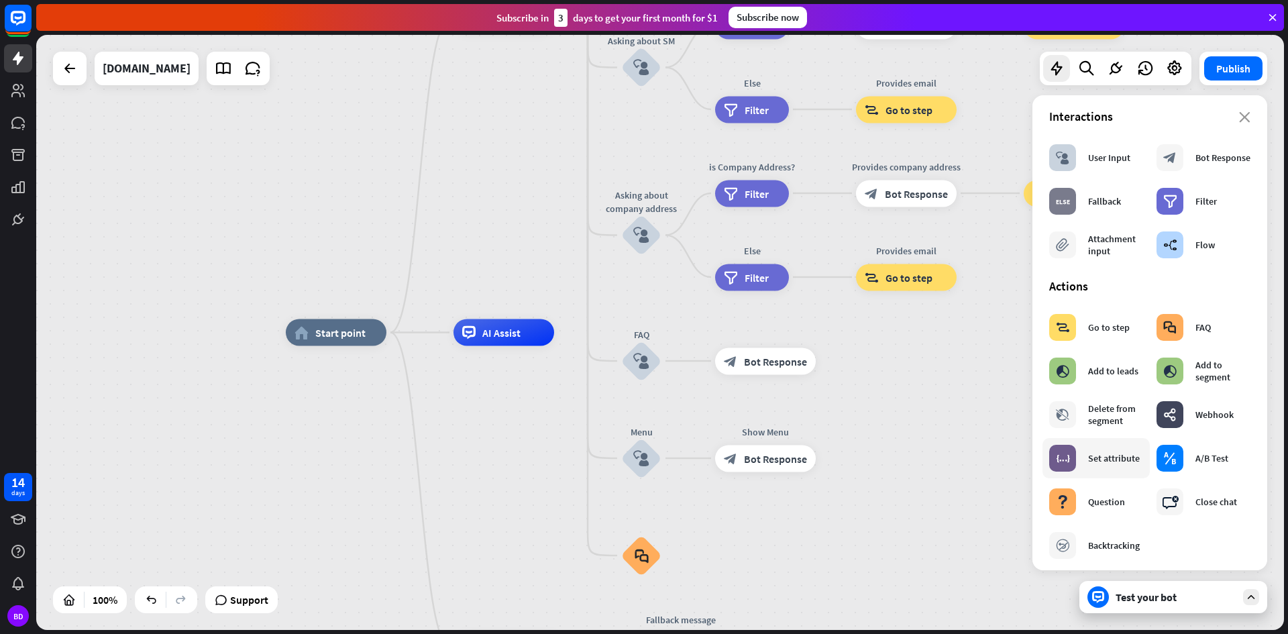
scroll to position [0, 0]
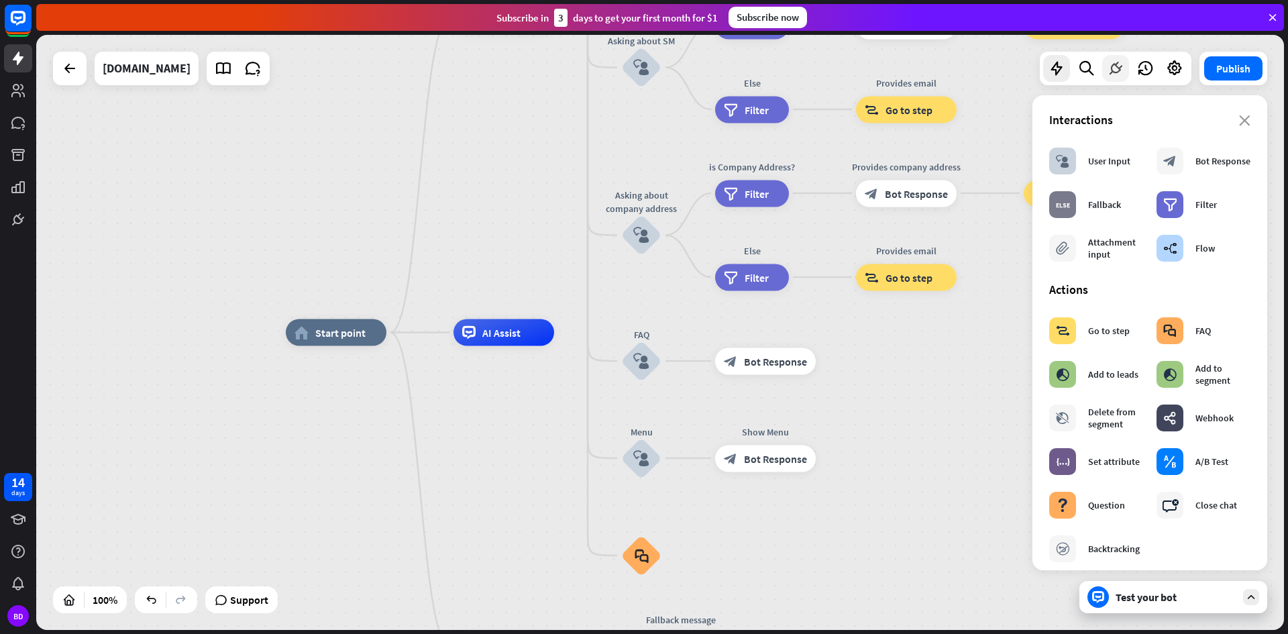
click at [1108, 70] on icon at bounding box center [1115, 68] width 17 height 17
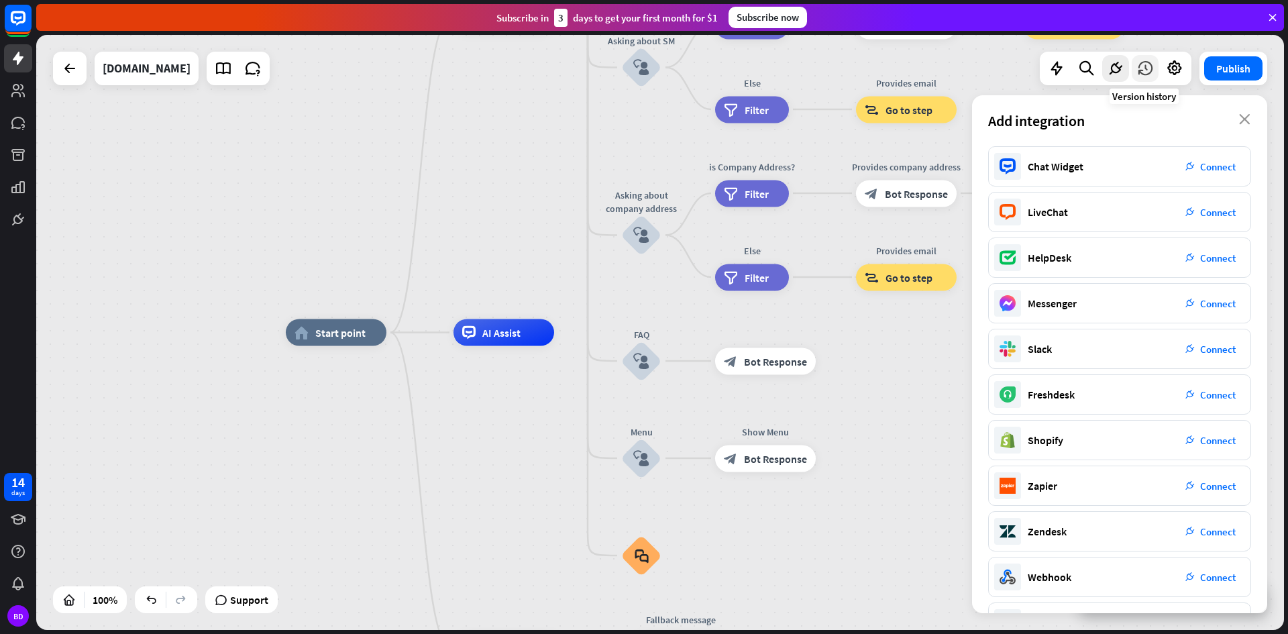
click at [1134, 69] on div at bounding box center [1145, 68] width 27 height 27
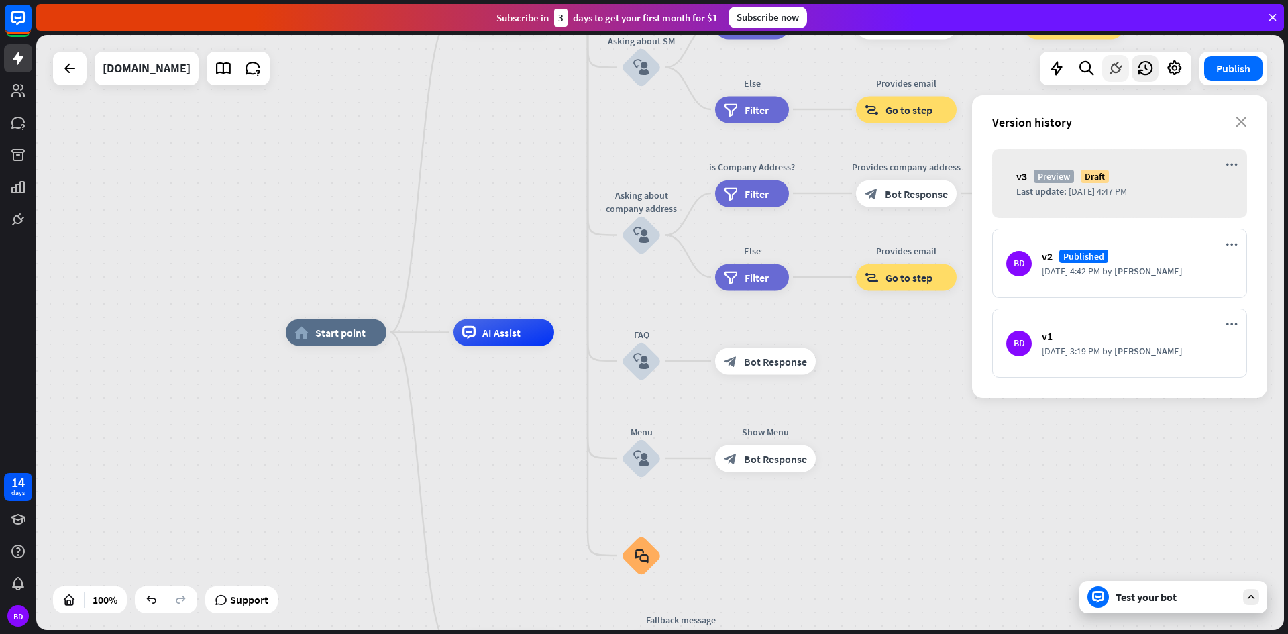
click at [1122, 62] on icon at bounding box center [1115, 68] width 17 height 17
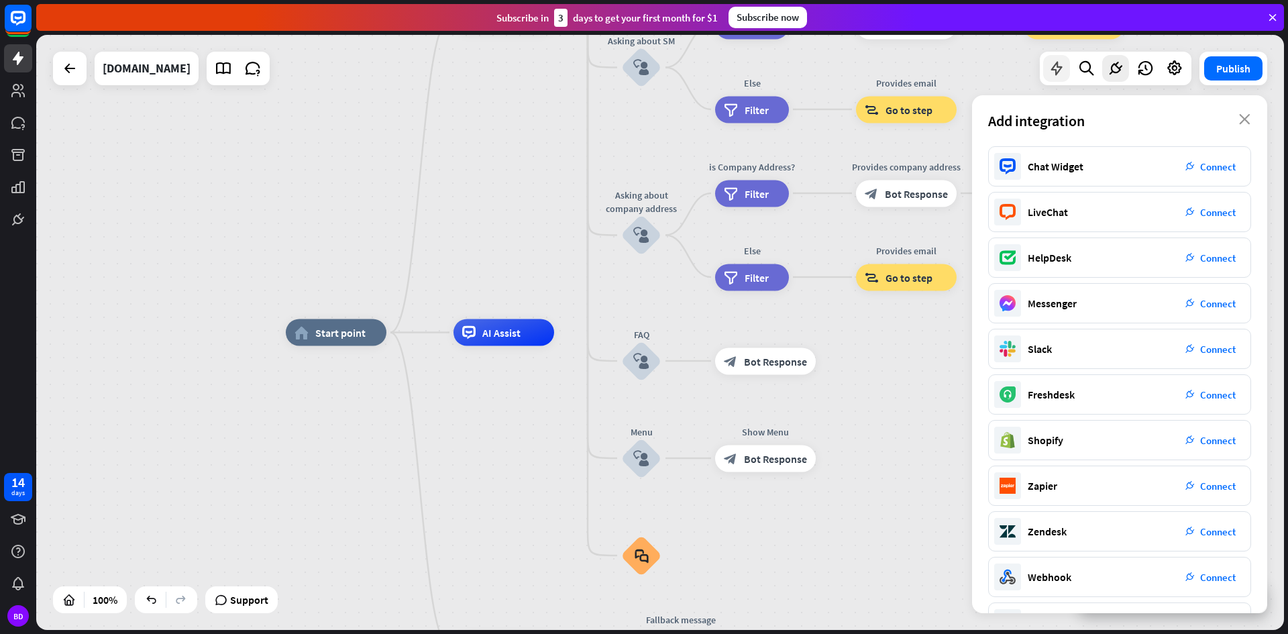
click at [1063, 69] on icon at bounding box center [1056, 68] width 17 height 17
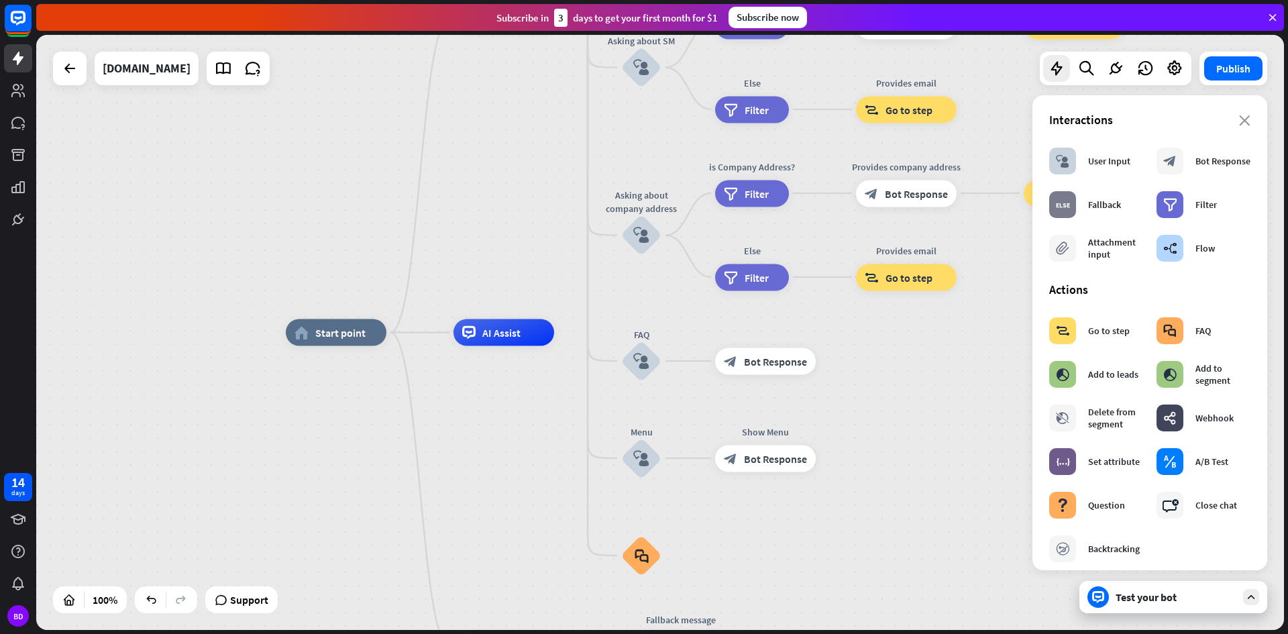
click at [1155, 592] on div "Test your bot" at bounding box center [1176, 596] width 121 height 13
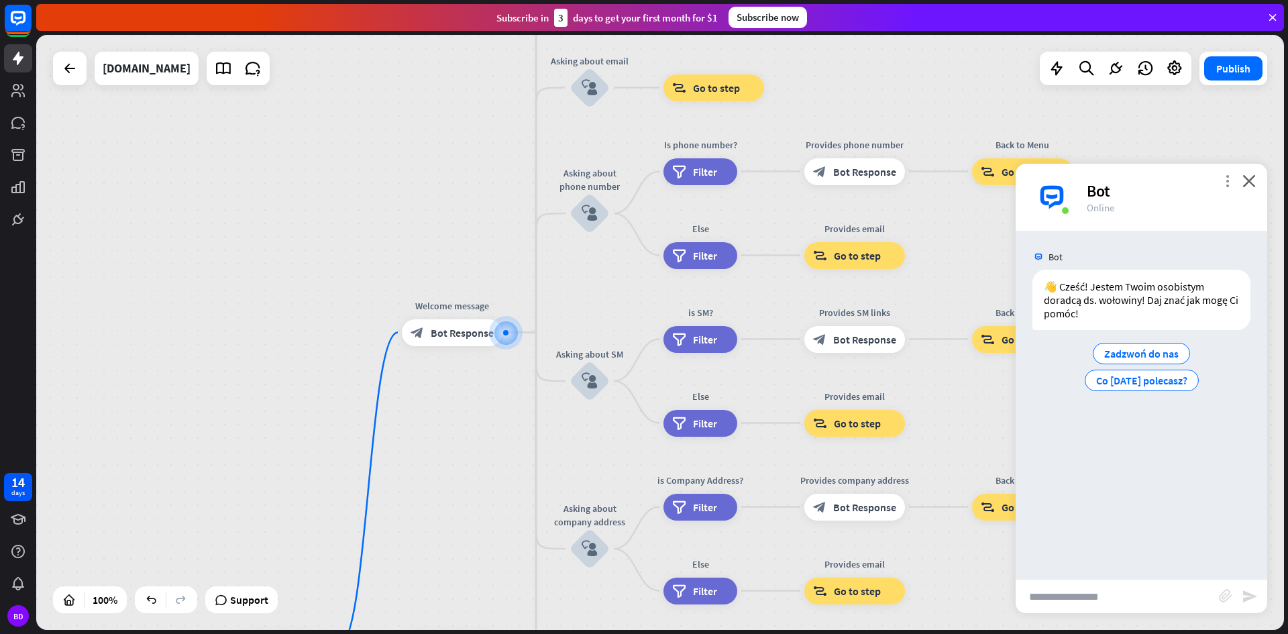
click at [1225, 180] on icon "more_vert" at bounding box center [1227, 180] width 13 height 13
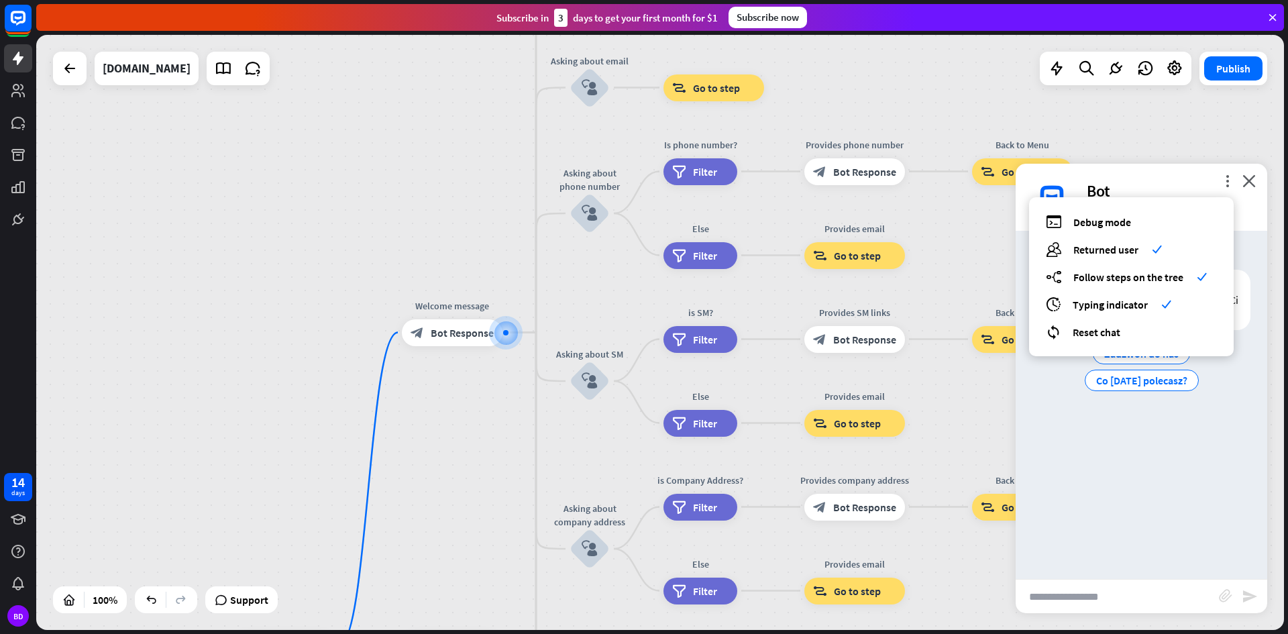
click at [946, 257] on div "home_2 Start point Welcome message block_bot_response Bot Response About us blo…" at bounding box center [660, 332] width 1248 height 595
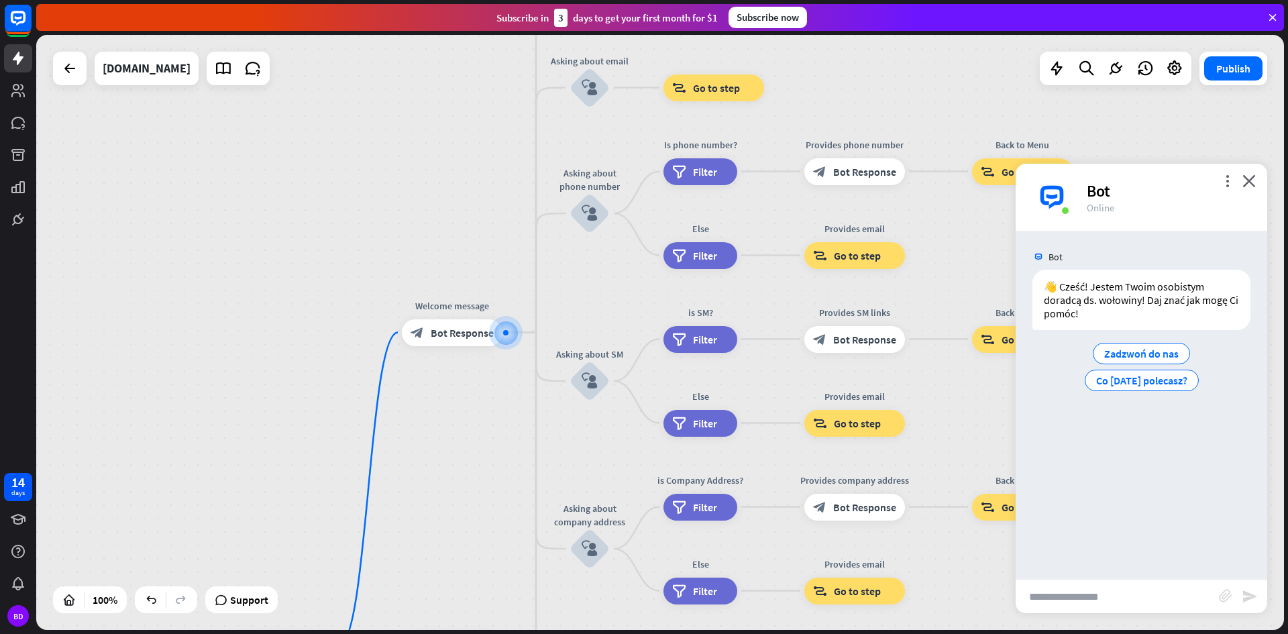
click at [1221, 84] on div "Publish" at bounding box center [1233, 69] width 68 height 34
click at [1220, 78] on button "Publish" at bounding box center [1233, 68] width 58 height 24
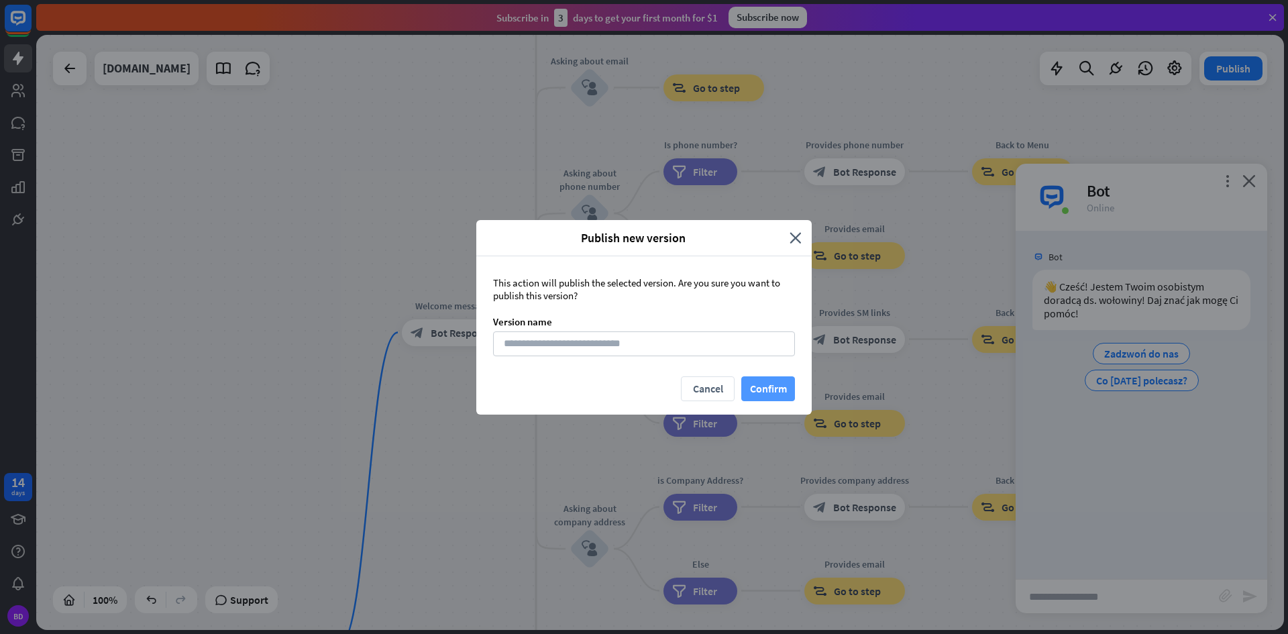
click at [754, 390] on button "Confirm" at bounding box center [768, 388] width 54 height 25
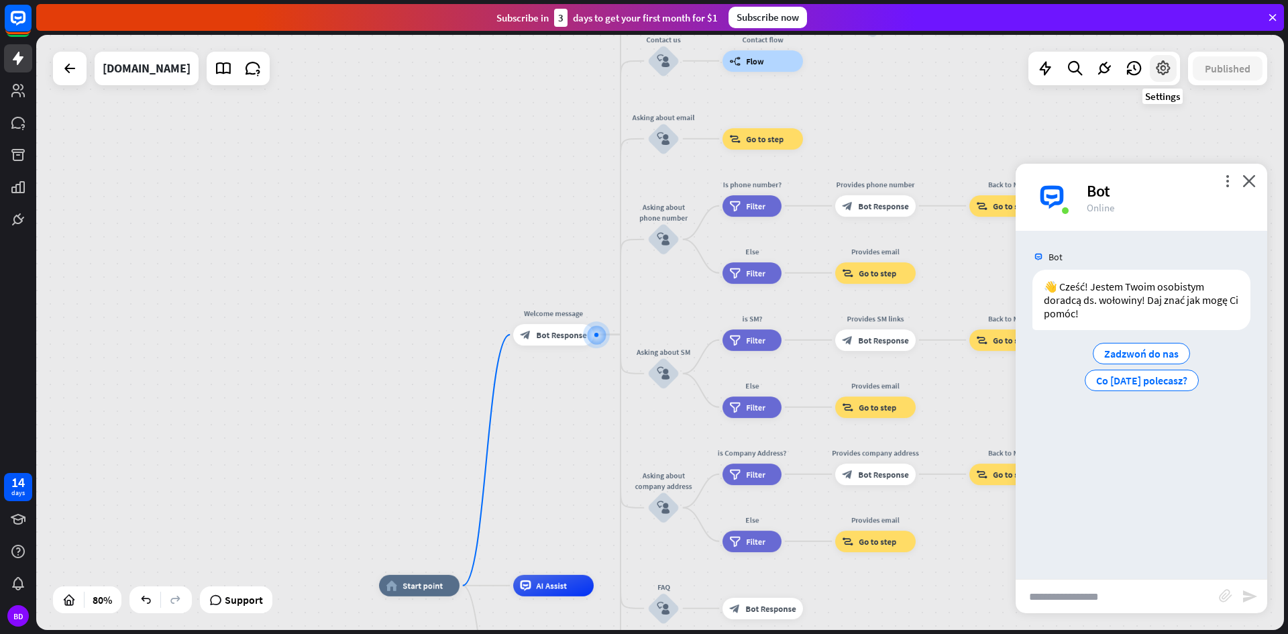
click at [1156, 68] on icon at bounding box center [1163, 68] width 17 height 17
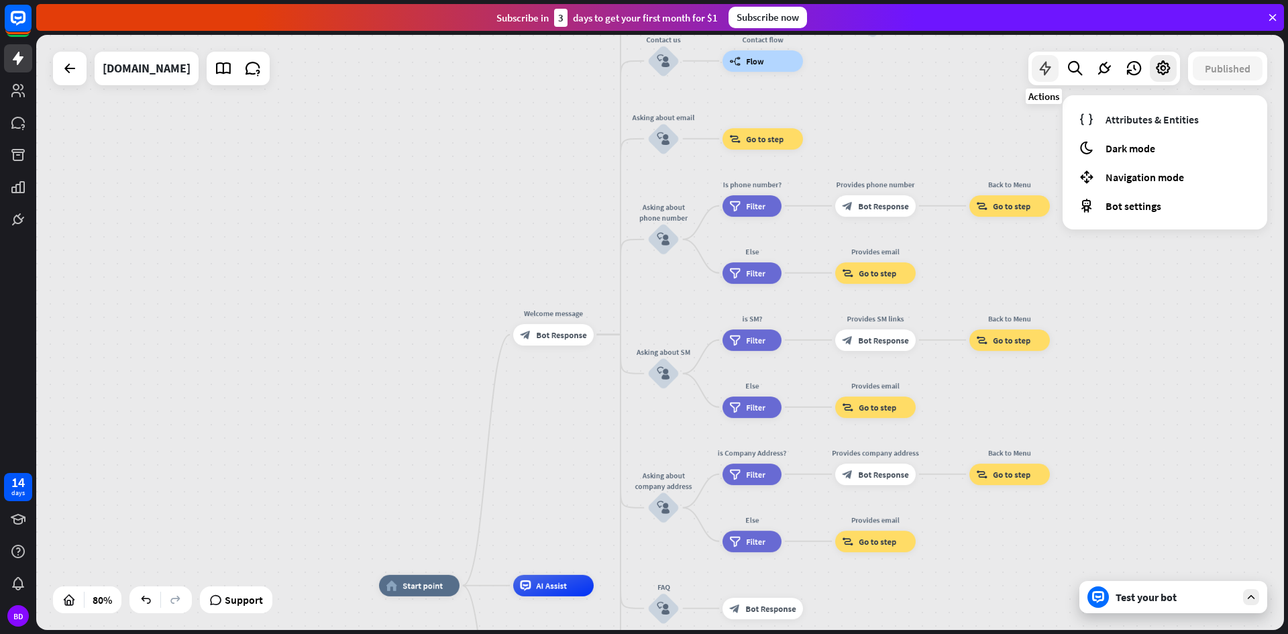
click at [1049, 74] on icon at bounding box center [1044, 68] width 17 height 17
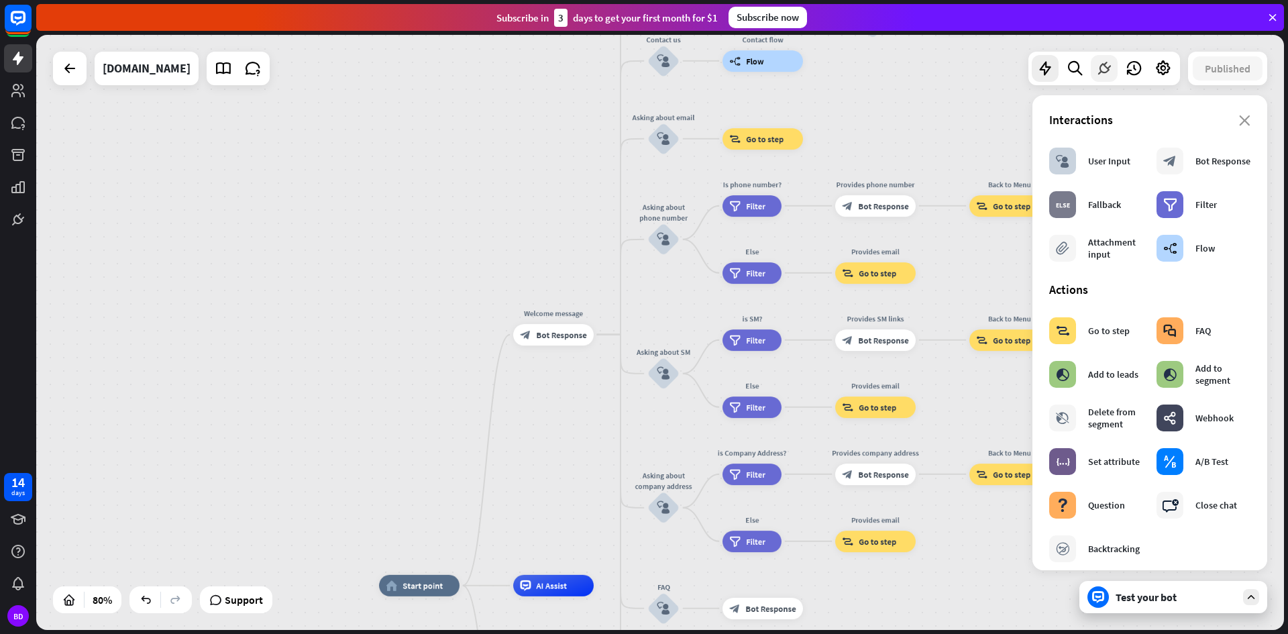
click at [1100, 71] on icon at bounding box center [1103, 68] width 17 height 17
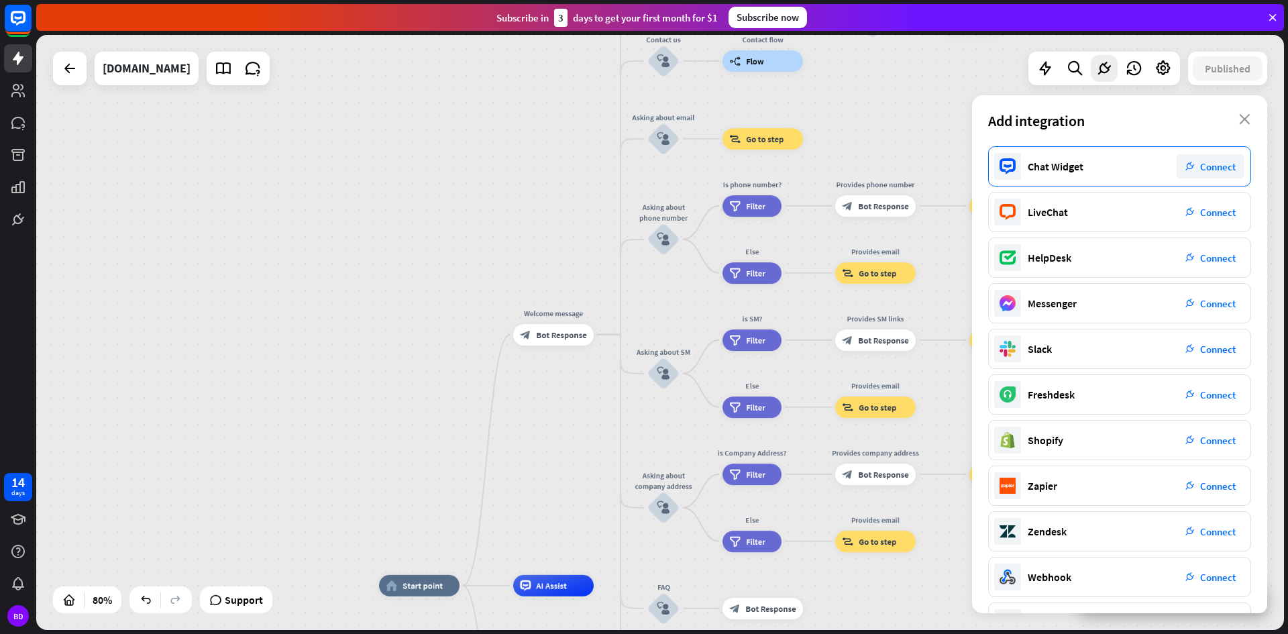
click at [1142, 159] on div "Chat Widget plug_integration Connect" at bounding box center [1119, 166] width 263 height 40
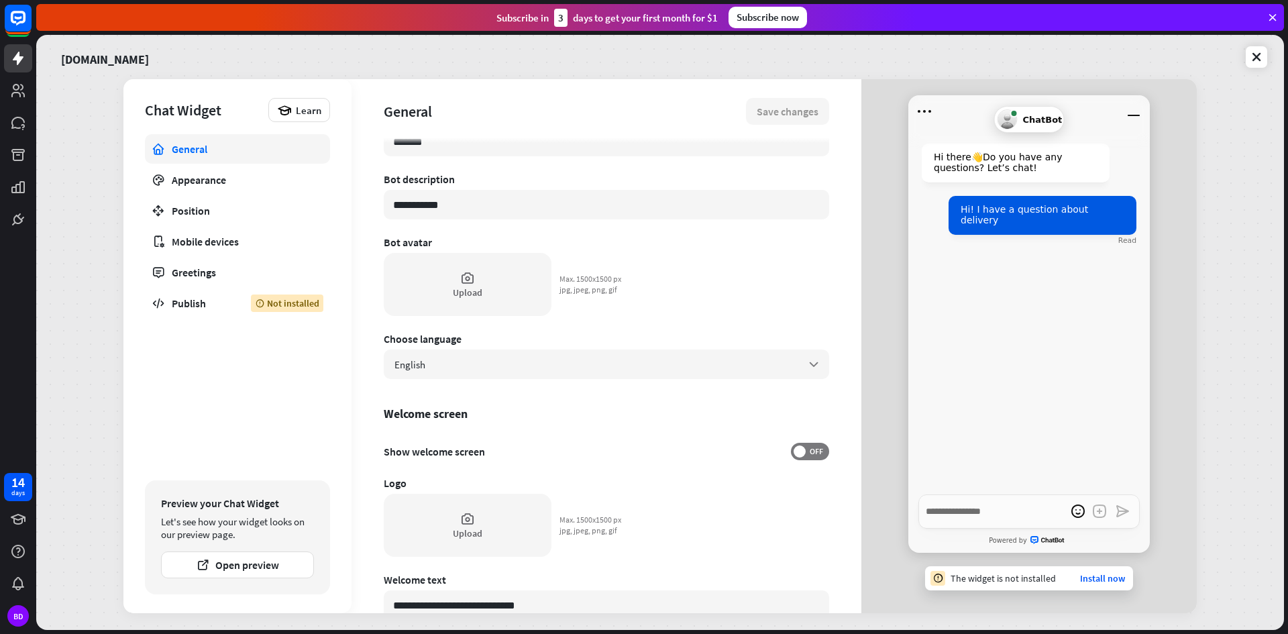
scroll to position [67, 0]
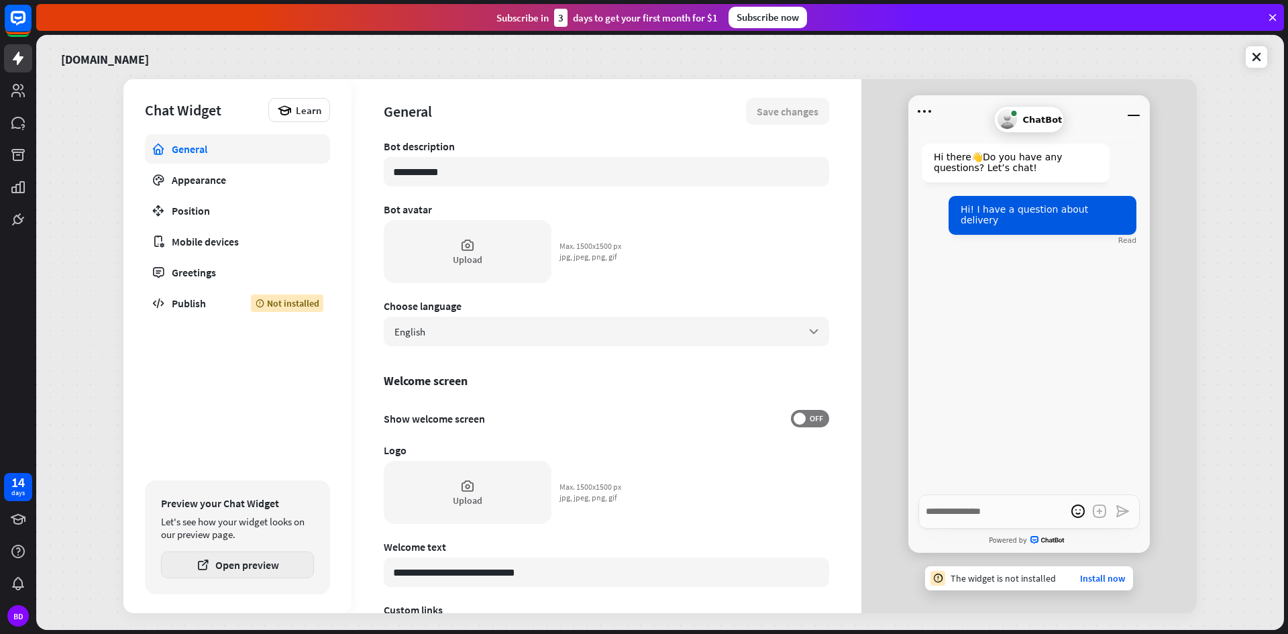
click at [246, 573] on button "Open preview" at bounding box center [237, 564] width 153 height 27
click at [252, 562] on button "Open preview" at bounding box center [237, 564] width 153 height 27
drag, startPoint x: 478, startPoint y: 173, endPoint x: 392, endPoint y: 172, distance: 85.9
click at [392, 172] on input "**********" at bounding box center [606, 172] width 445 height 30
click at [592, 341] on div "English arrow_down" at bounding box center [606, 332] width 445 height 30
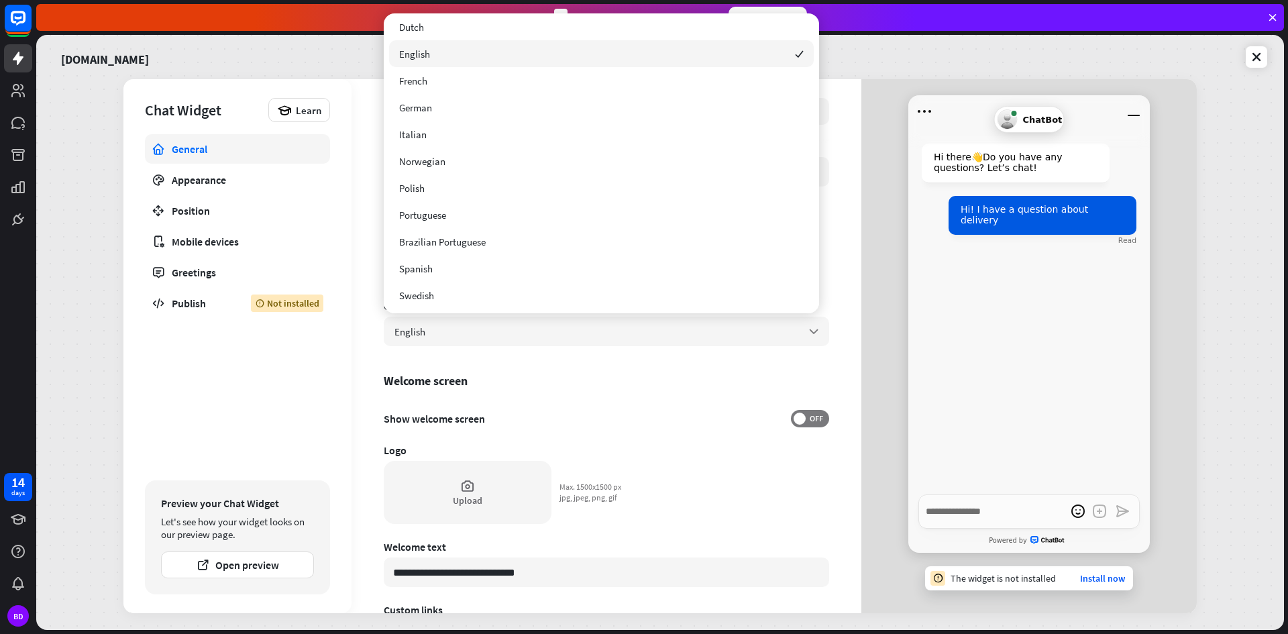
scroll to position [33, 0]
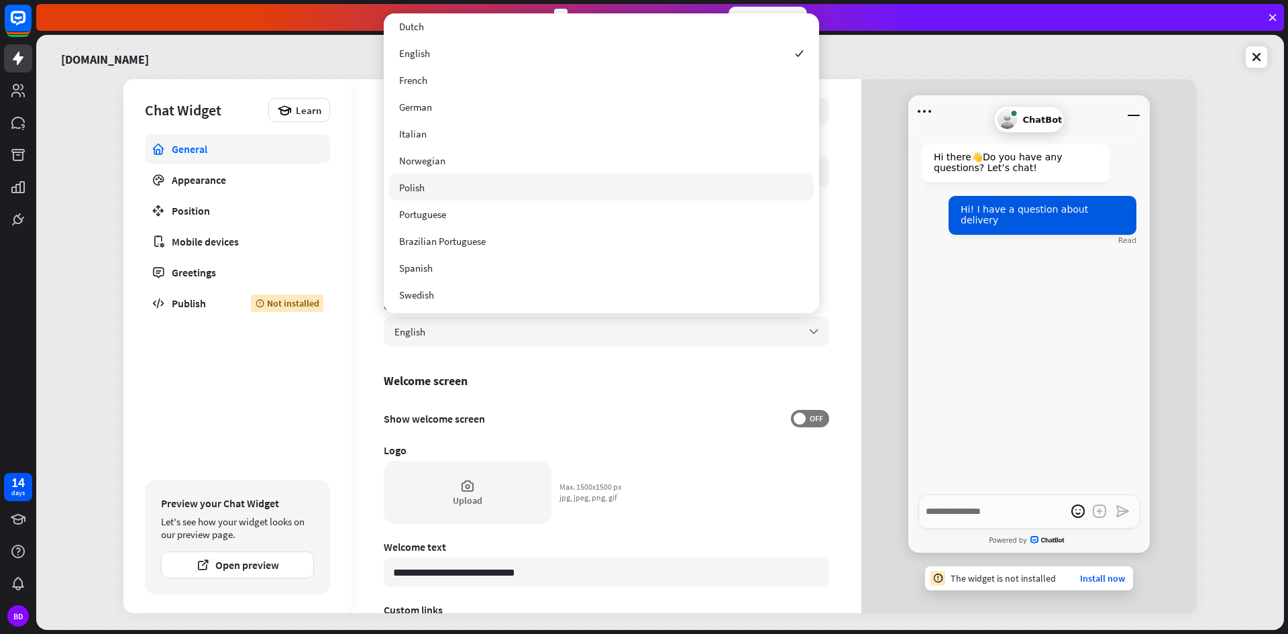
click at [451, 184] on div "Polish" at bounding box center [601, 187] width 425 height 27
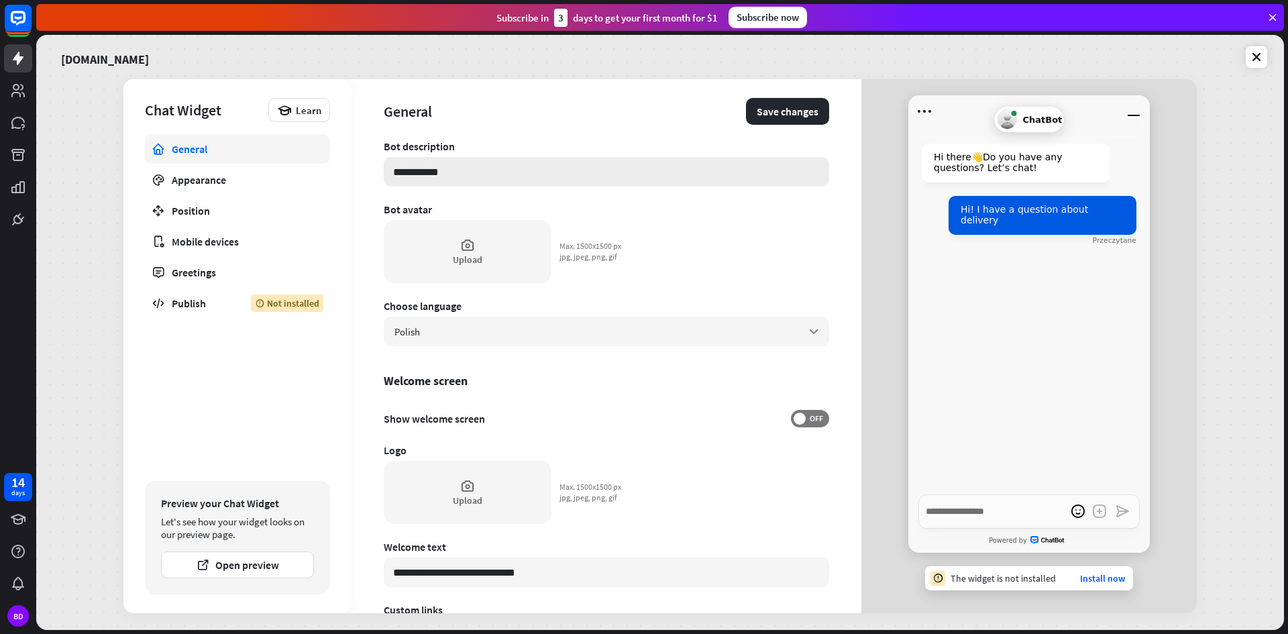
click at [436, 174] on input "**********" at bounding box center [606, 172] width 445 height 30
drag, startPoint x: 451, startPoint y: 176, endPoint x: 392, endPoint y: 174, distance: 59.7
click at [392, 174] on input "**********" at bounding box center [606, 172] width 445 height 30
type textarea "*"
type input "*"
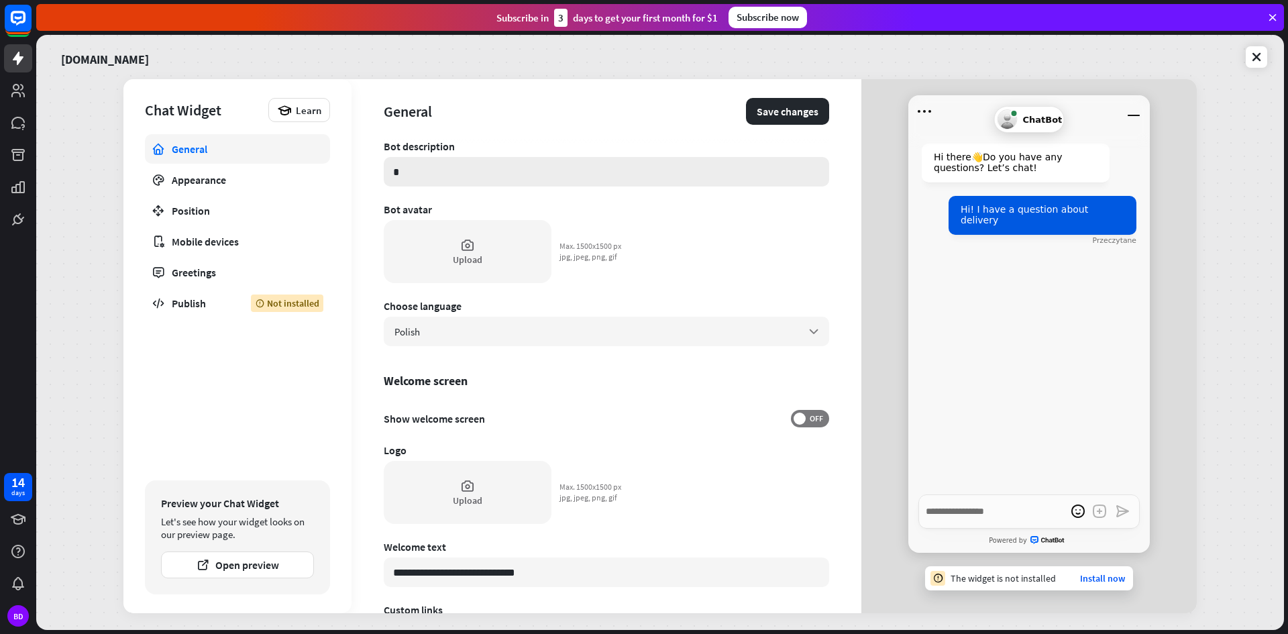
type textarea "*"
type input "**"
type textarea "*"
type input "***"
type textarea "*"
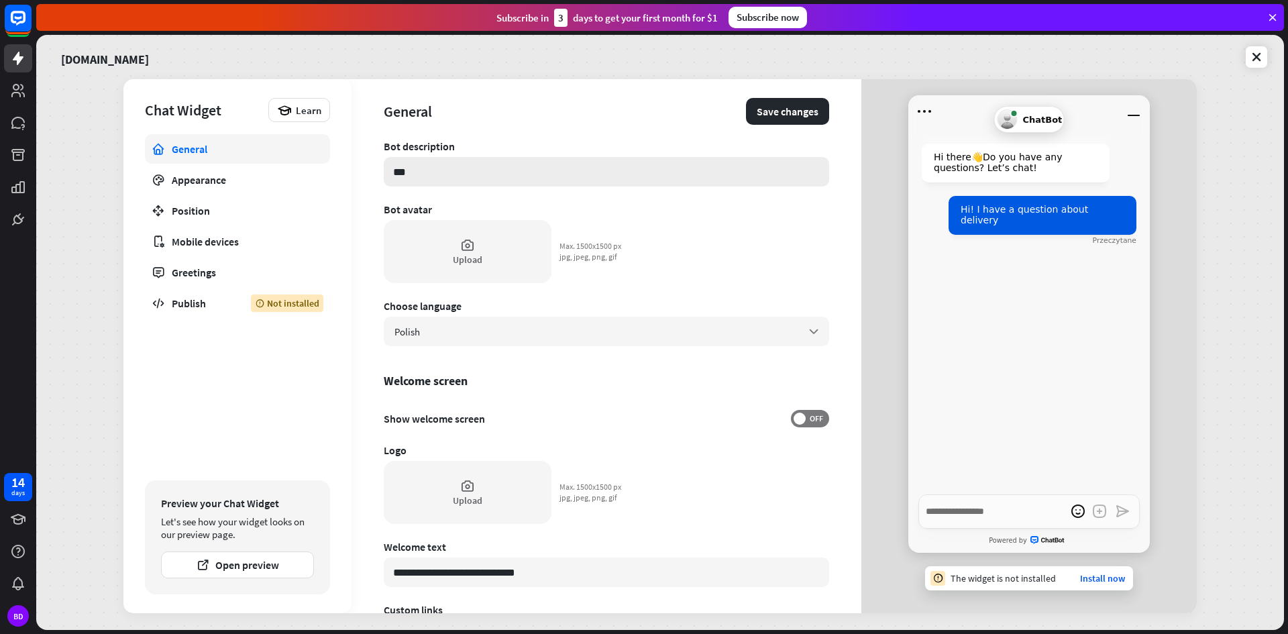
type input "****"
type textarea "*"
type input "*****"
type textarea "*"
type input "******"
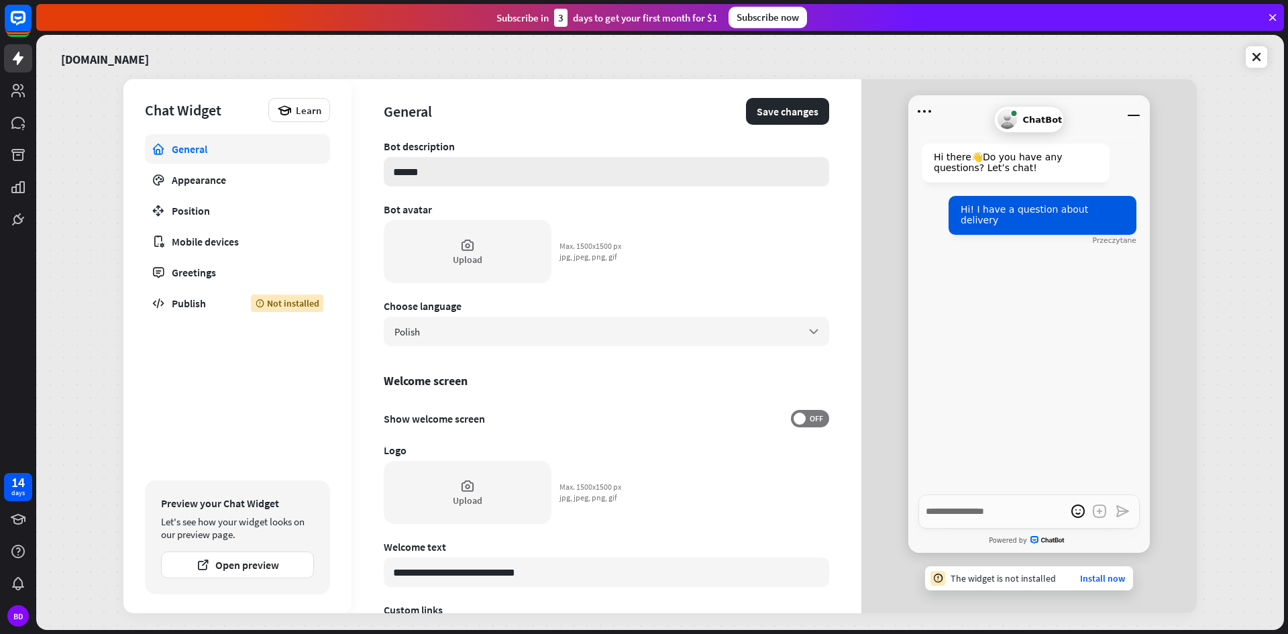
type textarea "*"
type input "*******"
type textarea "*"
type input "********"
type textarea "*"
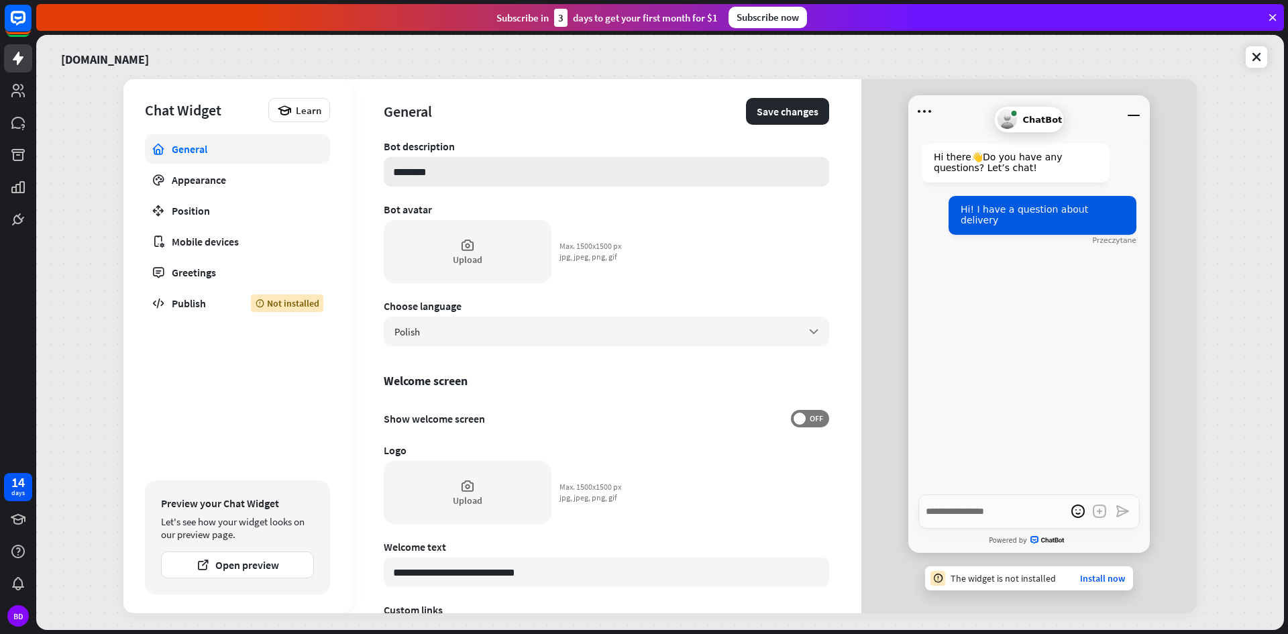
type input "*********"
type textarea "*"
type input "**********"
type textarea "*"
type input "**********"
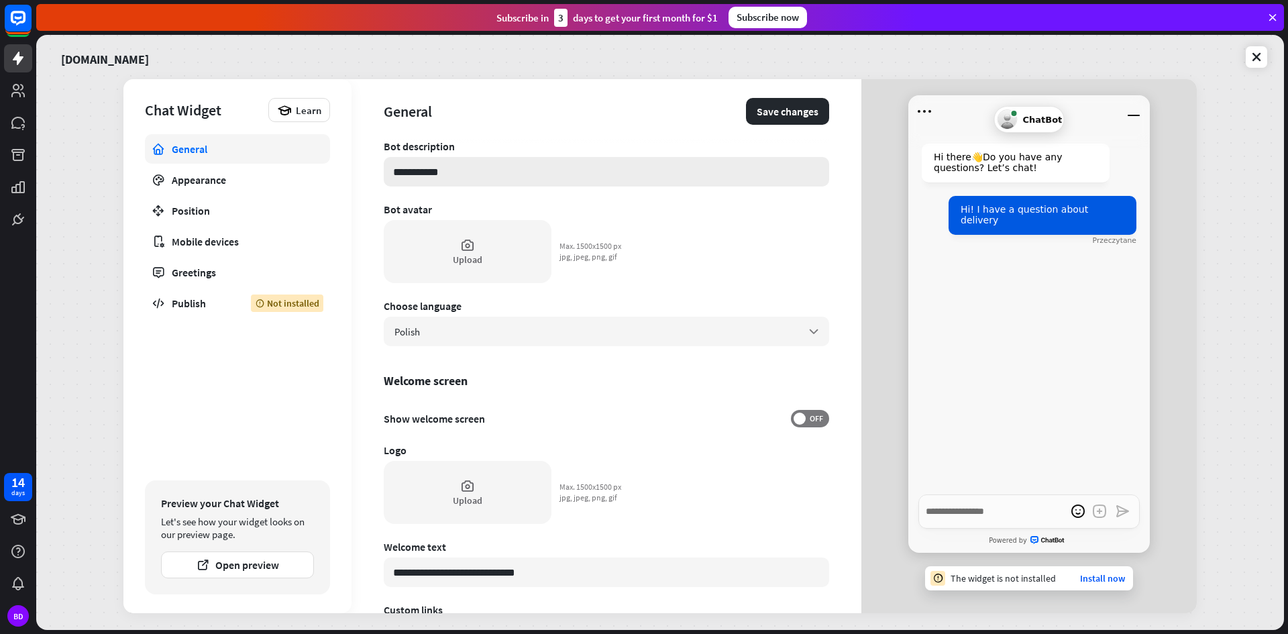
type textarea "*"
type input "**********"
type textarea "*"
type input "**********"
type textarea "*"
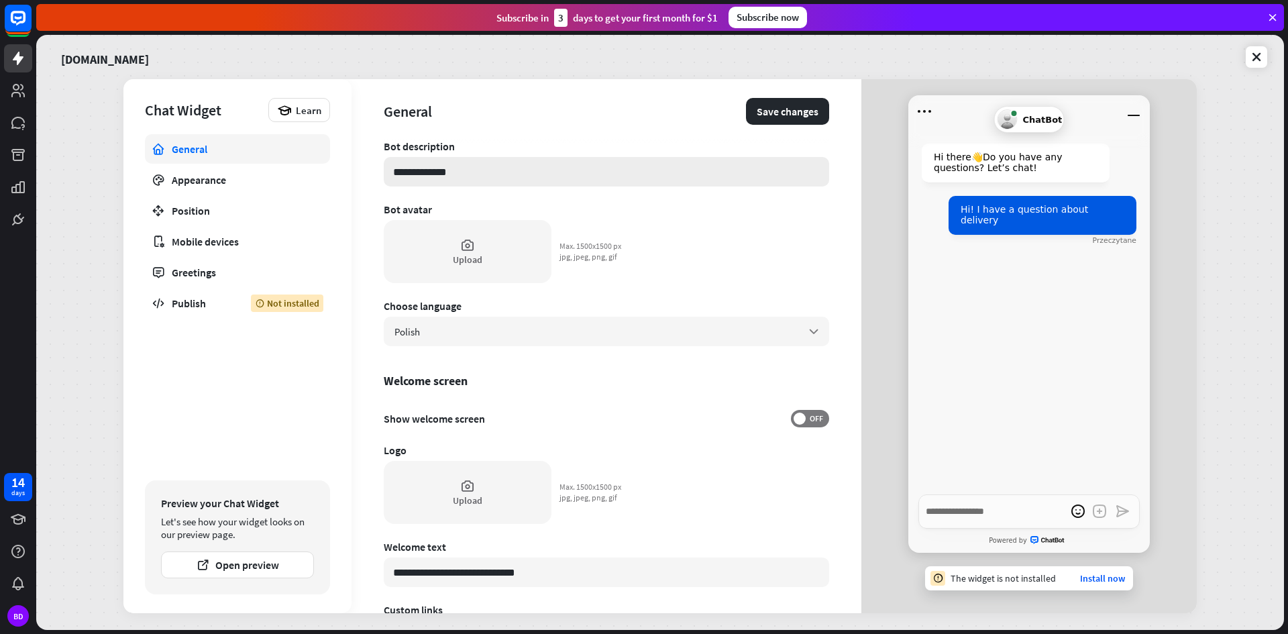
type input "**********"
type textarea "*"
type input "**********"
type textarea "*"
type input "**********"
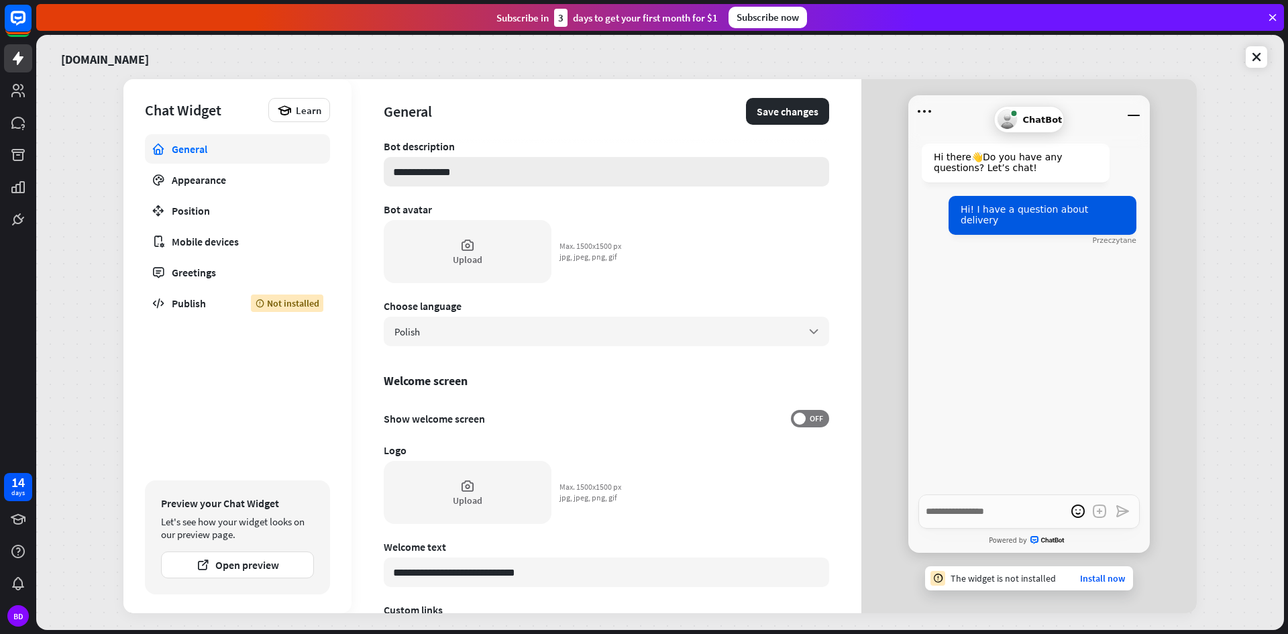
type textarea "*"
type input "**********"
type textarea "*"
type input "**********"
type textarea "*"
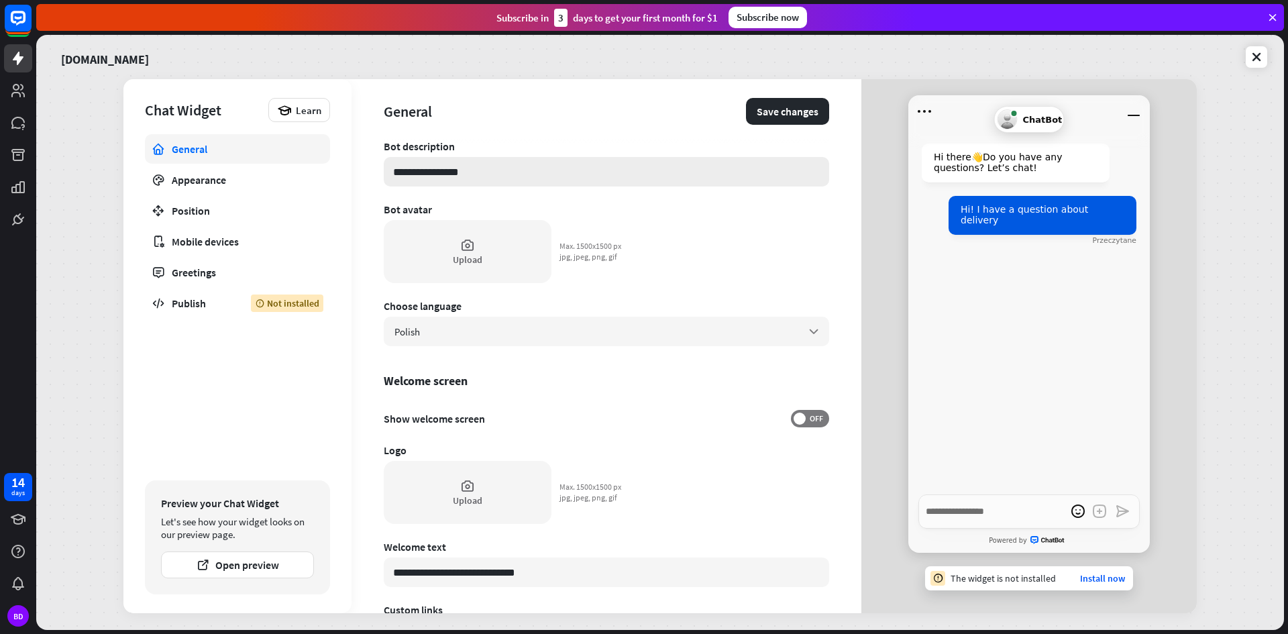
type input "**********"
type textarea "*"
type input "**********"
type textarea "*"
type input "**********"
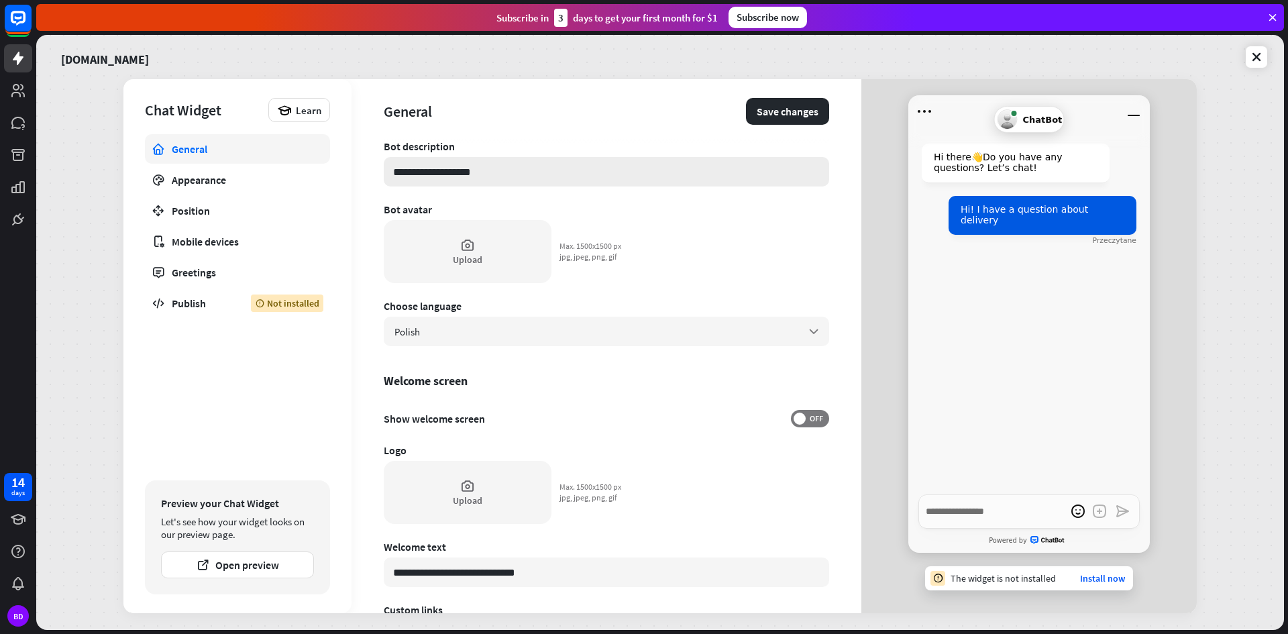
type textarea "*"
type input "**********"
type textarea "*"
type input "**********"
type textarea "*"
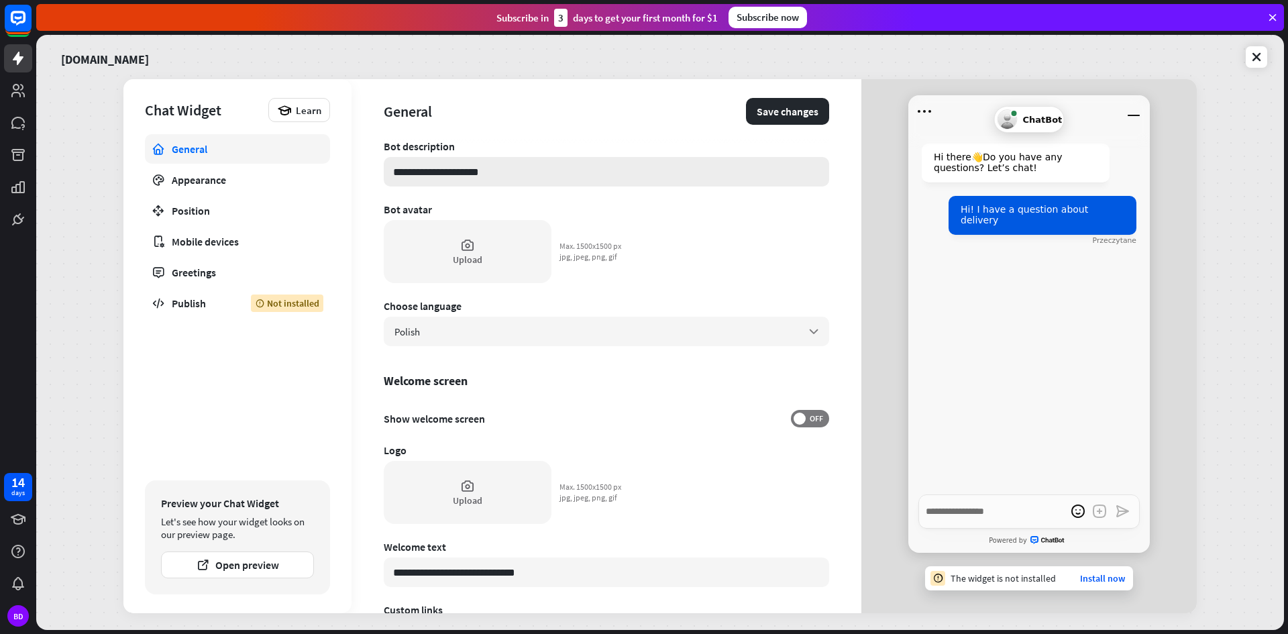
type input "**********"
type textarea "*"
type input "**********"
type textarea "*"
type input "**********"
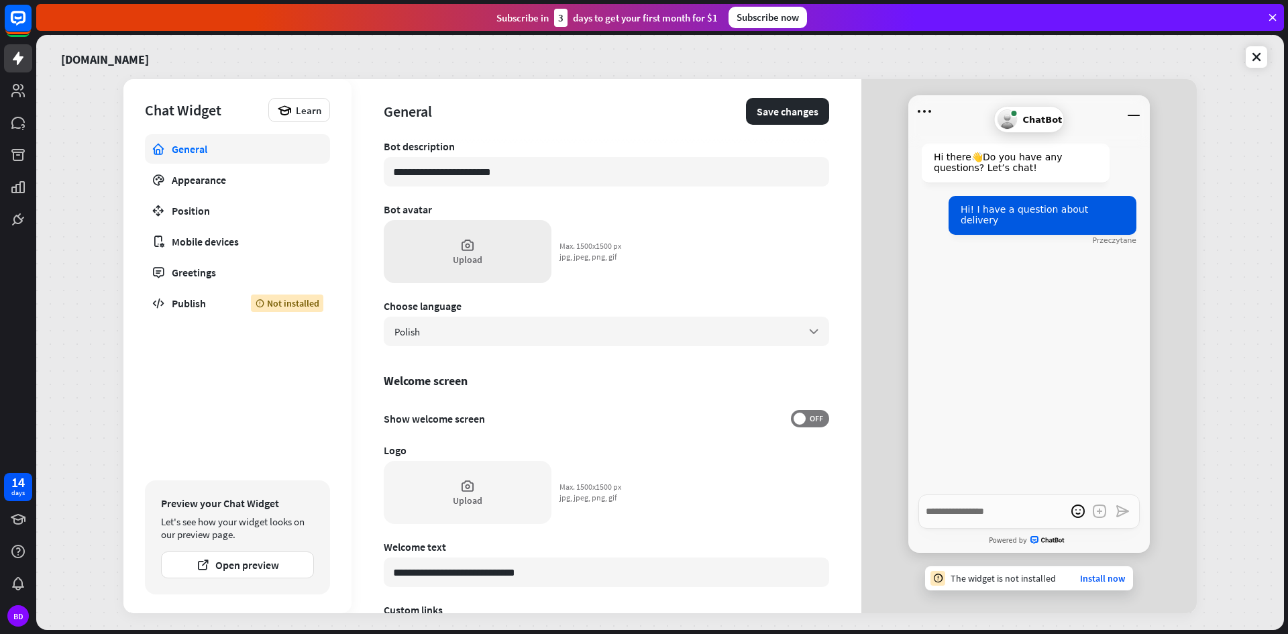
click at [469, 246] on icon at bounding box center [467, 244] width 15 height 15
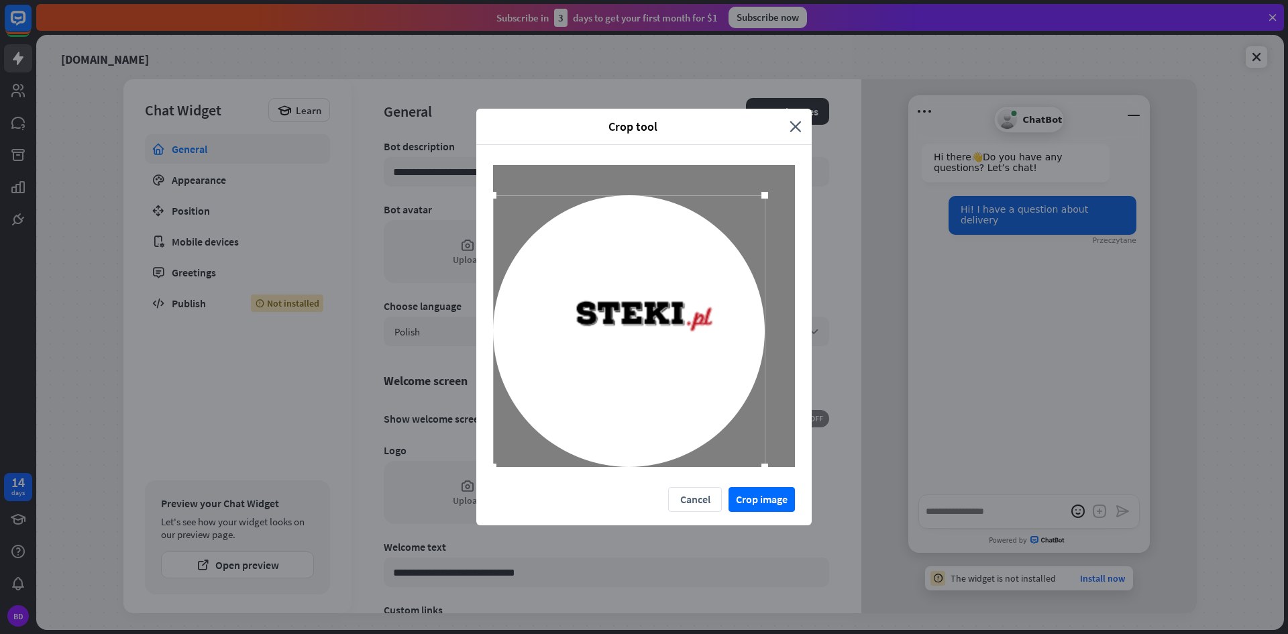
drag, startPoint x: 525, startPoint y: 437, endPoint x: 477, endPoint y: 477, distance: 61.9
click at [477, 477] on div at bounding box center [643, 316] width 335 height 342
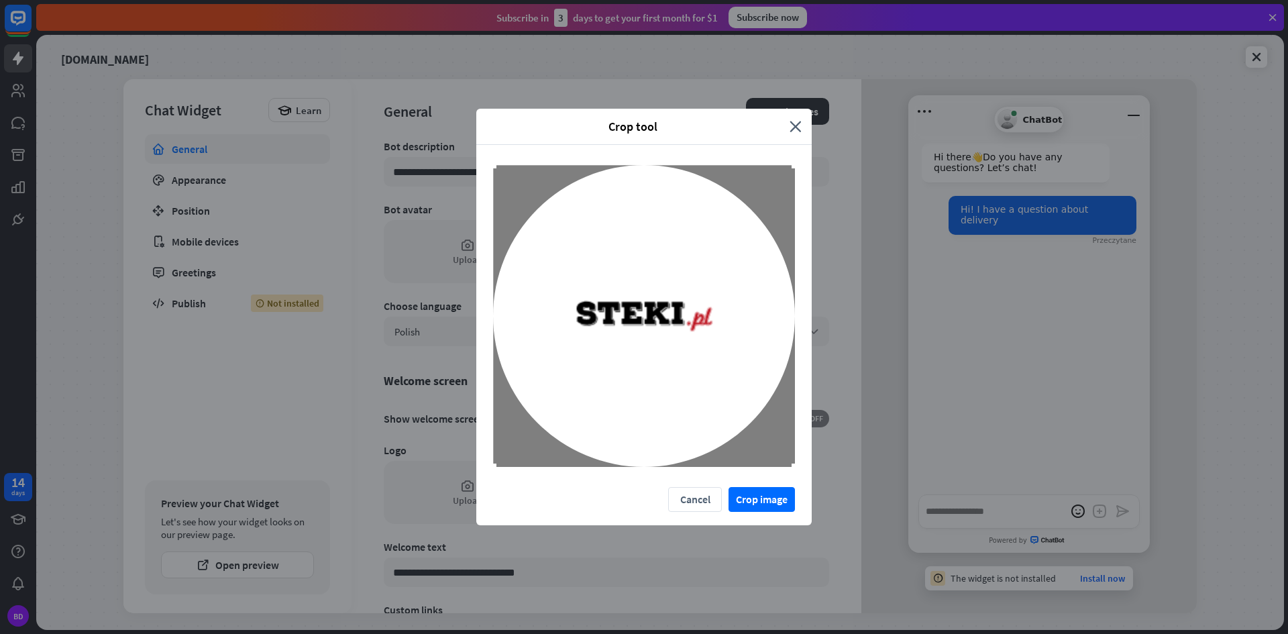
drag, startPoint x: 763, startPoint y: 197, endPoint x: 807, endPoint y: 166, distance: 53.4
click at [807, 166] on div at bounding box center [643, 316] width 335 height 342
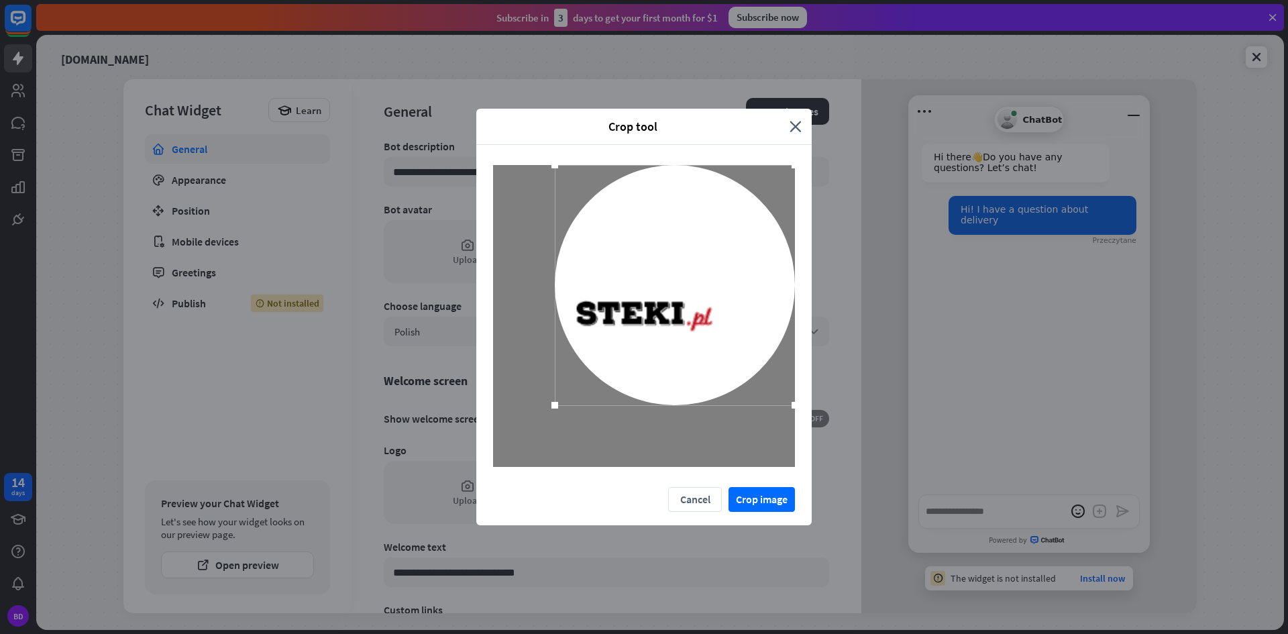
drag, startPoint x: 500, startPoint y: 466, endPoint x: 562, endPoint y: 393, distance: 95.7
click at [562, 393] on div at bounding box center [675, 285] width 240 height 240
drag, startPoint x: 794, startPoint y: 164, endPoint x: 770, endPoint y: 183, distance: 31.0
click at [770, 183] on div at bounding box center [643, 316] width 335 height 342
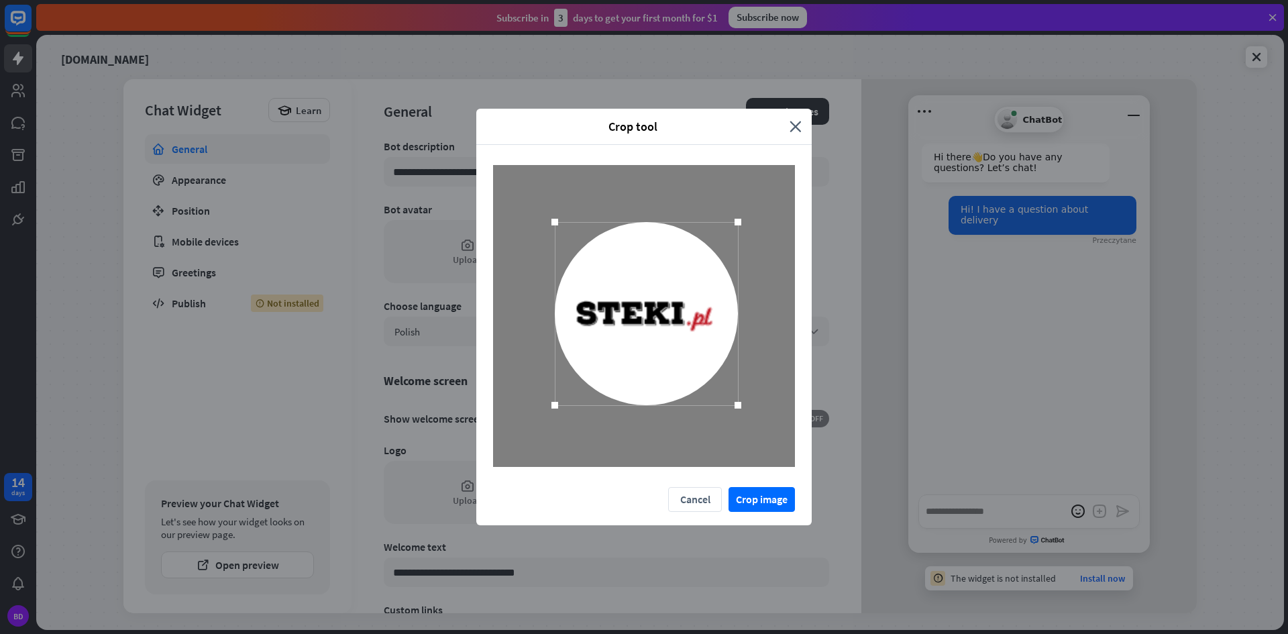
drag, startPoint x: 794, startPoint y: 168, endPoint x: 736, endPoint y: 265, distance: 113.1
click at [736, 265] on div at bounding box center [646, 313] width 183 height 183
click at [681, 267] on div at bounding box center [644, 316] width 182 height 182
click at [767, 494] on button "Crop image" at bounding box center [762, 499] width 66 height 25
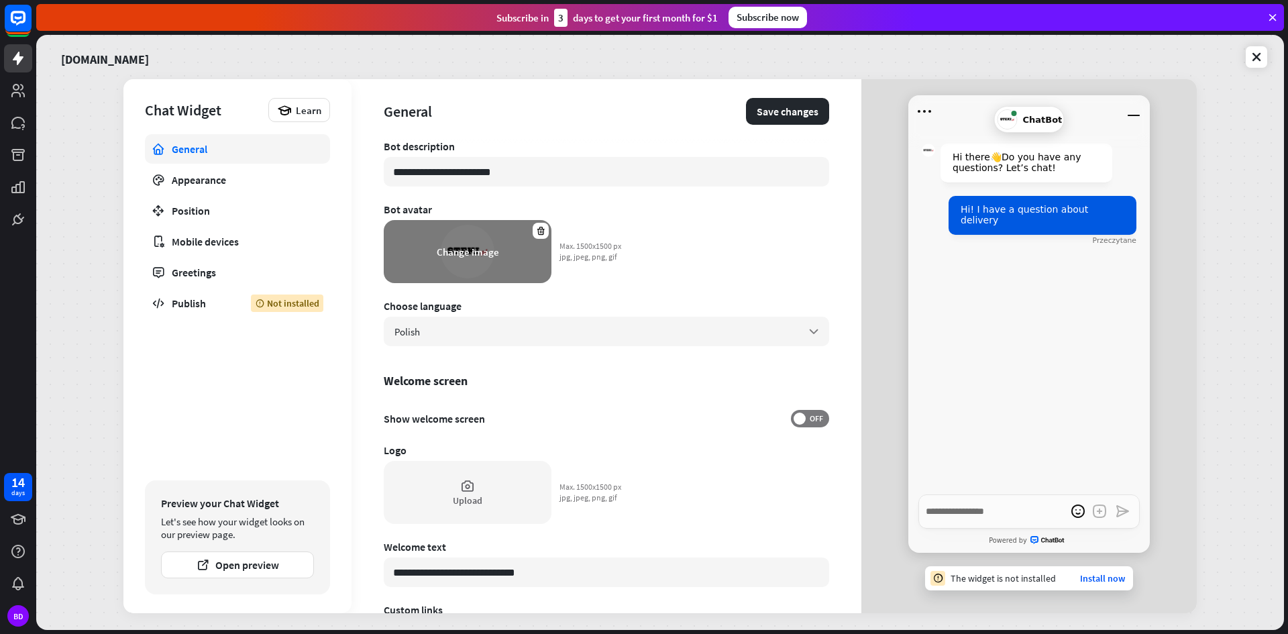
click at [480, 260] on div "Change image" at bounding box center [468, 251] width 168 height 63
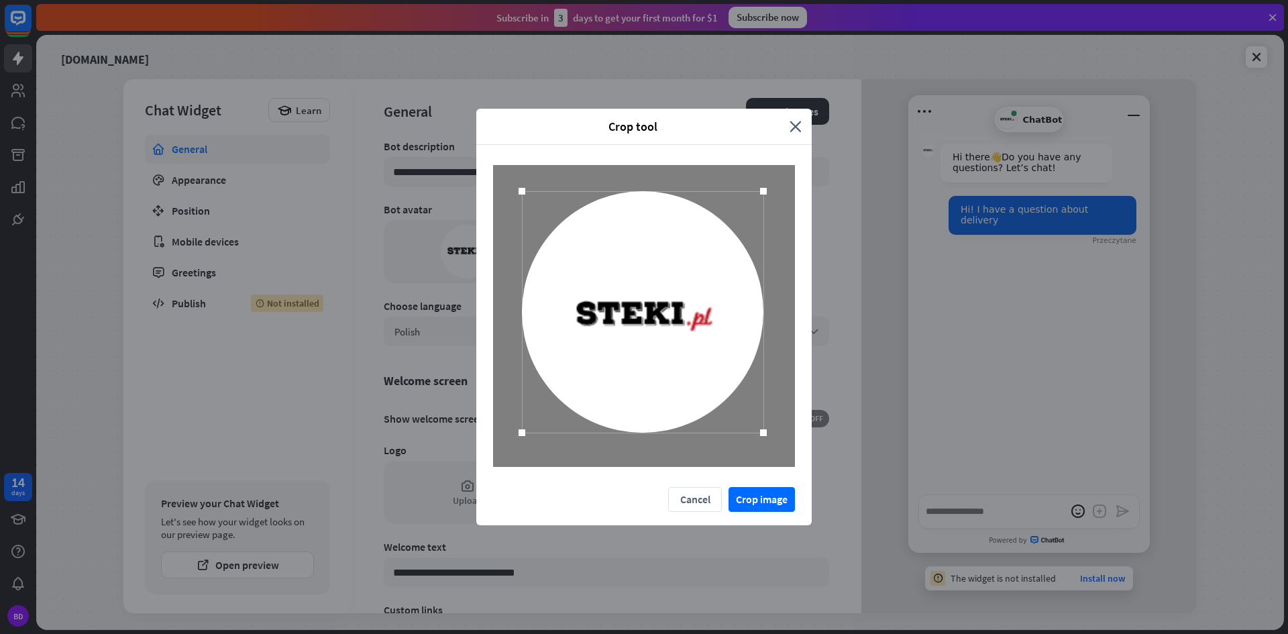
click at [656, 325] on div at bounding box center [642, 311] width 241 height 241
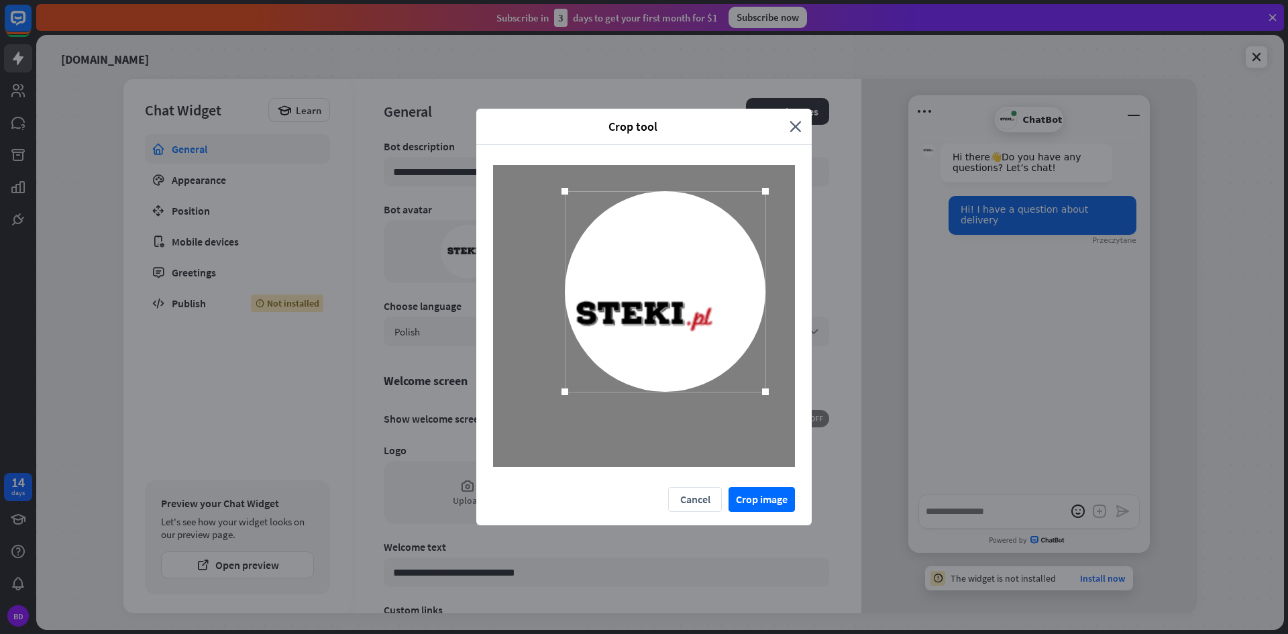
drag, startPoint x: 527, startPoint y: 433, endPoint x: 568, endPoint y: 404, distance: 50.1
click at [568, 404] on div at bounding box center [644, 316] width 302 height 302
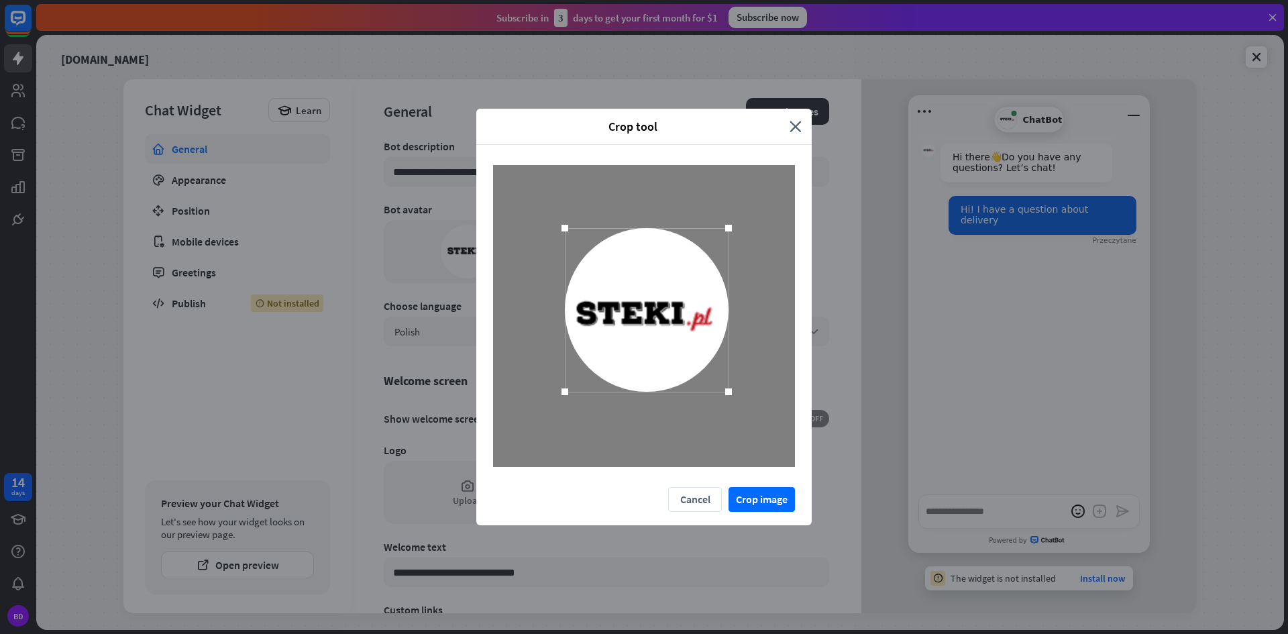
drag, startPoint x: 762, startPoint y: 197, endPoint x: 728, endPoint y: 239, distance: 53.9
click at [728, 239] on div at bounding box center [647, 310] width 164 height 164
drag, startPoint x: 643, startPoint y: 272, endPoint x: 645, endPoint y: 265, distance: 6.8
click at [645, 265] on div at bounding box center [646, 313] width 164 height 164
click at [748, 490] on button "Crop image" at bounding box center [762, 499] width 66 height 25
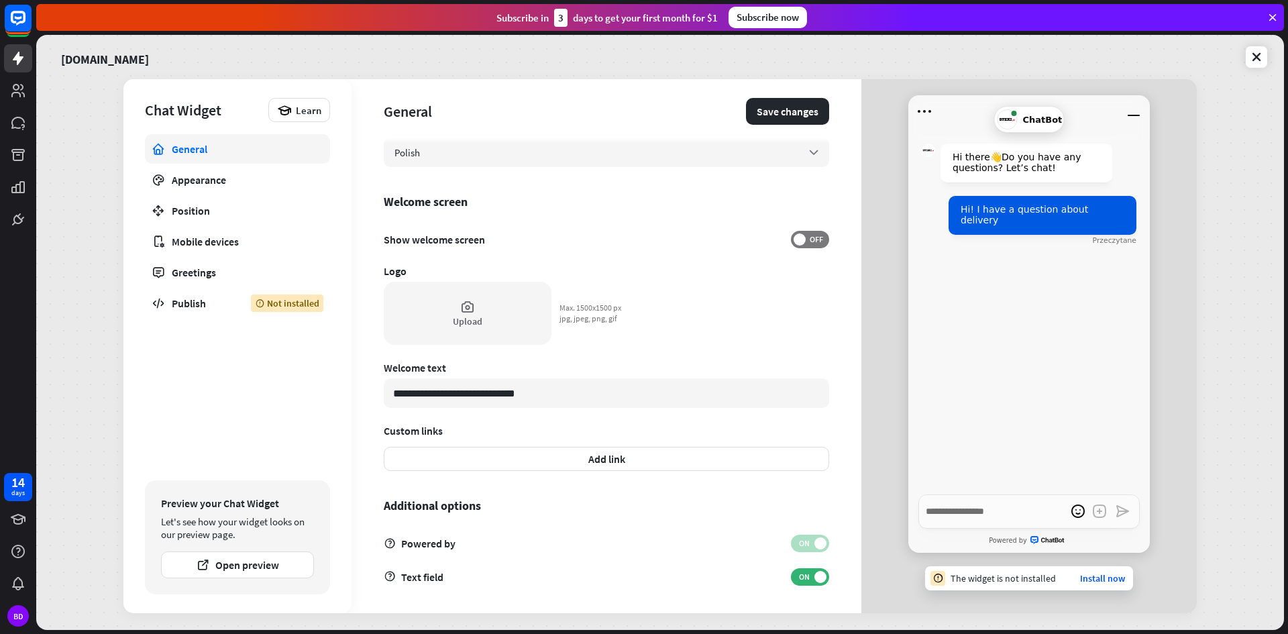
scroll to position [250, 0]
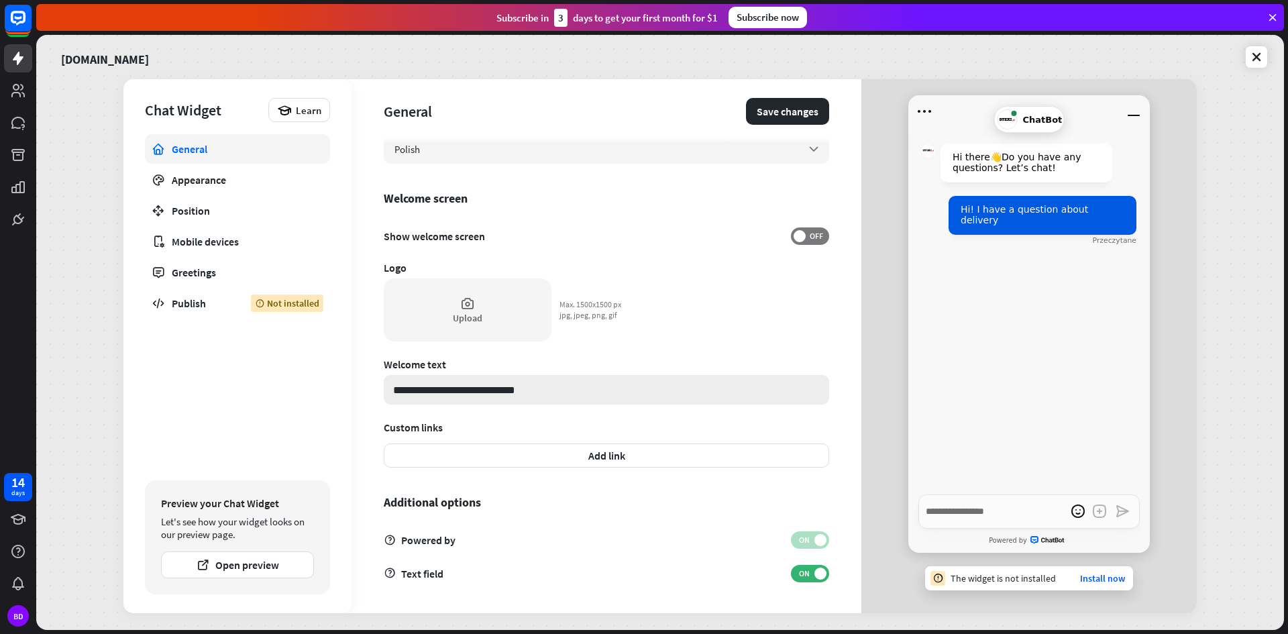
click at [490, 396] on input "**********" at bounding box center [606, 390] width 445 height 30
drag, startPoint x: 509, startPoint y: 391, endPoint x: 350, endPoint y: 389, distance: 159.0
click at [350, 389] on div "**********" at bounding box center [659, 346] width 1073 height 534
click at [235, 566] on button "Open preview" at bounding box center [237, 564] width 153 height 27
click at [472, 454] on button "Add link" at bounding box center [606, 455] width 445 height 24
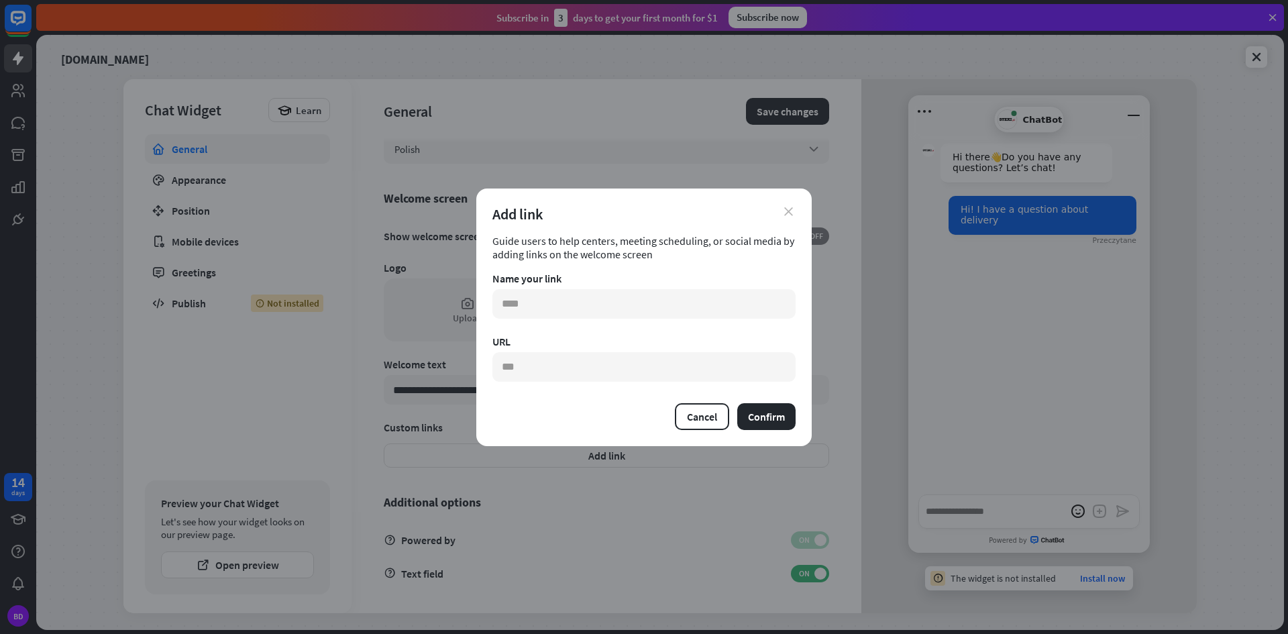
click at [788, 208] on icon "close" at bounding box center [788, 211] width 9 height 9
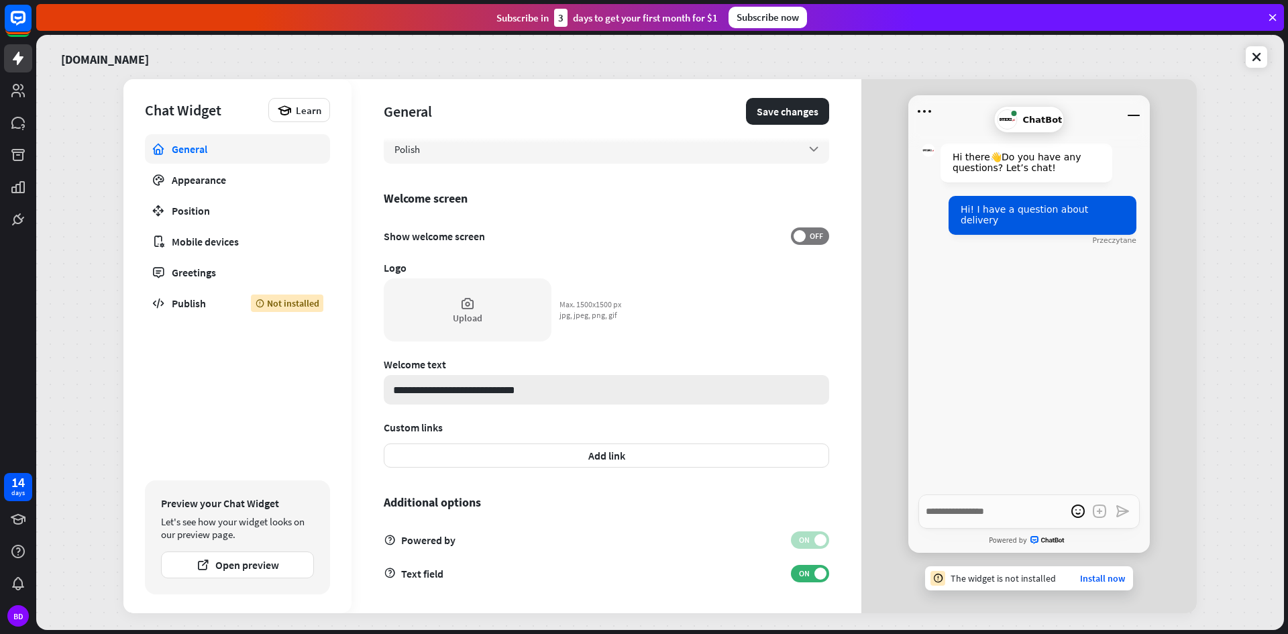
click at [419, 394] on input "**********" at bounding box center [606, 390] width 445 height 30
paste input "**********"
type textarea "*"
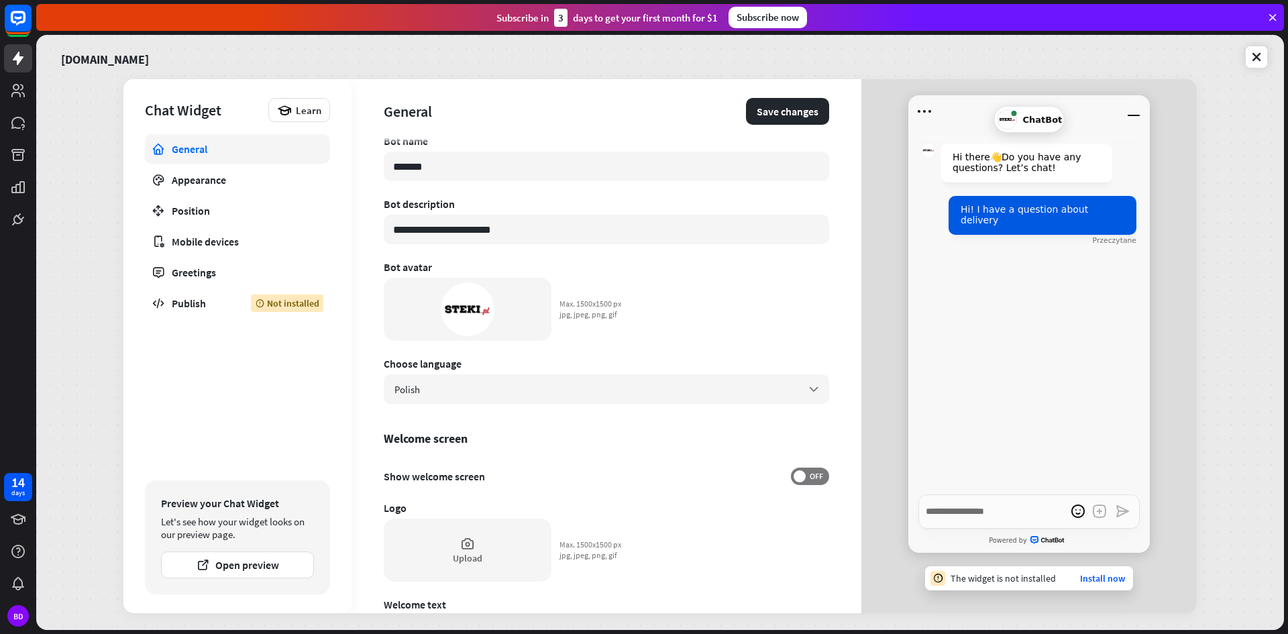
scroll to position [0, 0]
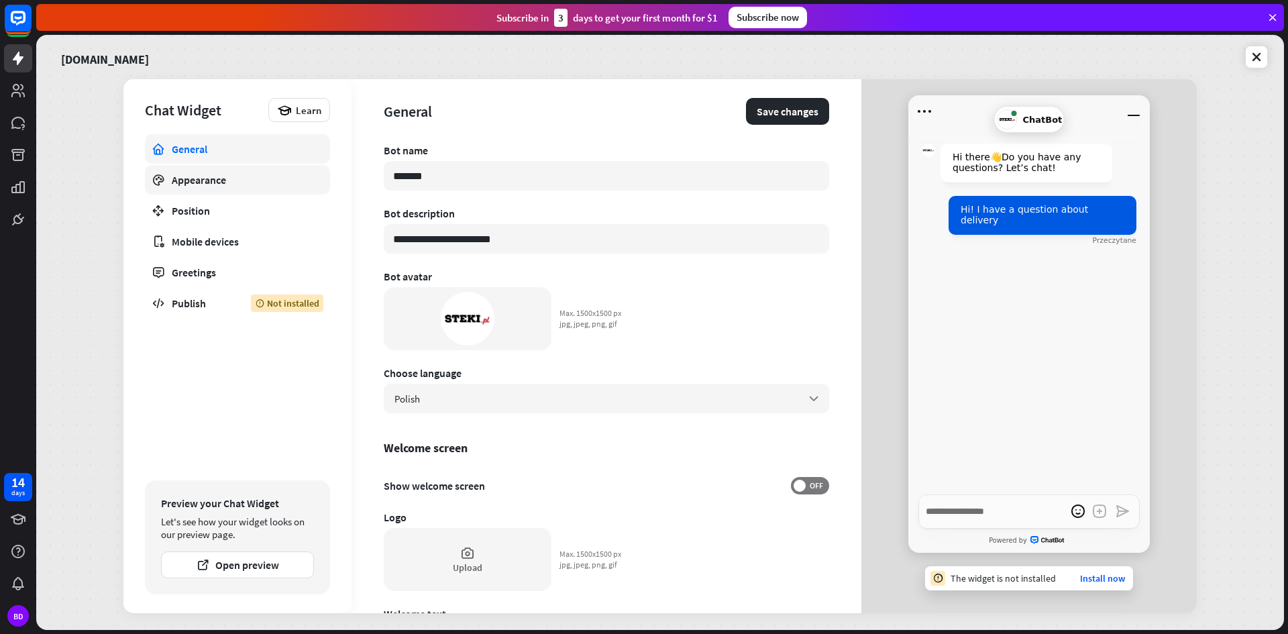
type input "**********"
click at [217, 184] on div "Appearance" at bounding box center [237, 179] width 131 height 13
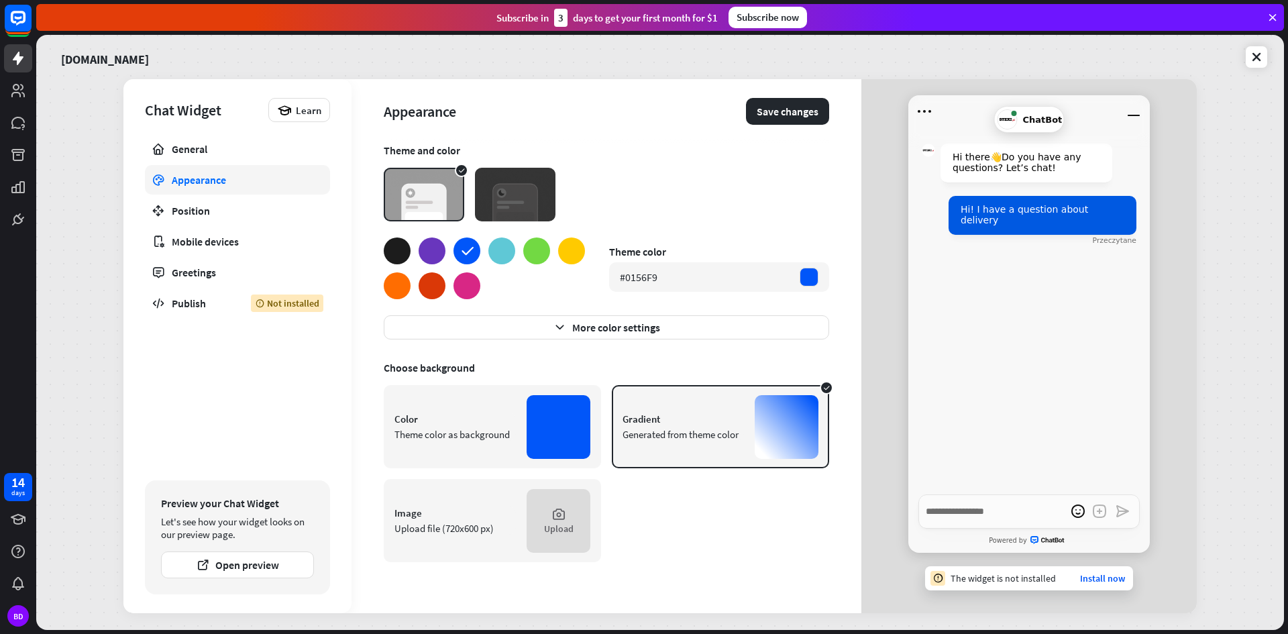
click at [427, 286] on div at bounding box center [432, 285] width 27 height 27
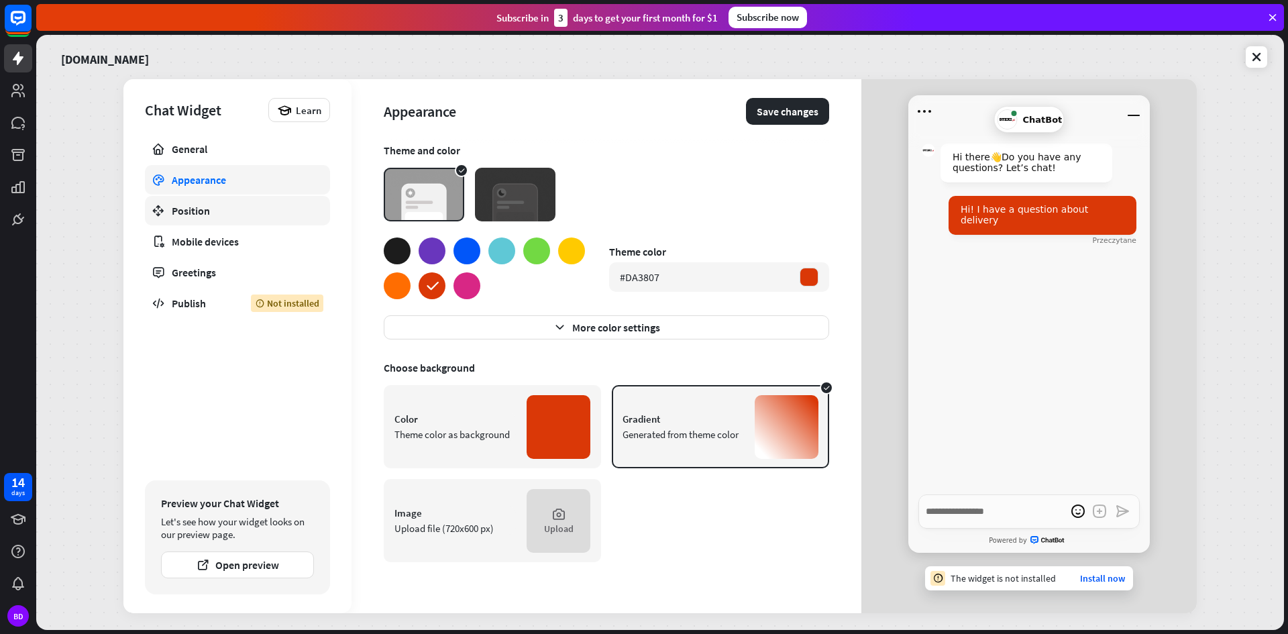
click at [227, 217] on link "Position" at bounding box center [237, 211] width 185 height 30
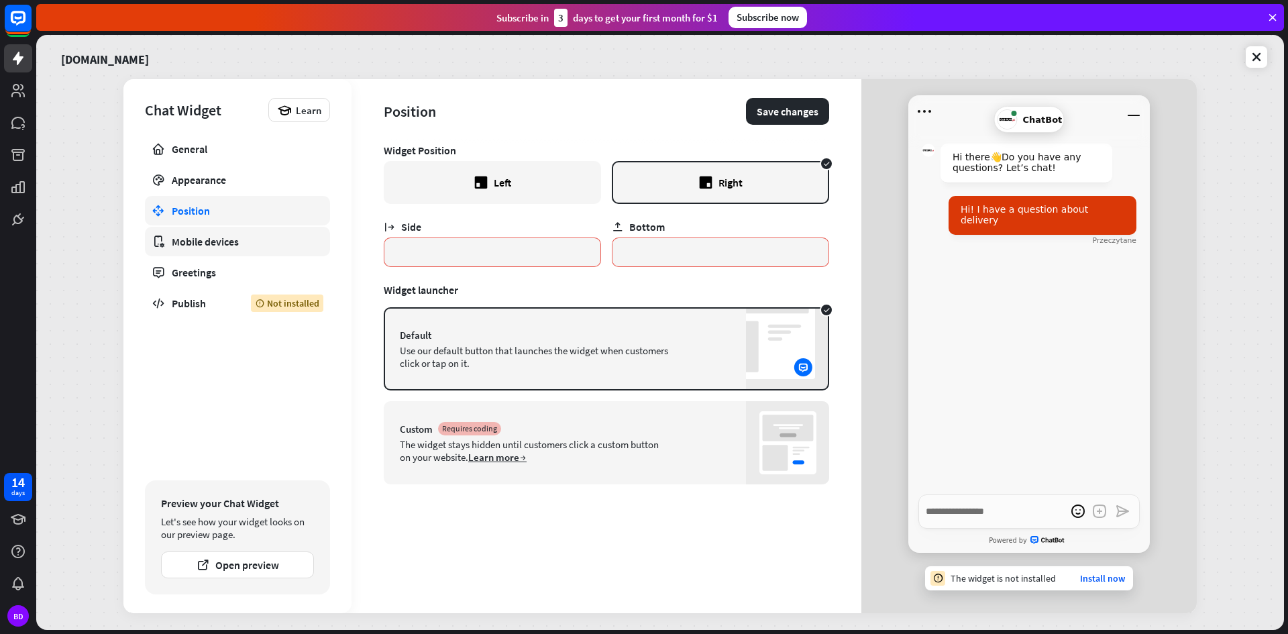
click at [227, 243] on div "Mobile devices" at bounding box center [237, 241] width 131 height 13
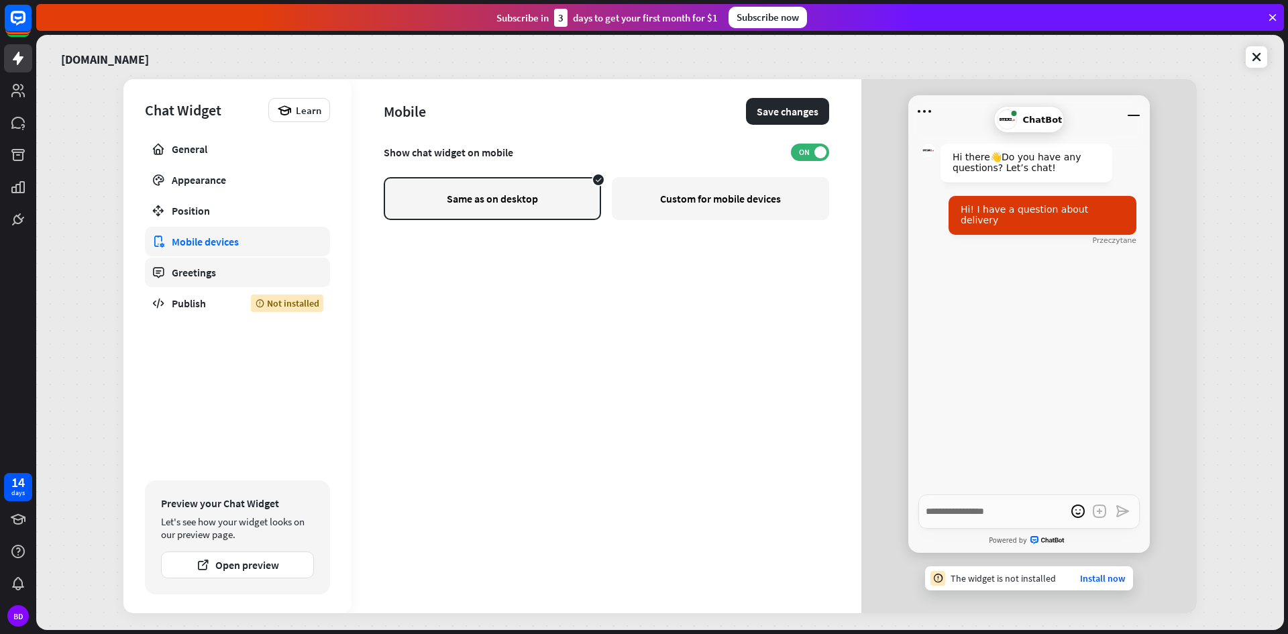
click at [225, 281] on link "Greetings" at bounding box center [237, 273] width 185 height 30
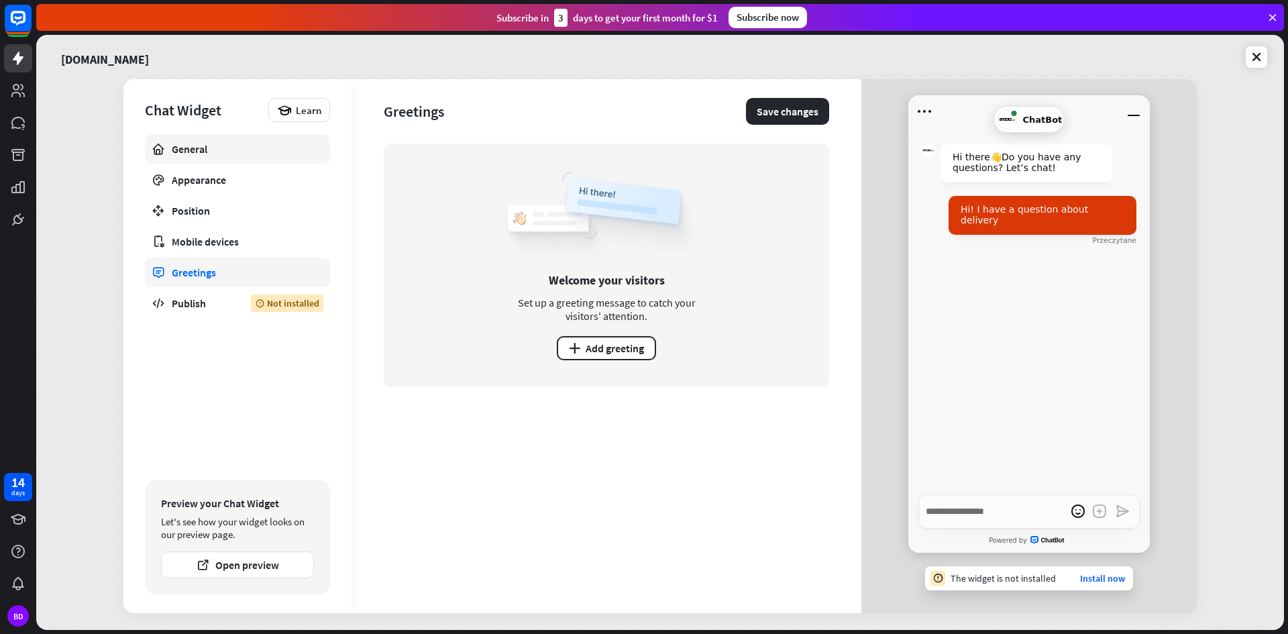
click at [207, 151] on div "General" at bounding box center [237, 148] width 131 height 13
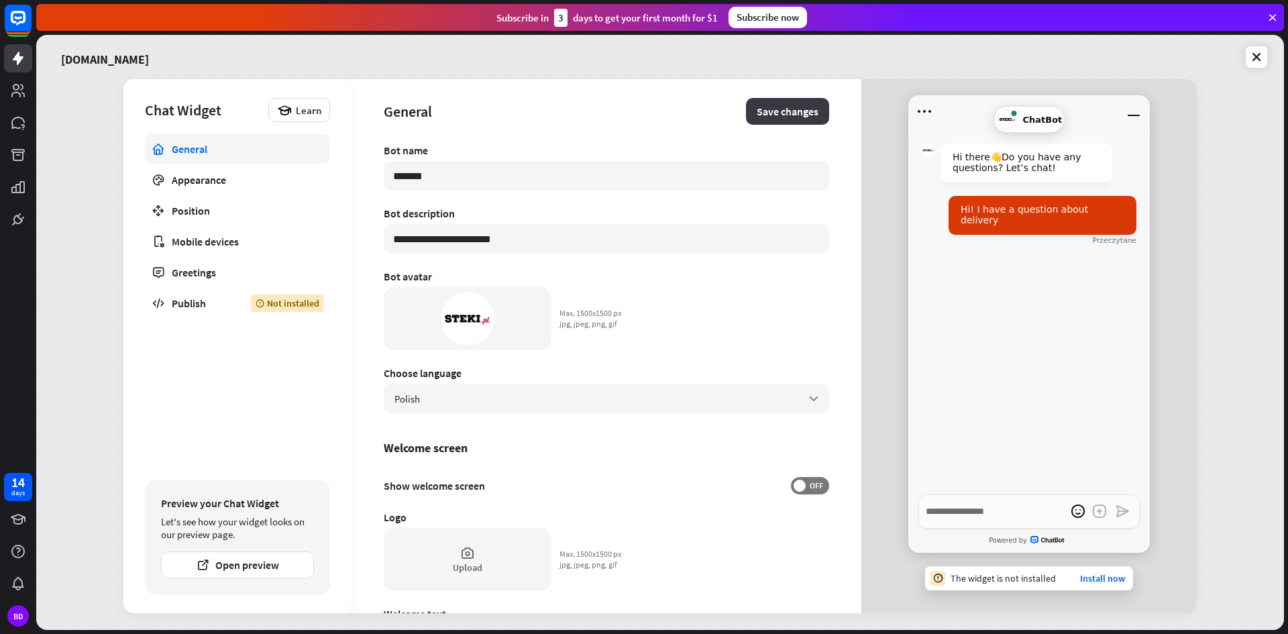
click at [792, 115] on button "Save changes" at bounding box center [787, 111] width 83 height 27
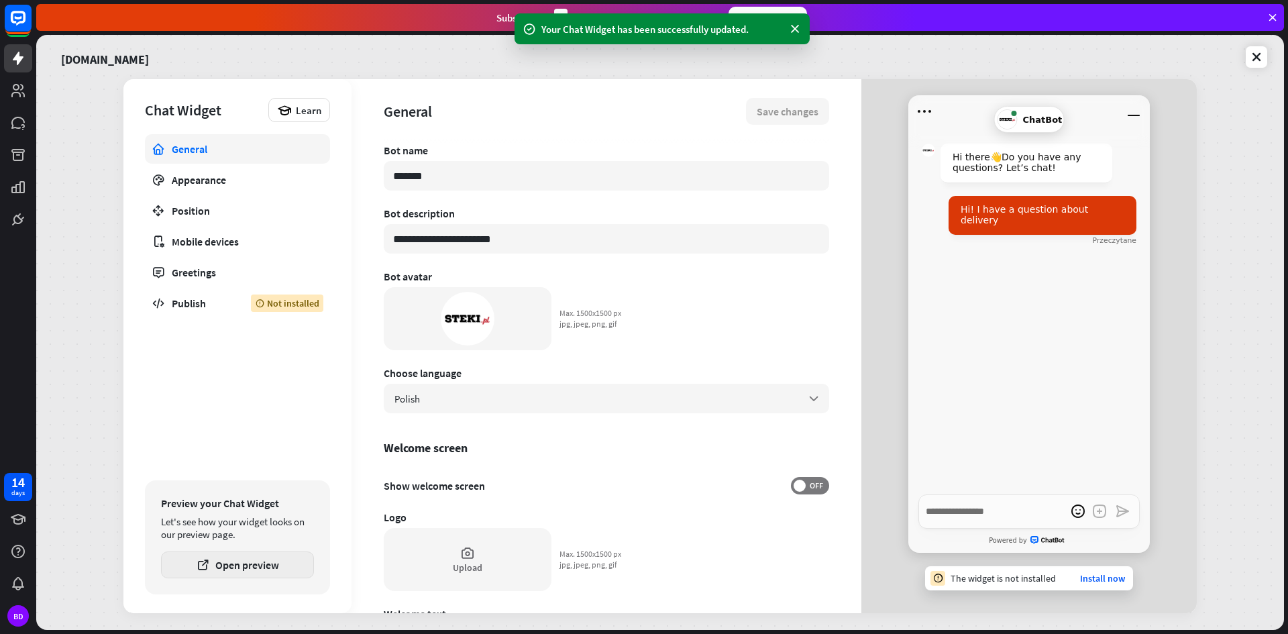
click at [257, 572] on button "Open preview" at bounding box center [237, 564] width 153 height 27
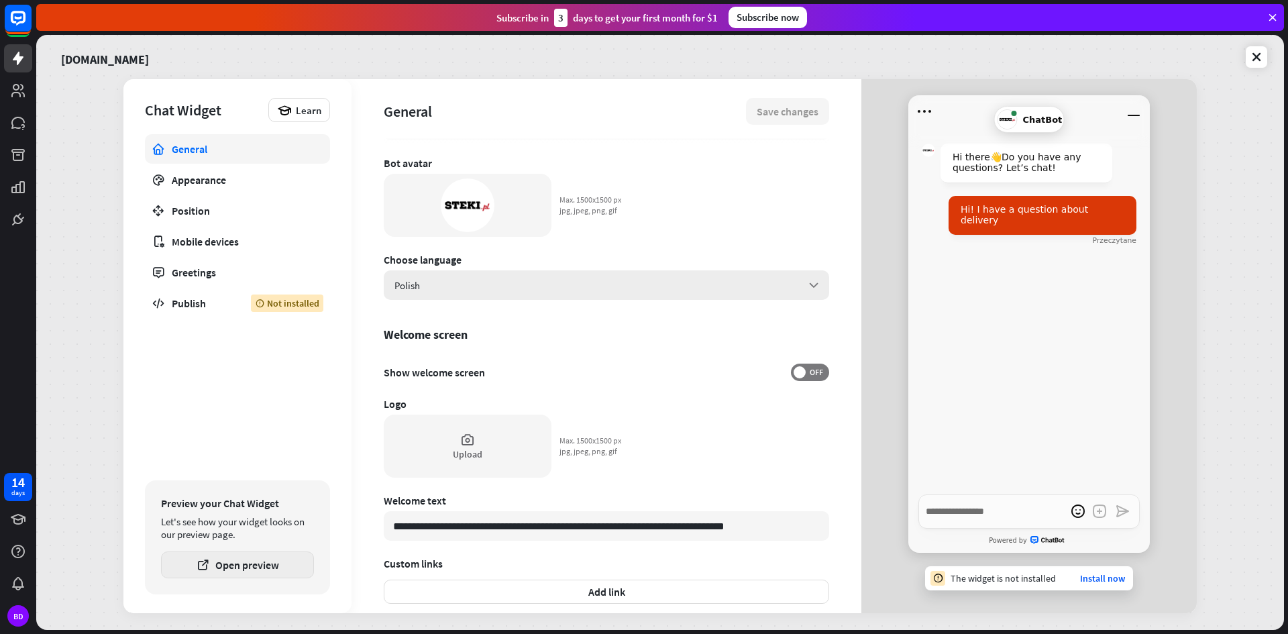
scroll to position [250, 0]
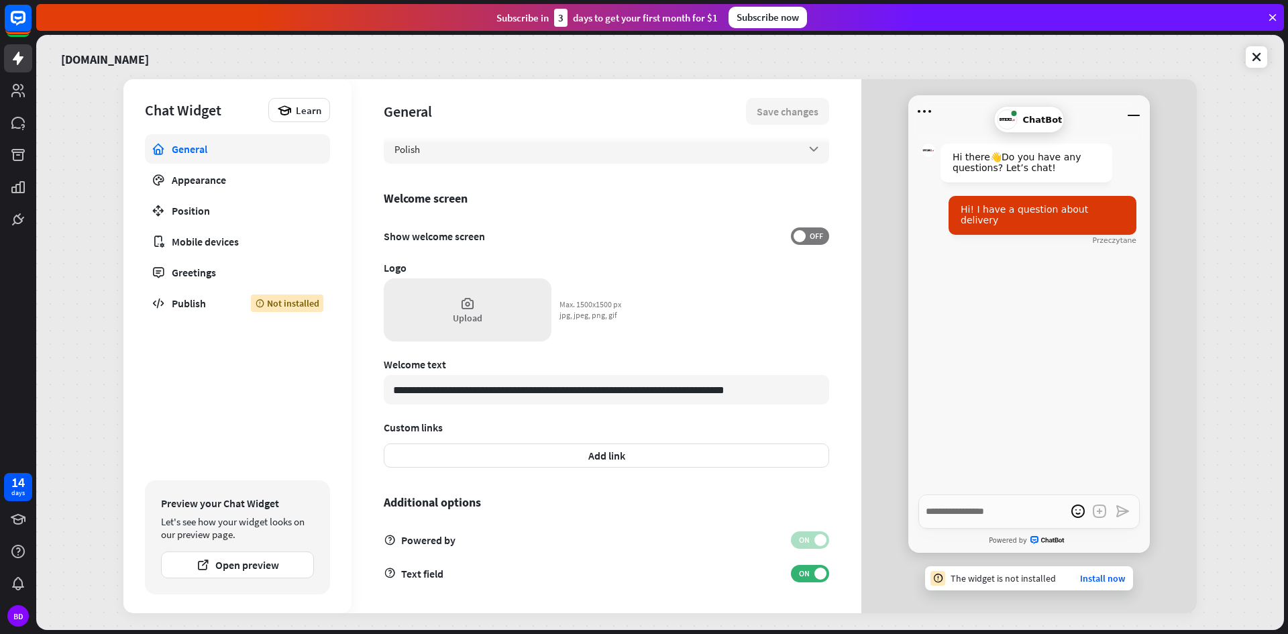
click at [474, 314] on div "Upload" at bounding box center [468, 318] width 30 height 12
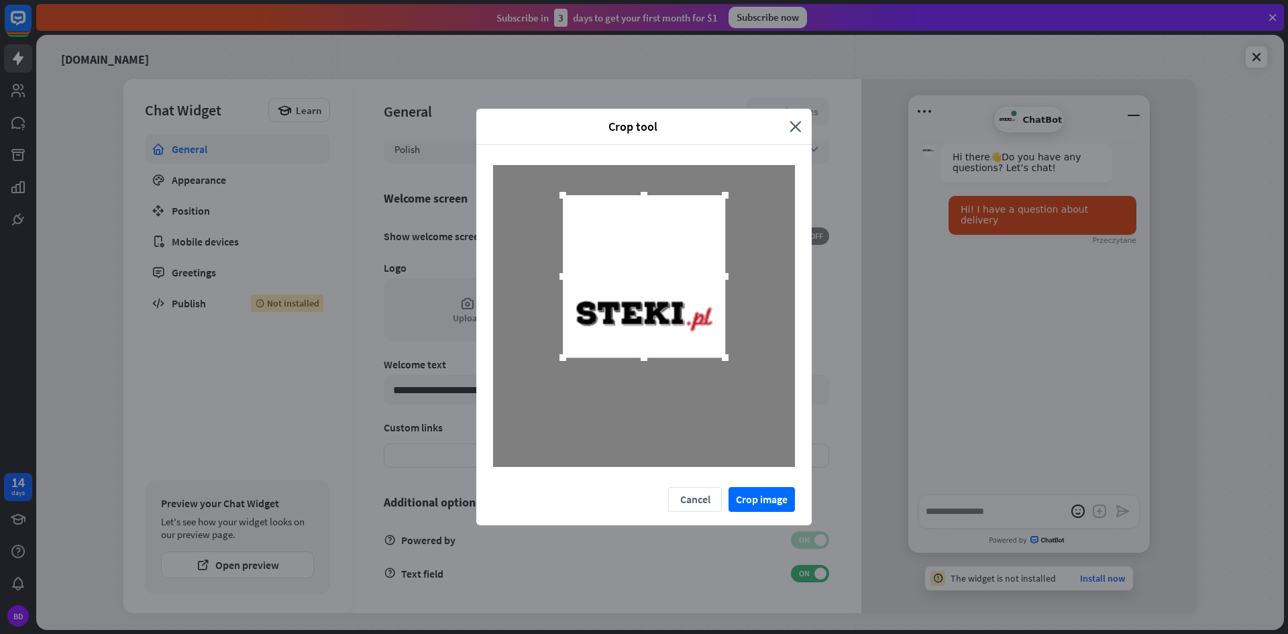
drag, startPoint x: 647, startPoint y: 433, endPoint x: 651, endPoint y: 354, distance: 79.3
click at [651, 354] on div at bounding box center [644, 357] width 20 height 20
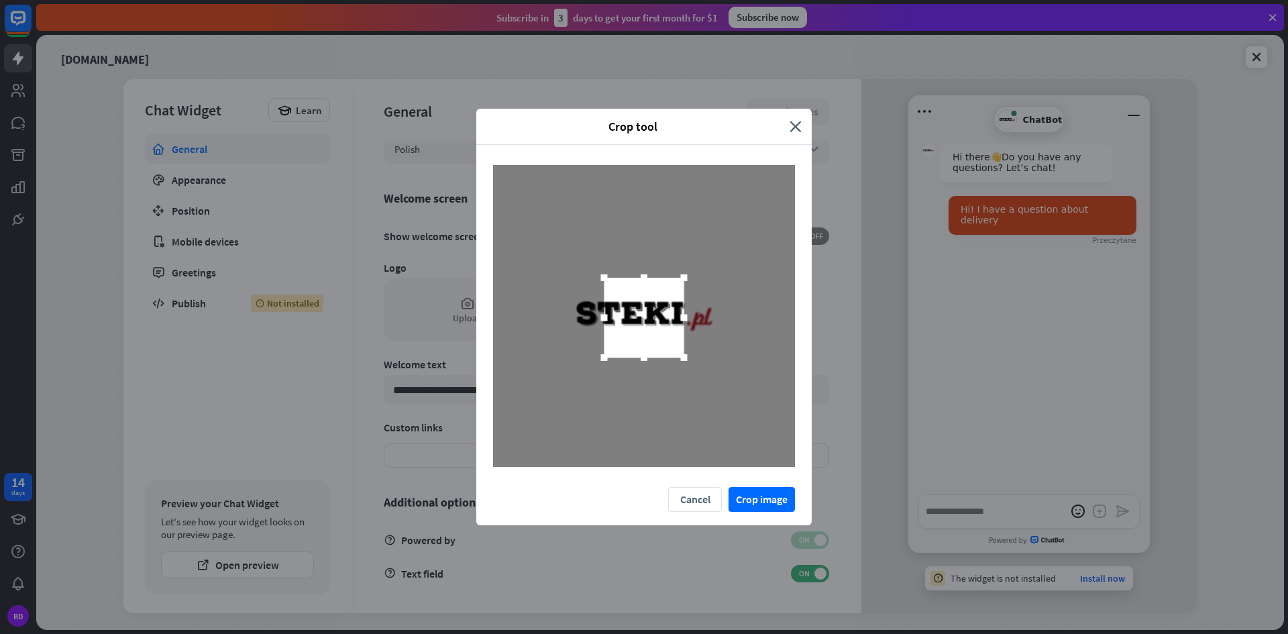
drag, startPoint x: 642, startPoint y: 196, endPoint x: 647, endPoint y: 278, distance: 82.6
click at [647, 278] on div at bounding box center [644, 277] width 7 height 7
drag, startPoint x: 604, startPoint y: 321, endPoint x: 570, endPoint y: 320, distance: 33.6
click at [570, 320] on div at bounding box center [571, 318] width 20 height 20
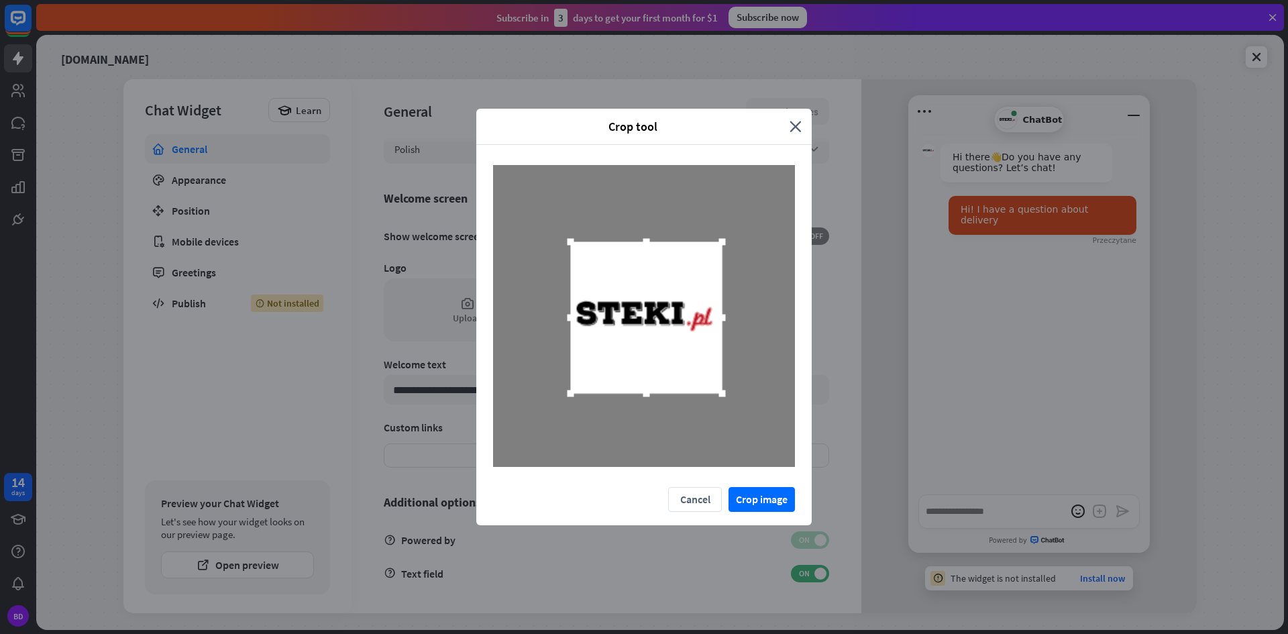
drag, startPoint x: 686, startPoint y: 320, endPoint x: 723, endPoint y: 321, distance: 37.6
click at [723, 321] on div at bounding box center [722, 318] width 7 height 7
drag, startPoint x: 723, startPoint y: 320, endPoint x: 731, endPoint y: 320, distance: 8.0
click at [731, 320] on div at bounding box center [727, 318] width 7 height 7
drag, startPoint x: 698, startPoint y: 345, endPoint x: 691, endPoint y: 344, distance: 7.5
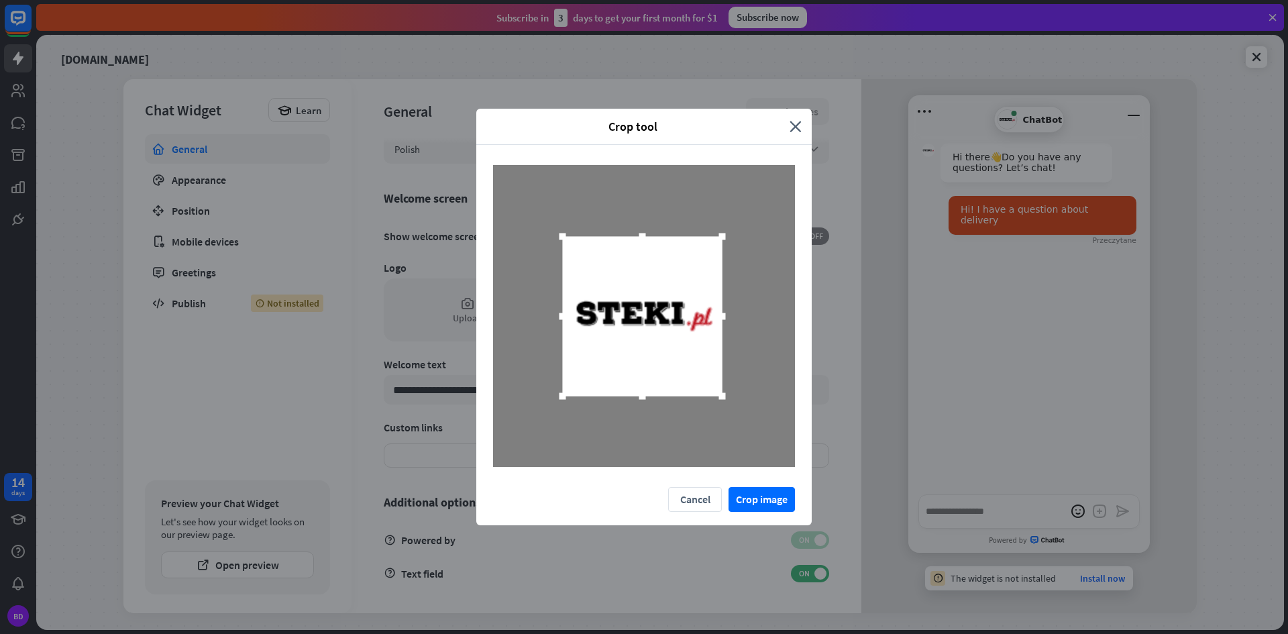
click at [691, 344] on div at bounding box center [643, 317] width 160 height 160
click at [759, 504] on button "Crop image" at bounding box center [762, 499] width 66 height 25
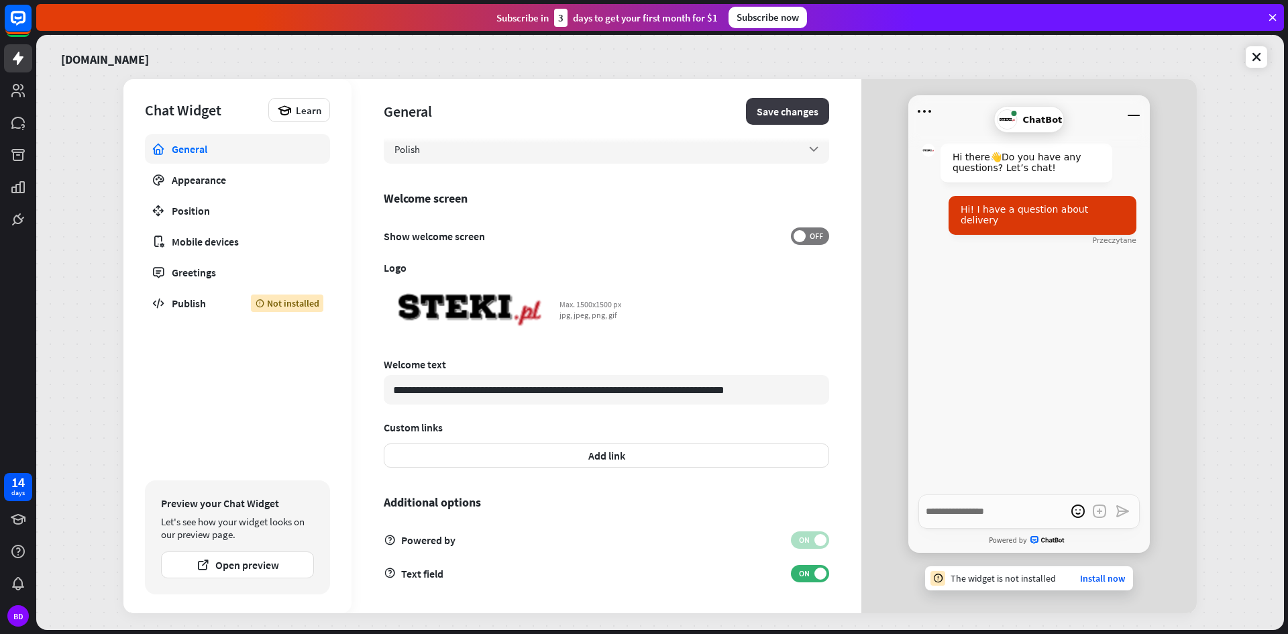
click at [764, 110] on button "Save changes" at bounding box center [787, 111] width 83 height 27
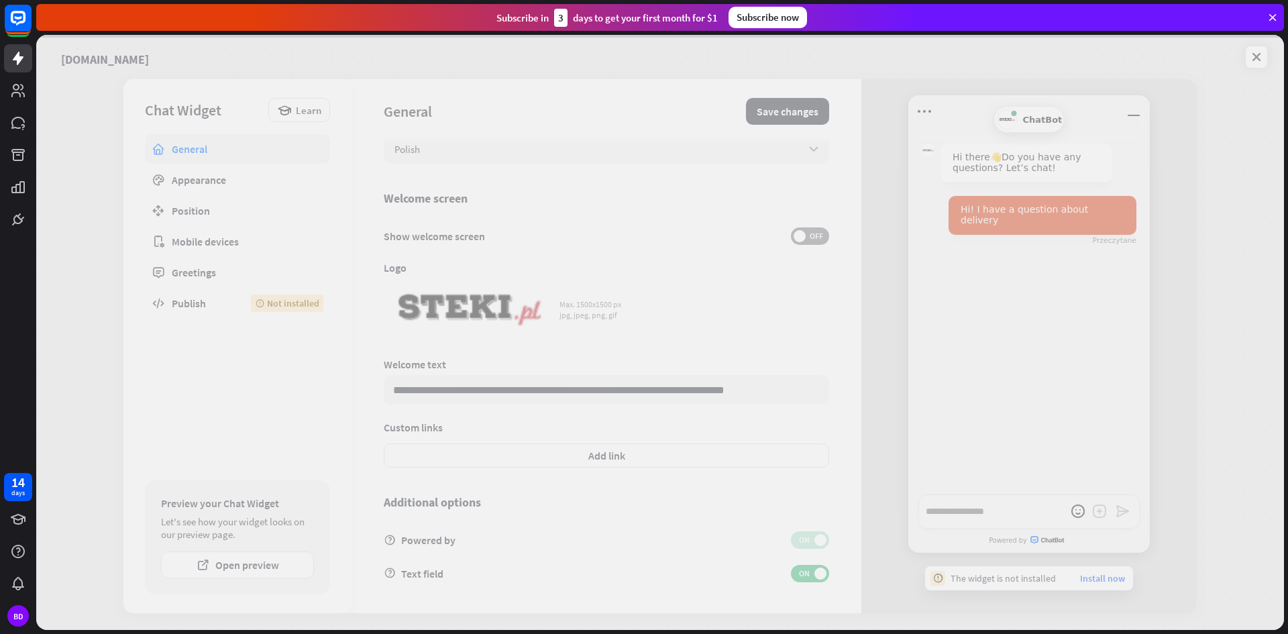
type textarea "*"
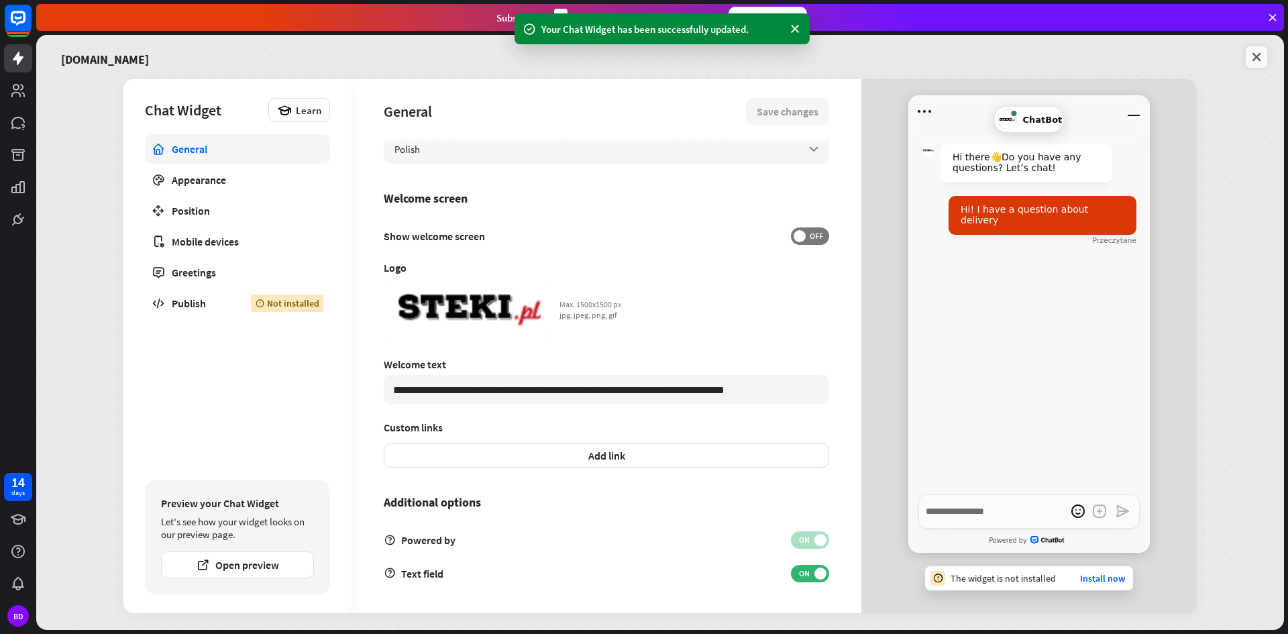
click at [1250, 62] on icon at bounding box center [1256, 56] width 13 height 13
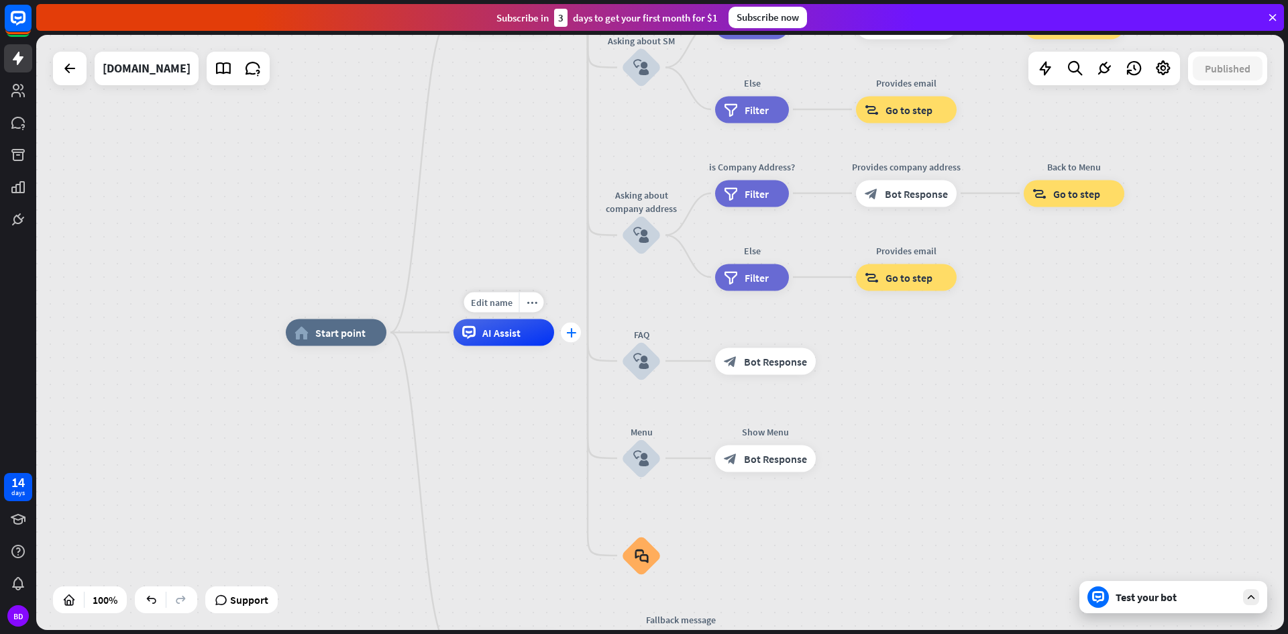
click at [575, 337] on div "plus" at bounding box center [571, 333] width 20 height 20
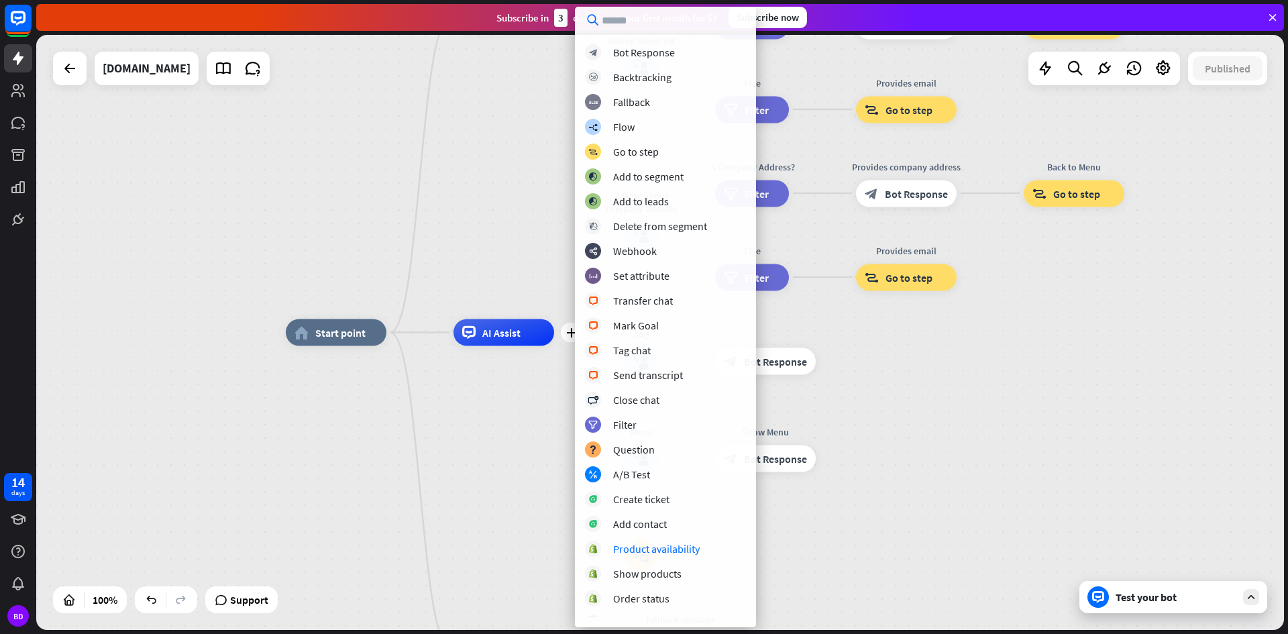
scroll to position [14, 0]
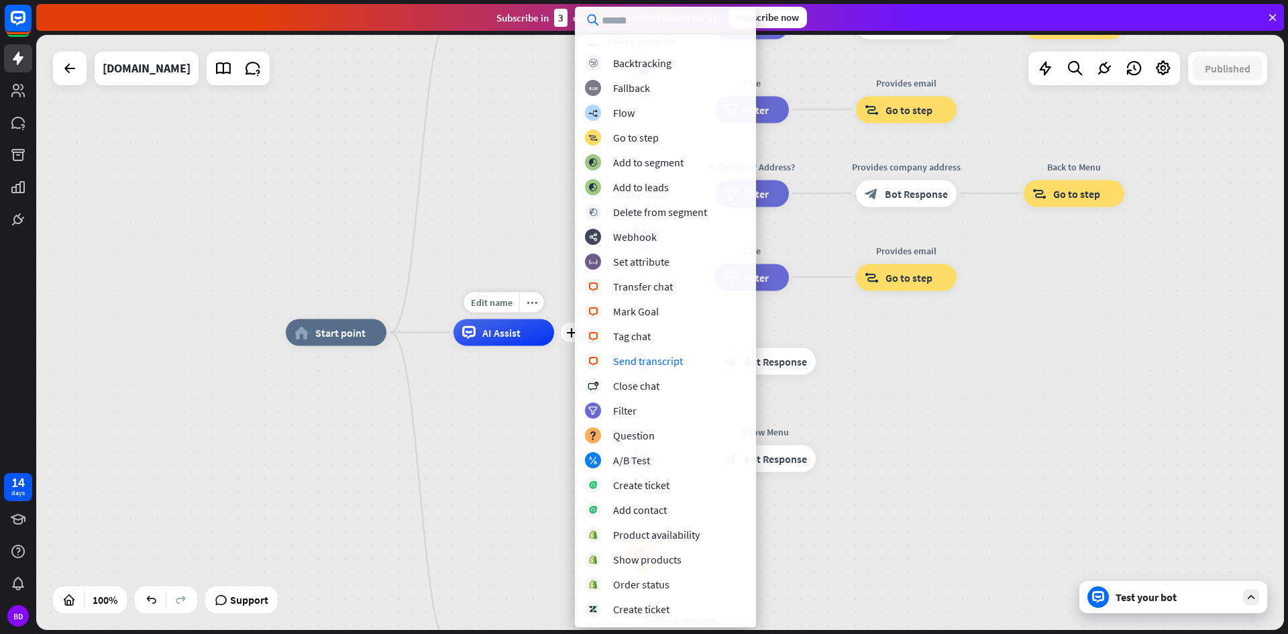
click at [494, 341] on div "AI Assist" at bounding box center [503, 332] width 101 height 27
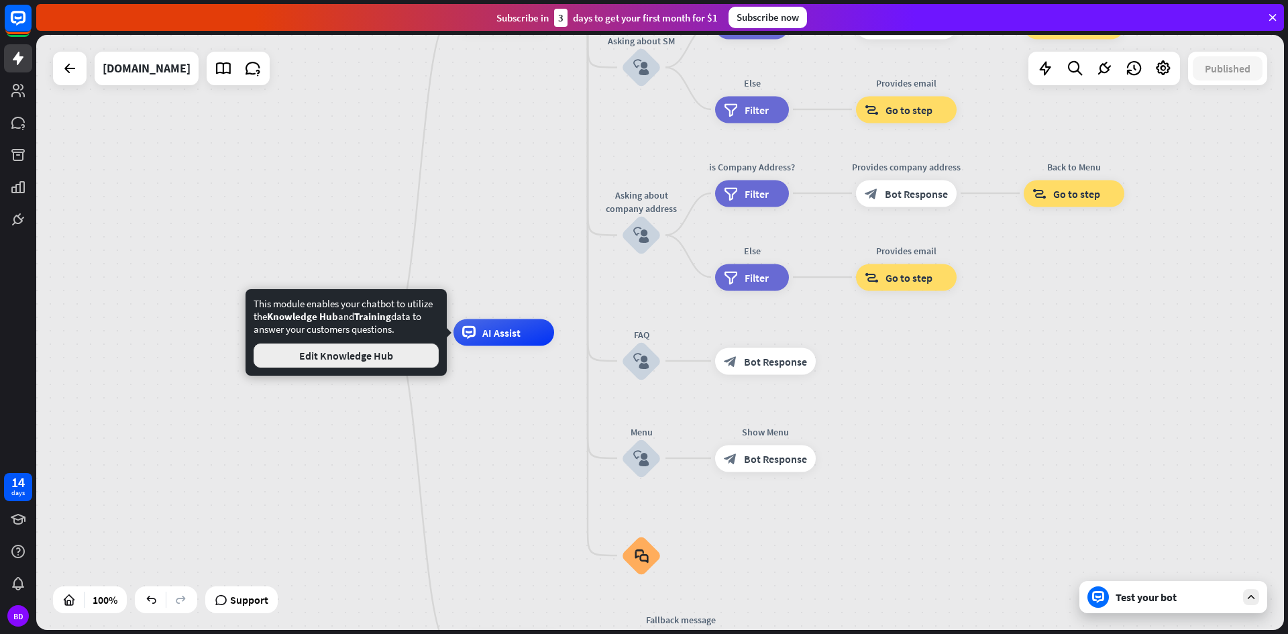
click at [398, 349] on button "Edit Knowledge Hub" at bounding box center [346, 355] width 185 height 24
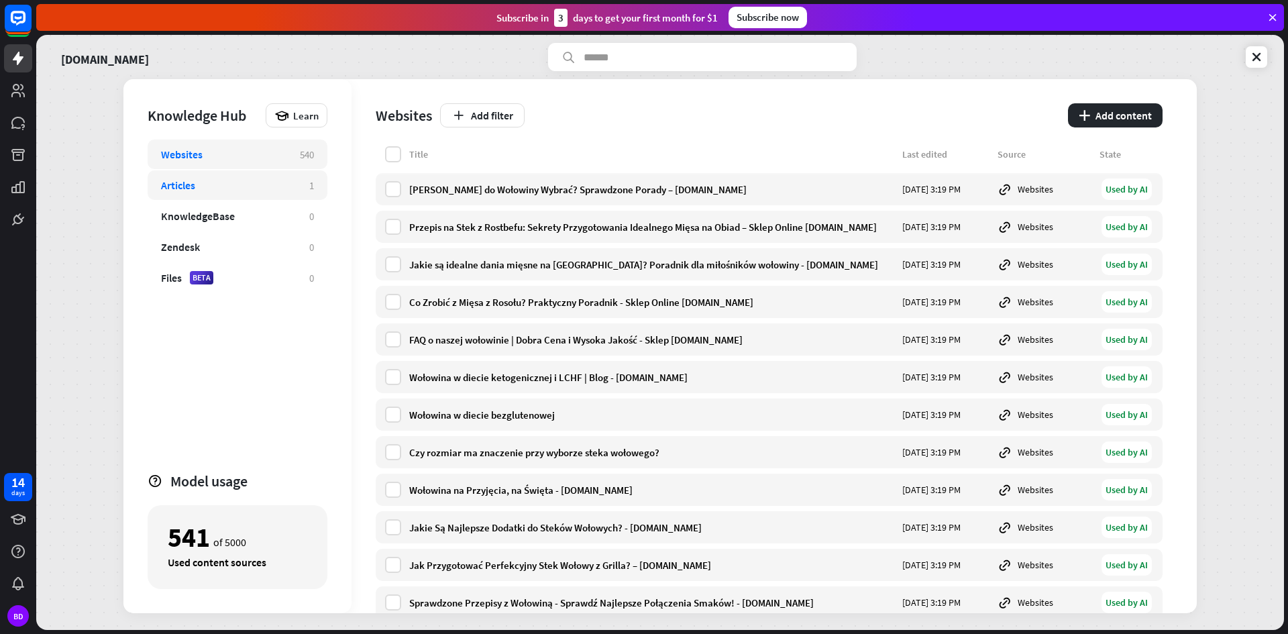
click at [225, 187] on div "Articles" at bounding box center [228, 184] width 135 height 13
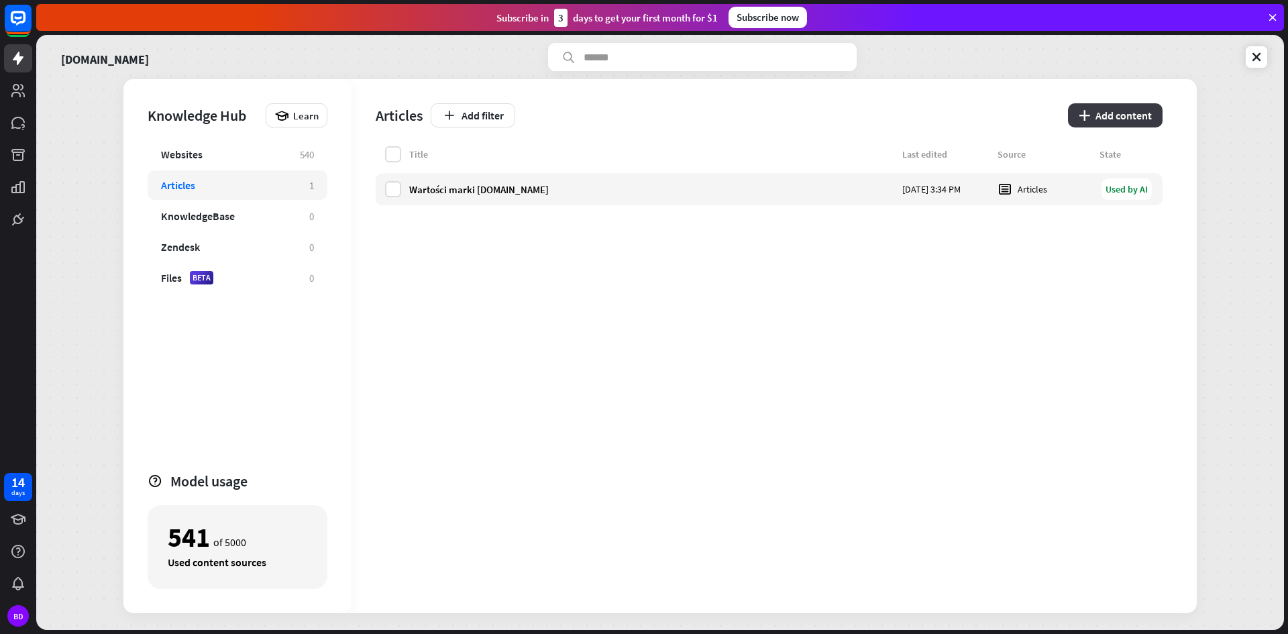
click at [1088, 112] on icon "plus" at bounding box center [1084, 115] width 11 height 11
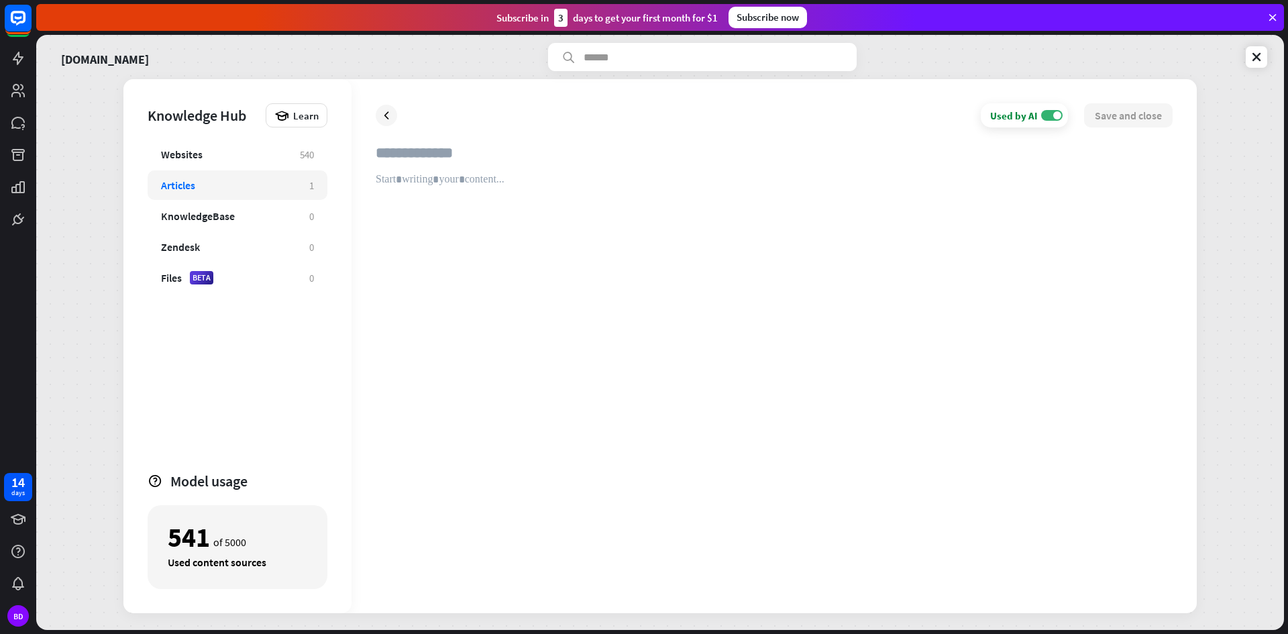
click at [402, 151] on input "text" at bounding box center [774, 159] width 797 height 30
type input "**********"
click at [566, 182] on div at bounding box center [774, 381] width 797 height 416
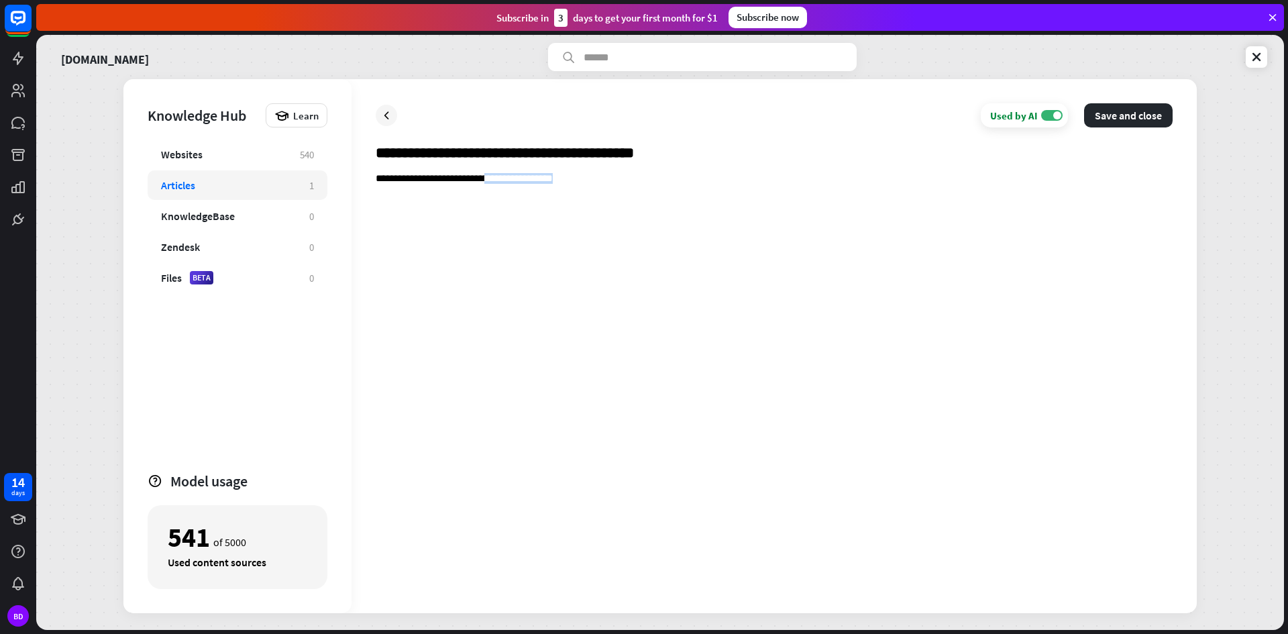
drag, startPoint x: 572, startPoint y: 178, endPoint x: 494, endPoint y: 185, distance: 78.1
click at [494, 185] on p "**********" at bounding box center [774, 179] width 797 height 13
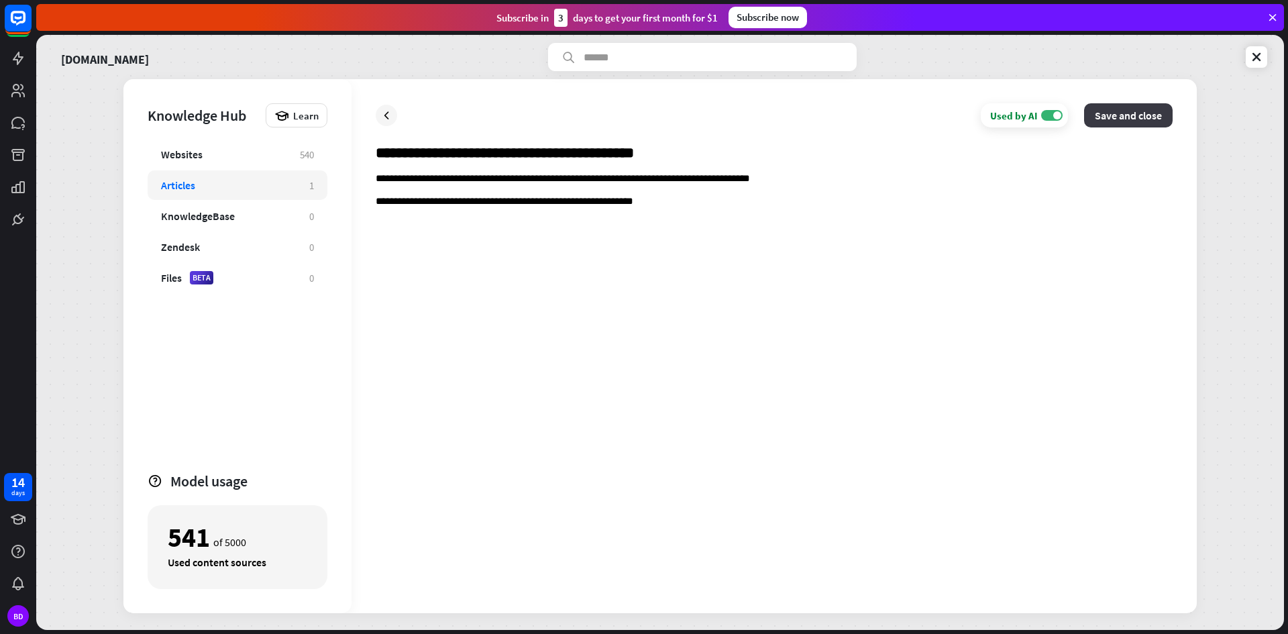
click at [1121, 105] on button "Save and close" at bounding box center [1128, 115] width 89 height 24
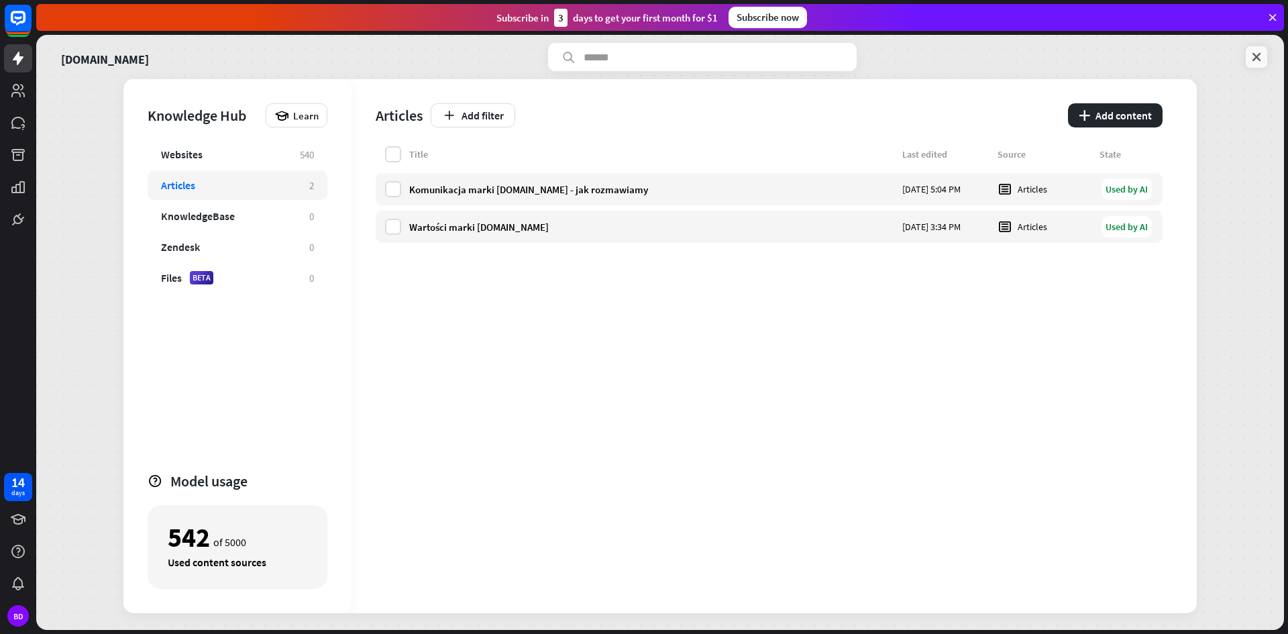
click at [1252, 58] on icon at bounding box center [1256, 56] width 13 height 13
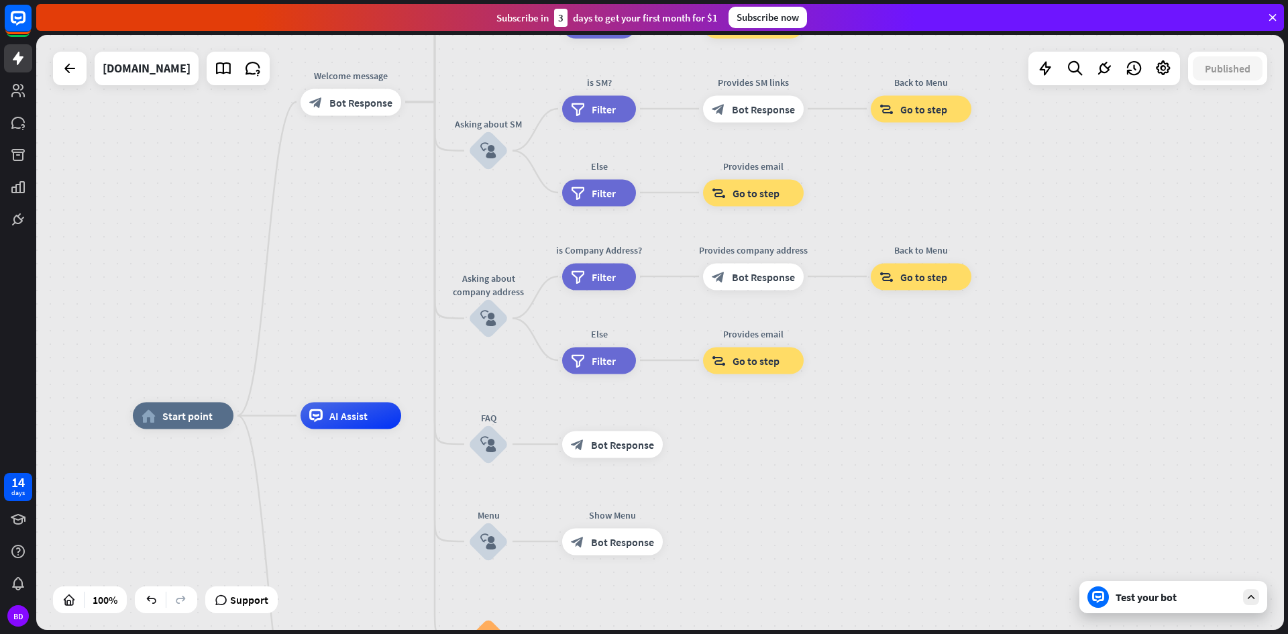
drag, startPoint x: 1217, startPoint y: 155, endPoint x: 1064, endPoint y: 238, distance: 174.1
click at [1064, 238] on div "home_2 Start point Welcome message block_bot_response Bot Response About us blo…" at bounding box center [660, 332] width 1248 height 595
click at [344, 428] on div "AI Assist" at bounding box center [351, 415] width 101 height 27
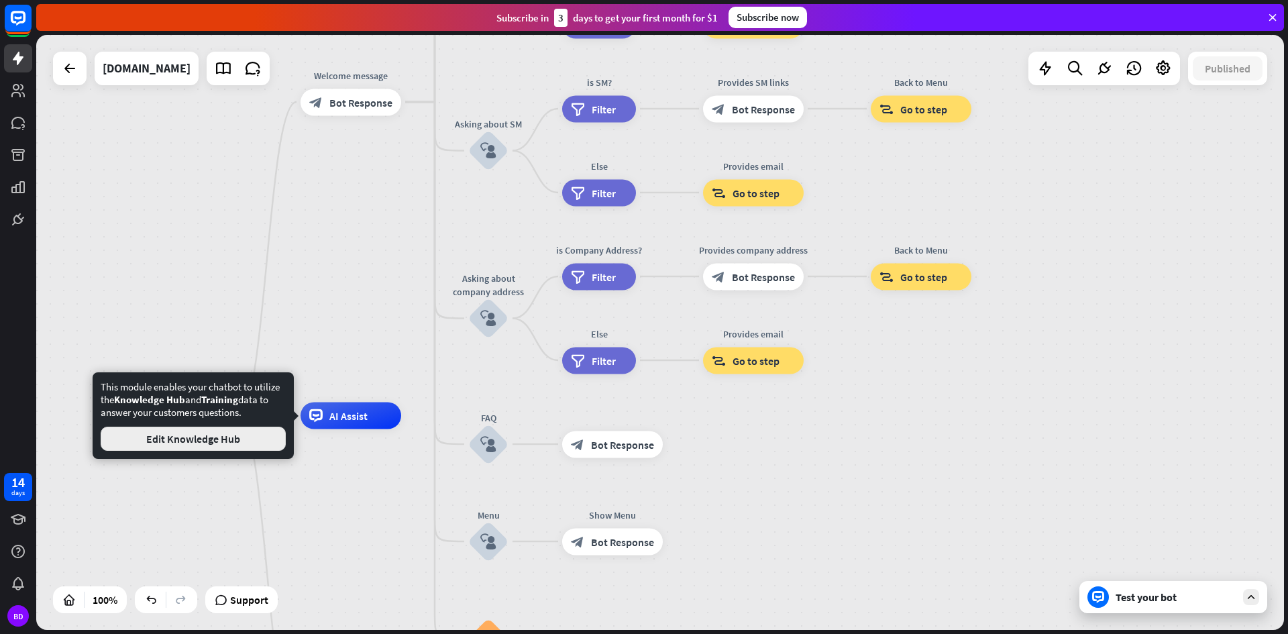
click at [238, 440] on button "Edit Knowledge Hub" at bounding box center [193, 439] width 185 height 24
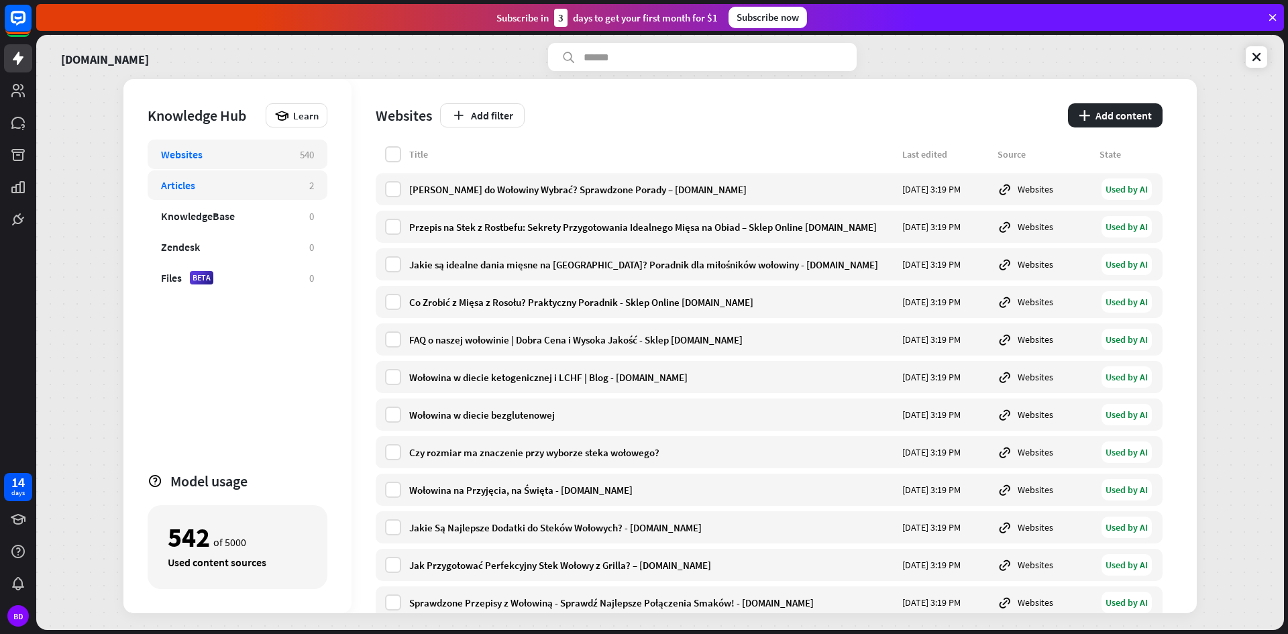
click at [253, 190] on div "Articles" at bounding box center [228, 184] width 135 height 13
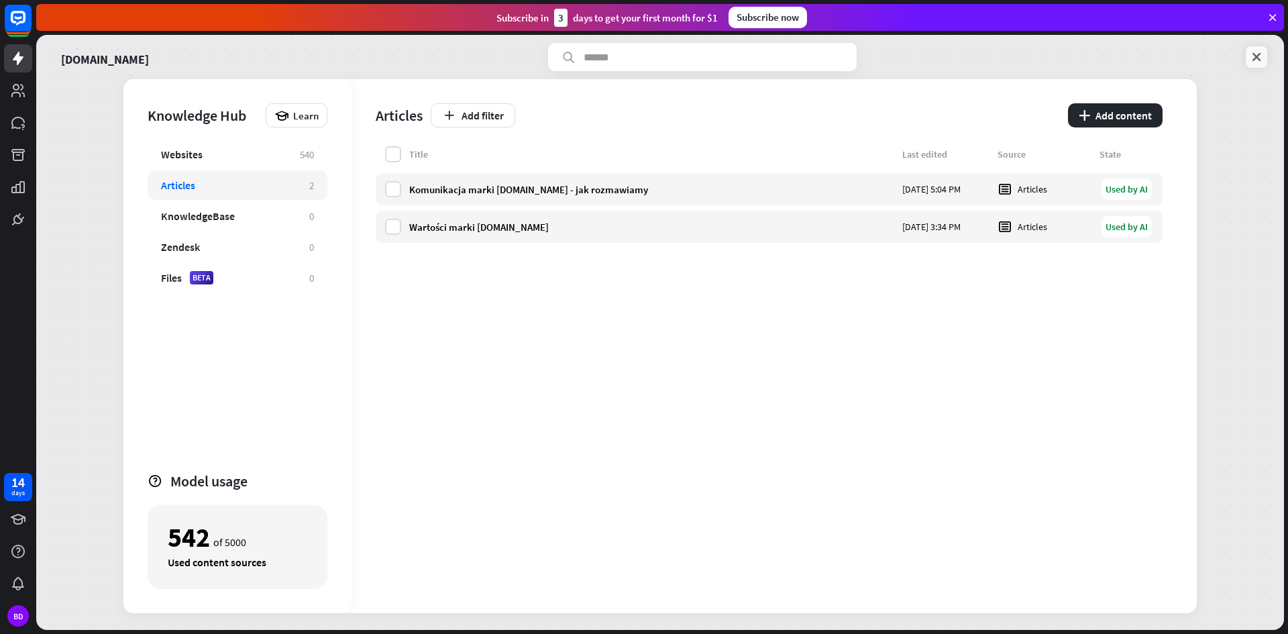
click at [1258, 61] on icon at bounding box center [1256, 56] width 13 height 13
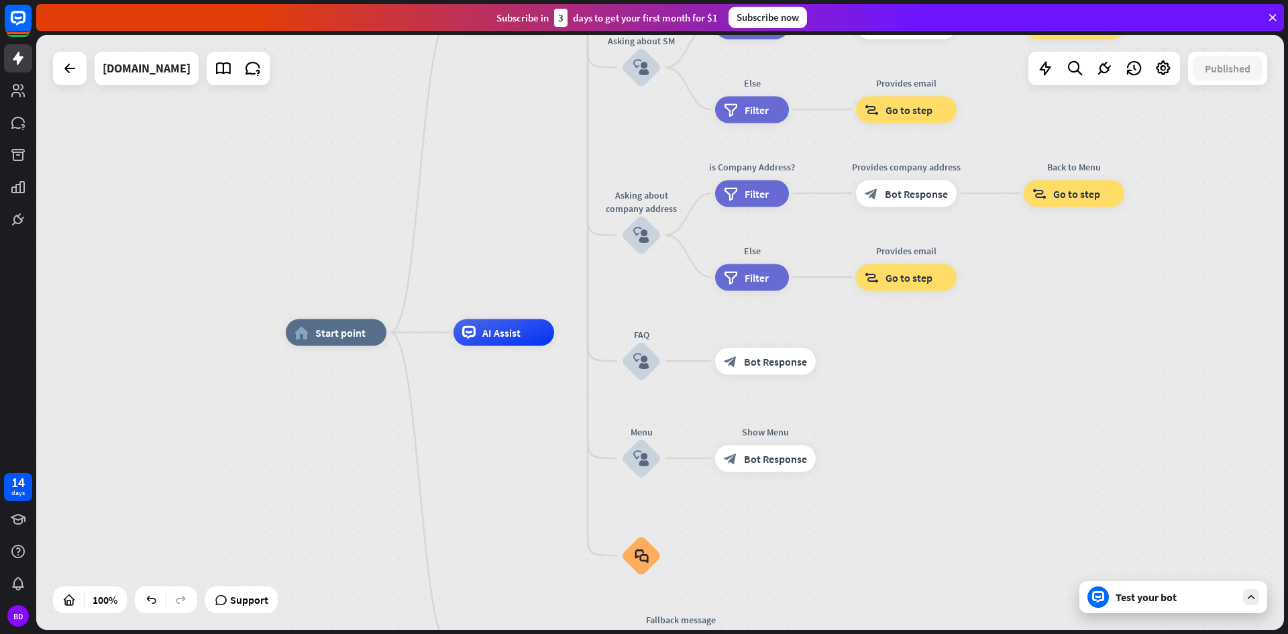
click at [1173, 592] on div "Test your bot" at bounding box center [1176, 596] width 121 height 13
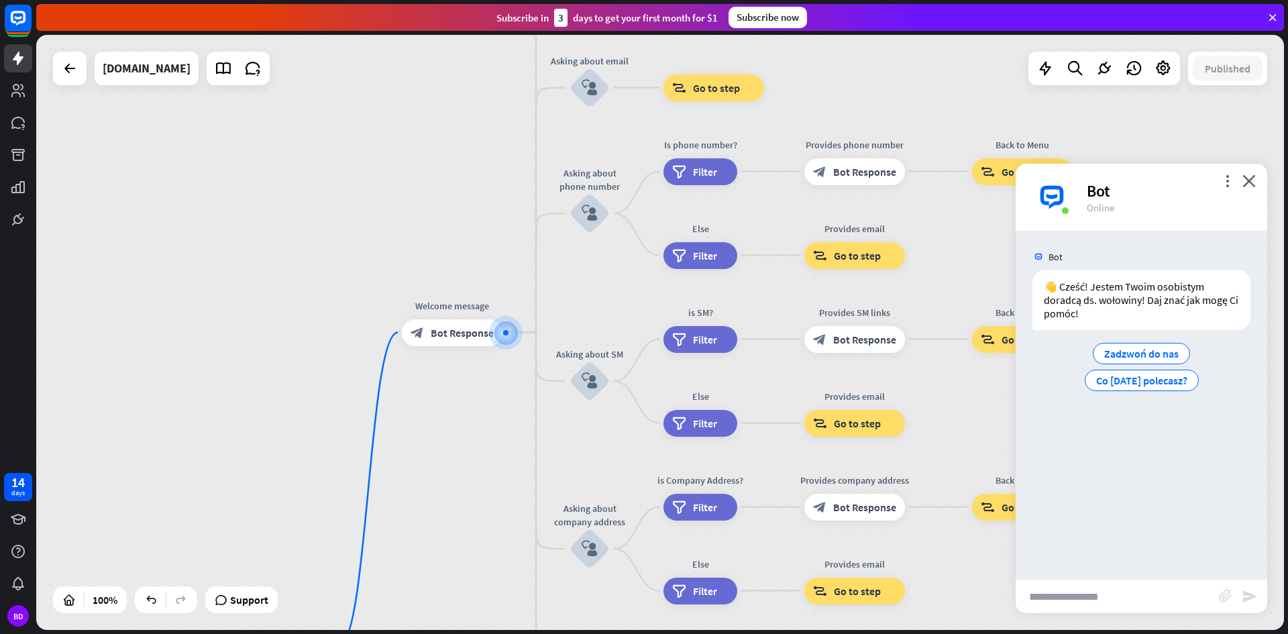
click at [1116, 592] on input "text" at bounding box center [1117, 597] width 203 height 34
type input "**********"
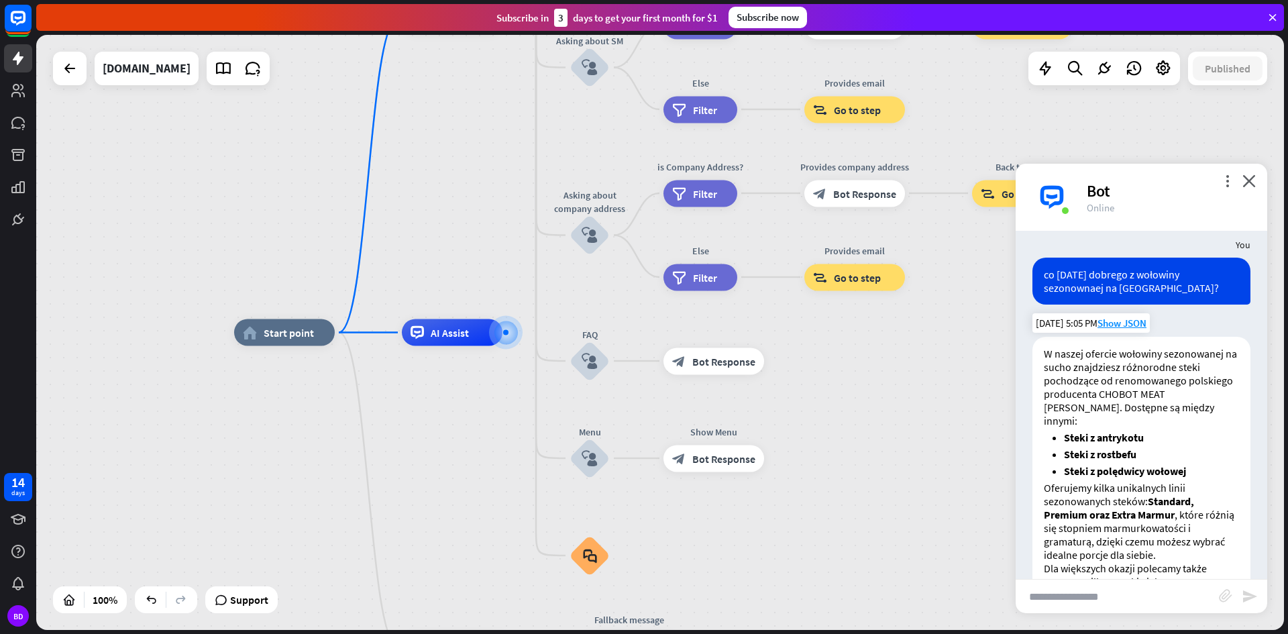
scroll to position [104, 0]
click at [1113, 323] on span "Show JSON" at bounding box center [1121, 323] width 49 height 13
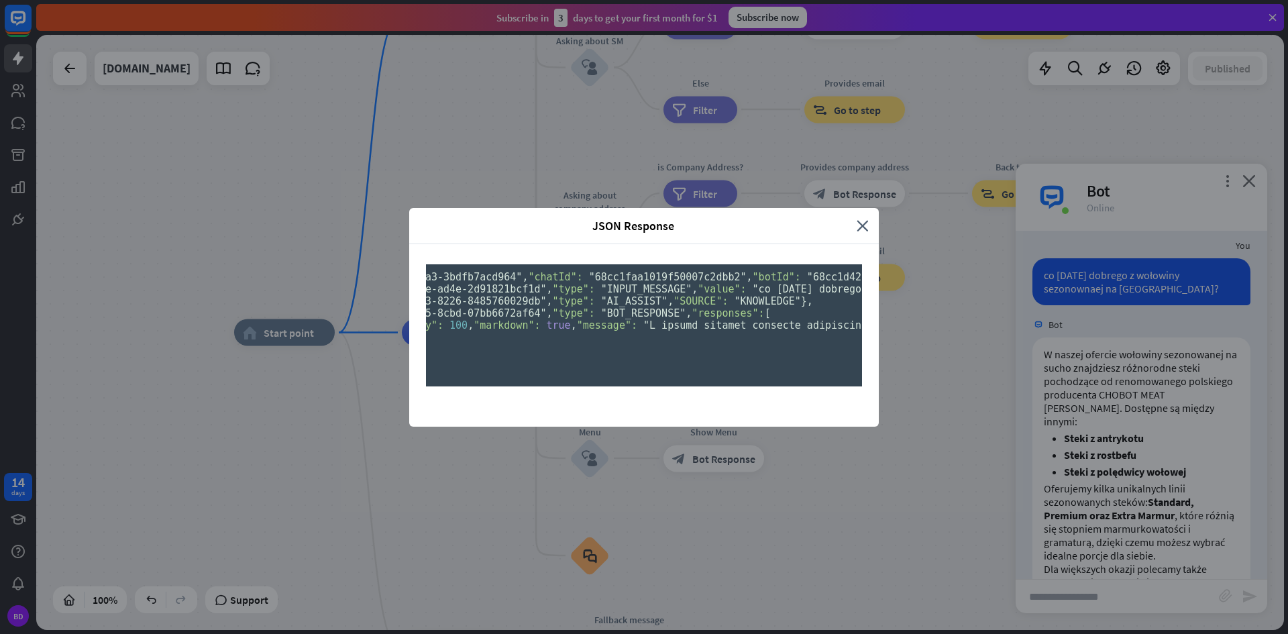
scroll to position [0, 0]
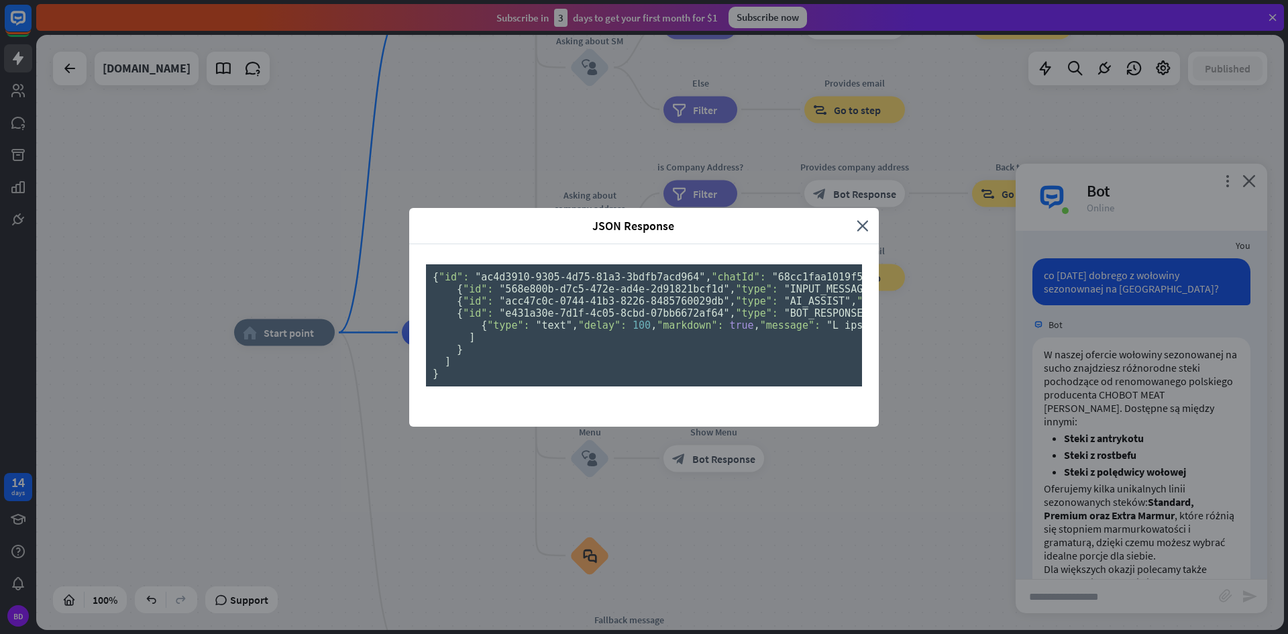
click at [558, 498] on div "JSON Response close { "id": "ac4d3910-9305-4d75-81a3-3bdfb7acd964" , "chatId": …" at bounding box center [644, 317] width 1288 height 634
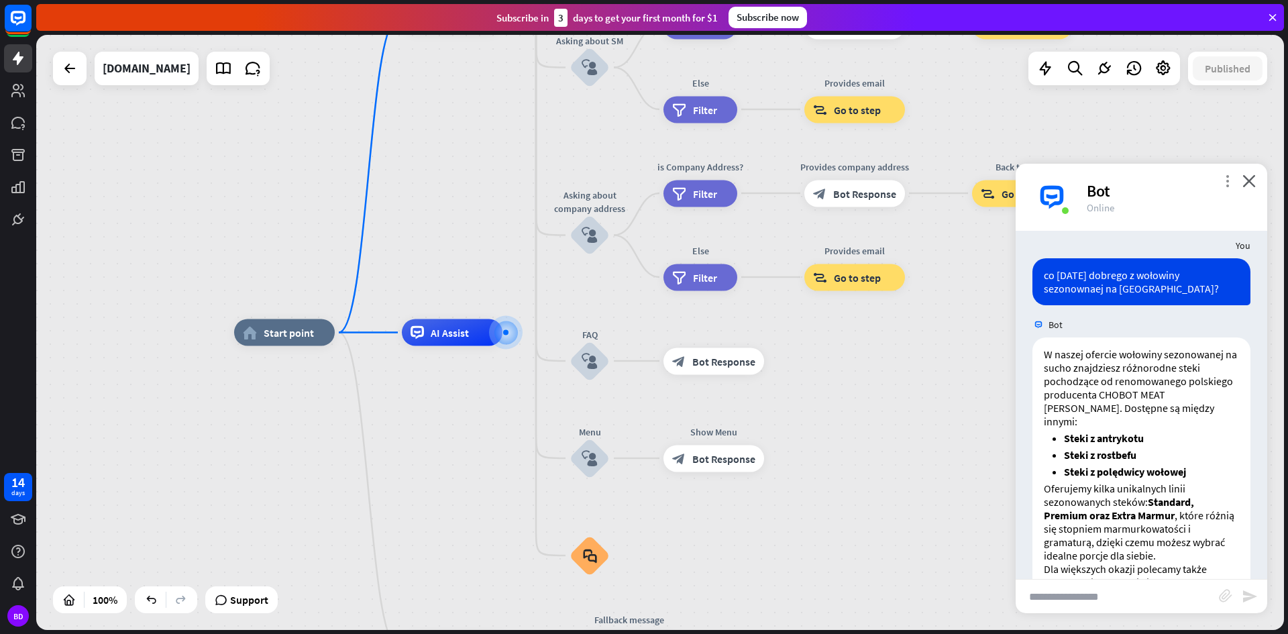
click at [1224, 186] on icon "more_vert" at bounding box center [1227, 180] width 13 height 13
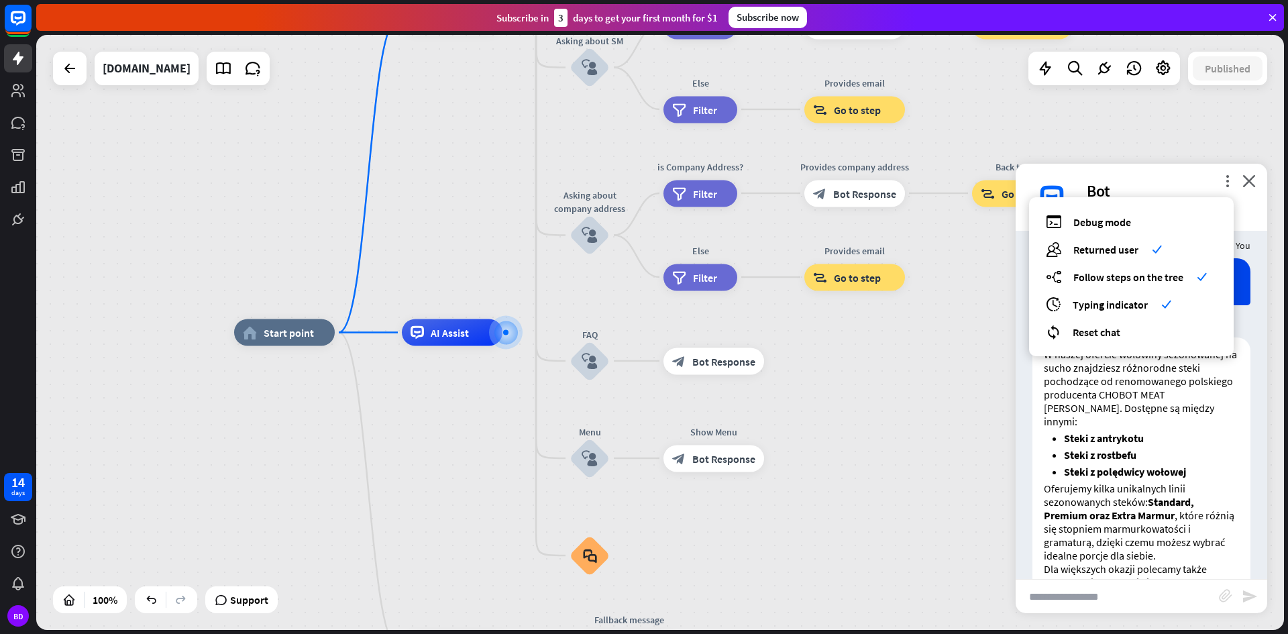
click at [1156, 186] on div "Bot" at bounding box center [1169, 190] width 164 height 21
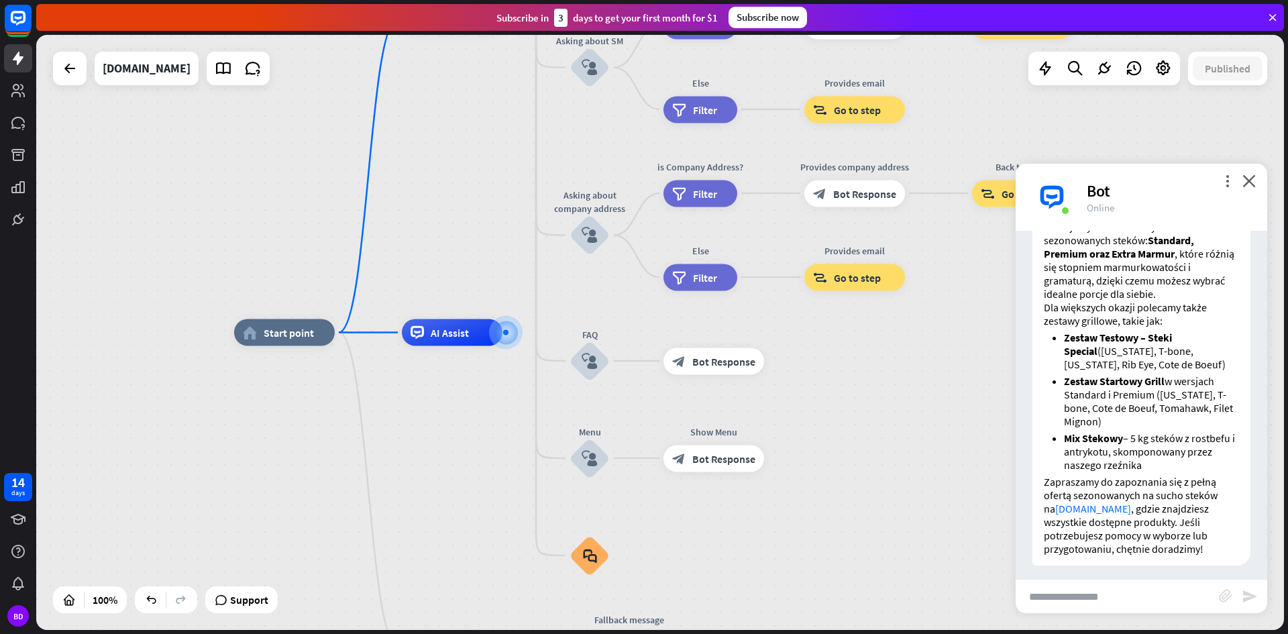
scroll to position [372, 0]
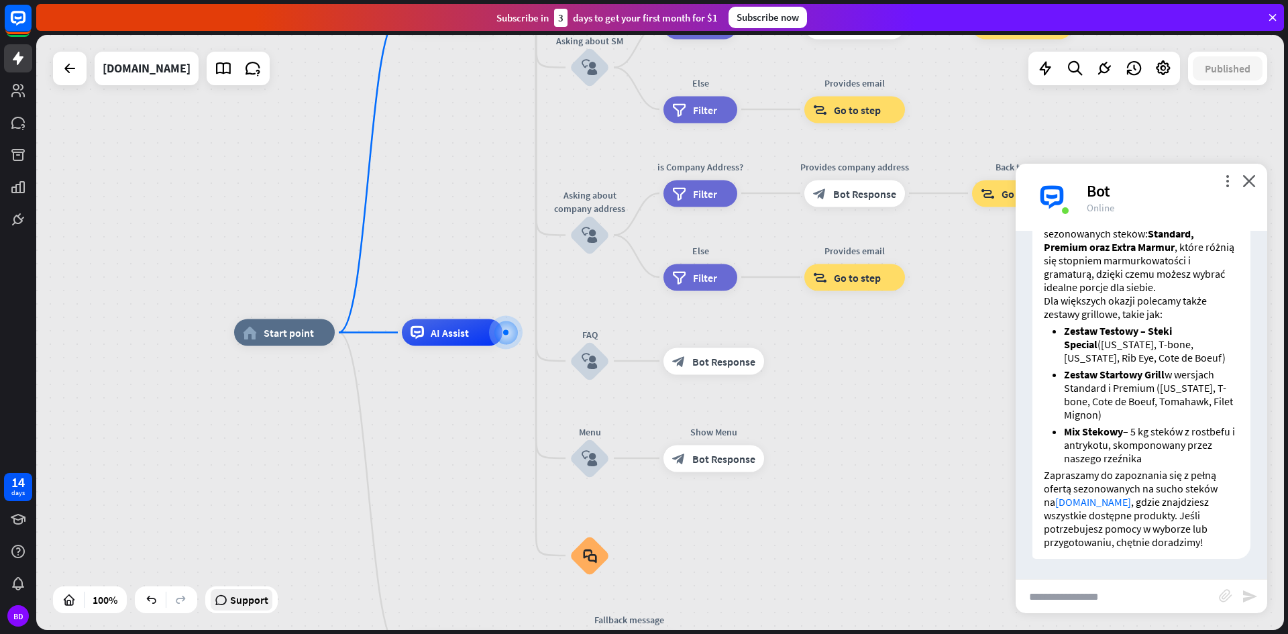
click at [243, 606] on span "Support" at bounding box center [249, 599] width 38 height 21
click at [1150, 372] on li "Zestaw Startowy Grill w wersjach Standard i Premium ([US_STATE], T-bone, Cote d…" at bounding box center [1151, 395] width 175 height 54
click at [1047, 434] on ul "Zestaw Testowy – Steki Special ([US_STATE], T-bone, [US_STATE], Rib Eye, Cote d…" at bounding box center [1141, 394] width 195 height 141
drag, startPoint x: 1062, startPoint y: 443, endPoint x: 1067, endPoint y: 463, distance: 20.7
click at [1067, 463] on li "Mix Stekowy – 5 kg steków z rostbefu i antrykotu, skomponowany przez naszego rz…" at bounding box center [1151, 445] width 175 height 40
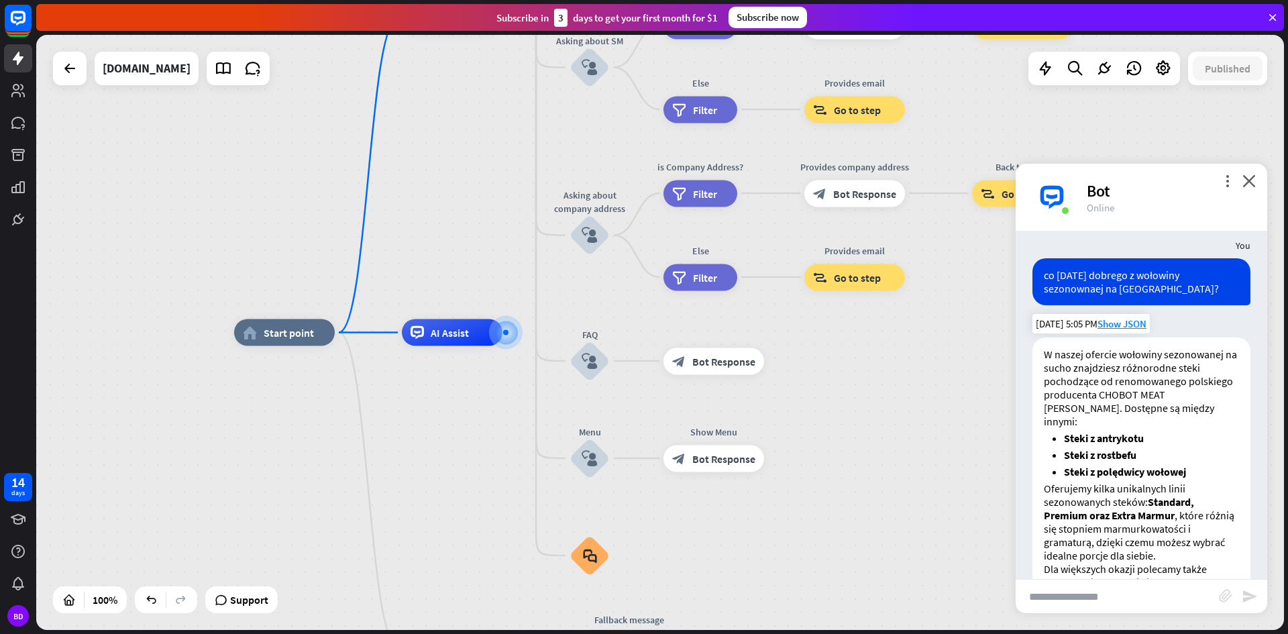
click at [1147, 449] on ul "Steki z antrykotu Steki z rostbefu Steki z polędwicy wołowej" at bounding box center [1141, 454] width 195 height 47
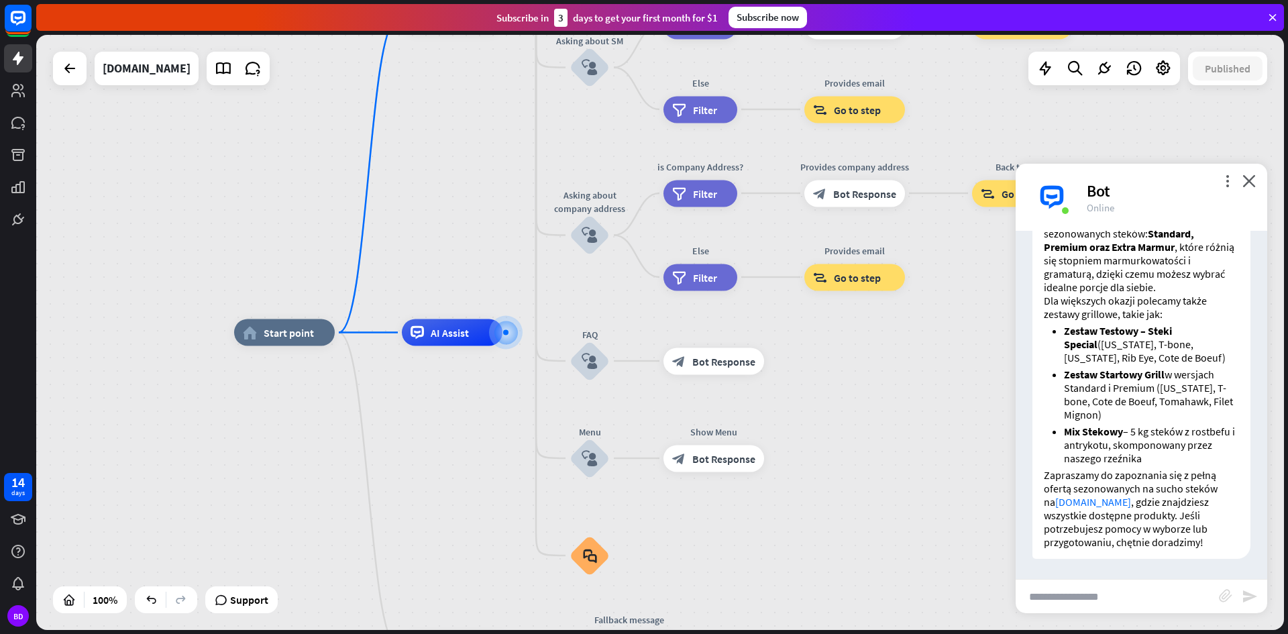
click at [1069, 465] on div "W naszej ofercie wołowiny sezonowanej na sucho znajdziesz różnorodne steki poch…" at bounding box center [1141, 314] width 218 height 490
click at [1100, 523] on p "Zapraszamy do zapoznania się z pełną ofertą sezonowanych na sucho steków na [DO…" at bounding box center [1141, 508] width 195 height 80
click at [1161, 562] on div "W naszej ofercie wołowiny sezonowanej na sucho znajdziesz różnorodne steki poch…" at bounding box center [1142, 317] width 252 height 496
click at [1124, 600] on input "text" at bounding box center [1117, 597] width 203 height 34
click at [1118, 495] on p "Zapraszamy do zapoznania się z pełną ofertą sezonowanych na sucho steków na [DO…" at bounding box center [1141, 508] width 195 height 80
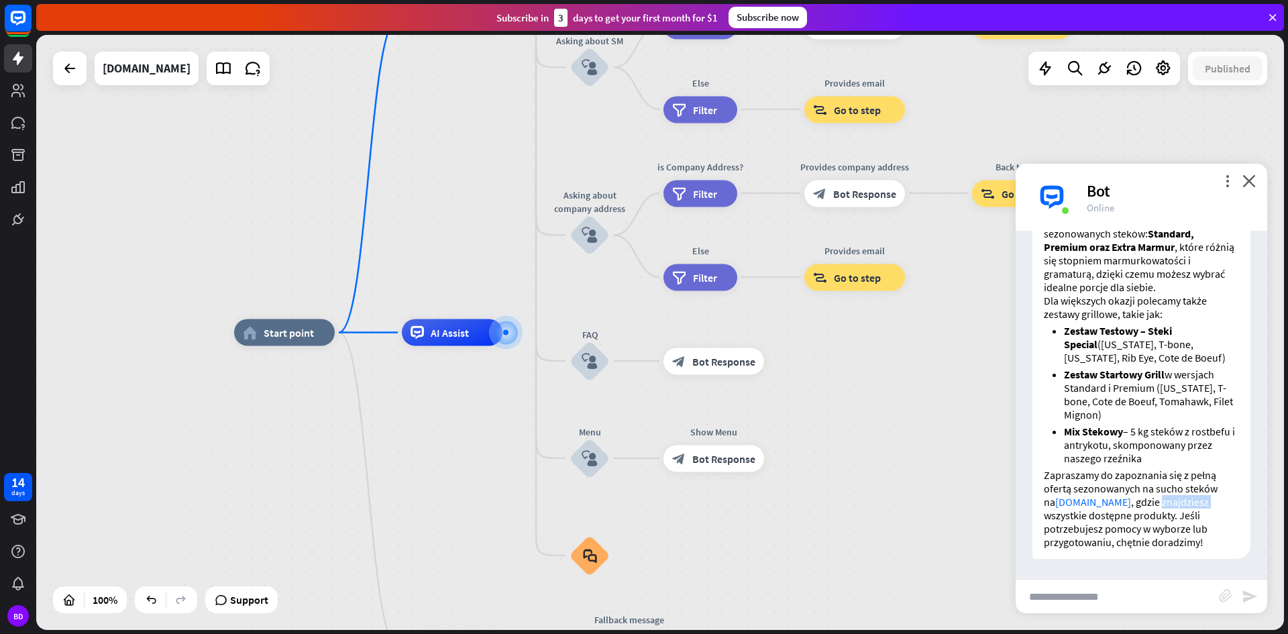
click at [1118, 495] on p "Zapraszamy do zapoznania się z pełną ofertą sezonowanych na sucho steków na [DO…" at bounding box center [1141, 508] width 195 height 80
click at [1232, 178] on icon "more_vert" at bounding box center [1227, 180] width 13 height 13
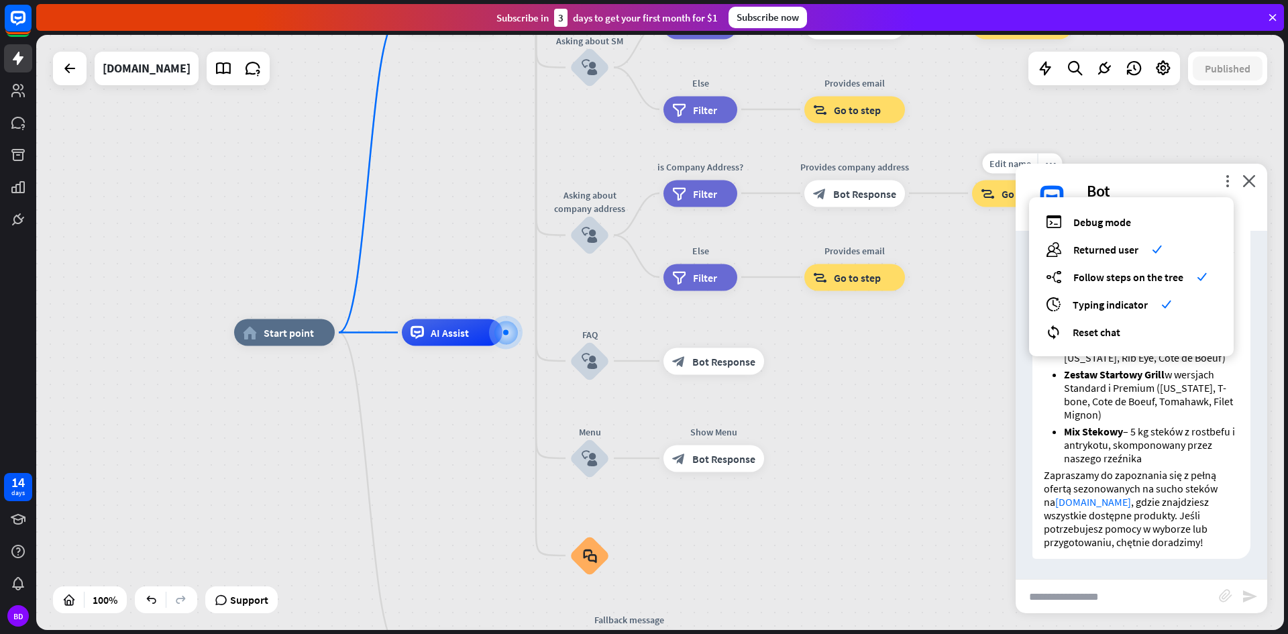
click at [1093, 133] on div "home_2 Start point Welcome message block_bot_response Bot Response About us blo…" at bounding box center [660, 332] width 1248 height 595
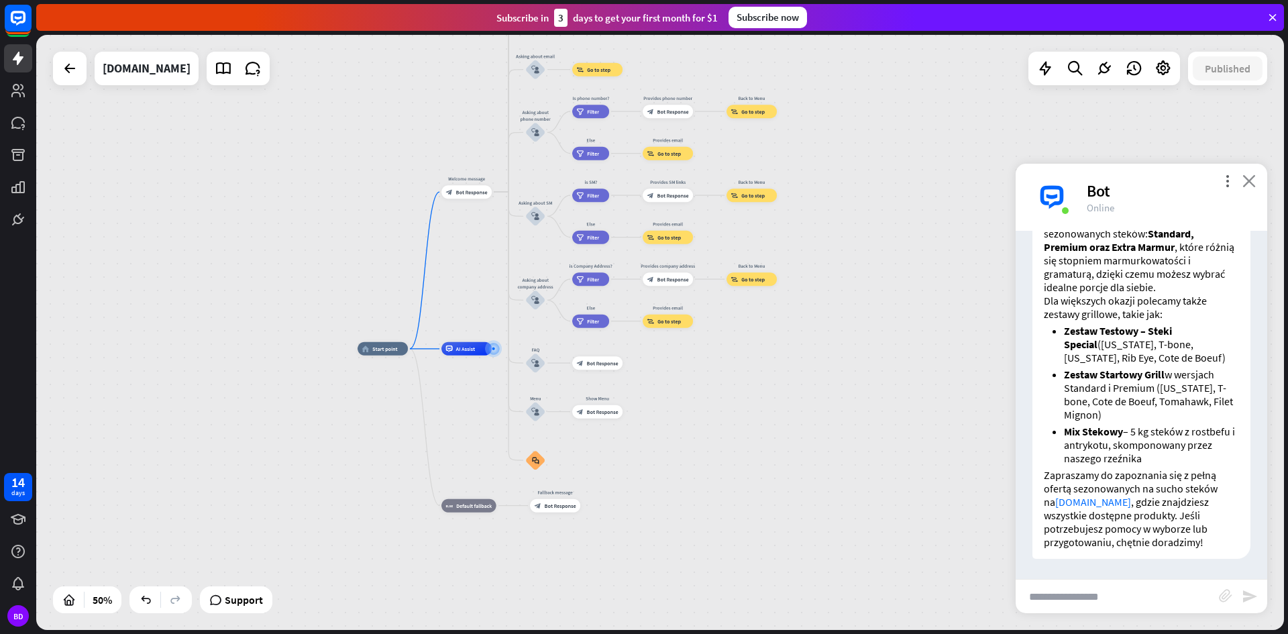
click at [1254, 186] on icon "close" at bounding box center [1248, 180] width 13 height 13
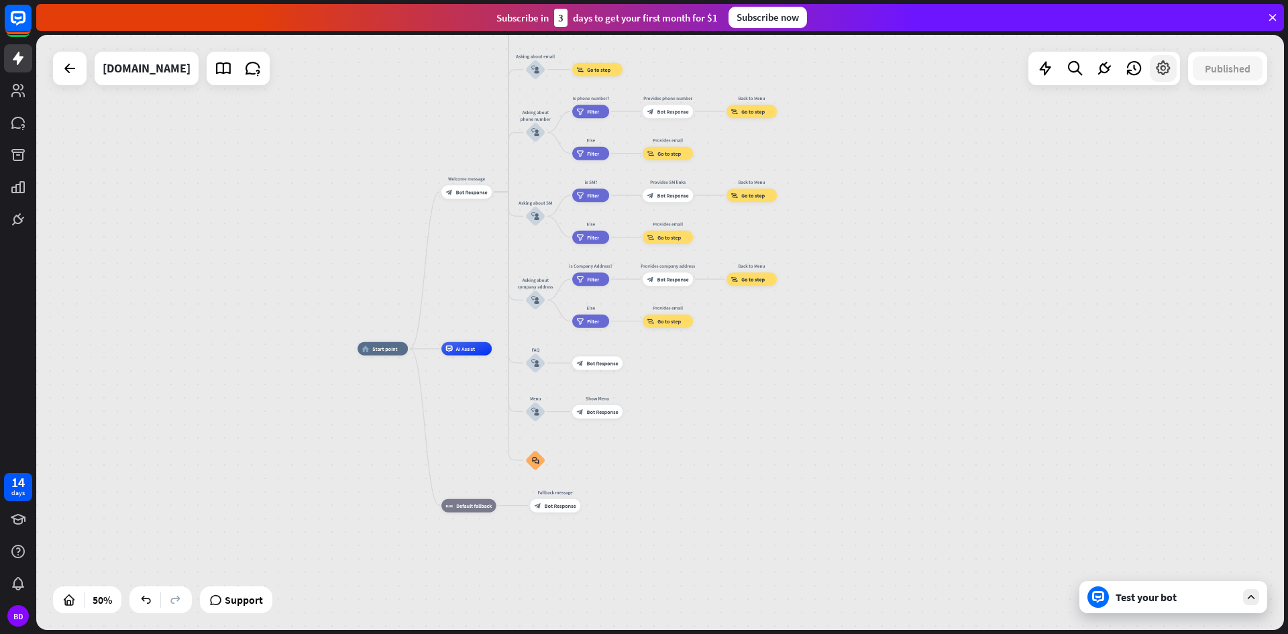
click at [1155, 70] on icon at bounding box center [1163, 68] width 17 height 17
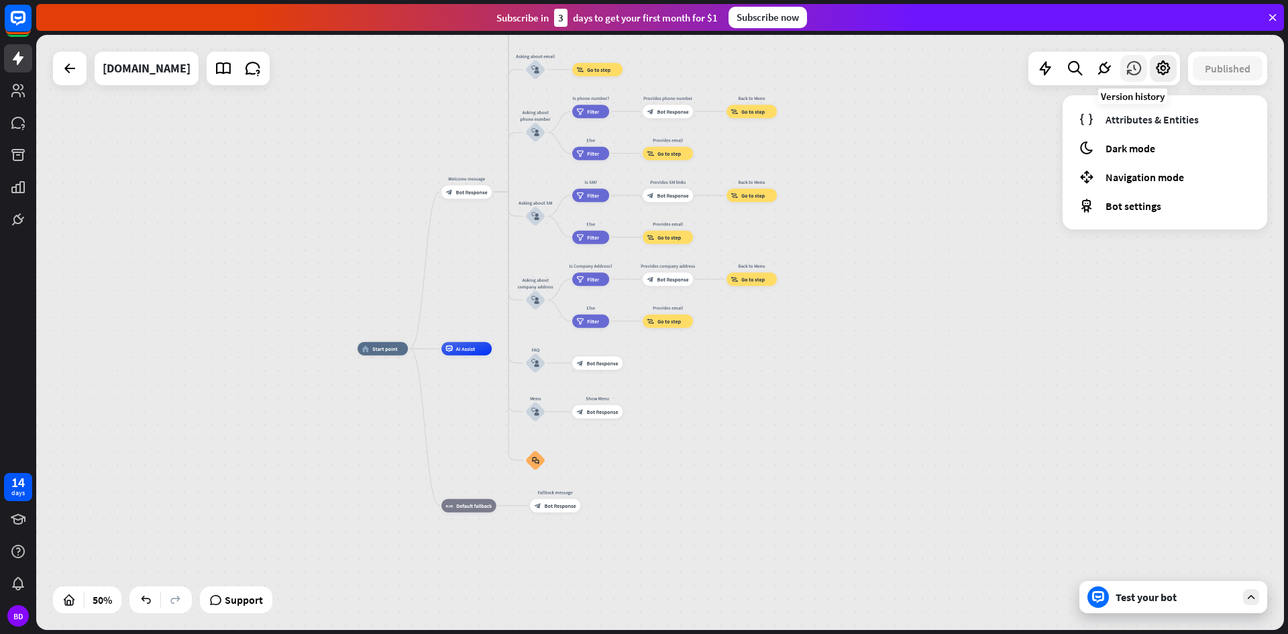
click at [1130, 68] on icon at bounding box center [1133, 68] width 17 height 17
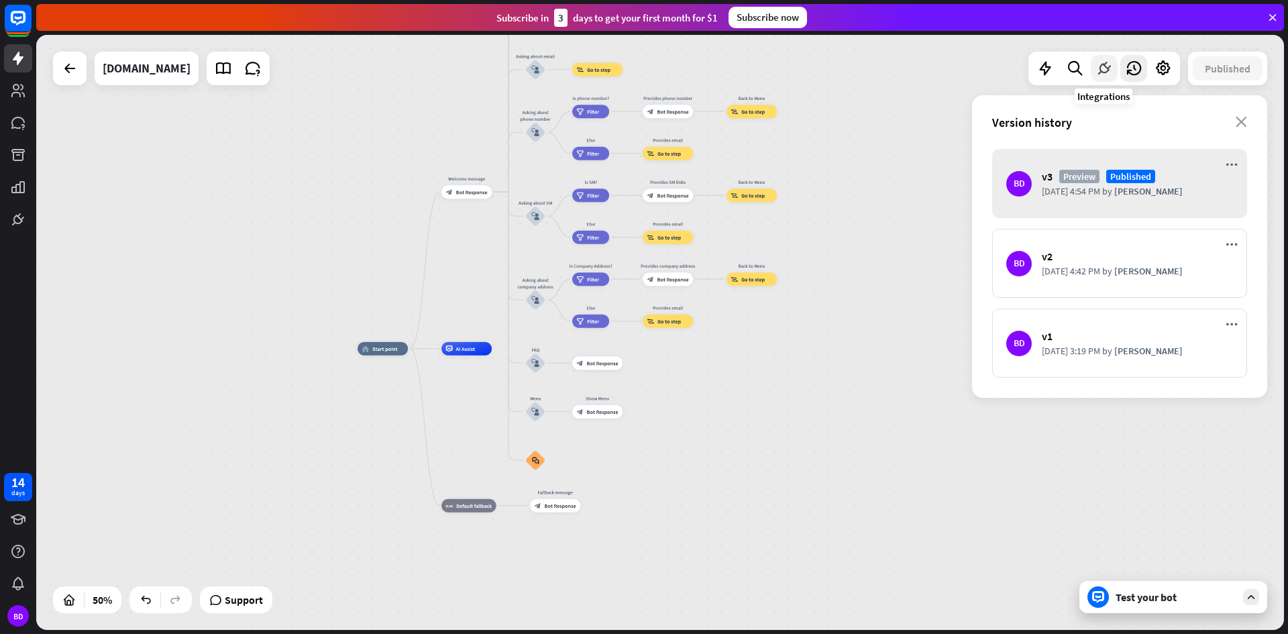
click at [1103, 68] on icon at bounding box center [1103, 68] width 17 height 17
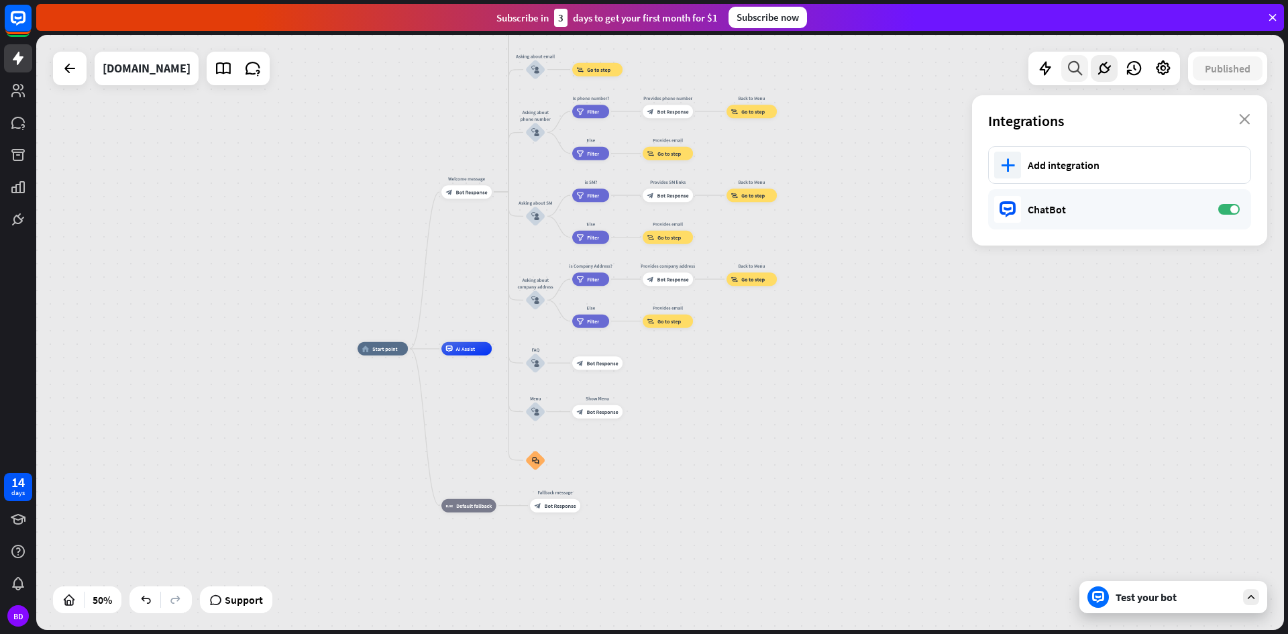
click at [1071, 72] on icon at bounding box center [1075, 68] width 18 height 17
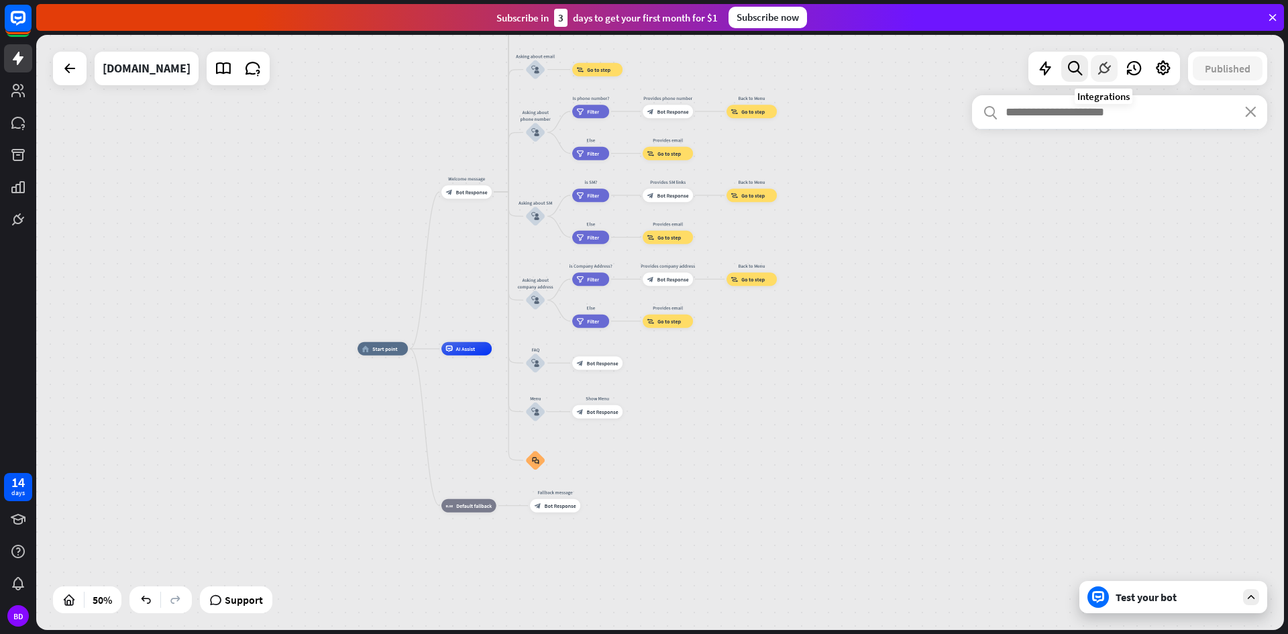
click at [1105, 65] on icon at bounding box center [1103, 68] width 17 height 17
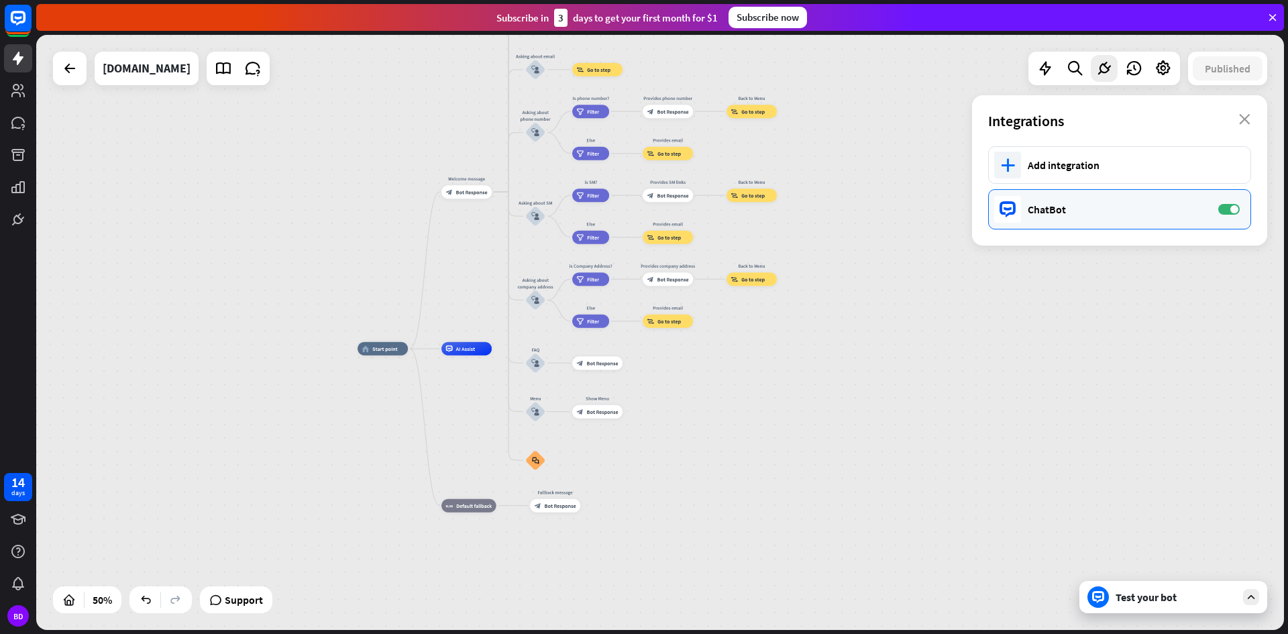
click at [1044, 201] on div "ChatBot ON" at bounding box center [1119, 209] width 263 height 40
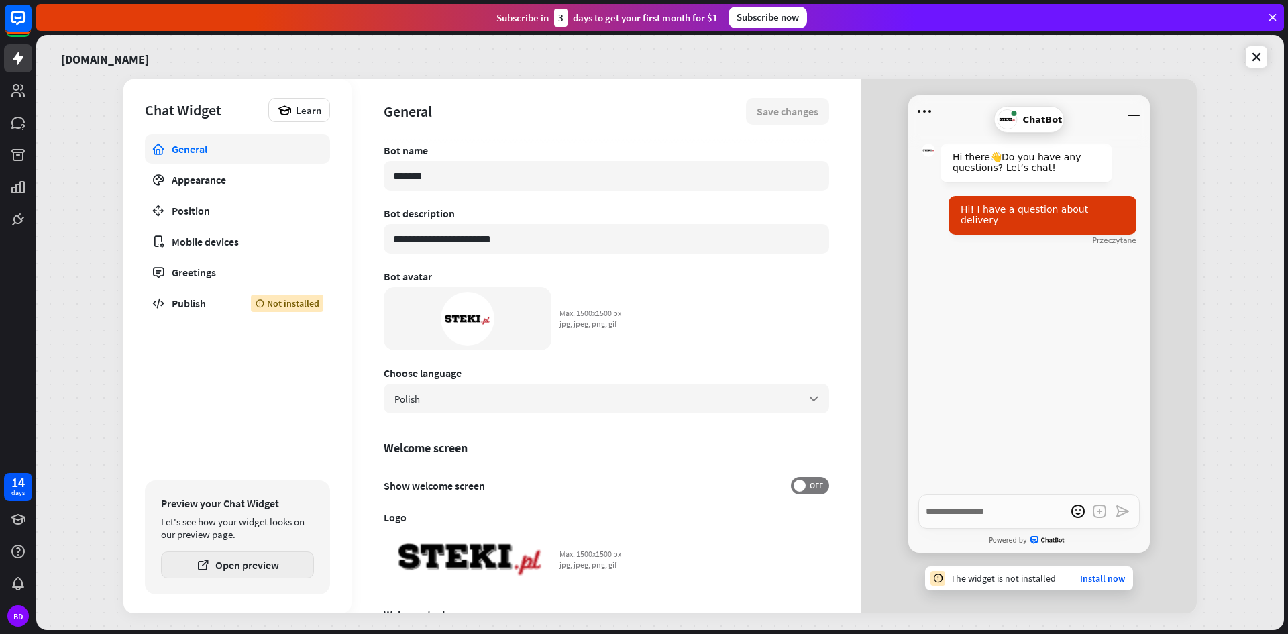
click at [229, 568] on button "Open preview" at bounding box center [237, 564] width 153 height 27
type textarea "*"
